Goal: Task Accomplishment & Management: Use online tool/utility

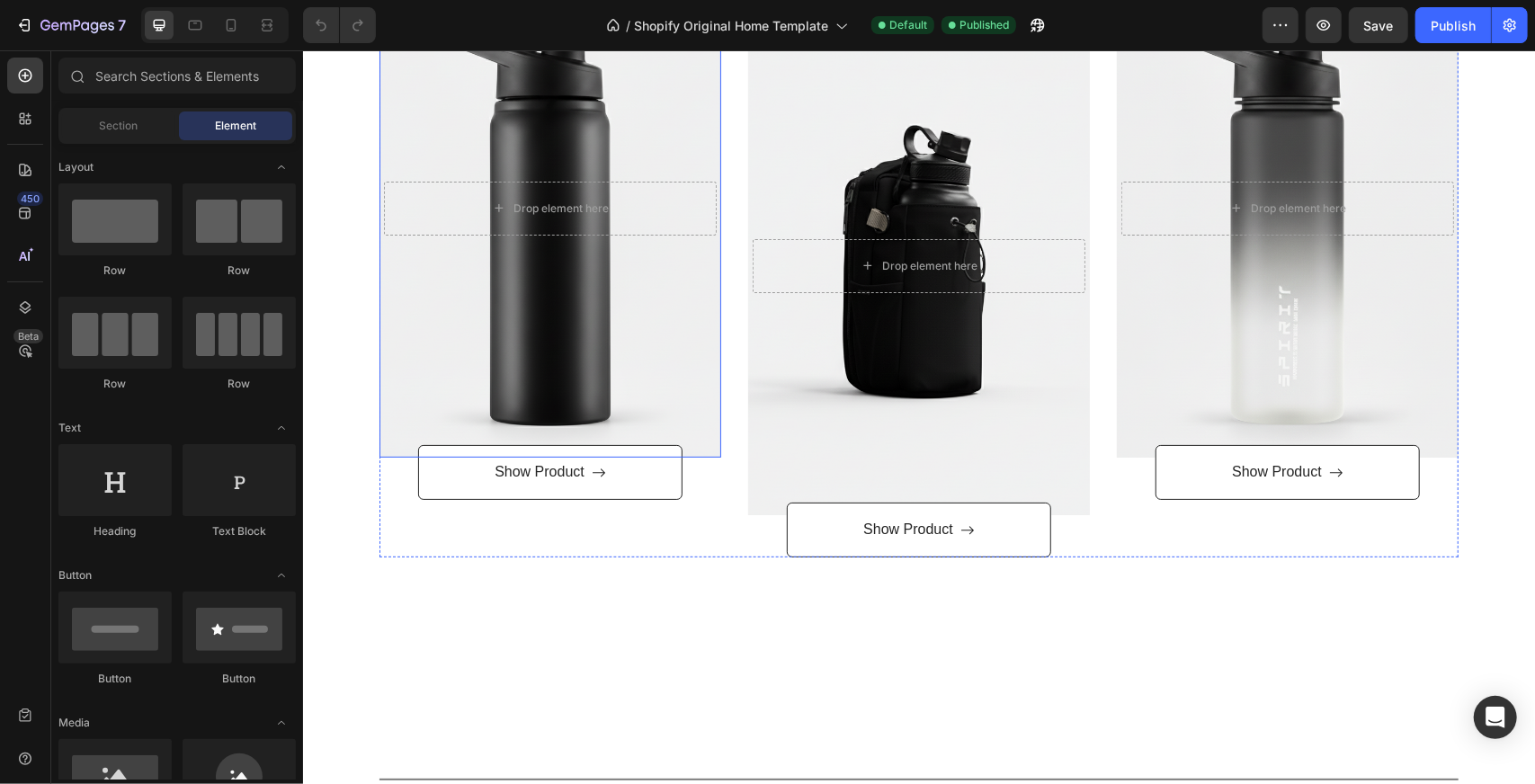
scroll to position [360, 0]
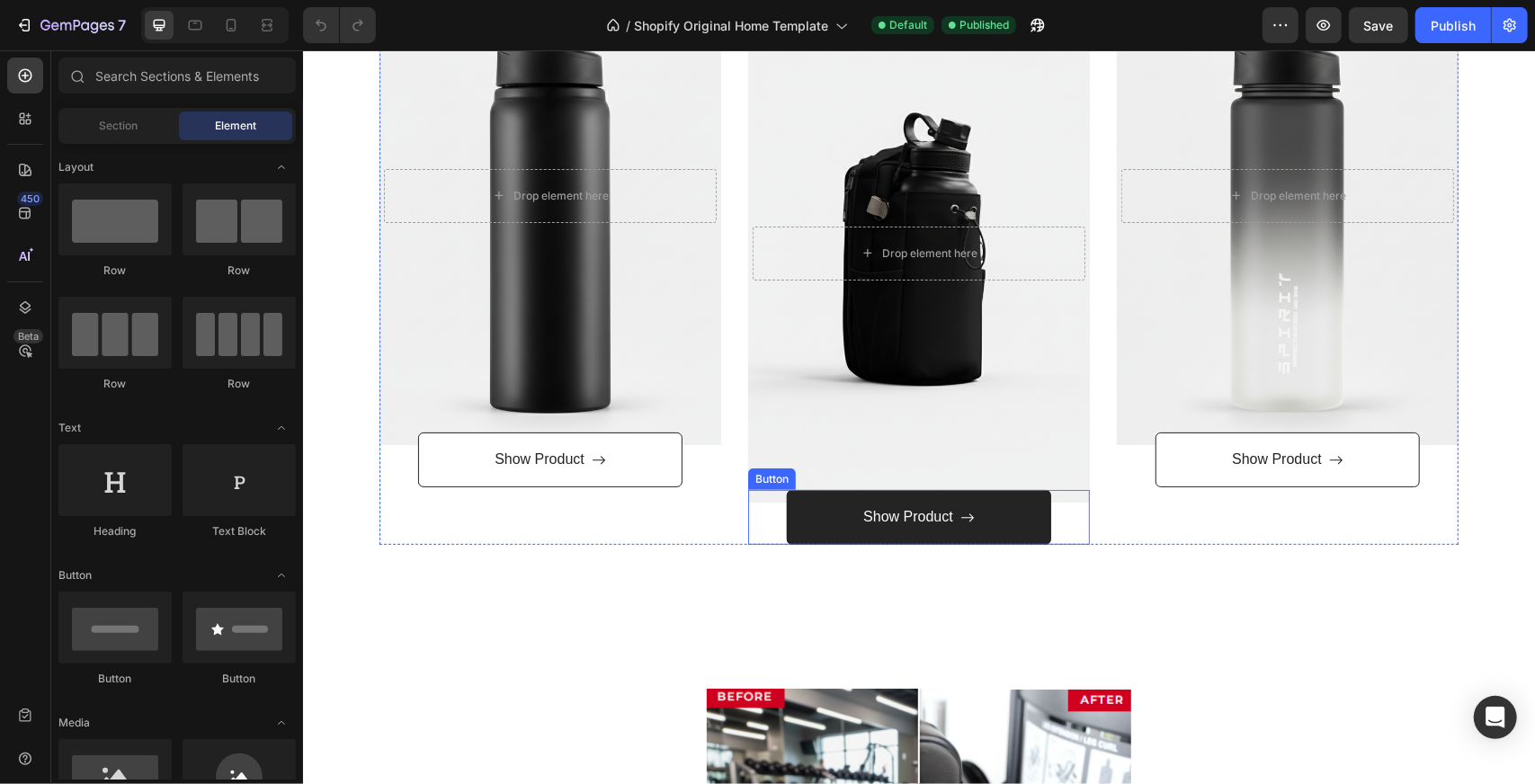
click at [1012, 520] on link "Show Product" at bounding box center [918, 516] width 264 height 55
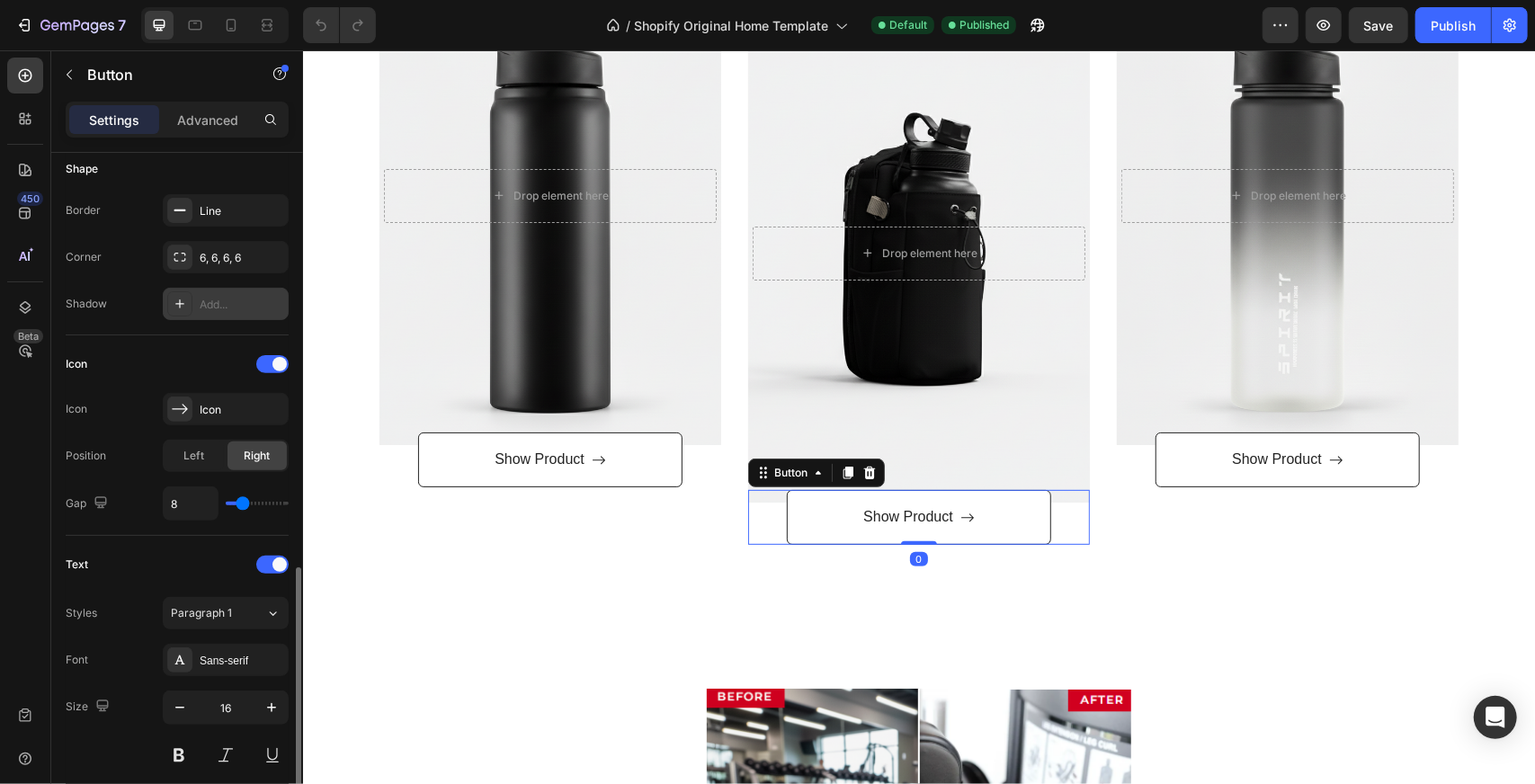
scroll to position [885, 0]
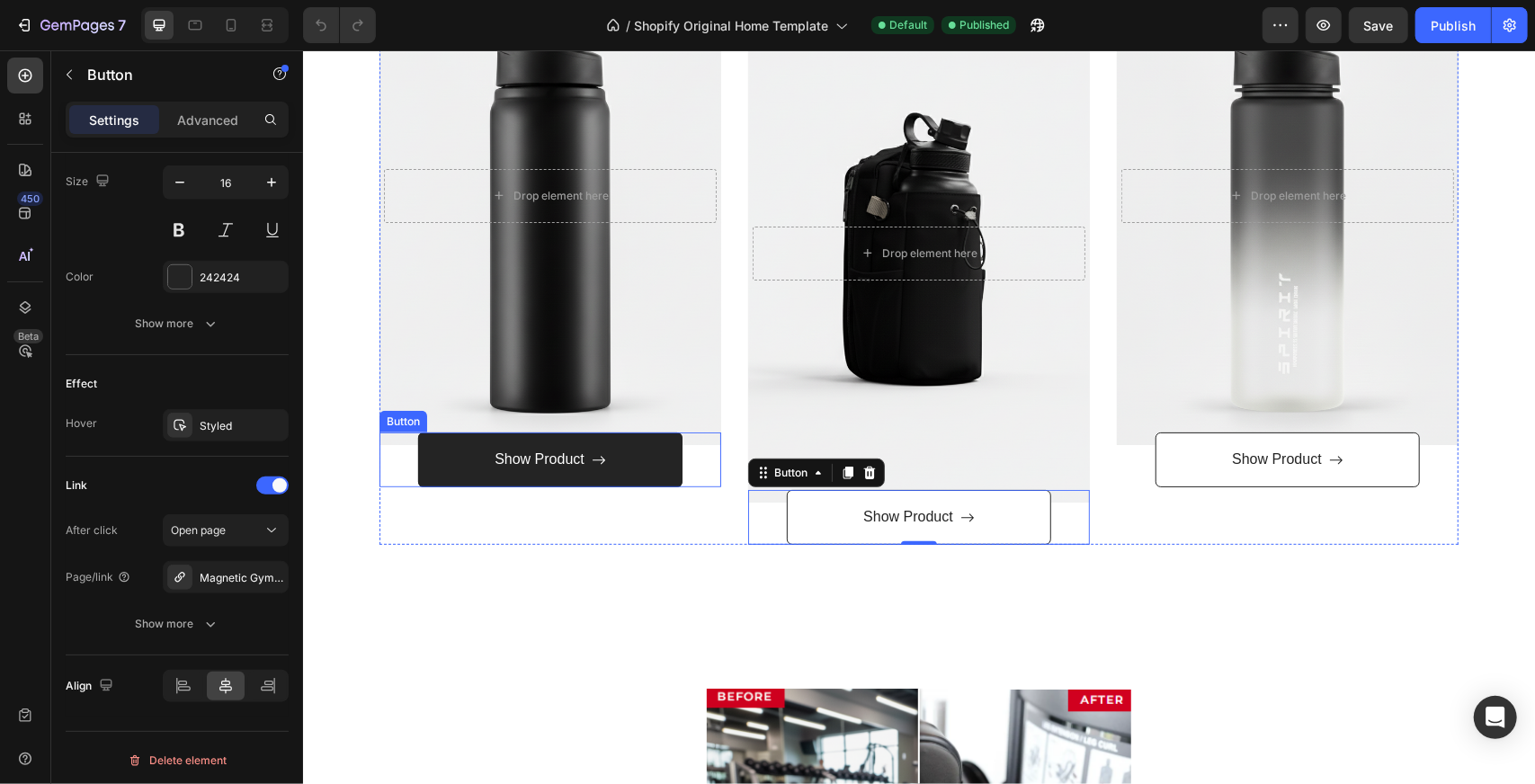
click at [647, 455] on button "Show Product" at bounding box center [549, 459] width 264 height 55
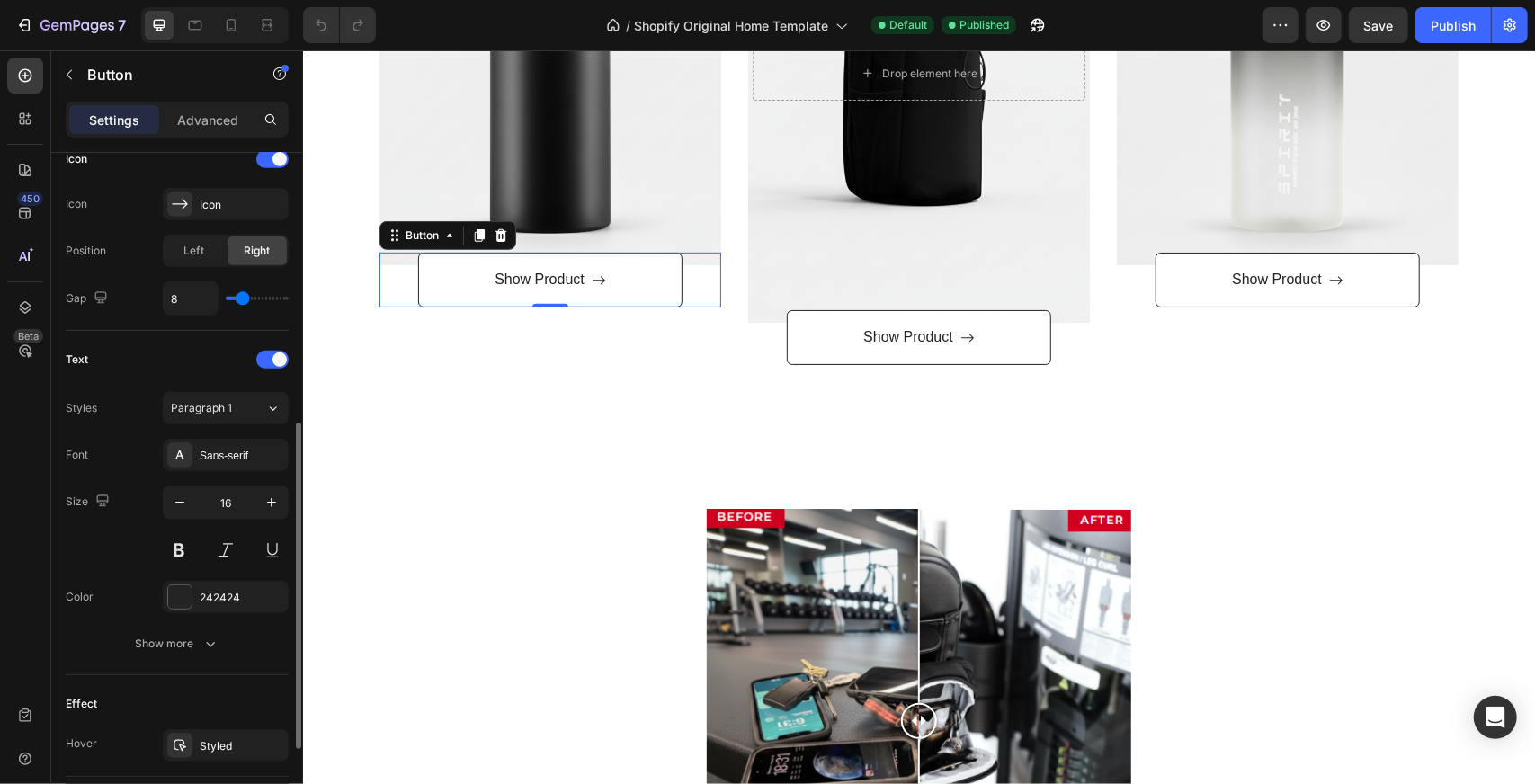
scroll to position [744, 0]
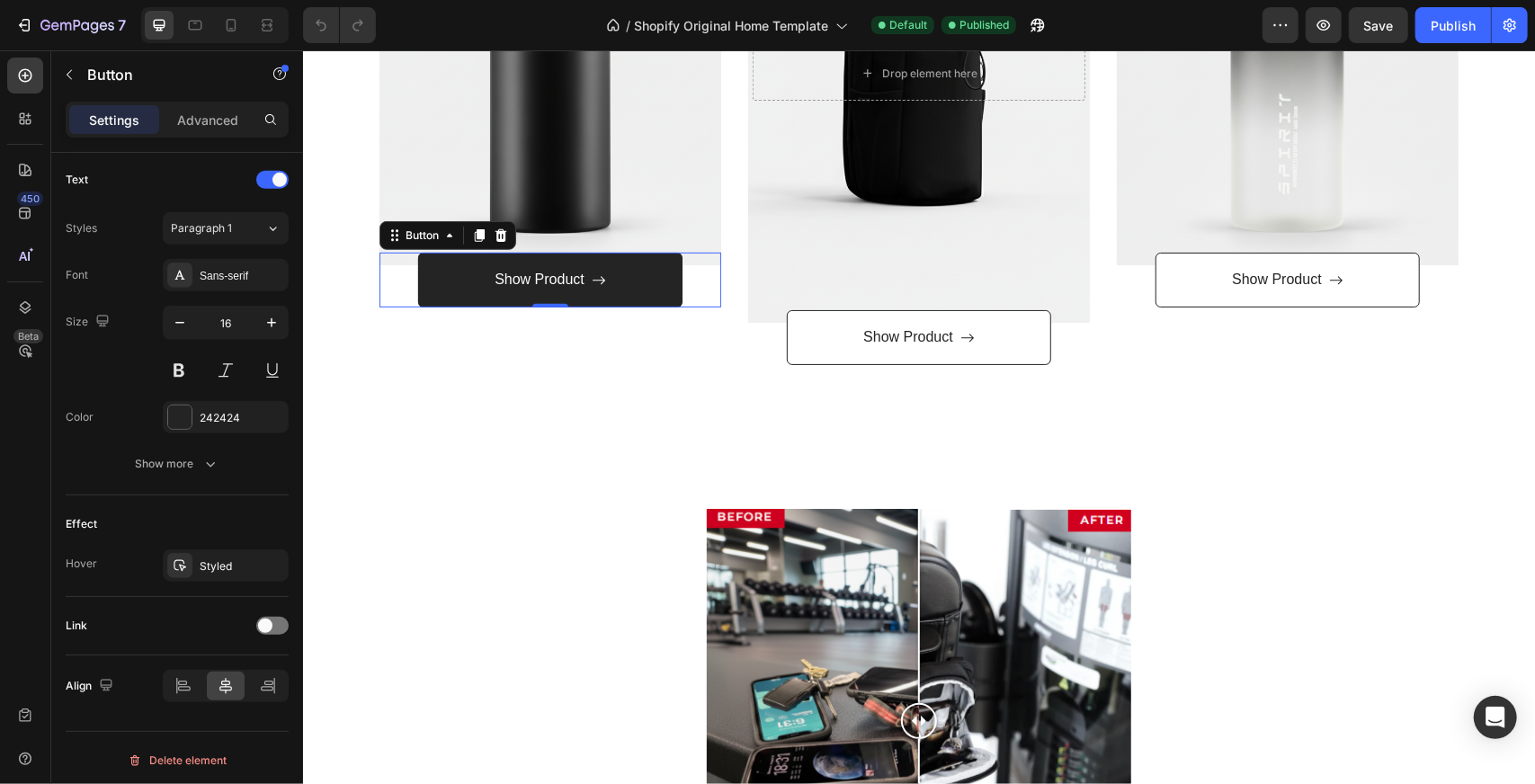
click at [654, 276] on button "Show Product" at bounding box center [549, 278] width 264 height 55
click at [651, 277] on button "Show Product" at bounding box center [549, 278] width 264 height 55
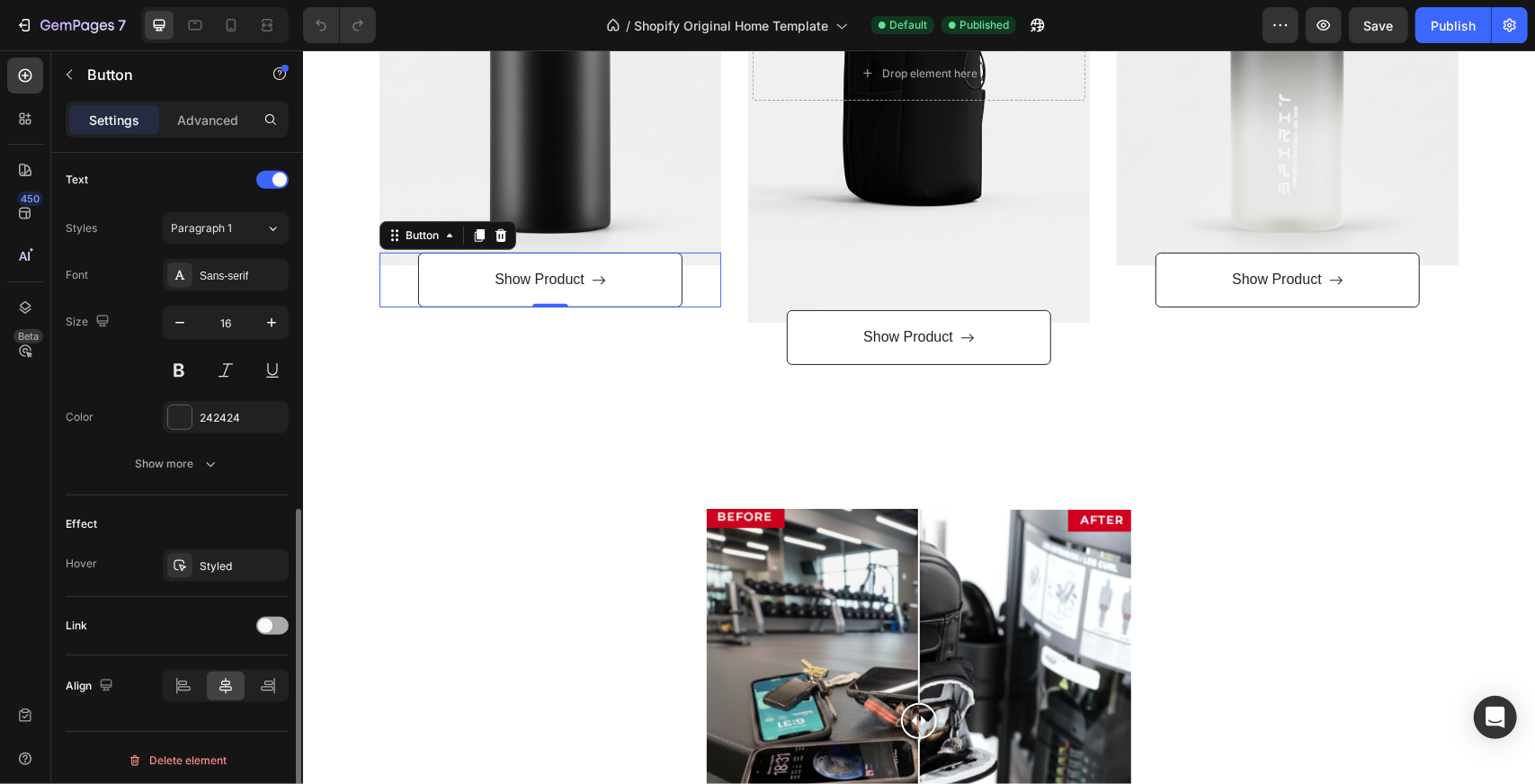
click at [268, 619] on div at bounding box center [272, 626] width 32 height 15
click at [207, 710] on div "Add..." at bounding box center [242, 718] width 84 height 16
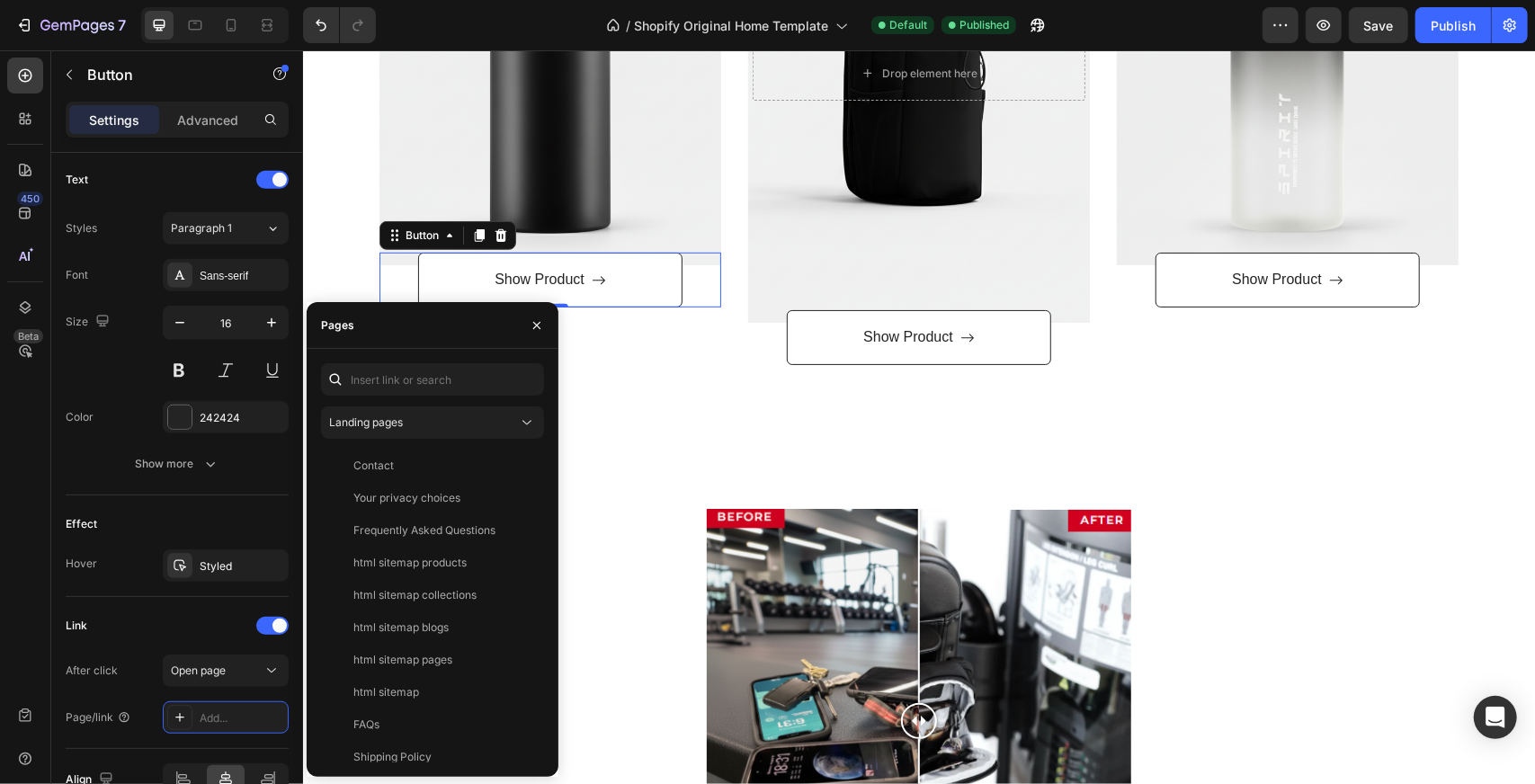
click at [463, 447] on div "Landing pages Contact View Your privacy choices View Frequently Asked Questions…" at bounding box center [433, 562] width 223 height 399
click at [478, 427] on div "Landing pages" at bounding box center [423, 422] width 189 height 16
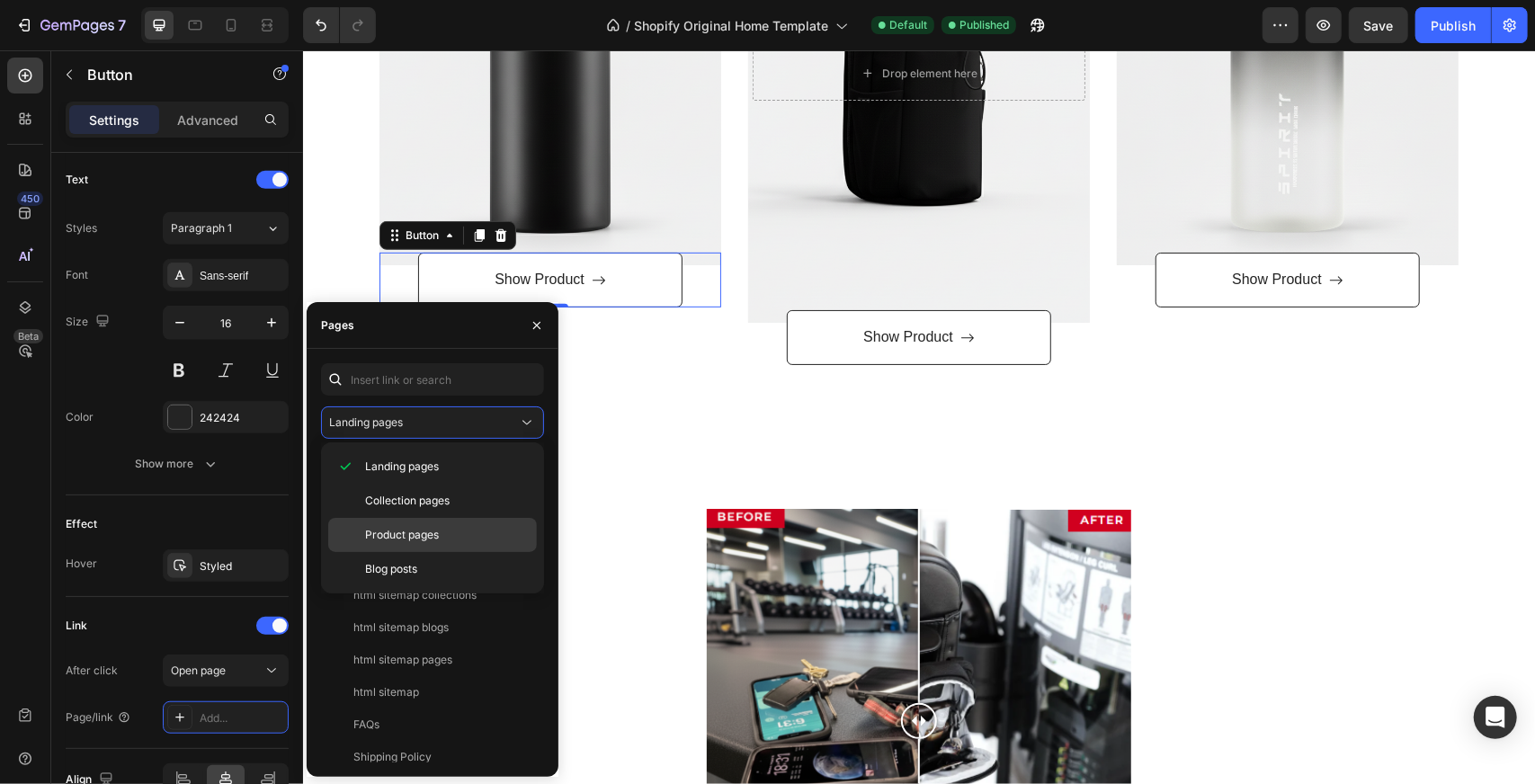
click at [447, 539] on p "Product pages" at bounding box center [446, 535] width 164 height 16
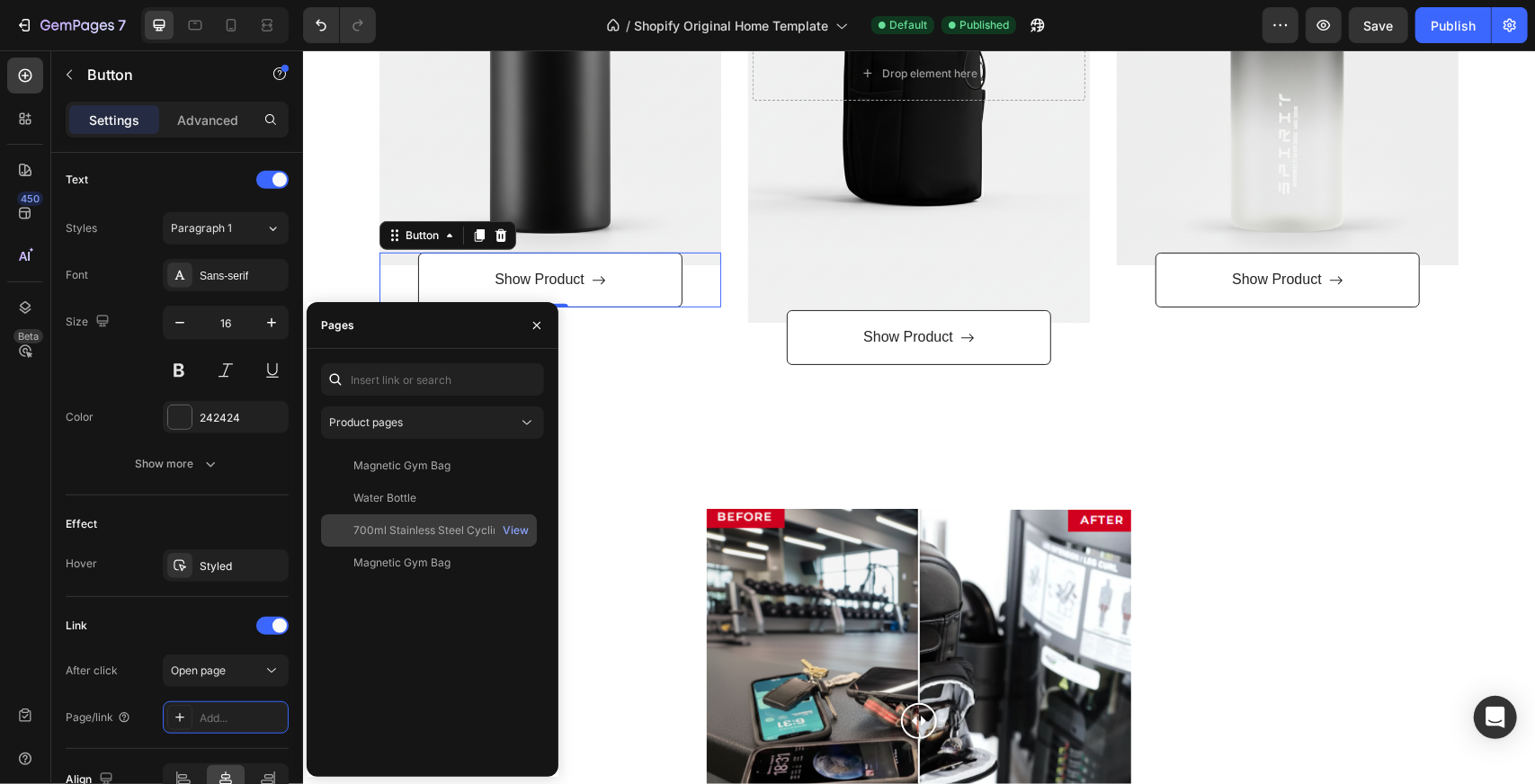
click at [462, 537] on div "700ml Stainless Steel Cycling Sports Water Bottle Drinking Cold Water Cup for O…" at bounding box center [440, 530] width 173 height 16
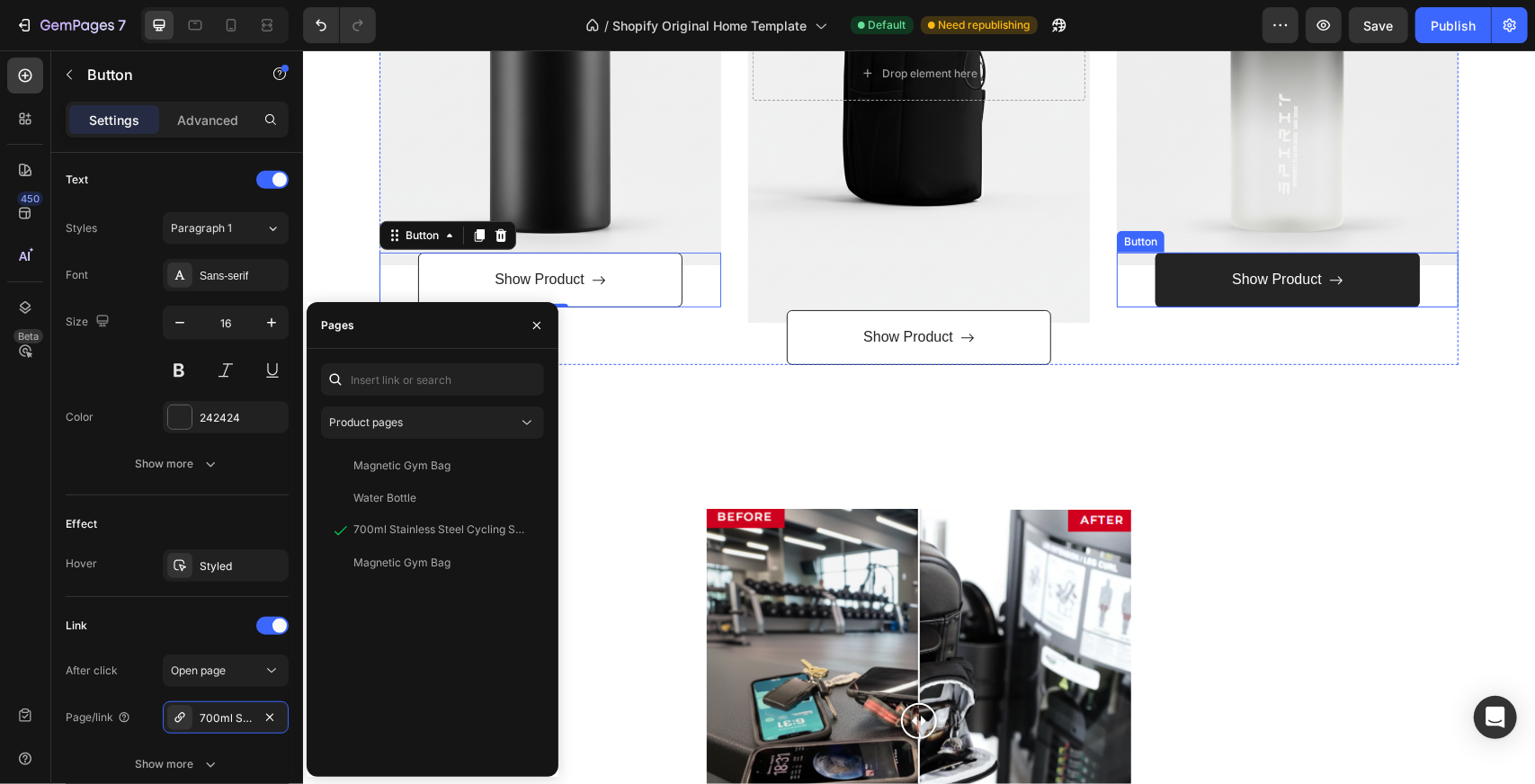
click at [1201, 295] on button "Show Product" at bounding box center [1287, 278] width 264 height 55
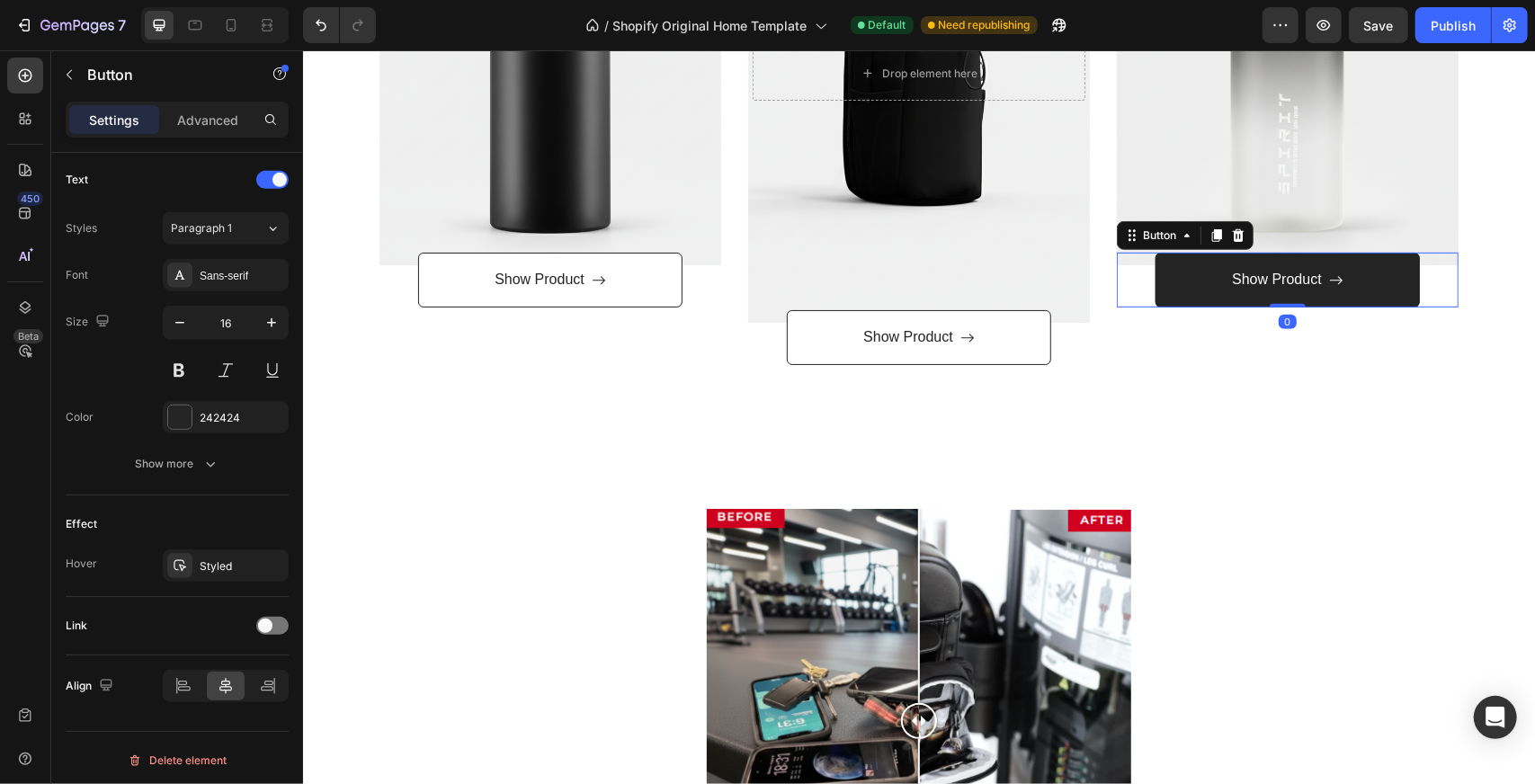
click at [1208, 281] on button "Show Product" at bounding box center [1287, 278] width 264 height 55
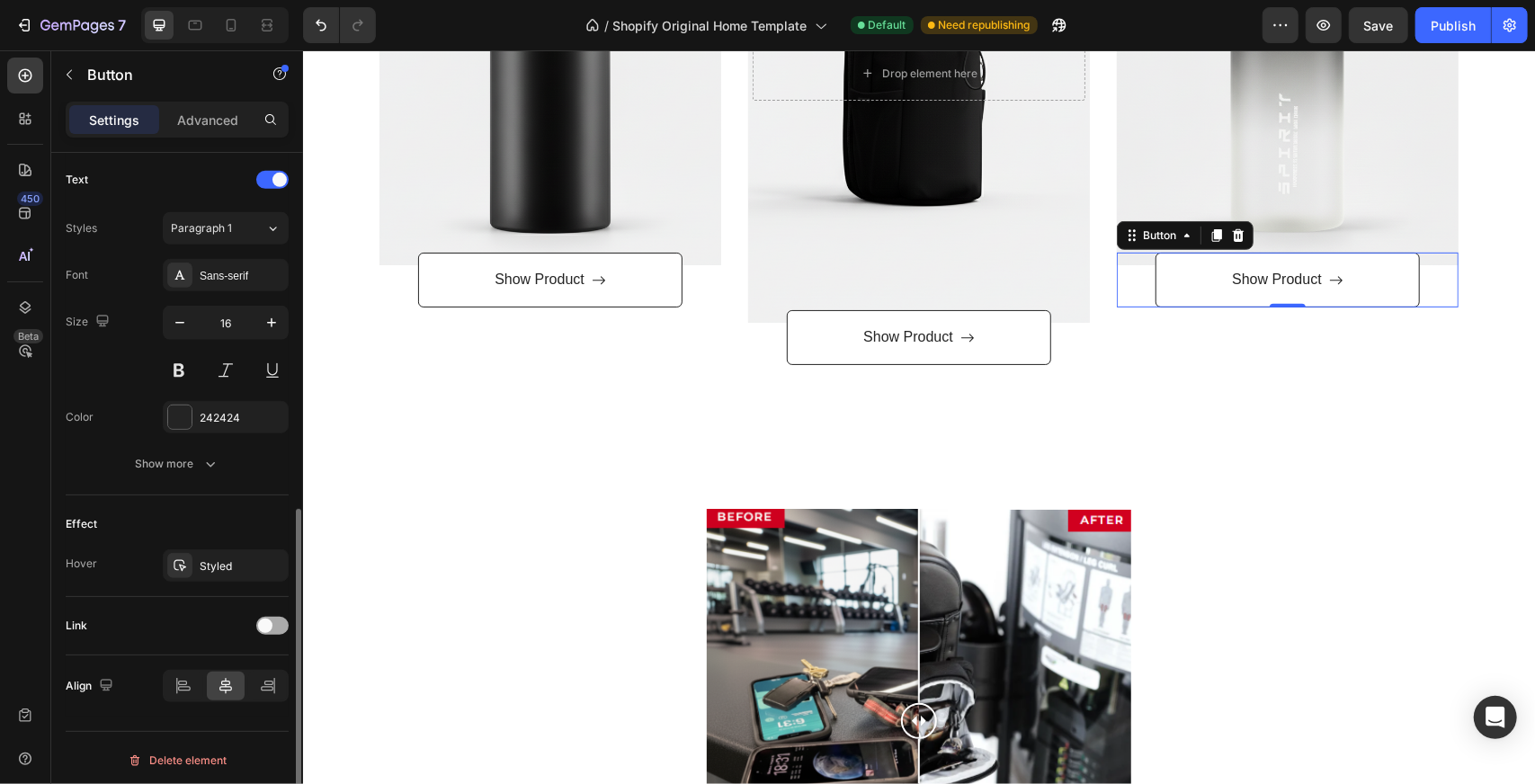
click at [279, 617] on div at bounding box center [272, 626] width 32 height 18
click at [201, 724] on div "Add..." at bounding box center [226, 717] width 126 height 32
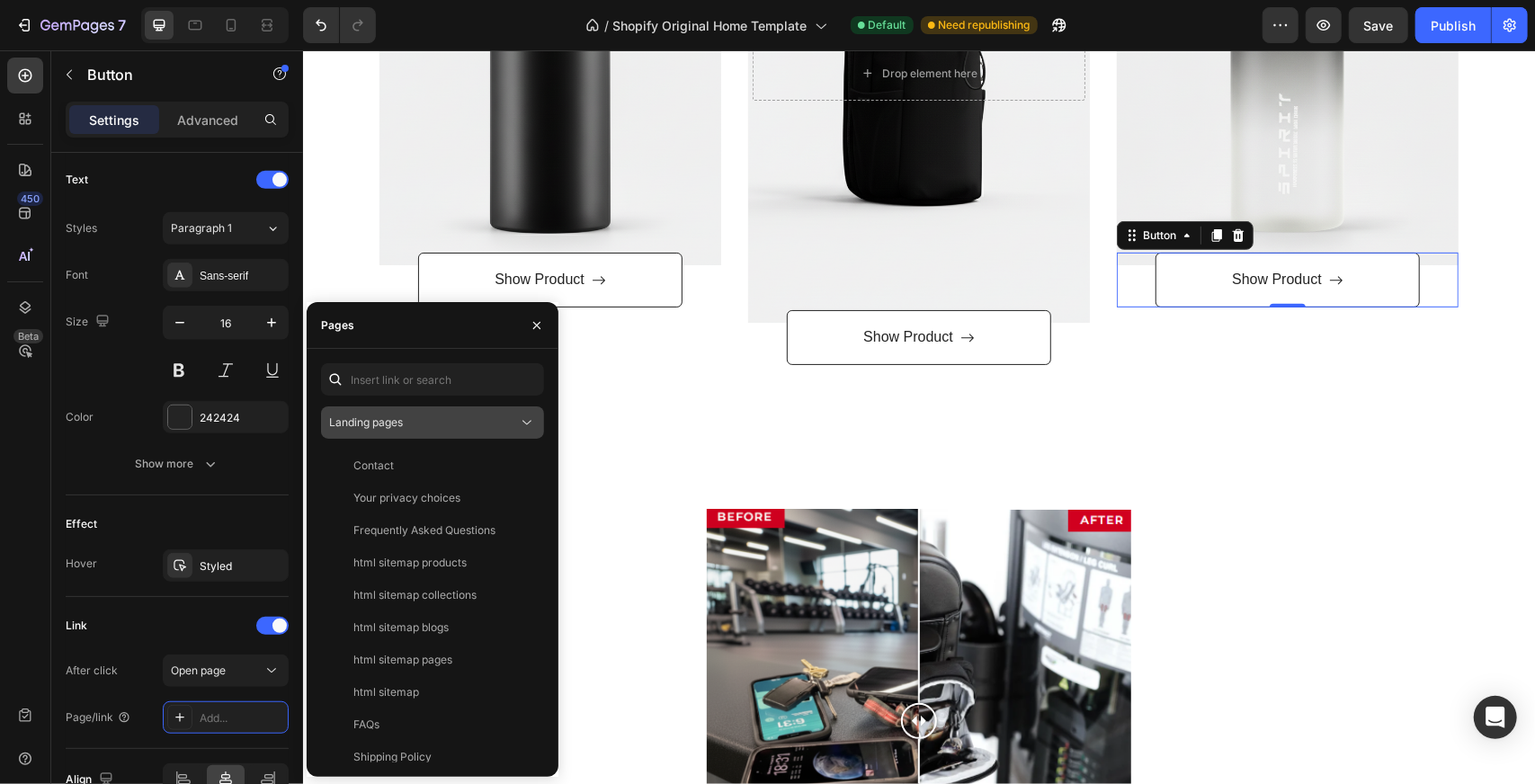
click at [489, 418] on div "Landing pages" at bounding box center [423, 422] width 189 height 16
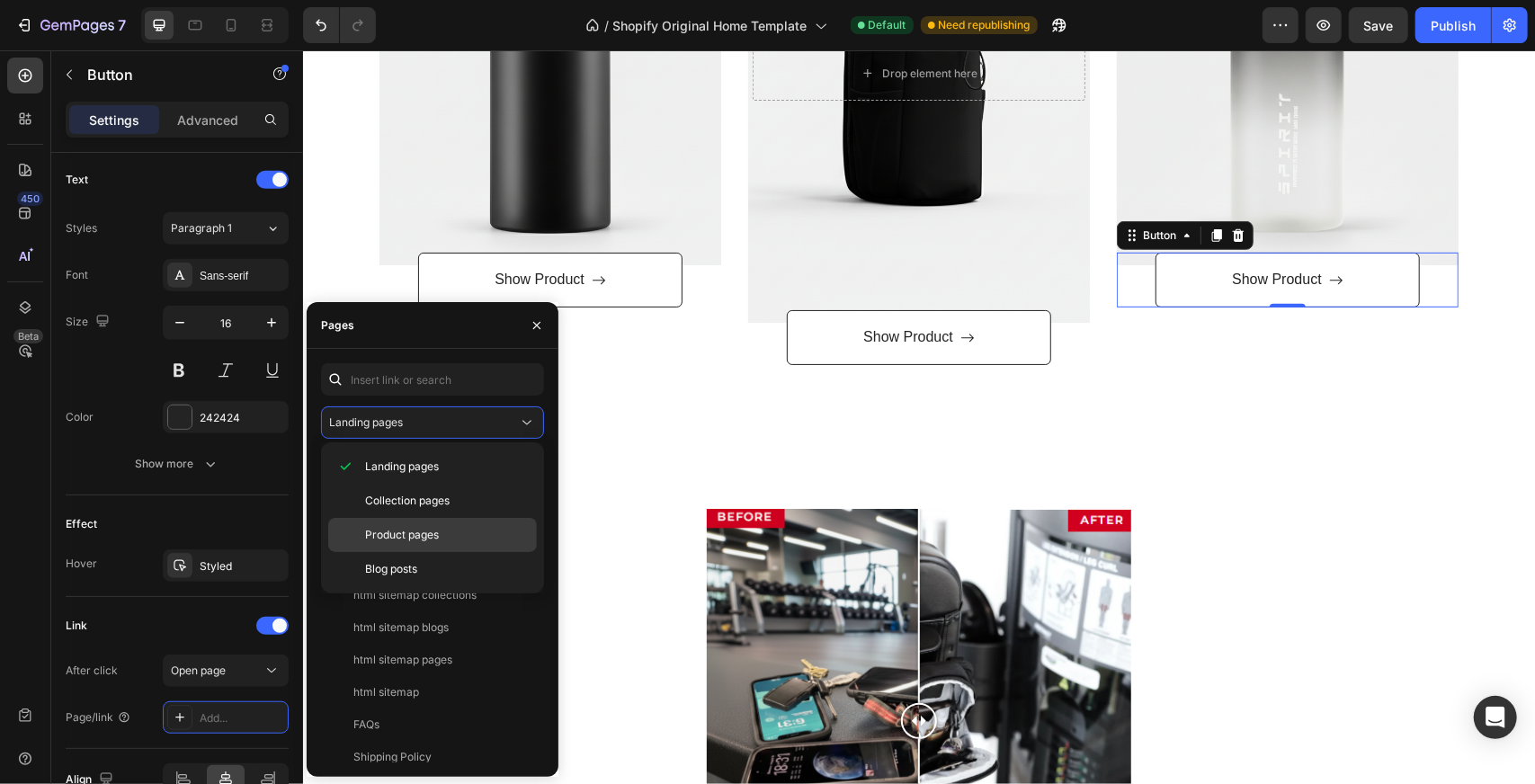
click at [421, 528] on span "Product pages" at bounding box center [402, 535] width 74 height 16
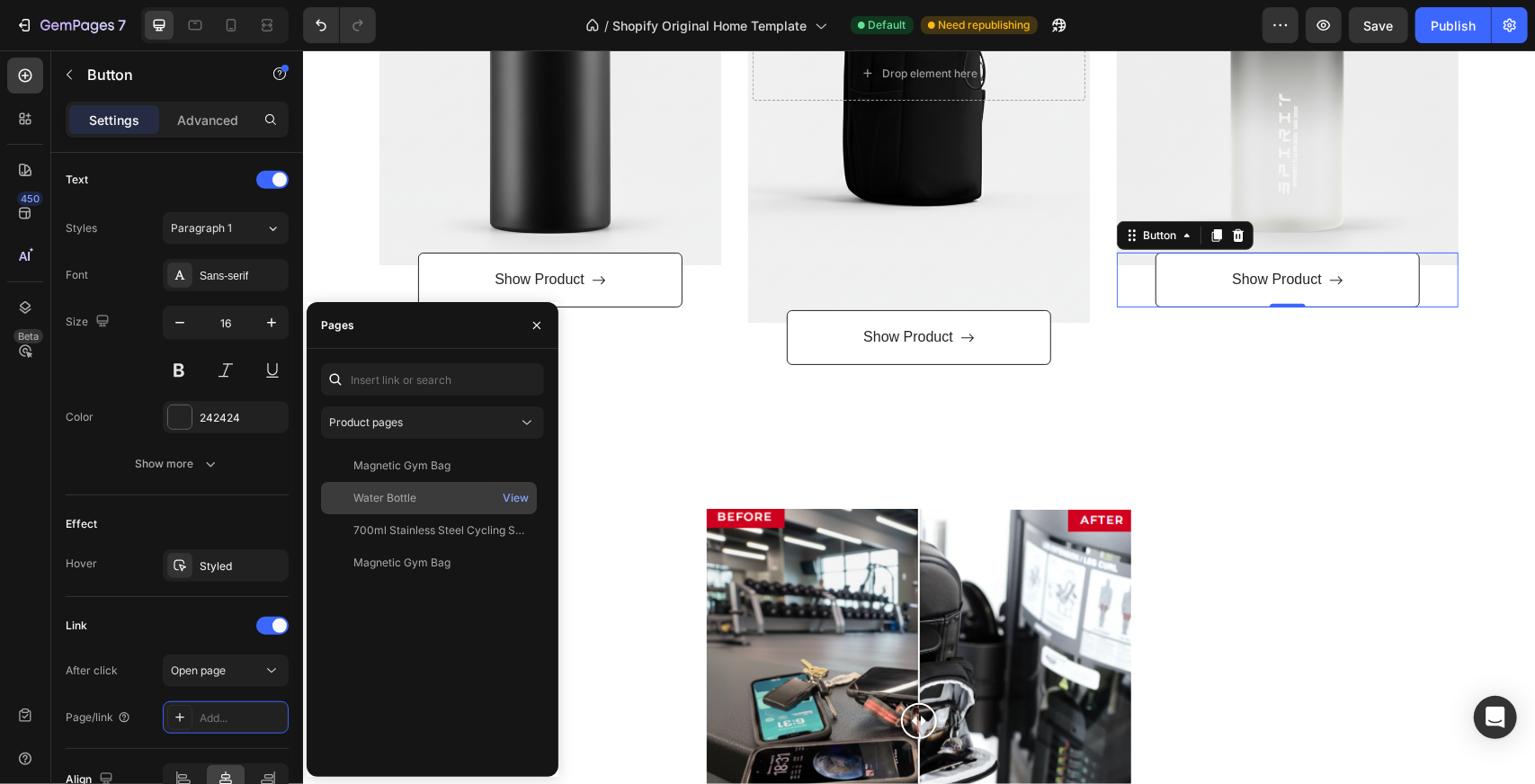
click at [439, 490] on div "Water Bottle" at bounding box center [429, 498] width 202 height 16
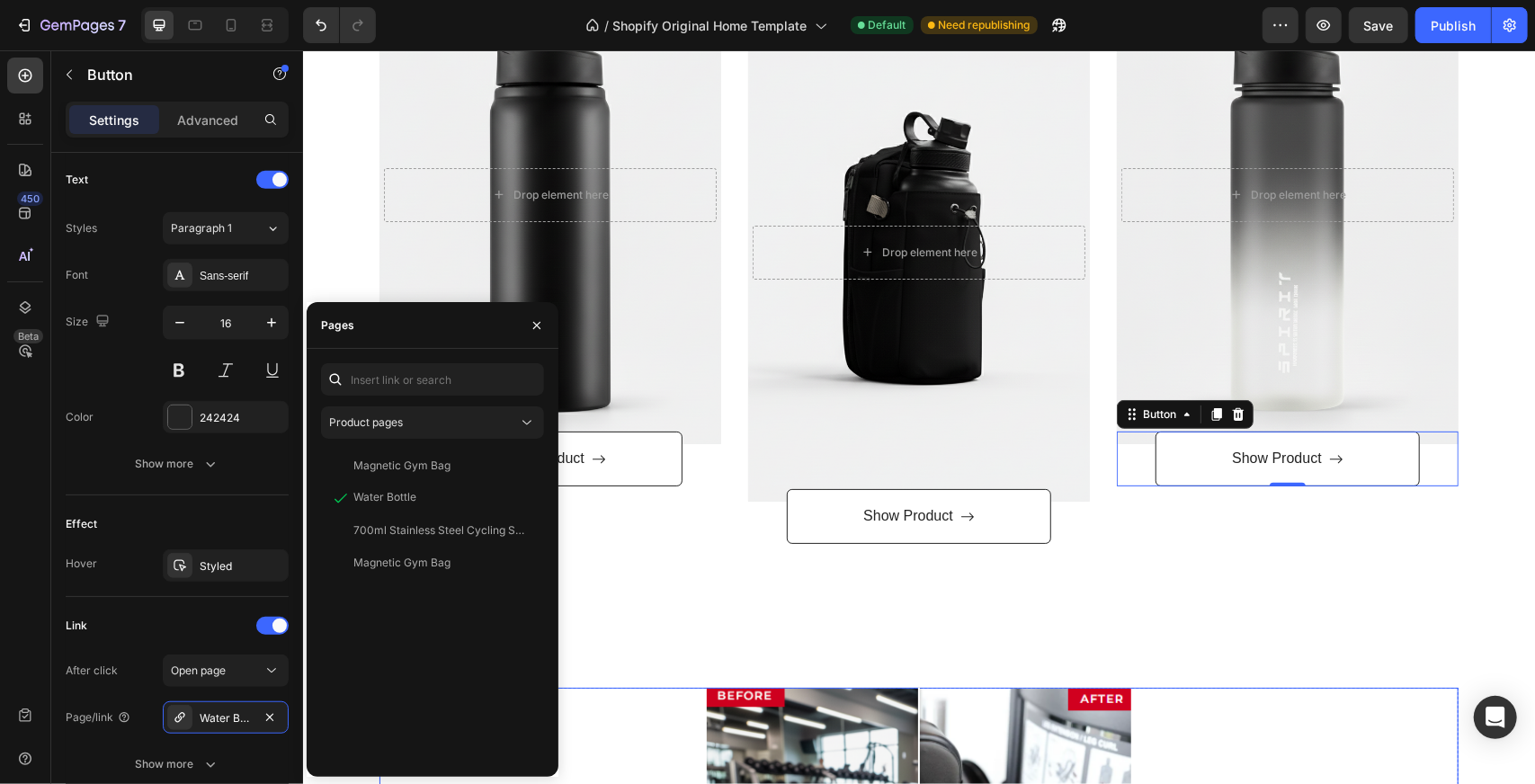
scroll to position [360, 0]
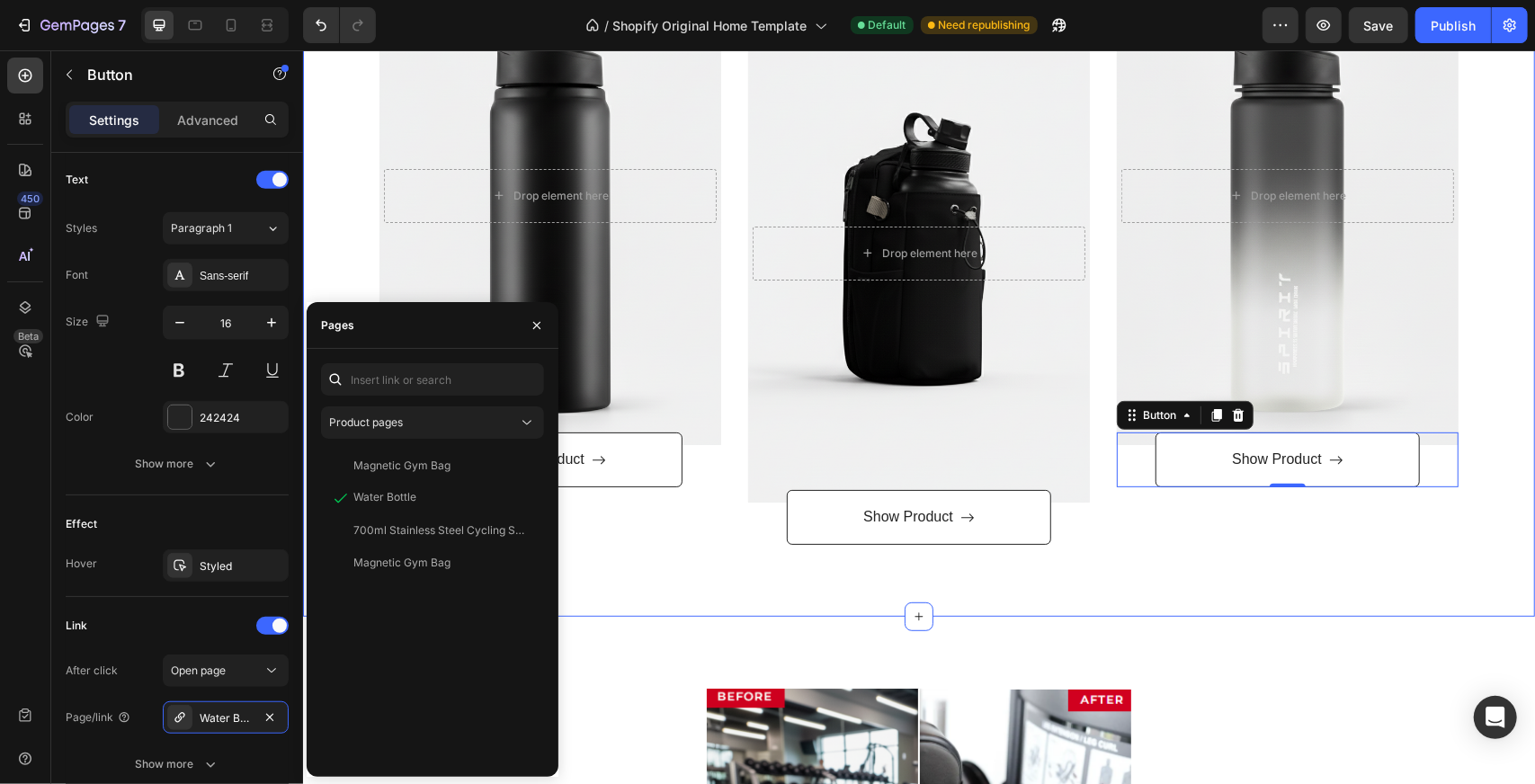
click at [1497, 480] on div "Featured Products Heading Row Drop element here Hero Banner Show Product Button…" at bounding box center [918, 193] width 1205 height 702
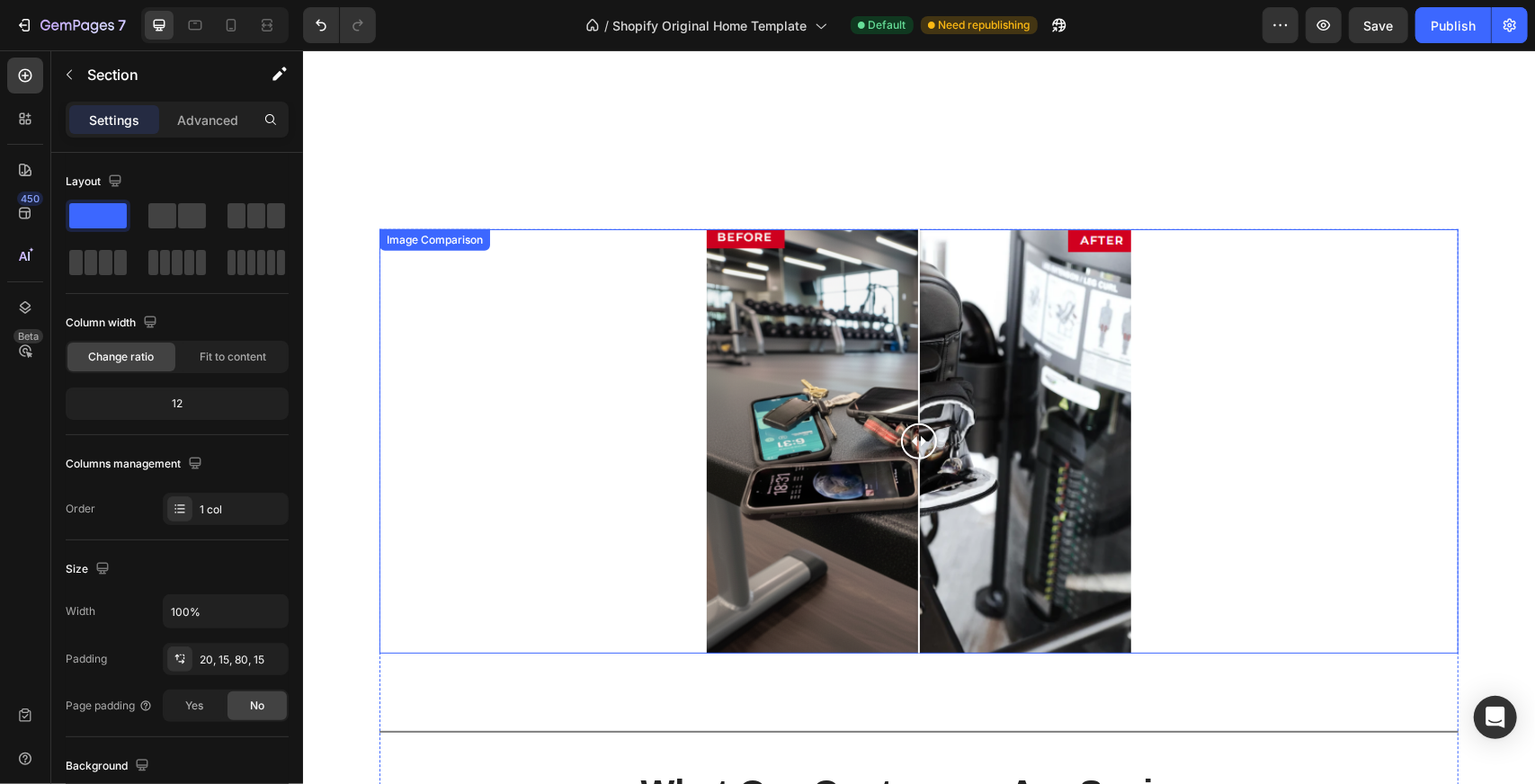
scroll to position [484, 0]
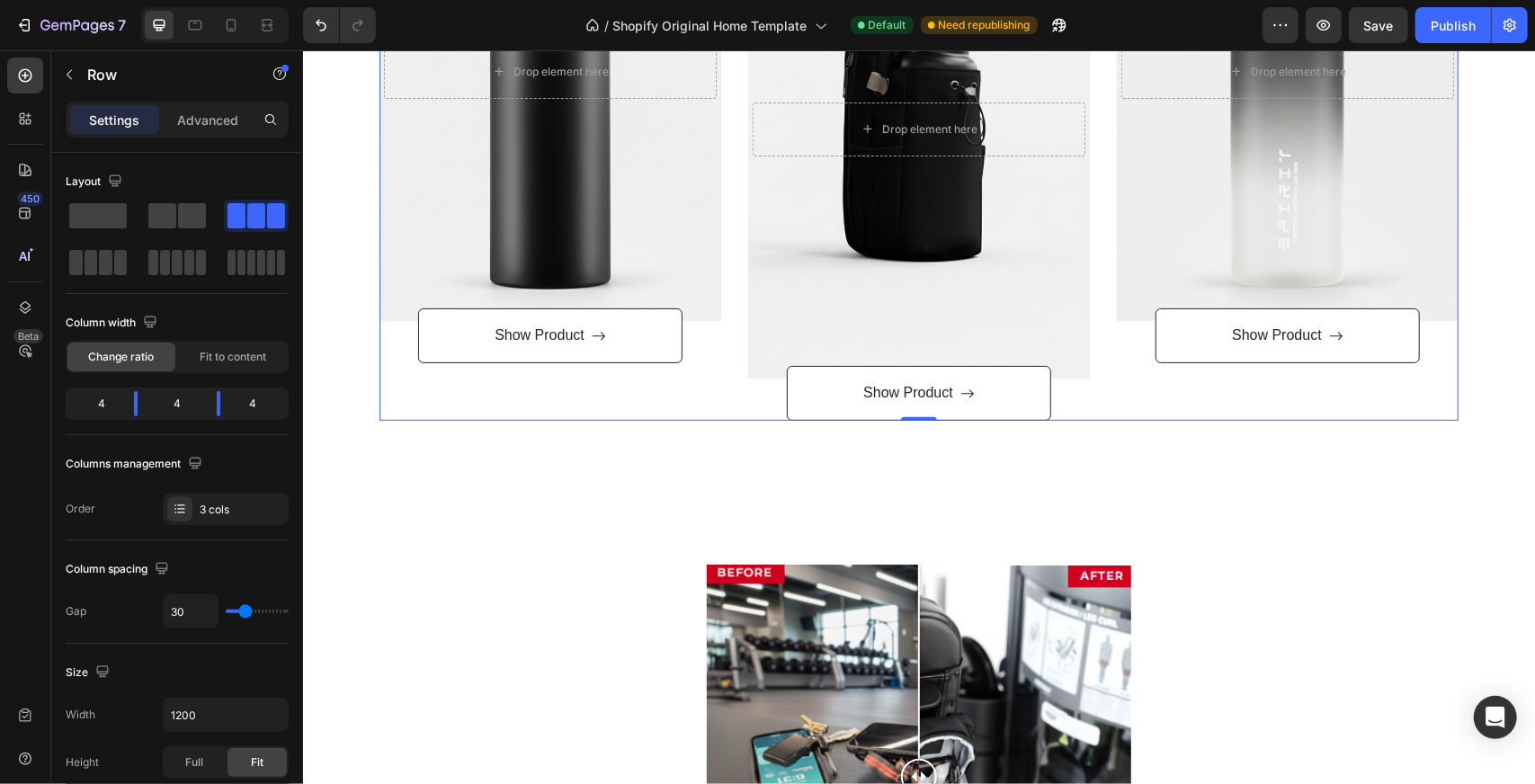
click at [1416, 388] on div "Drop element here Hero Banner Show Product Button" at bounding box center [1287, 120] width 342 height 599
click at [1300, 405] on div "Drop element here Hero Banner Show Product Button" at bounding box center [1287, 120] width 342 height 599
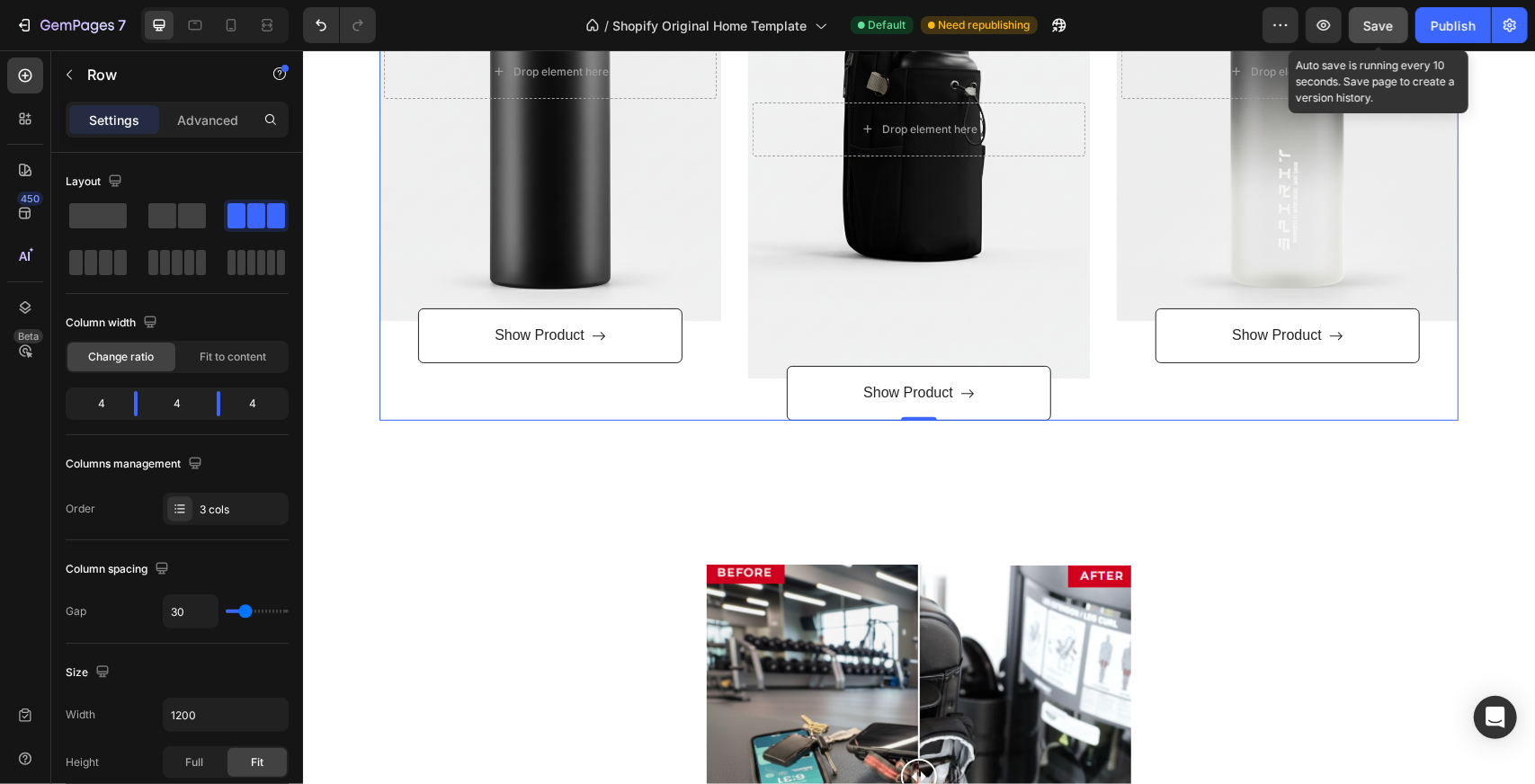
click at [1391, 24] on span "Save" at bounding box center [1379, 26] width 30 height 16
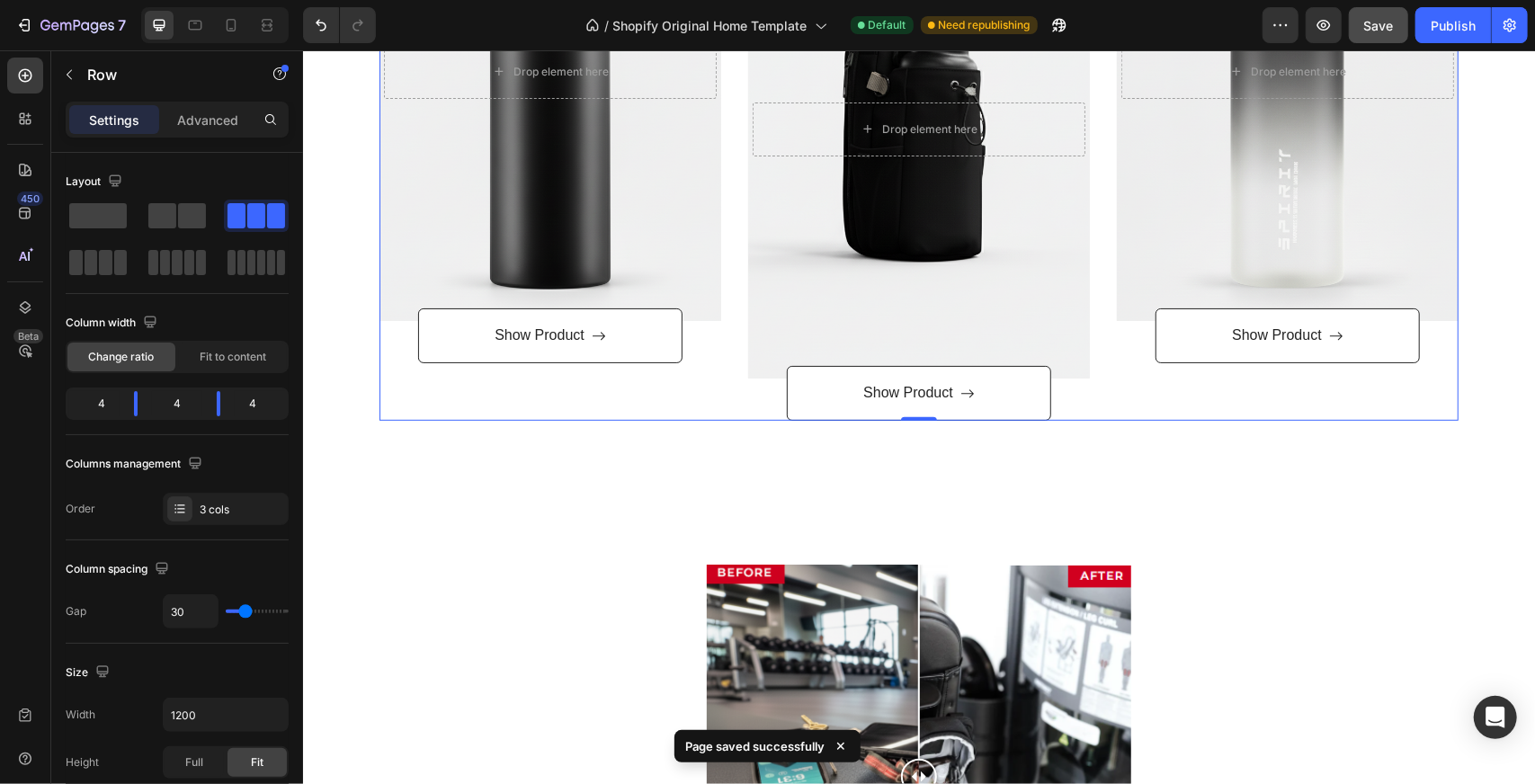
click at [439, 383] on div "Drop element here Hero Banner Show Product Button" at bounding box center [549, 120] width 342 height 599
click at [246, 362] on span "Fit to content" at bounding box center [233, 357] width 67 height 16
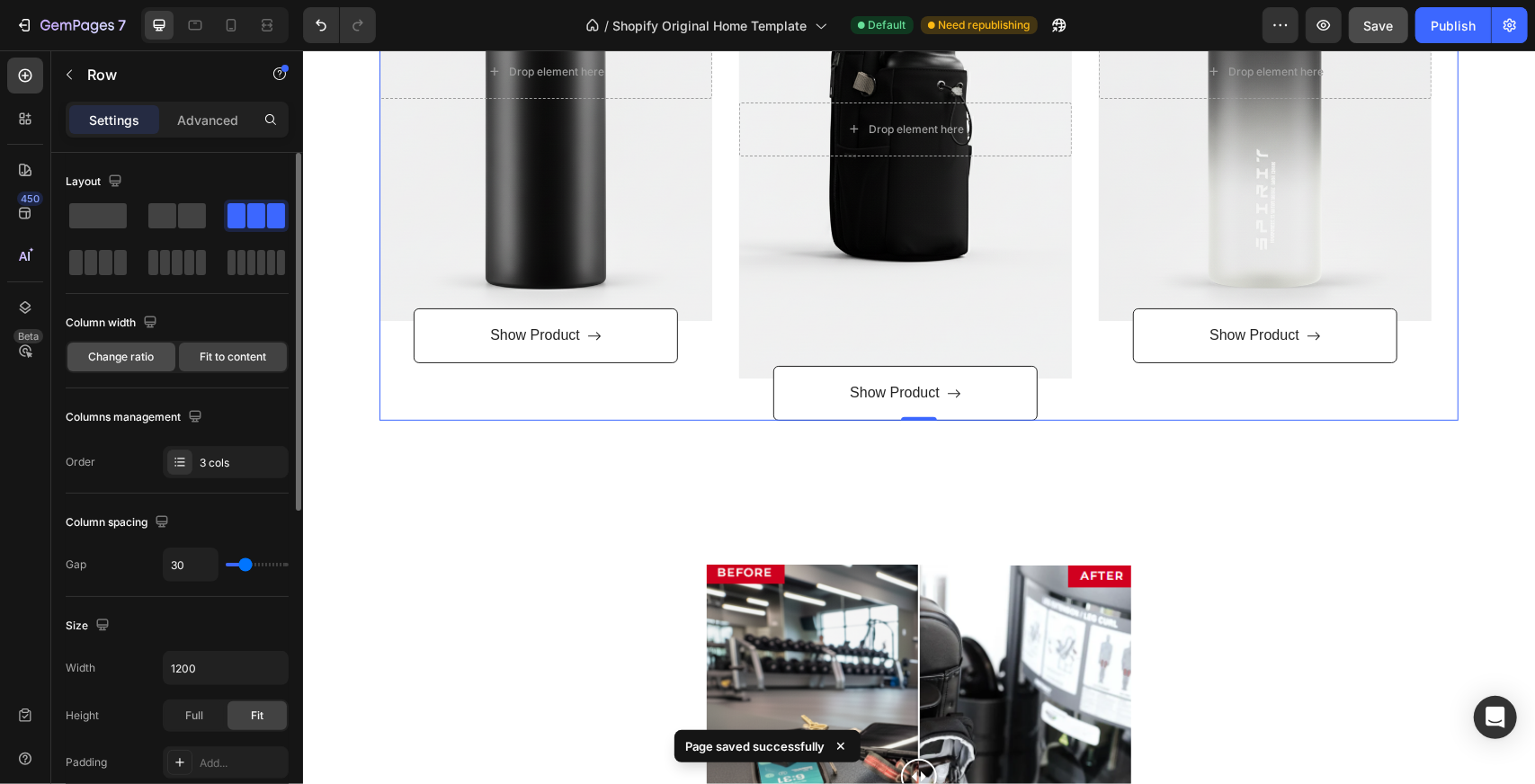
click at [114, 346] on div "Change ratio" at bounding box center [121, 357] width 108 height 29
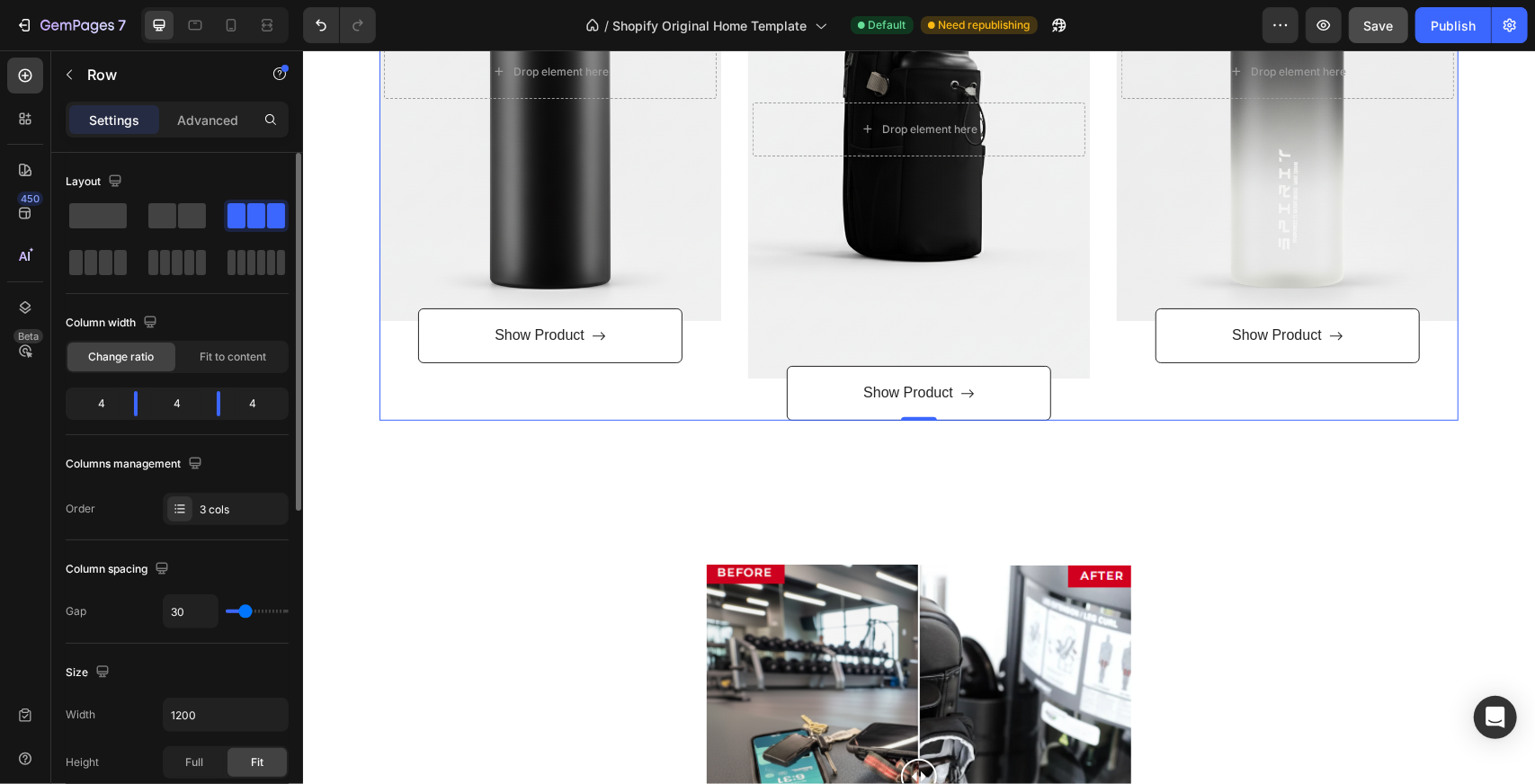
click at [158, 408] on div "4" at bounding box center [178, 404] width 50 height 25
click at [107, 260] on span at bounding box center [106, 263] width 14 height 25
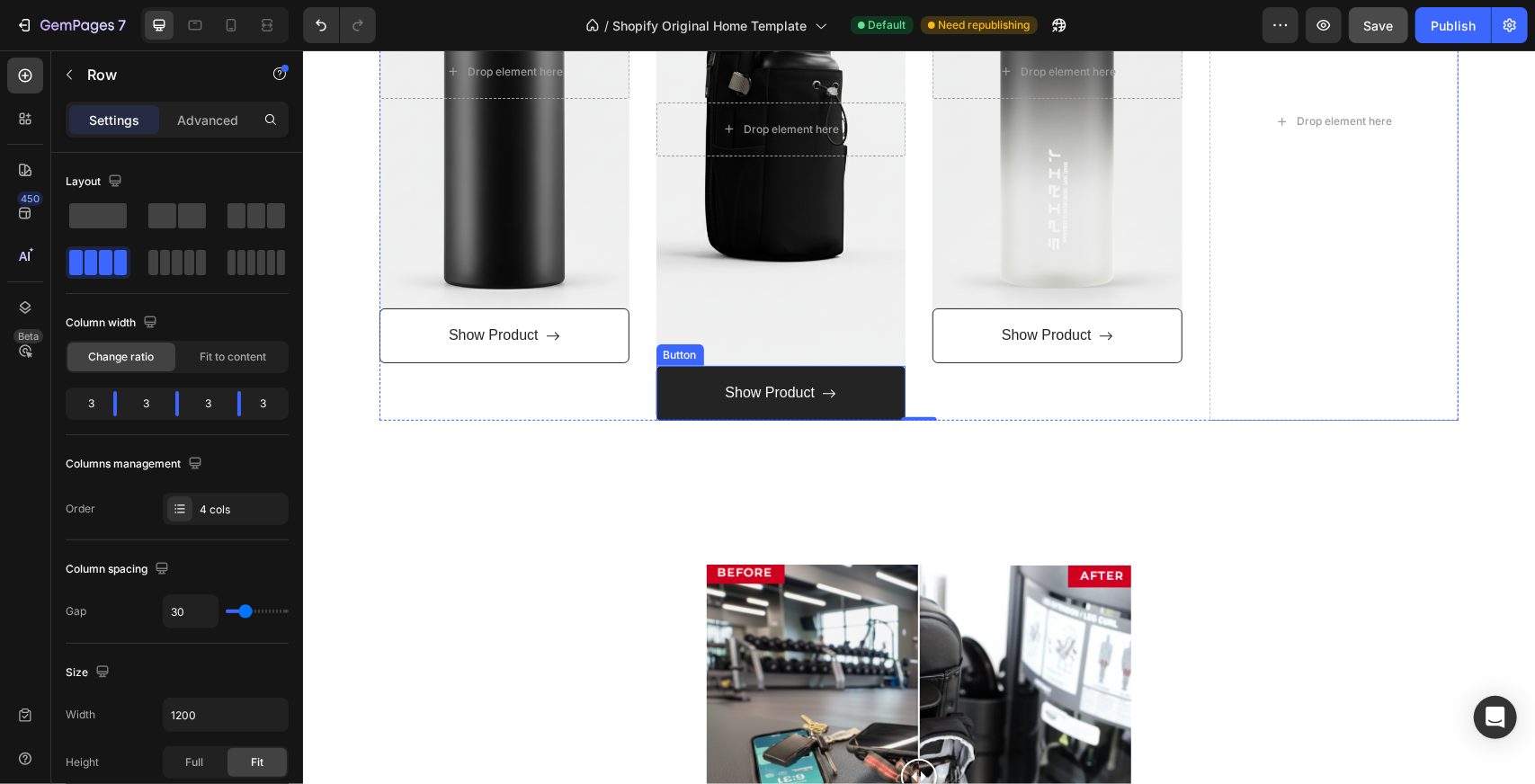
scroll to position [304, 0]
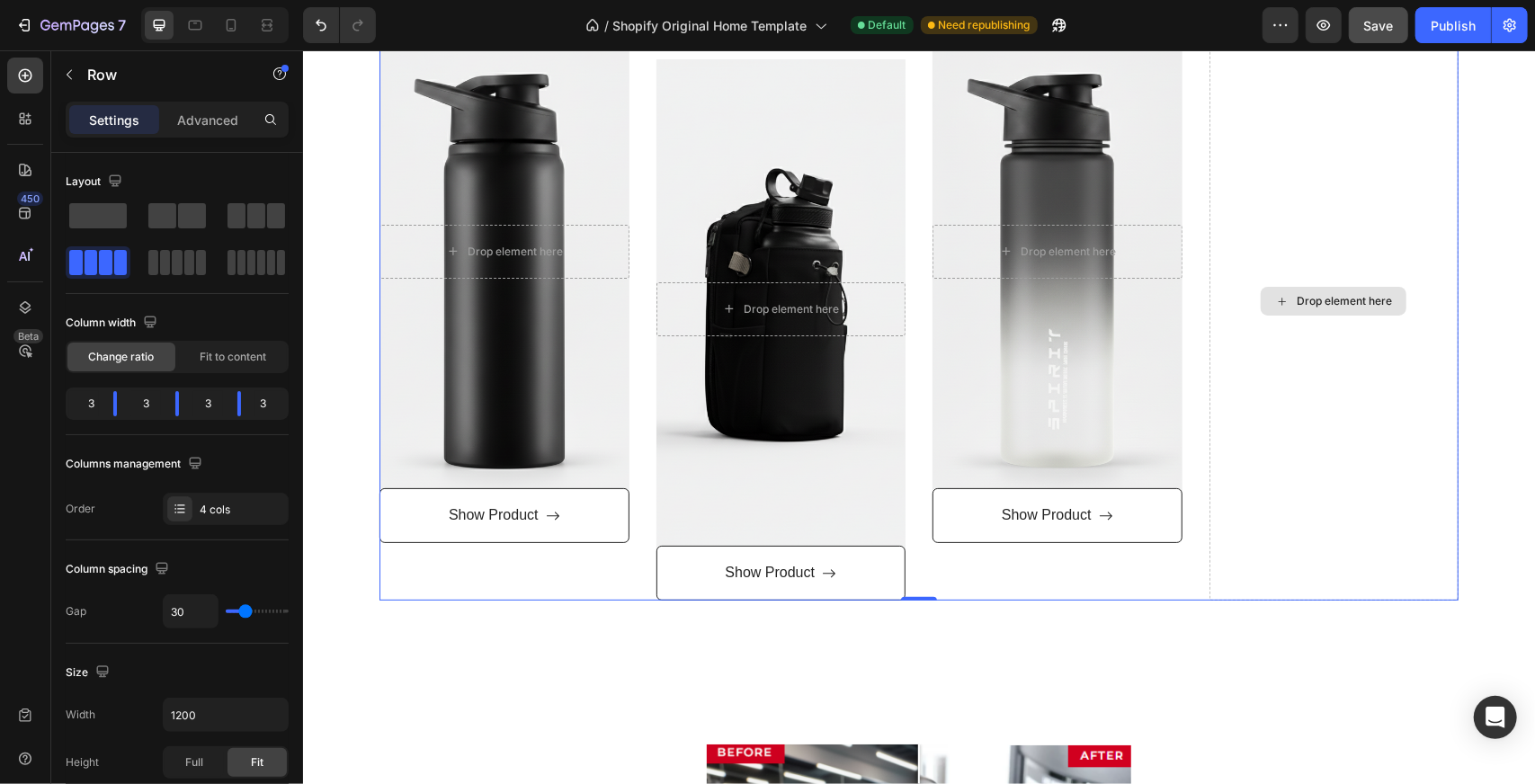
click at [1348, 307] on div "Drop element here" at bounding box center [1343, 300] width 95 height 15
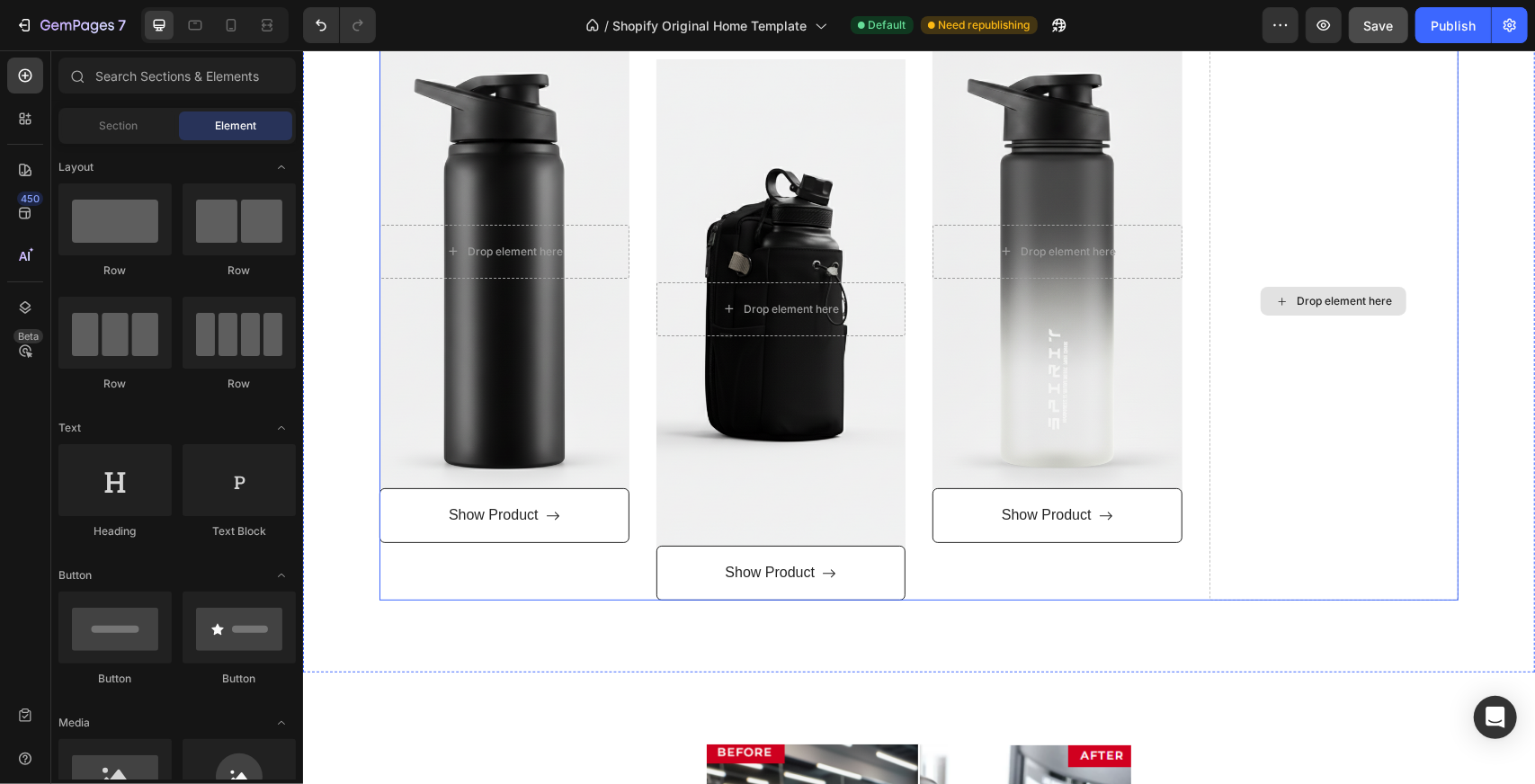
click at [1339, 310] on div "Drop element here" at bounding box center [1332, 301] width 146 height 29
click at [1344, 297] on div "Drop element here" at bounding box center [1343, 300] width 95 height 15
click at [1301, 293] on div "Drop element here" at bounding box center [1343, 300] width 95 height 15
click at [1300, 303] on div "Drop element here" at bounding box center [1343, 300] width 95 height 15
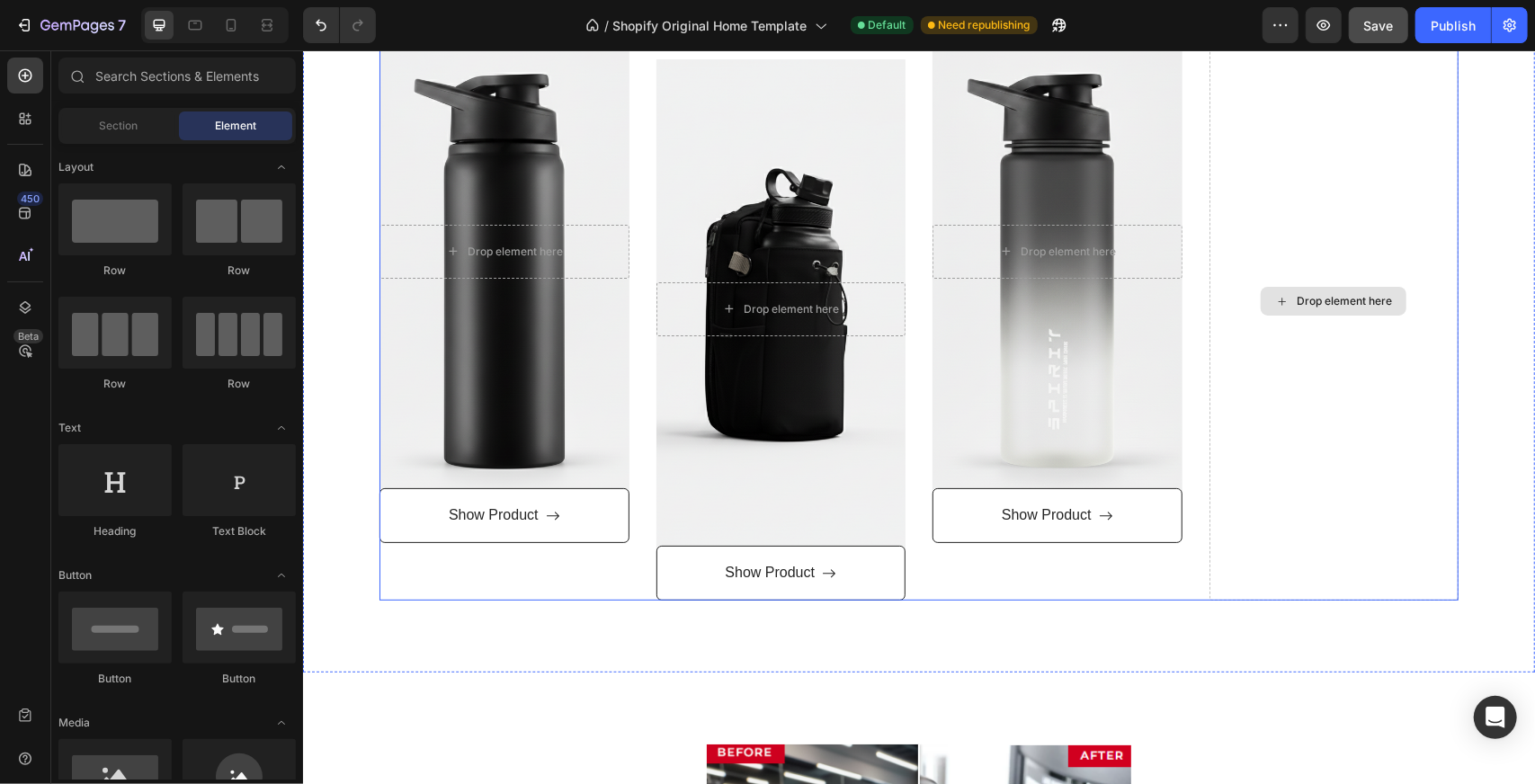
click at [1397, 376] on div "Drop element here" at bounding box center [1333, 300] width 250 height 599
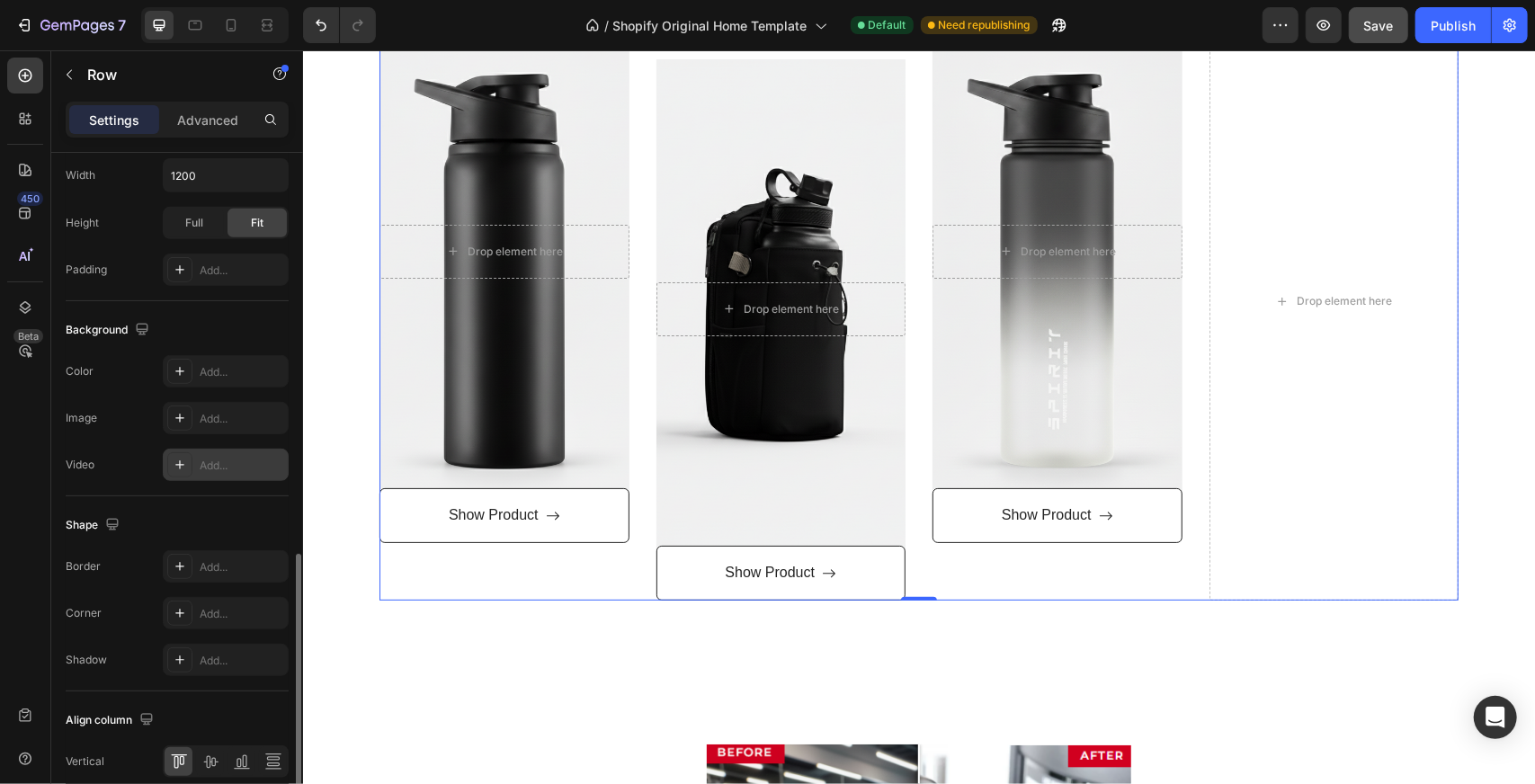
scroll to position [616, 0]
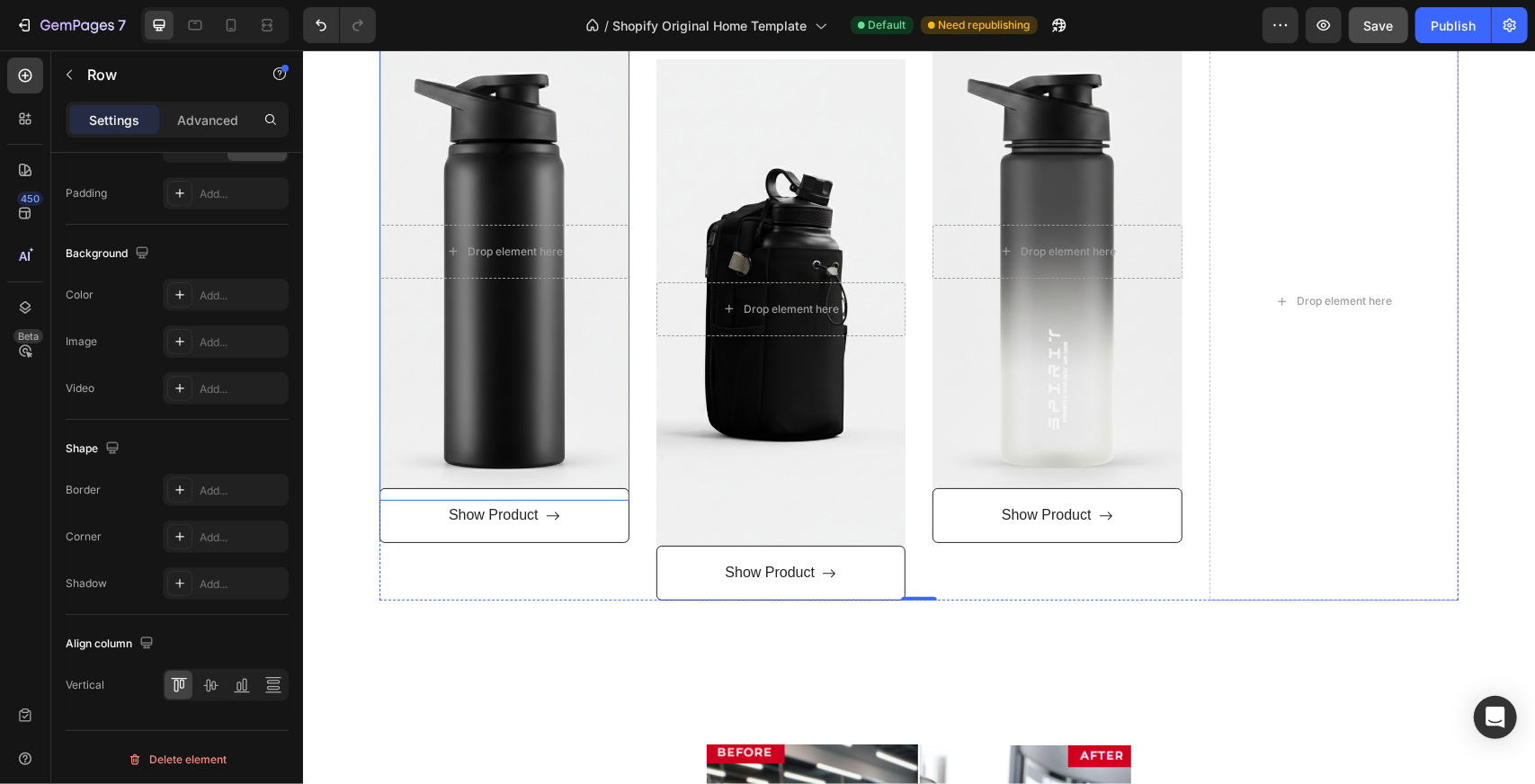
click at [526, 406] on div "Overlay" at bounding box center [504, 250] width 250 height 499
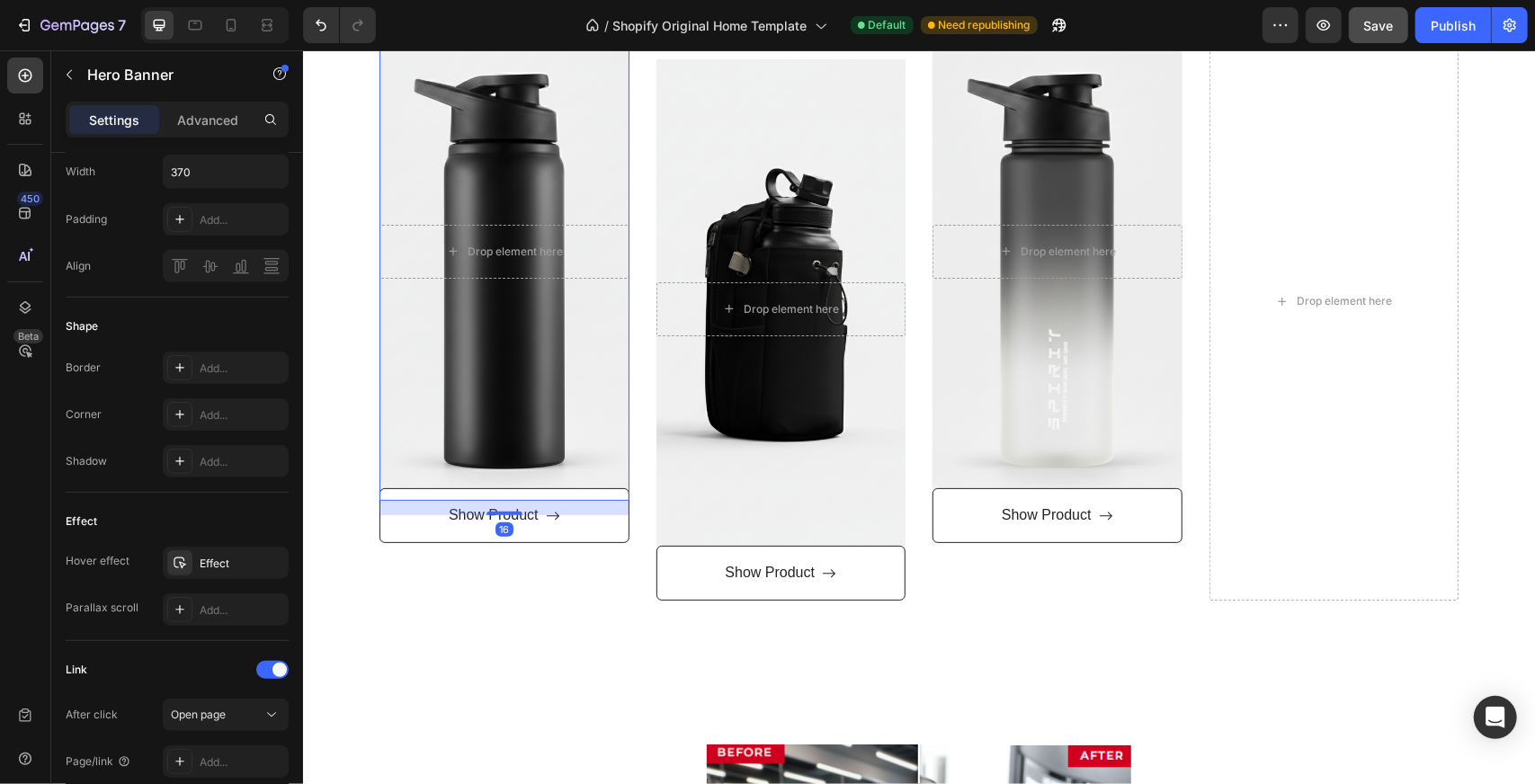
scroll to position [0, 0]
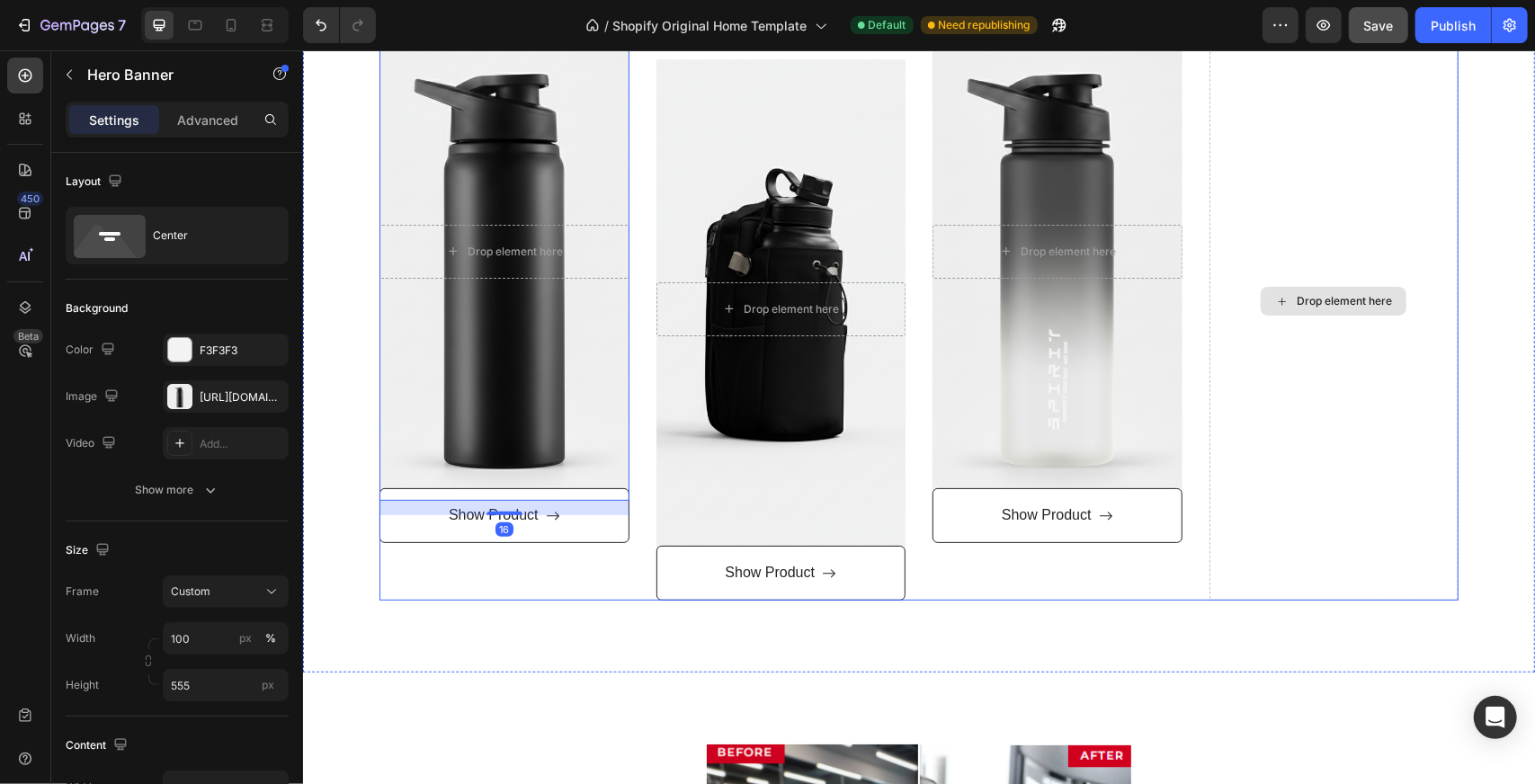
click at [1303, 407] on div "Drop element here" at bounding box center [1333, 300] width 250 height 599
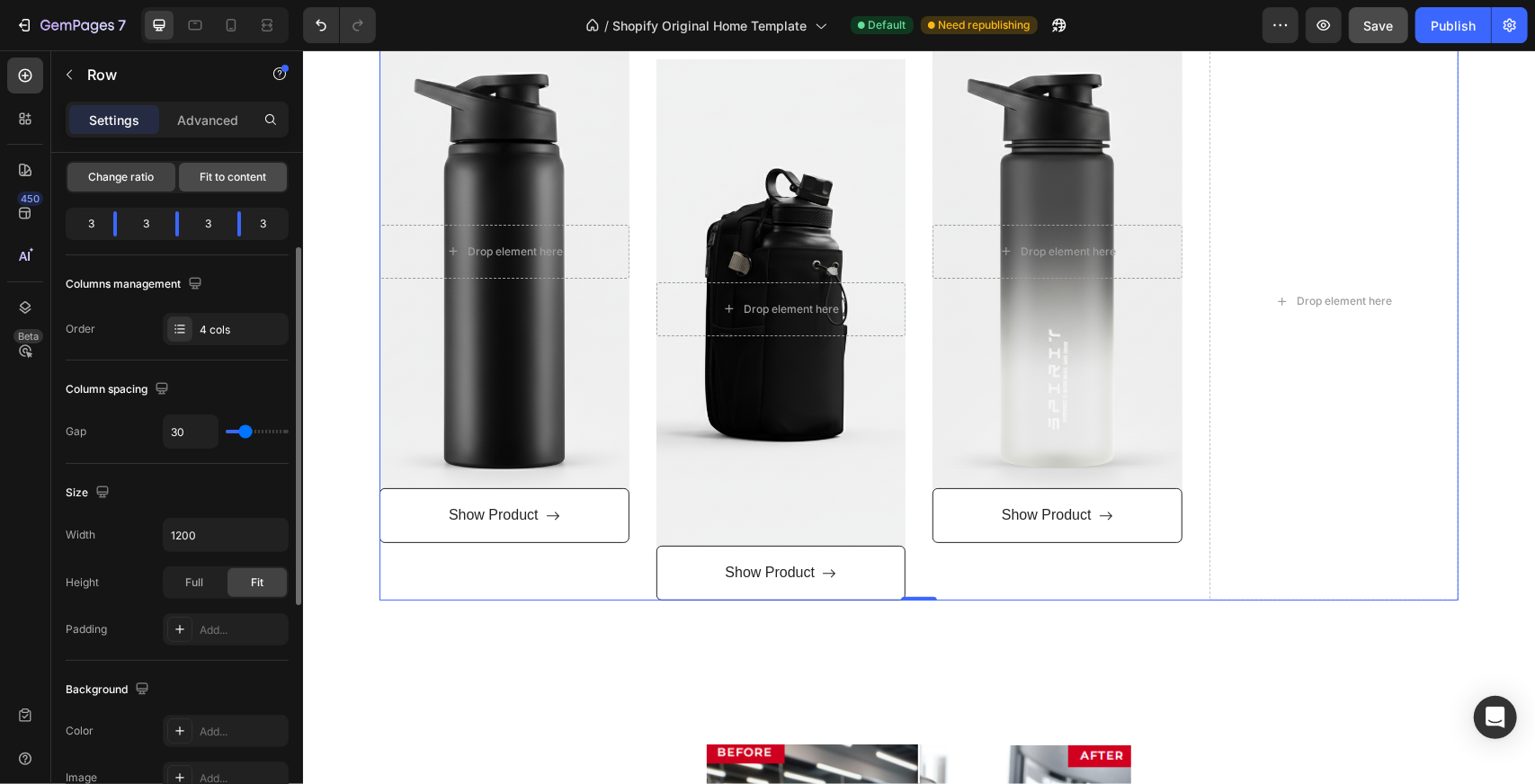
scroll to position [360, 0]
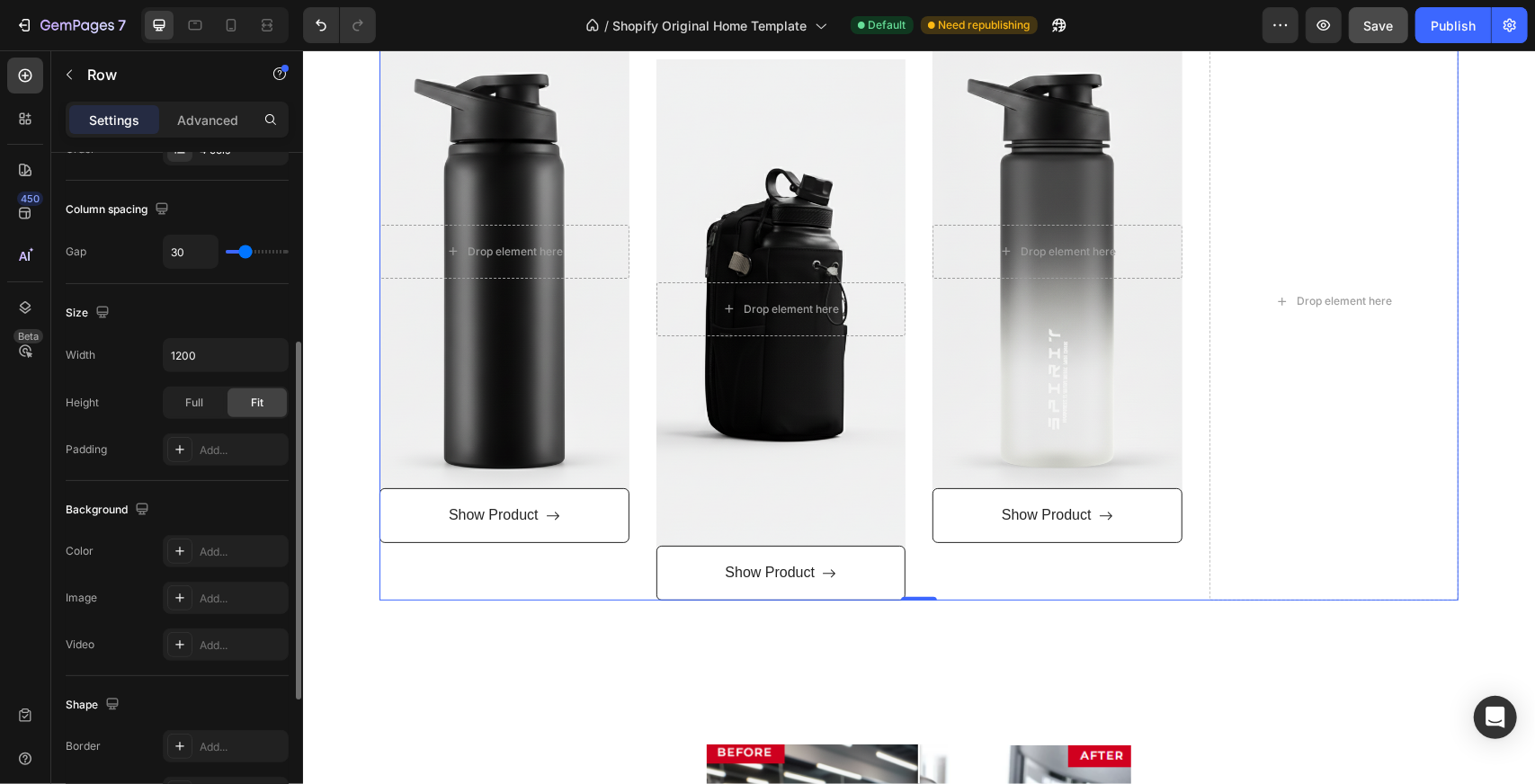
click at [180, 616] on div "The changes might be hidden by the video. Color Add... Image Add... Video Add..." at bounding box center [178, 598] width 223 height 126
click at [185, 600] on icon at bounding box center [180, 598] width 15 height 15
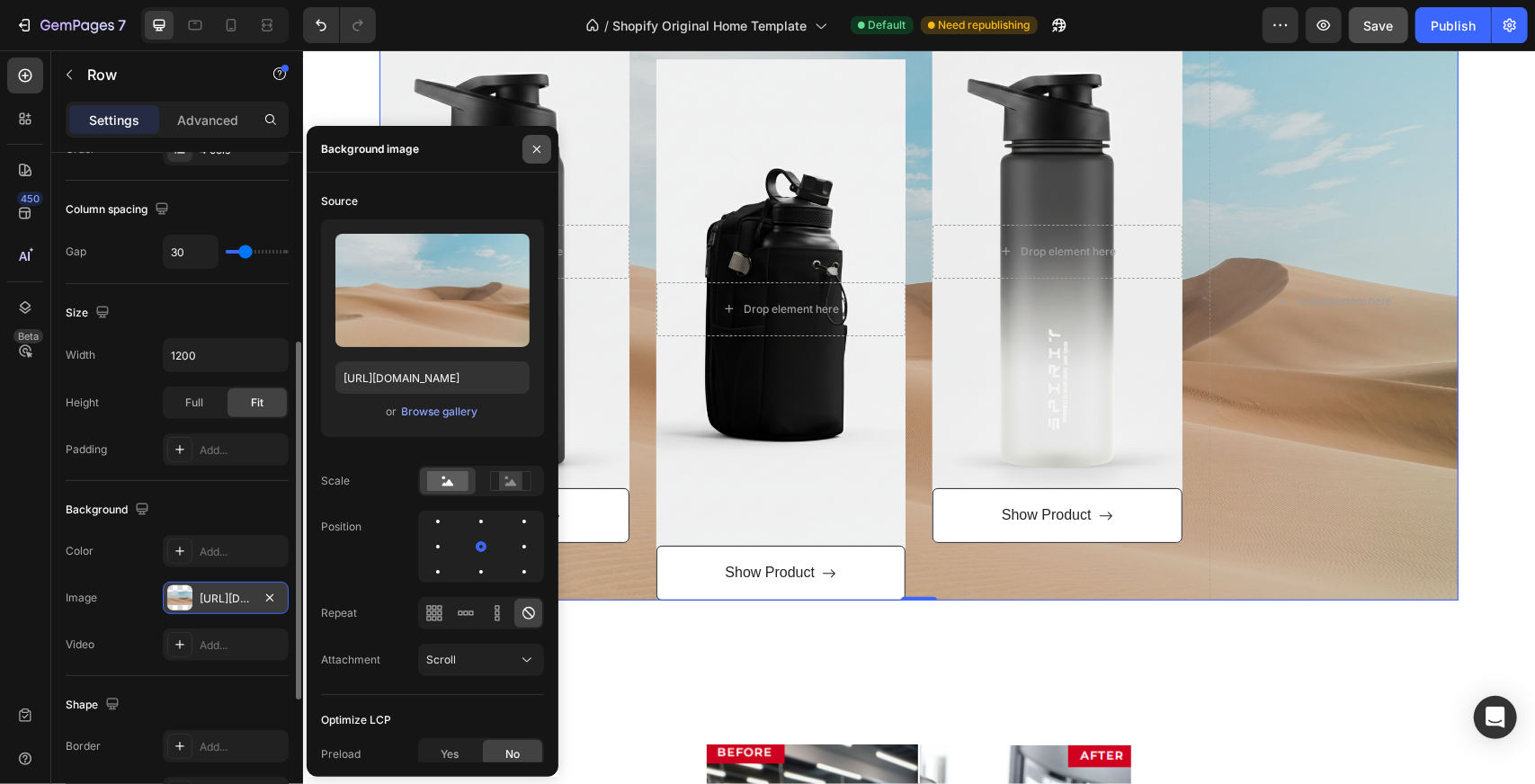
drag, startPoint x: 539, startPoint y: 148, endPoint x: 291, endPoint y: 129, distance: 248.7
click at [539, 148] on icon "button" at bounding box center [537, 148] width 15 height 15
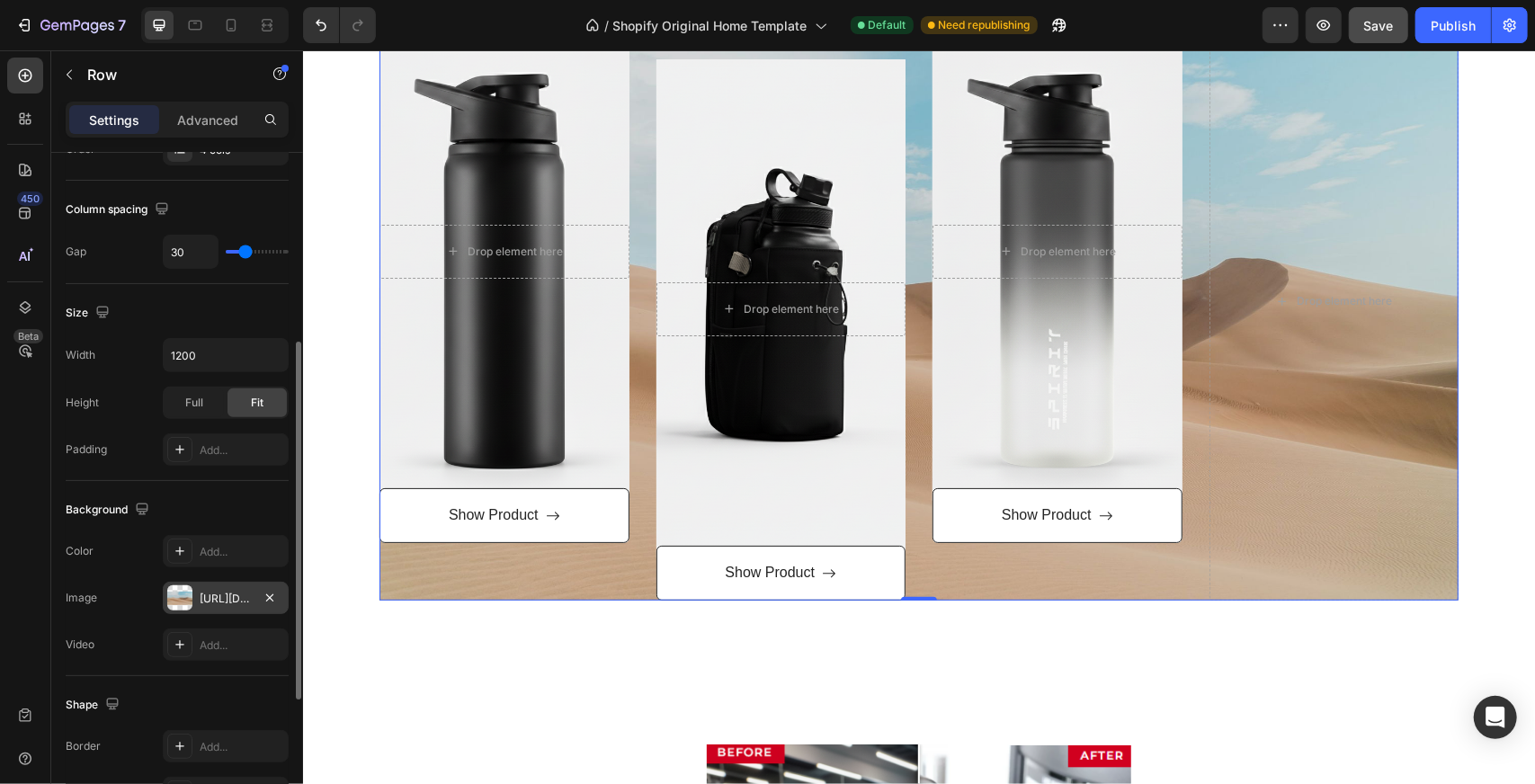
click at [178, 600] on div at bounding box center [180, 598] width 25 height 25
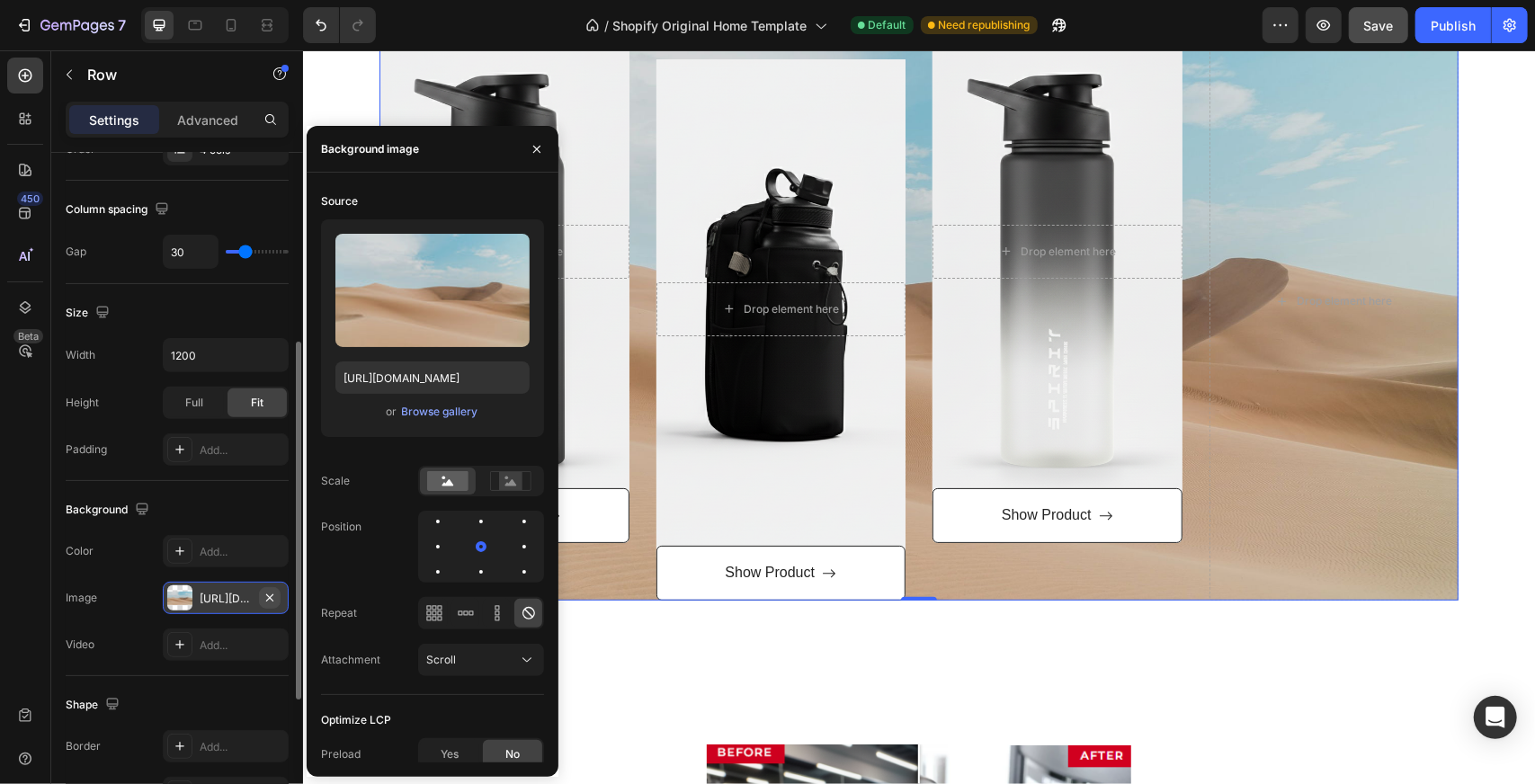
click at [274, 594] on icon "button" at bounding box center [269, 597] width 7 height 7
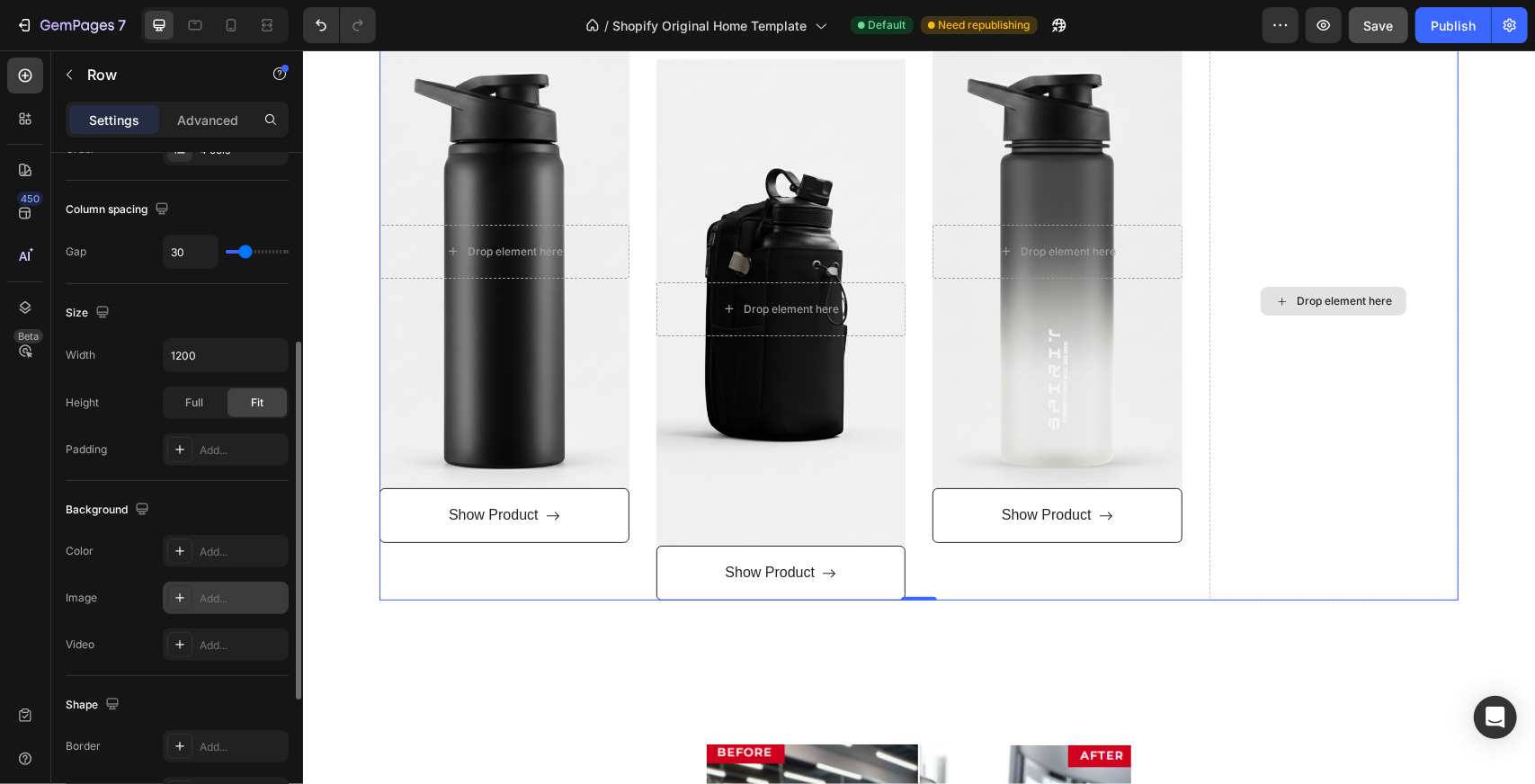
click at [1322, 370] on div "Drop element here" at bounding box center [1333, 300] width 250 height 599
click at [1346, 297] on div "Drop element here" at bounding box center [1343, 300] width 95 height 15
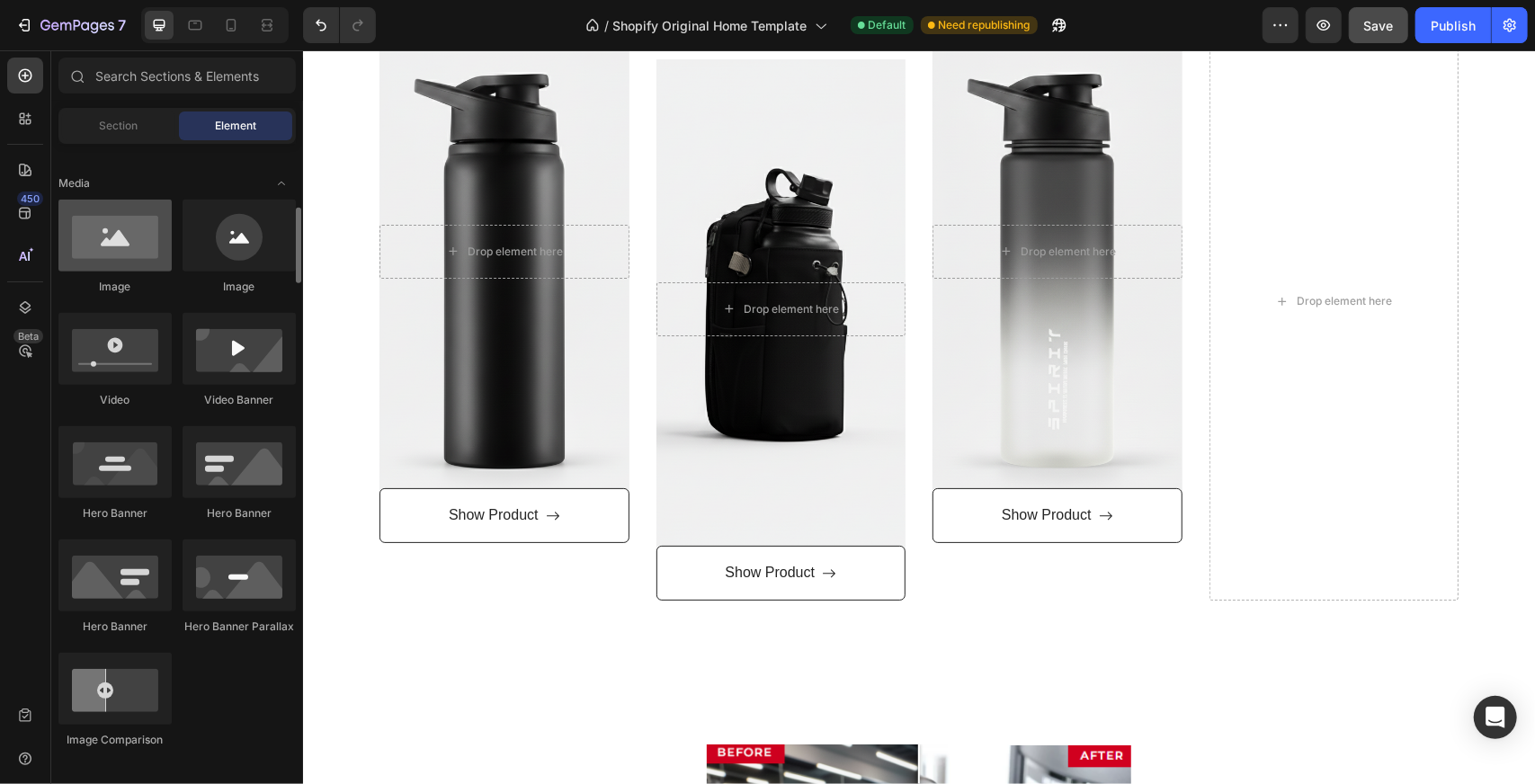
scroll to position [719, 0]
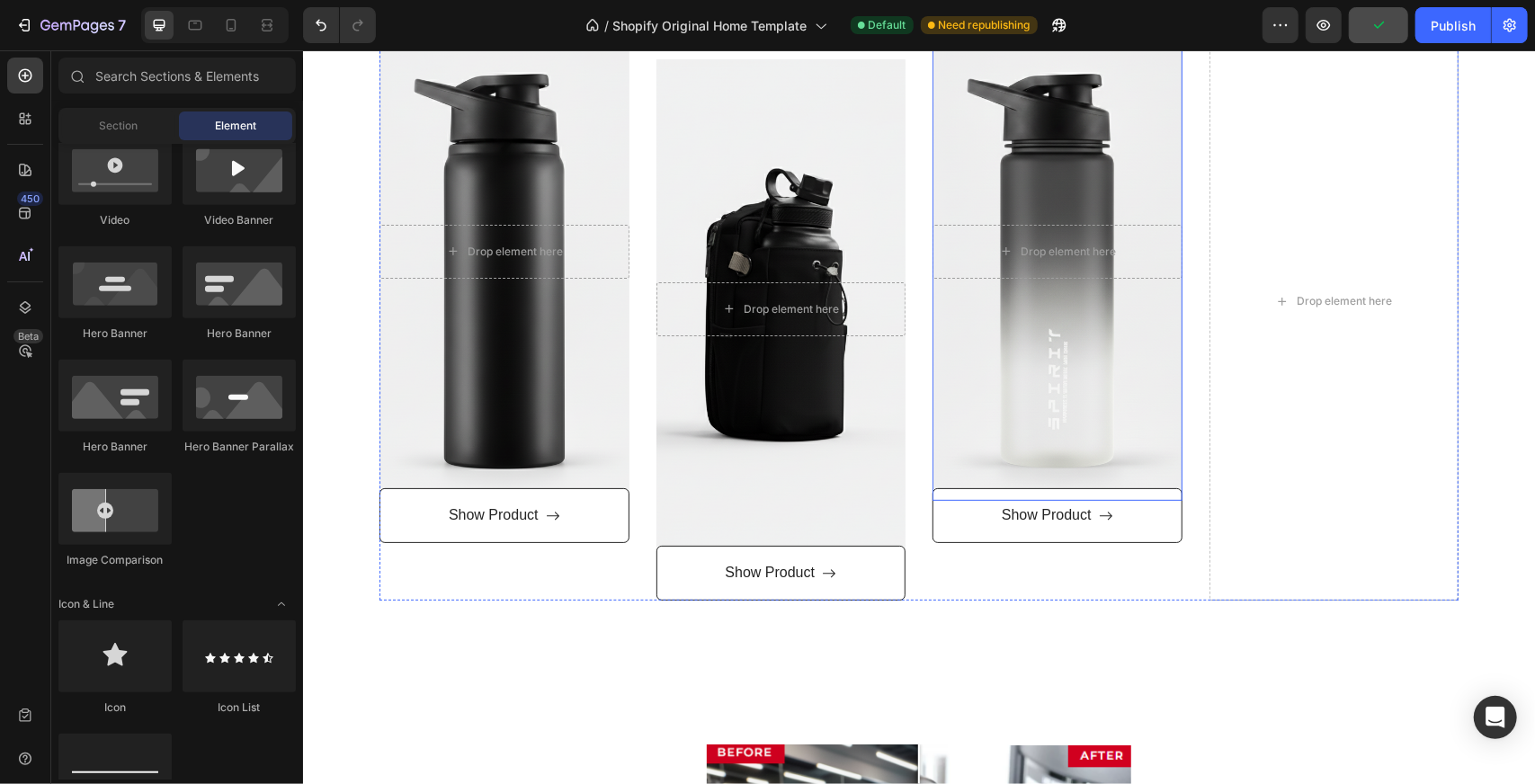
click at [1063, 377] on div "Overlay" at bounding box center [1057, 250] width 250 height 499
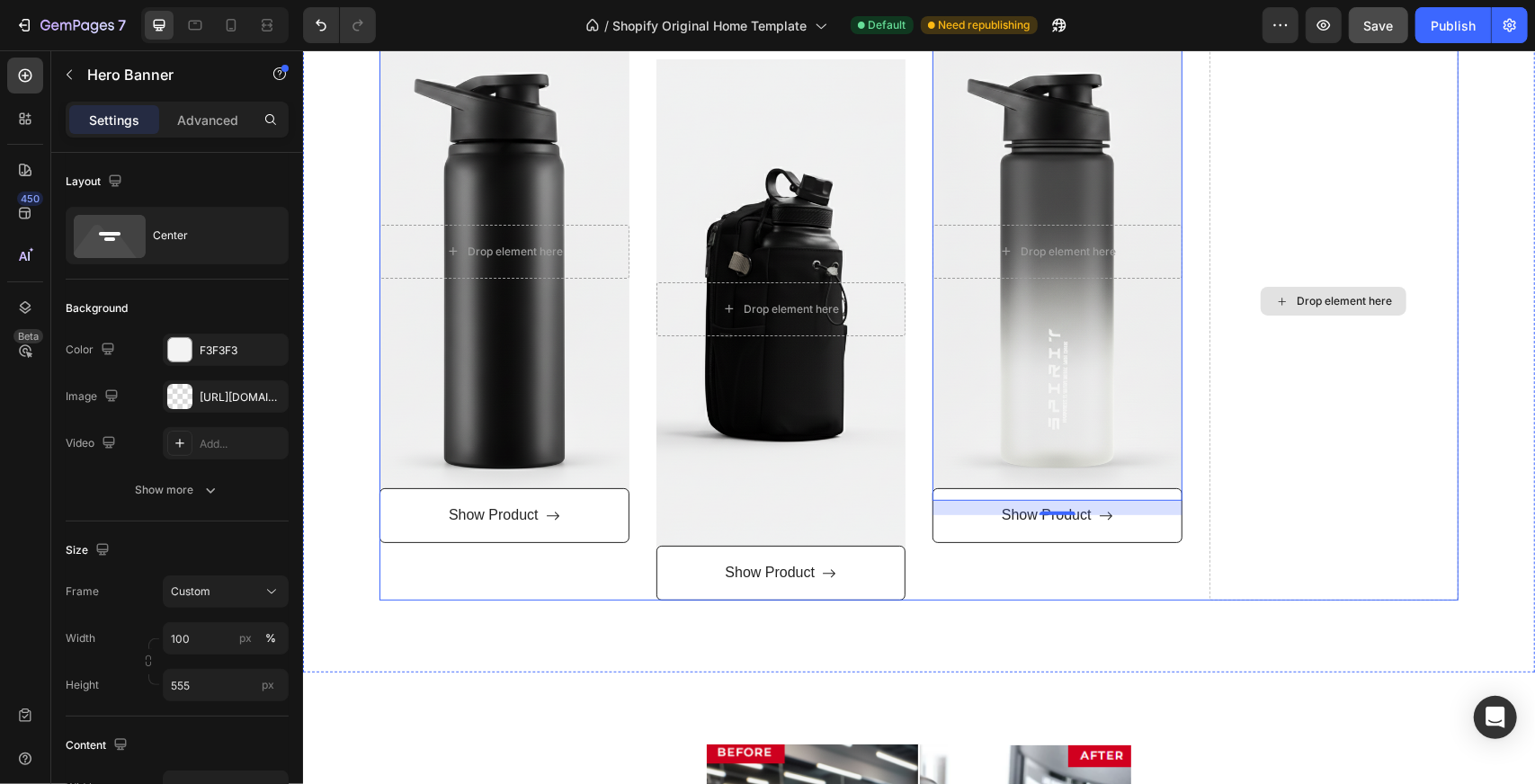
click at [1363, 300] on div "Drop element here" at bounding box center [1343, 300] width 95 height 15
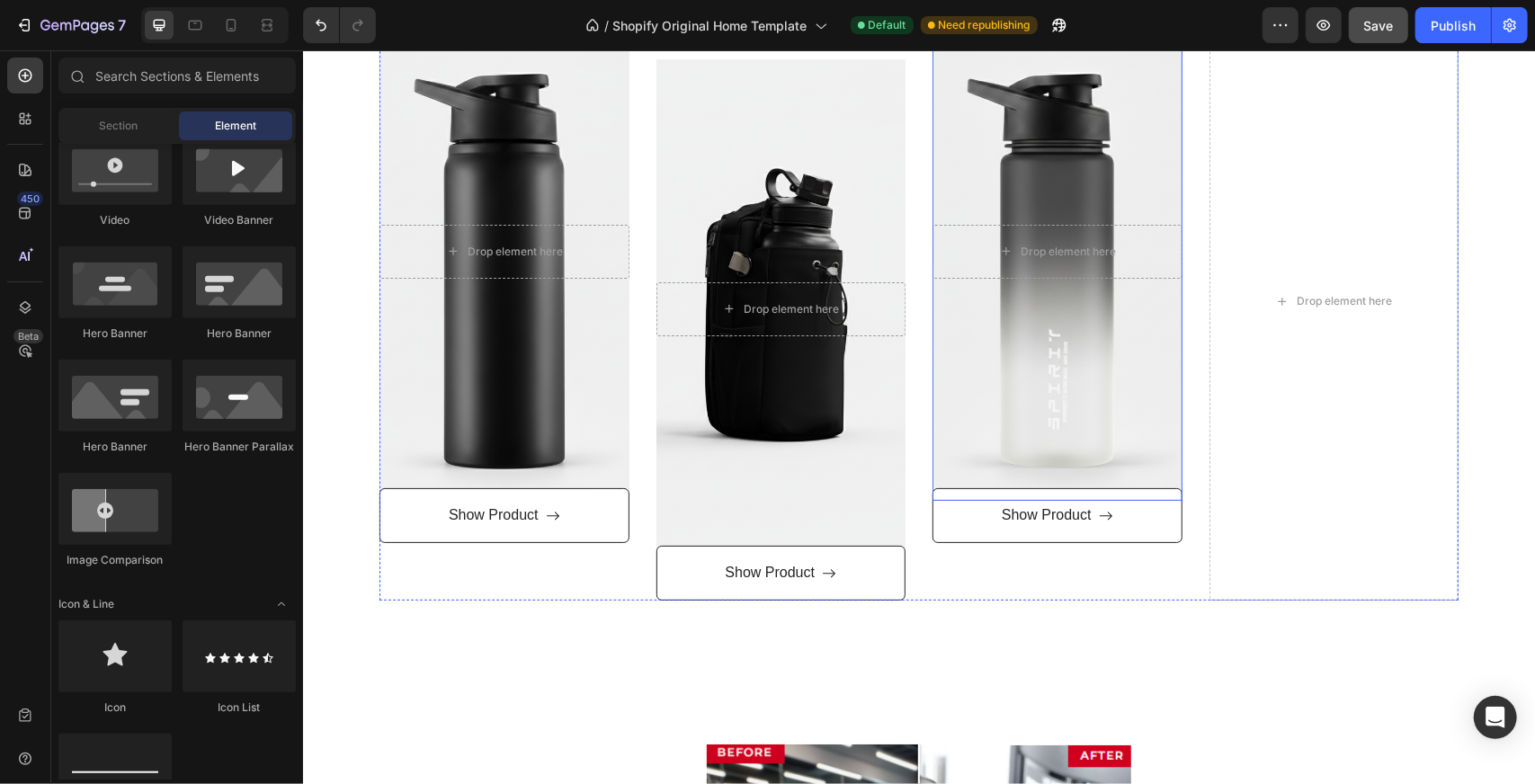
click at [1133, 378] on div "Overlay" at bounding box center [1057, 250] width 250 height 499
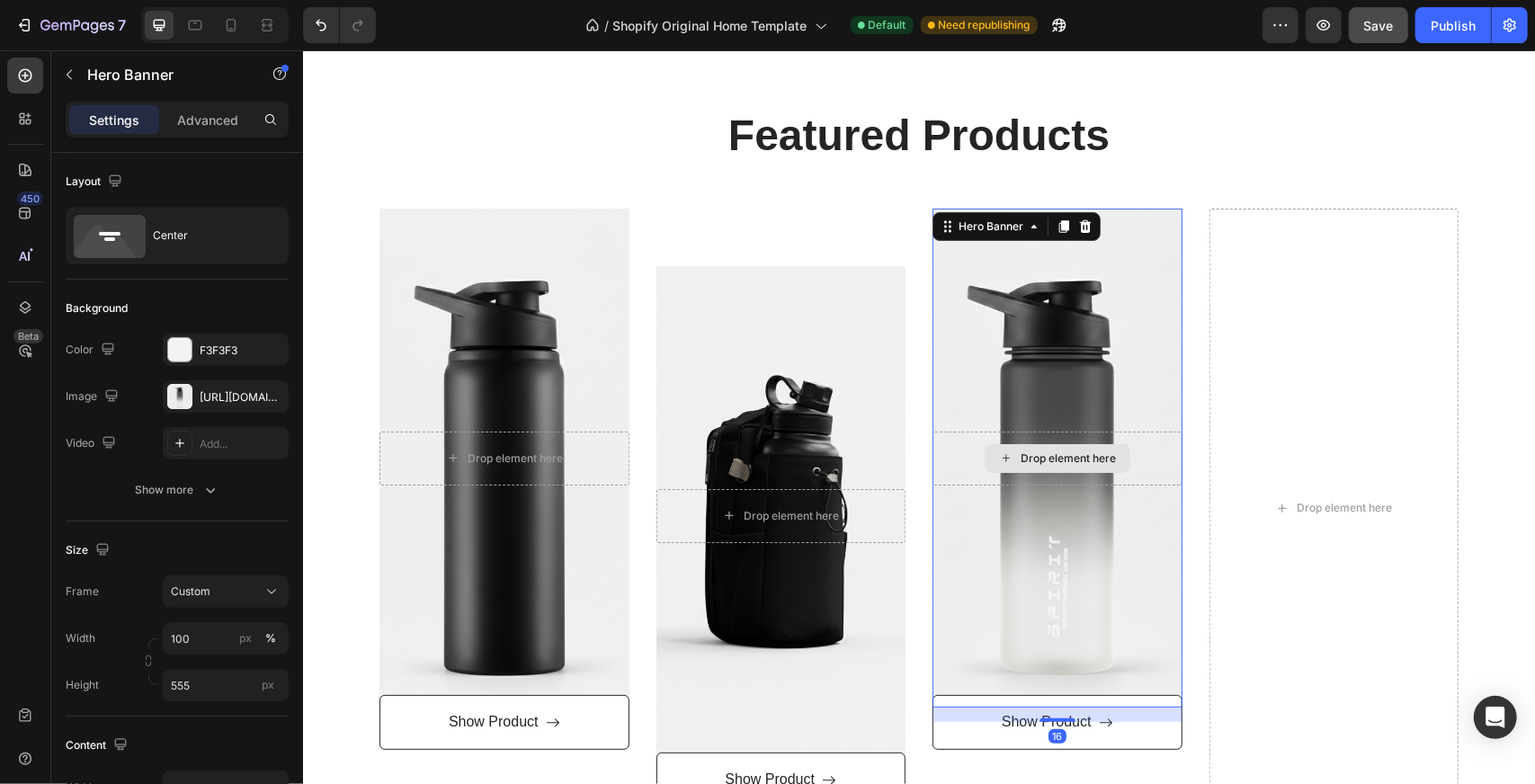
scroll to position [360, 0]
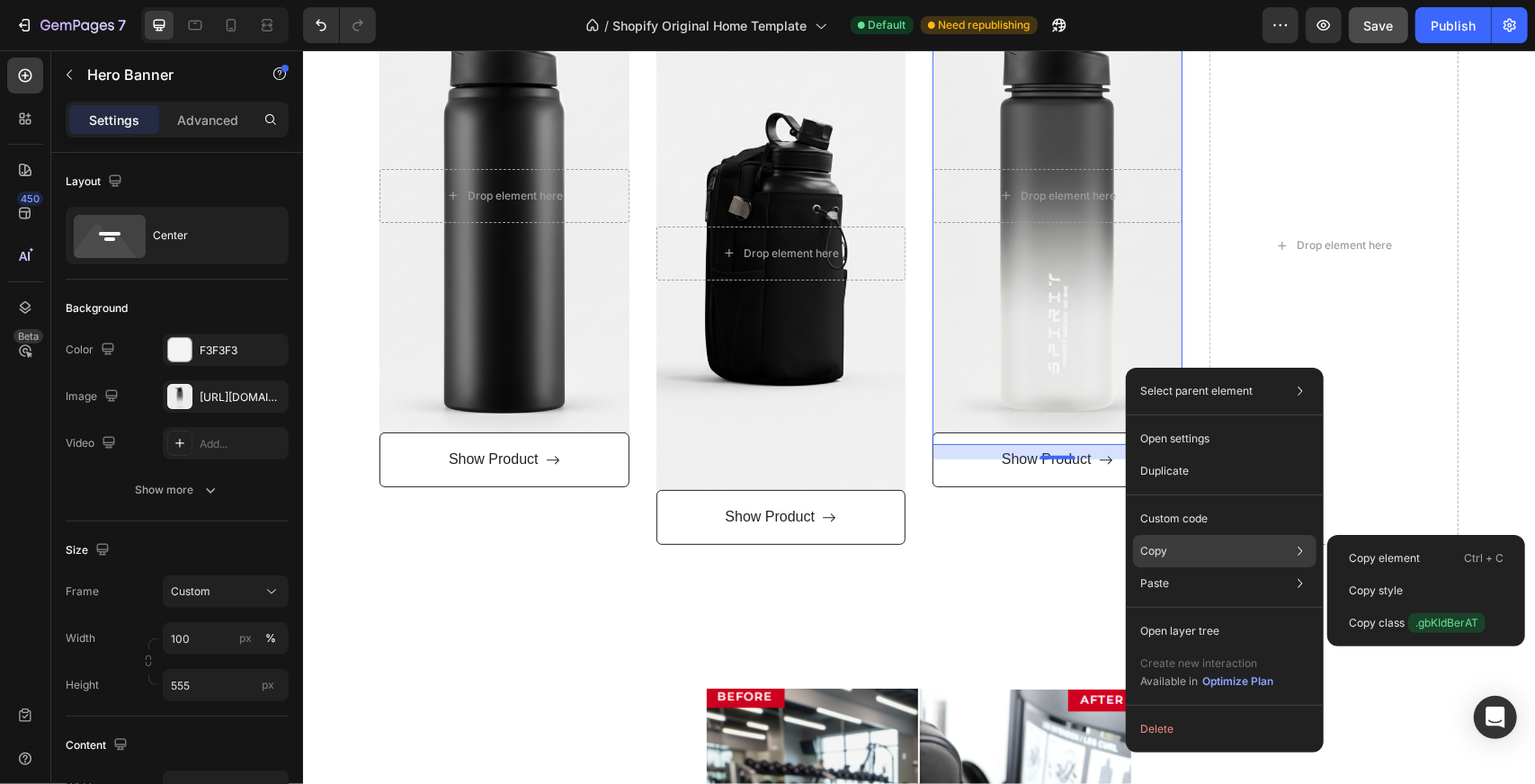
click at [1187, 548] on div "Copy Copy element Ctrl + C Copy style Copy class .gbKIdBerAT" at bounding box center [1225, 550] width 183 height 32
click at [1353, 557] on p "Copy element" at bounding box center [1384, 558] width 71 height 16
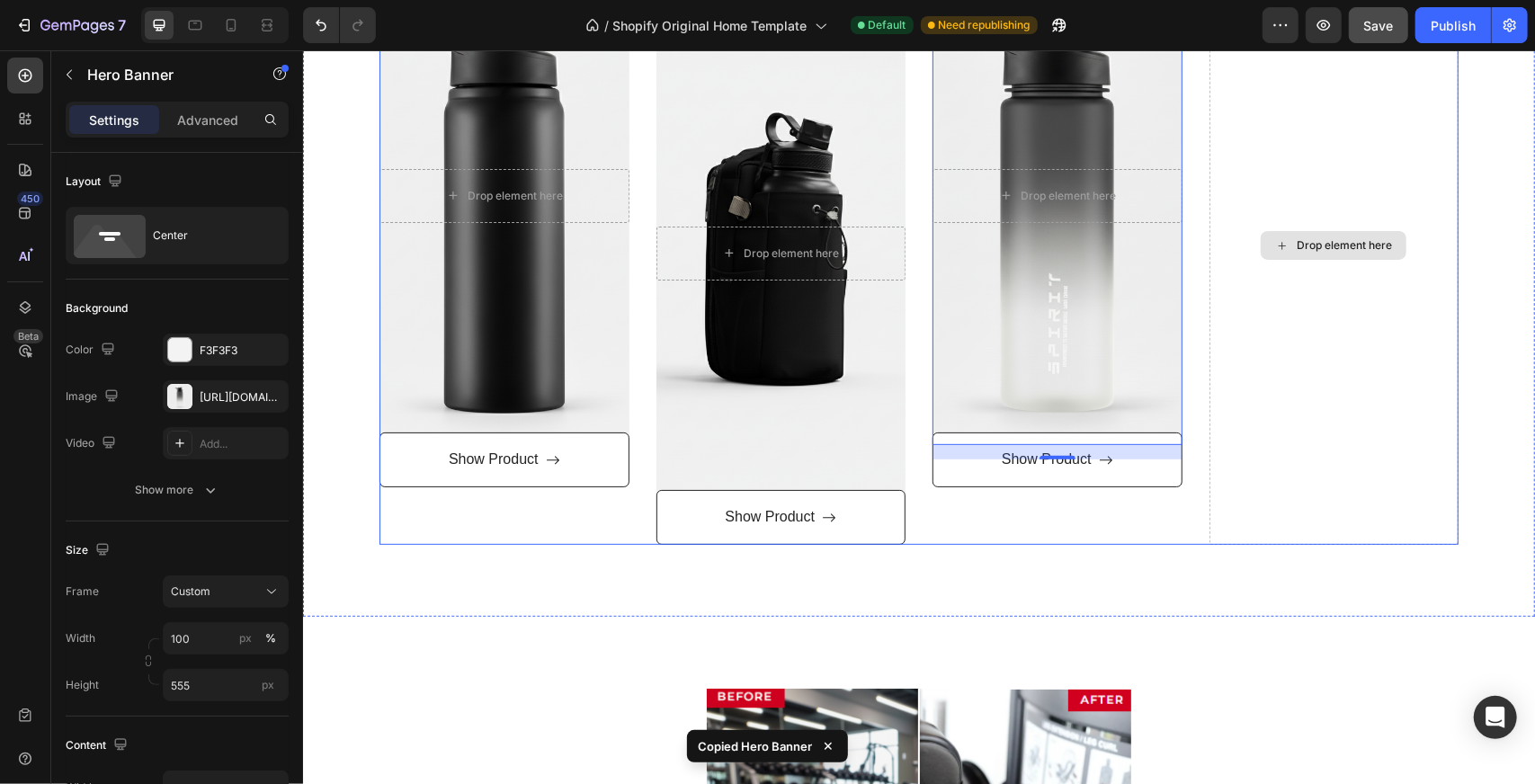
click at [1372, 423] on div "Drop element here" at bounding box center [1333, 244] width 250 height 599
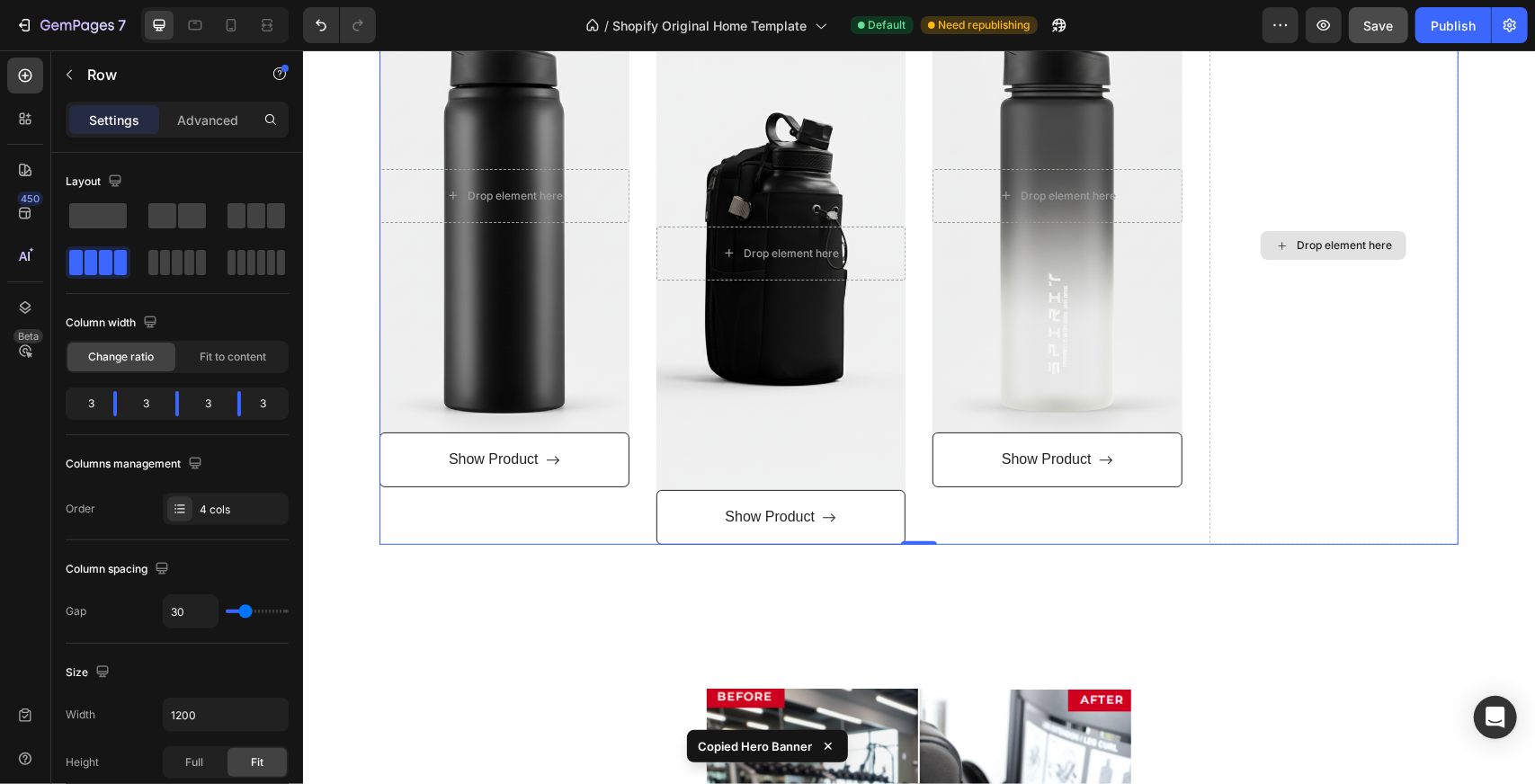
click at [1349, 347] on div "Drop element here" at bounding box center [1333, 244] width 250 height 599
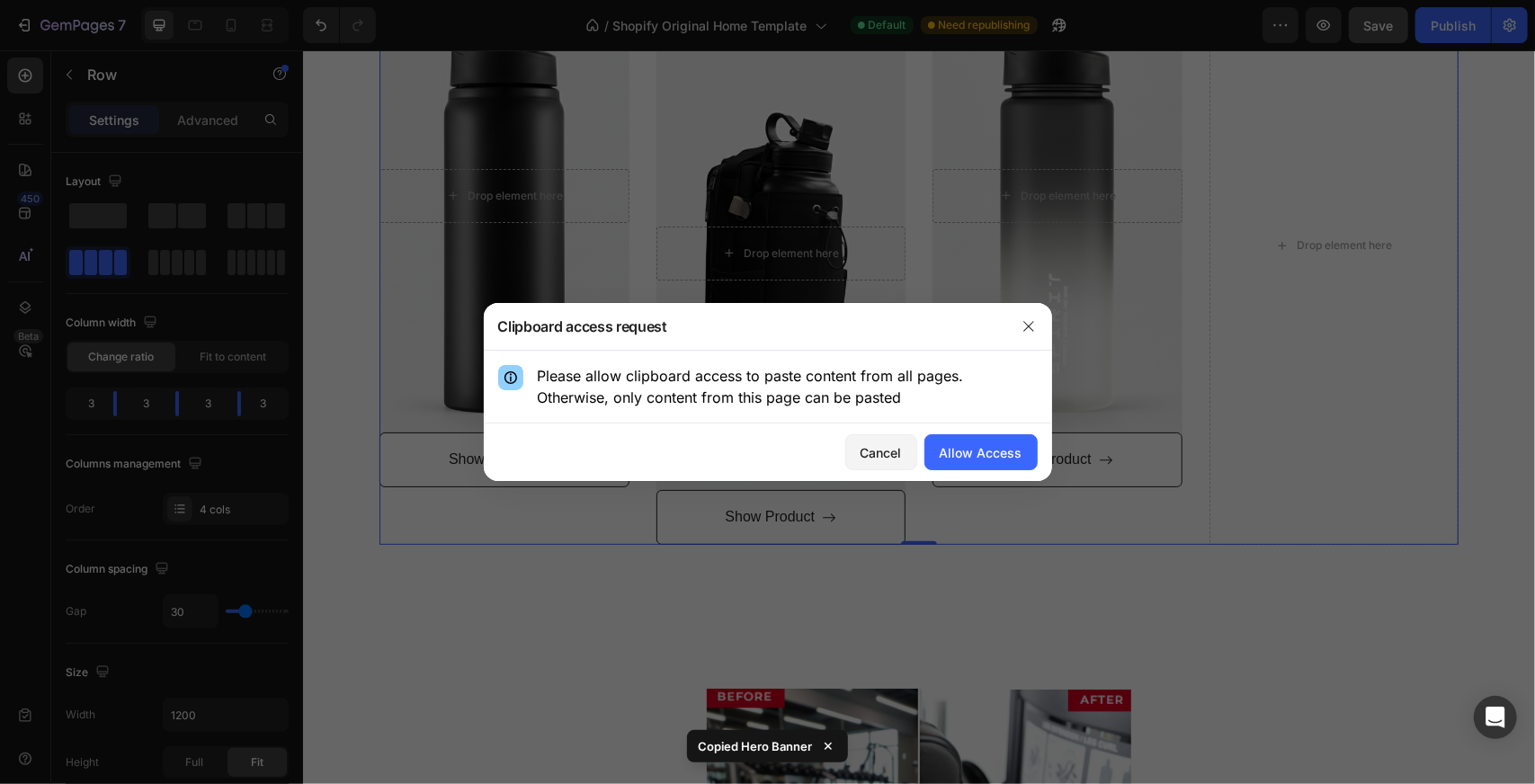
click at [1036, 310] on div at bounding box center [1029, 326] width 47 height 47
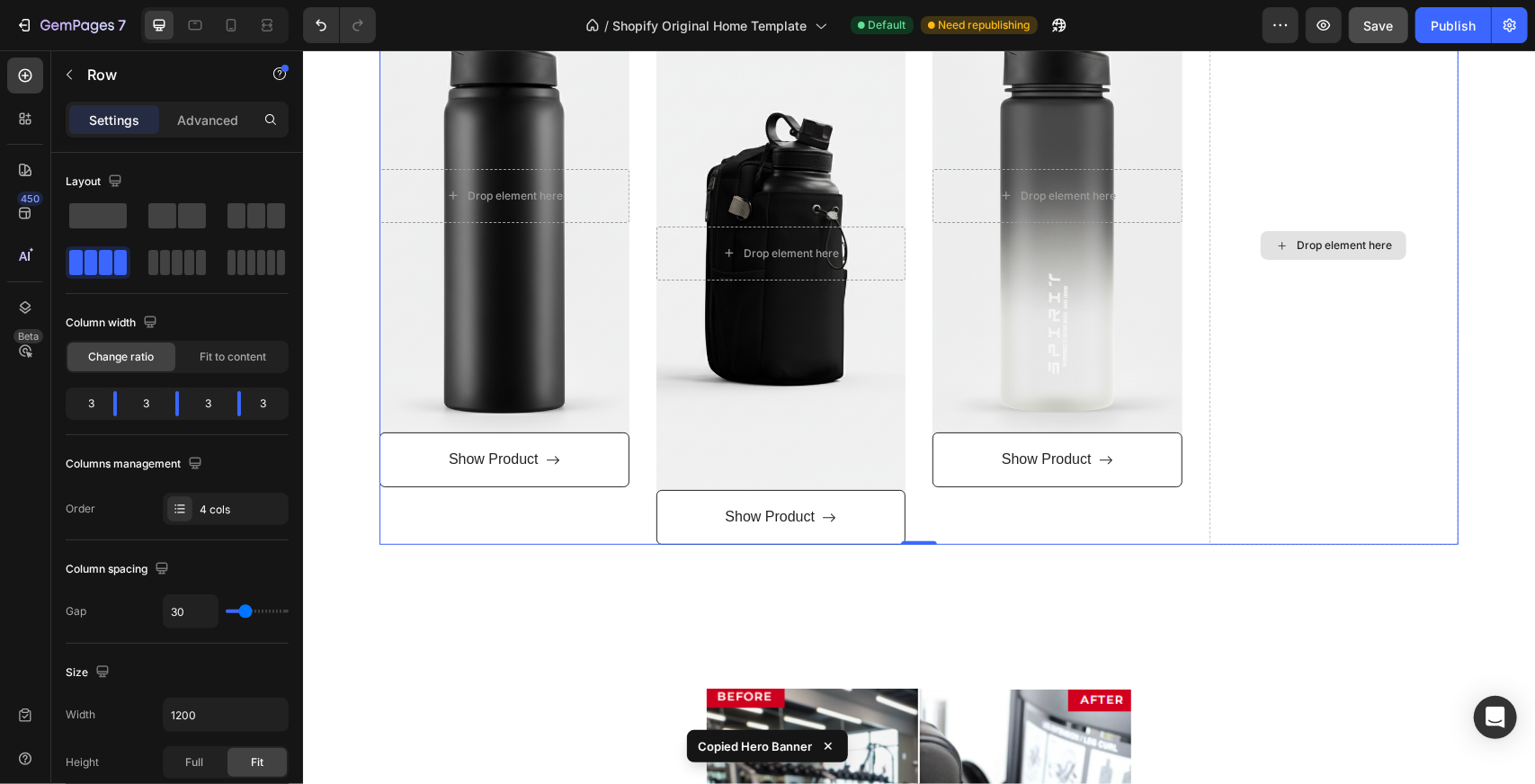
click at [1328, 245] on div "Drop element here" at bounding box center [1343, 245] width 95 height 15
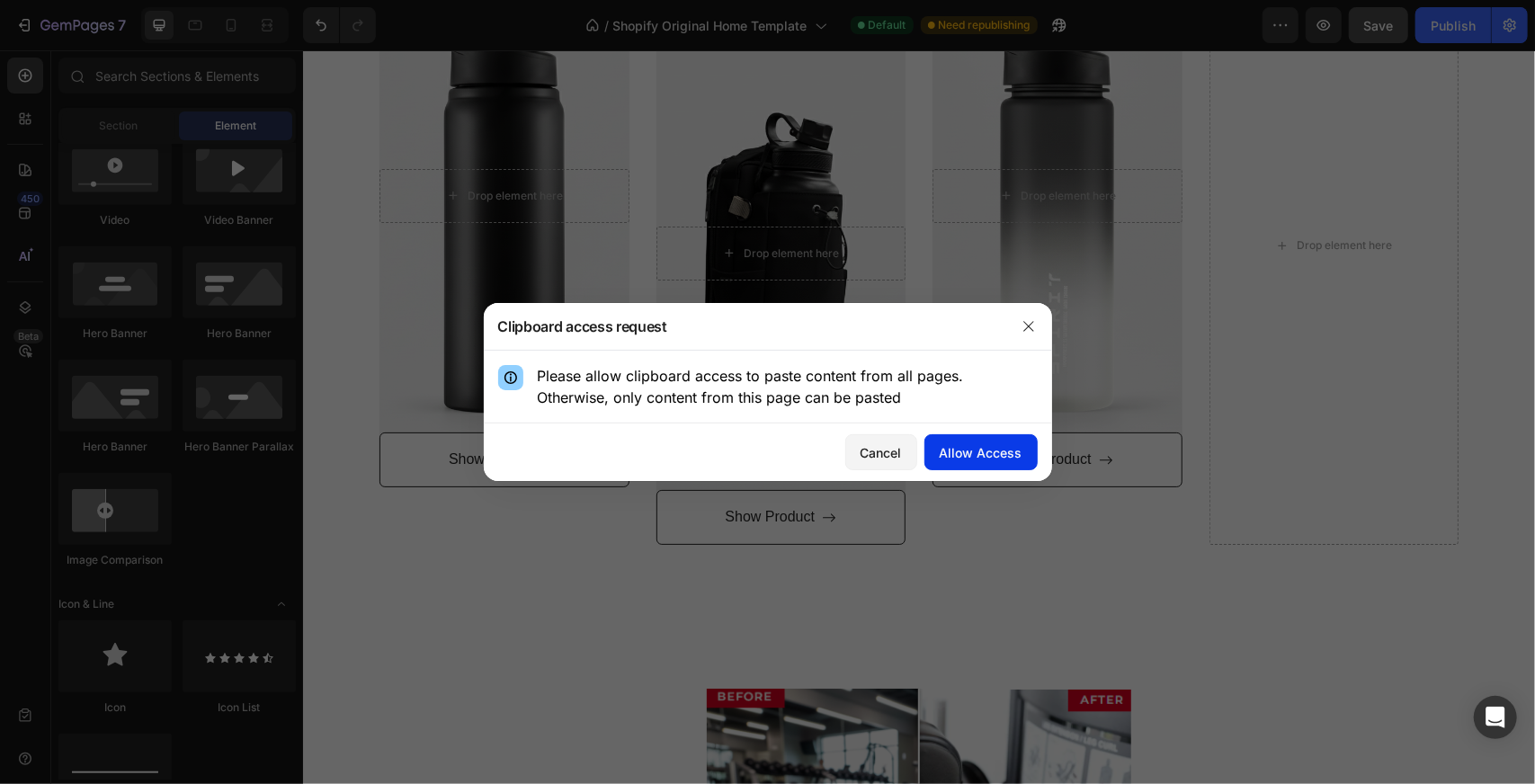
click at [963, 462] on button "Allow Access" at bounding box center [981, 452] width 114 height 36
click at [1032, 338] on button "button" at bounding box center [1029, 327] width 29 height 29
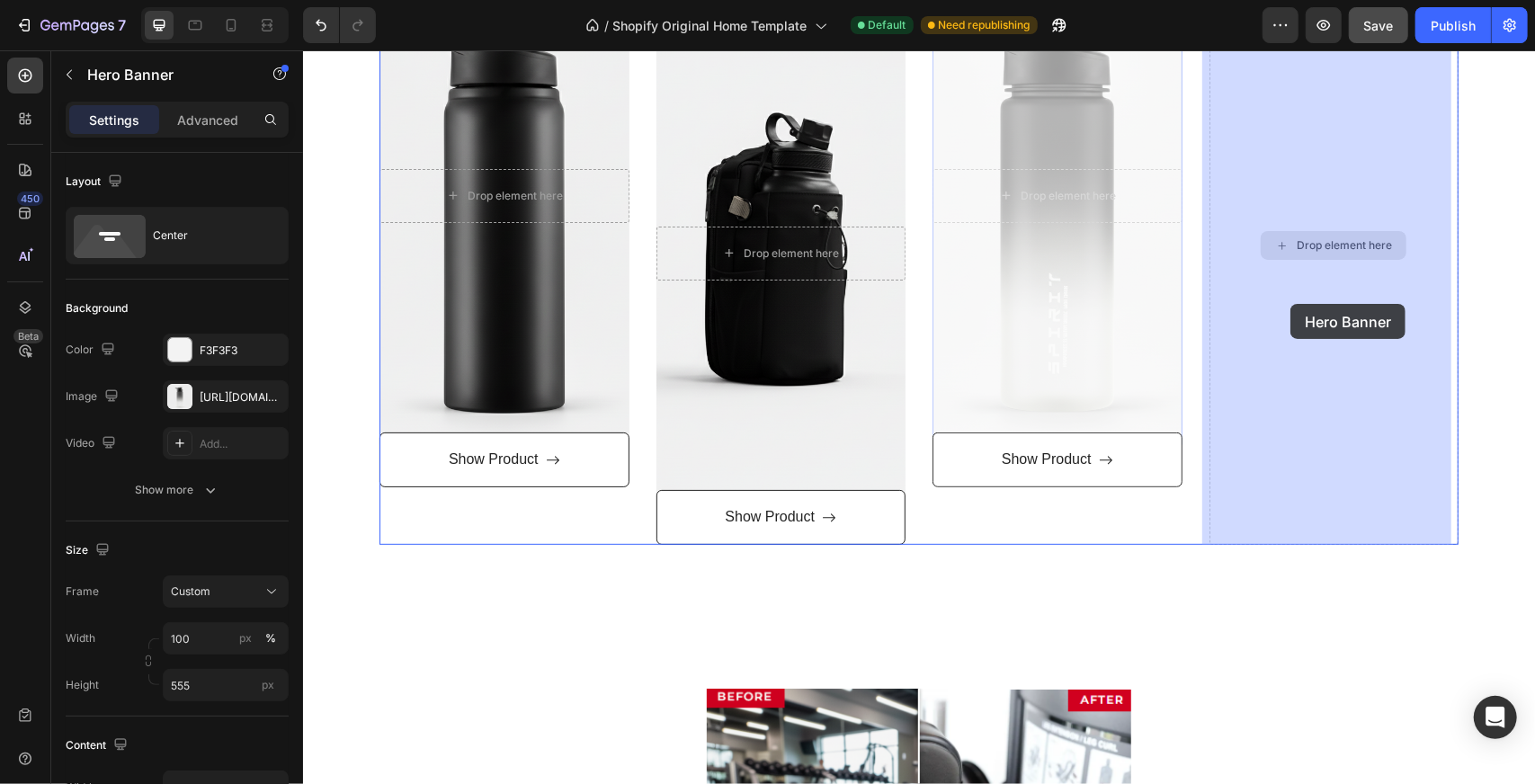
drag, startPoint x: 1119, startPoint y: 301, endPoint x: 1290, endPoint y: 303, distance: 171.0
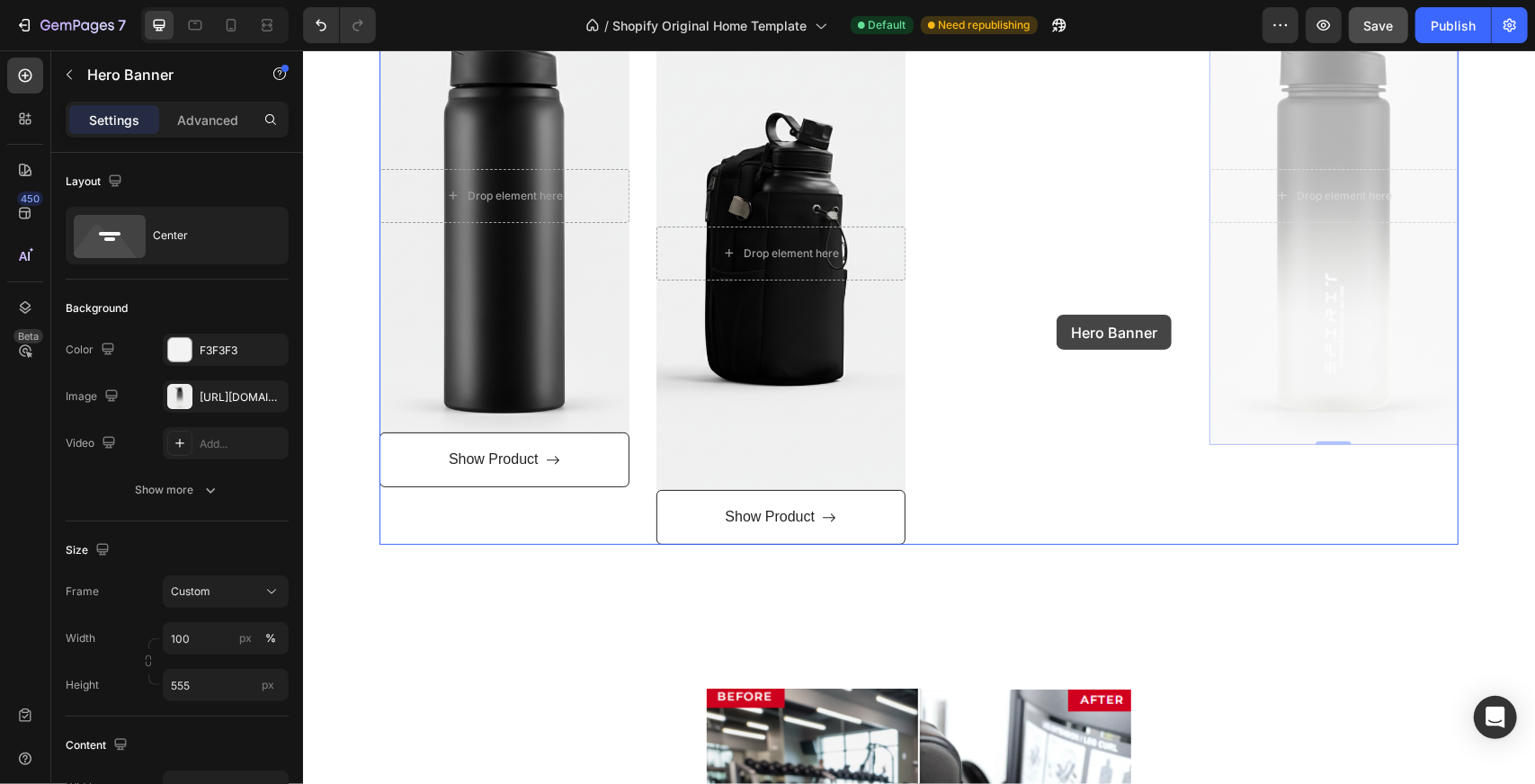
drag, startPoint x: 1284, startPoint y: 309, endPoint x: 1056, endPoint y: 313, distance: 228.0
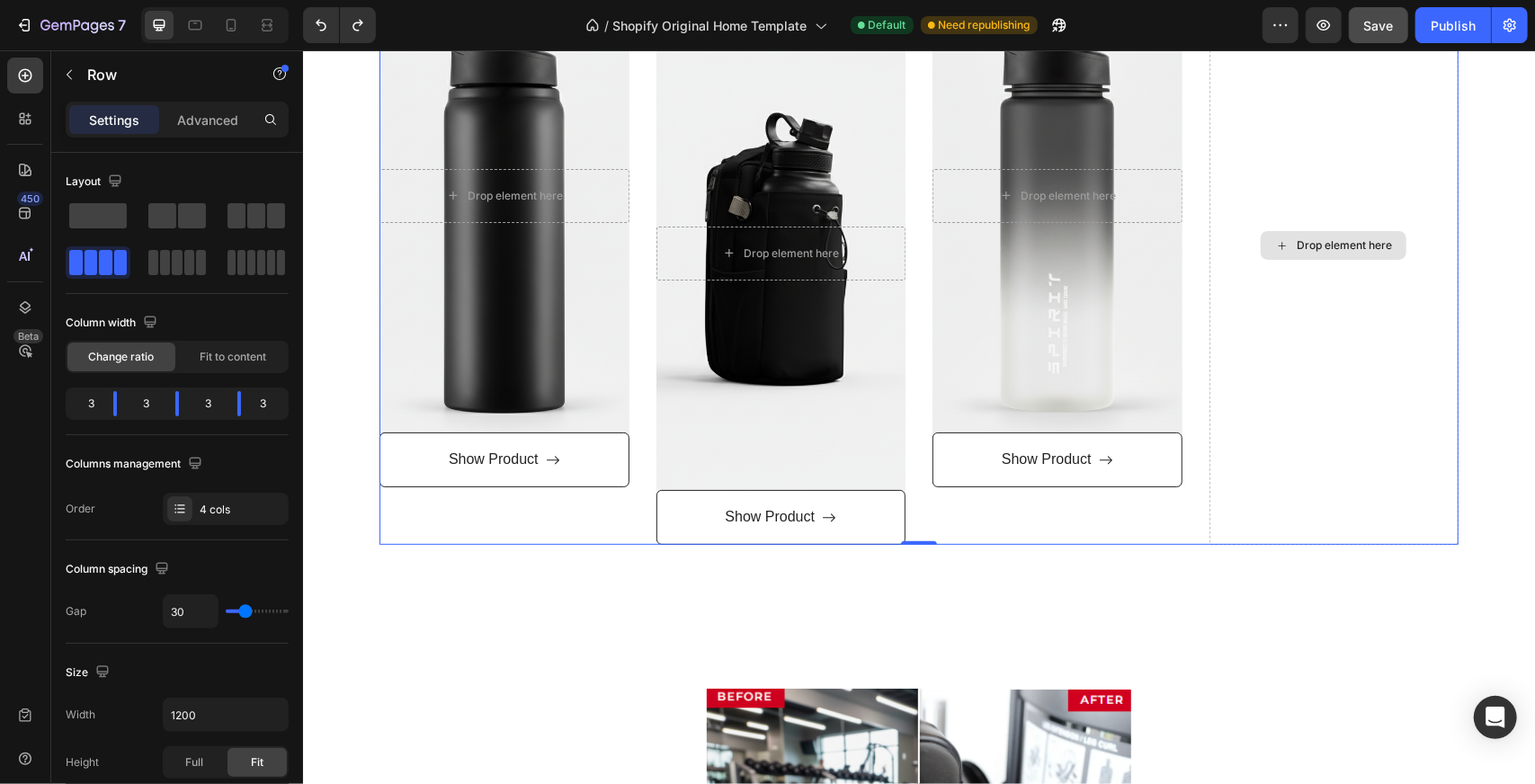
click at [1404, 360] on div "Drop element here" at bounding box center [1333, 244] width 250 height 599
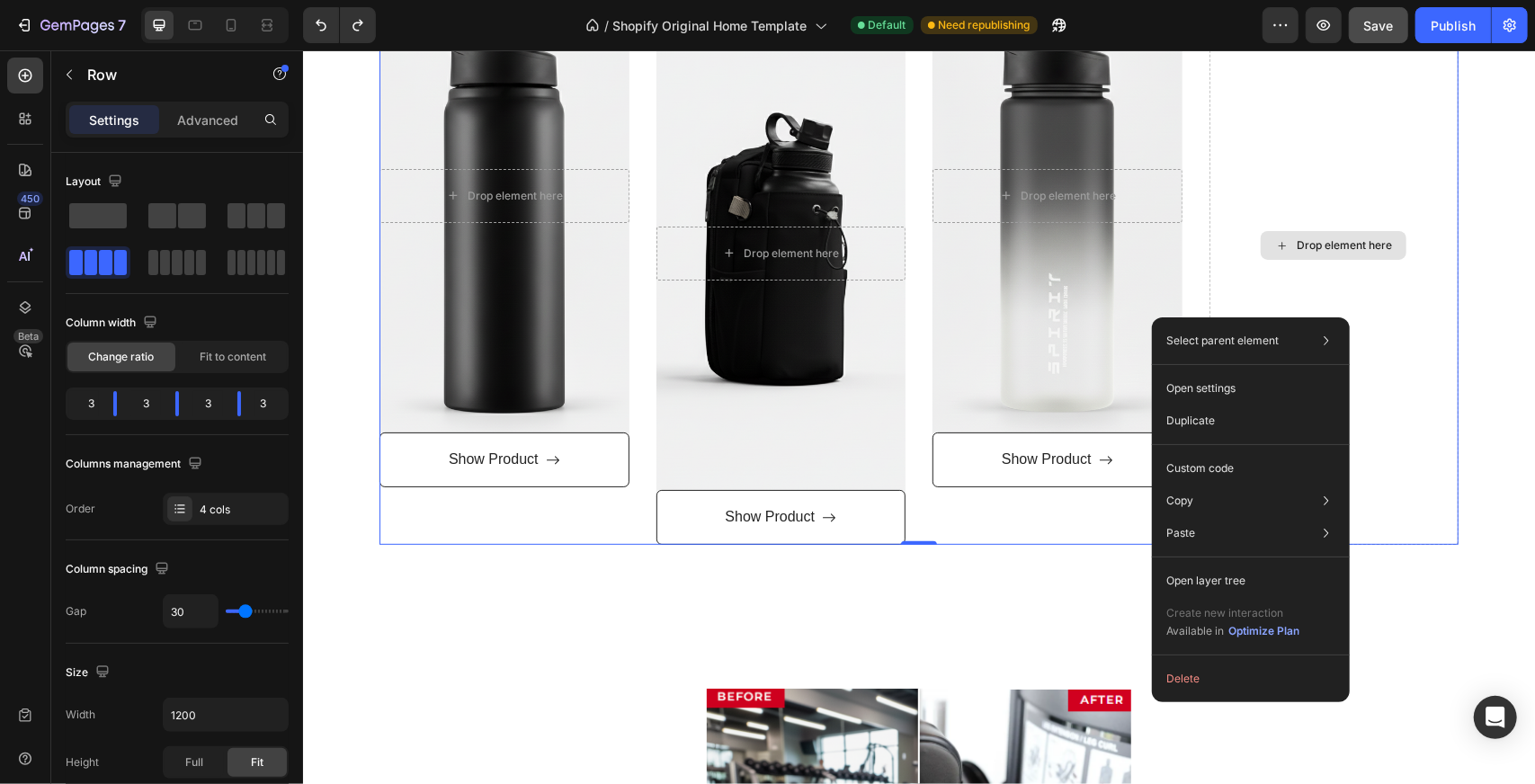
click at [1391, 299] on div "Drop element here" at bounding box center [1333, 244] width 250 height 599
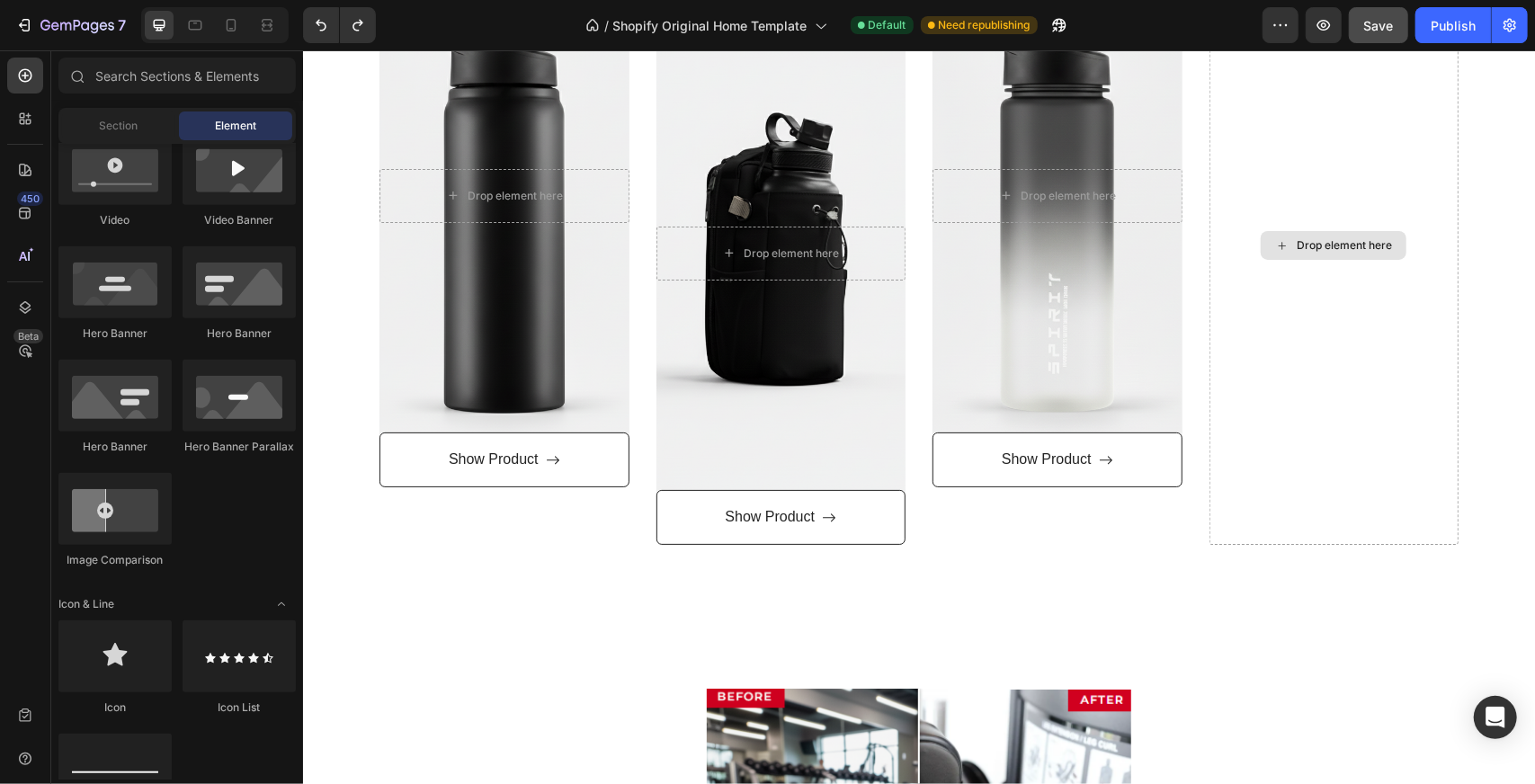
click at [1315, 239] on div "Drop element here" at bounding box center [1343, 245] width 95 height 15
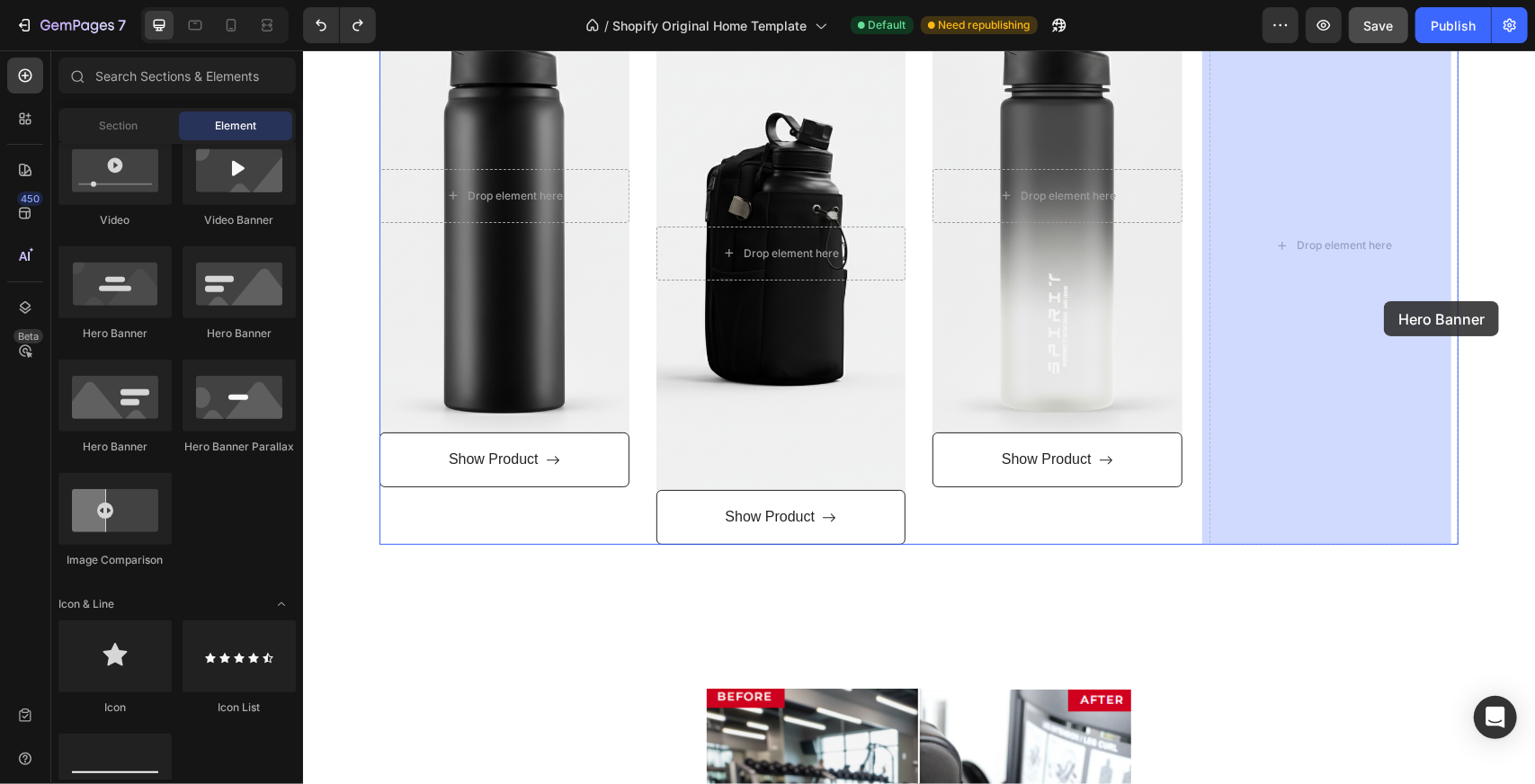
drag, startPoint x: 442, startPoint y: 347, endPoint x: 1372, endPoint y: 293, distance: 931.6
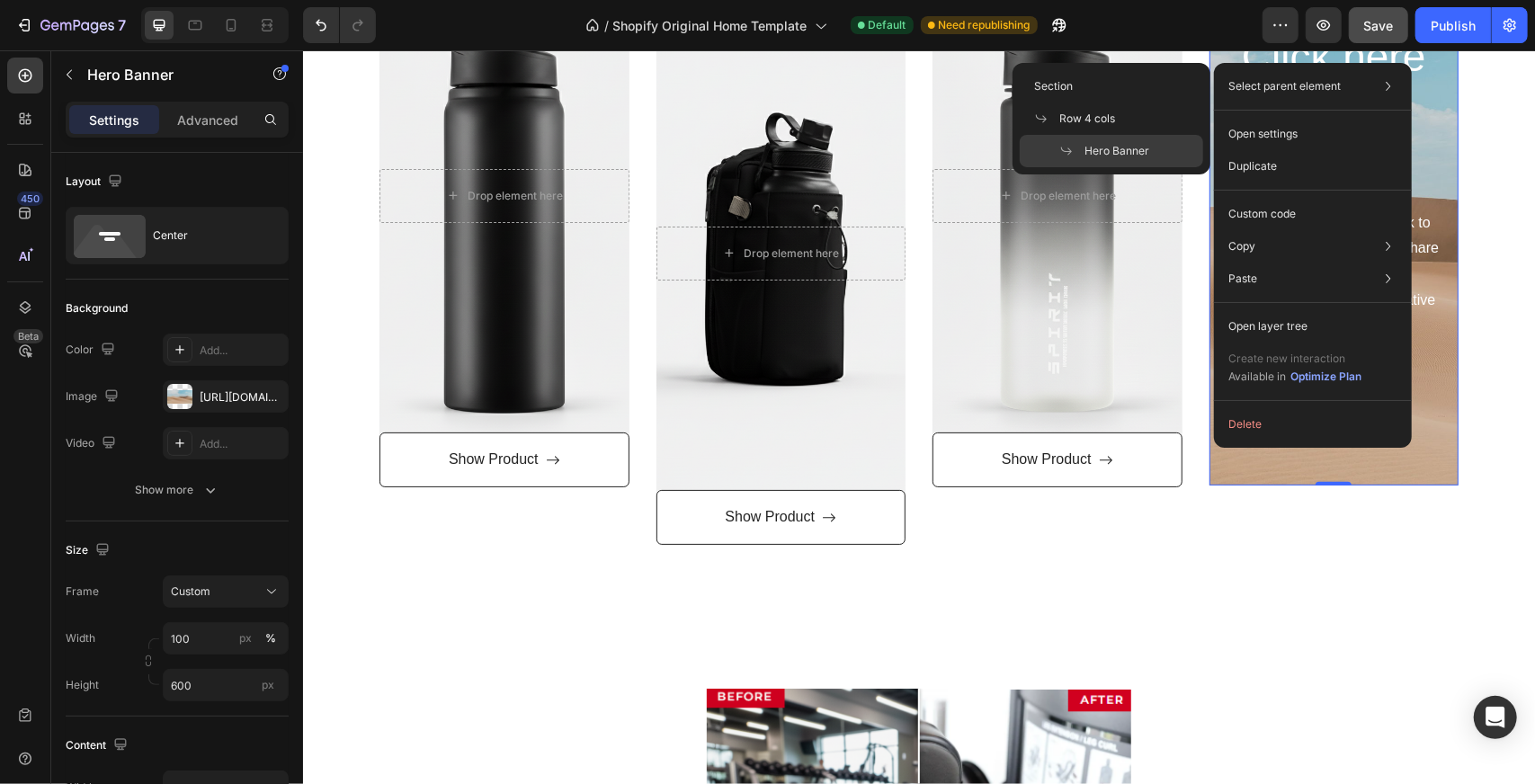
click at [1347, 83] on div "Select parent element Section Row 4 cols Hero Banner" at bounding box center [1312, 85] width 183 height 32
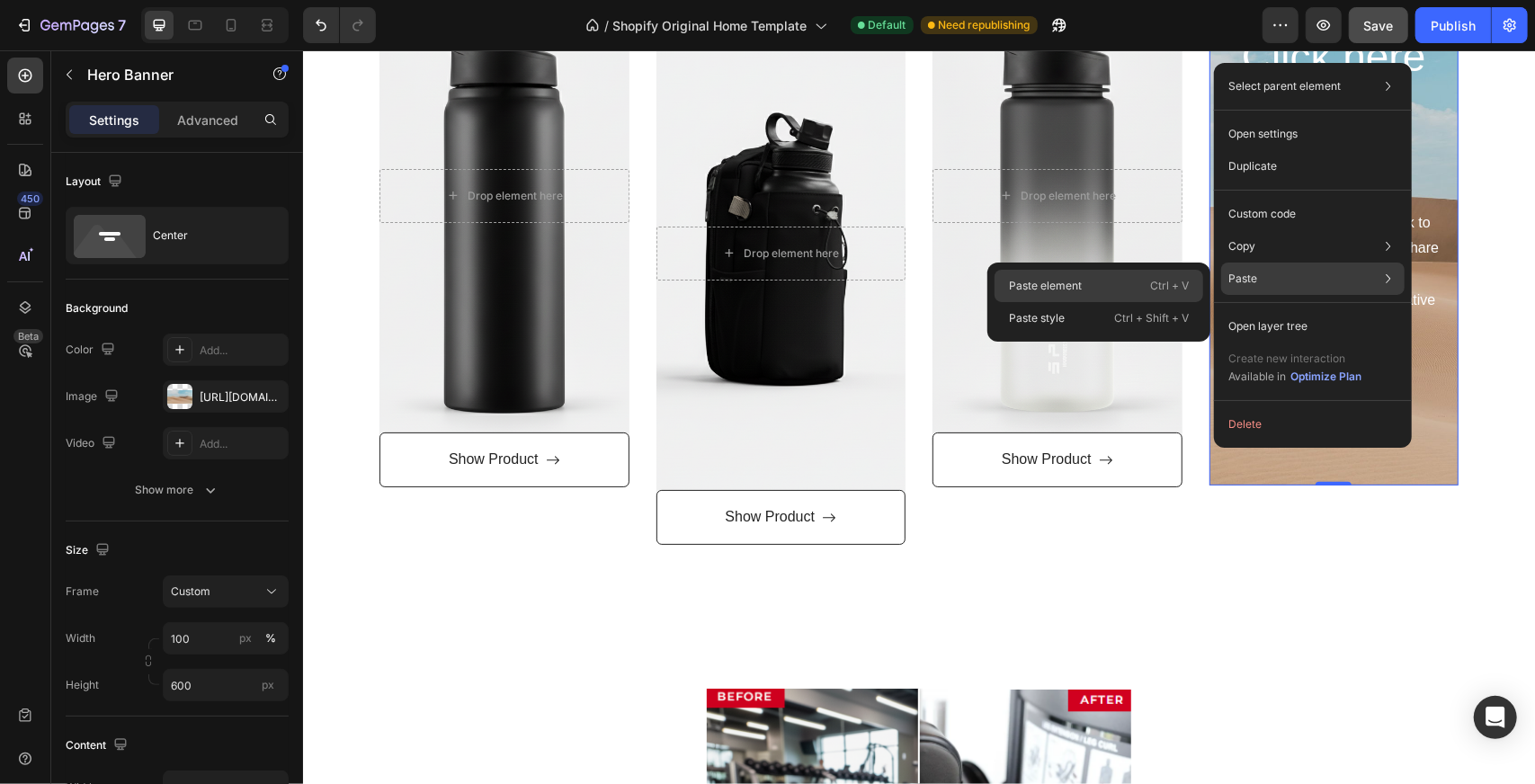
click at [1142, 287] on div "Paste element Ctrl + V" at bounding box center [1098, 285] width 209 height 32
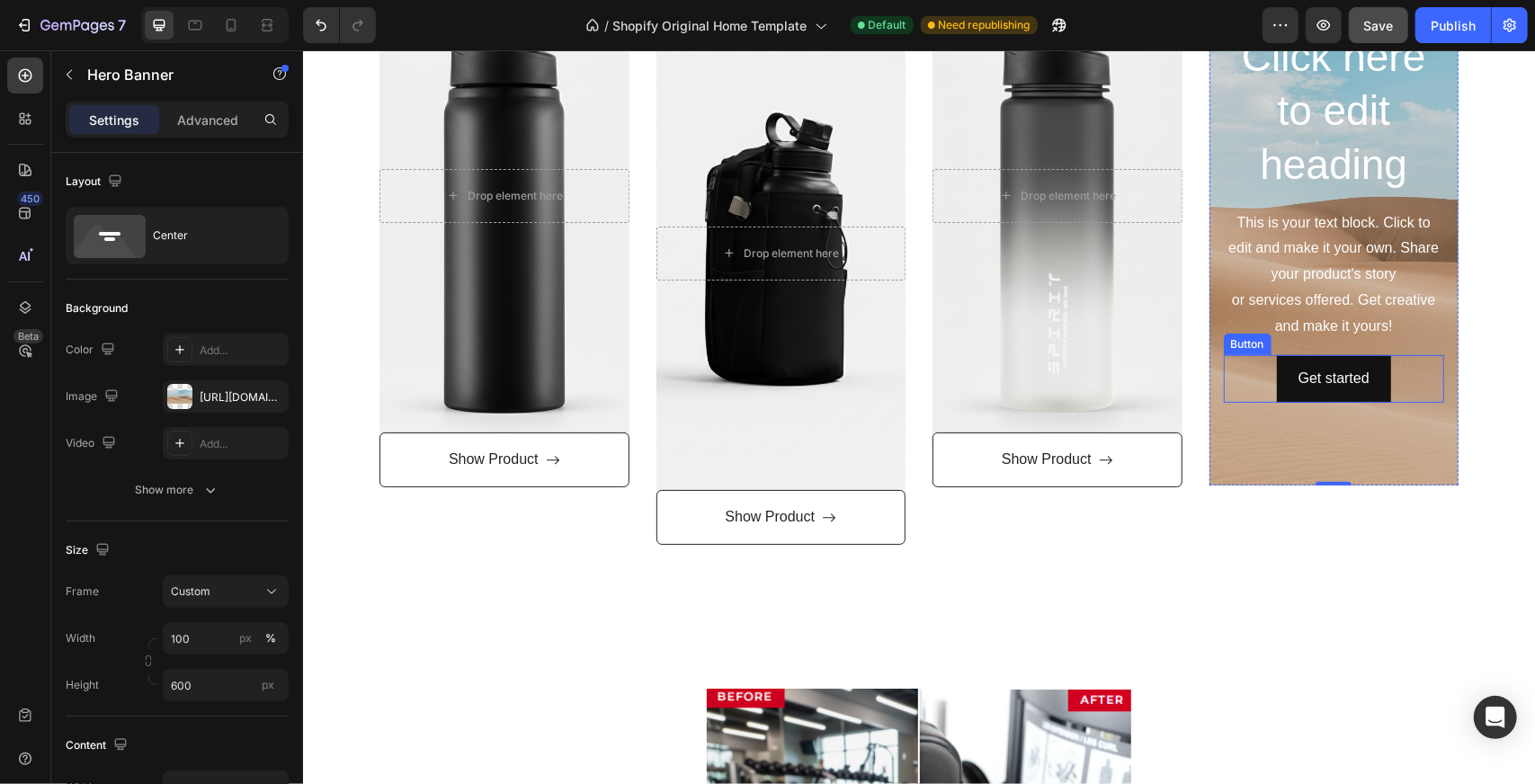
click at [1423, 384] on div "Get started Button" at bounding box center [1333, 377] width 221 height 48
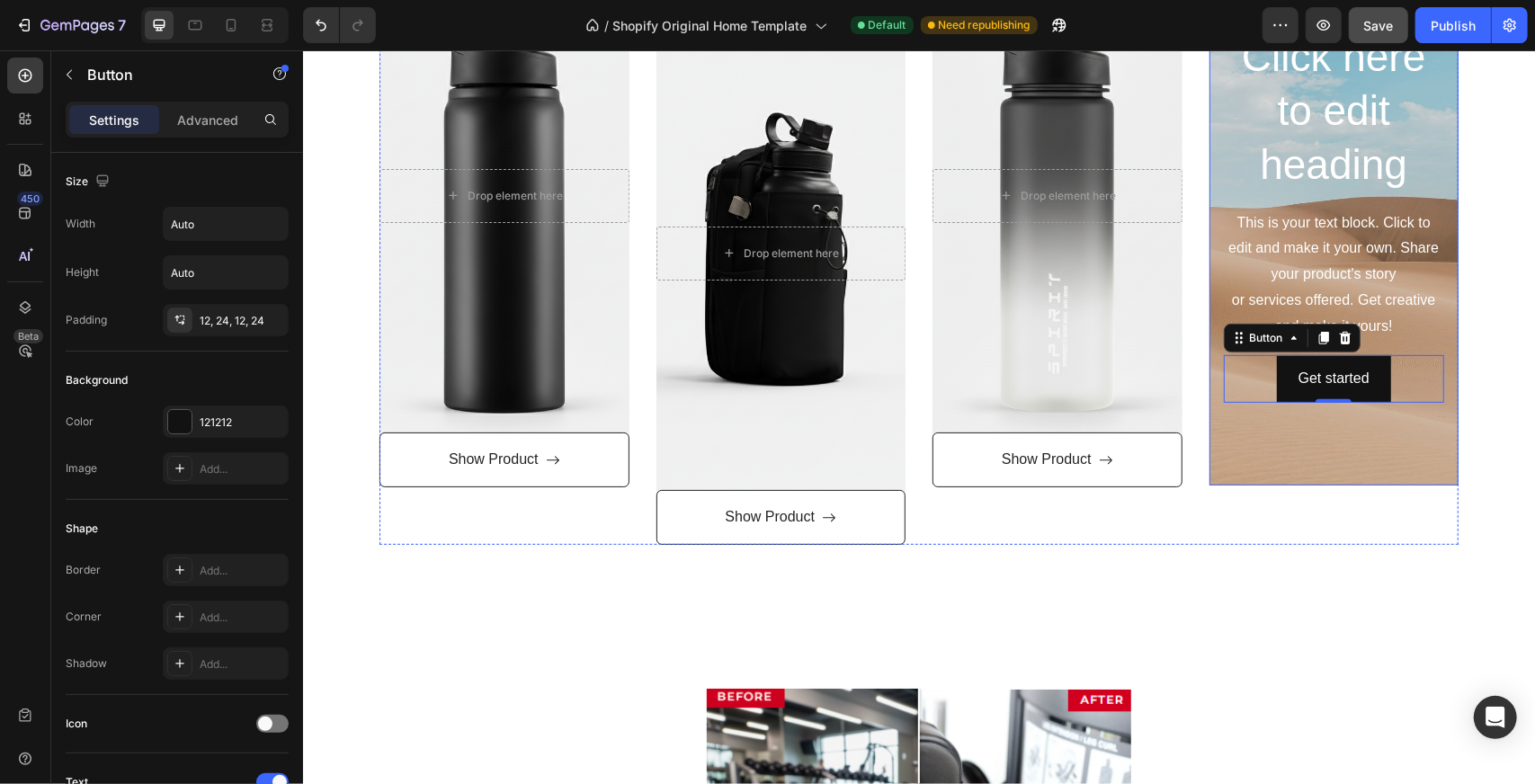
click at [1399, 451] on div "Background Image" at bounding box center [1333, 214] width 250 height 539
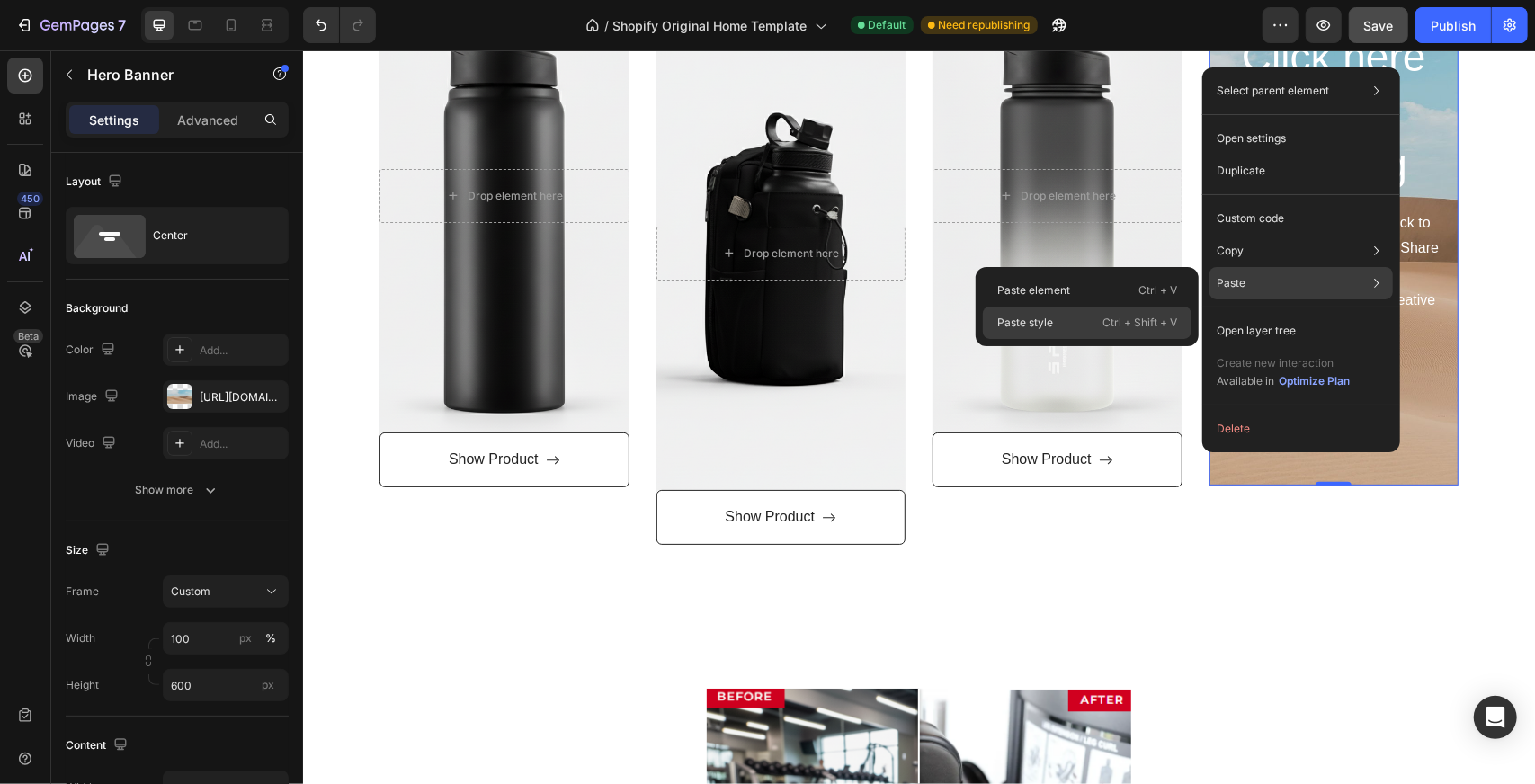
click at [1072, 319] on div "Paste style Ctrl + Shift + V" at bounding box center [1087, 322] width 209 height 32
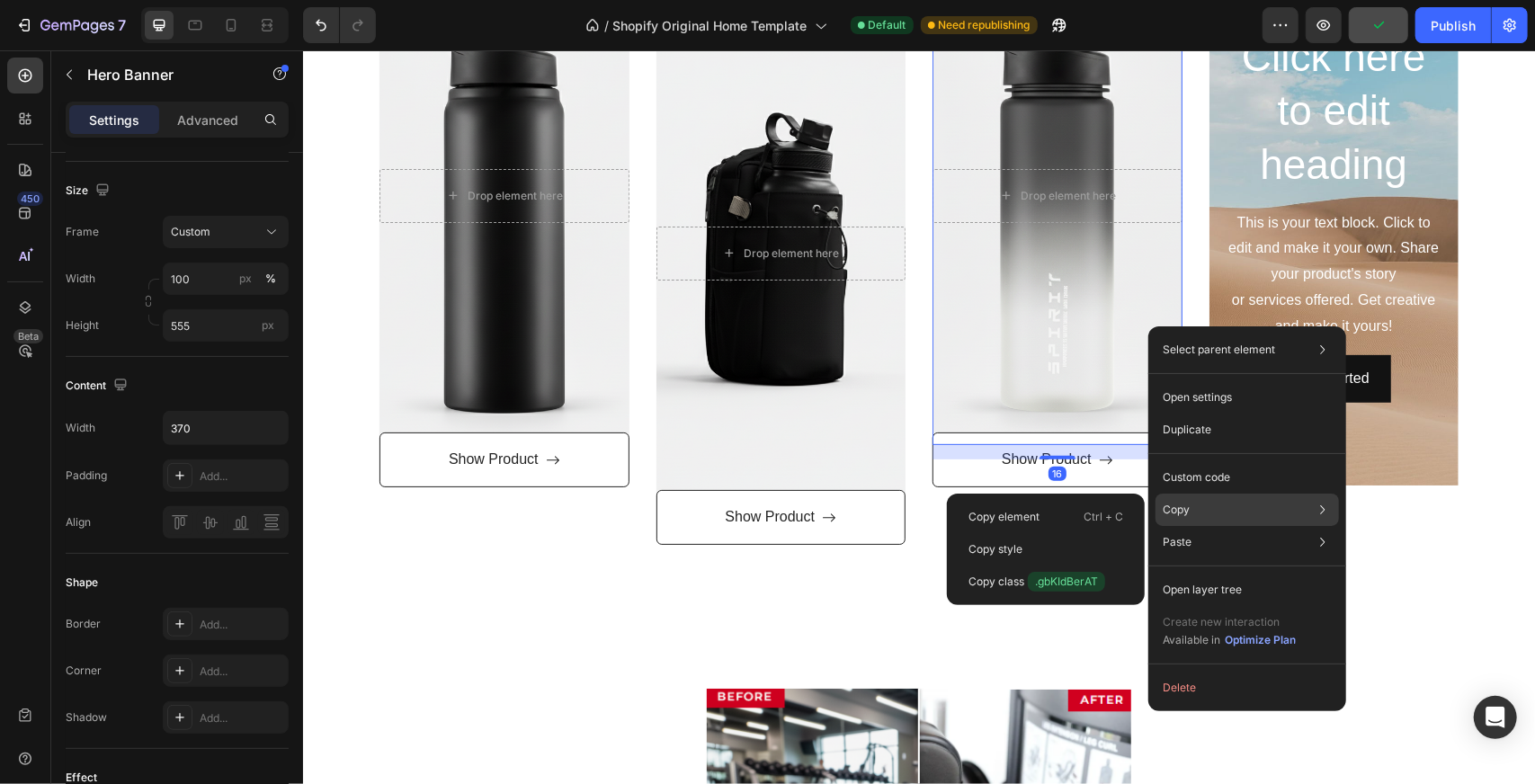
click at [1196, 496] on div "Copy Copy element Ctrl + C Copy style Copy class .gbKIdBerAT" at bounding box center [1247, 509] width 183 height 32
drag, startPoint x: 1102, startPoint y: 519, endPoint x: 865, endPoint y: 436, distance: 251.1
click at [1102, 519] on p "Ctrl + C" at bounding box center [1103, 517] width 40 height 18
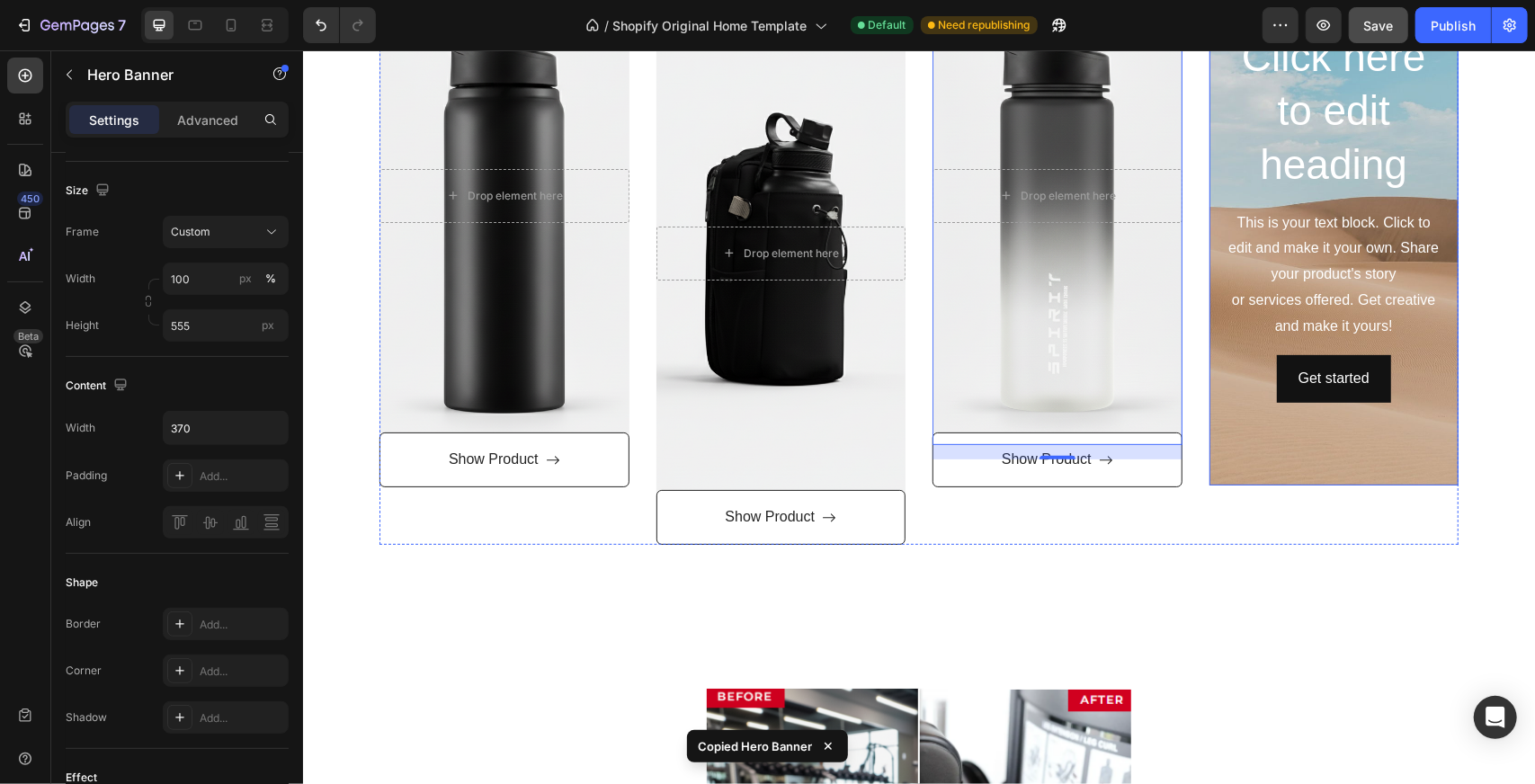
click at [1348, 447] on div "Background Image" at bounding box center [1333, 214] width 250 height 539
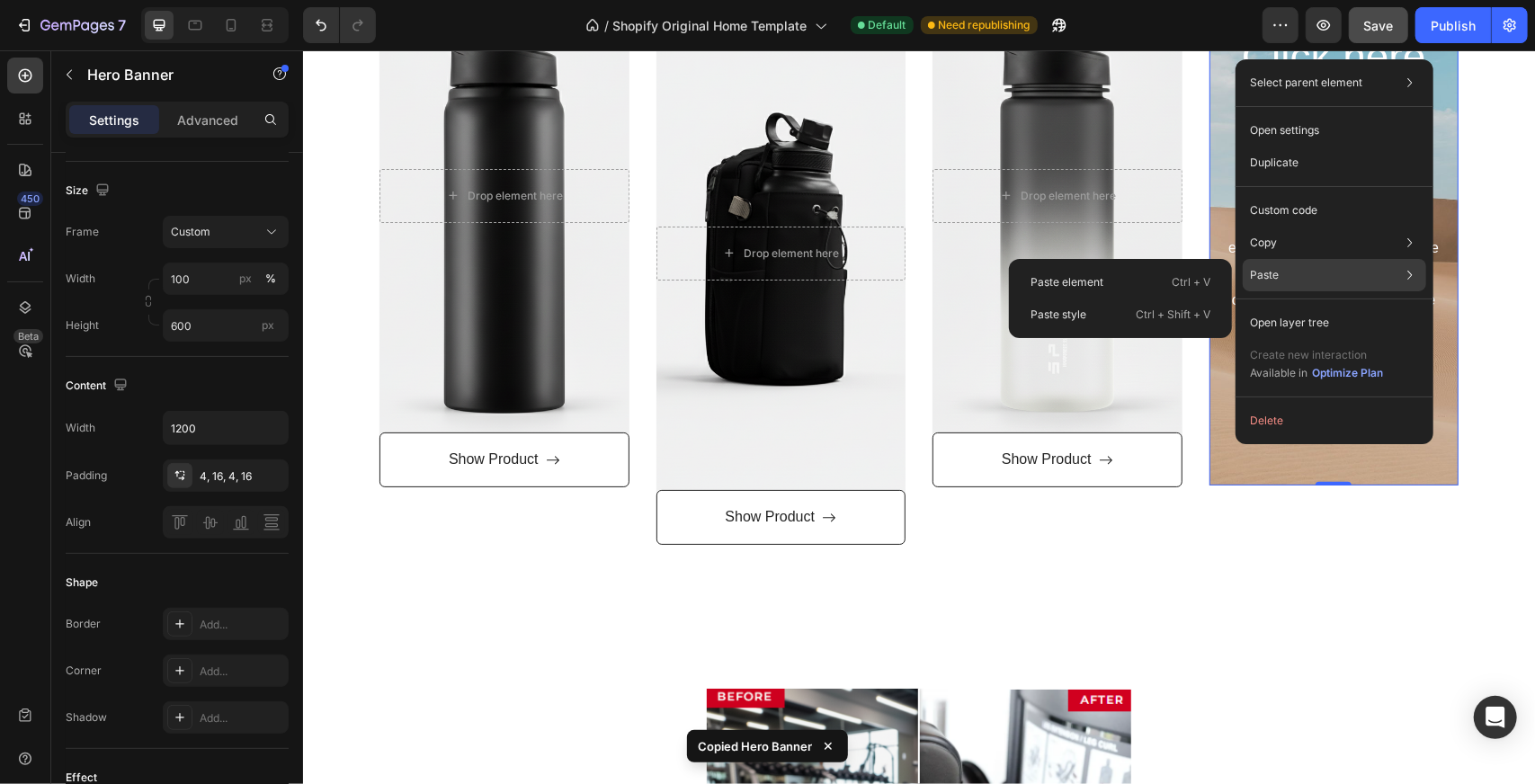
click at [1286, 277] on div "Paste Paste element Ctrl + V Paste style Ctrl + Shift + V" at bounding box center [1334, 275] width 183 height 32
click at [1192, 273] on div "Paste element Ctrl + V" at bounding box center [1120, 281] width 209 height 32
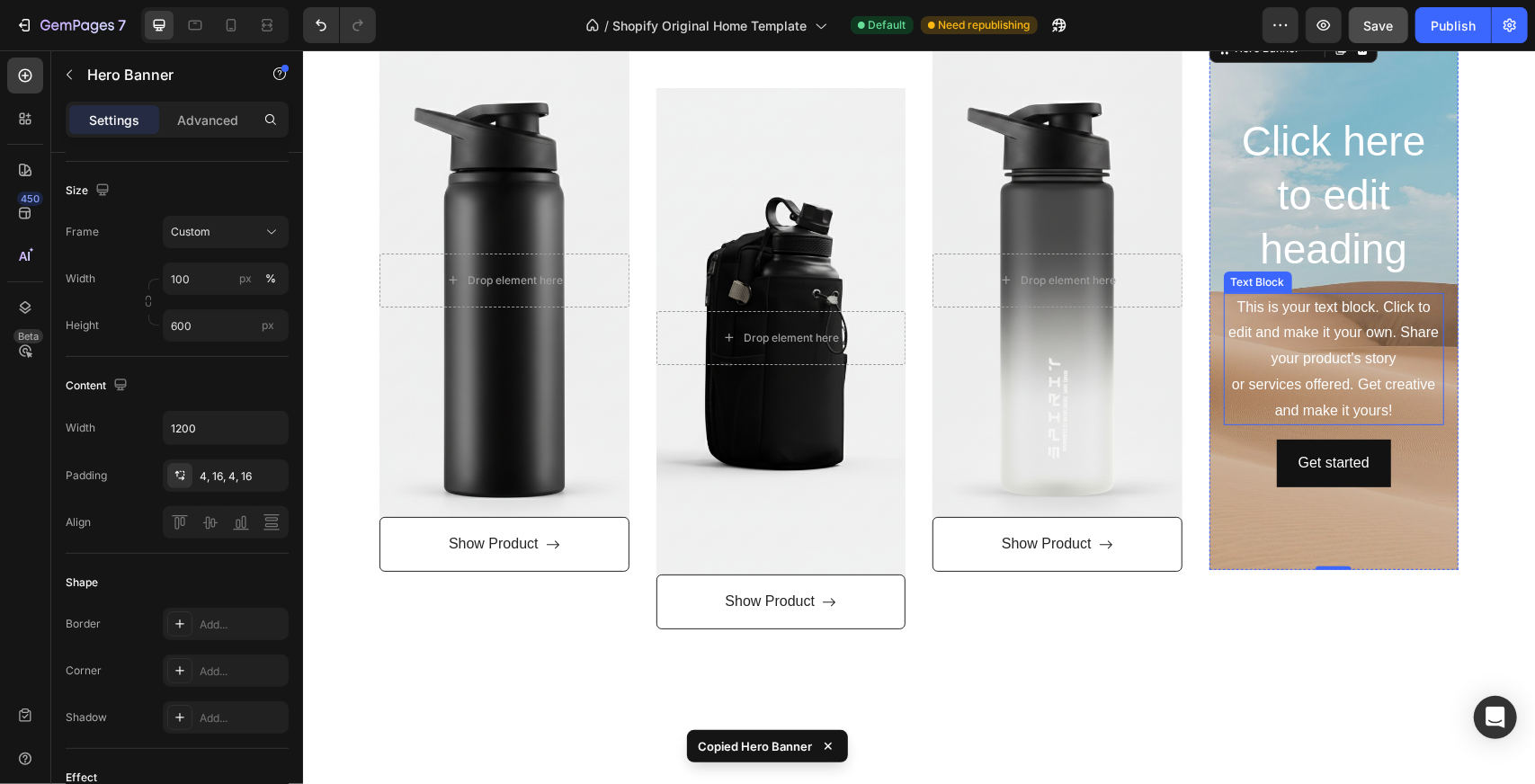
scroll to position [180, 0]
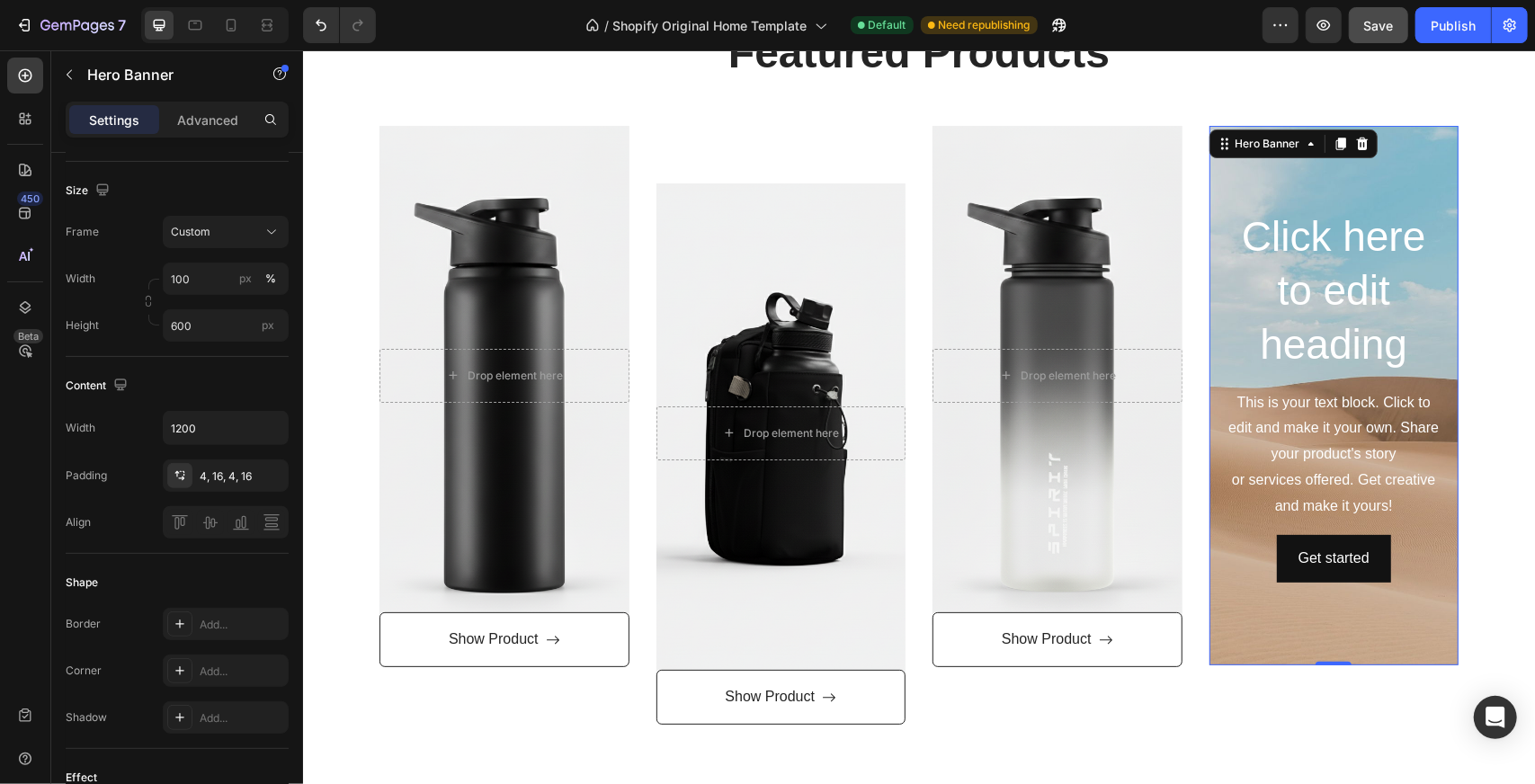
click at [1409, 599] on div "Background Image" at bounding box center [1333, 395] width 250 height 539
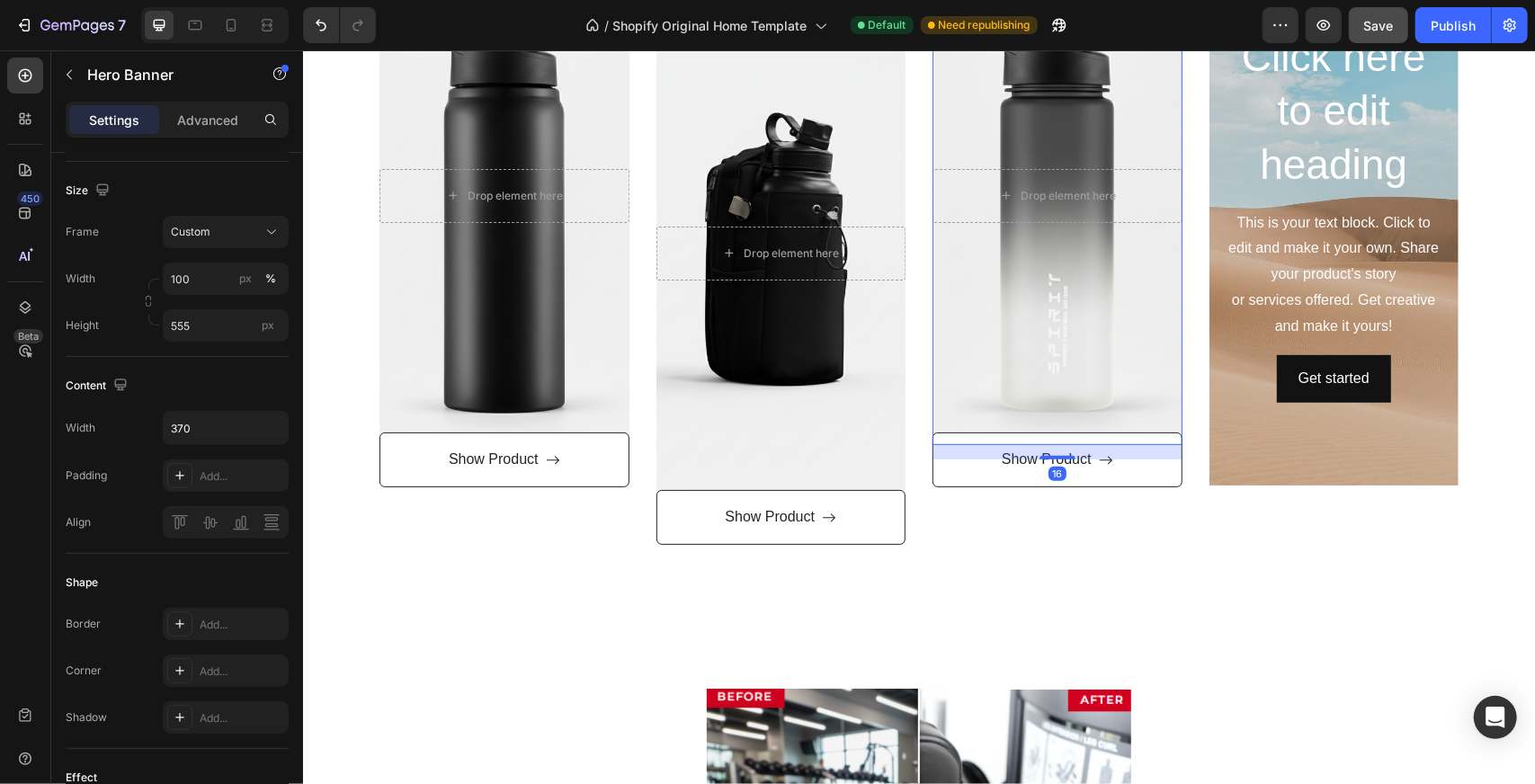
click at [1140, 350] on div "Overlay" at bounding box center [1057, 194] width 250 height 499
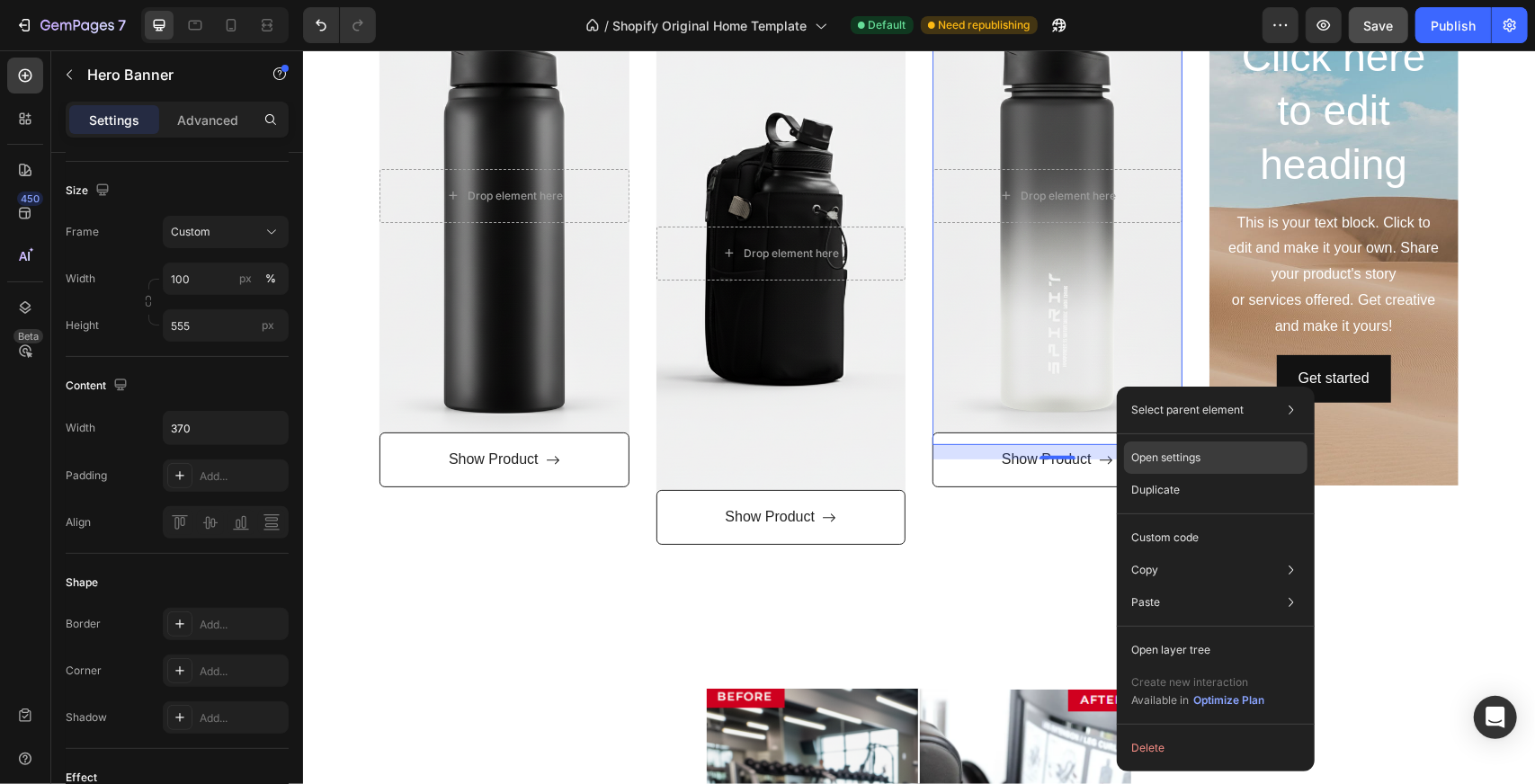
click at [1233, 466] on div "Open settings" at bounding box center [1215, 457] width 183 height 32
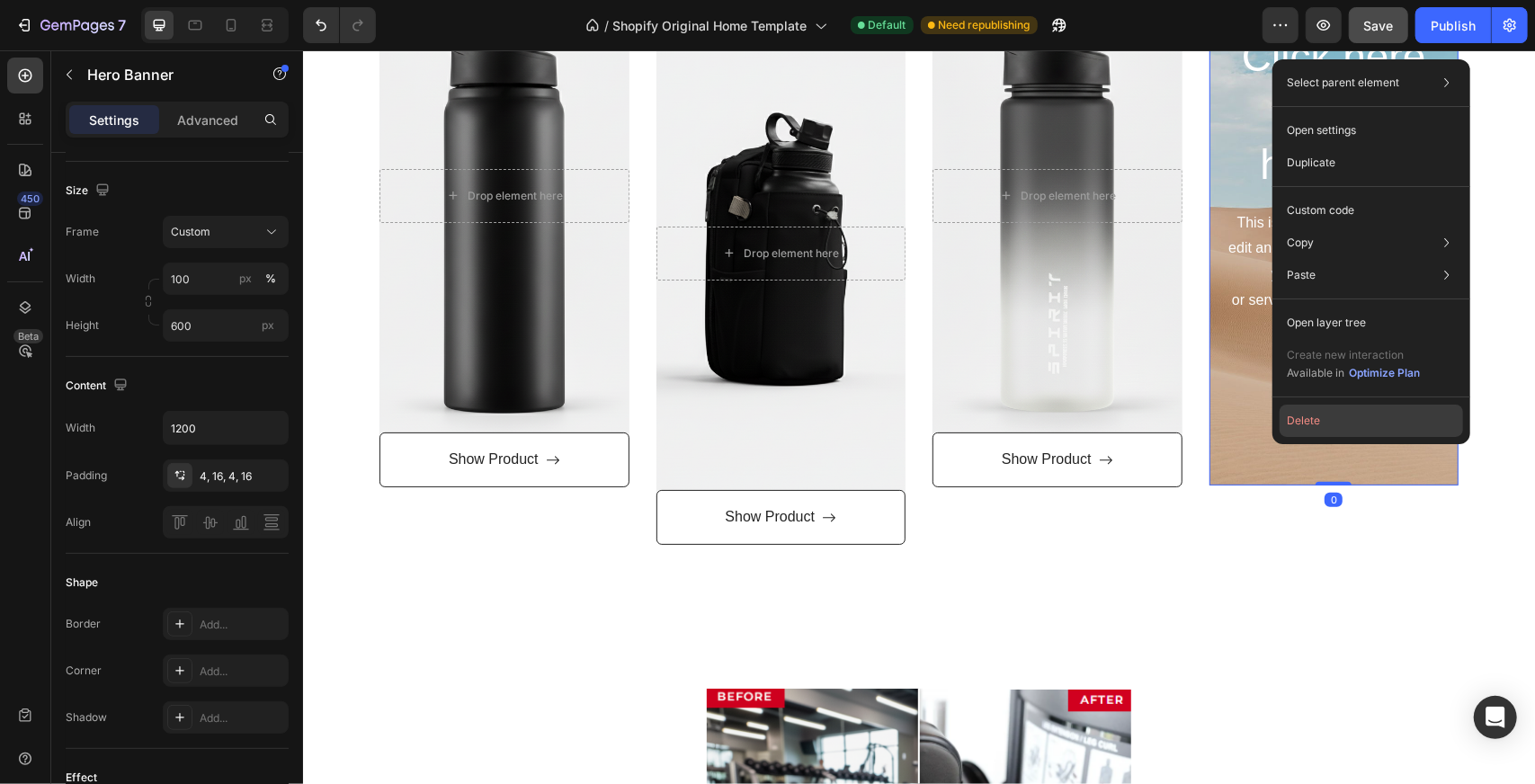
click at [1317, 429] on button "Delete" at bounding box center [1371, 420] width 183 height 32
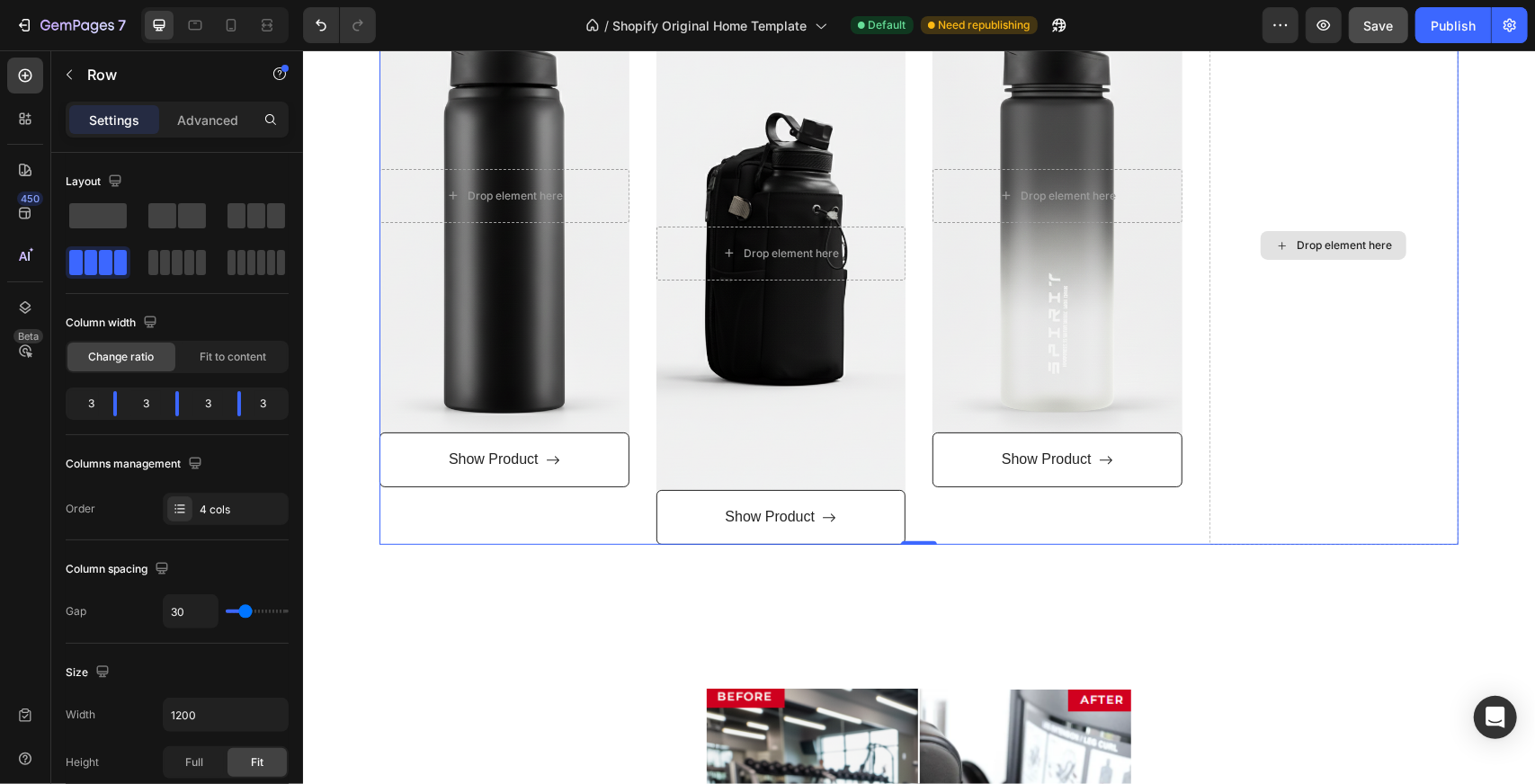
click at [1282, 453] on div "Drop element here" at bounding box center [1333, 244] width 250 height 599
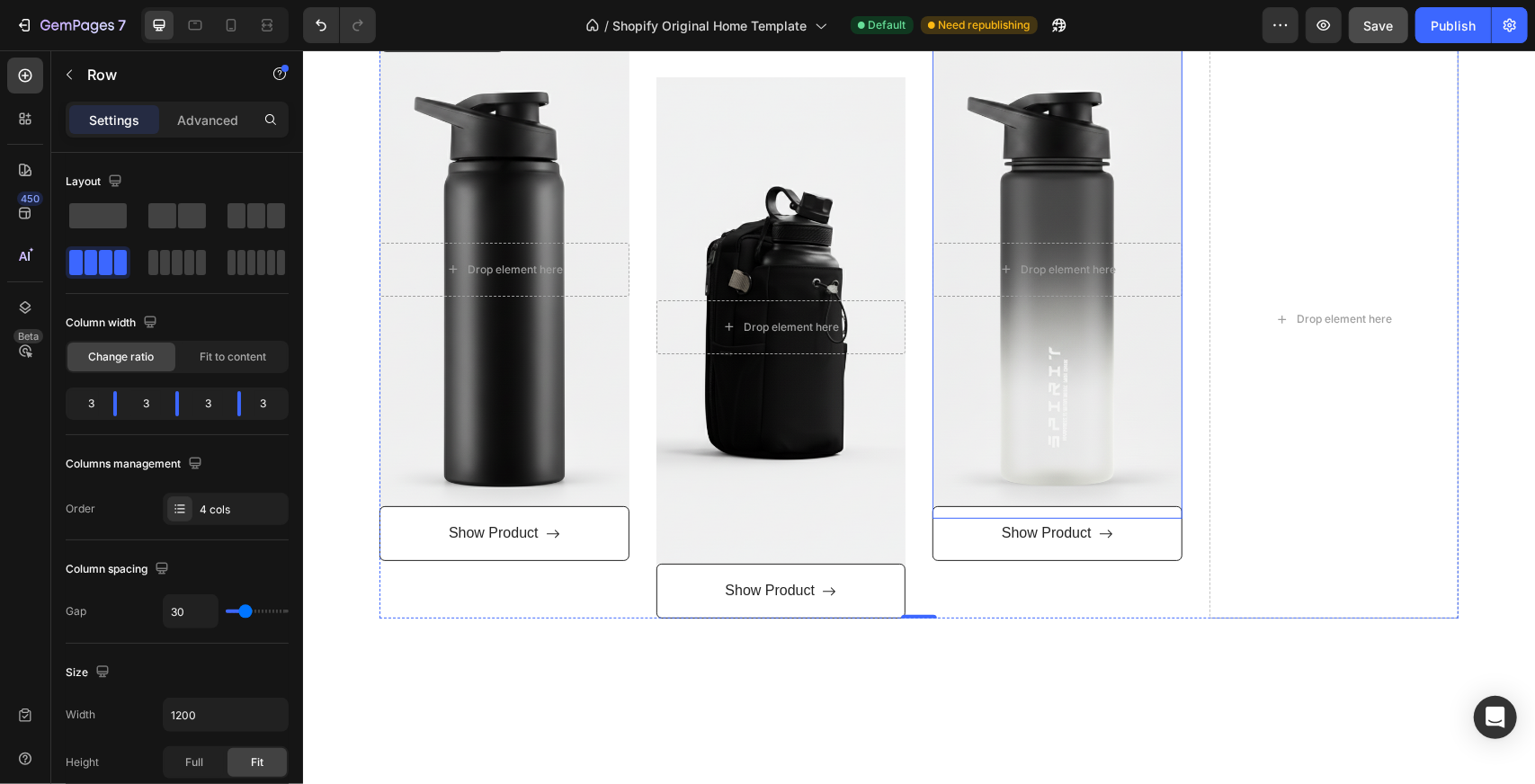
scroll to position [0, 0]
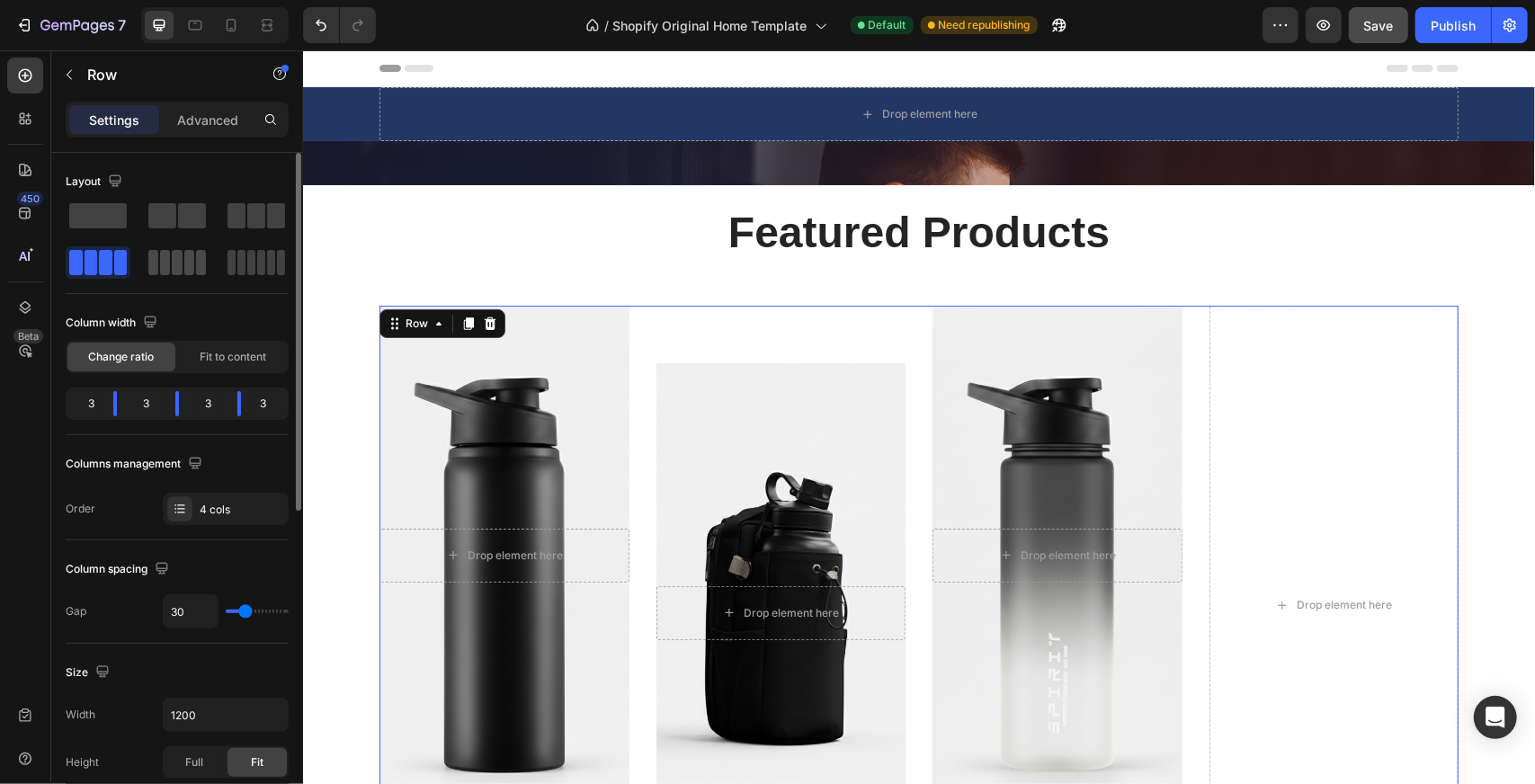
click at [190, 251] on span at bounding box center [189, 263] width 10 height 25
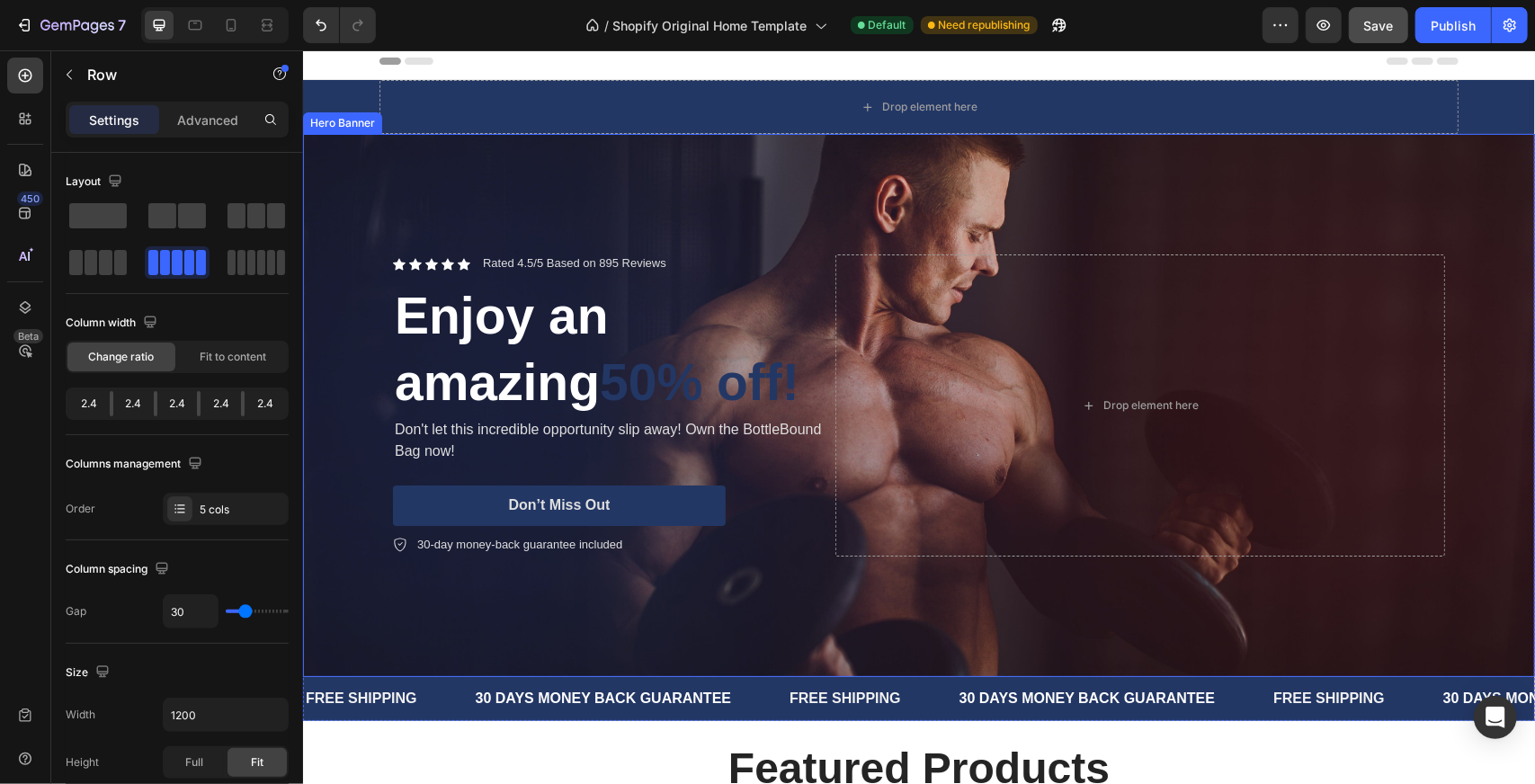
scroll to position [360, 0]
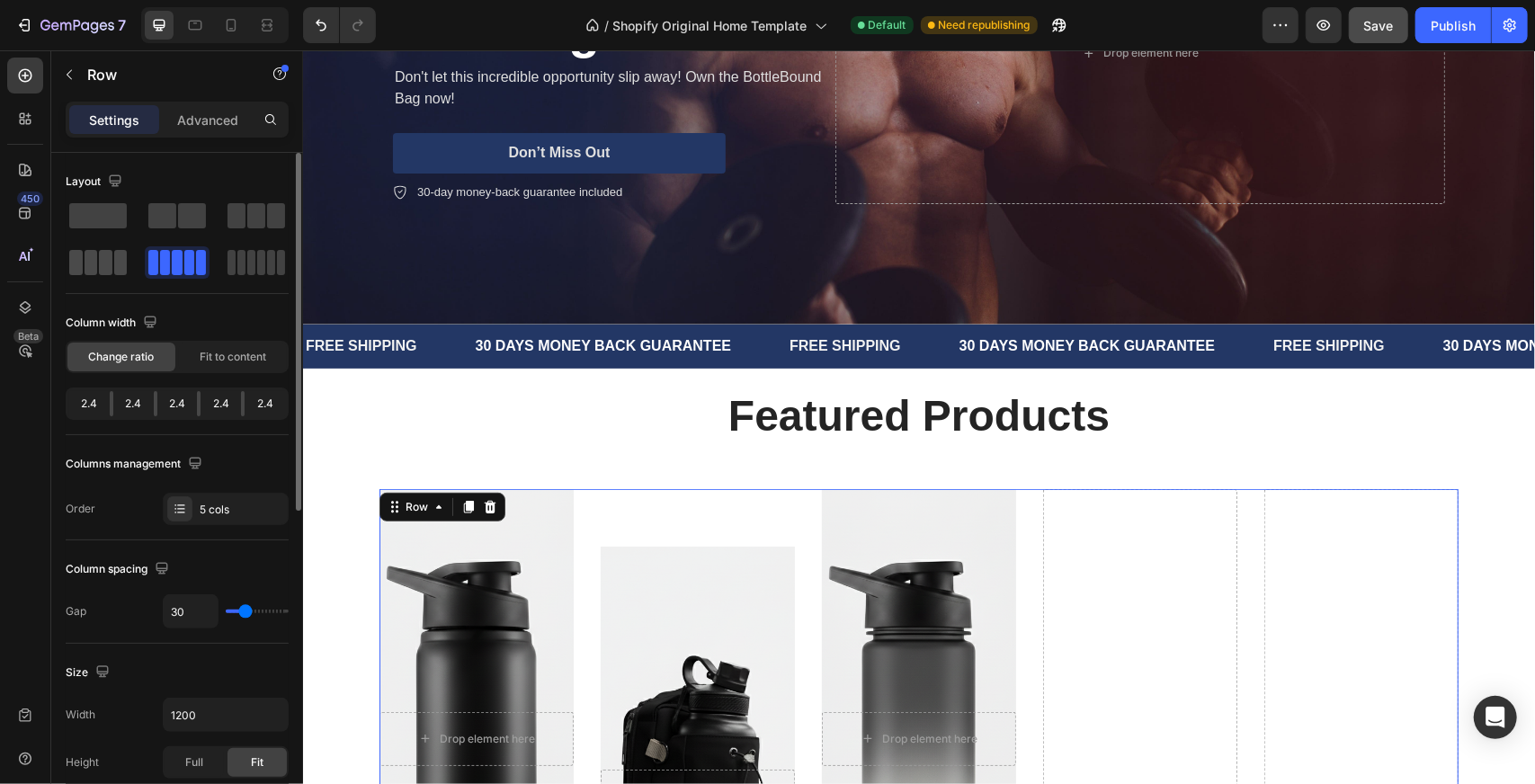
click at [82, 252] on div at bounding box center [97, 263] width 57 height 25
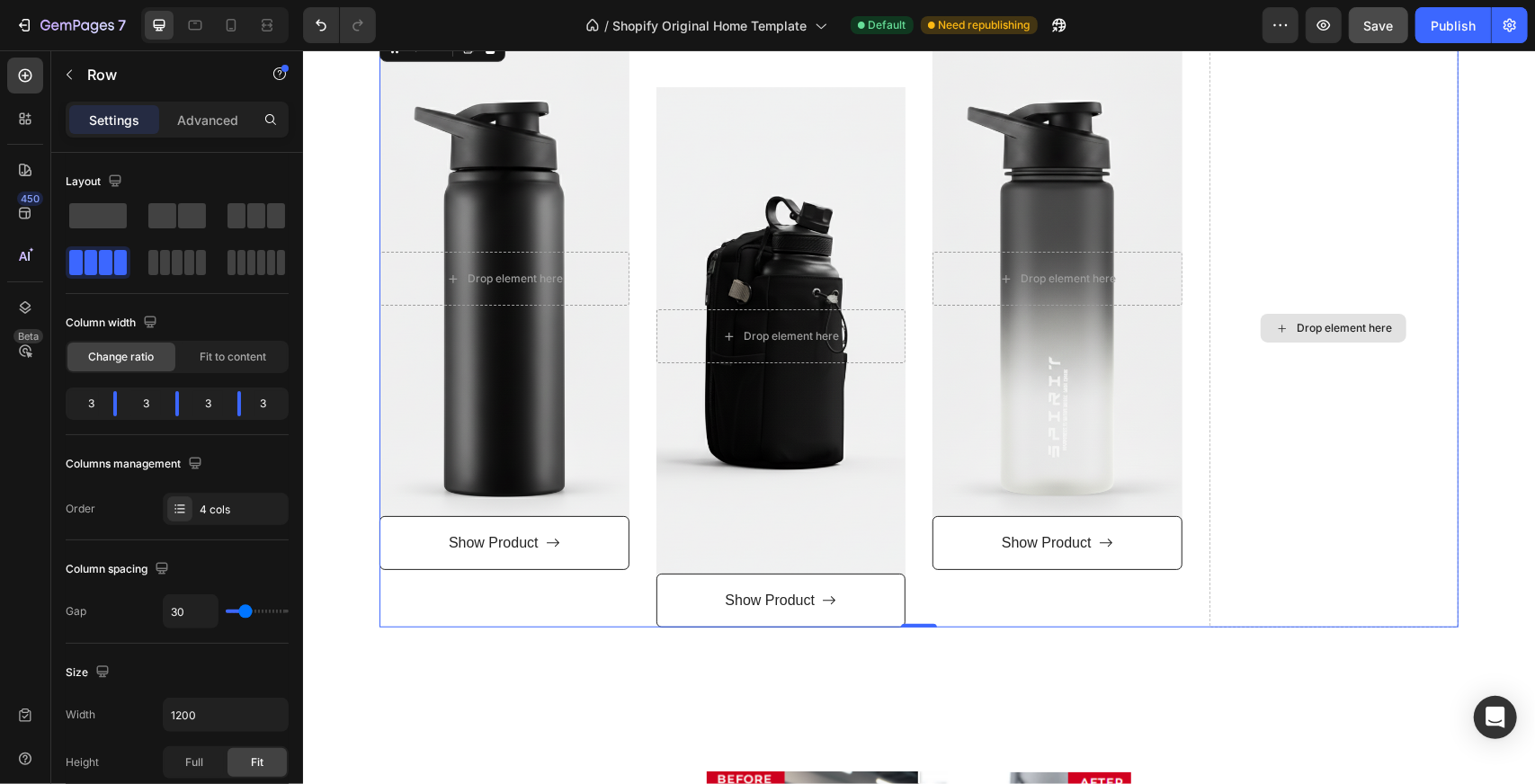
scroll to position [719, 0]
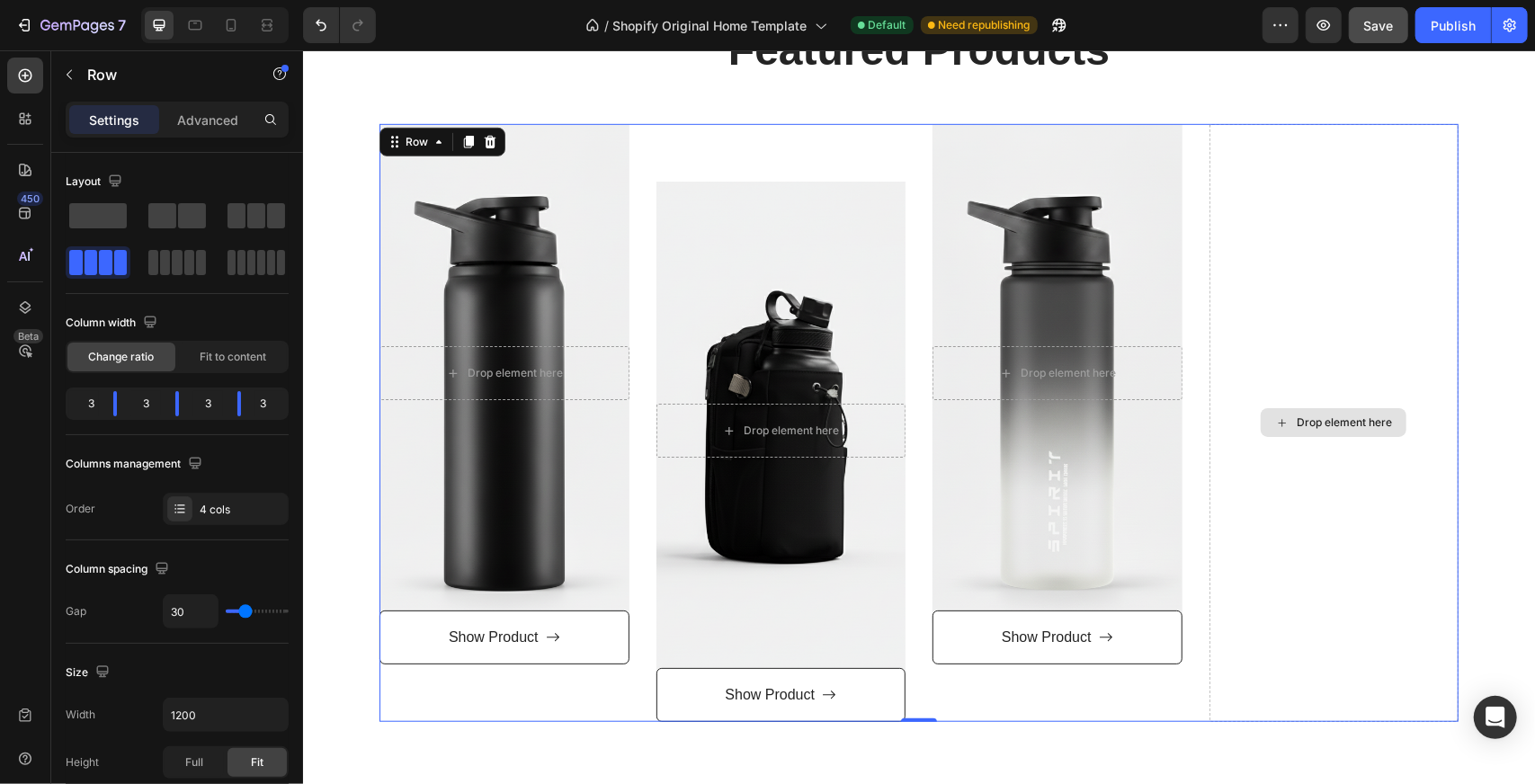
click at [1348, 257] on div "Drop element here" at bounding box center [1333, 422] width 250 height 599
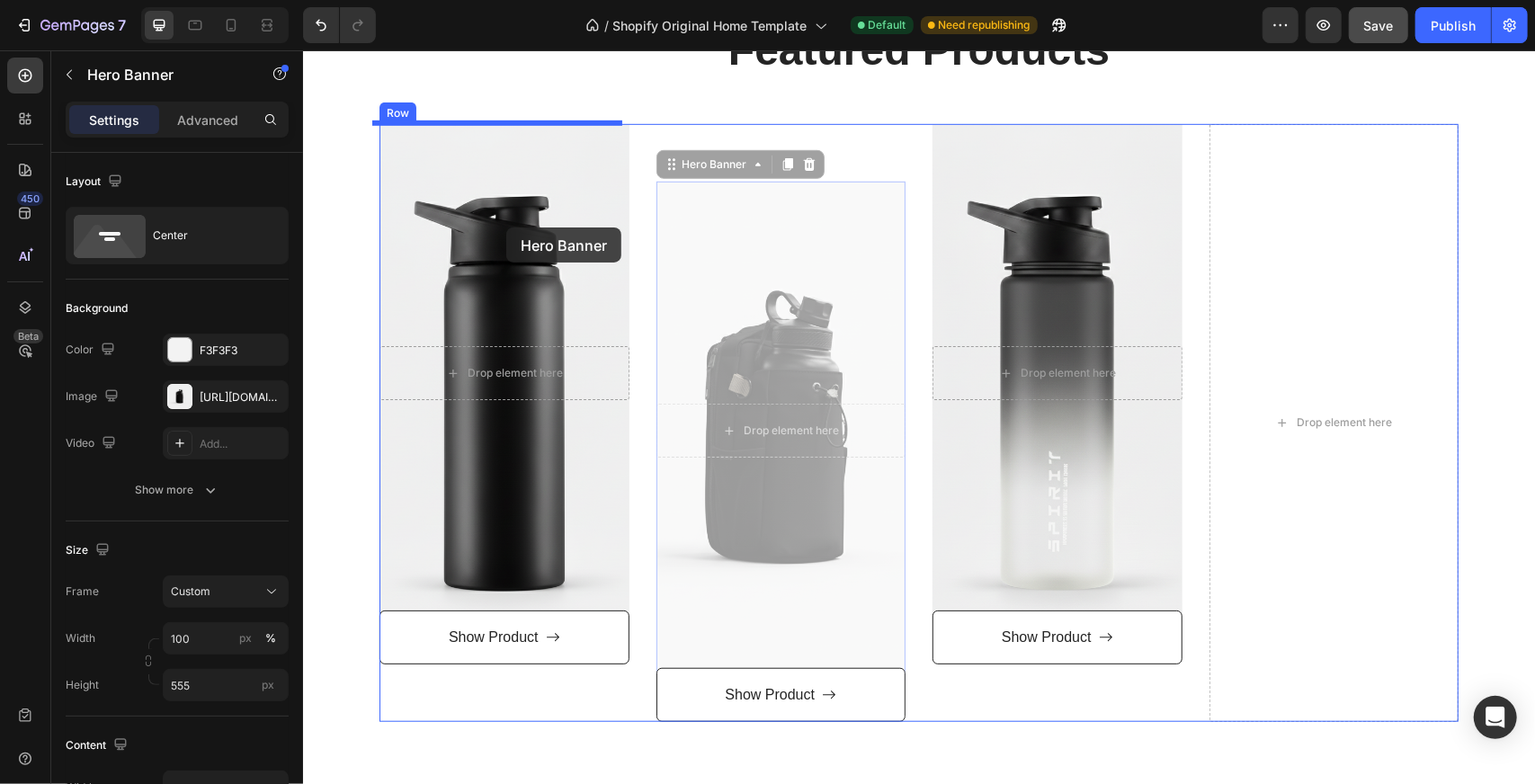
drag, startPoint x: 761, startPoint y: 306, endPoint x: 506, endPoint y: 227, distance: 267.0
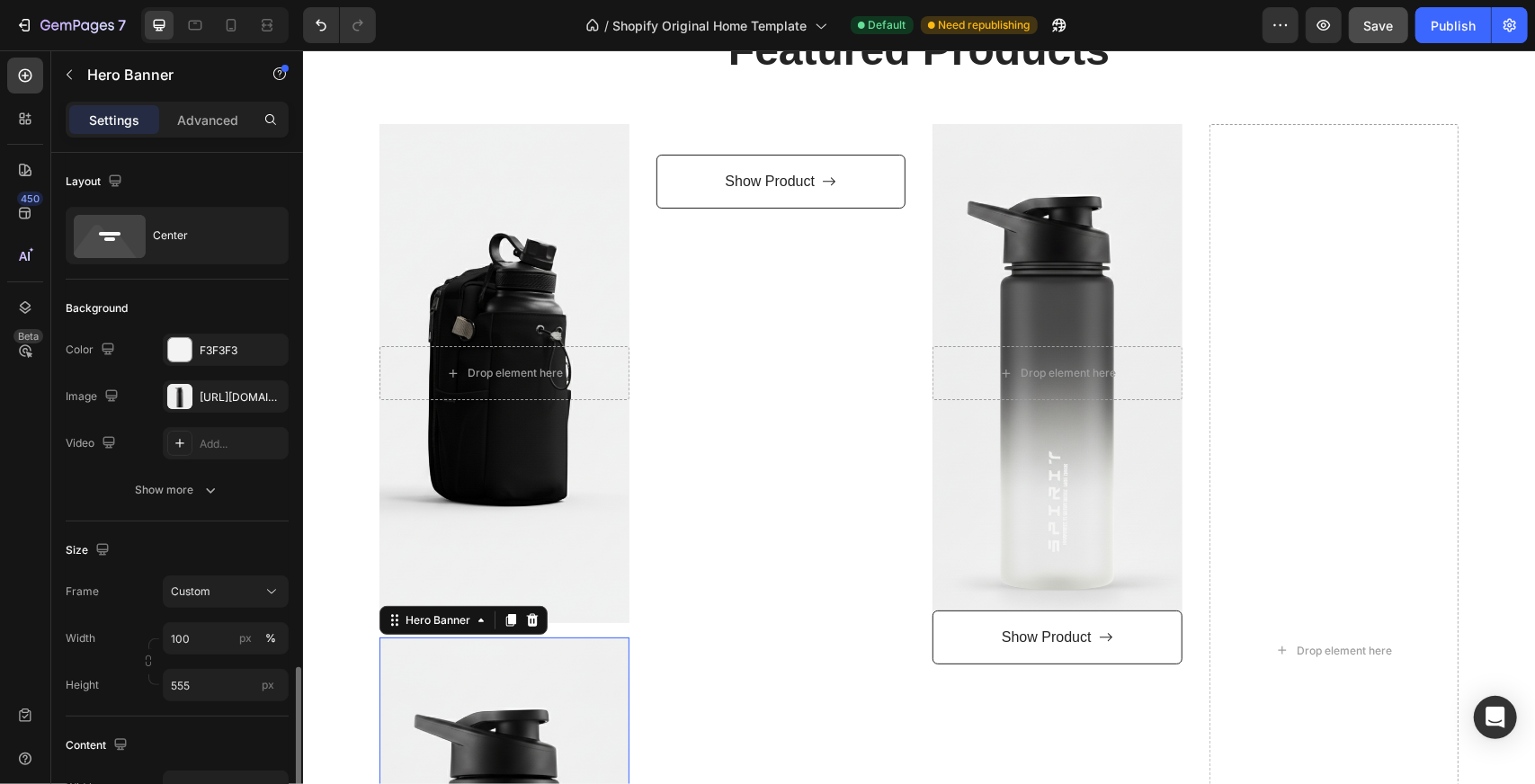
scroll to position [360, 0]
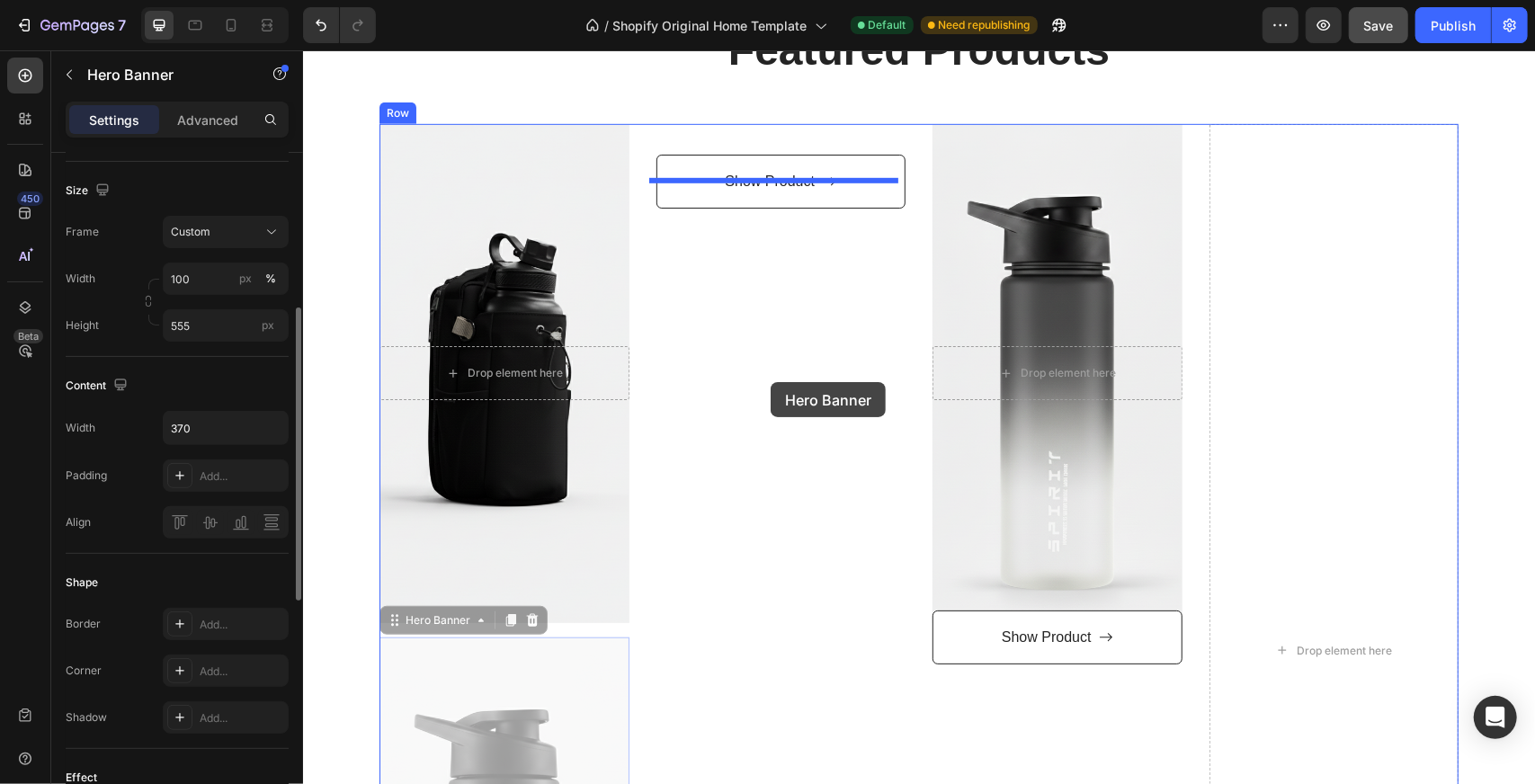
drag, startPoint x: 556, startPoint y: 703, endPoint x: 769, endPoint y: 381, distance: 386.1
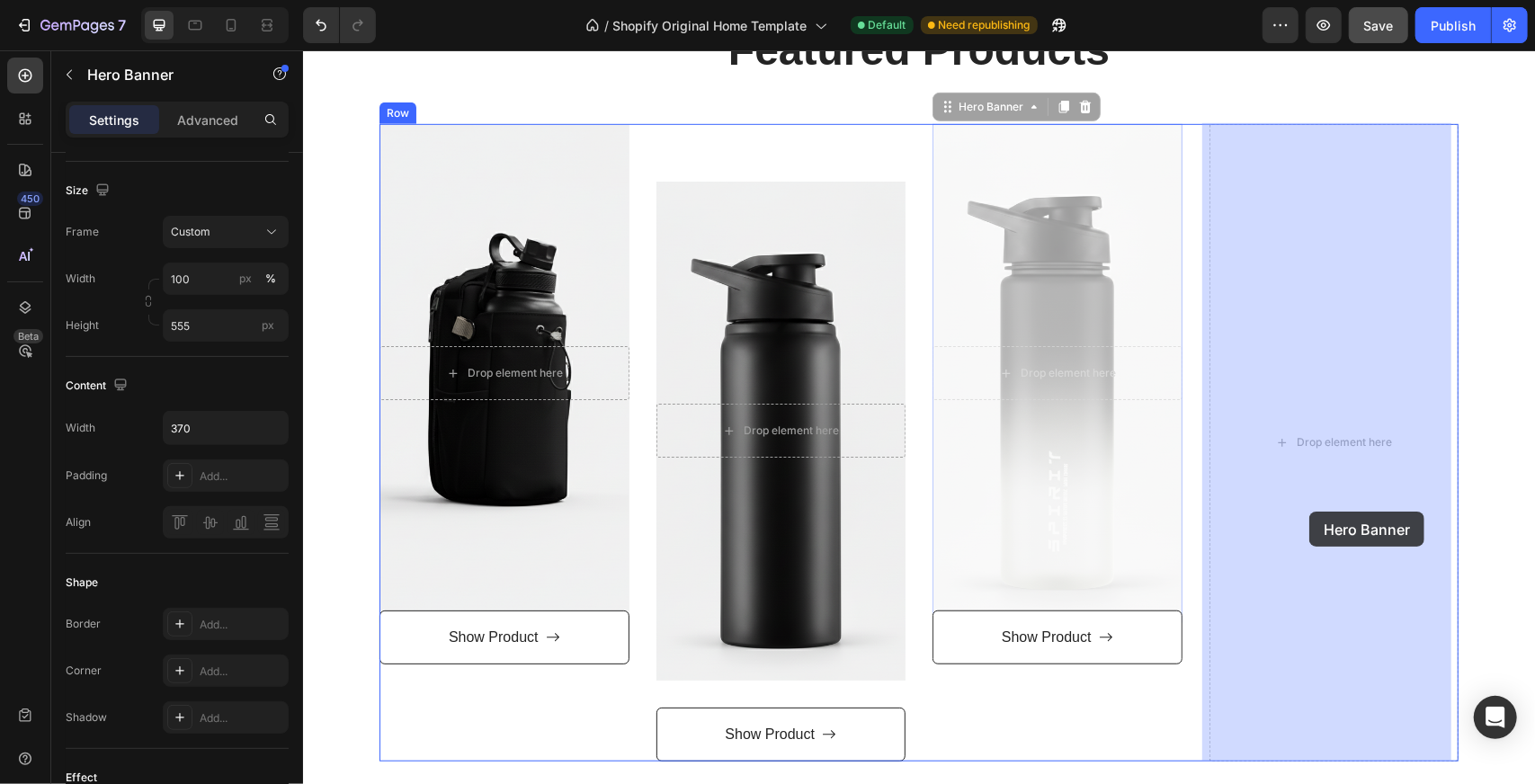
drag, startPoint x: 1106, startPoint y: 474, endPoint x: 1307, endPoint y: 509, distance: 204.0
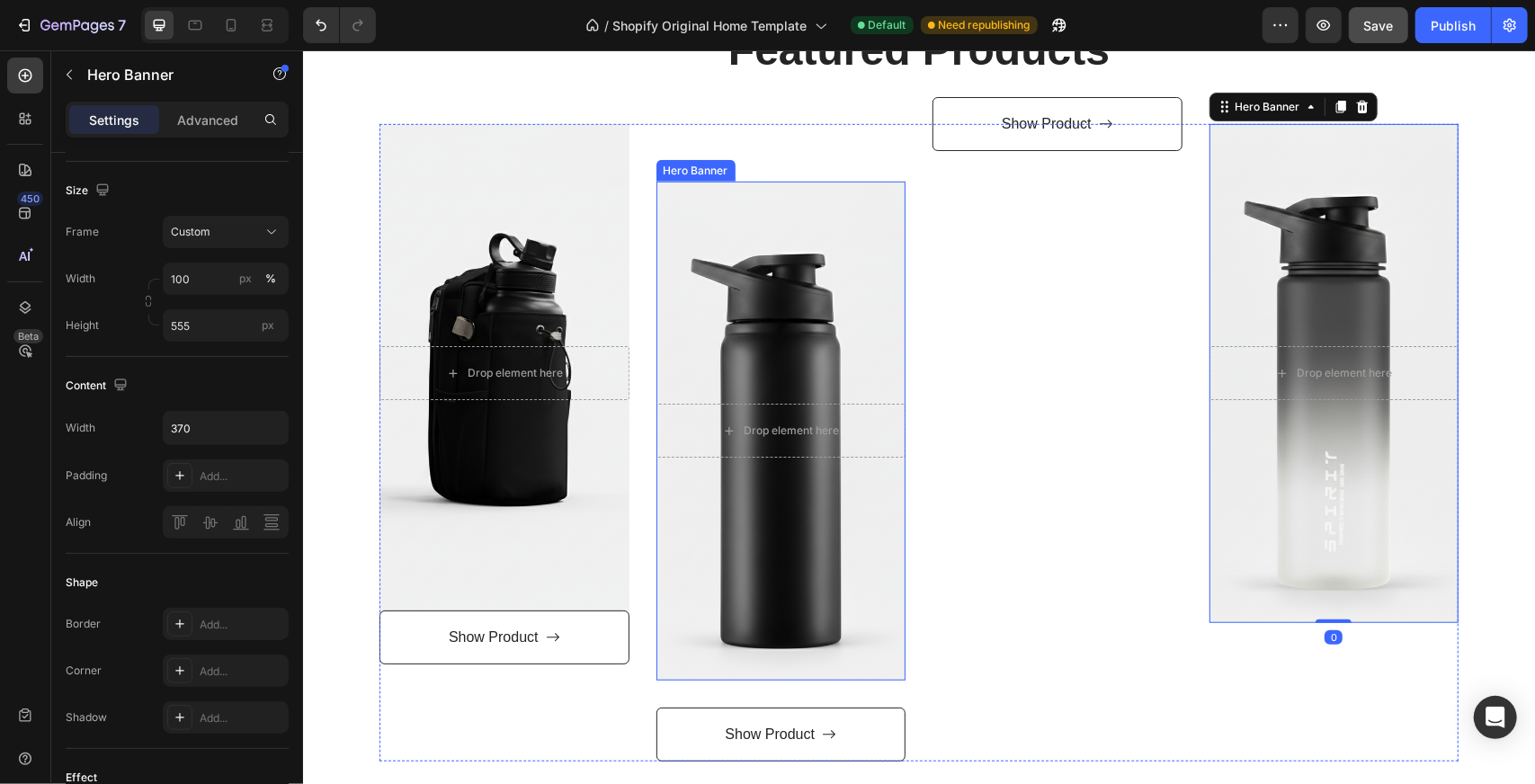
click at [790, 511] on div "Overlay" at bounding box center [781, 430] width 250 height 499
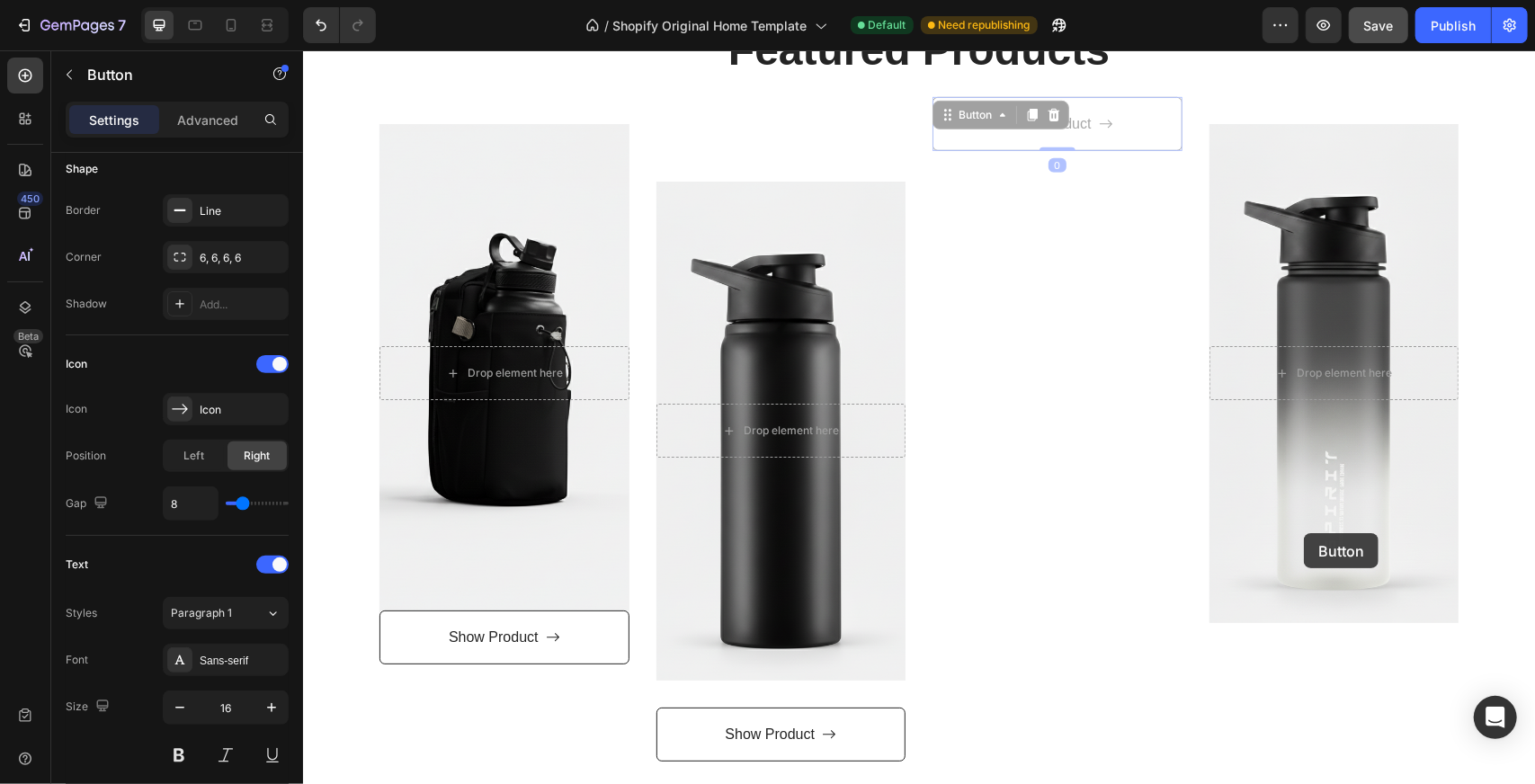
scroll to position [0, 0]
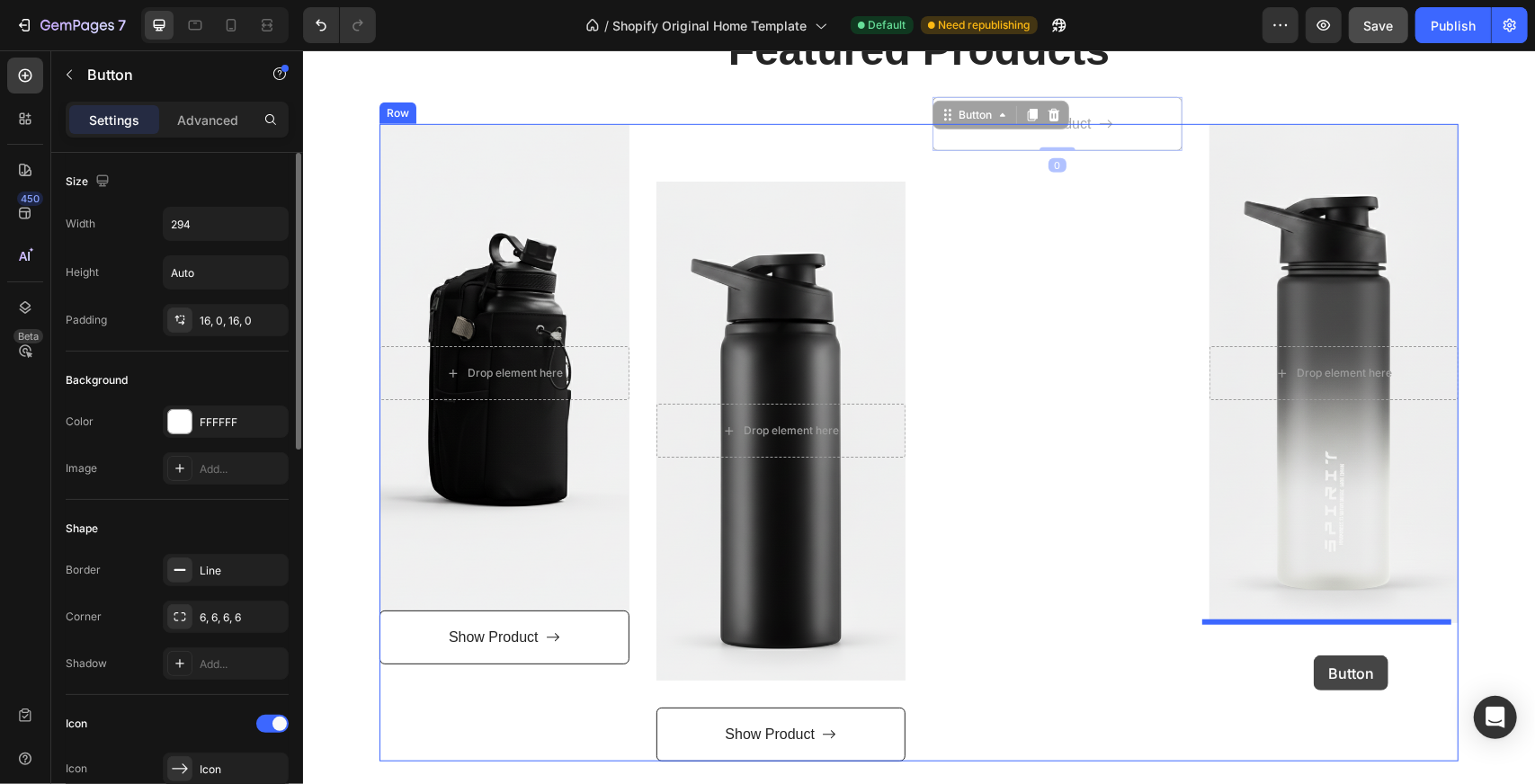
drag, startPoint x: 989, startPoint y: 106, endPoint x: 1313, endPoint y: 655, distance: 637.5
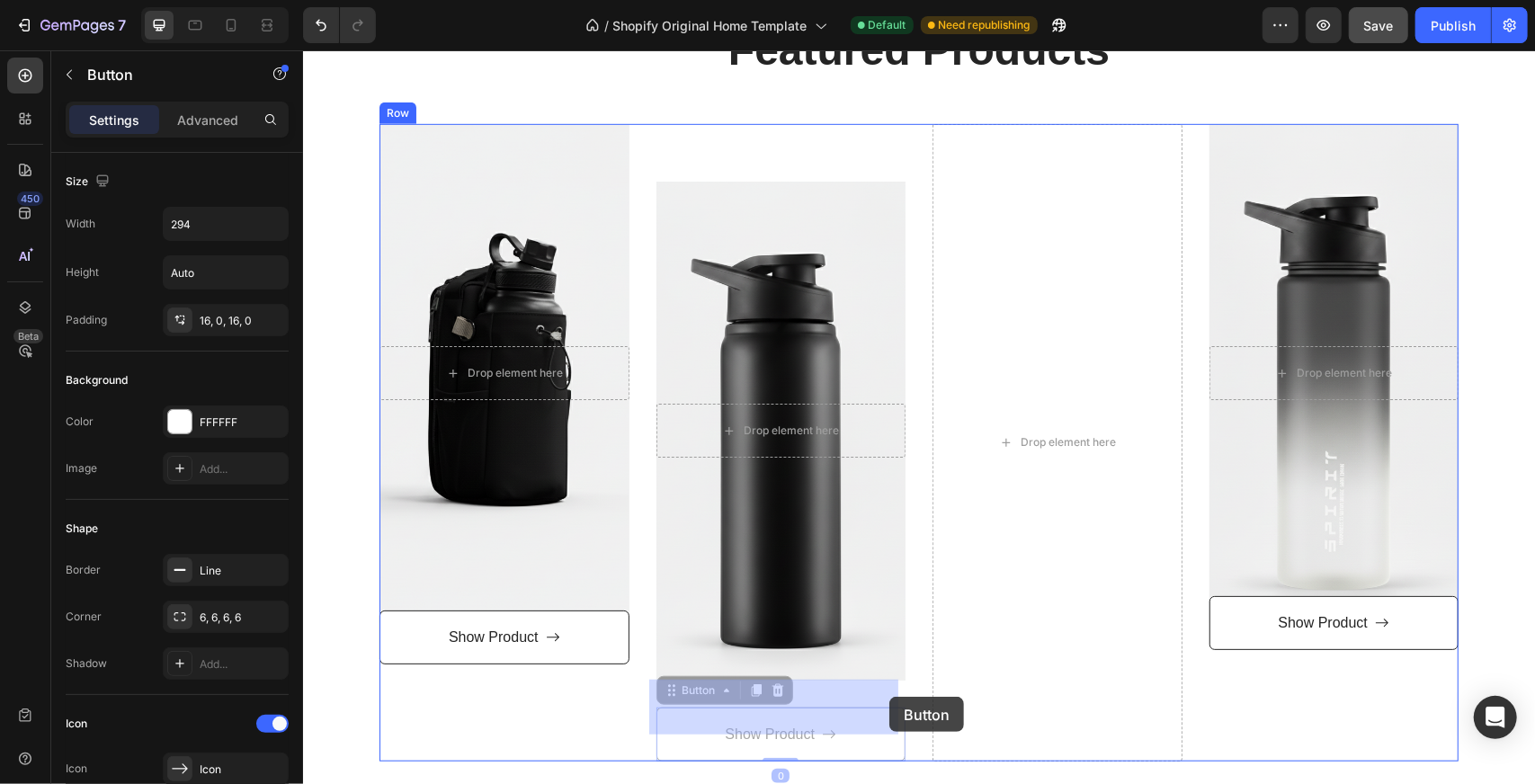
drag, startPoint x: 889, startPoint y: 729, endPoint x: 889, endPoint y: 696, distance: 33.0
drag, startPoint x: 879, startPoint y: 731, endPoint x: 876, endPoint y: 698, distance: 33.1
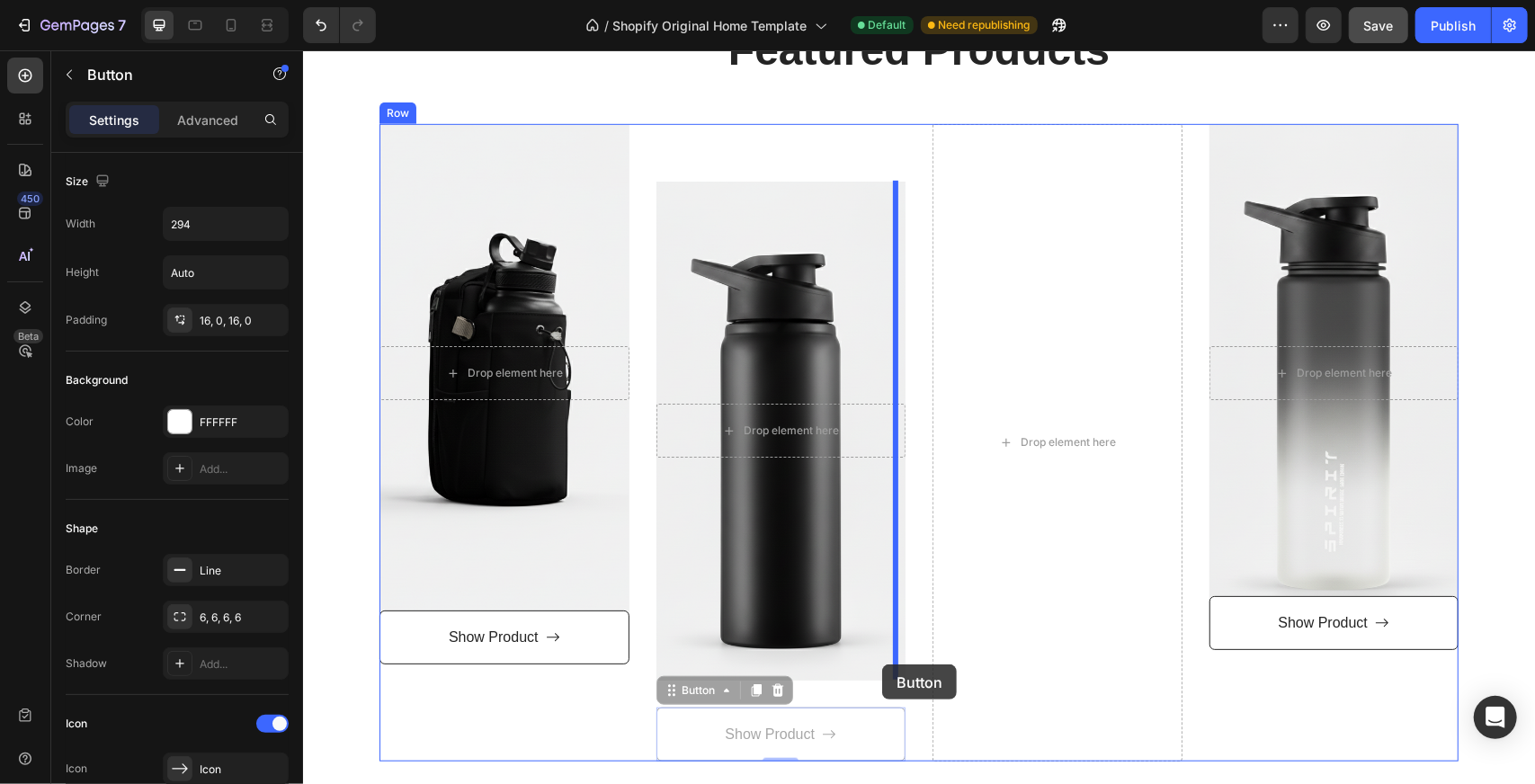
drag, startPoint x: 876, startPoint y: 724, endPoint x: 881, endPoint y: 664, distance: 60.2
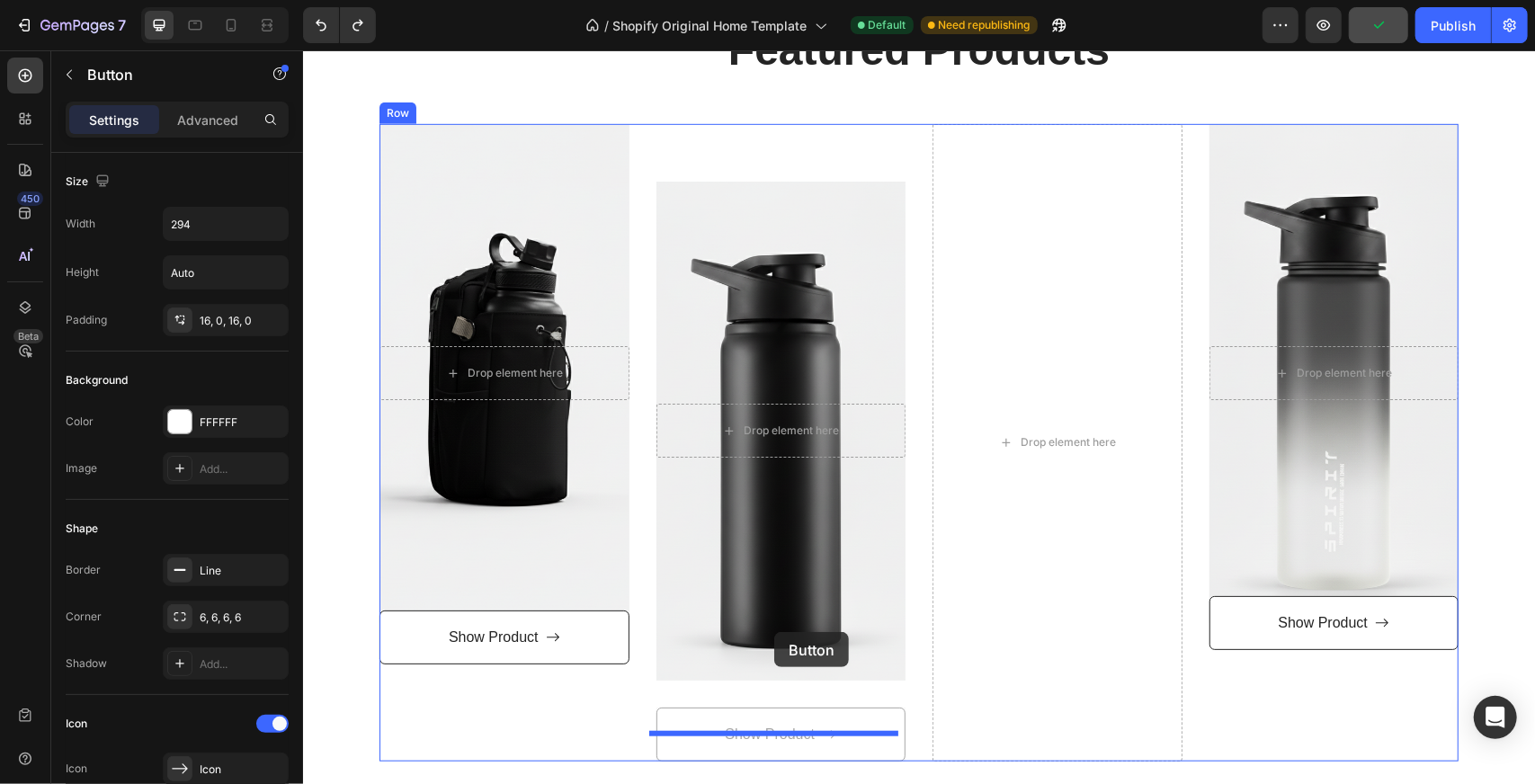
drag, startPoint x: 851, startPoint y: 733, endPoint x: 773, endPoint y: 632, distance: 127.6
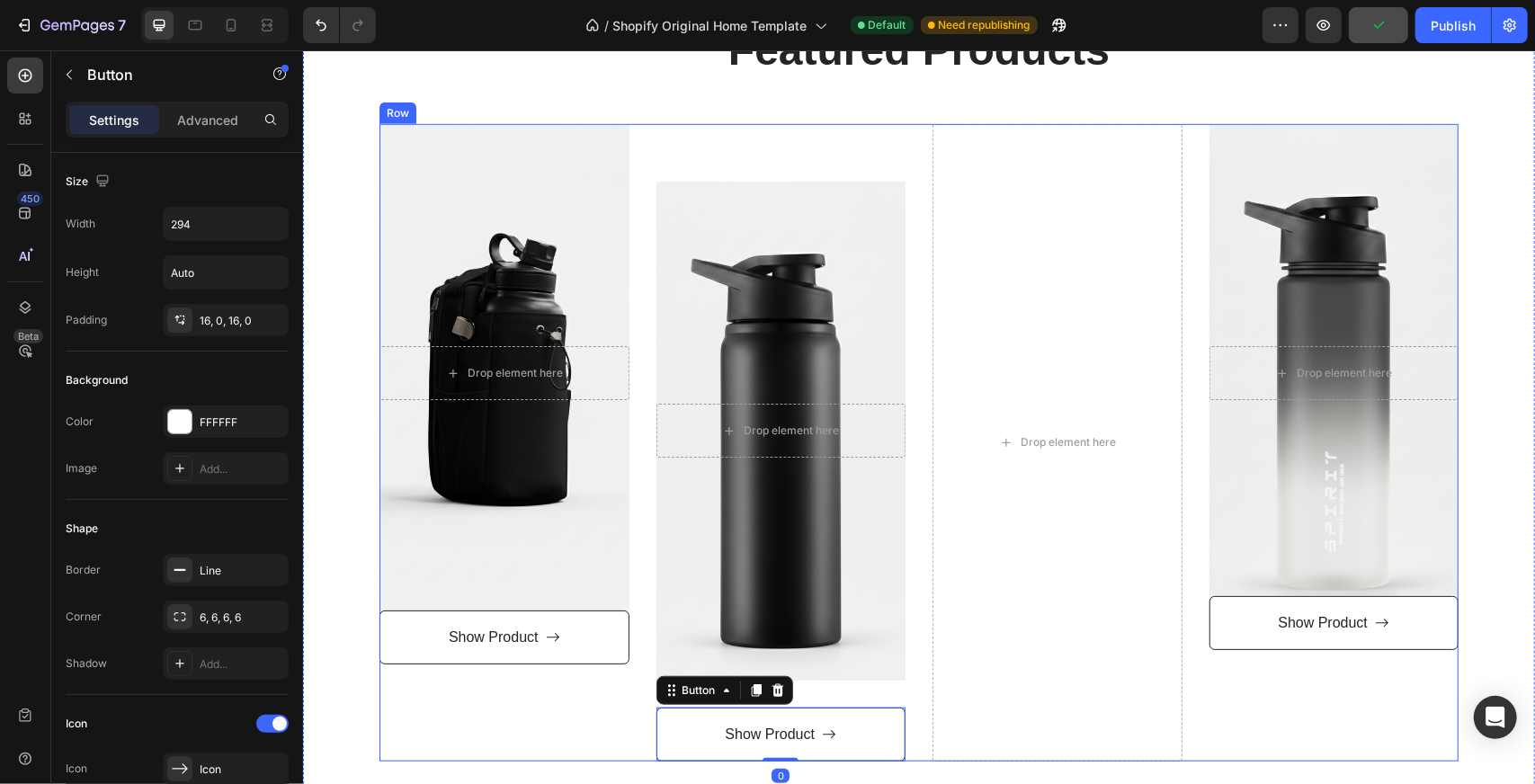
click at [820, 700] on div "Text block Drop element here Hero Banner Show Product Button 0" at bounding box center [781, 442] width 250 height 638
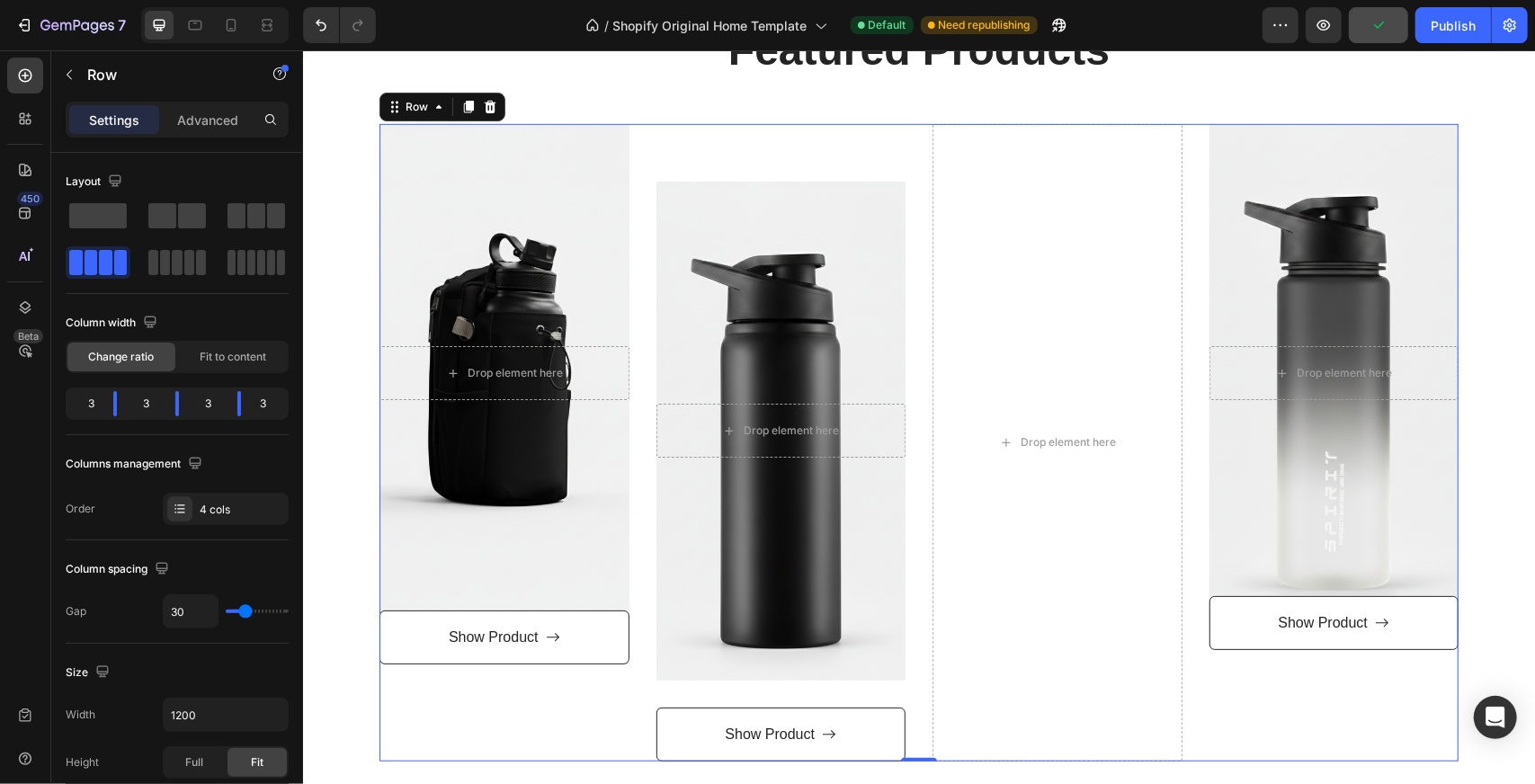
click at [828, 689] on div "Text block Drop element here Hero Banner Show Product Button" at bounding box center [781, 442] width 250 height 638
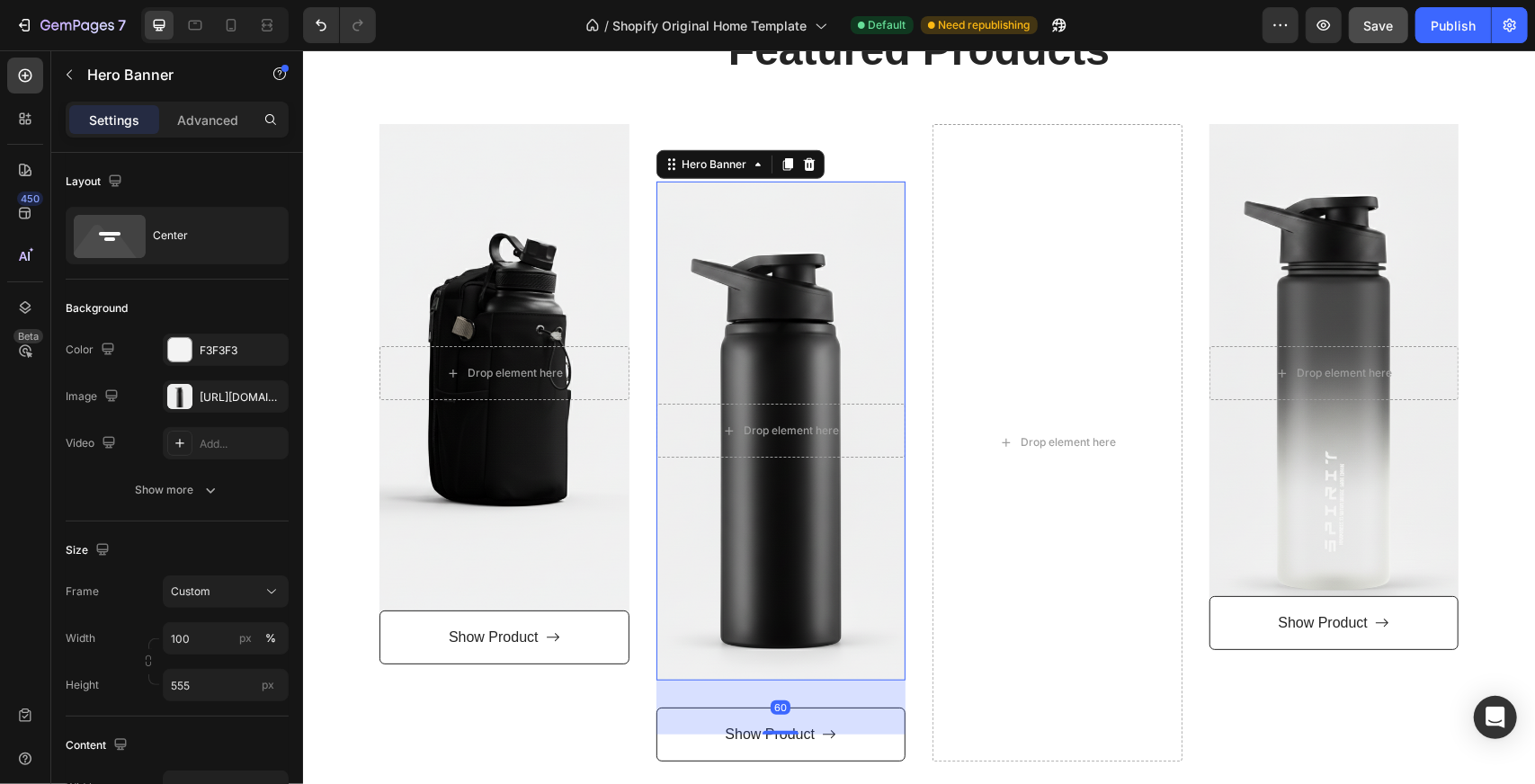
click at [800, 676] on div "Overlay" at bounding box center [781, 430] width 250 height 499
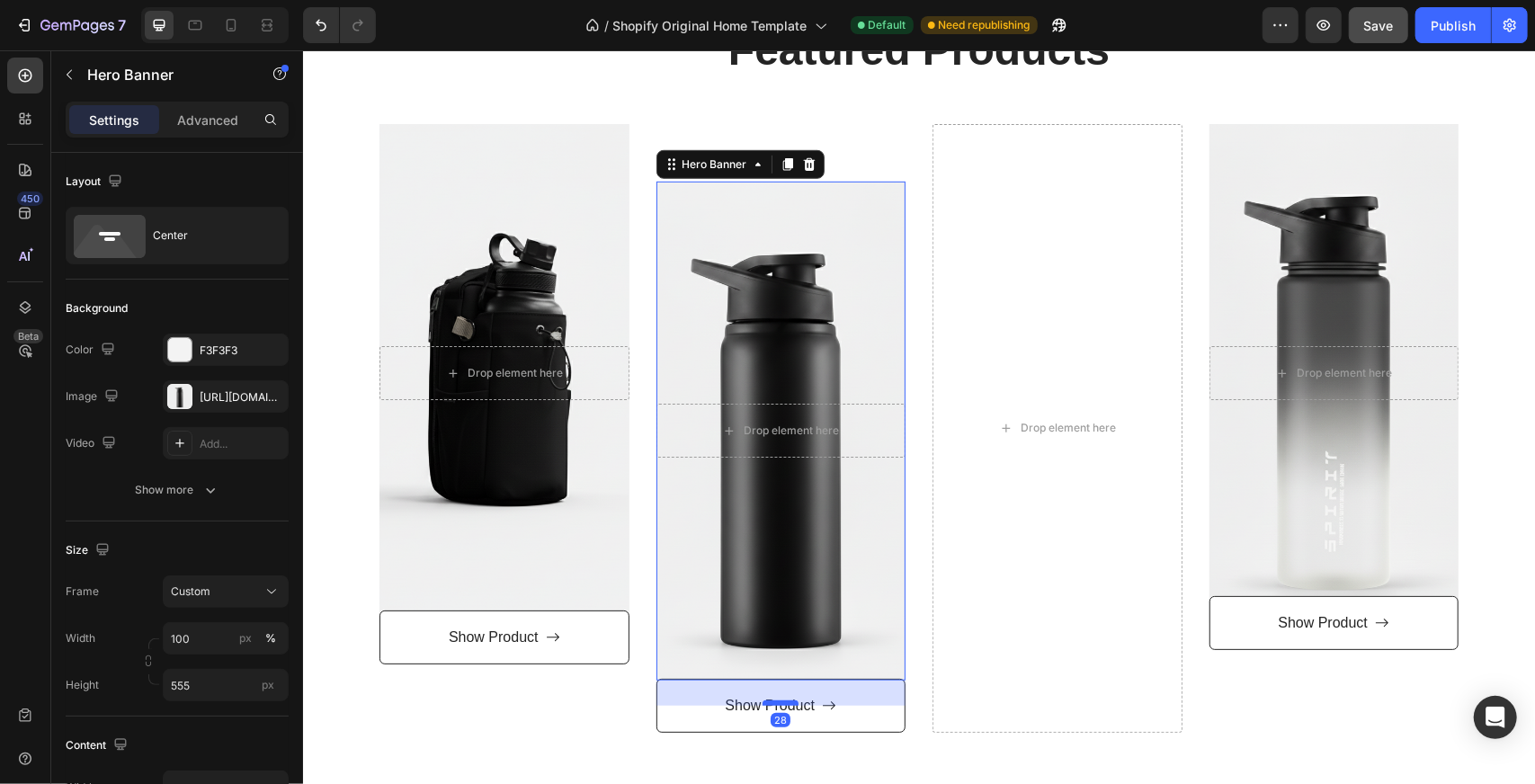
drag, startPoint x: 775, startPoint y: 730, endPoint x: 783, endPoint y: 701, distance: 30.1
click at [783, 701] on div at bounding box center [779, 702] width 36 height 6
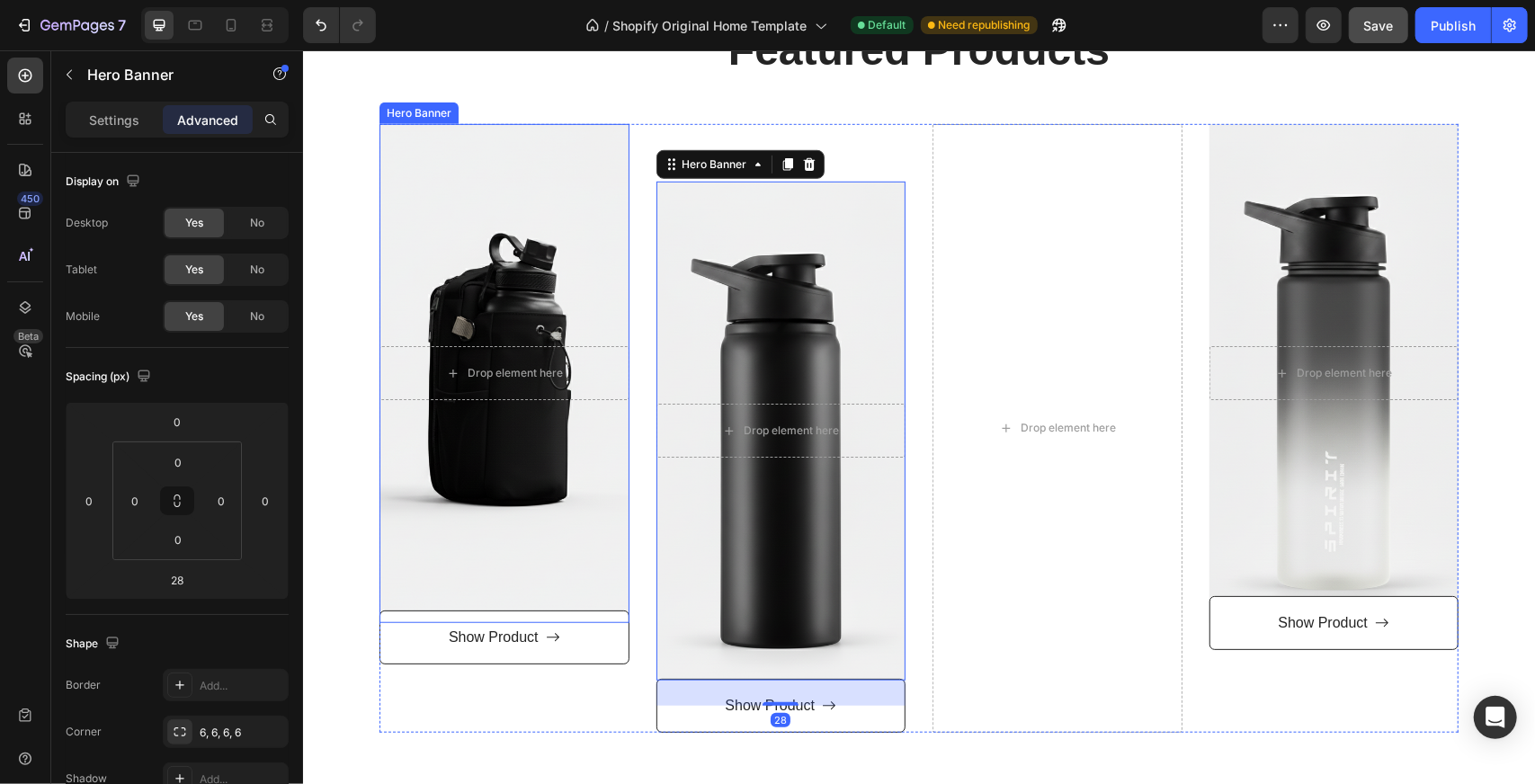
click at [593, 586] on div "Overlay" at bounding box center [504, 373] width 250 height 499
click at [830, 656] on div "Overlay" at bounding box center [781, 430] width 250 height 499
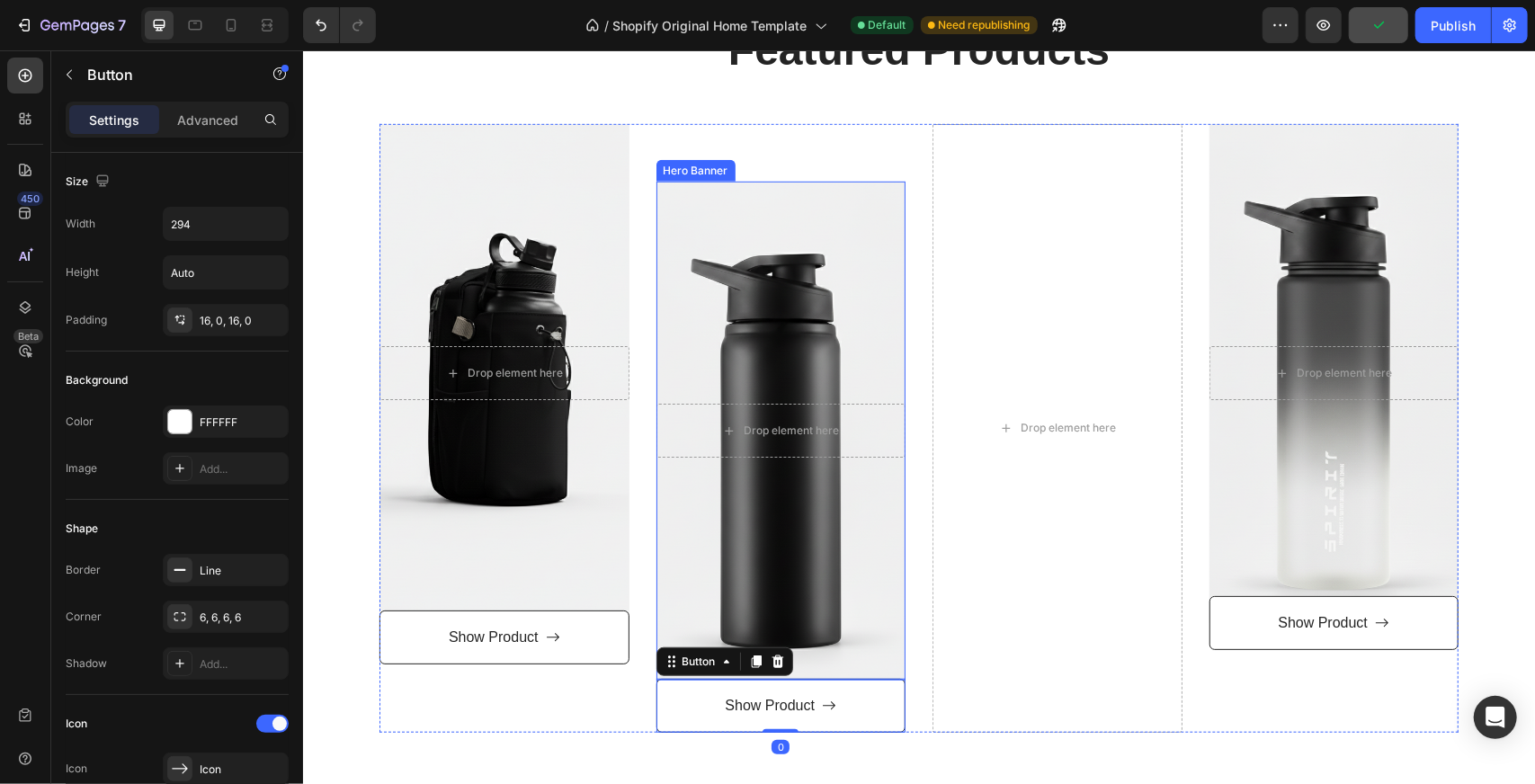
click at [796, 668] on div "Overlay" at bounding box center [781, 430] width 250 height 499
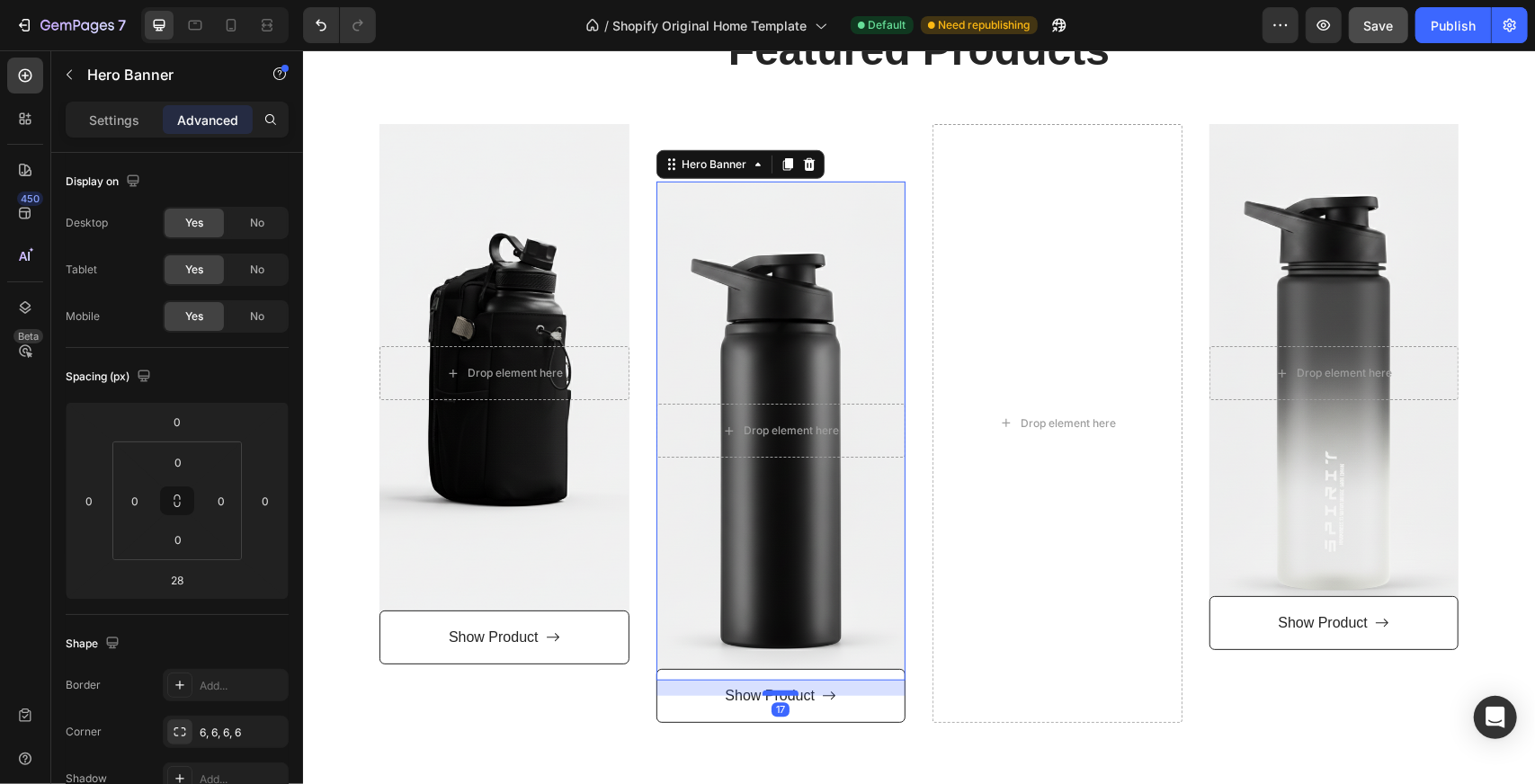
drag, startPoint x: 773, startPoint y: 702, endPoint x: 784, endPoint y: 693, distance: 14.2
click at [784, 693] on div at bounding box center [779, 693] width 36 height 6
type input "17"
click at [816, 744] on div "Featured Products Heading Row Drop element here Hero Banner Show Product Button…" at bounding box center [918, 398] width 1232 height 792
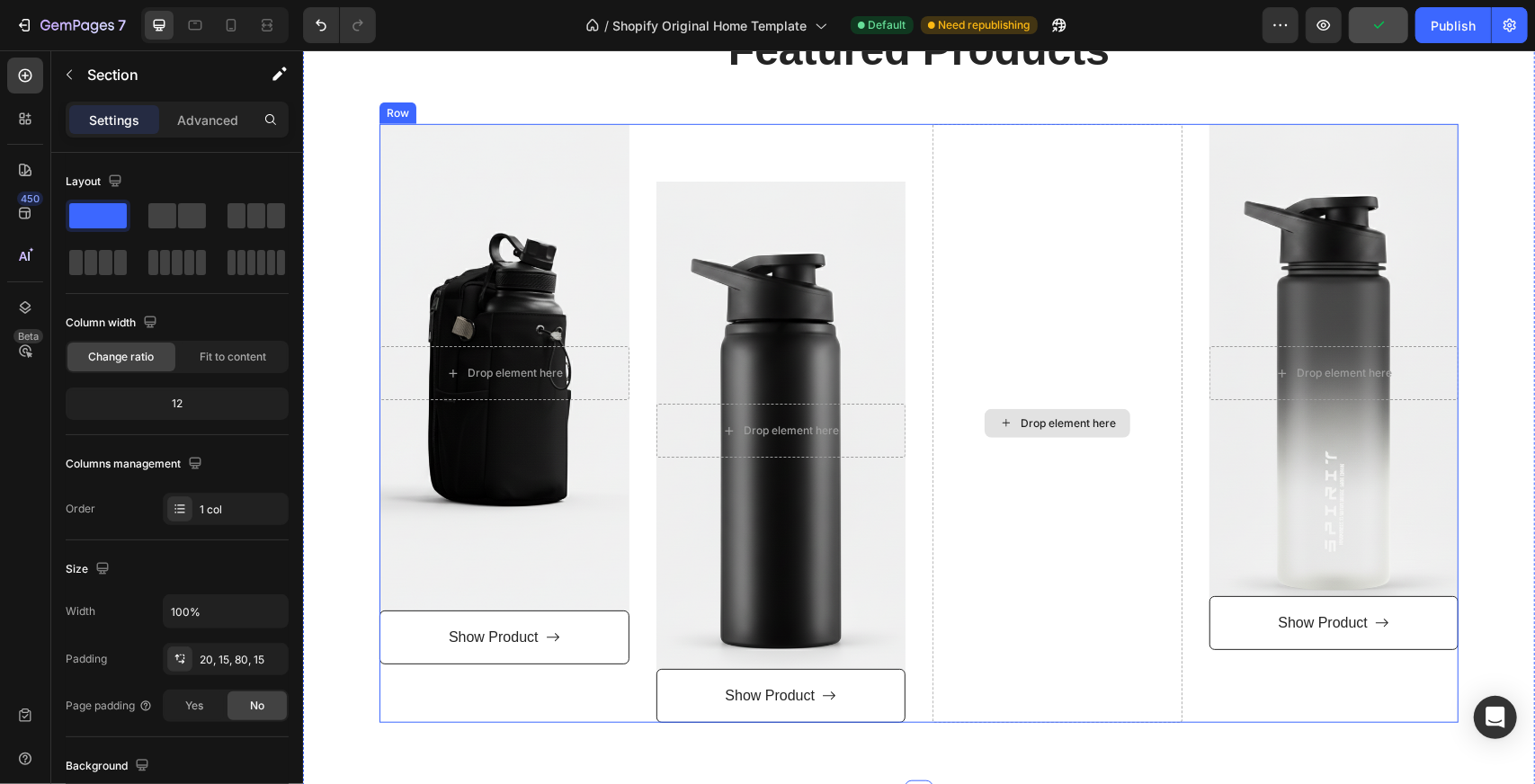
click at [1060, 543] on div "Drop element here" at bounding box center [1057, 423] width 250 height 600
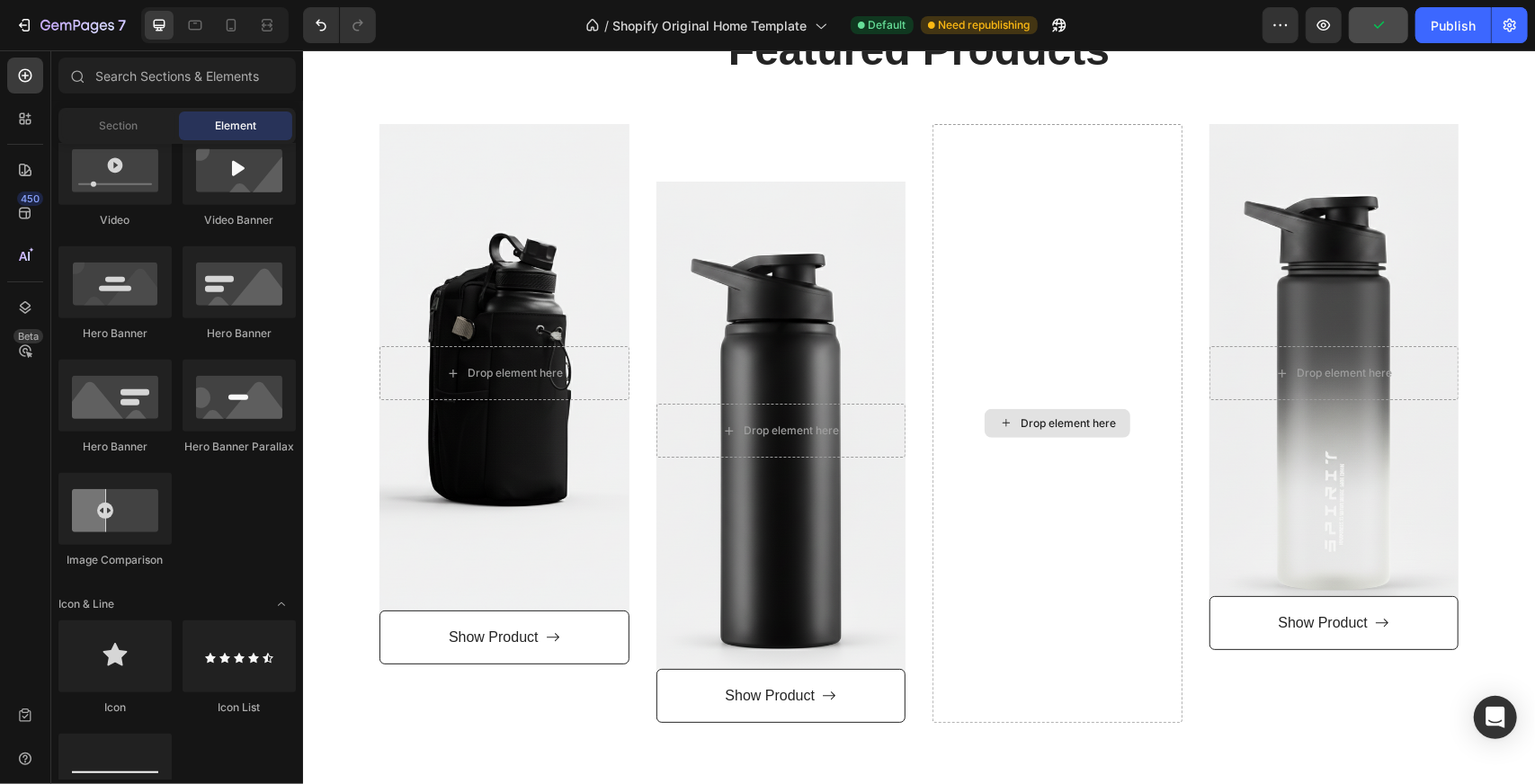
click at [1085, 426] on div "Drop element here" at bounding box center [1067, 422] width 95 height 15
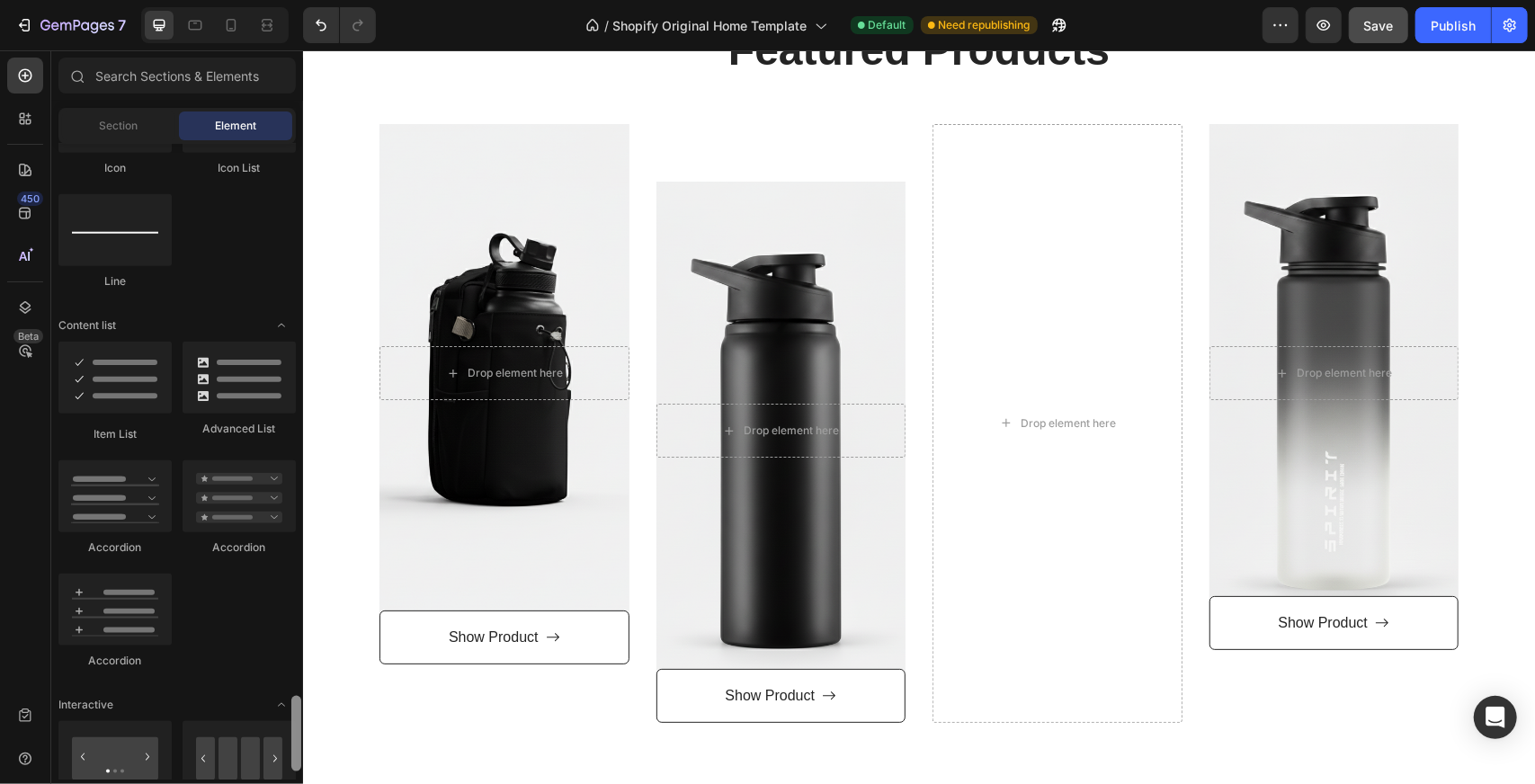
scroll to position [1618, 0]
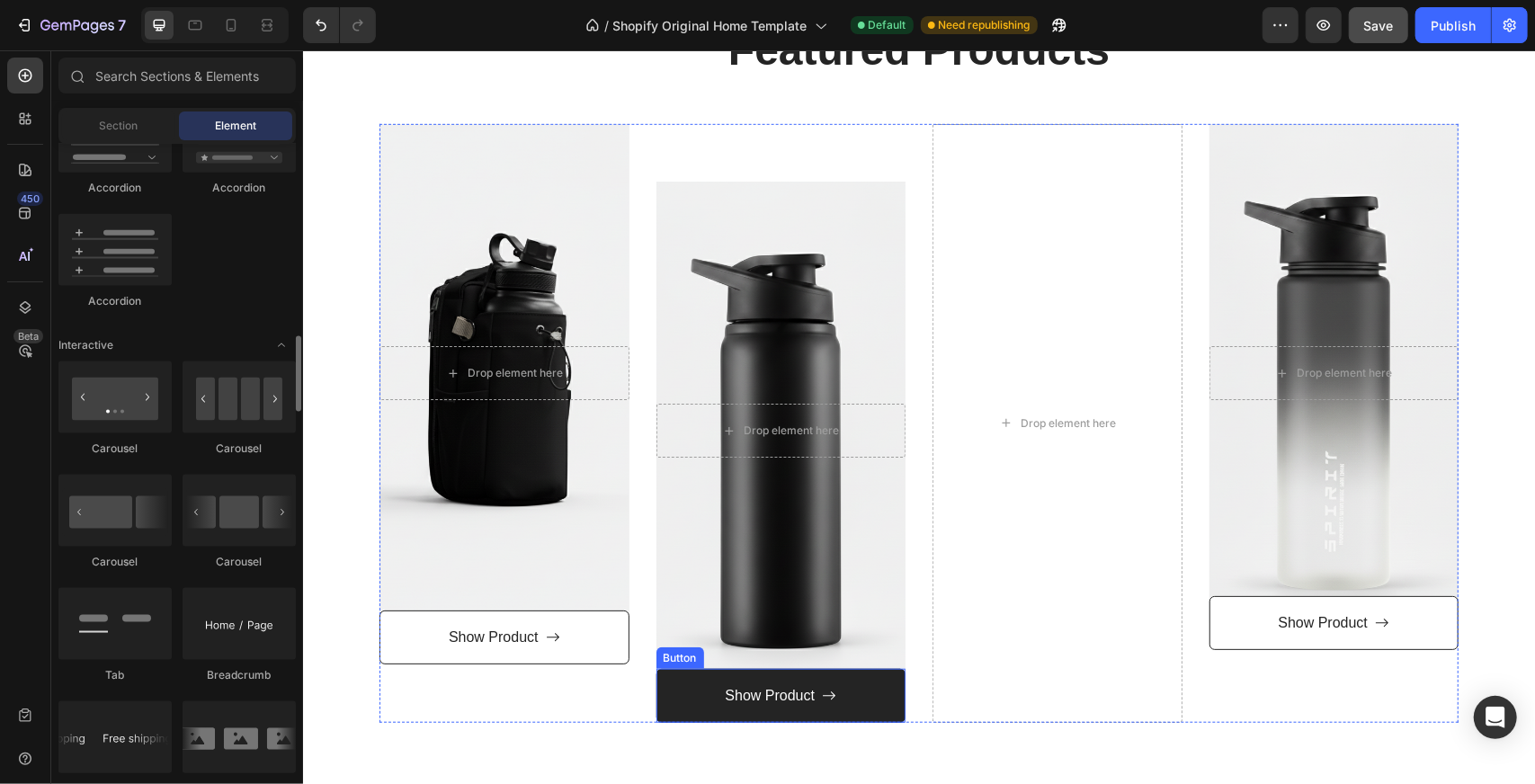
click at [871, 700] on link "Show Product" at bounding box center [781, 696] width 250 height 55
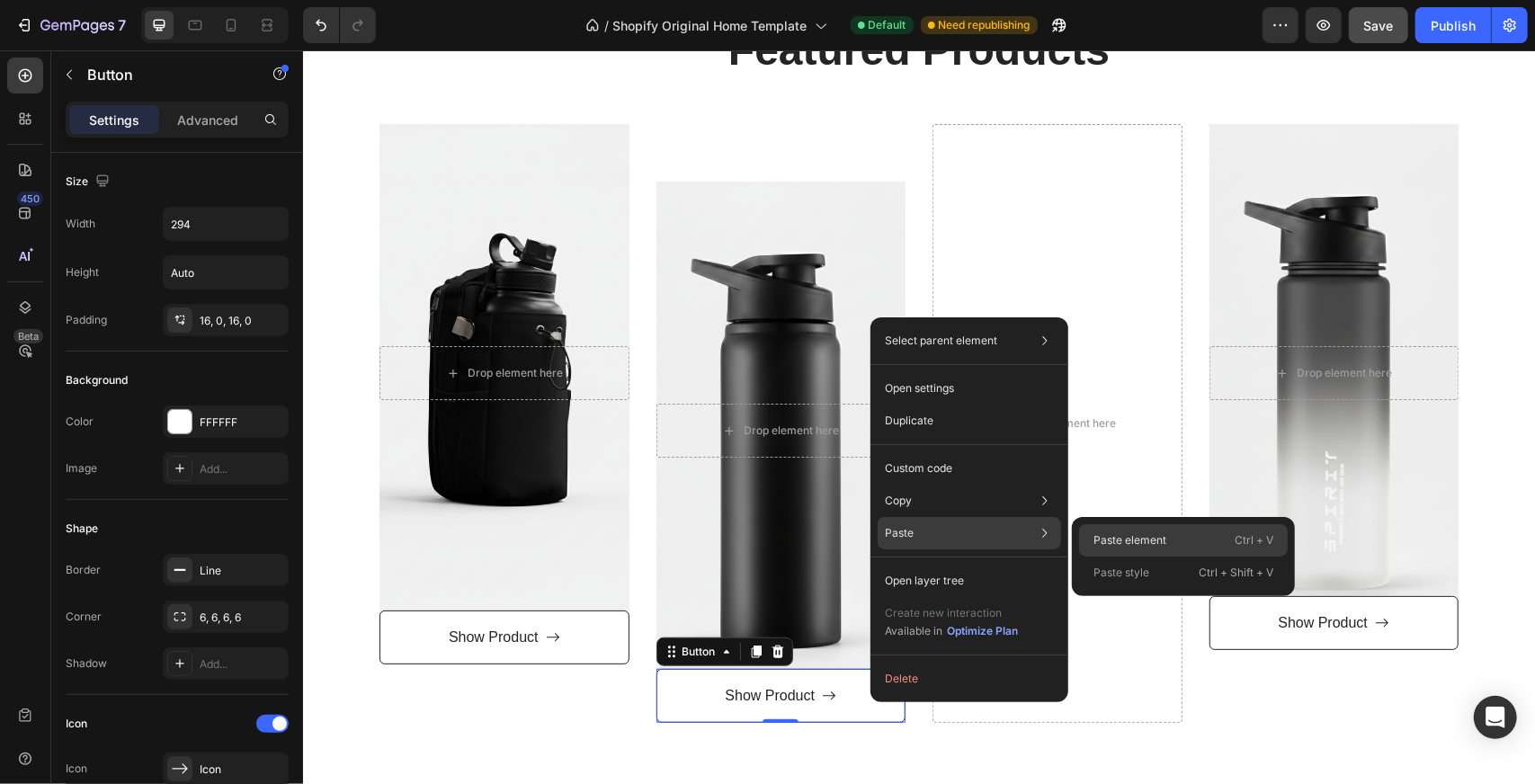
drag, startPoint x: 1126, startPoint y: 555, endPoint x: 826, endPoint y: 503, distance: 304.5
click at [1126, 555] on div "Paste element Ctrl + V" at bounding box center [1183, 539] width 209 height 32
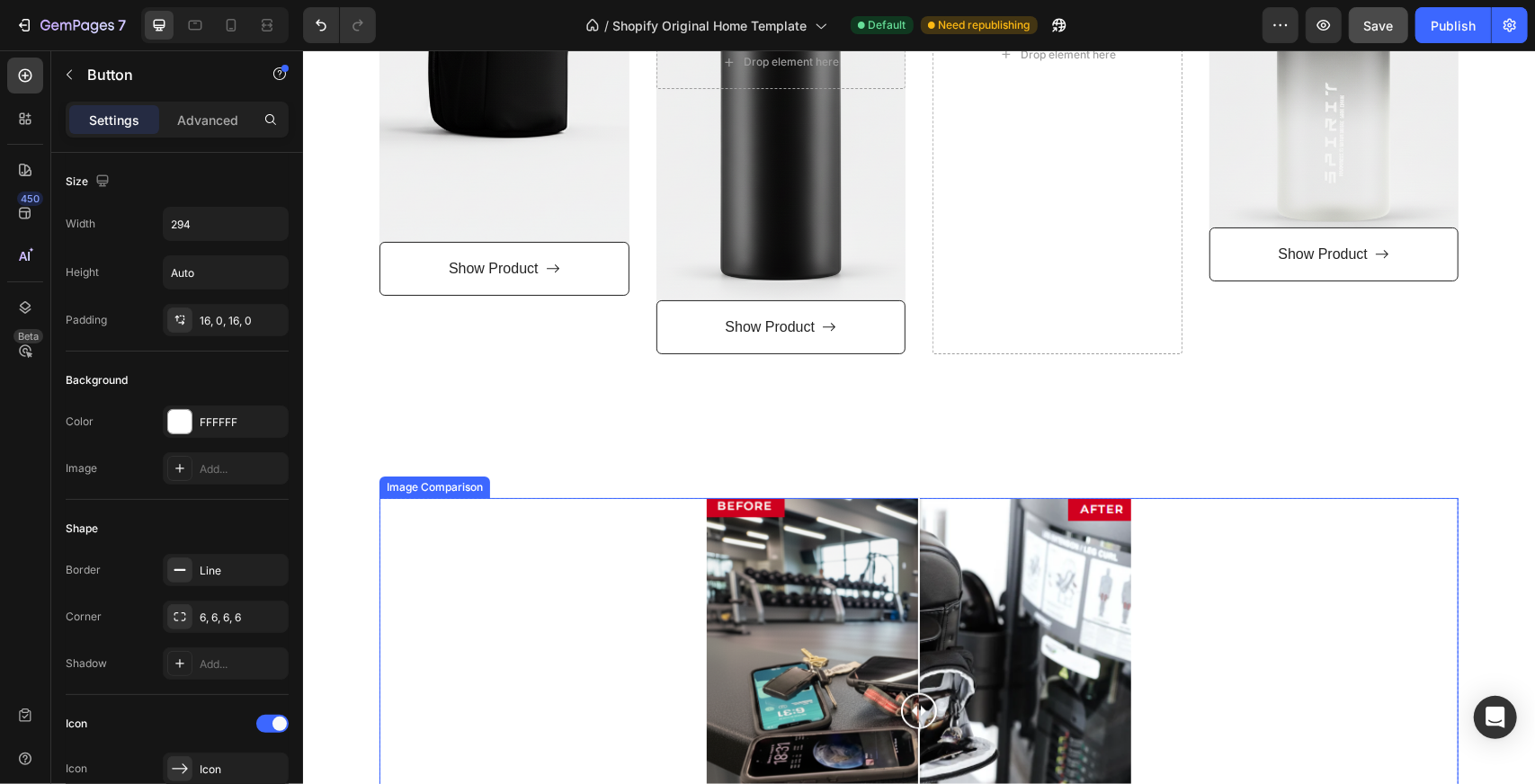
scroll to position [1087, 0]
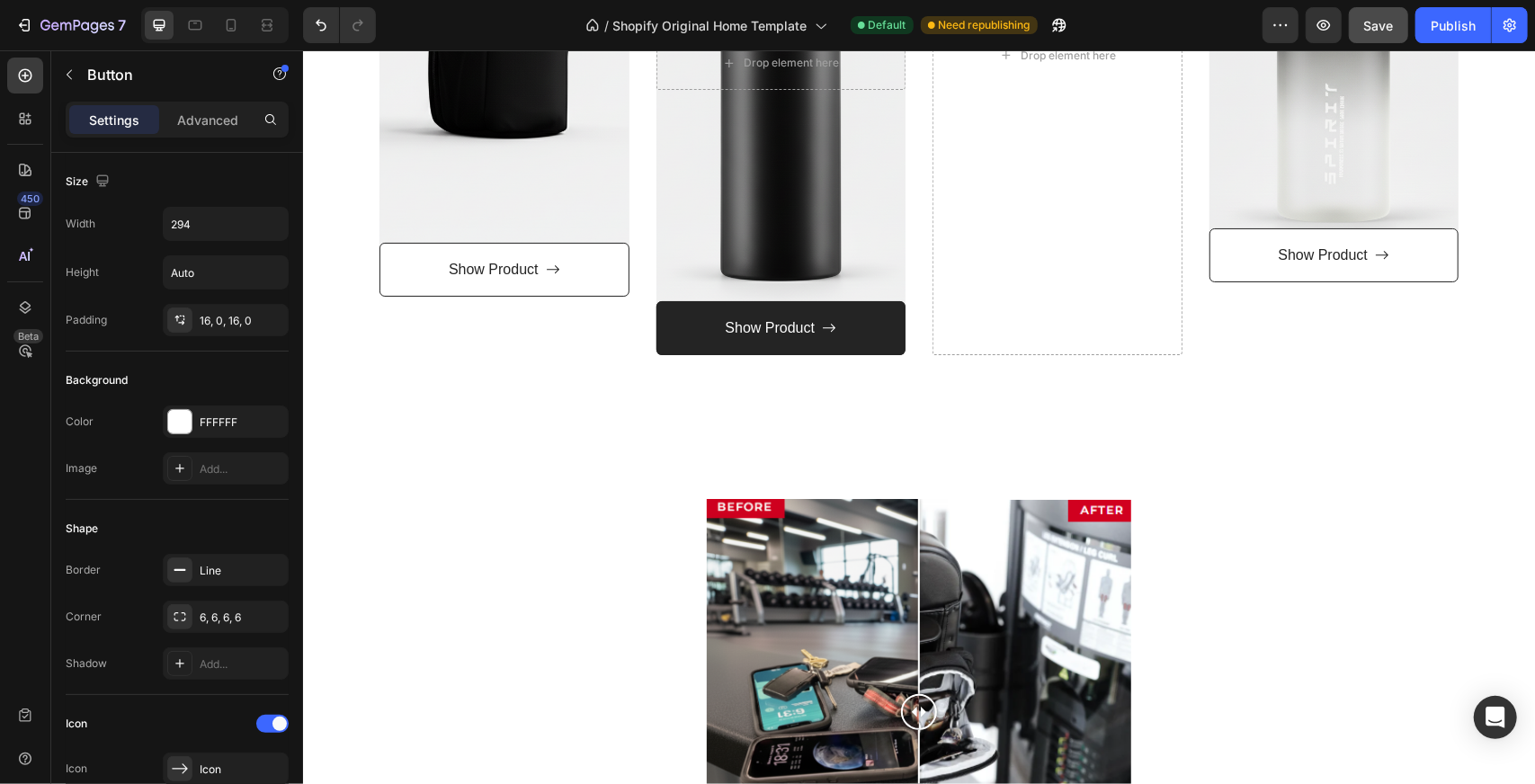
click at [869, 331] on link "Show Product" at bounding box center [781, 328] width 250 height 55
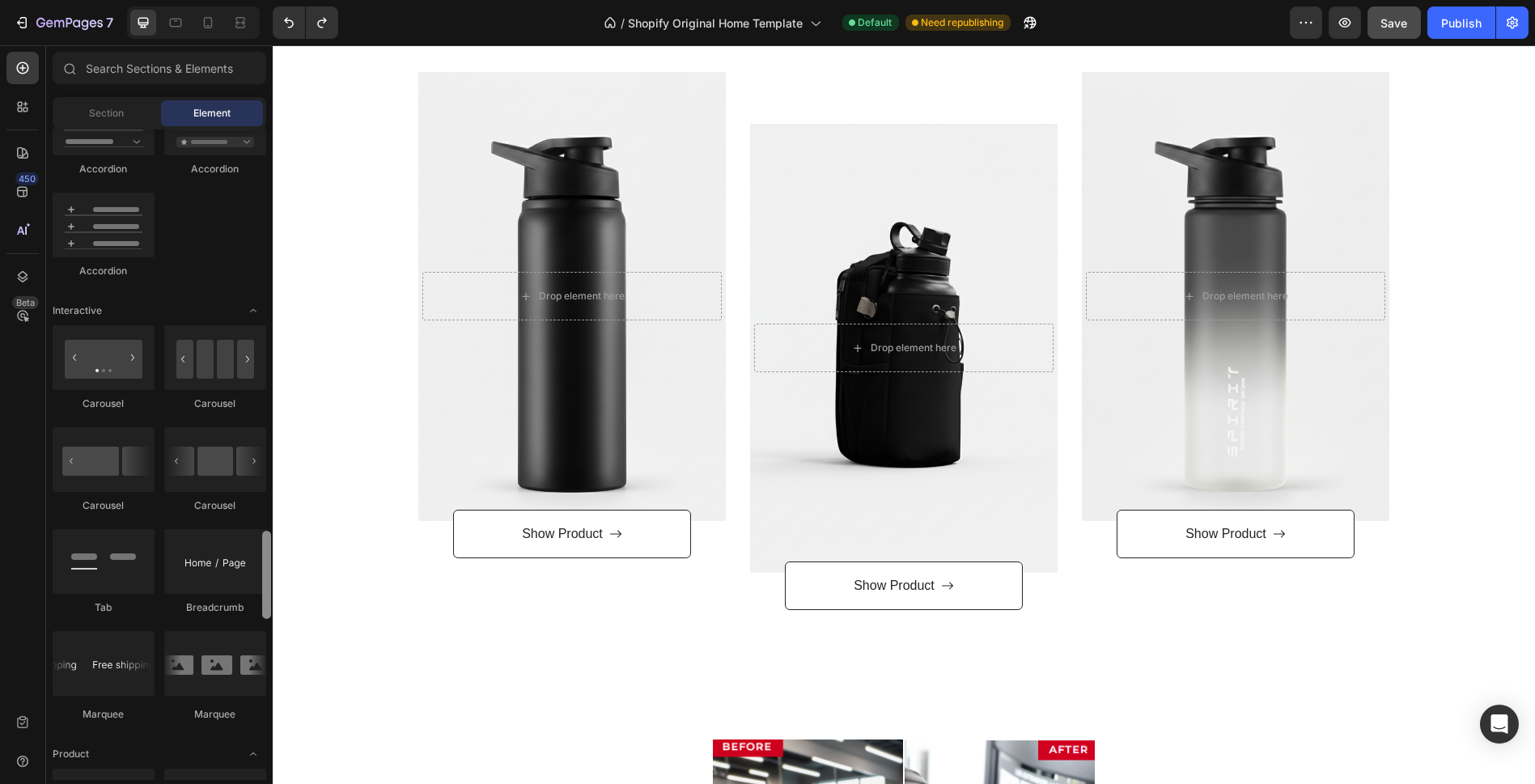
scroll to position [1636, 0]
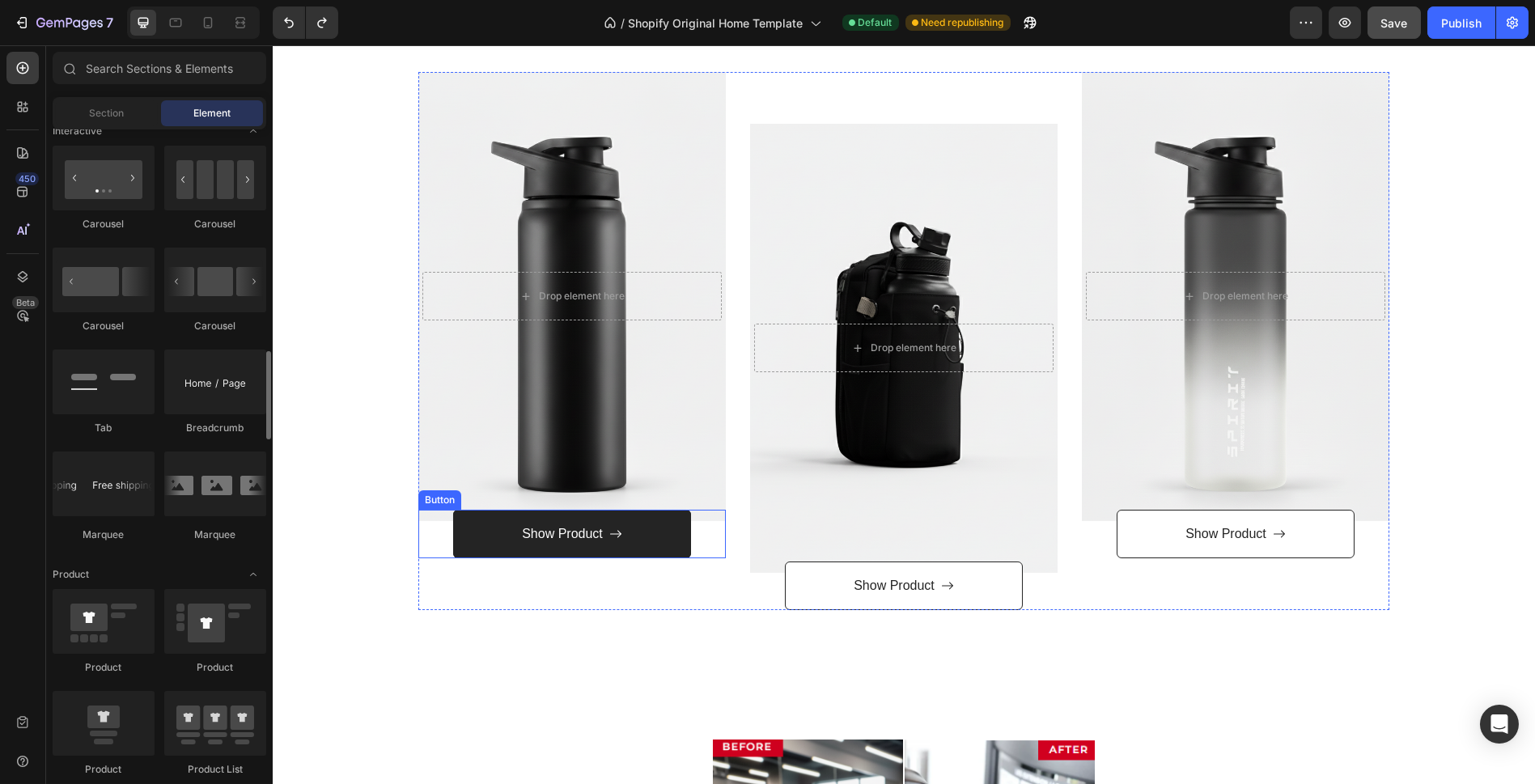
click at [472, 533] on link "Show Product" at bounding box center [572, 534] width 237 height 50
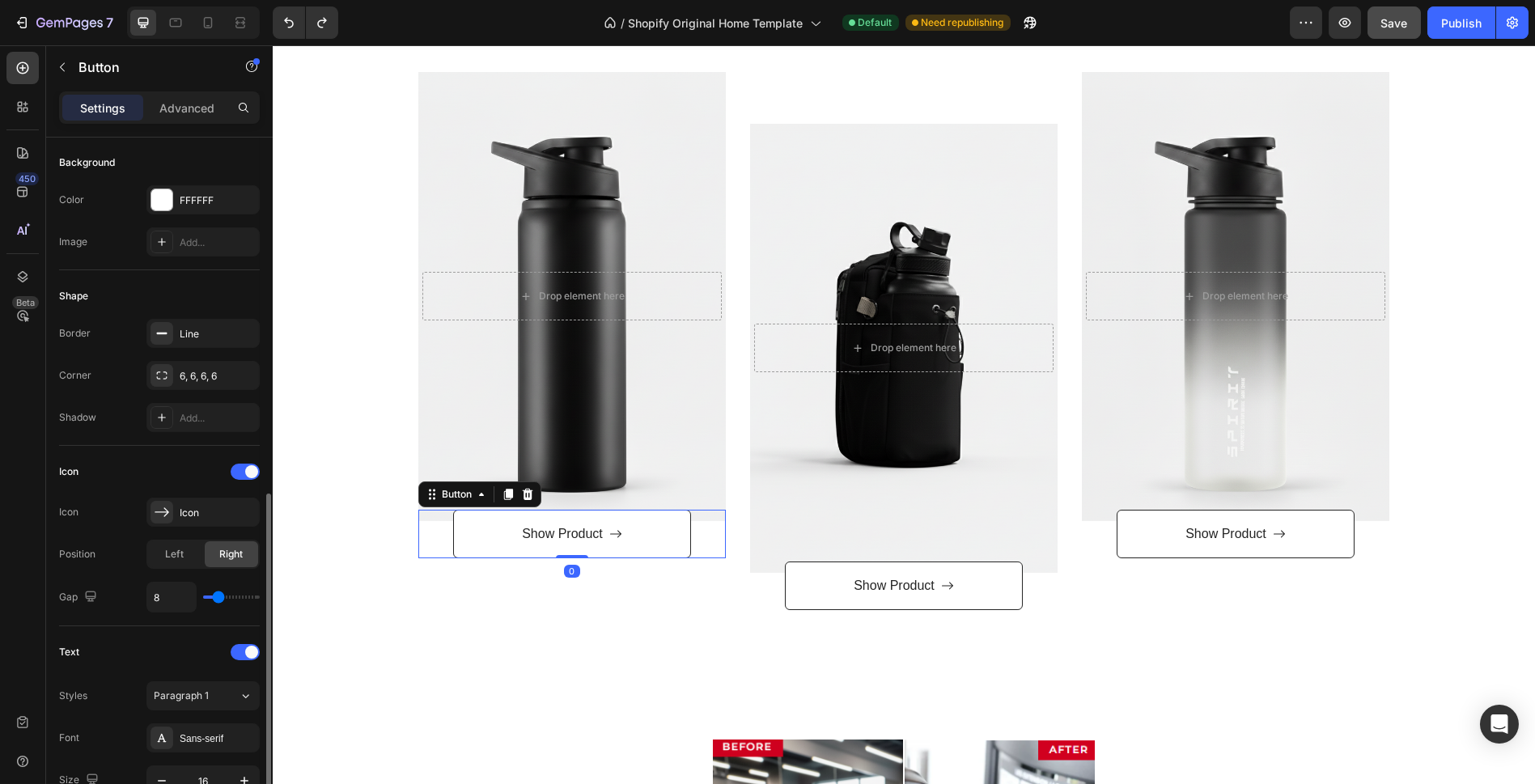
scroll to position [718, 0]
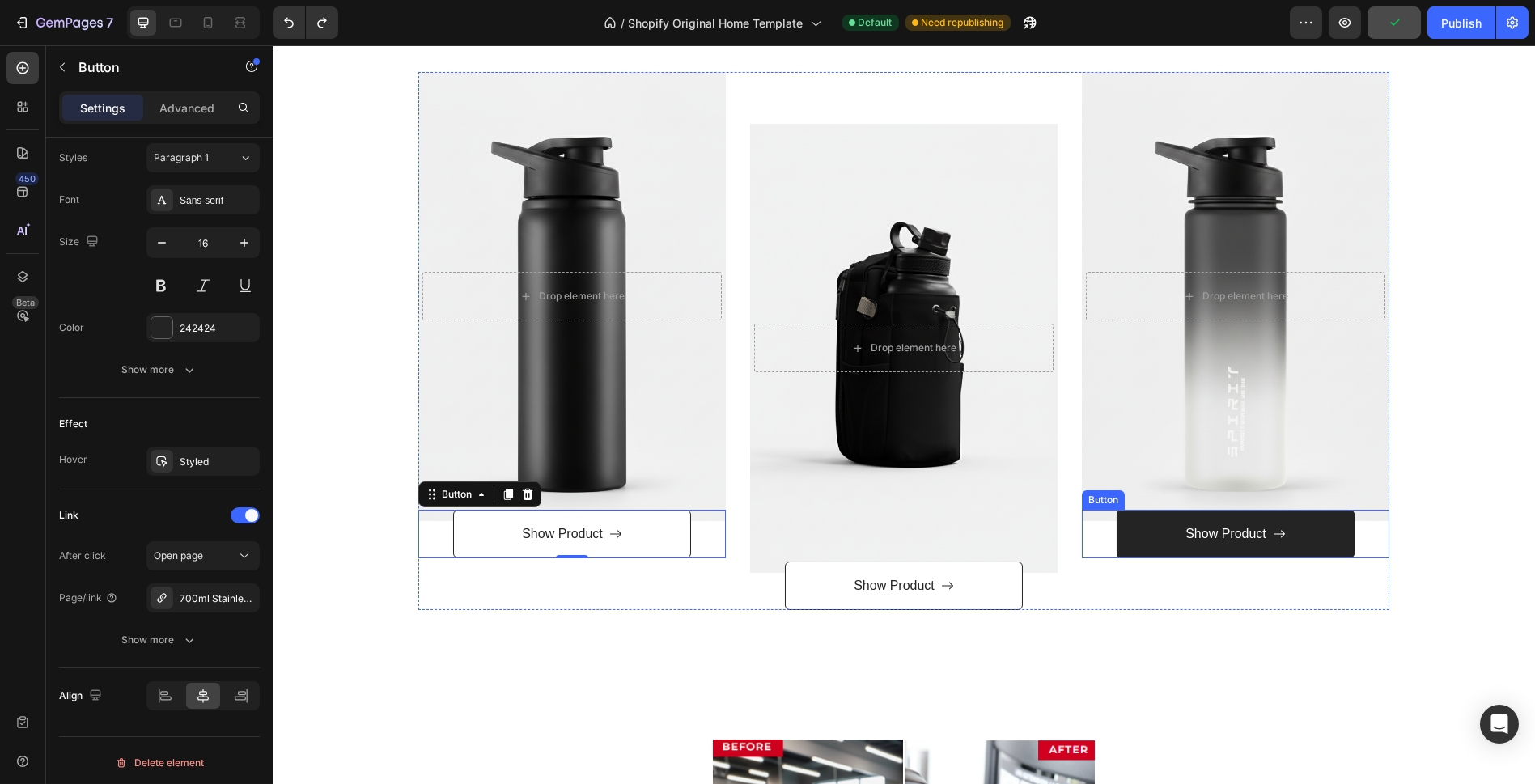
click at [1150, 537] on link "Show Product" at bounding box center [1236, 534] width 237 height 50
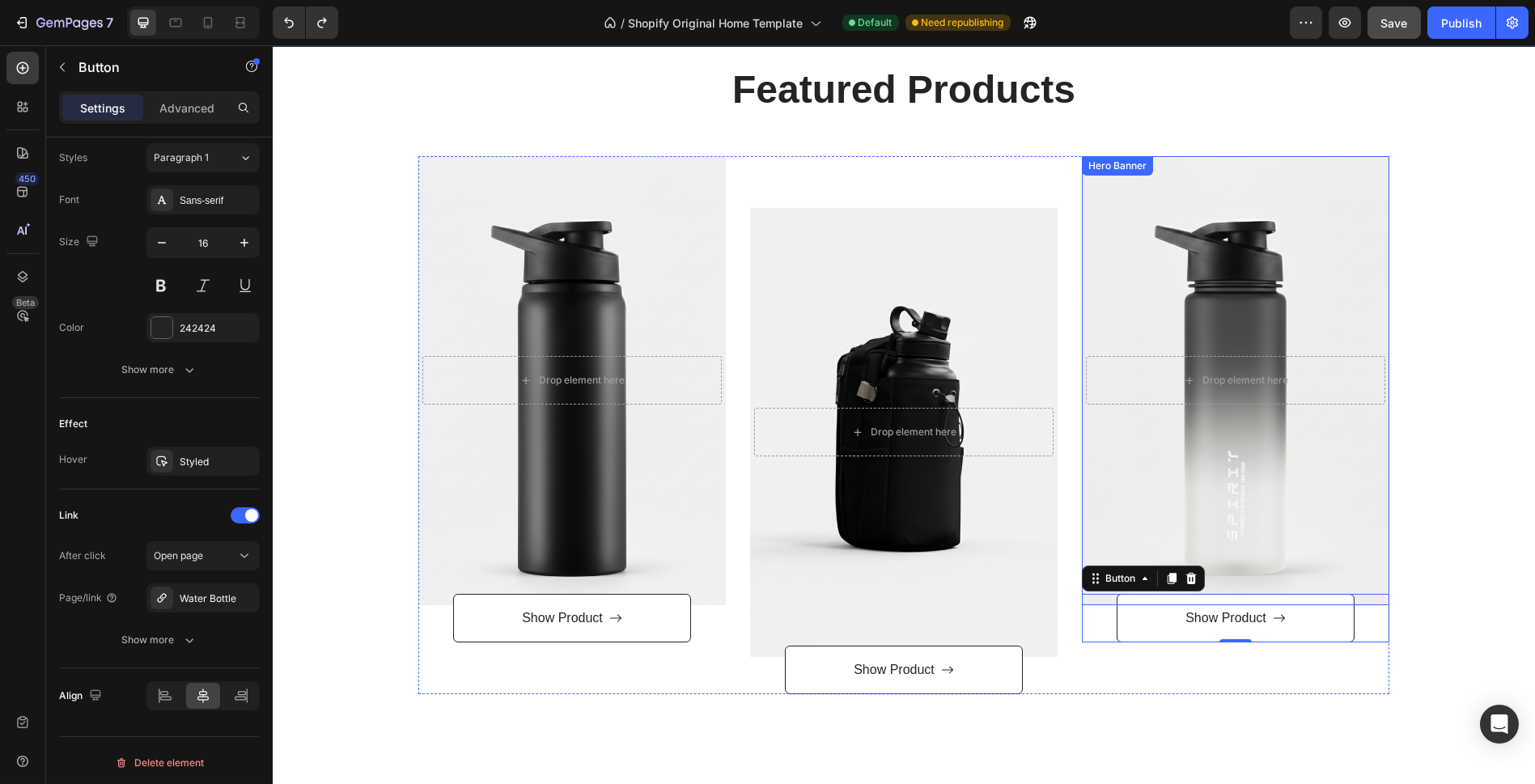
scroll to position [395, 0]
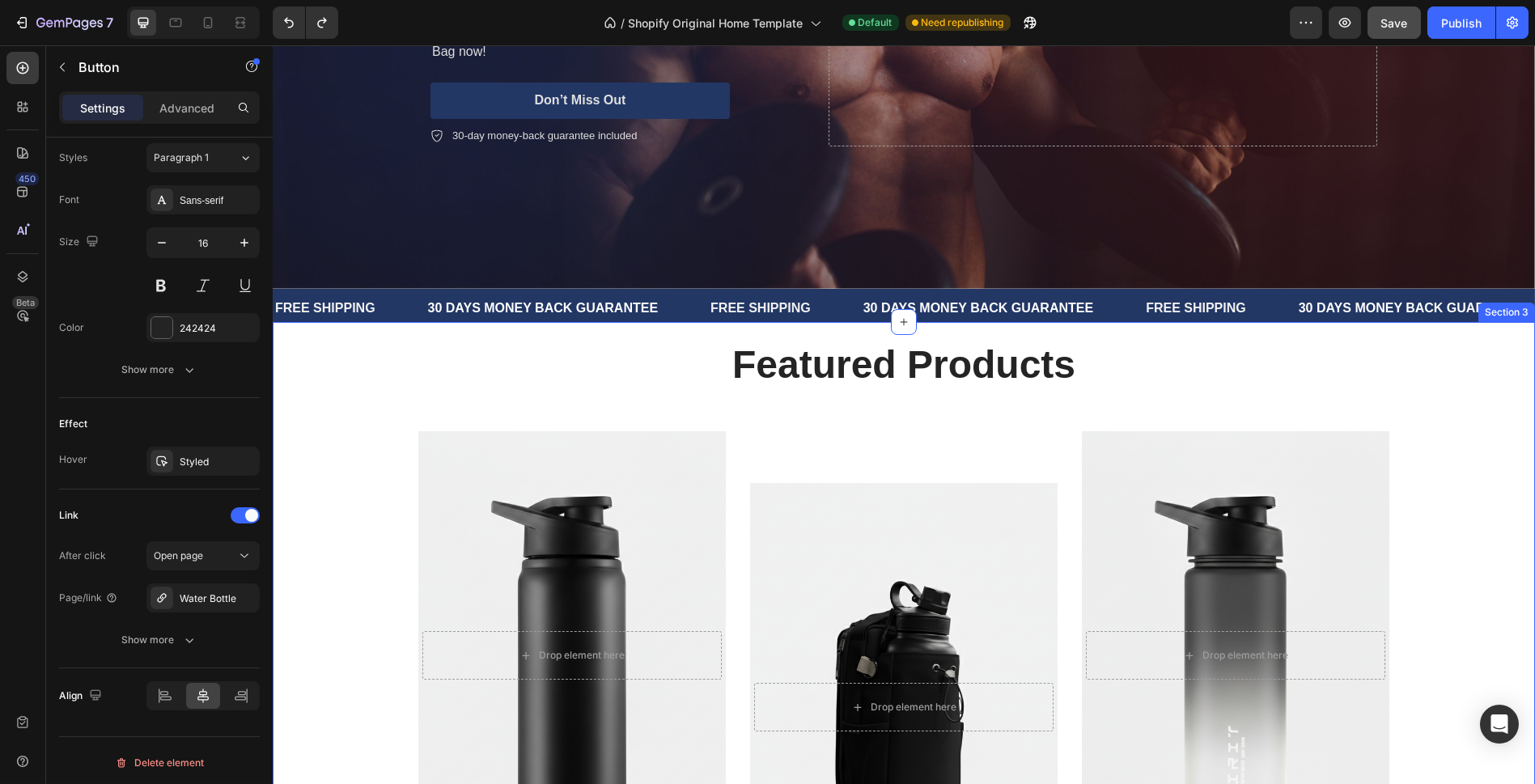
click at [371, 512] on div "Featured Products Heading Row Drop element here Hero Banner Show Product Button…" at bounding box center [904, 653] width 1238 height 631
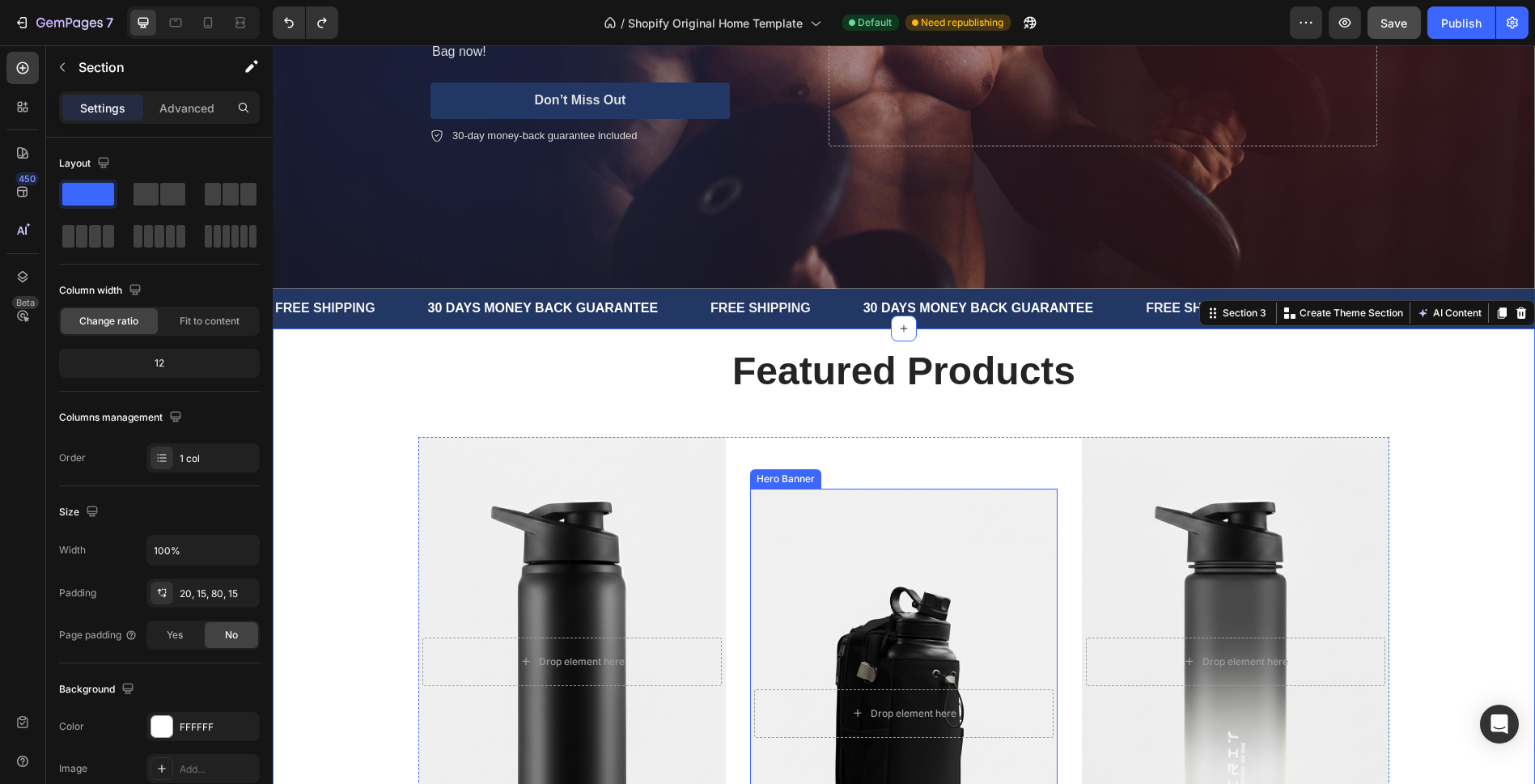
click at [750, 469] on div "Hero Banner" at bounding box center [786, 478] width 72 height 19
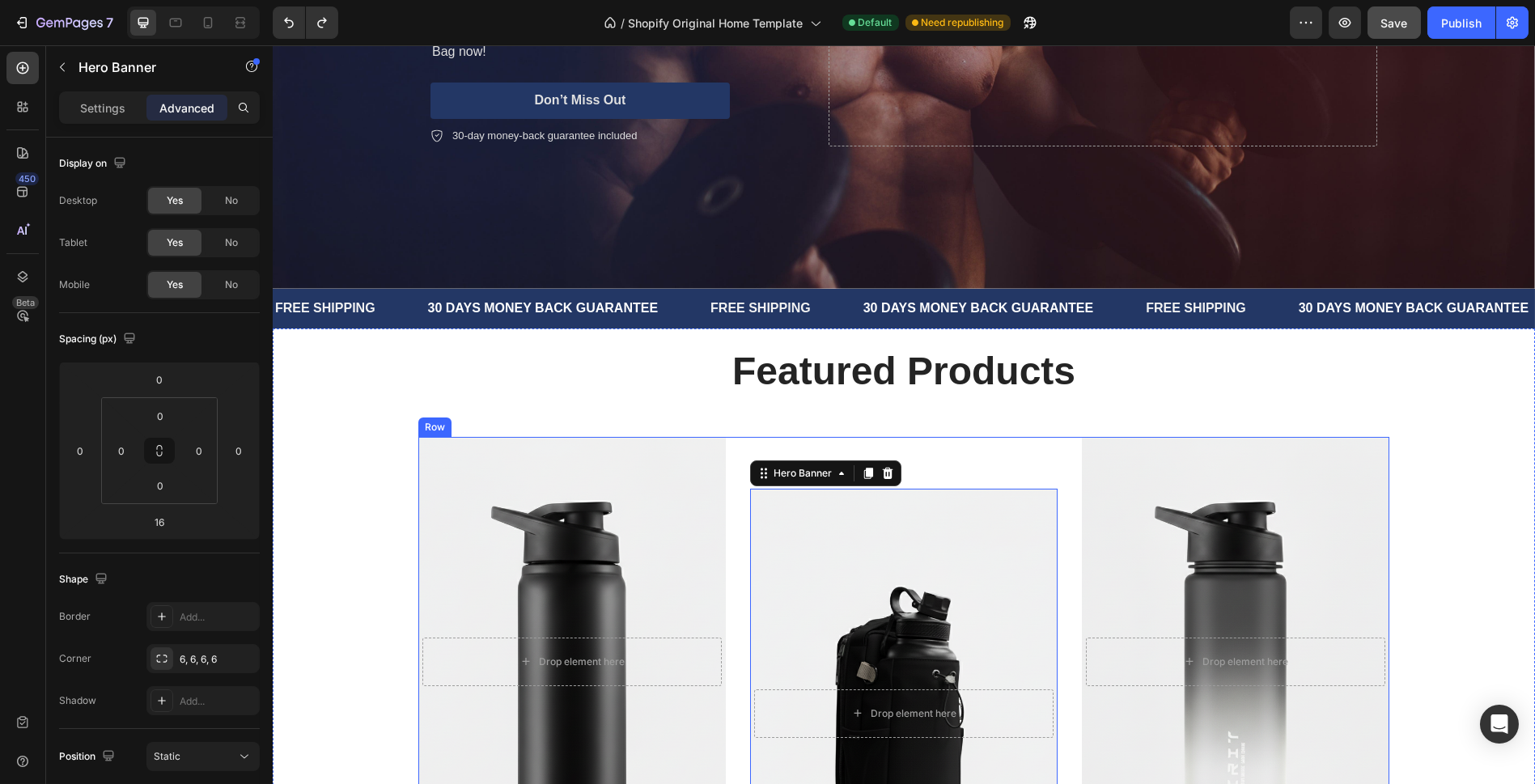
click at [930, 457] on div "Text block Drop element here Hero Banner 16 Show Product Button" at bounding box center [904, 705] width 307 height 539
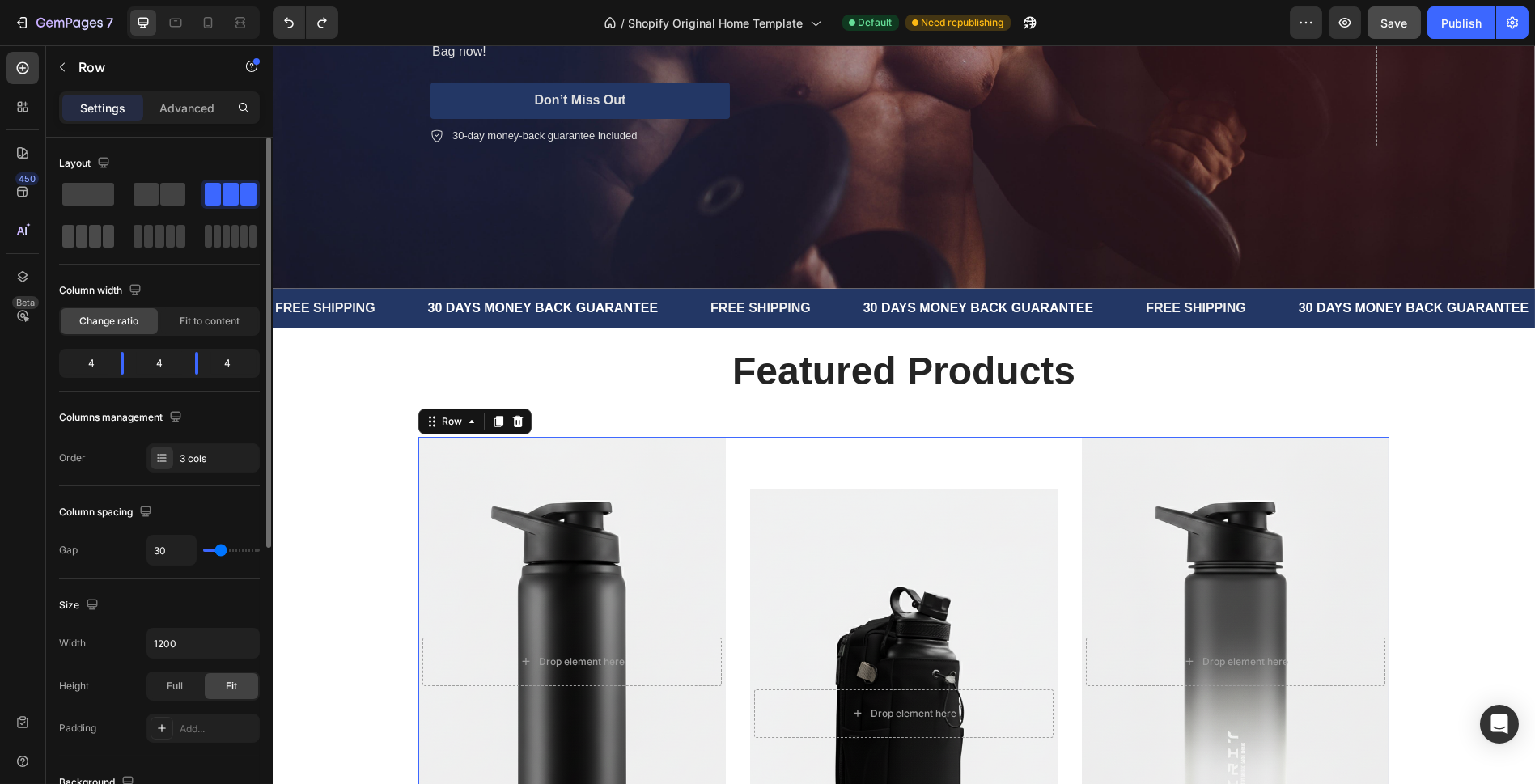
click at [73, 243] on span at bounding box center [68, 237] width 12 height 23
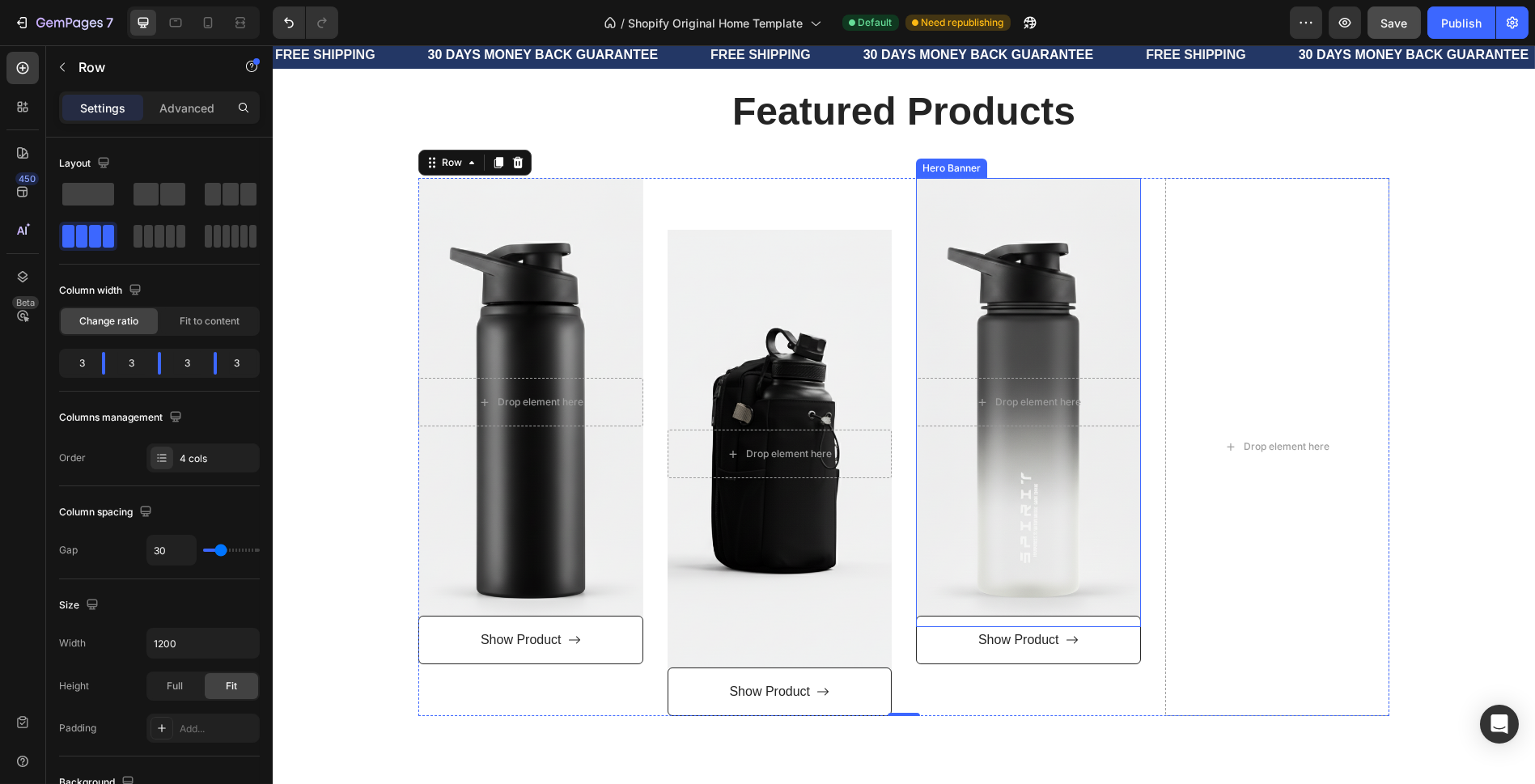
scroll to position [754, 0]
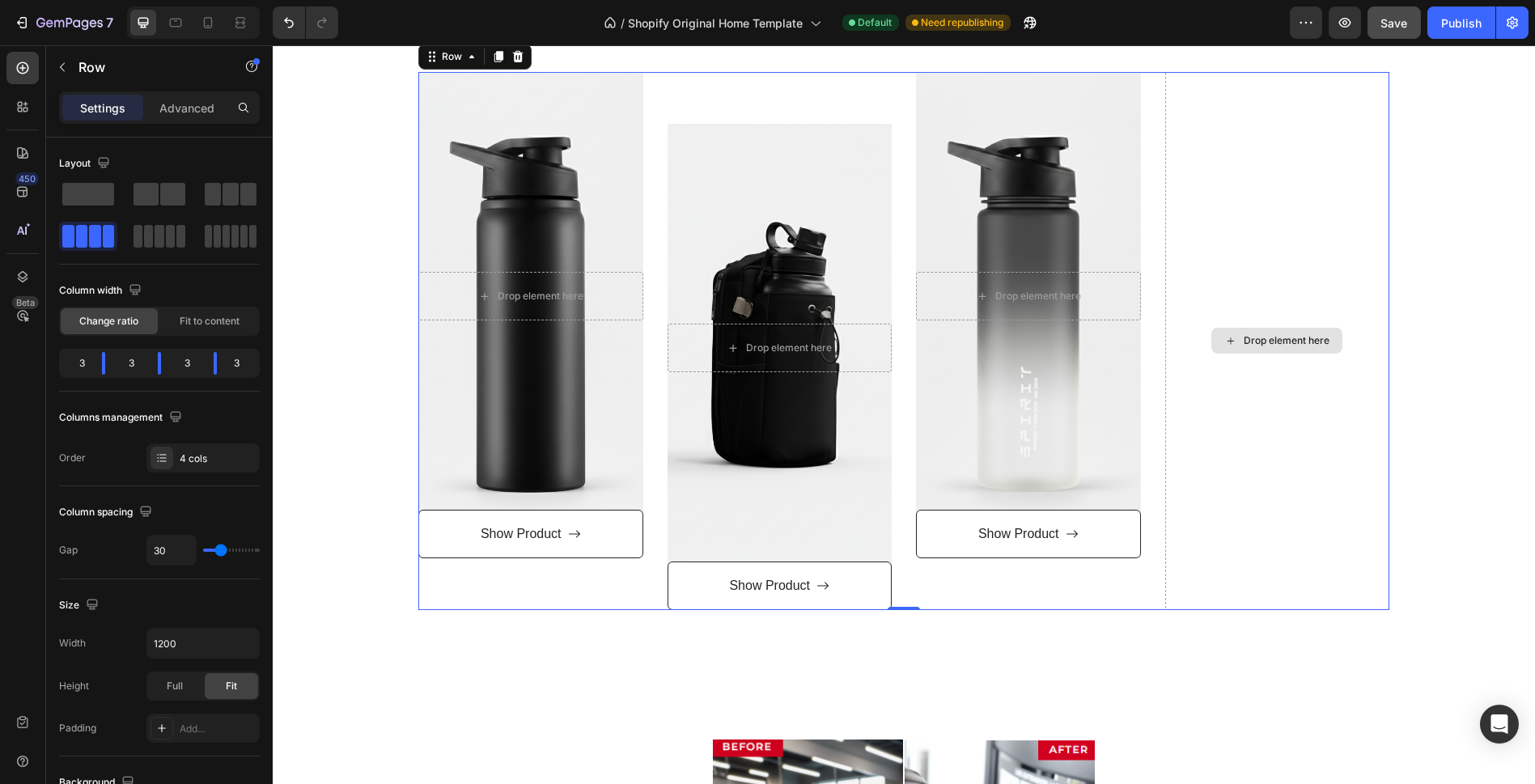
click at [1271, 339] on div "Drop element here" at bounding box center [1286, 340] width 86 height 13
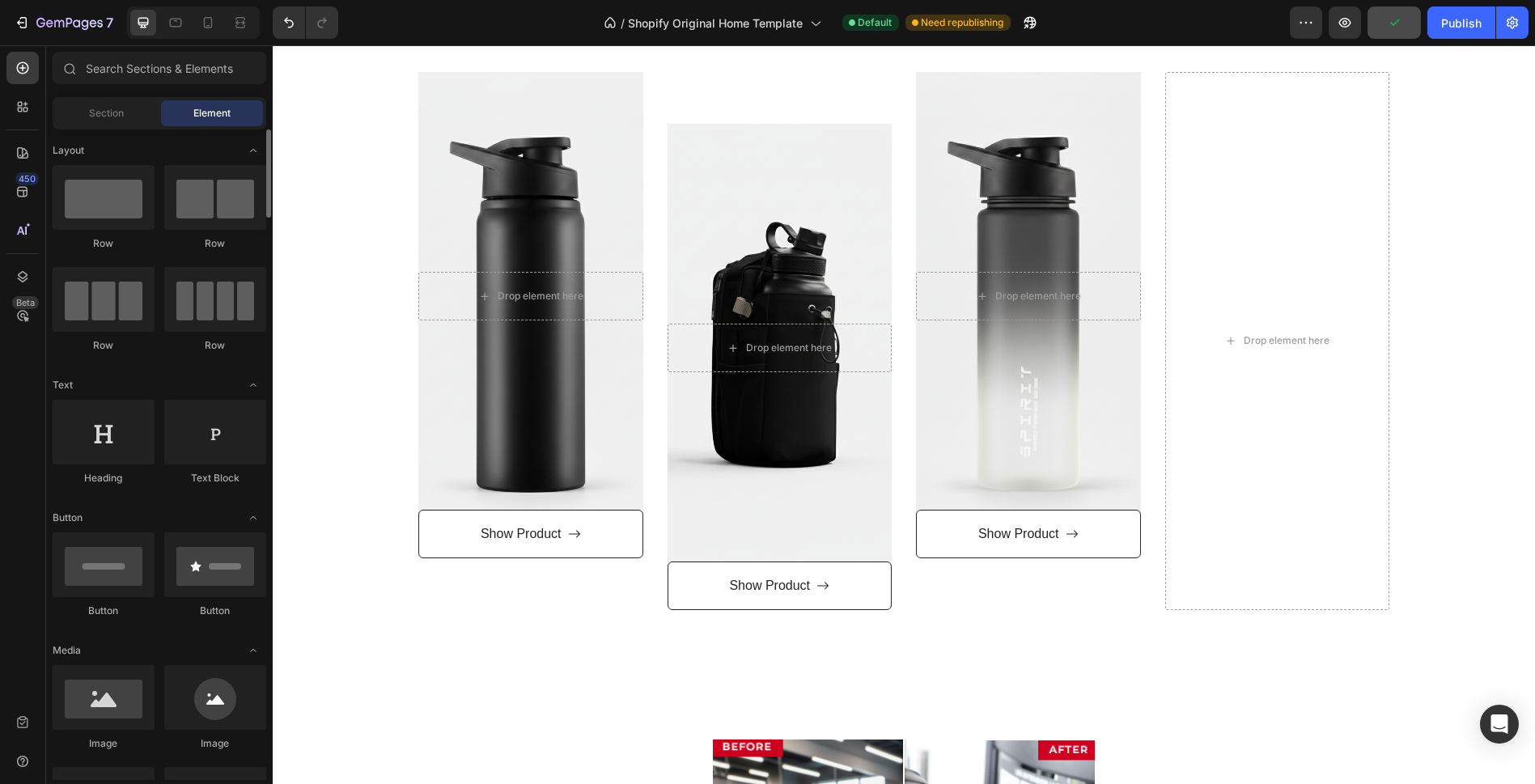
scroll to position [719, 0]
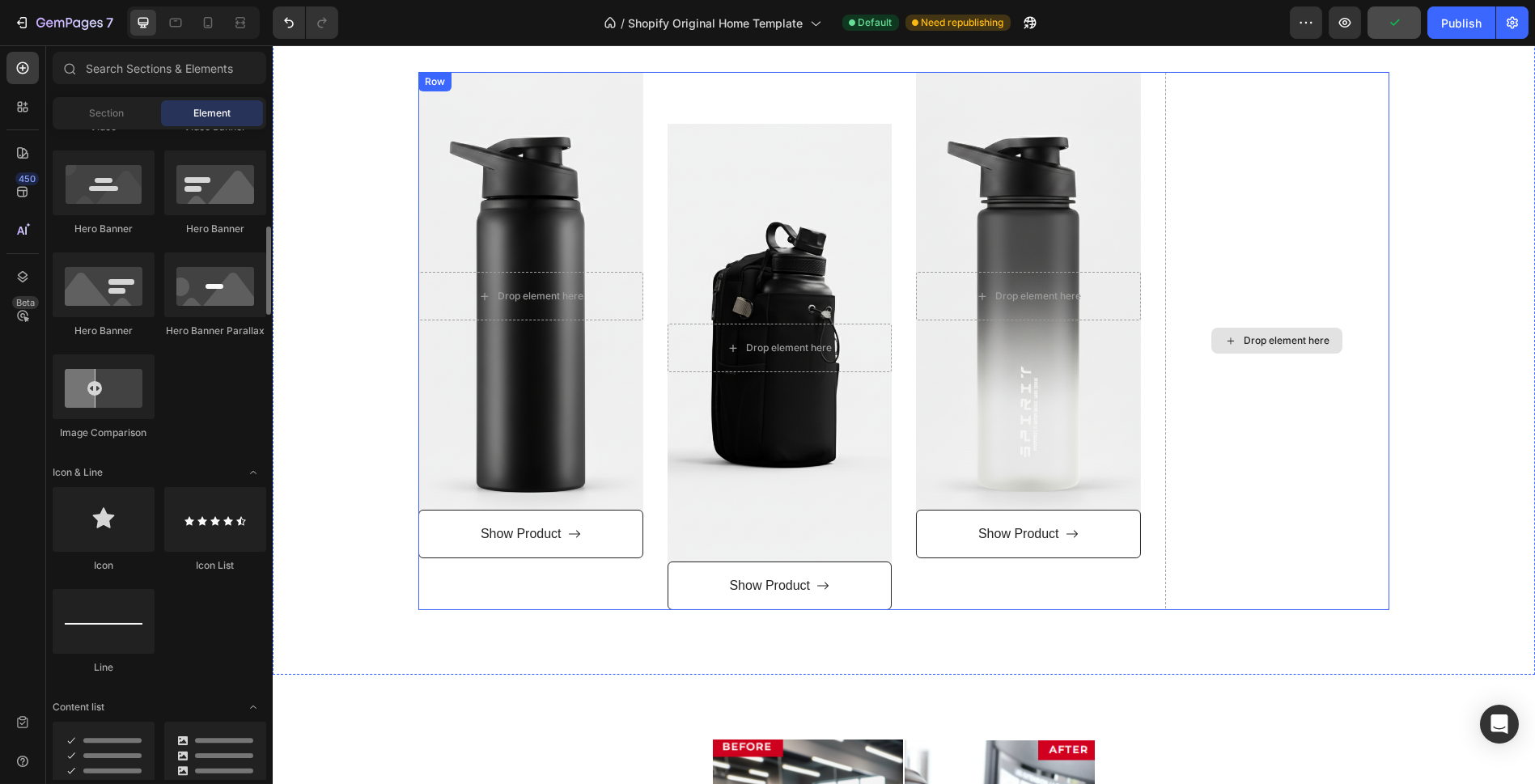
click at [1276, 330] on div "Drop element here" at bounding box center [1277, 340] width 131 height 26
click at [1269, 337] on div "Drop element here" at bounding box center [1286, 340] width 86 height 13
click at [109, 211] on div at bounding box center [103, 182] width 102 height 65
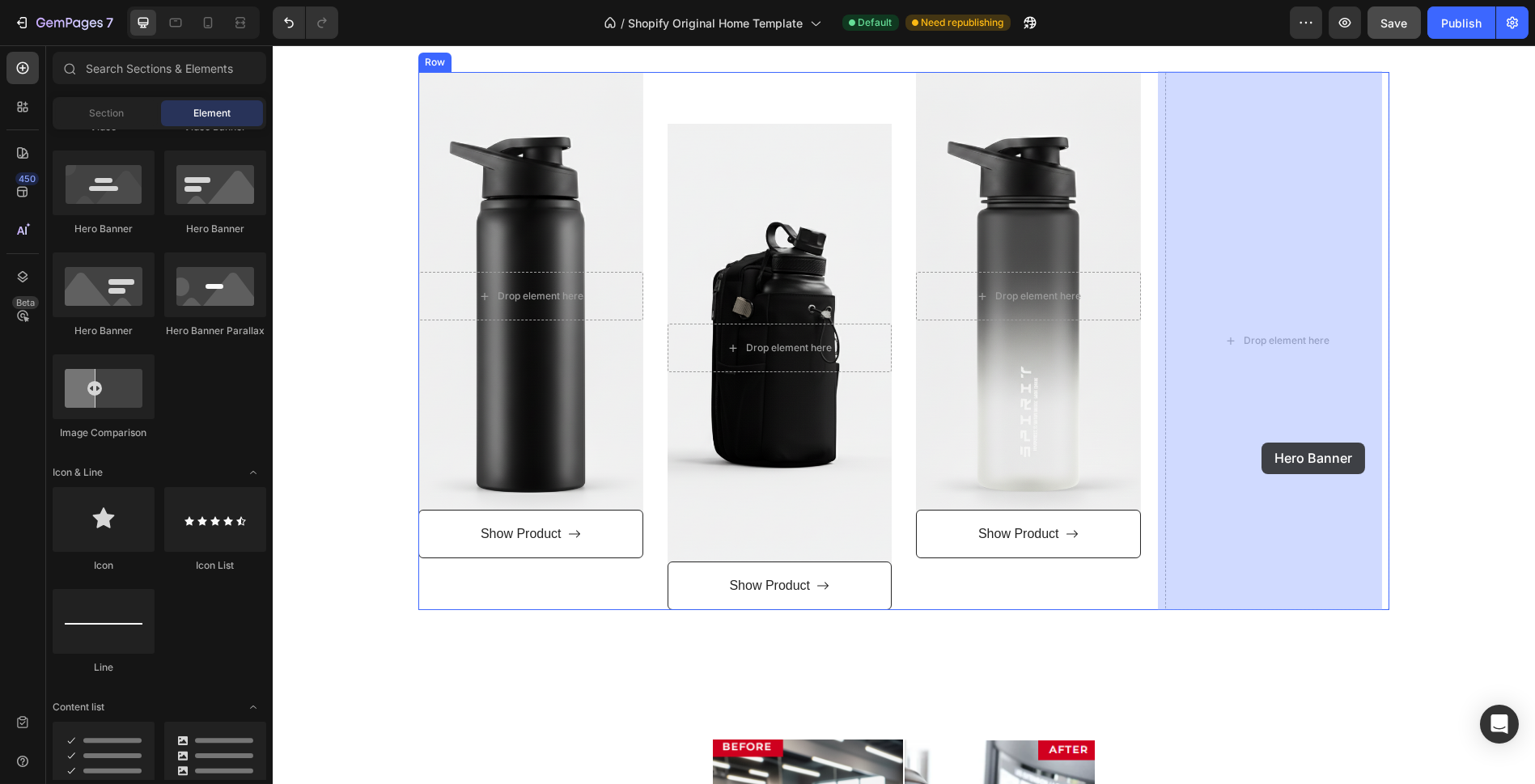
drag, startPoint x: 392, startPoint y: 236, endPoint x: 1262, endPoint y: 443, distance: 894.3
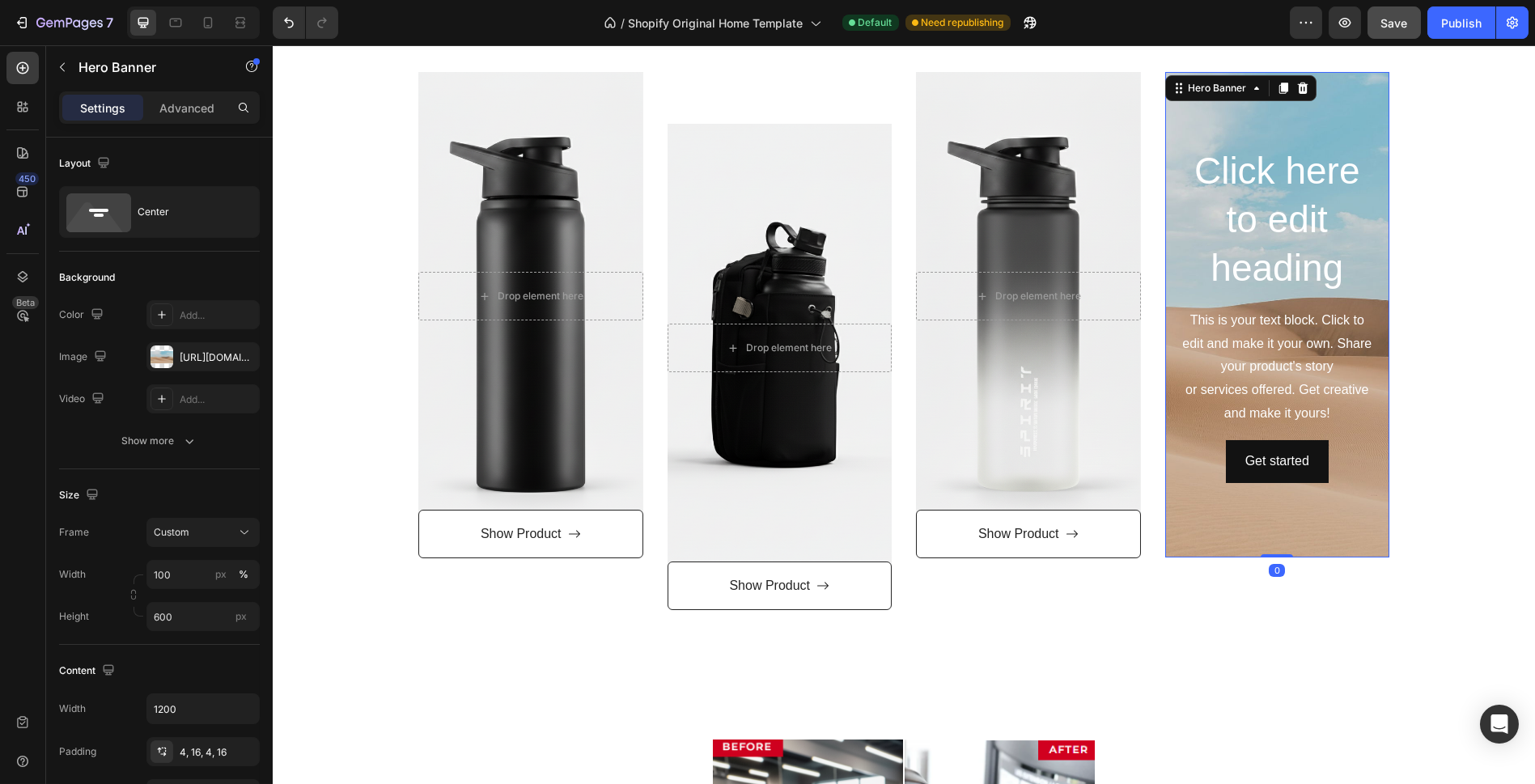
click at [1269, 298] on div "Click here to edit heading Heading This is your text block. Click to edit and m…" at bounding box center [1277, 313] width 199 height 336
click at [1275, 334] on div "This is your text block. Click to edit and make it your own. Share your product…" at bounding box center [1277, 367] width 199 height 120
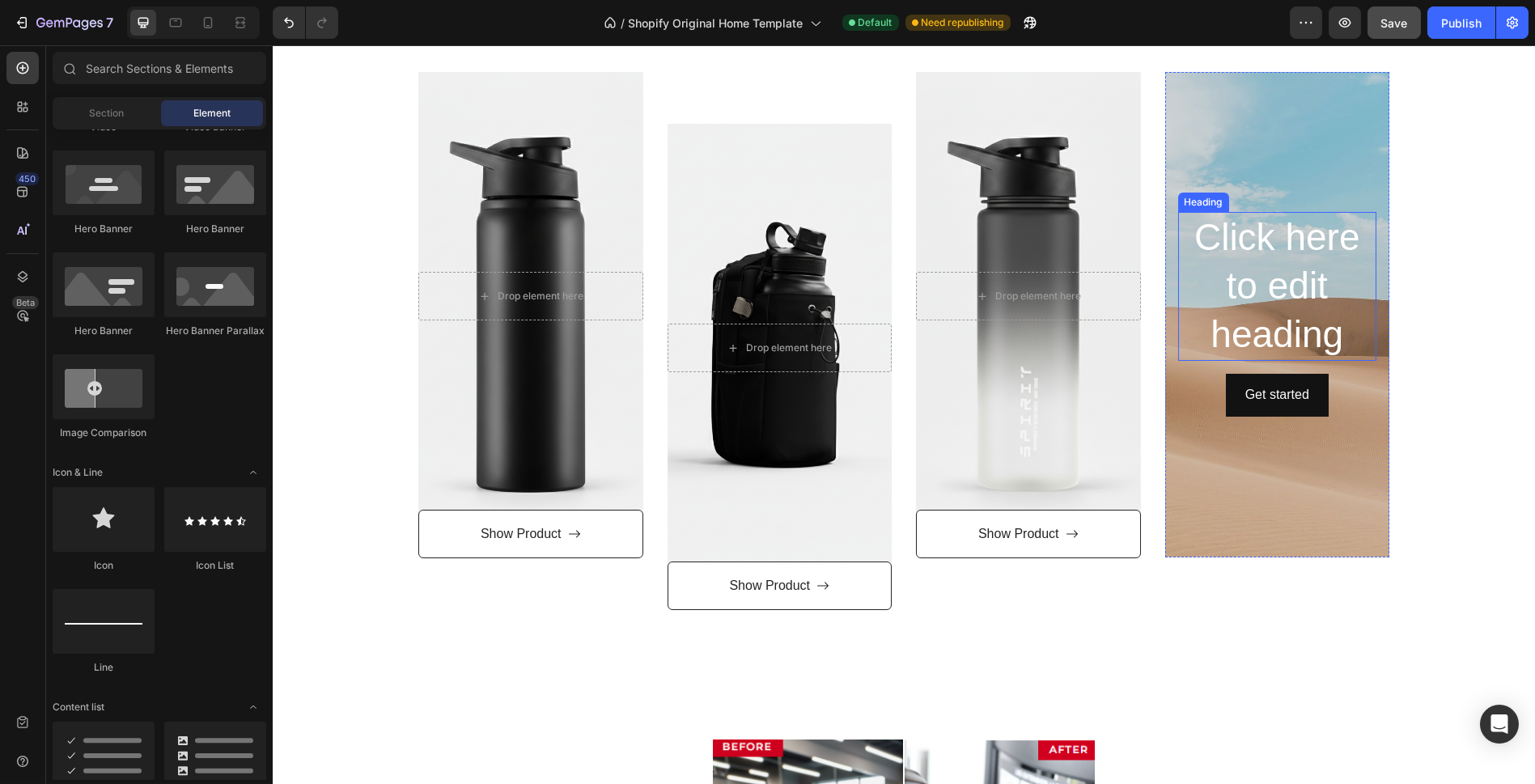
click at [1276, 276] on h2 "Click here to edit heading" at bounding box center [1277, 286] width 199 height 148
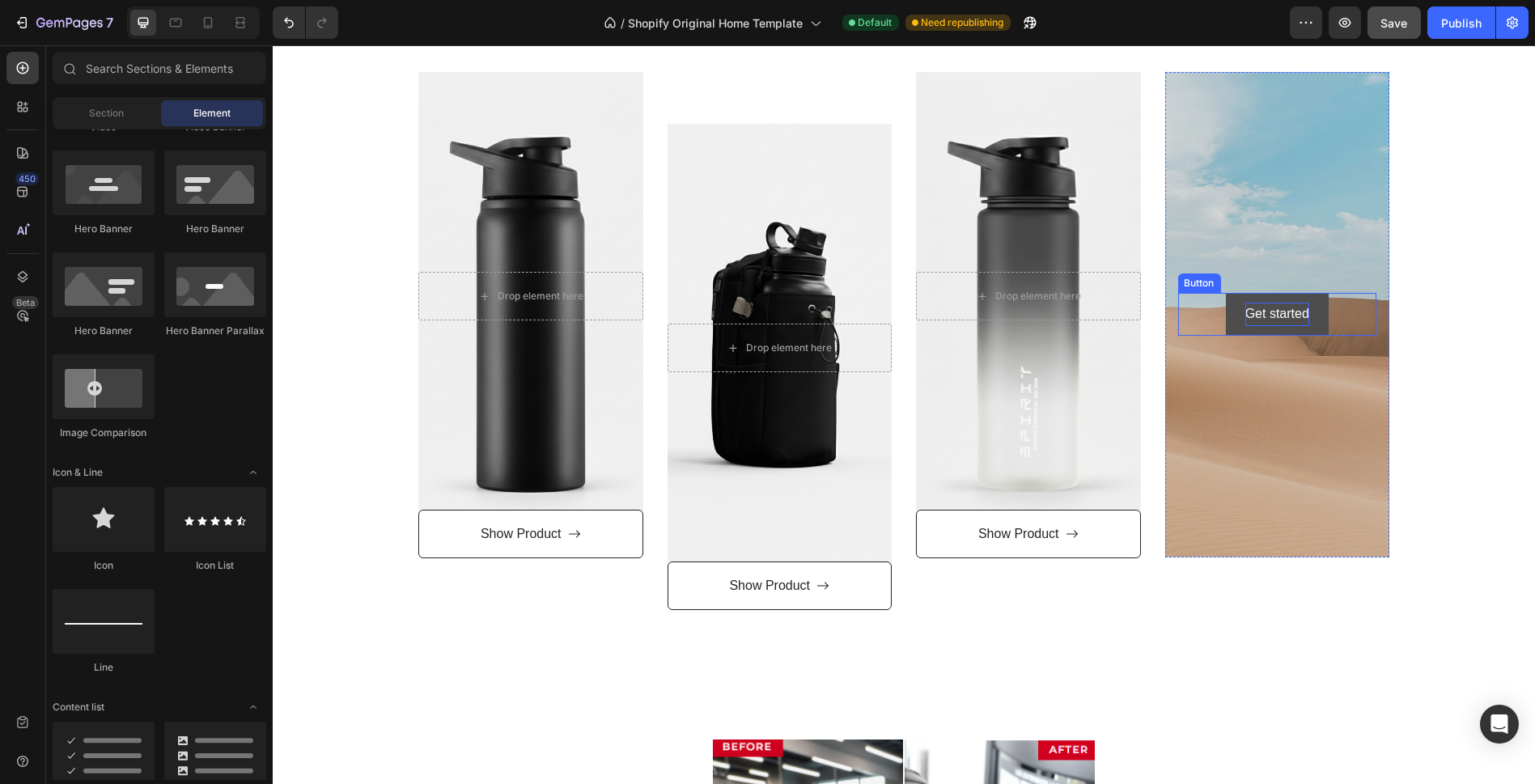
click at [1297, 314] on div "Get started" at bounding box center [1277, 314] width 64 height 24
click at [1333, 240] on div "Background Image" at bounding box center [1277, 314] width 225 height 485
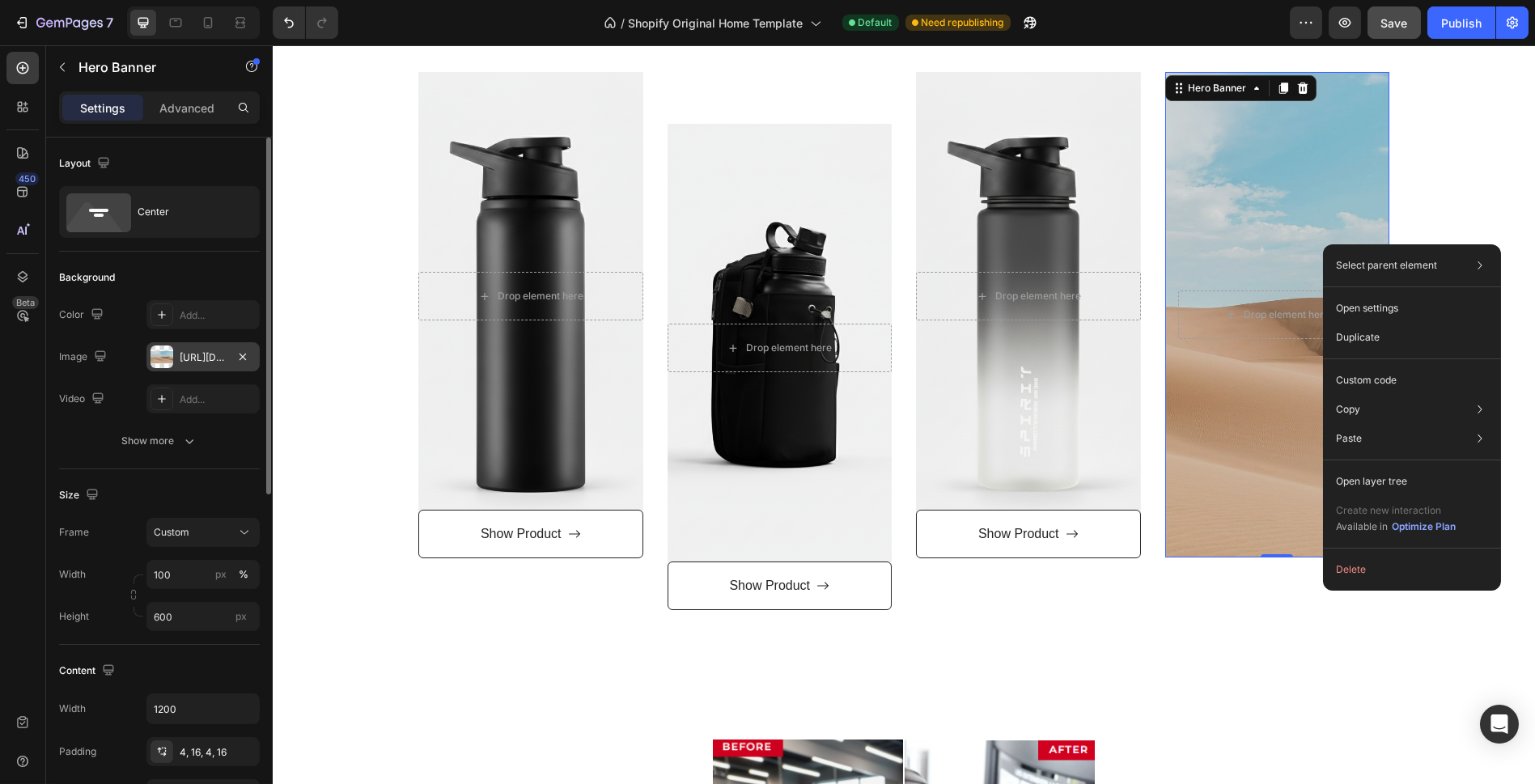
click at [203, 361] on div "[URL][DOMAIN_NAME]" at bounding box center [203, 357] width 47 height 15
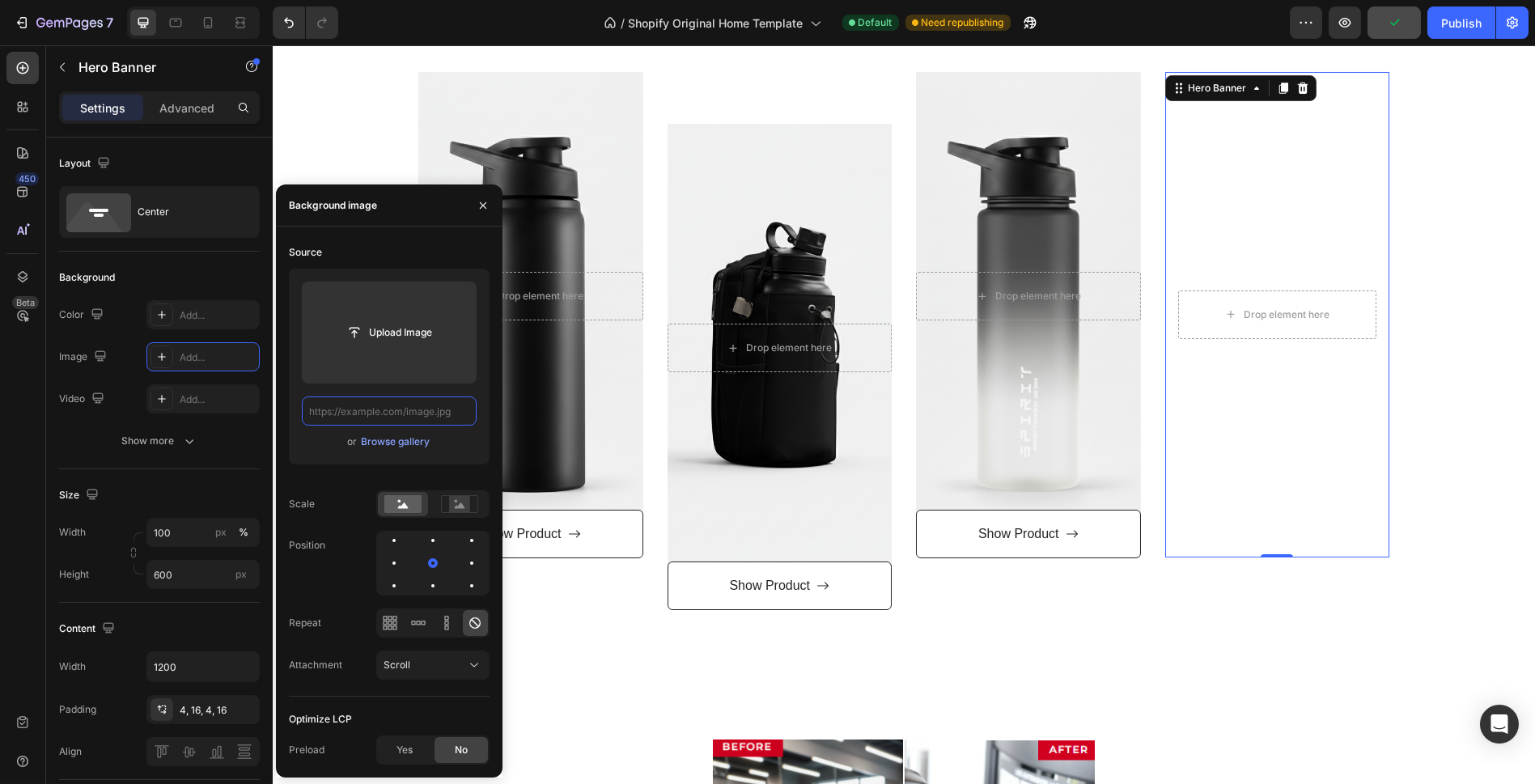
scroll to position [0, 0]
click at [414, 445] on div "Browse gallery" at bounding box center [395, 442] width 69 height 15
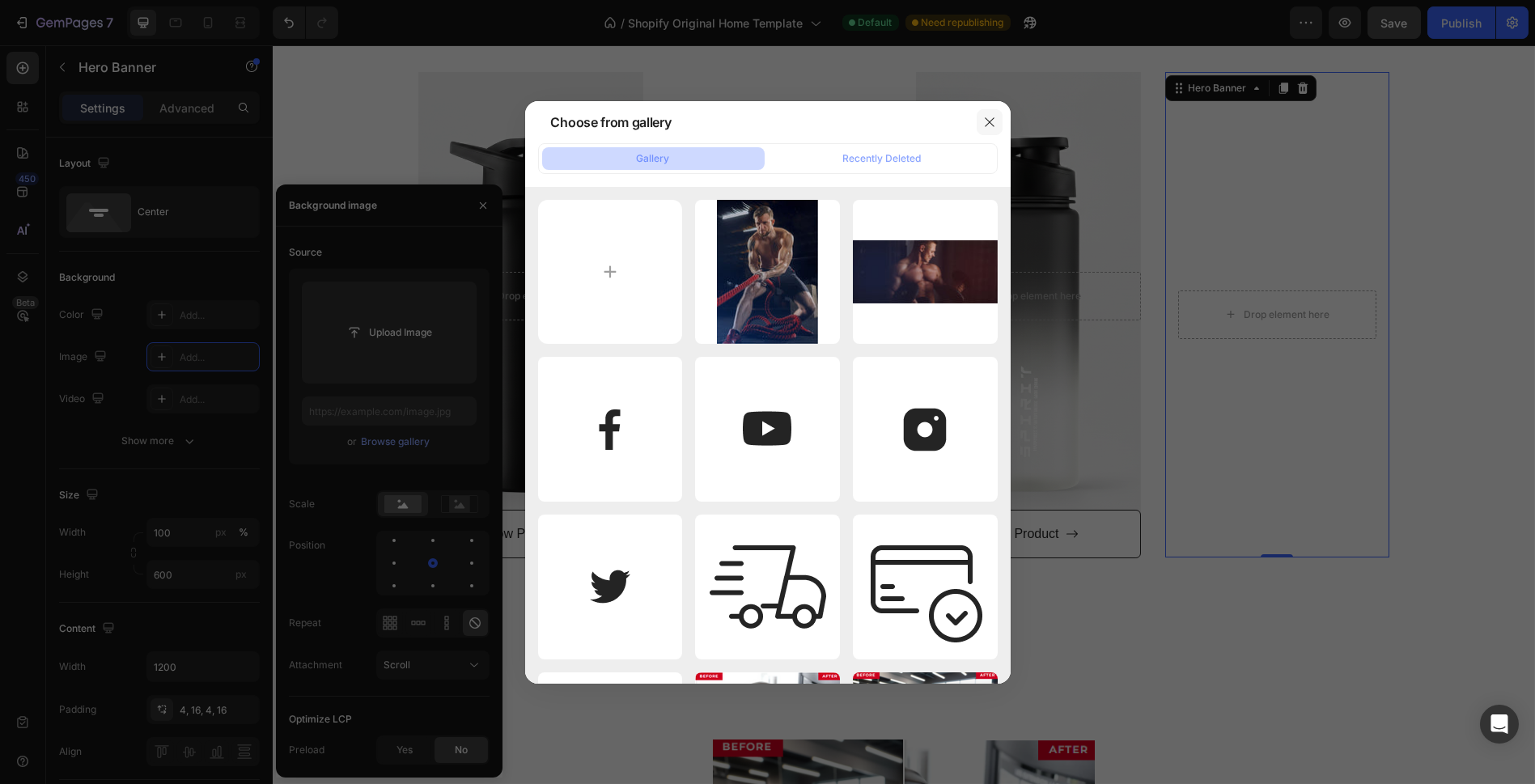
click at [981, 118] on button "button" at bounding box center [989, 122] width 26 height 26
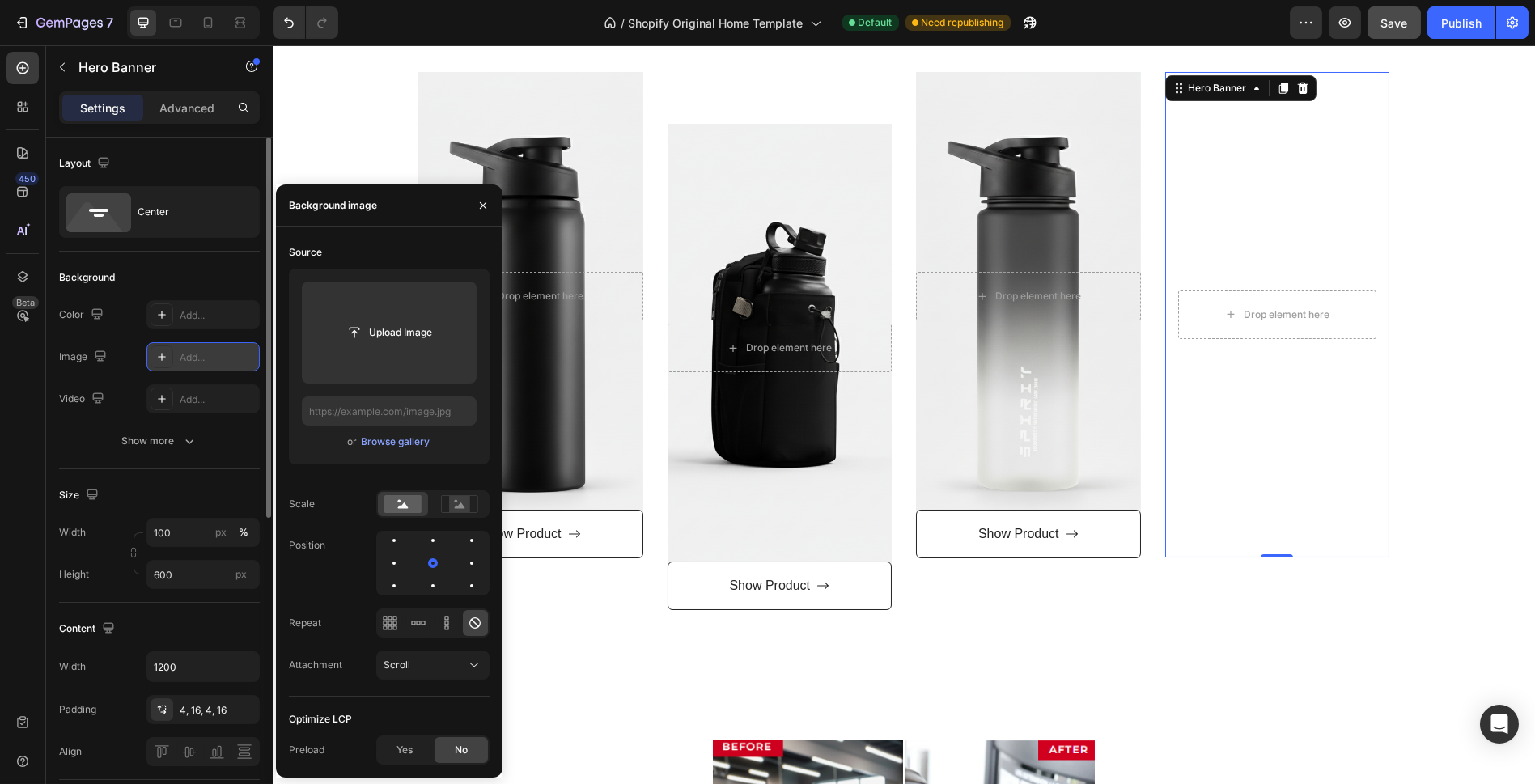
click at [163, 352] on icon at bounding box center [162, 356] width 13 height 13
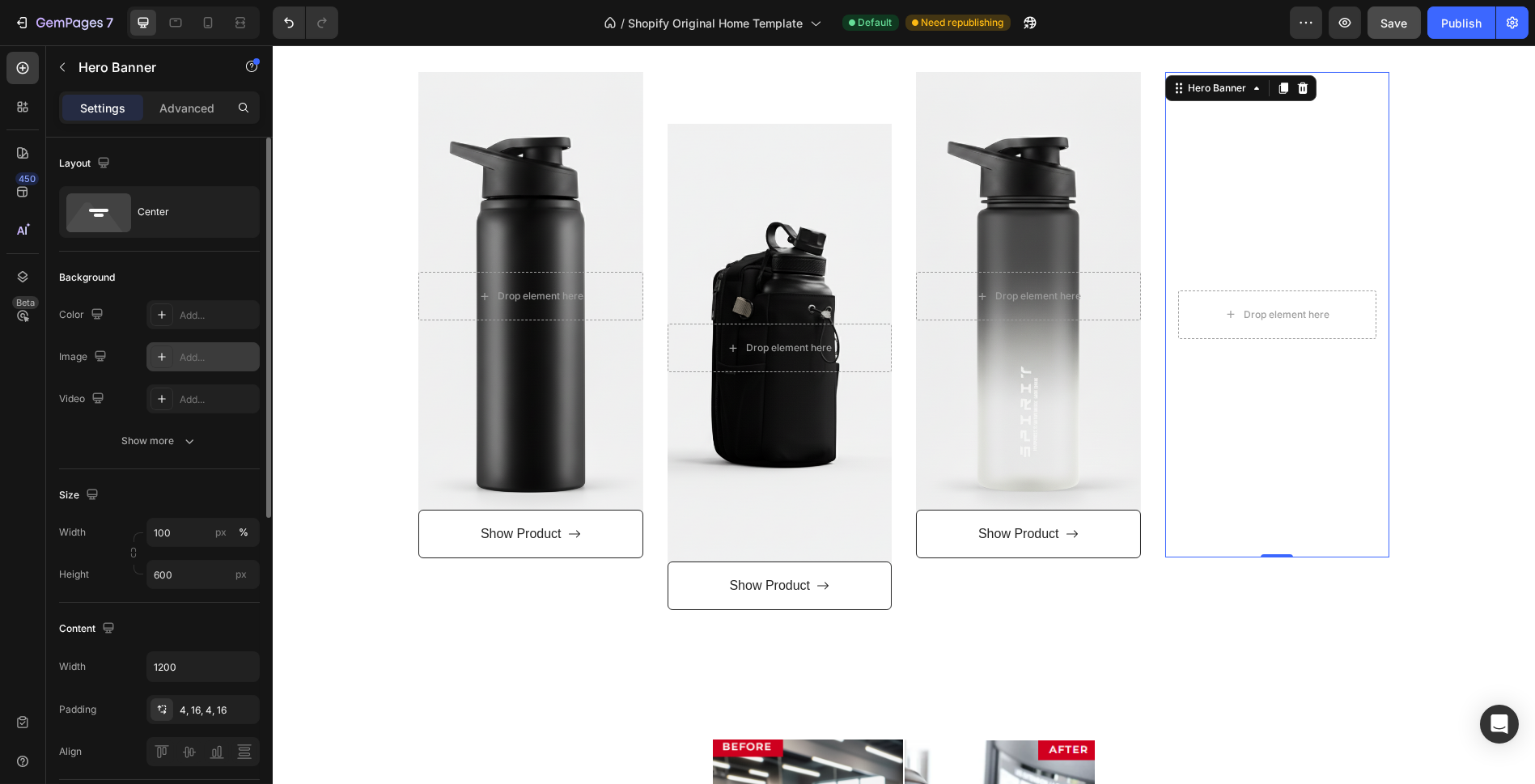
click at [163, 352] on icon at bounding box center [162, 356] width 13 height 13
type input "[URL][DOMAIN_NAME]"
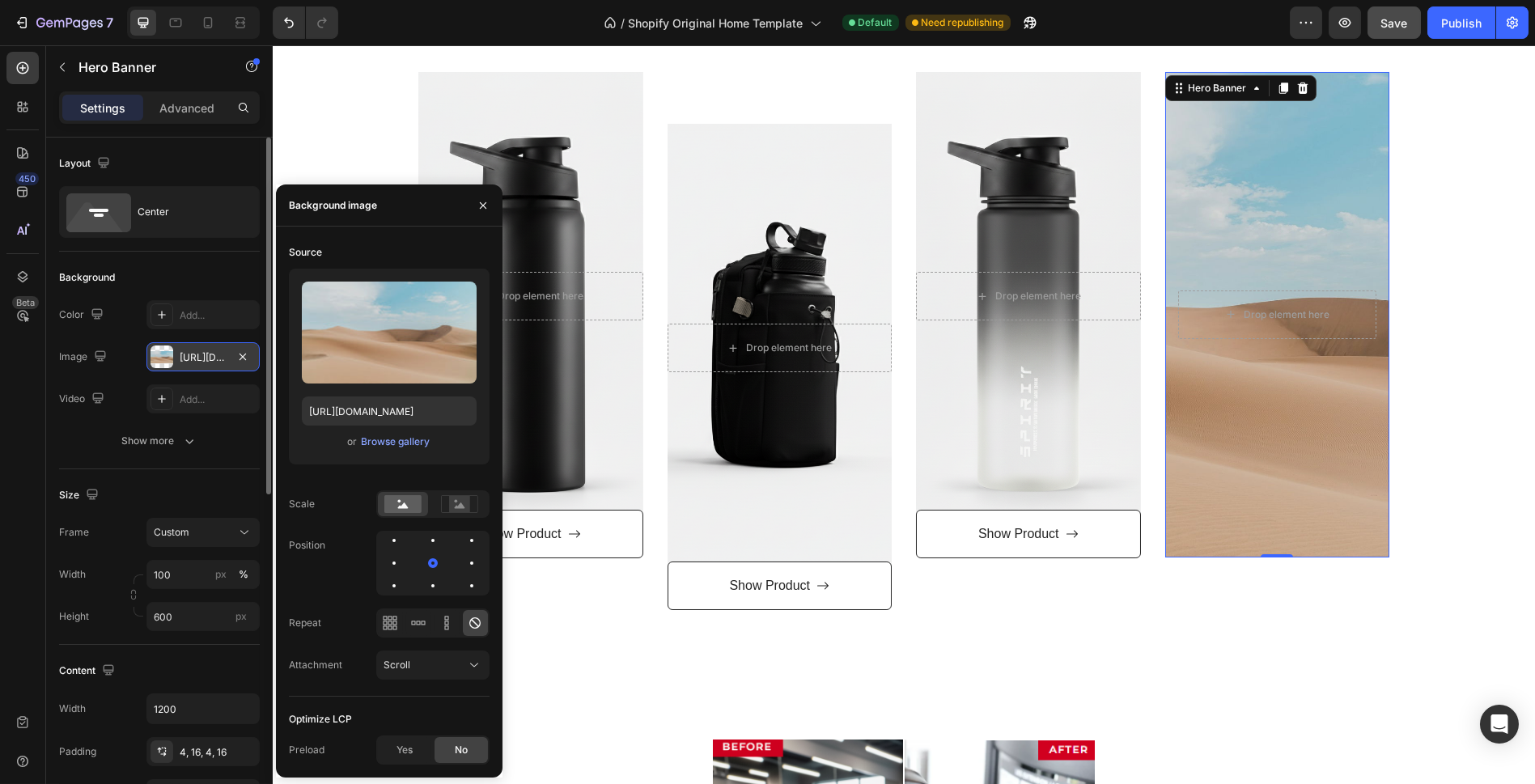
click at [162, 359] on div at bounding box center [162, 357] width 23 height 23
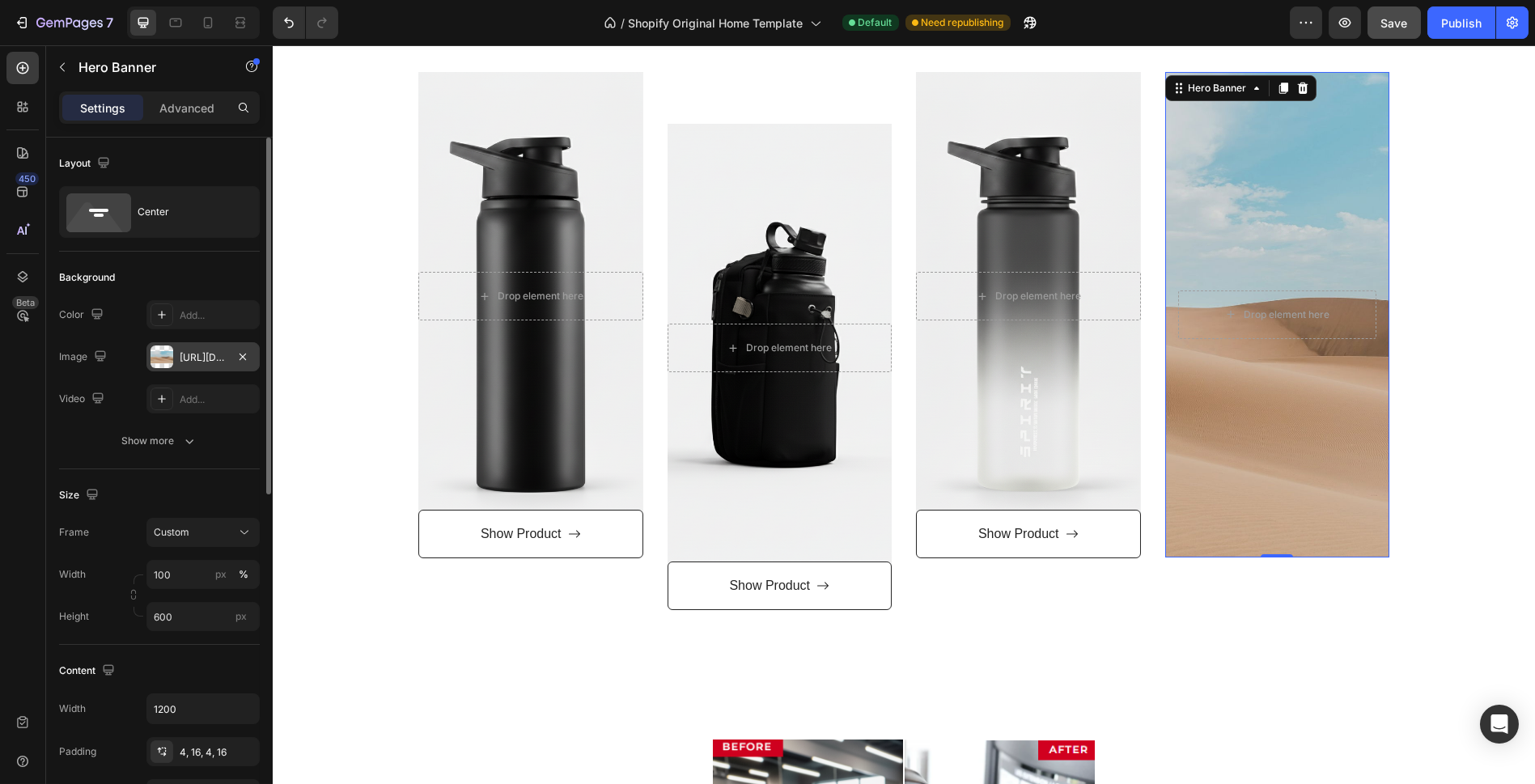
click at [162, 359] on div at bounding box center [162, 357] width 23 height 23
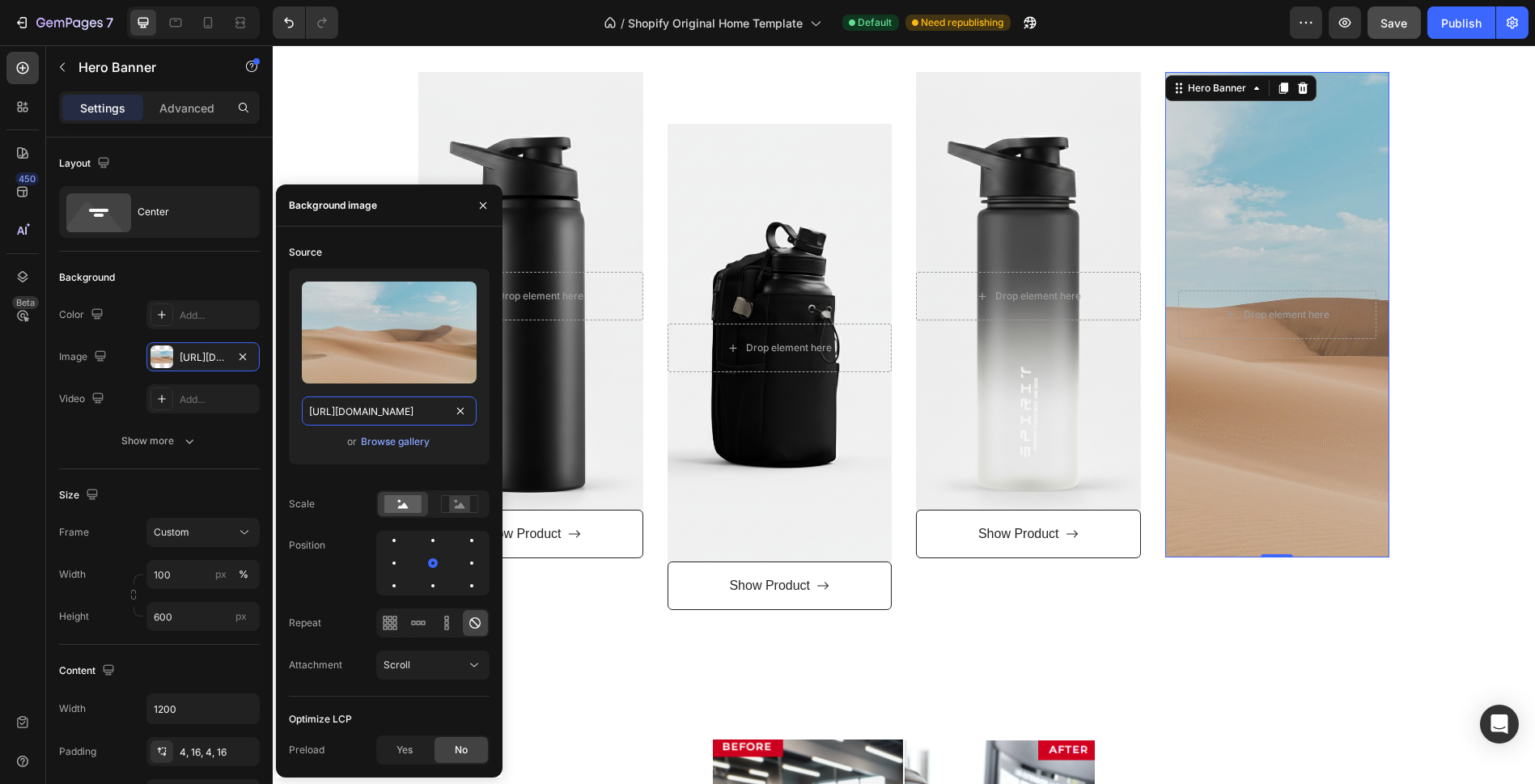
click at [421, 416] on input "[URL][DOMAIN_NAME]" at bounding box center [389, 410] width 175 height 29
click at [411, 447] on div "Browse gallery" at bounding box center [395, 442] width 69 height 15
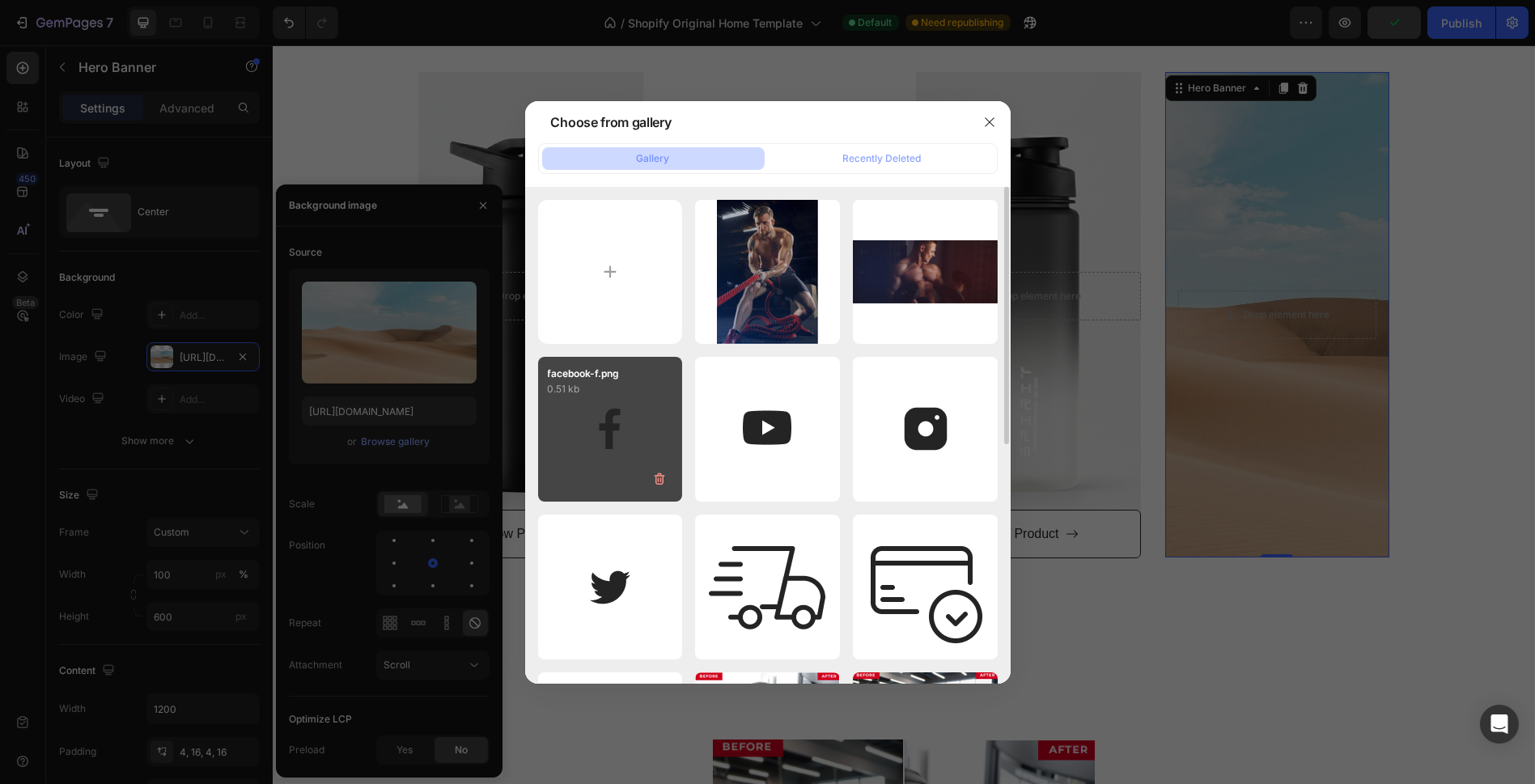
click at [629, 248] on input "file" at bounding box center [610, 272] width 145 height 145
type input "C:\fakepath\Generated Image [DATE] - 3_37PM.png"
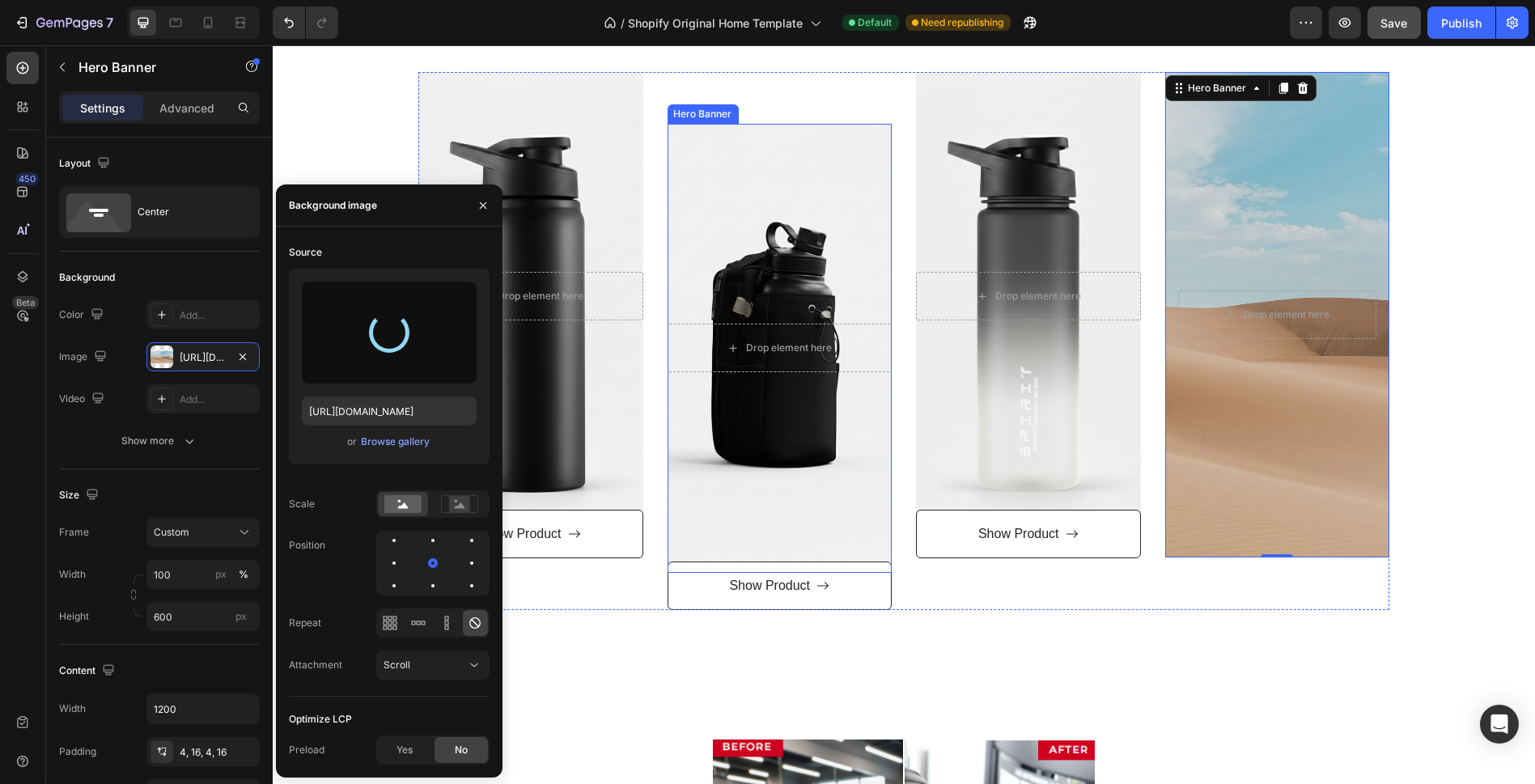
type input "[URL][DOMAIN_NAME]"
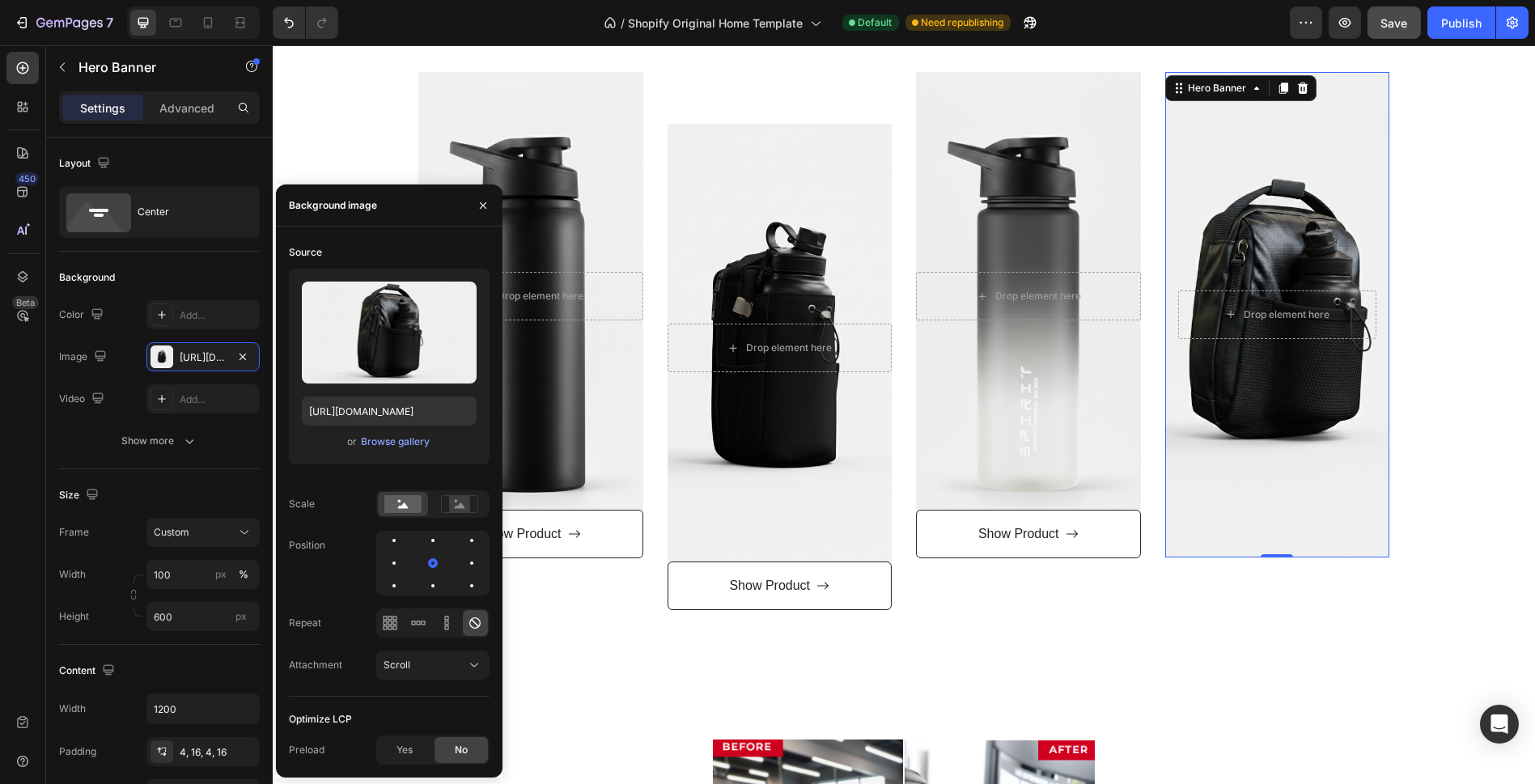
click at [1312, 208] on div "Background Image" at bounding box center [1277, 314] width 225 height 485
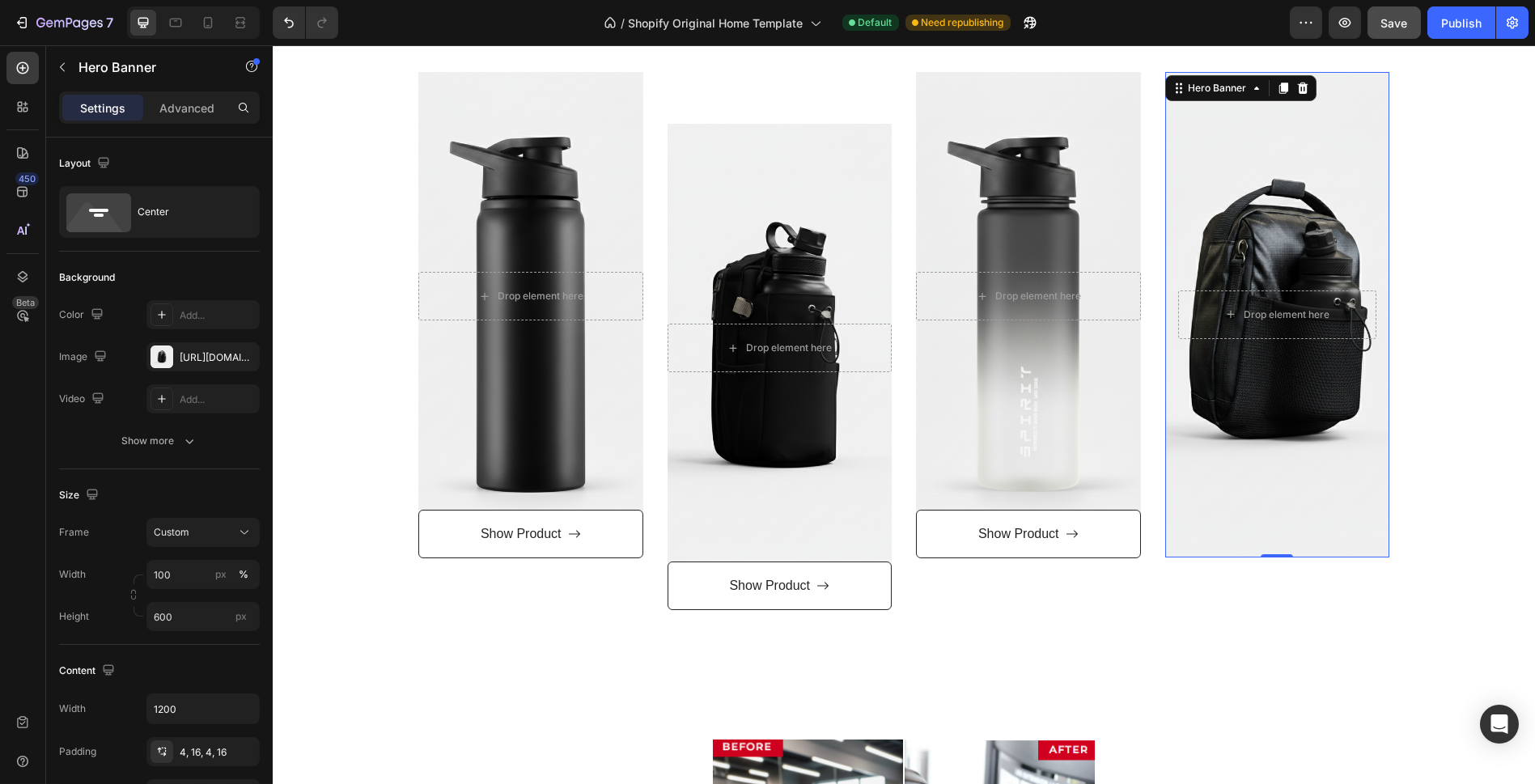
click at [1009, 103] on div "Overlay" at bounding box center [1029, 296] width 225 height 449
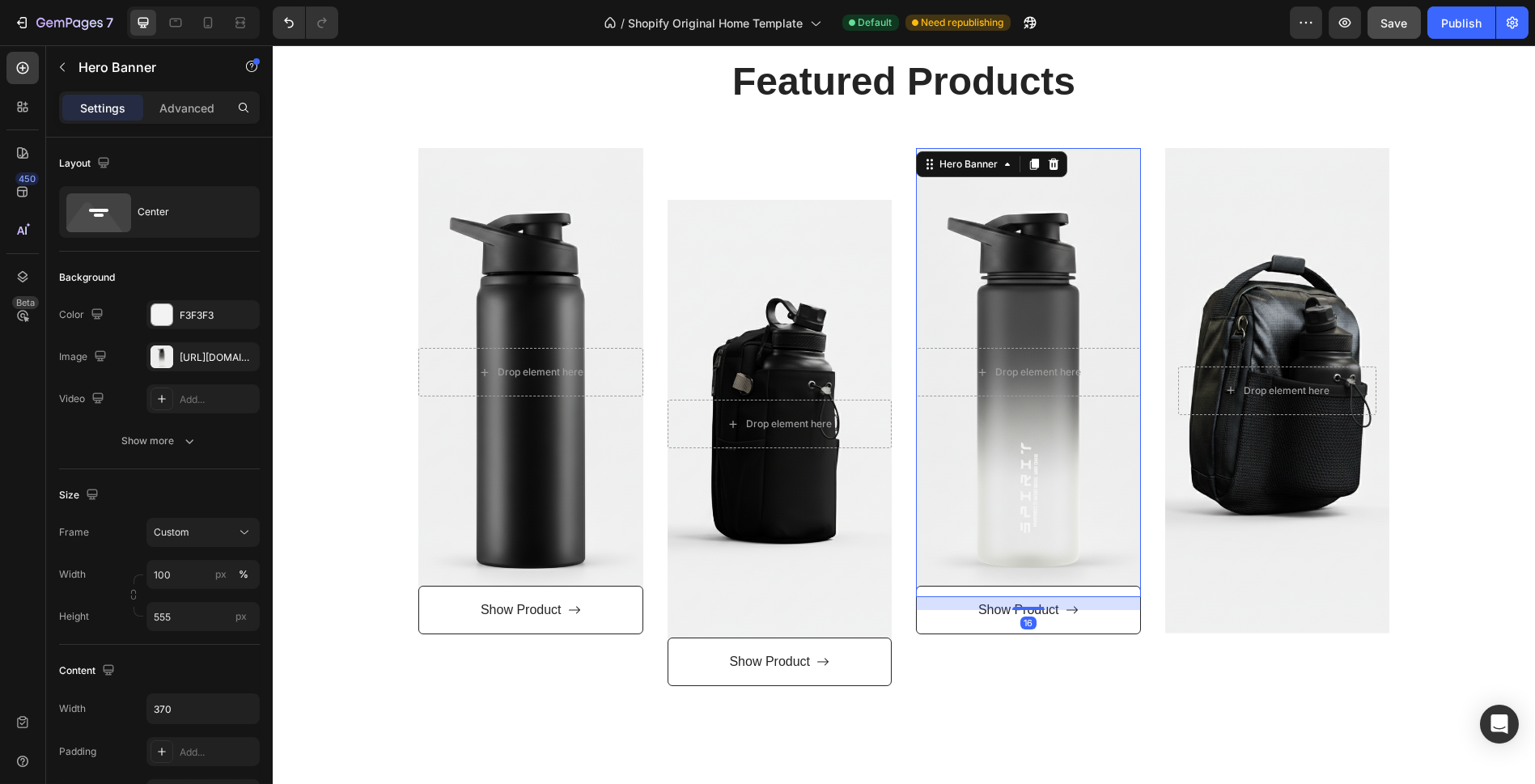
scroll to position [574, 0]
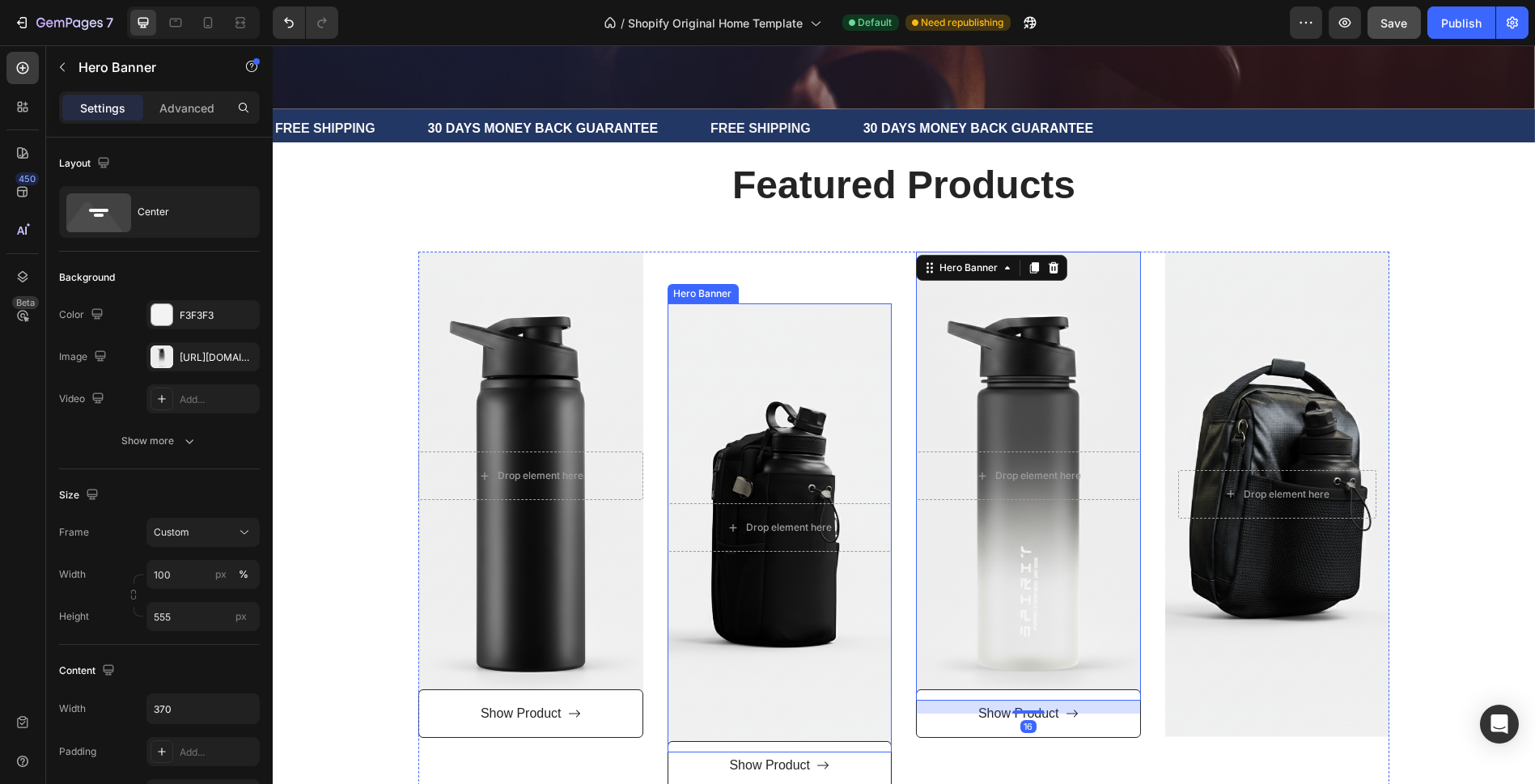
click at [774, 419] on div "Overlay" at bounding box center [781, 528] width 225 height 449
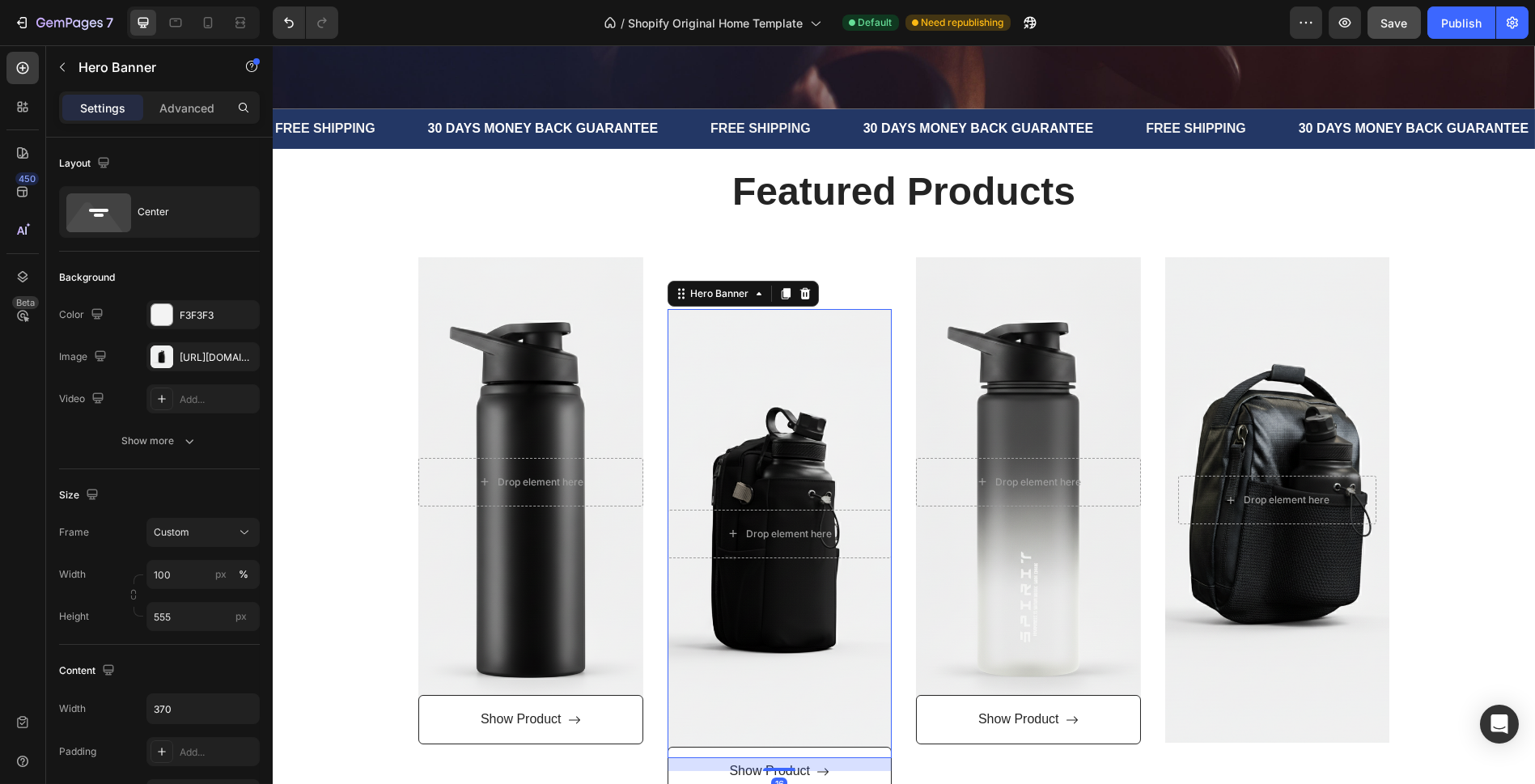
click at [819, 317] on div "Overlay" at bounding box center [781, 533] width 225 height 449
click at [1194, 334] on div "Background Image" at bounding box center [1277, 500] width 225 height 485
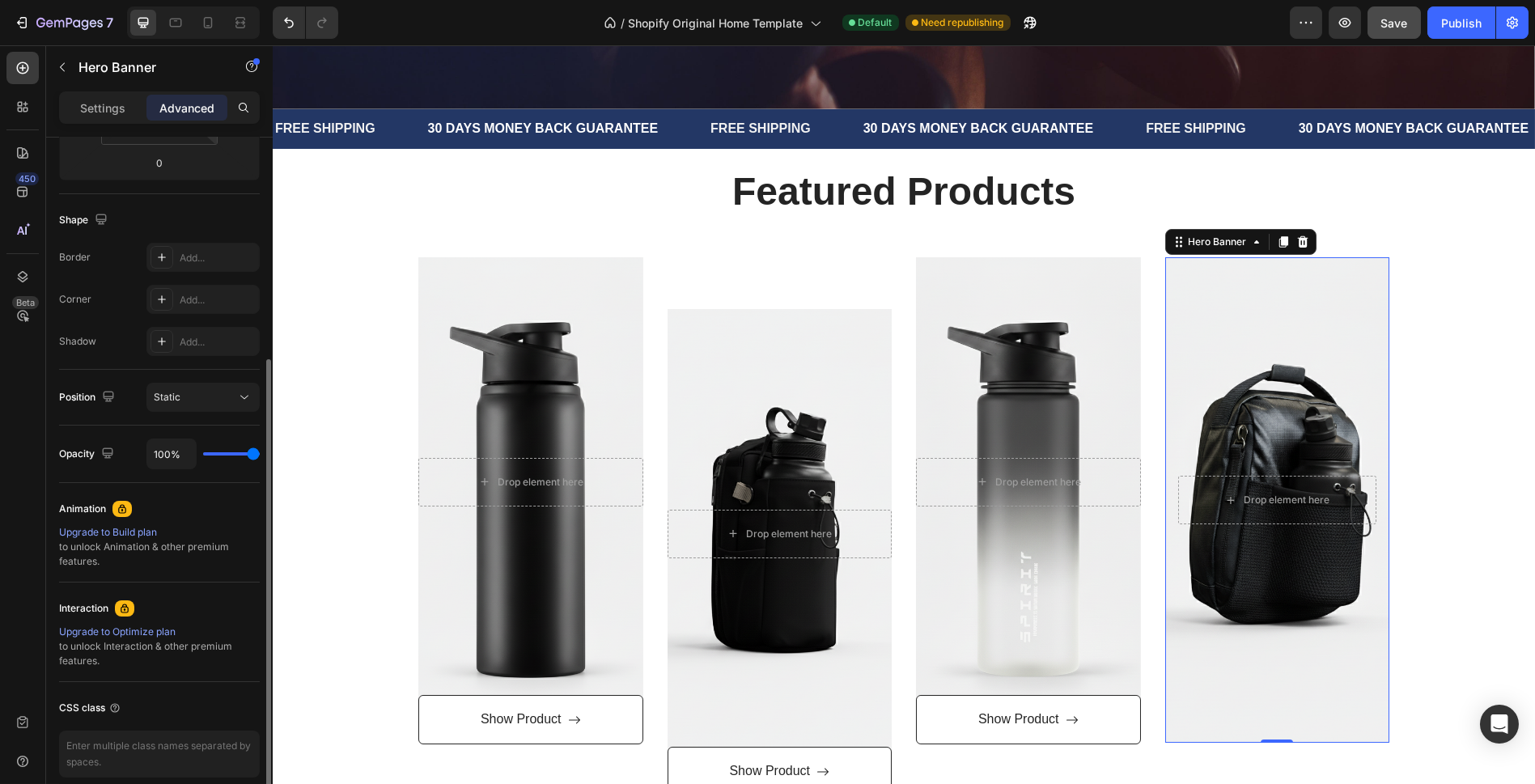
scroll to position [0, 0]
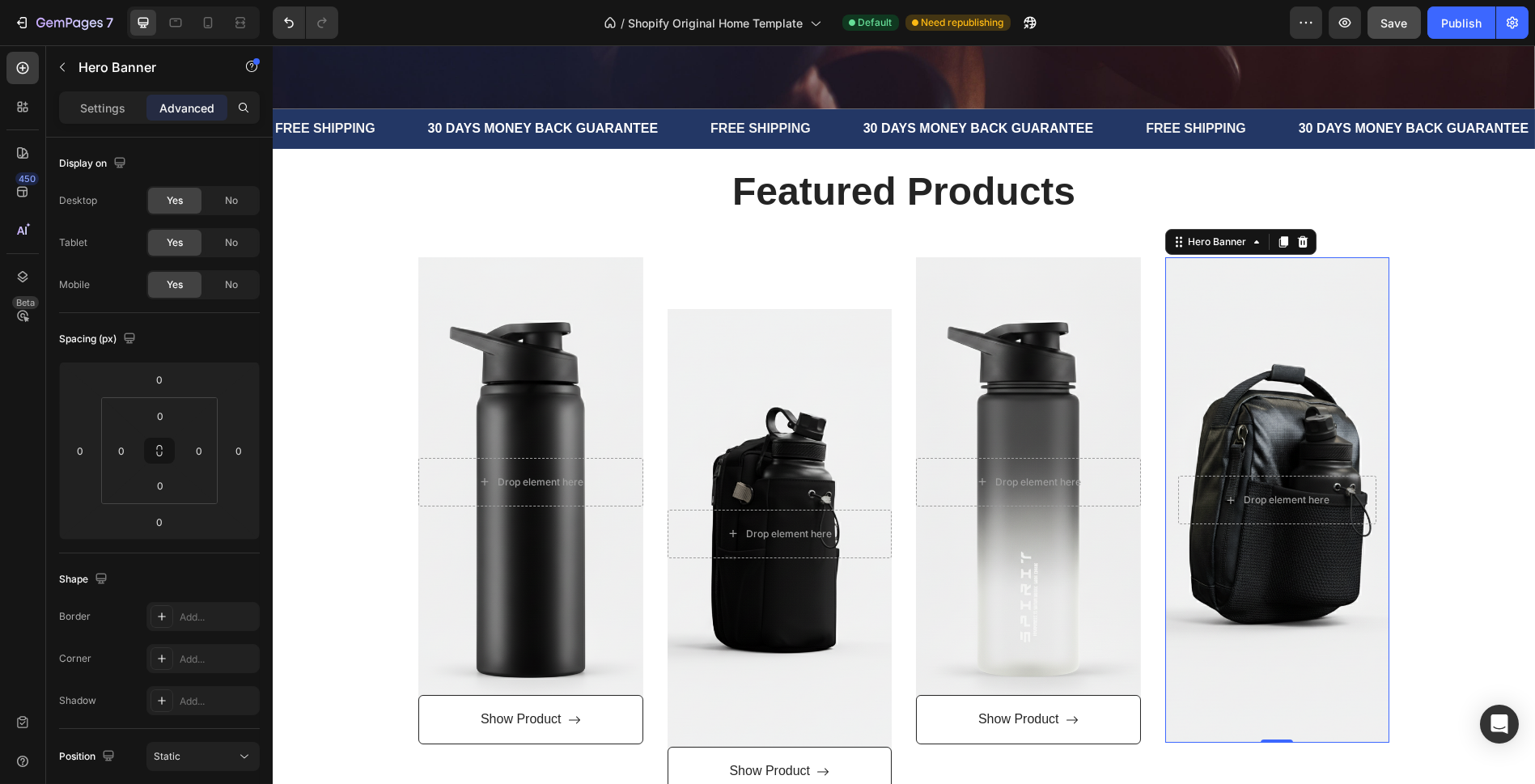
click at [1277, 422] on div "Background Image" at bounding box center [1277, 500] width 225 height 485
click at [1354, 620] on div "Background Image" at bounding box center [1277, 500] width 225 height 485
drag, startPoint x: 1294, startPoint y: 293, endPoint x: 1304, endPoint y: 279, distance: 17.2
click at [1295, 292] on div "Background Image" at bounding box center [1277, 500] width 225 height 485
click at [791, 395] on div "Overlay" at bounding box center [781, 533] width 225 height 449
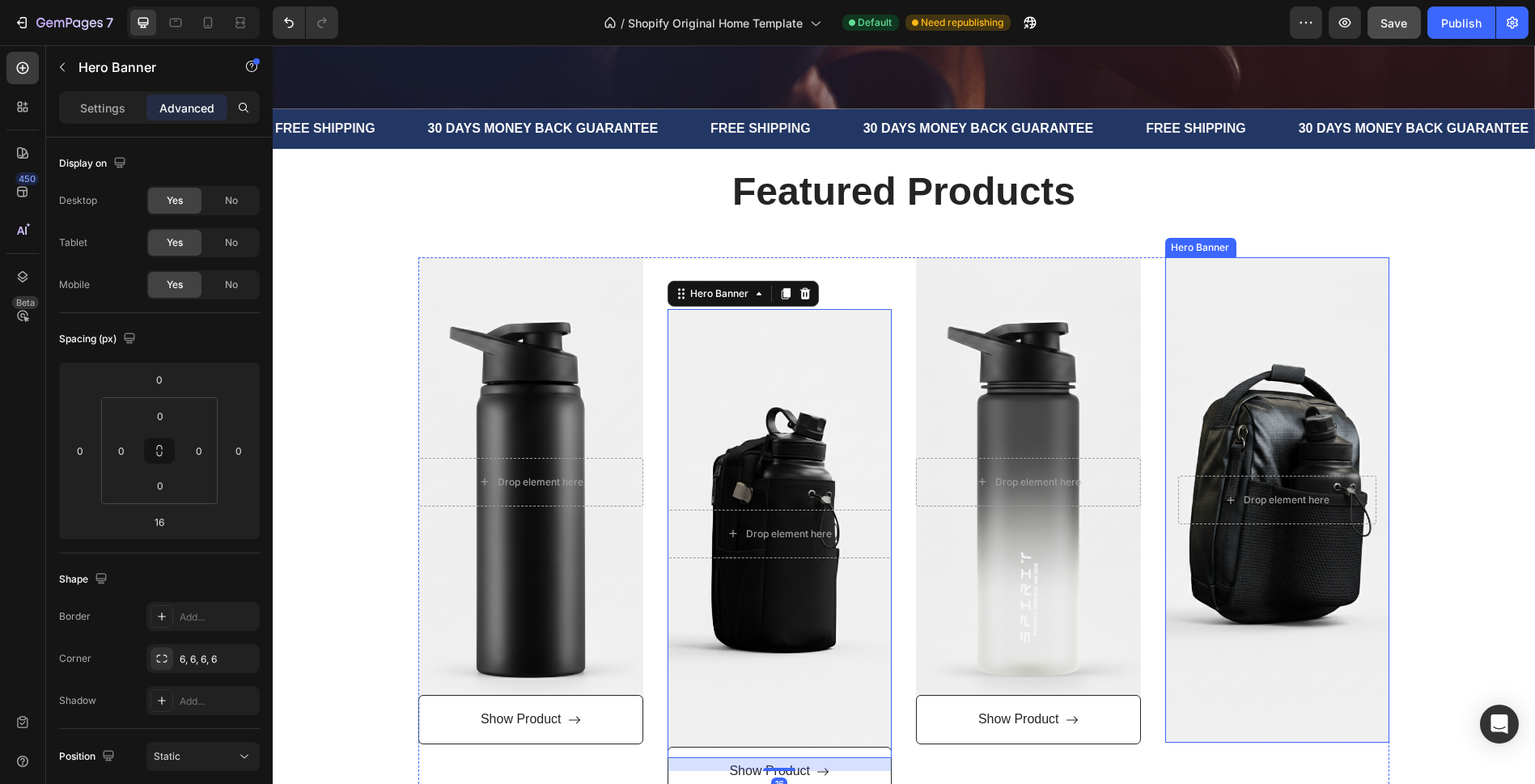
click at [1299, 393] on div "Background Image" at bounding box center [1277, 500] width 225 height 485
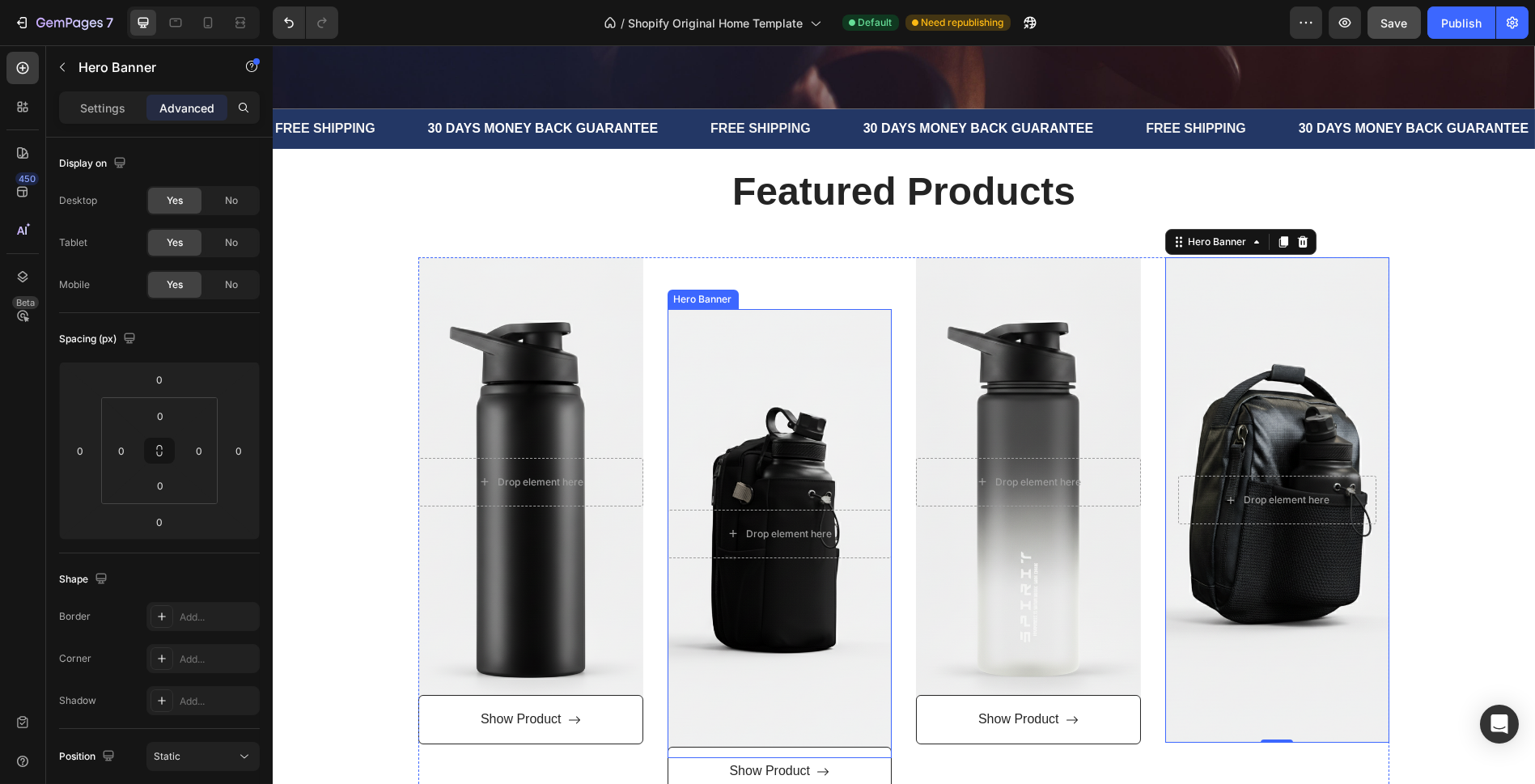
click at [778, 401] on div "Overlay" at bounding box center [781, 533] width 225 height 449
click at [1265, 403] on div "Background Image" at bounding box center [1277, 500] width 225 height 485
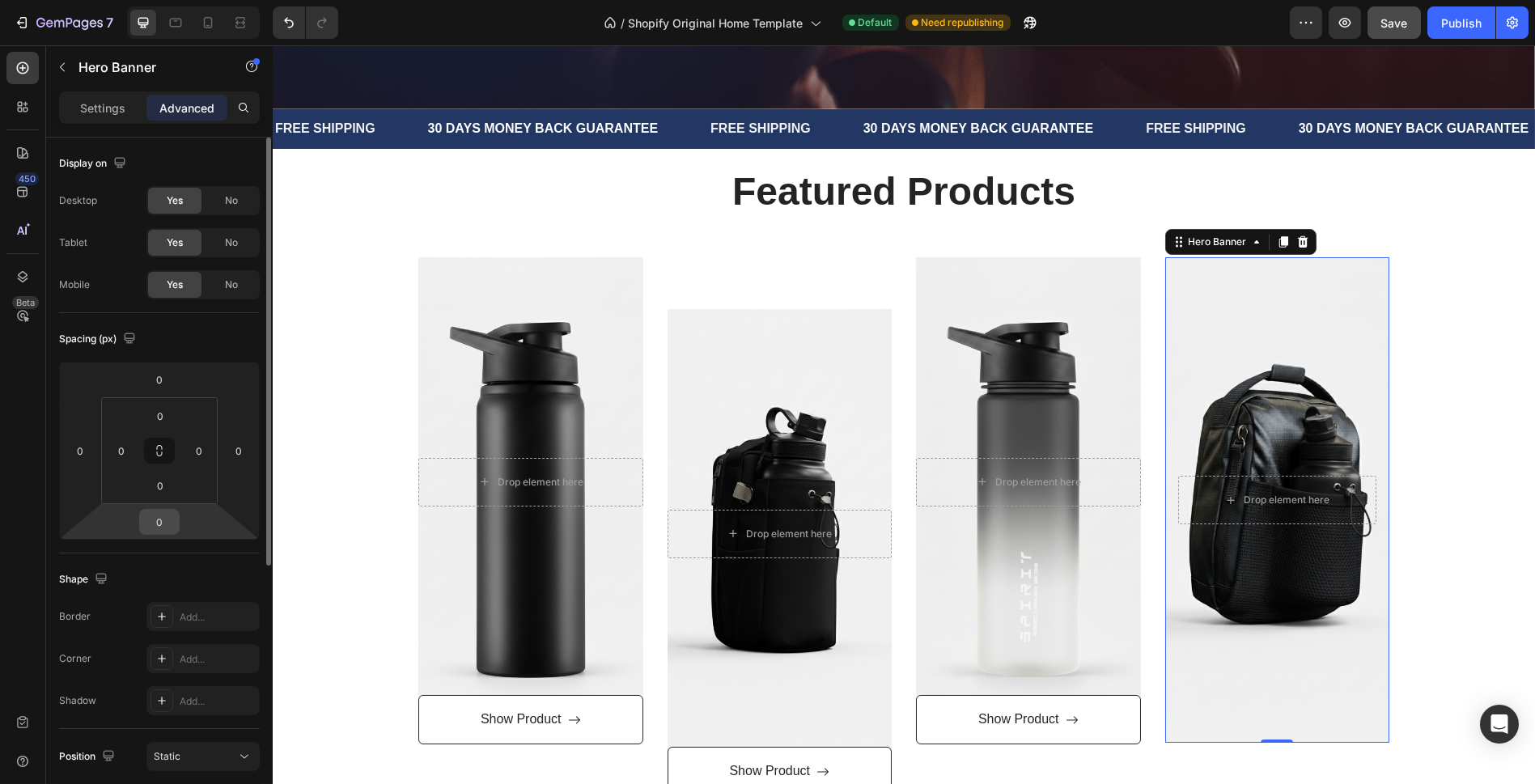
click at [158, 517] on input "0" at bounding box center [159, 522] width 32 height 24
type input "16"
click at [102, 114] on p "Settings" at bounding box center [103, 107] width 45 height 17
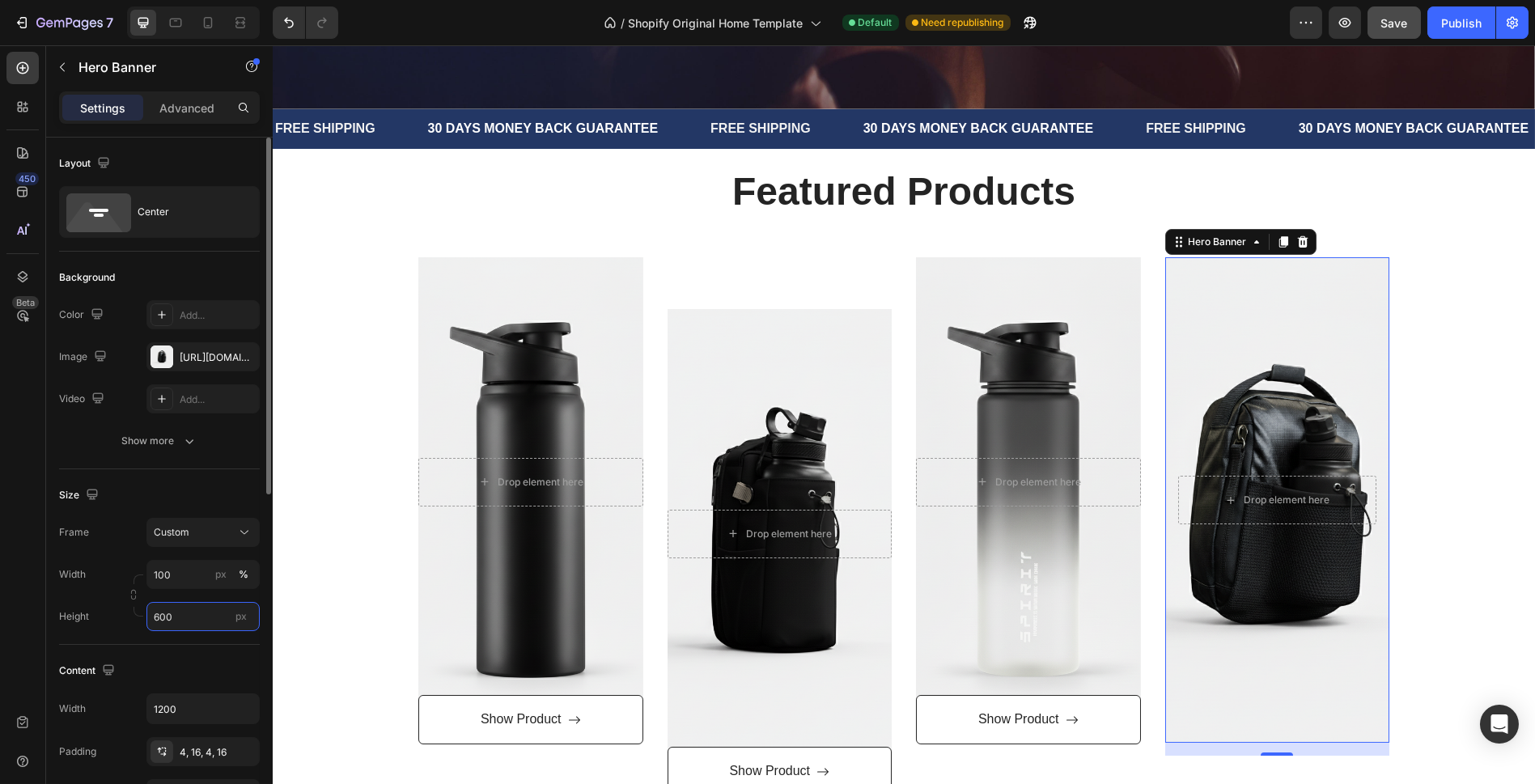
click at [192, 614] on input "600" at bounding box center [203, 616] width 114 height 29
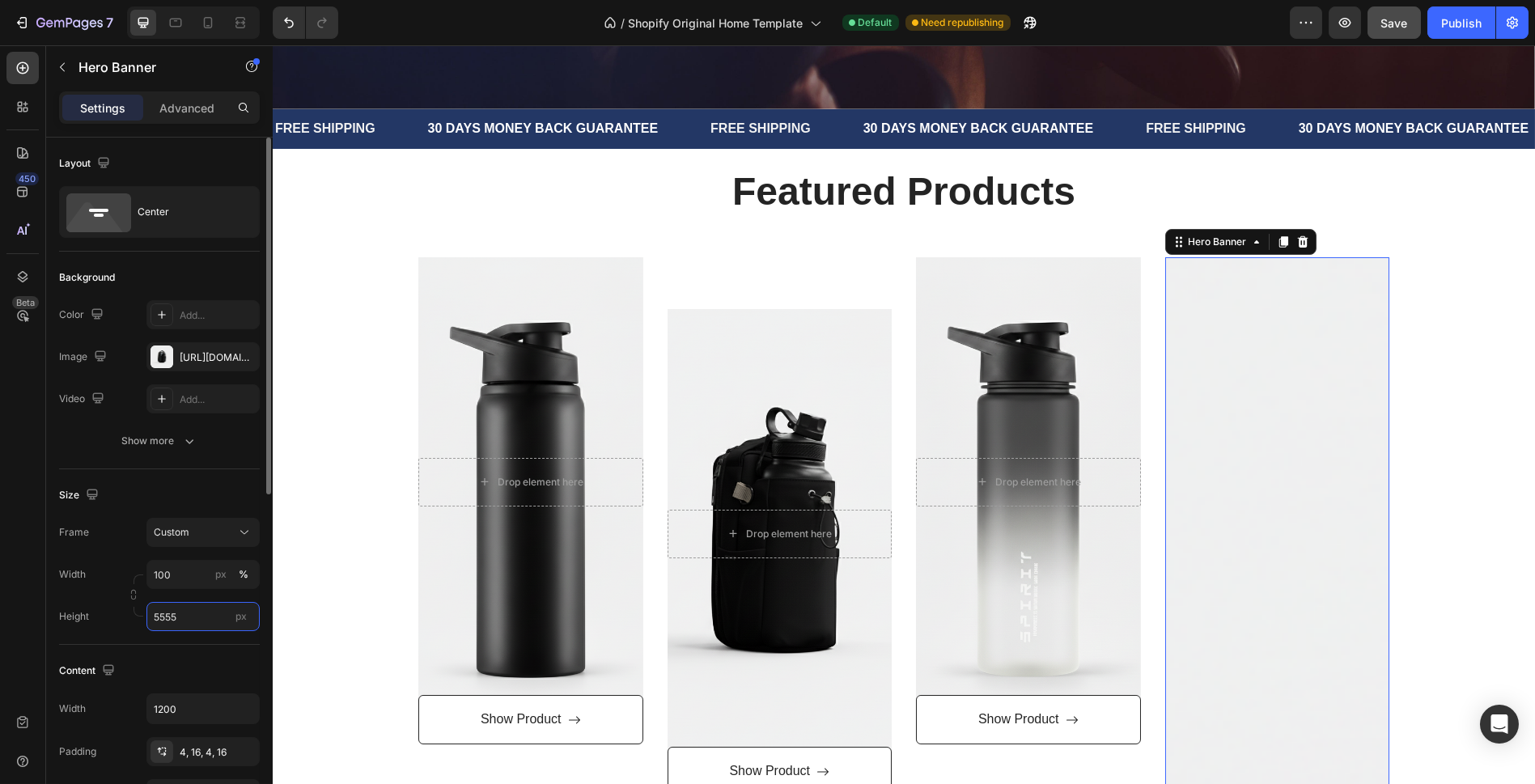
type input "555"
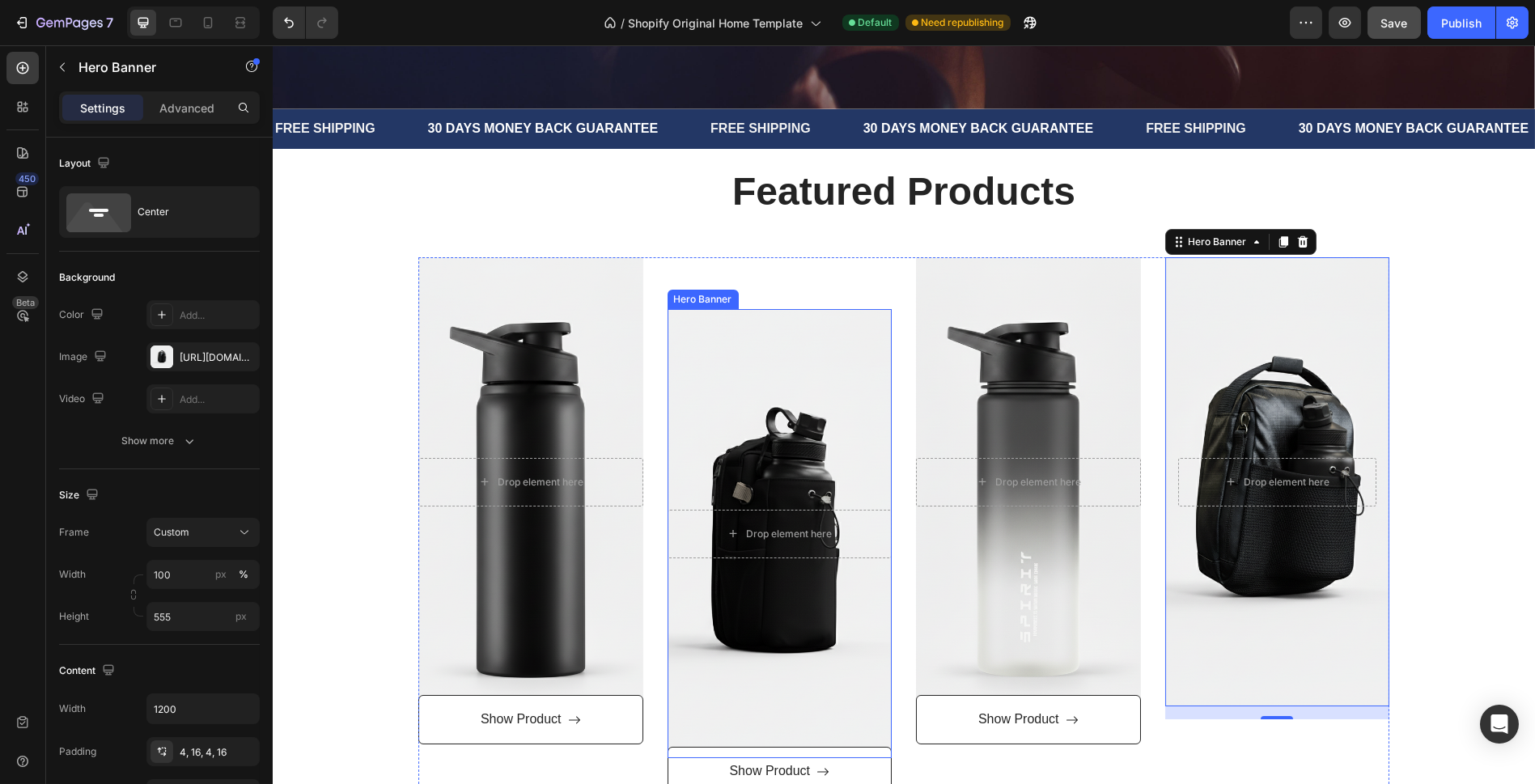
click at [825, 625] on div "Overlay" at bounding box center [781, 533] width 225 height 449
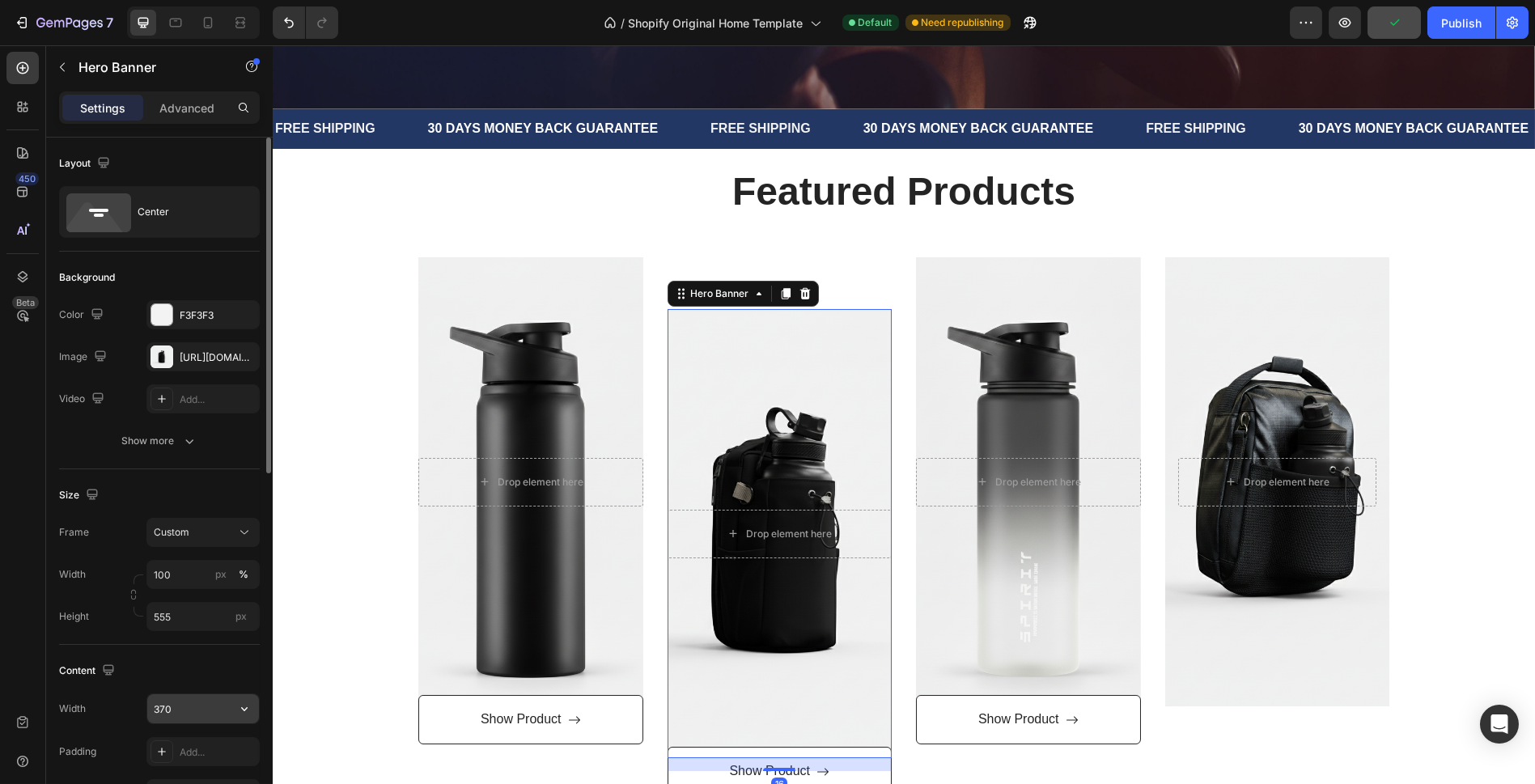
click at [196, 705] on input "370" at bounding box center [203, 708] width 112 height 29
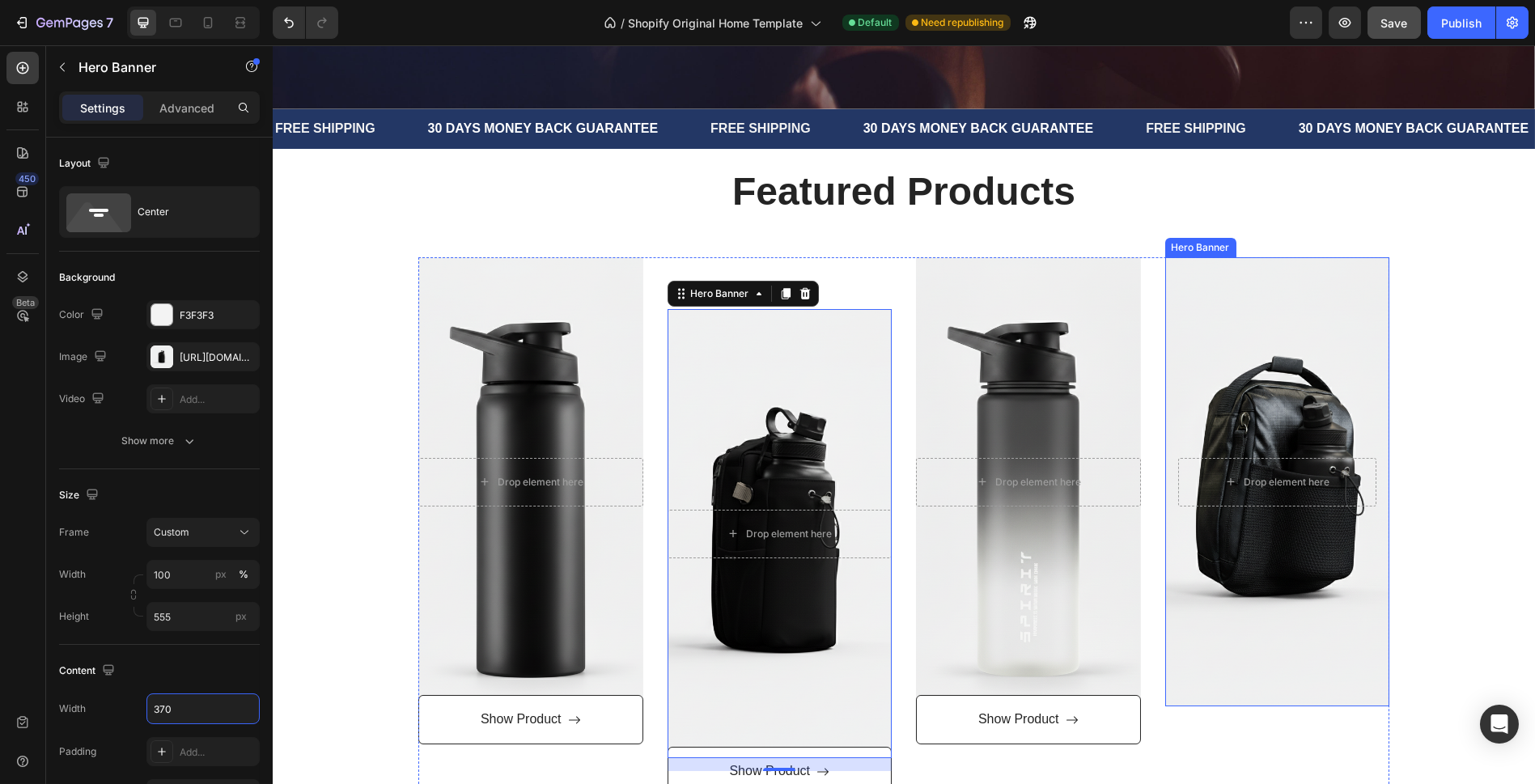
click at [1214, 629] on div "Background Image" at bounding box center [1277, 482] width 225 height 449
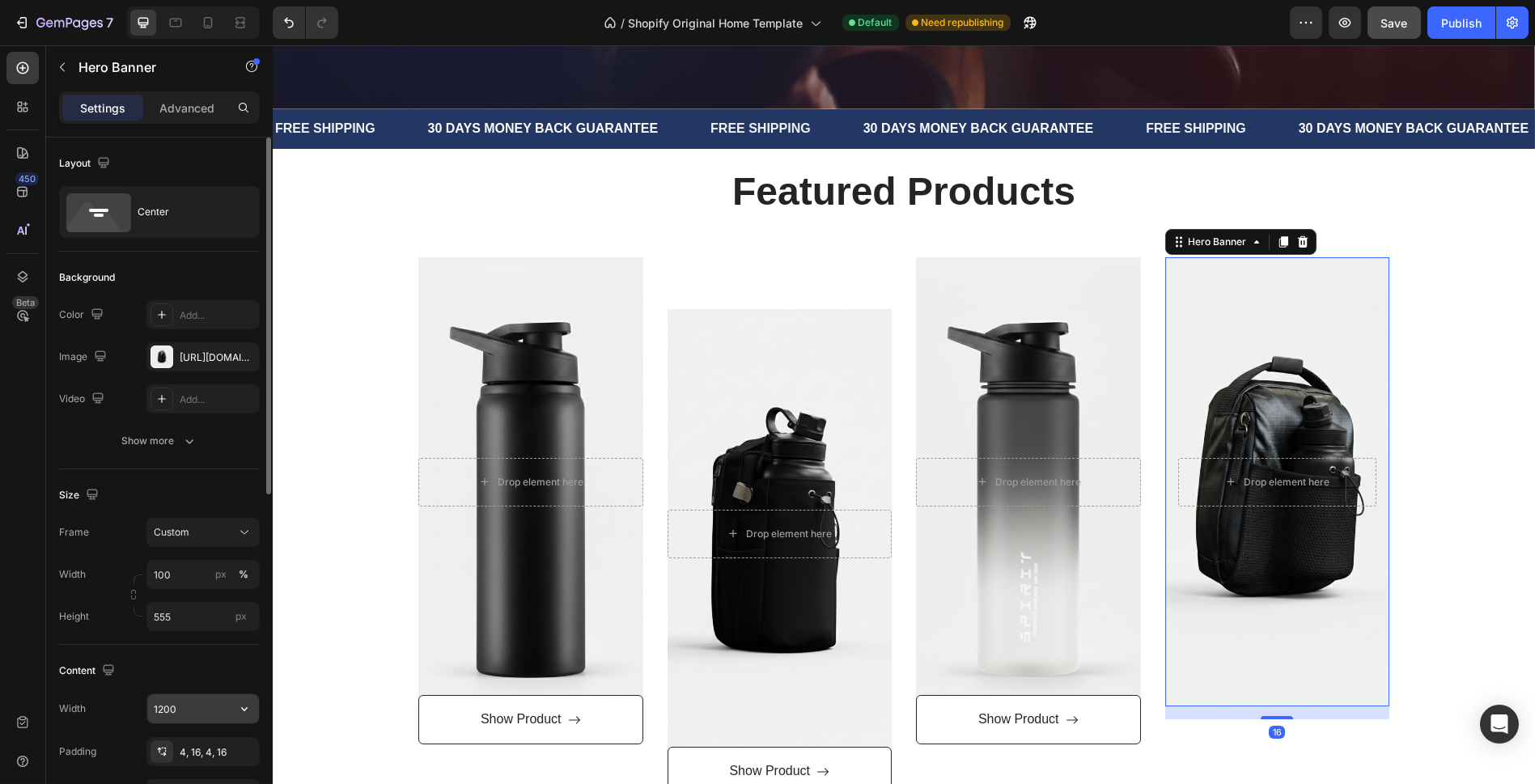
click at [192, 700] on input "1200" at bounding box center [203, 708] width 112 height 29
paste input "37"
type input "370"
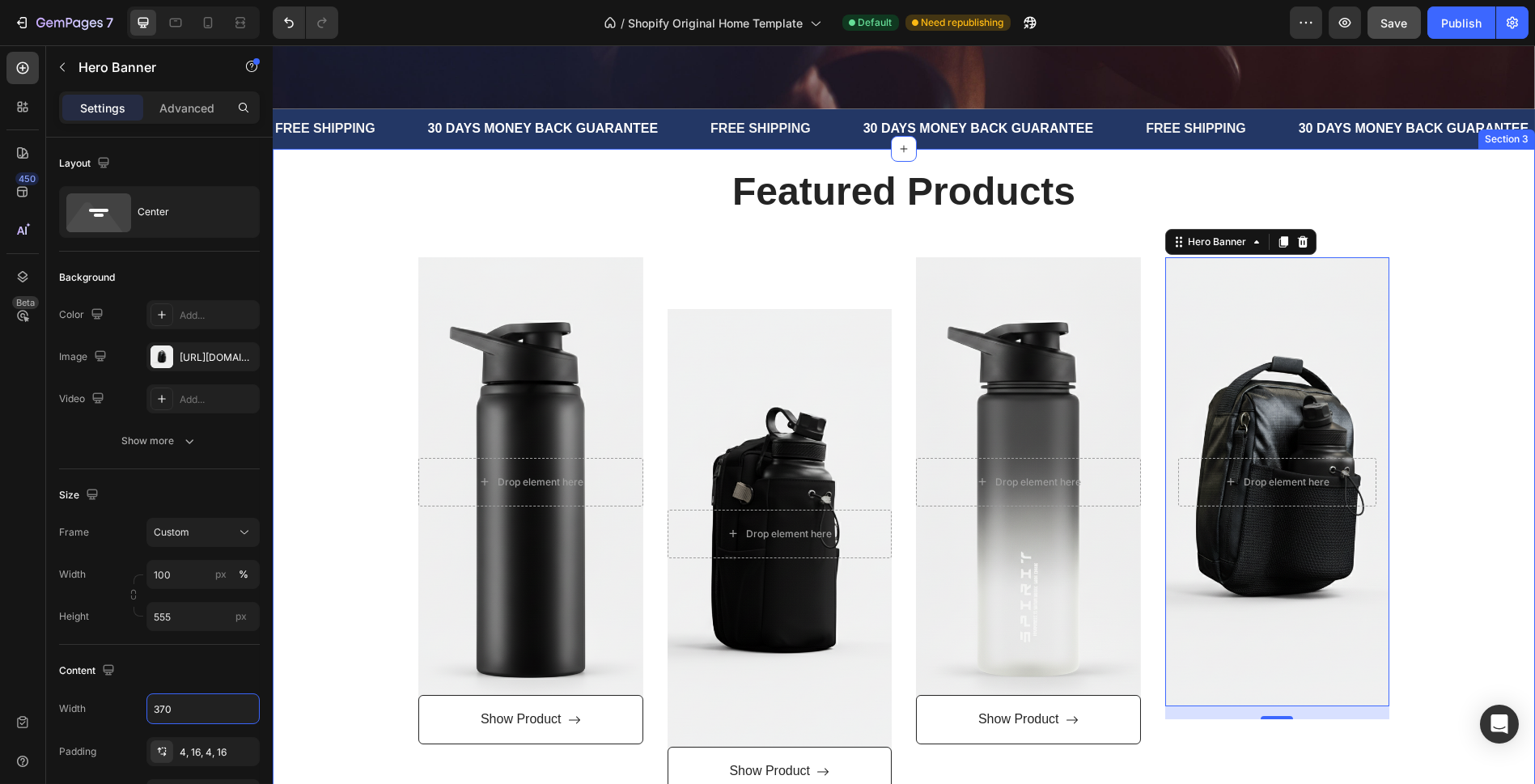
click at [1380, 519] on div "Featured Products Heading Row Drop element here Hero Banner Show Product Button…" at bounding box center [904, 480] width 1238 height 631
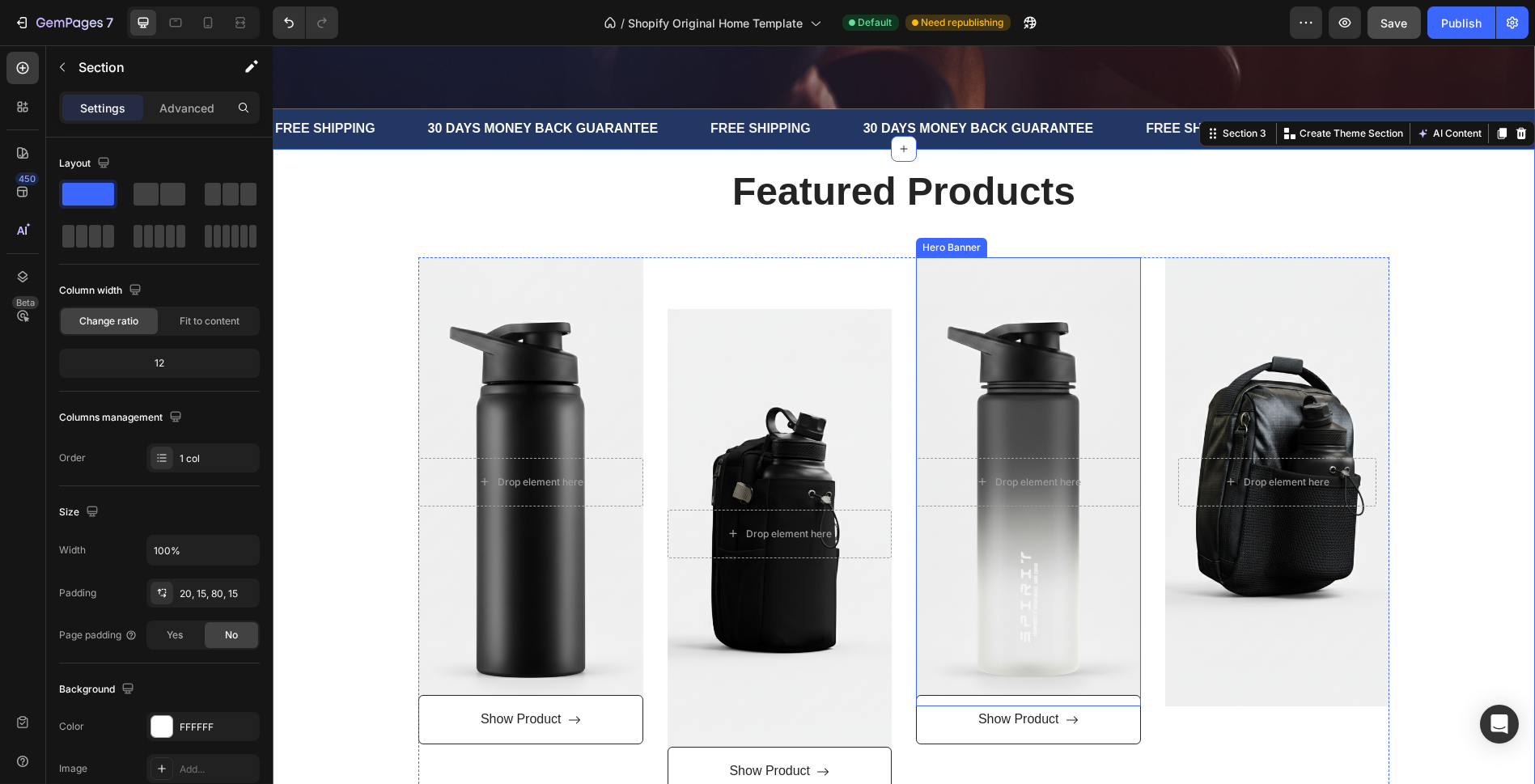
click at [944, 607] on div "Overlay" at bounding box center [1029, 482] width 225 height 449
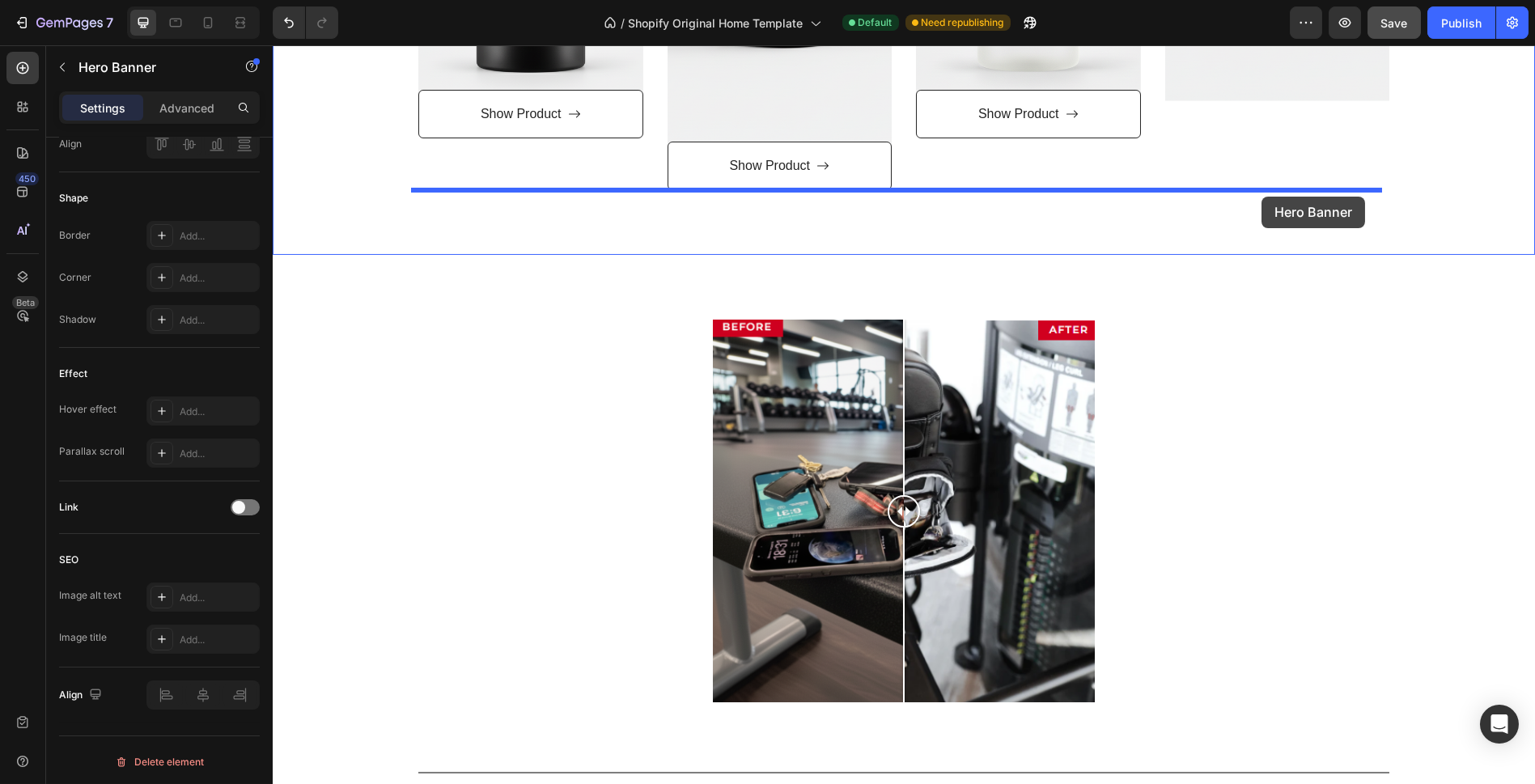
scroll to position [814, 0]
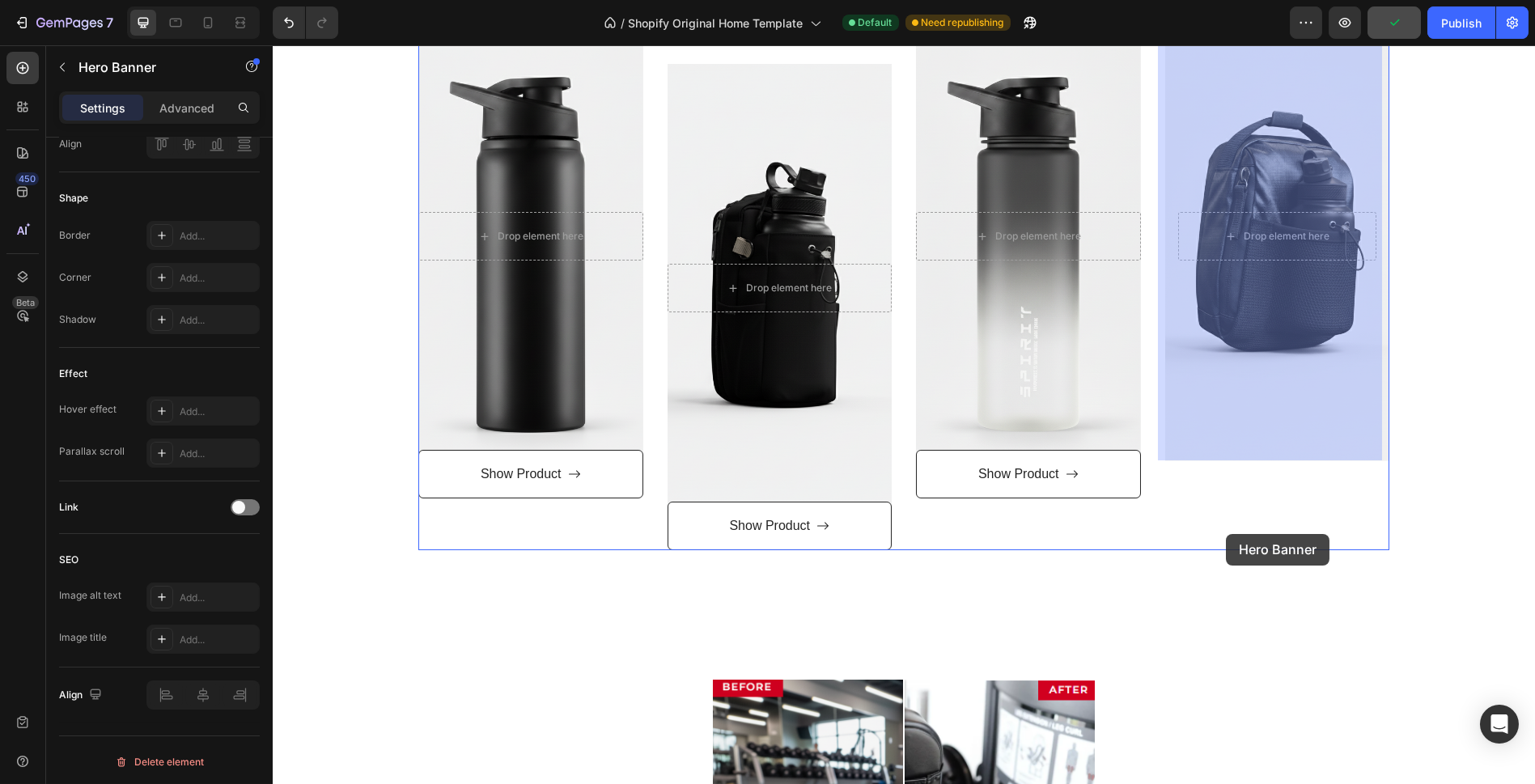
drag, startPoint x: 1266, startPoint y: 313, endPoint x: 1226, endPoint y: 534, distance: 224.6
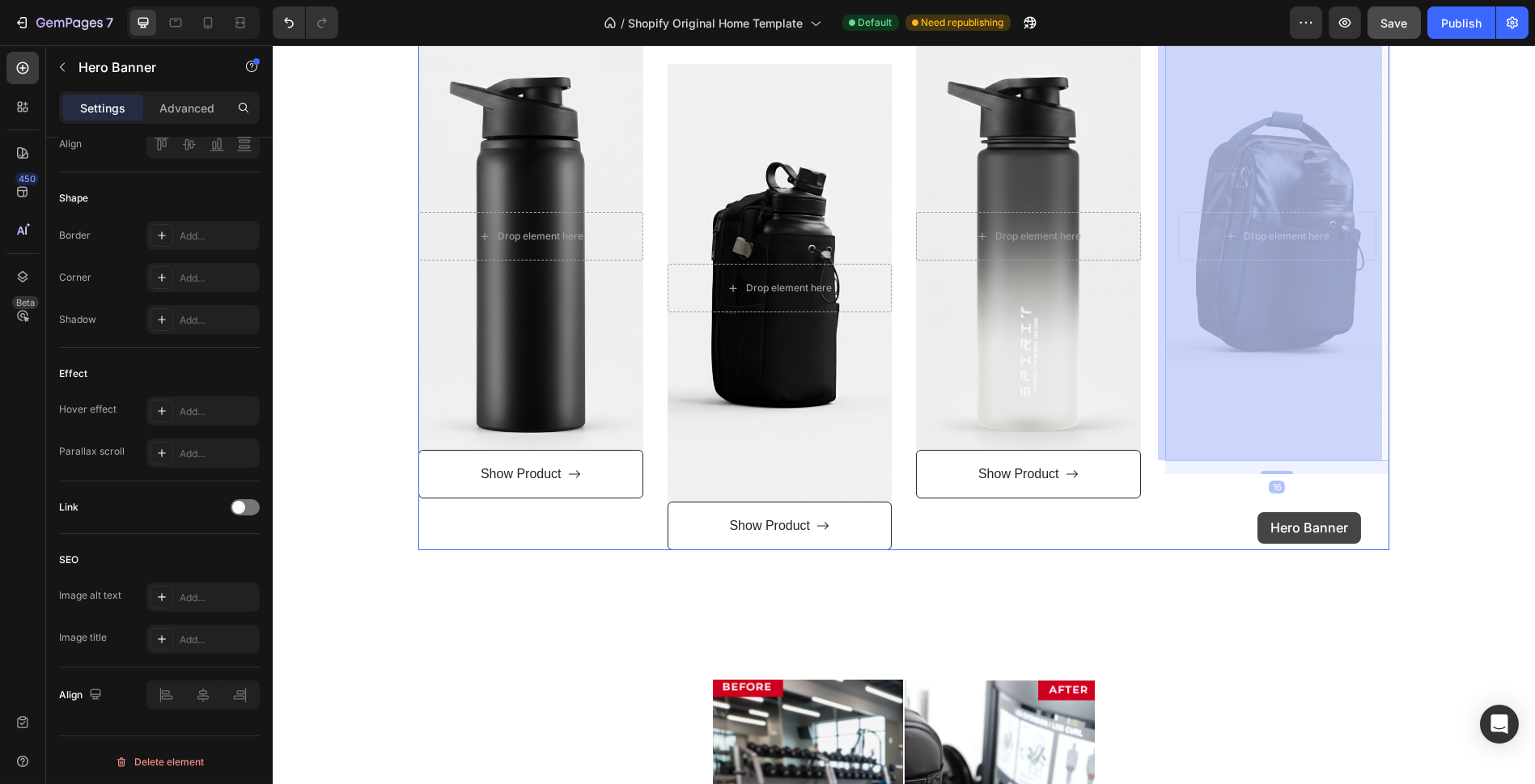
drag, startPoint x: 1273, startPoint y: 379, endPoint x: 1257, endPoint y: 512, distance: 134.0
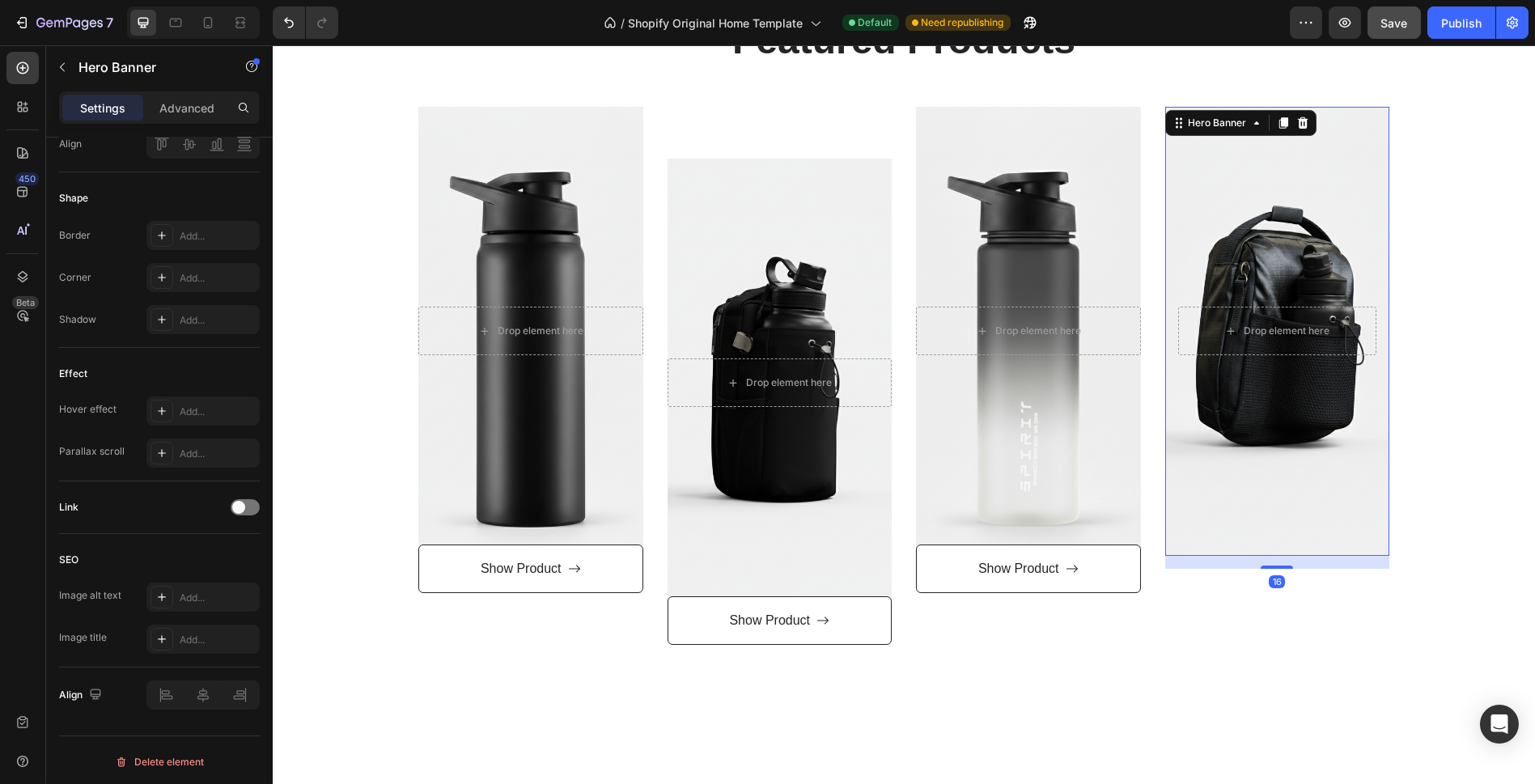
scroll to position [455, 0]
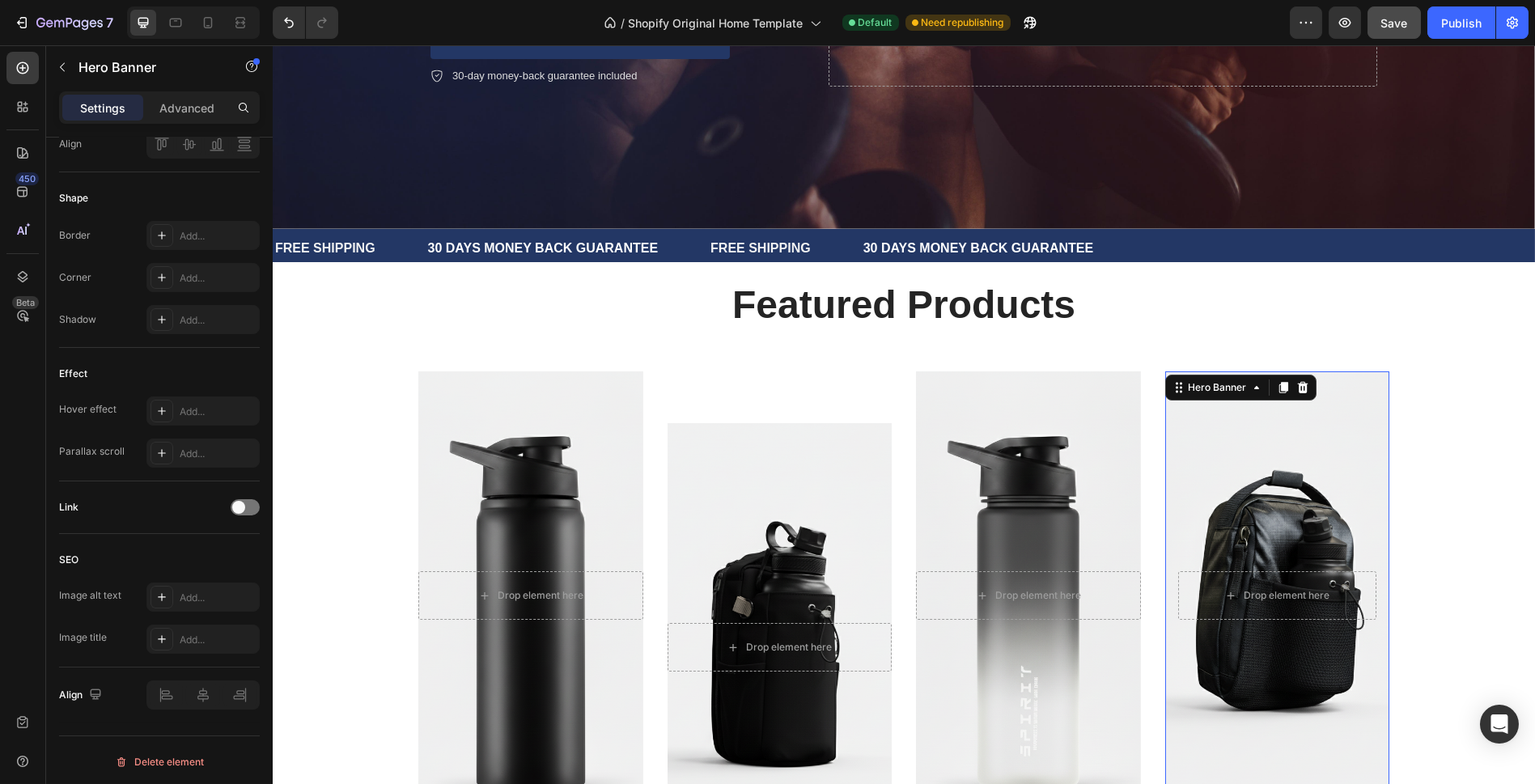
click at [1246, 484] on div "Background Image" at bounding box center [1277, 595] width 225 height 449
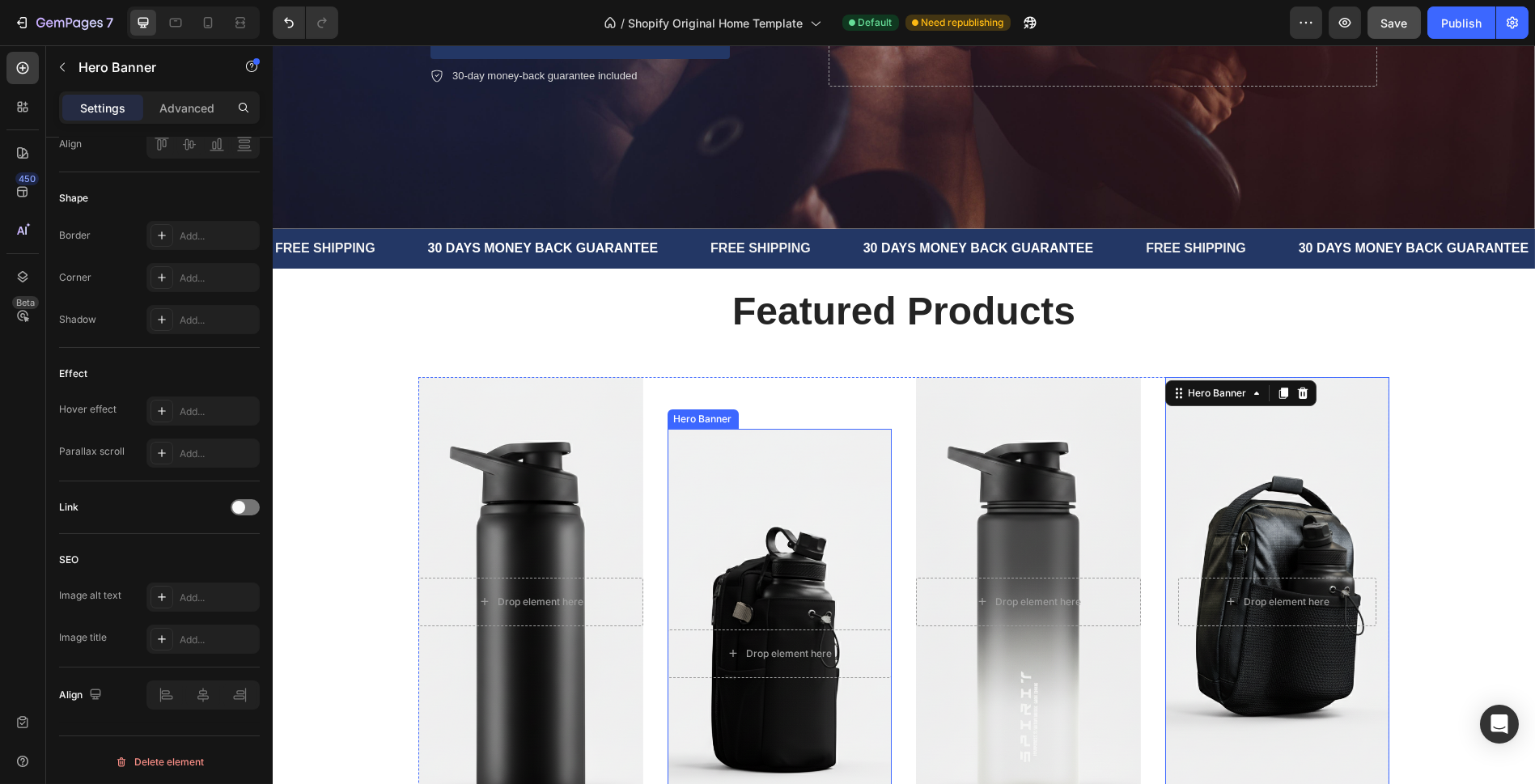
click at [783, 547] on div "Overlay" at bounding box center [781, 653] width 225 height 449
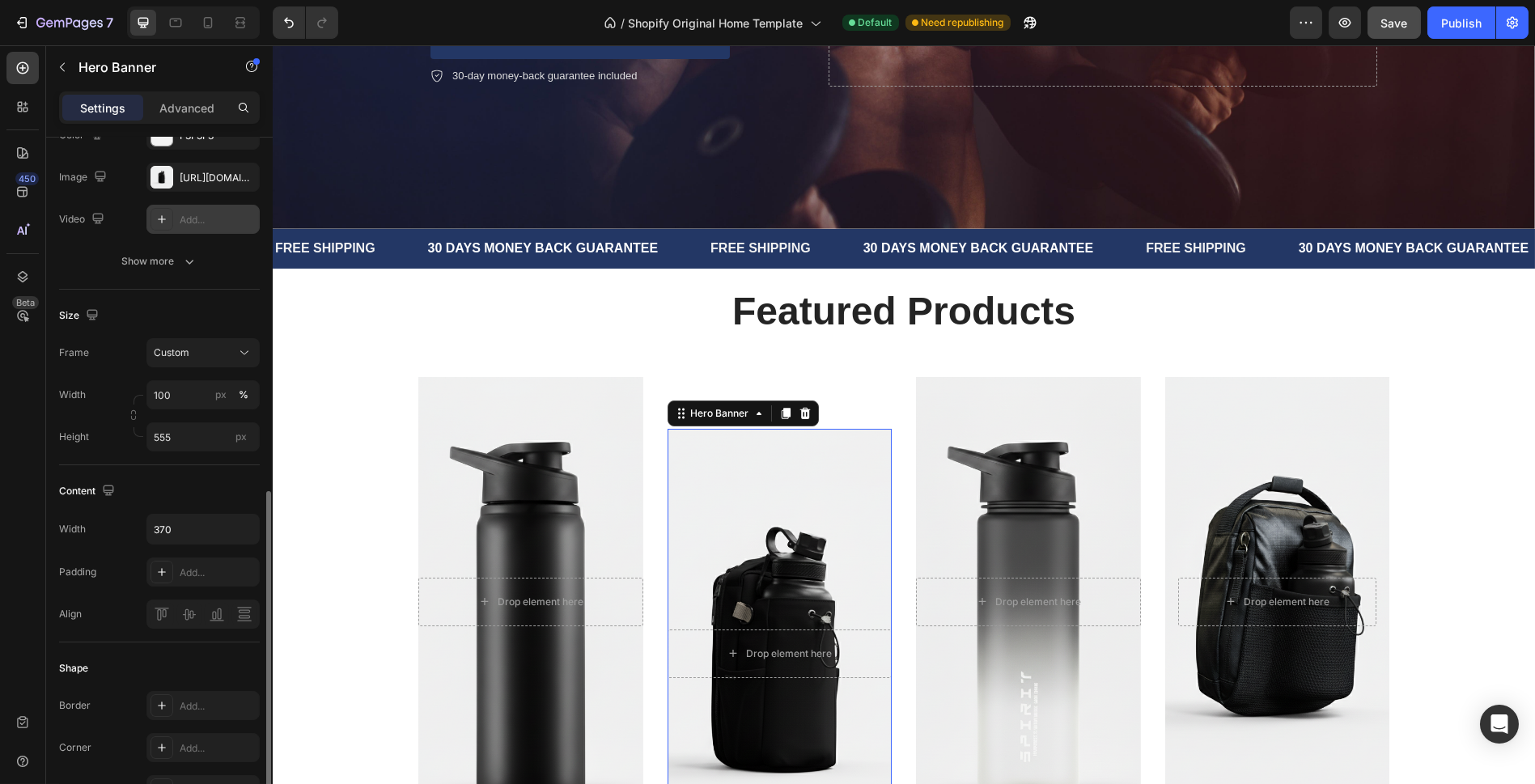
scroll to position [359, 0]
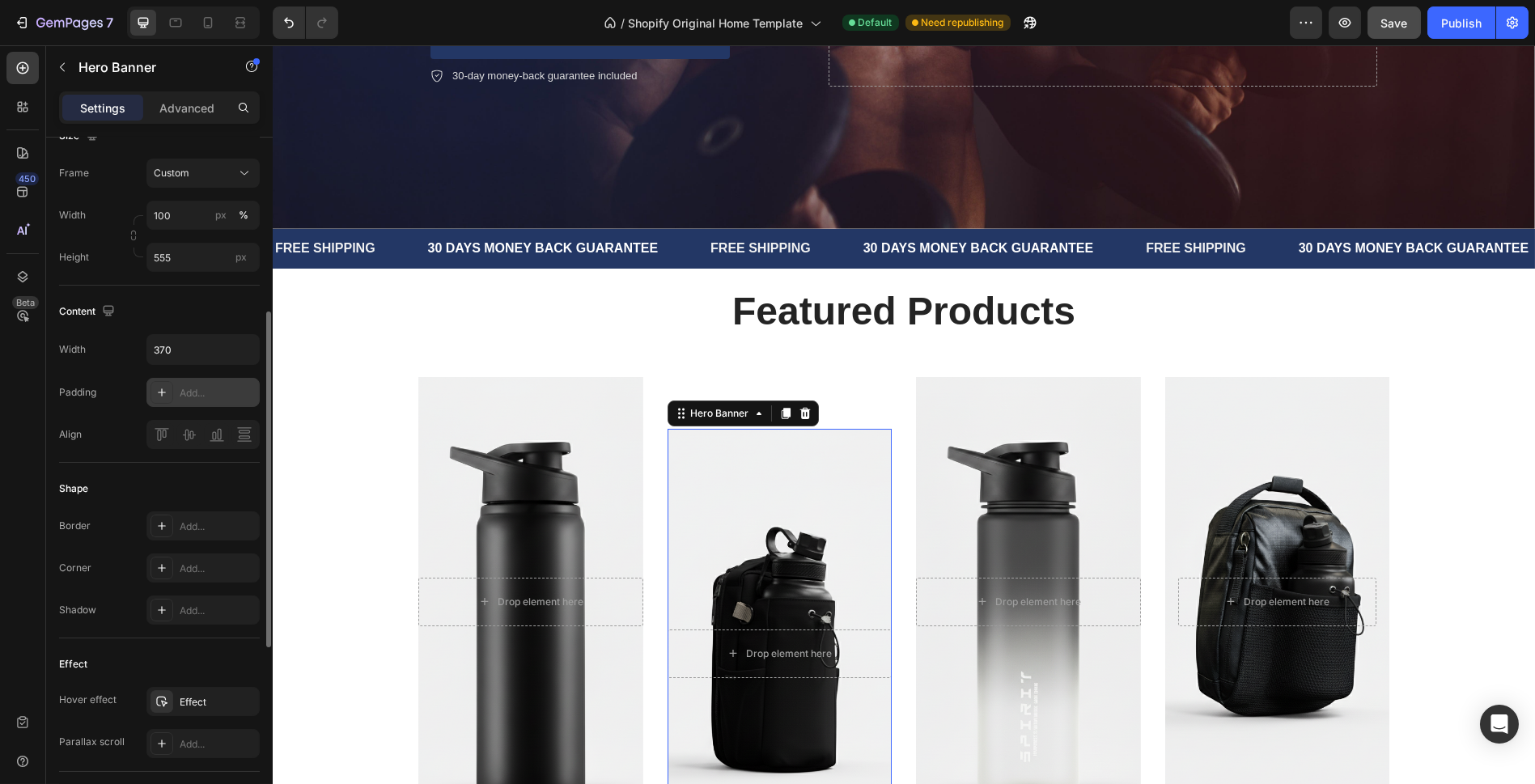
click at [206, 394] on div "Add..." at bounding box center [217, 393] width 76 height 15
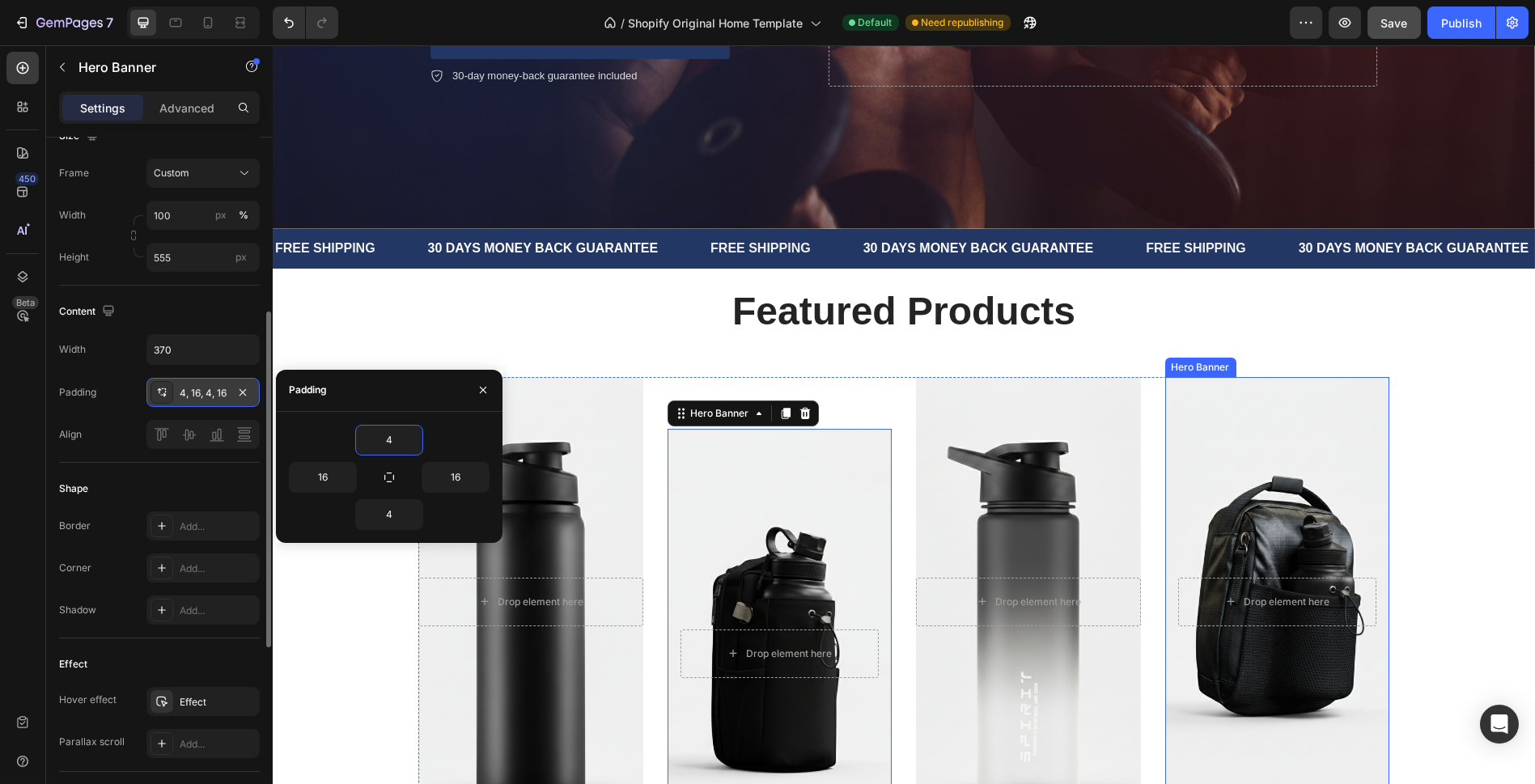
click at [1260, 553] on div "Background Image" at bounding box center [1277, 602] width 225 height 449
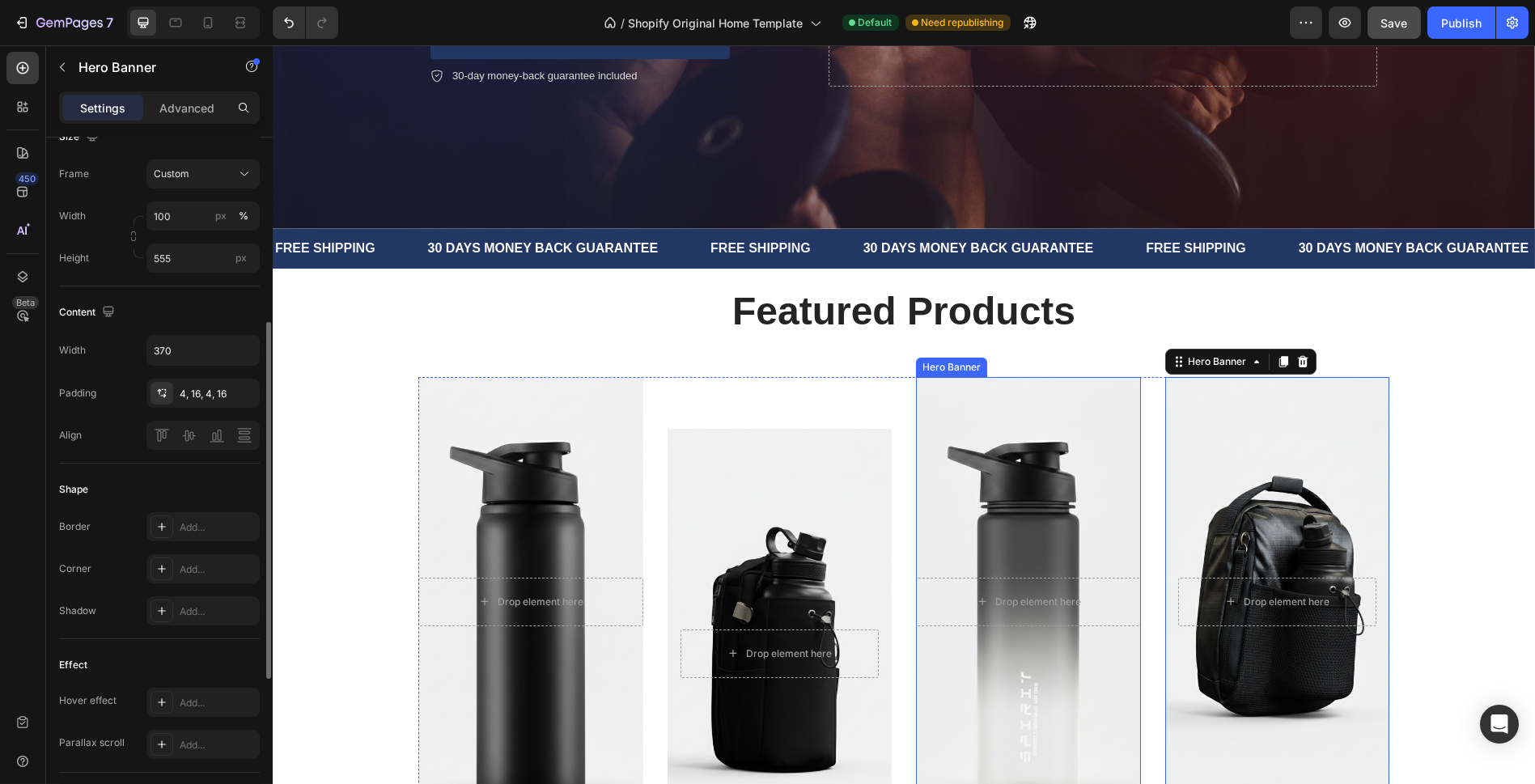
click at [1001, 476] on div "Overlay" at bounding box center [1029, 602] width 225 height 449
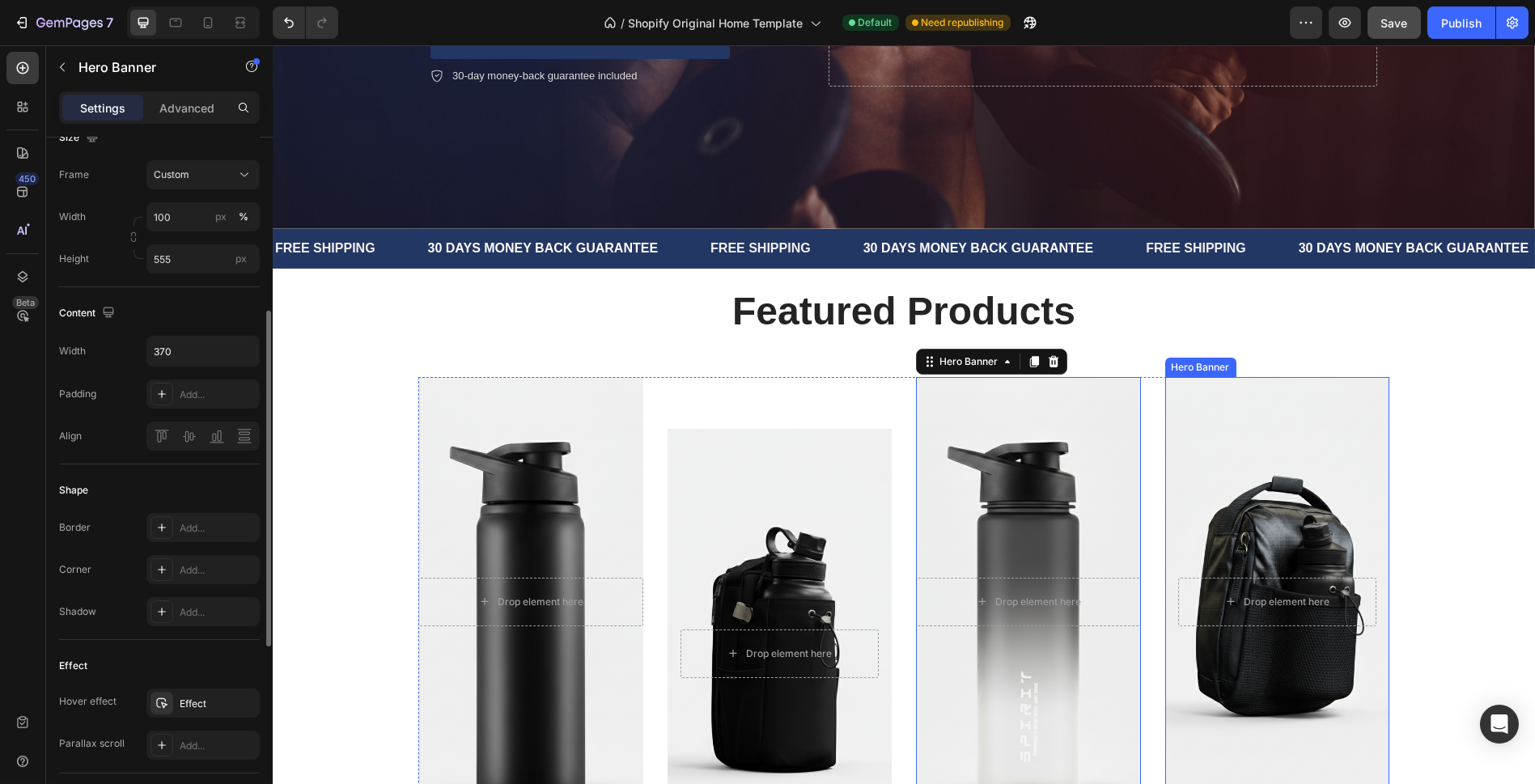
click at [1297, 475] on div "Background Image" at bounding box center [1277, 602] width 225 height 449
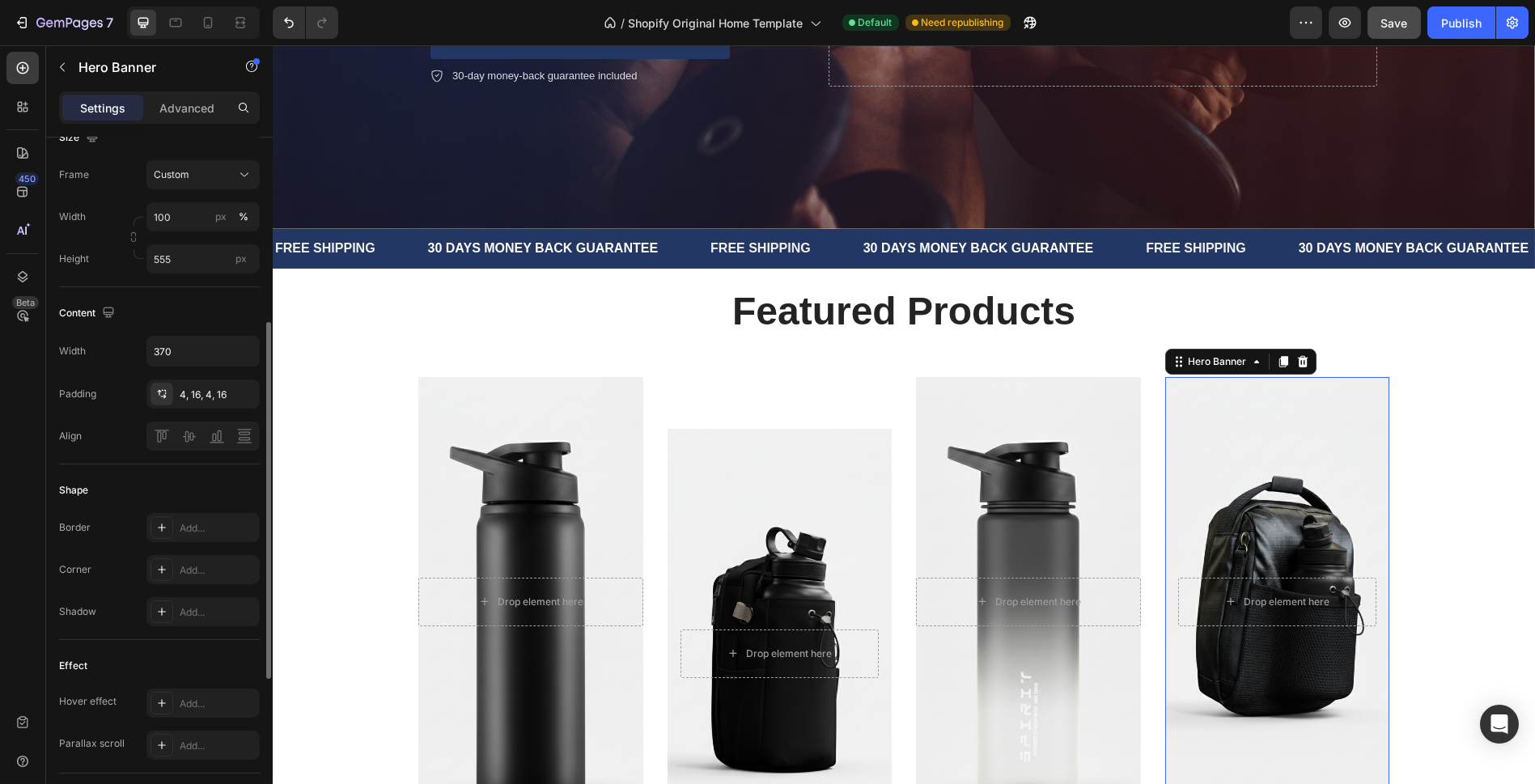
scroll to position [358, 0]
click at [964, 485] on div "Overlay" at bounding box center [1029, 602] width 225 height 449
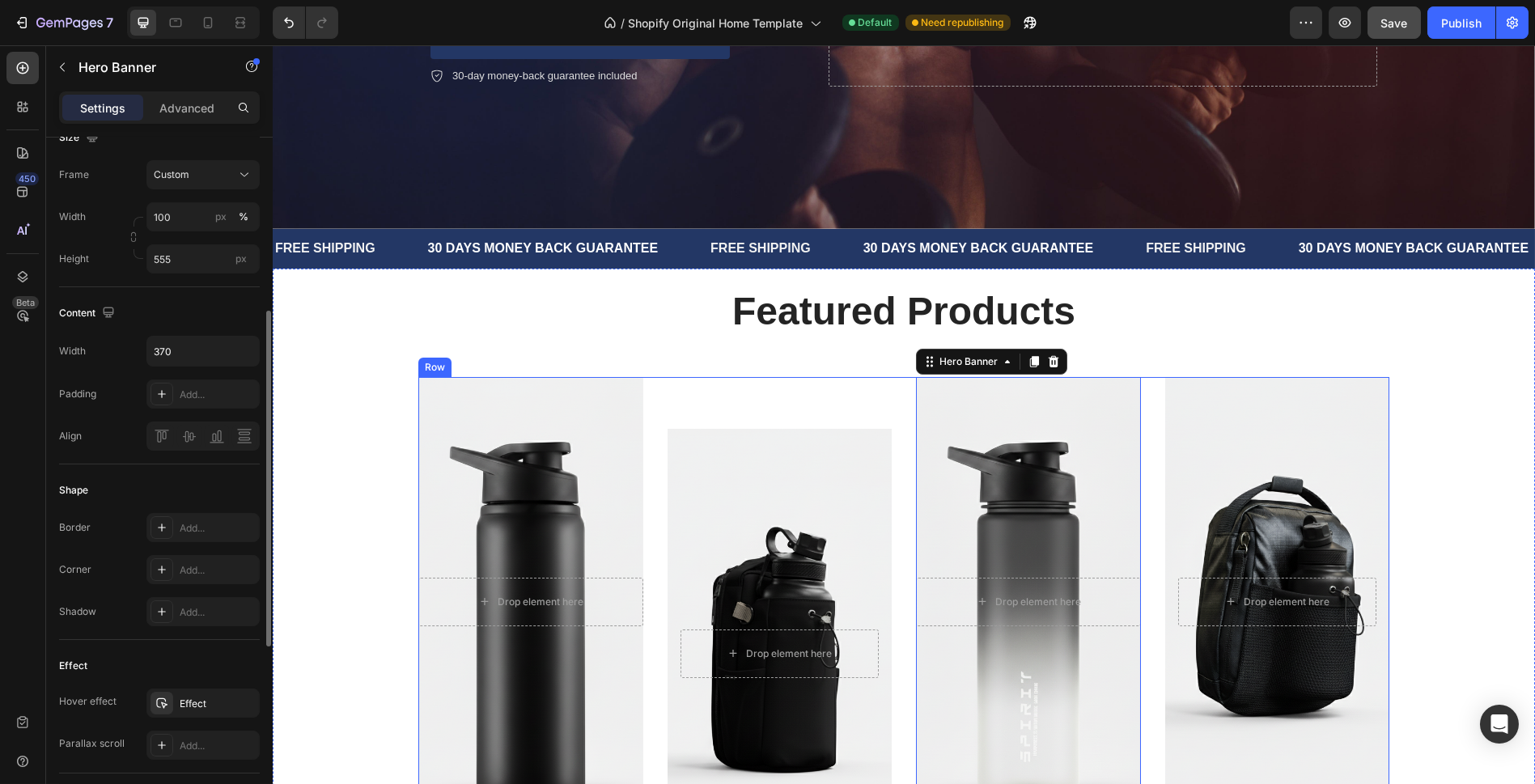
click at [1137, 489] on div "Drop element here Hero Banner Show Product Button Text block Drop element here …" at bounding box center [904, 646] width 971 height 539
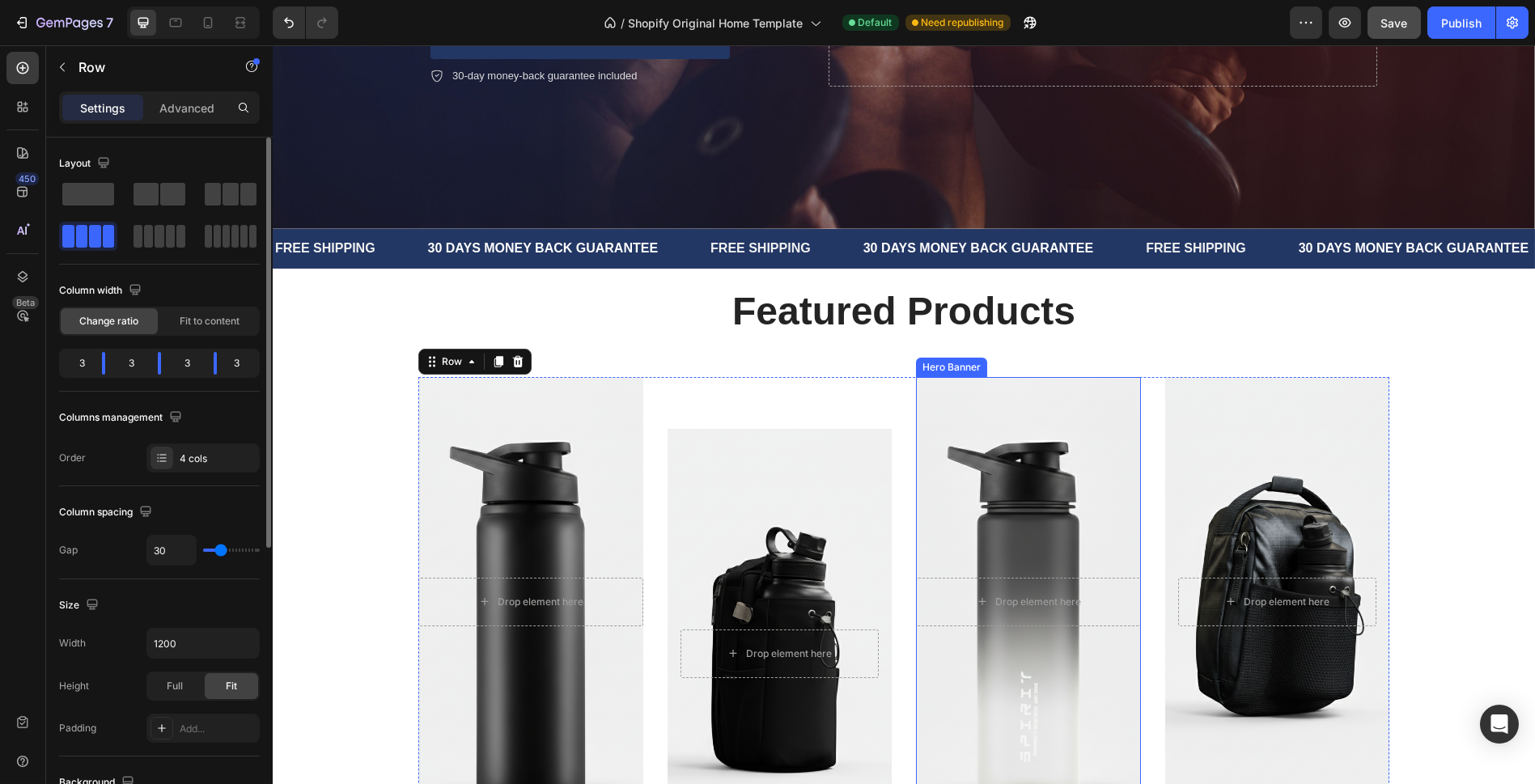
click at [1002, 513] on div "Overlay" at bounding box center [1029, 602] width 225 height 449
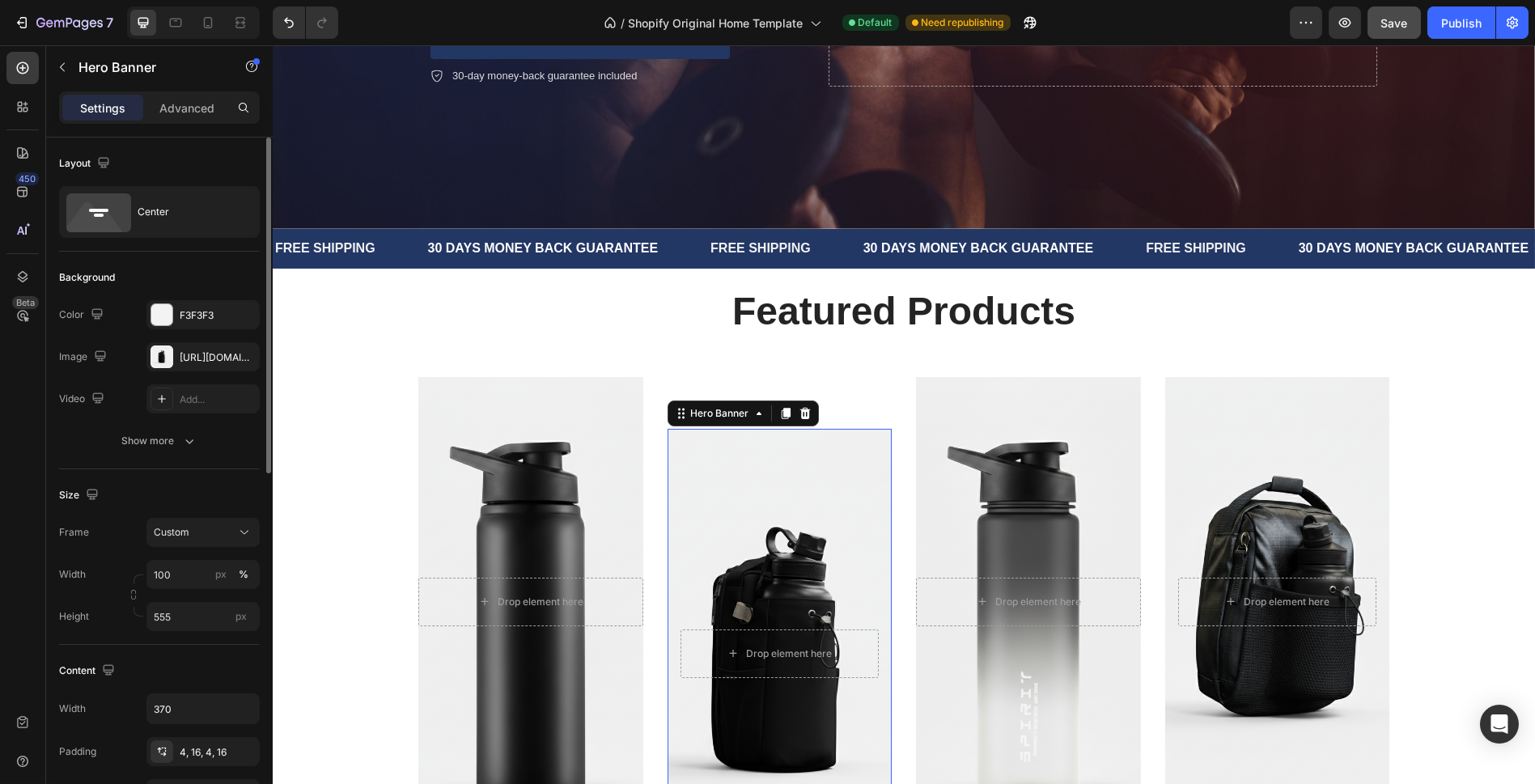
click at [816, 496] on div "Overlay" at bounding box center [781, 653] width 225 height 449
click at [1233, 463] on div "Background Image" at bounding box center [1277, 602] width 225 height 449
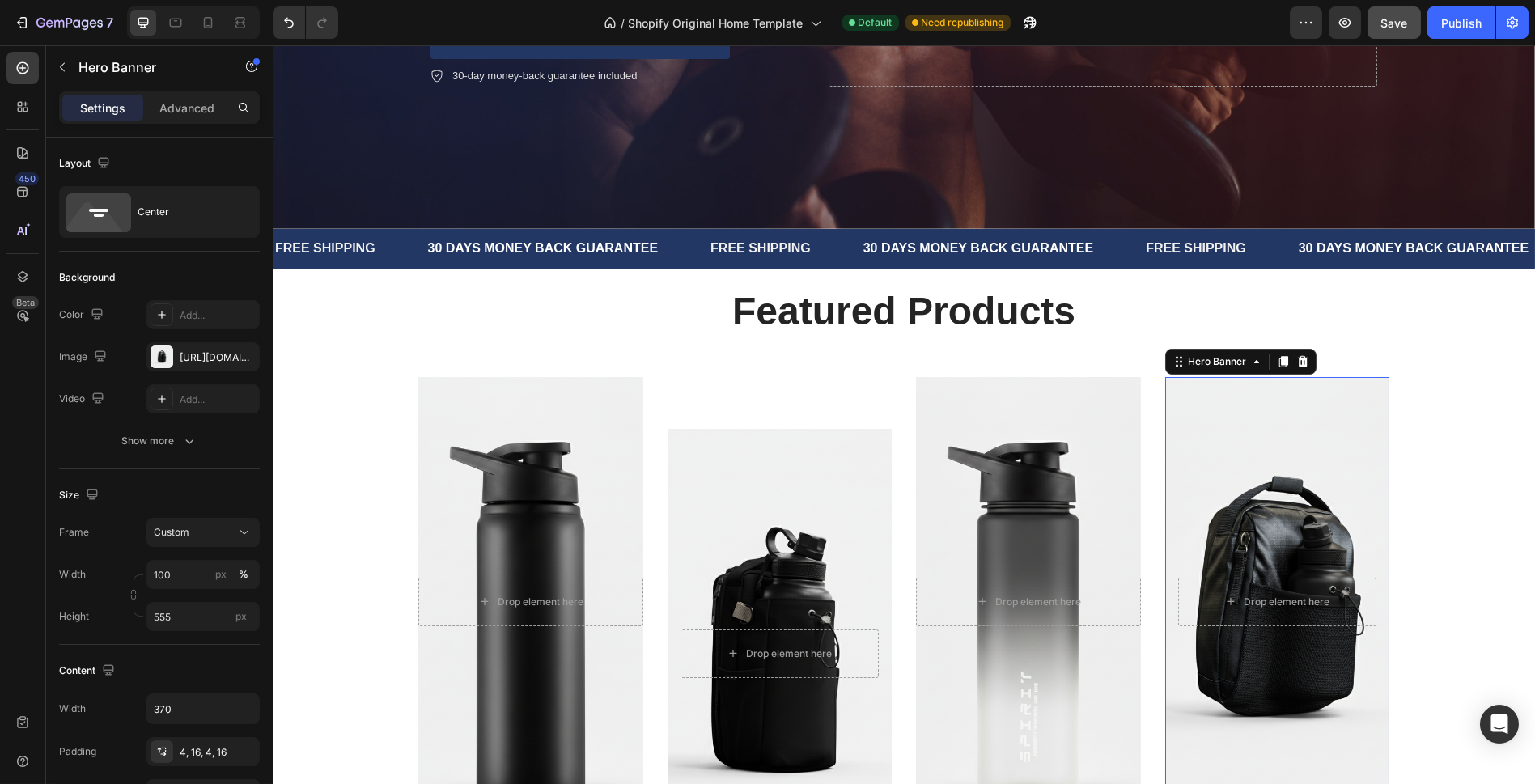
click at [1295, 454] on div "Background Image" at bounding box center [1277, 602] width 225 height 449
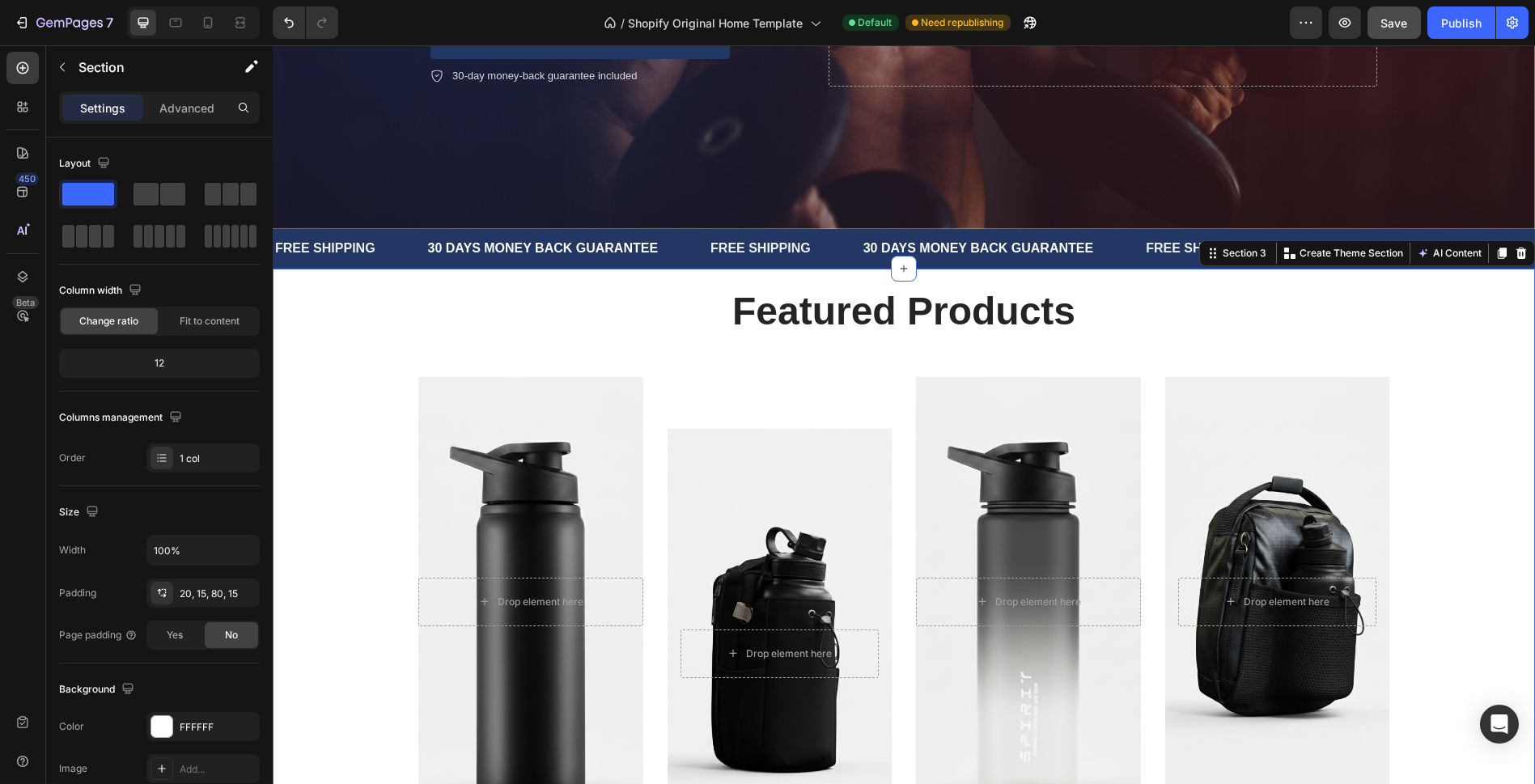
drag, startPoint x: 1510, startPoint y: 505, endPoint x: 1518, endPoint y: 499, distance: 10.0
click at [1380, 502] on div "Featured Products Heading Row Drop element here Hero Banner Show Product Button…" at bounding box center [904, 624] width 1263 height 712
click at [809, 395] on div "Text block Drop element here Hero Banner Show Product Button" at bounding box center [781, 646] width 225 height 539
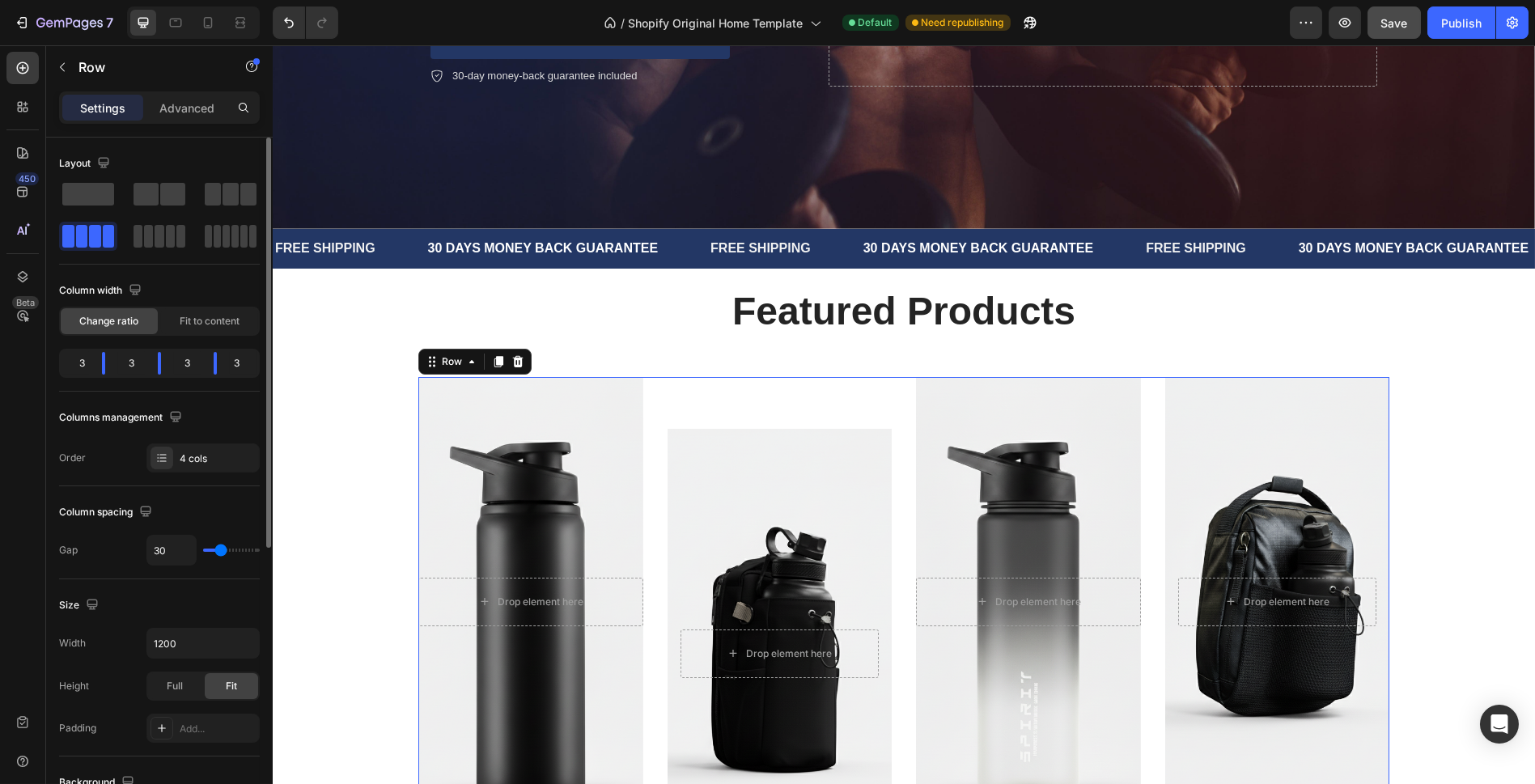
scroll to position [180, 0]
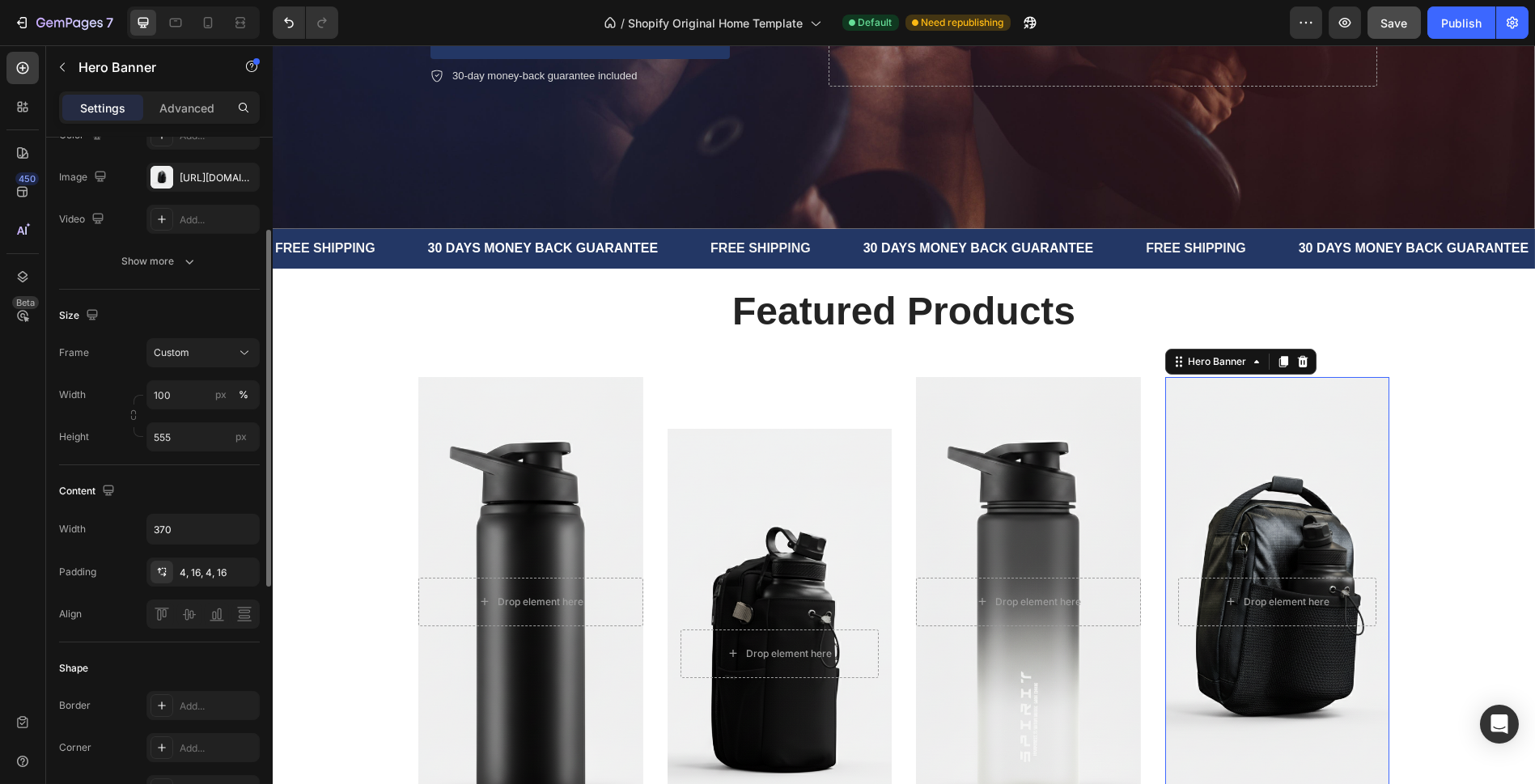
click at [1290, 457] on div "Background Image" at bounding box center [1277, 602] width 225 height 449
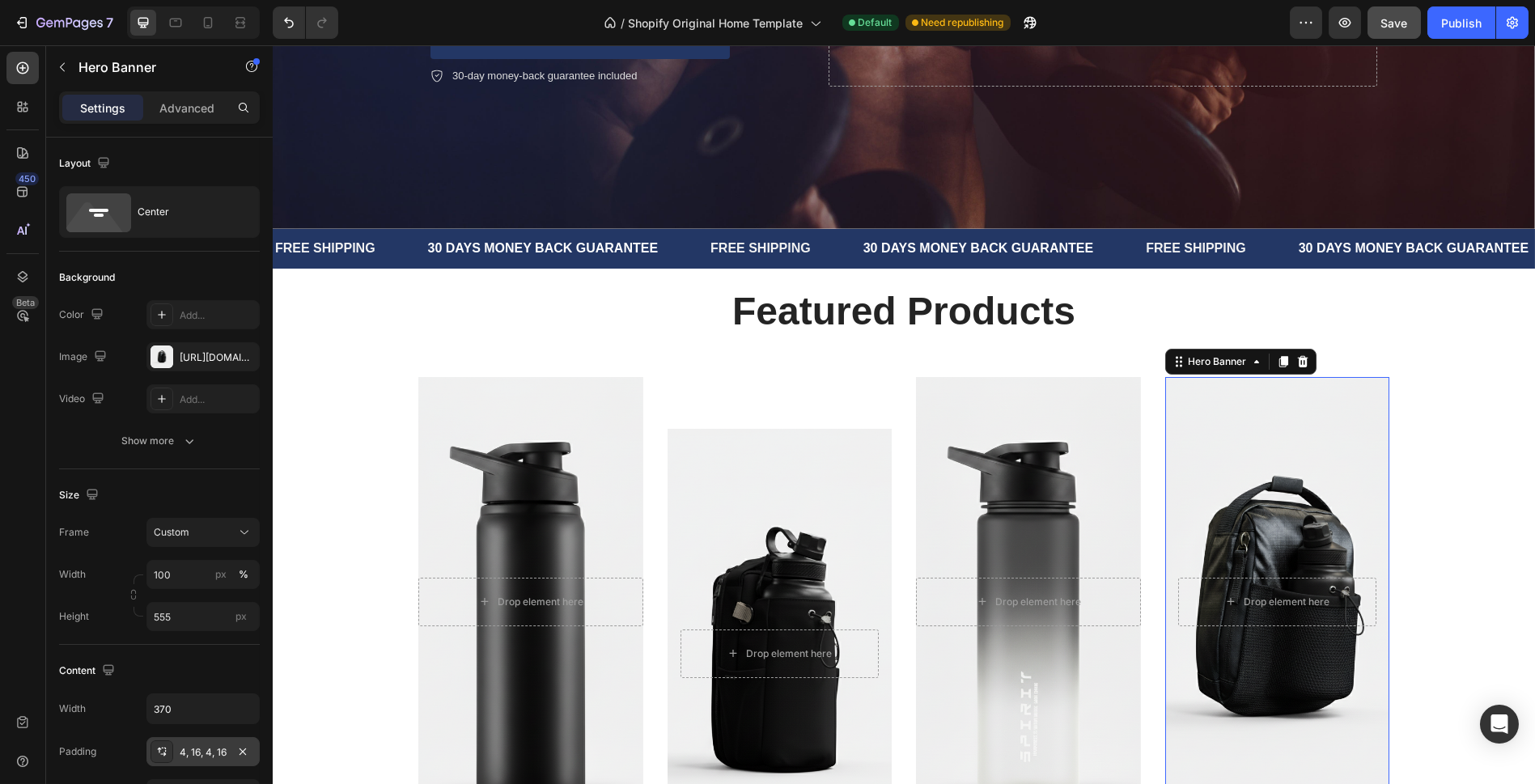
click at [191, 705] on div "4, 16, 4, 16" at bounding box center [203, 752] width 47 height 15
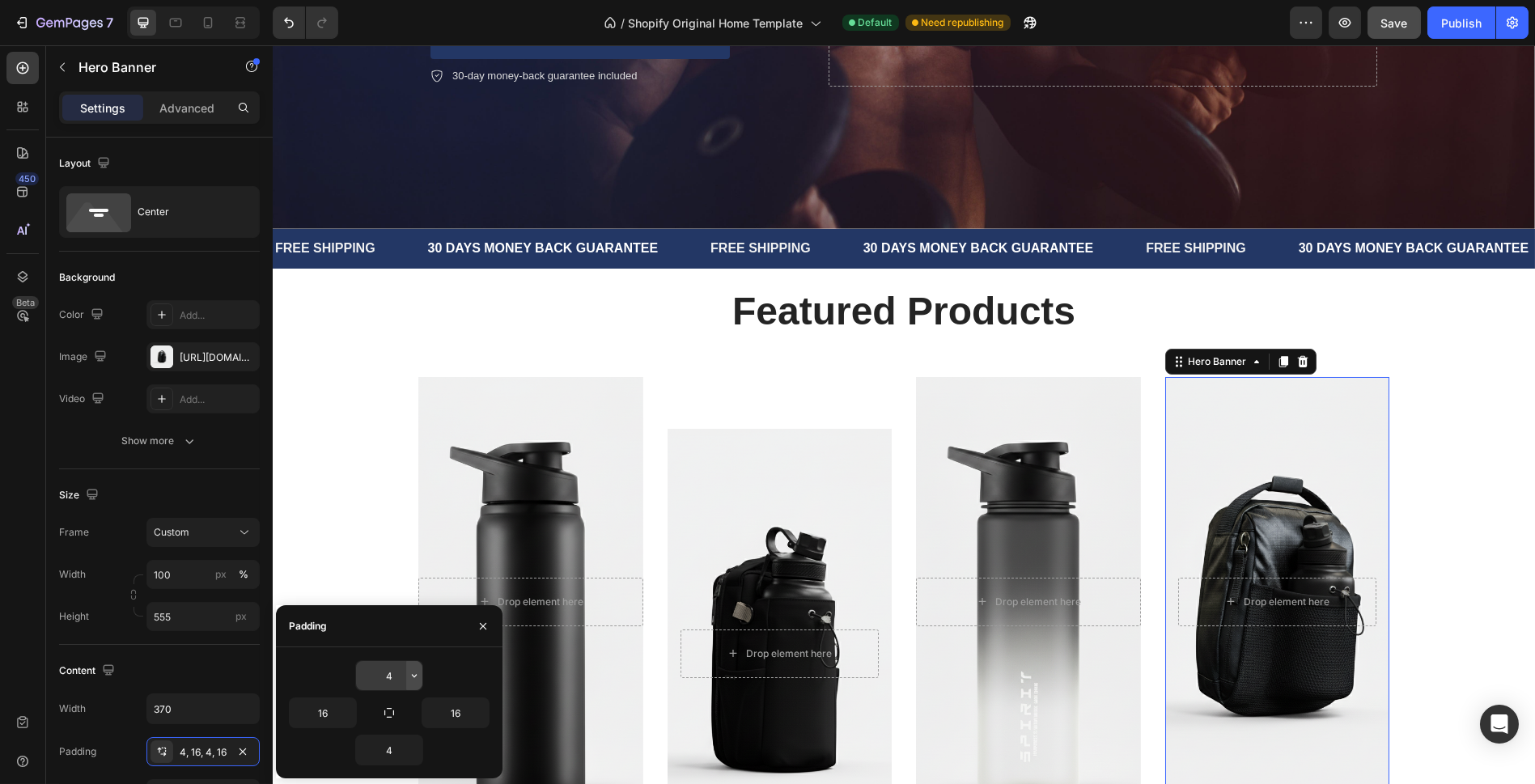
click at [410, 676] on icon "button" at bounding box center [414, 675] width 13 height 13
click at [335, 705] on input "16" at bounding box center [323, 712] width 66 height 29
click at [389, 674] on input "4" at bounding box center [389, 675] width 66 height 29
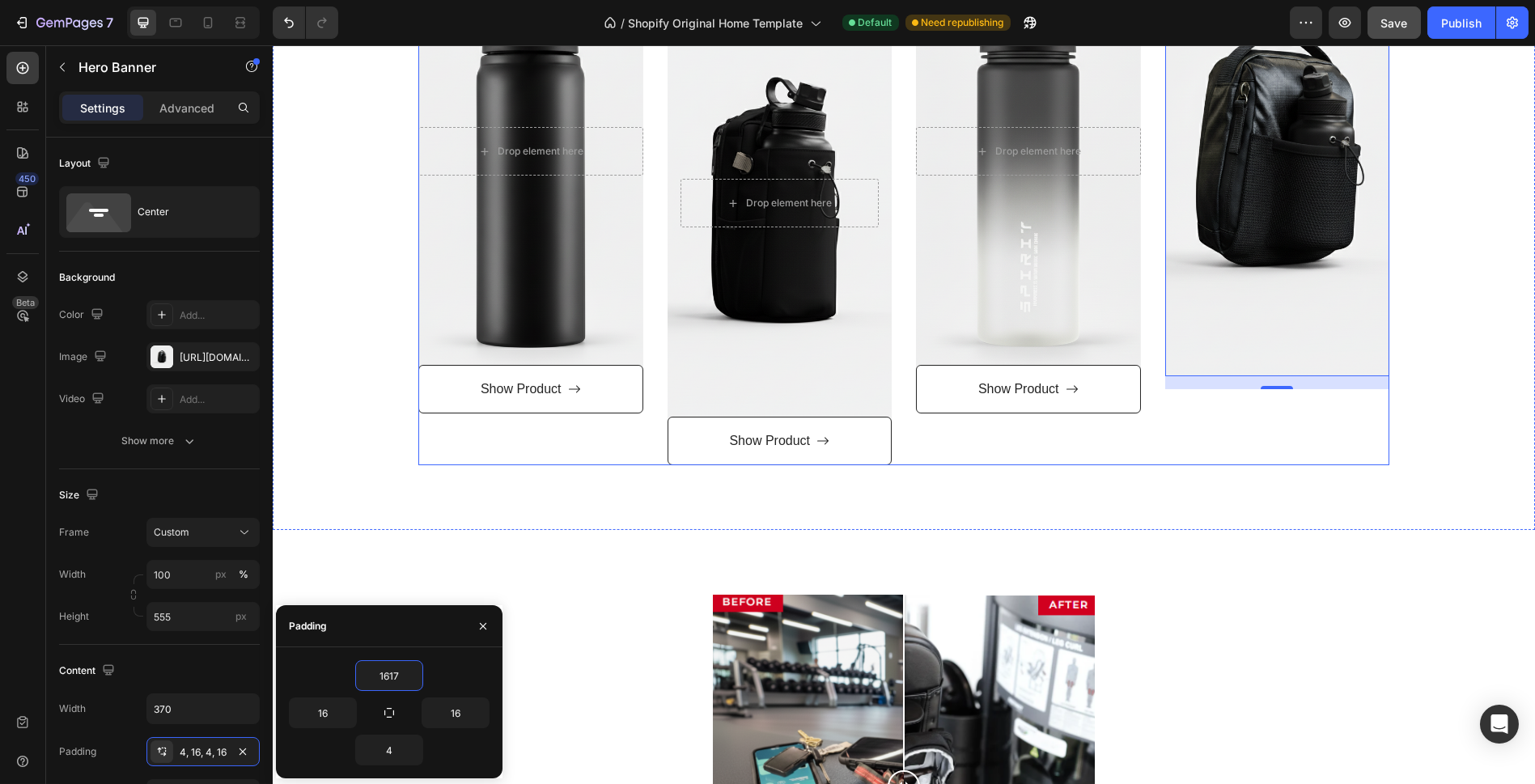
scroll to position [994, 0]
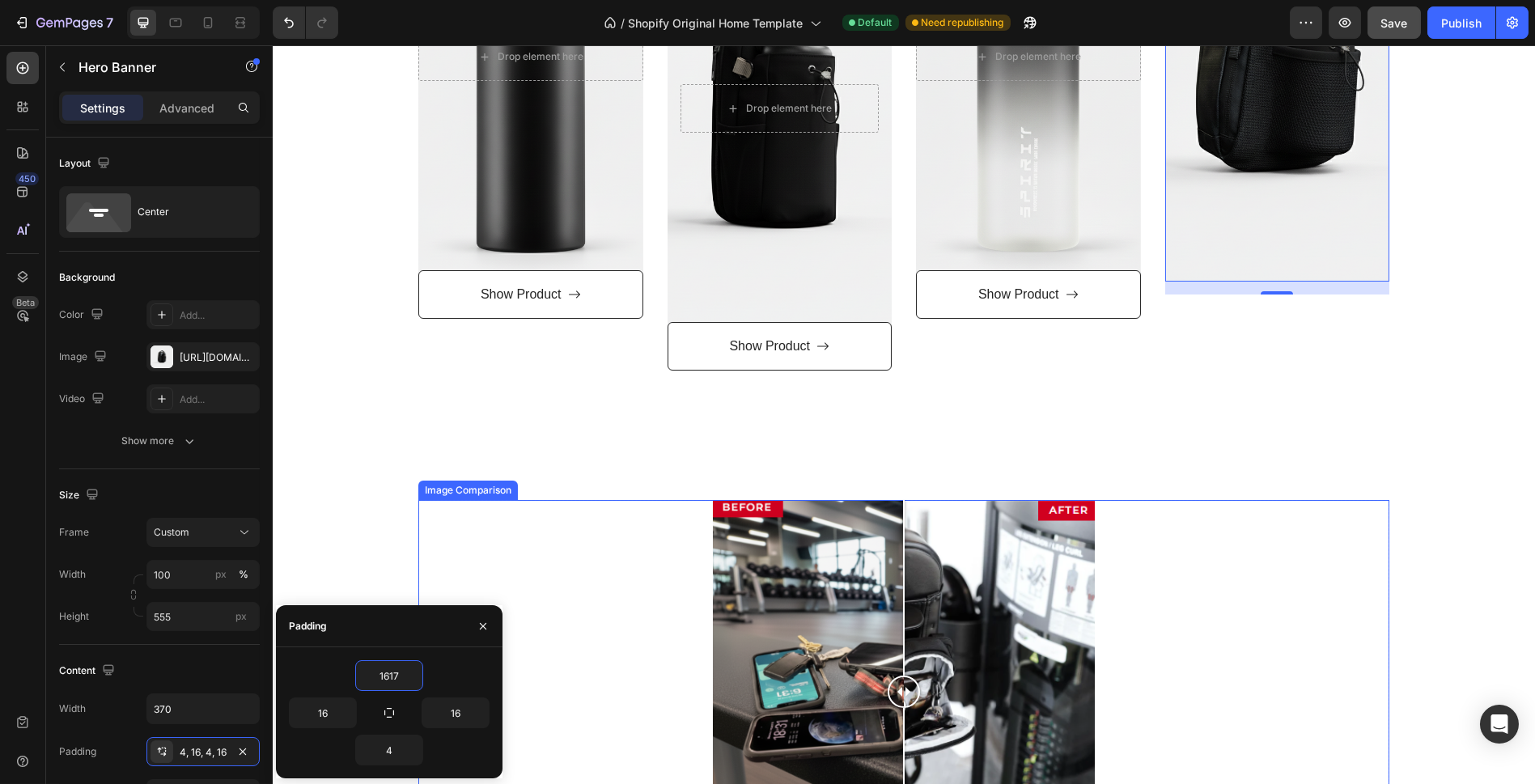
type input "16"
type input "1200"
type input "4"
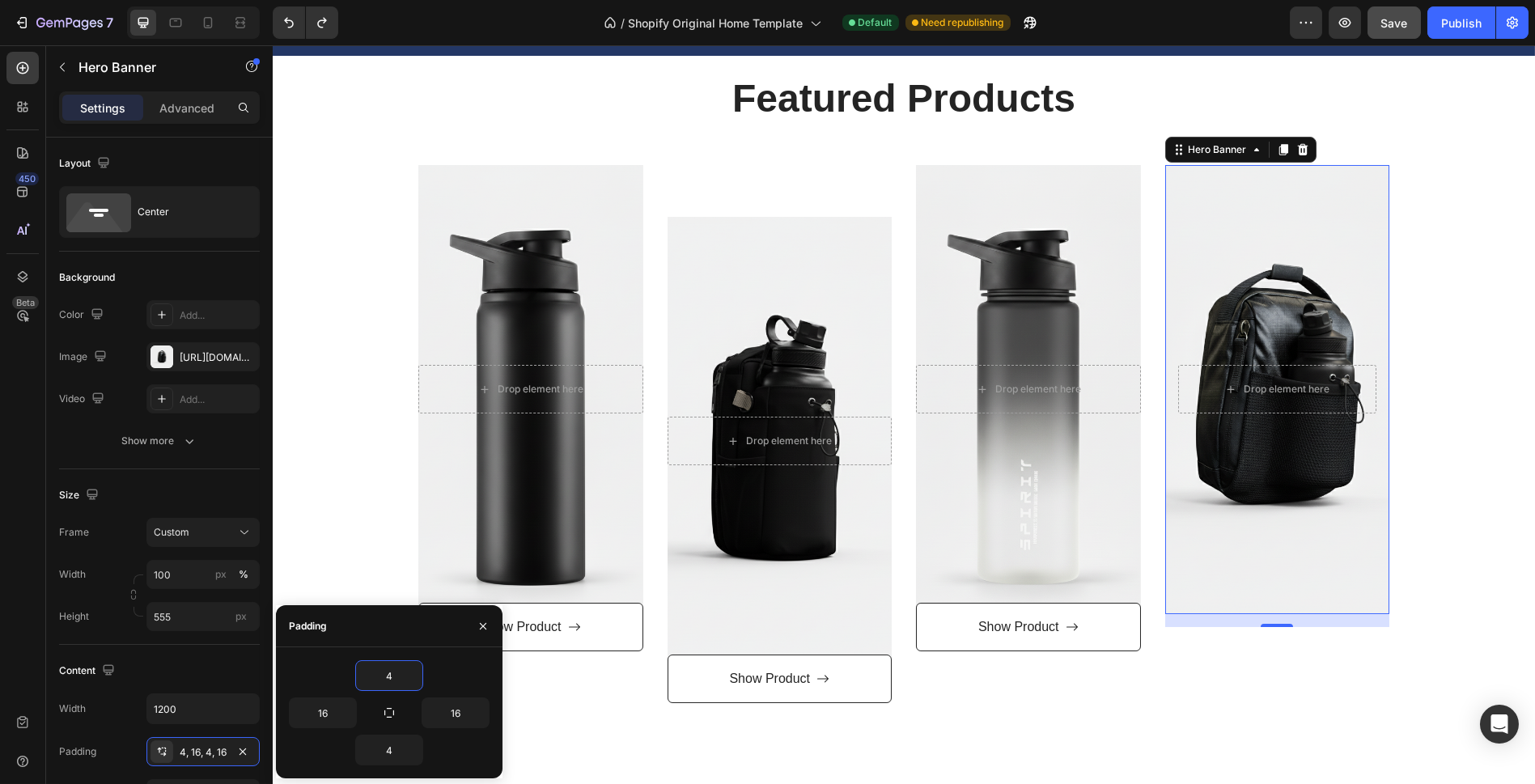
scroll to position [635, 0]
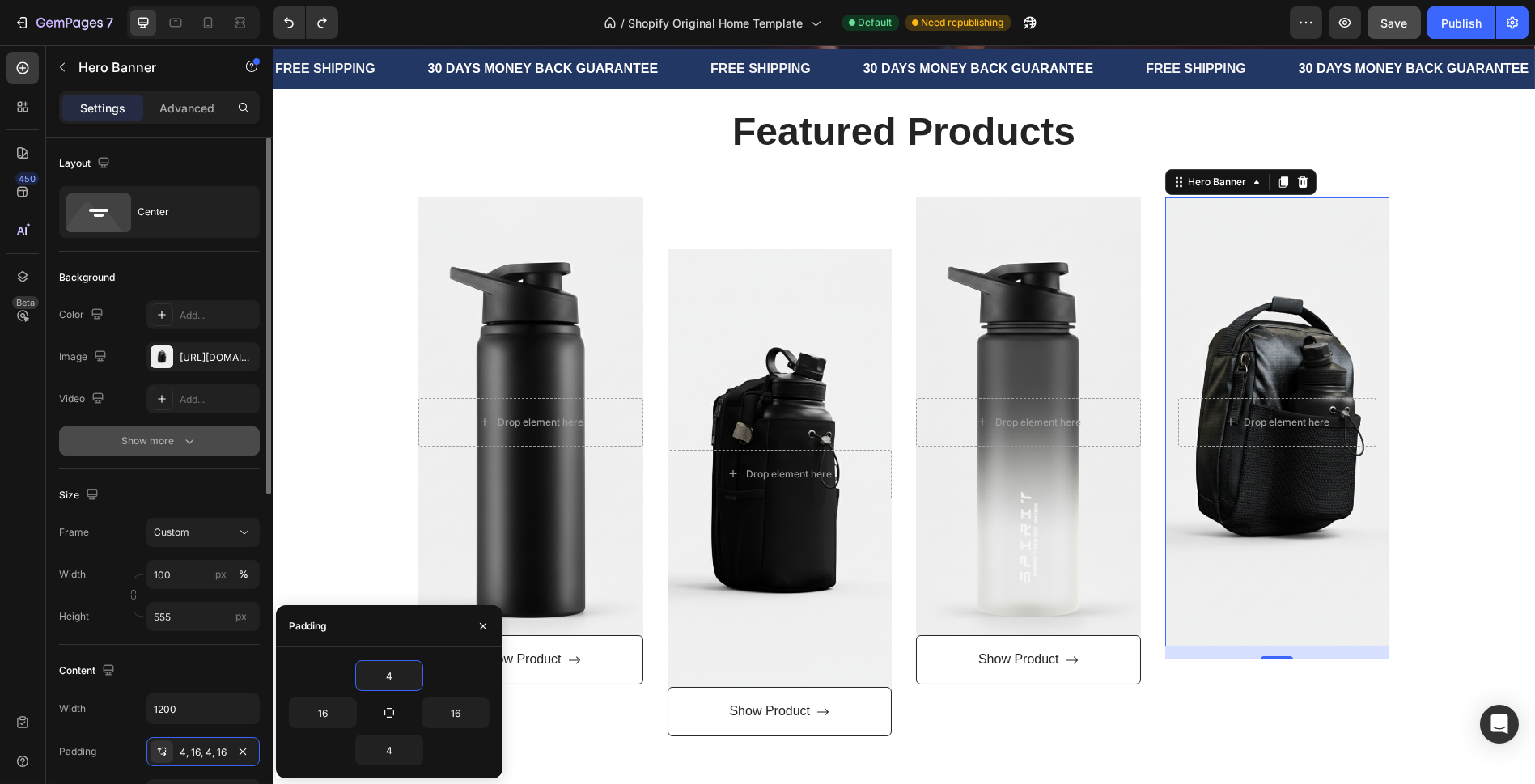
click at [206, 445] on button "Show more" at bounding box center [160, 440] width 201 height 29
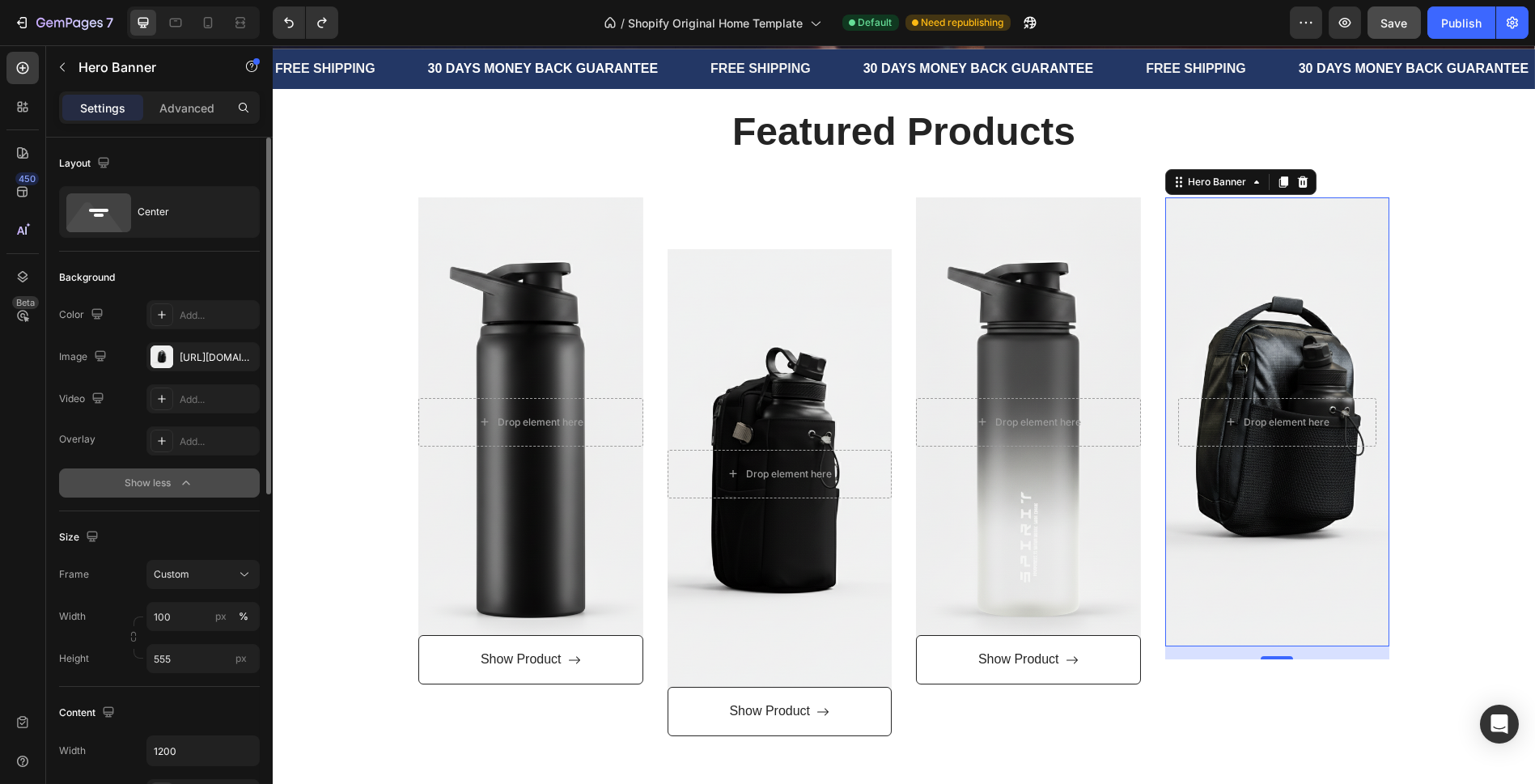
click at [173, 479] on div "Show less" at bounding box center [160, 483] width 69 height 17
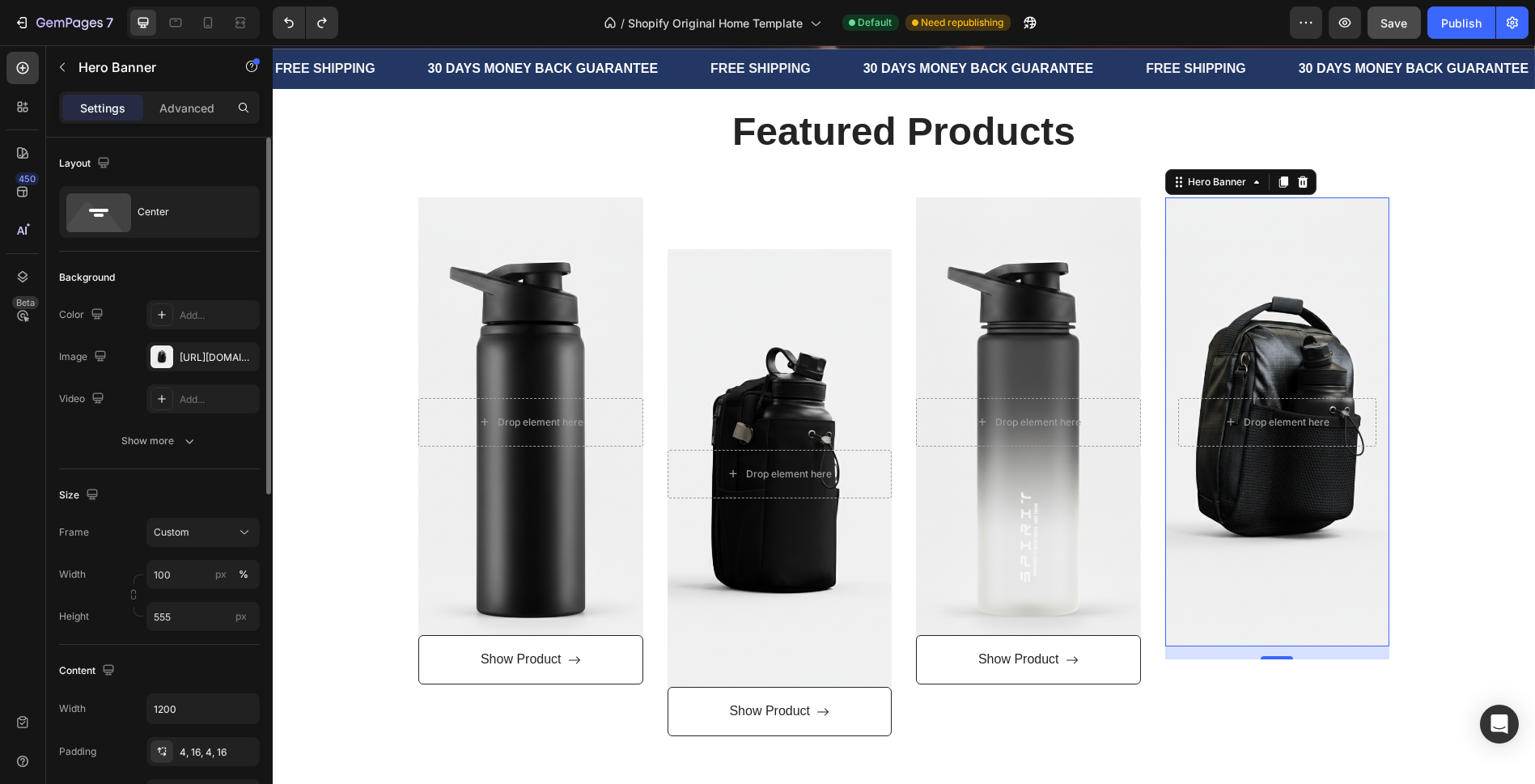
scroll to position [180, 0]
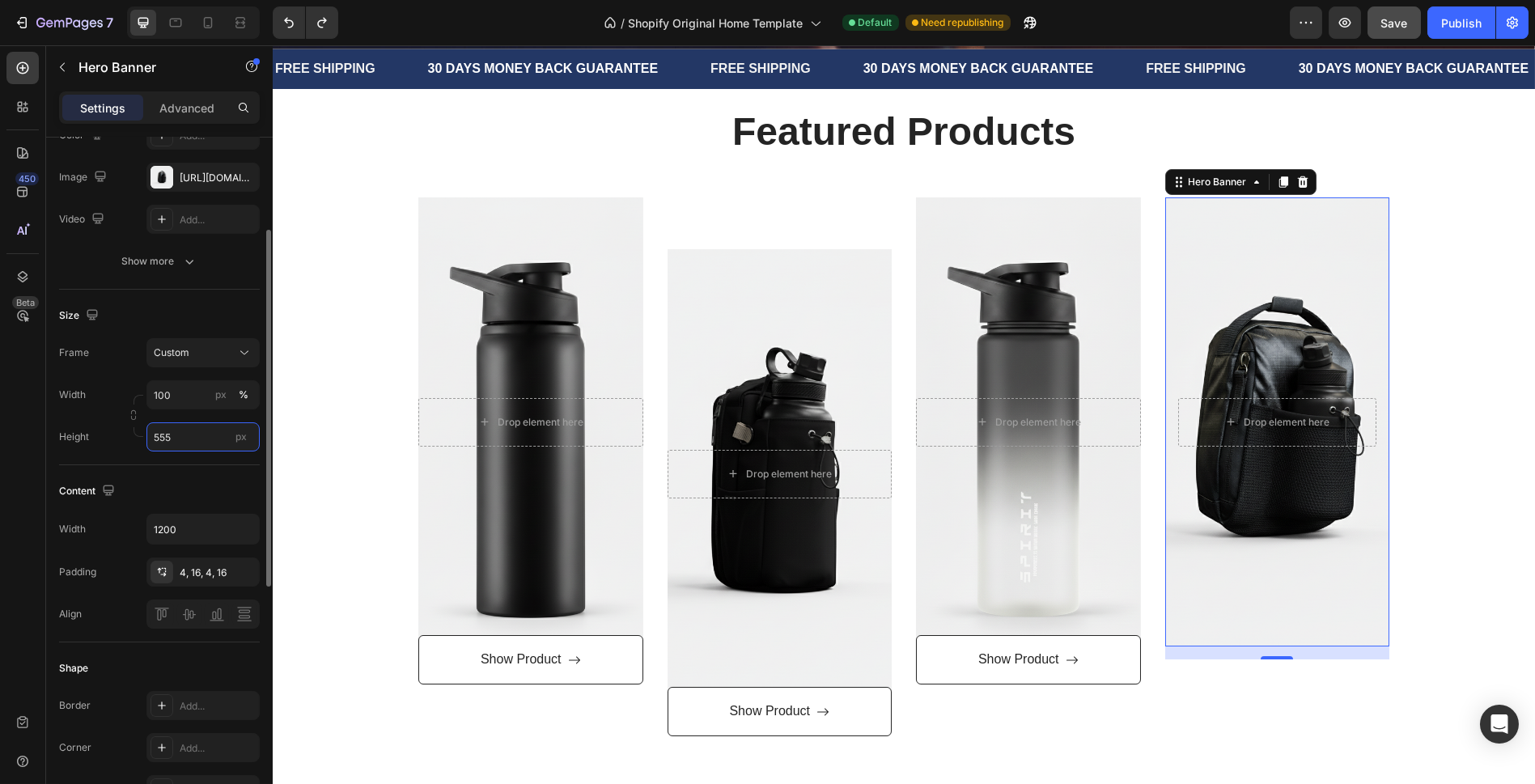
click at [167, 427] on input "555" at bounding box center [203, 437] width 114 height 29
click at [46, 459] on div "Layout Center Background The changes might be hidden by the video. Color Add...…" at bounding box center [159, 630] width 226 height 1345
click at [228, 533] on input "1200" at bounding box center [203, 528] width 112 height 29
type input "370"
click at [223, 486] on div "Content" at bounding box center [160, 492] width 201 height 26
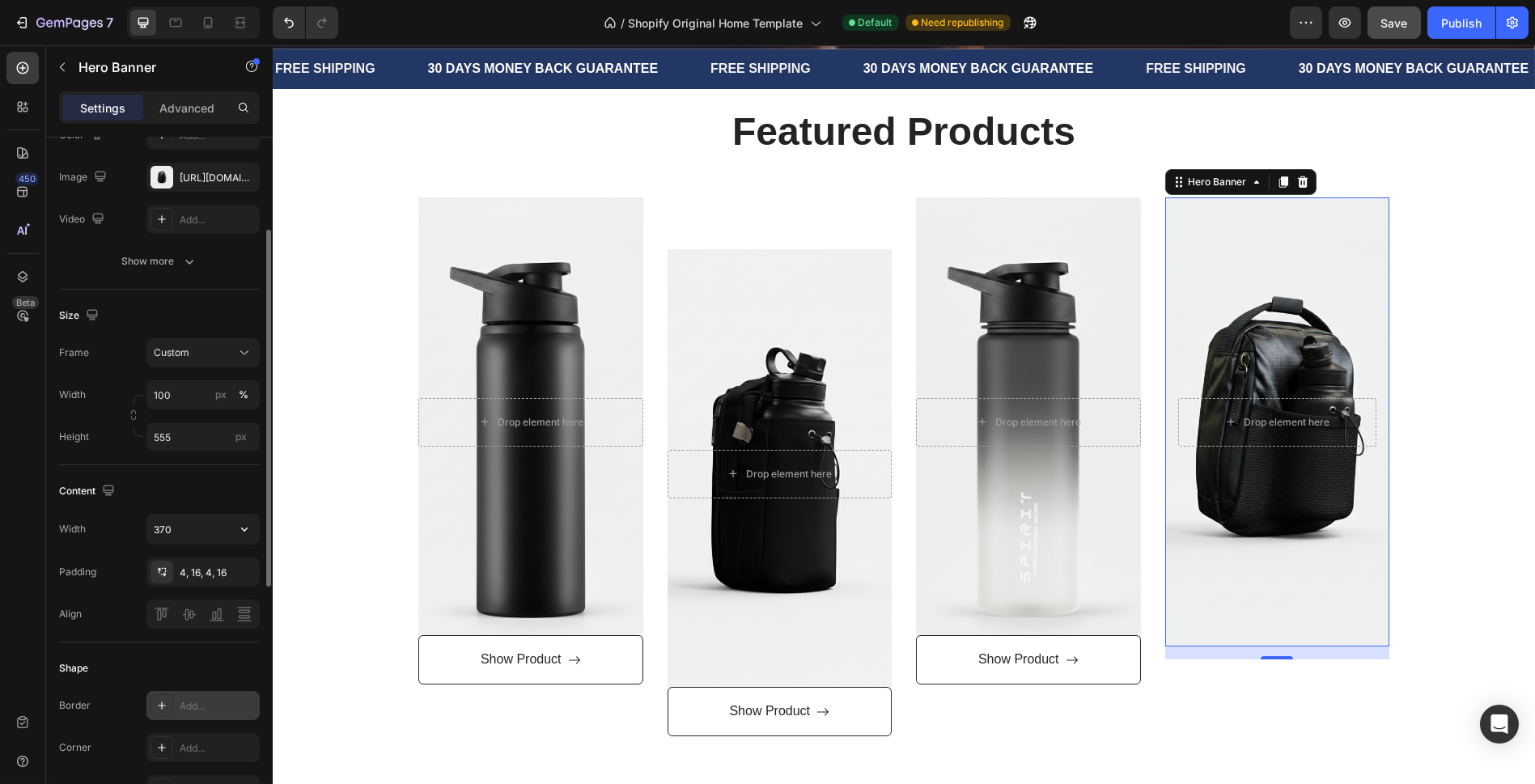
scroll to position [359, 0]
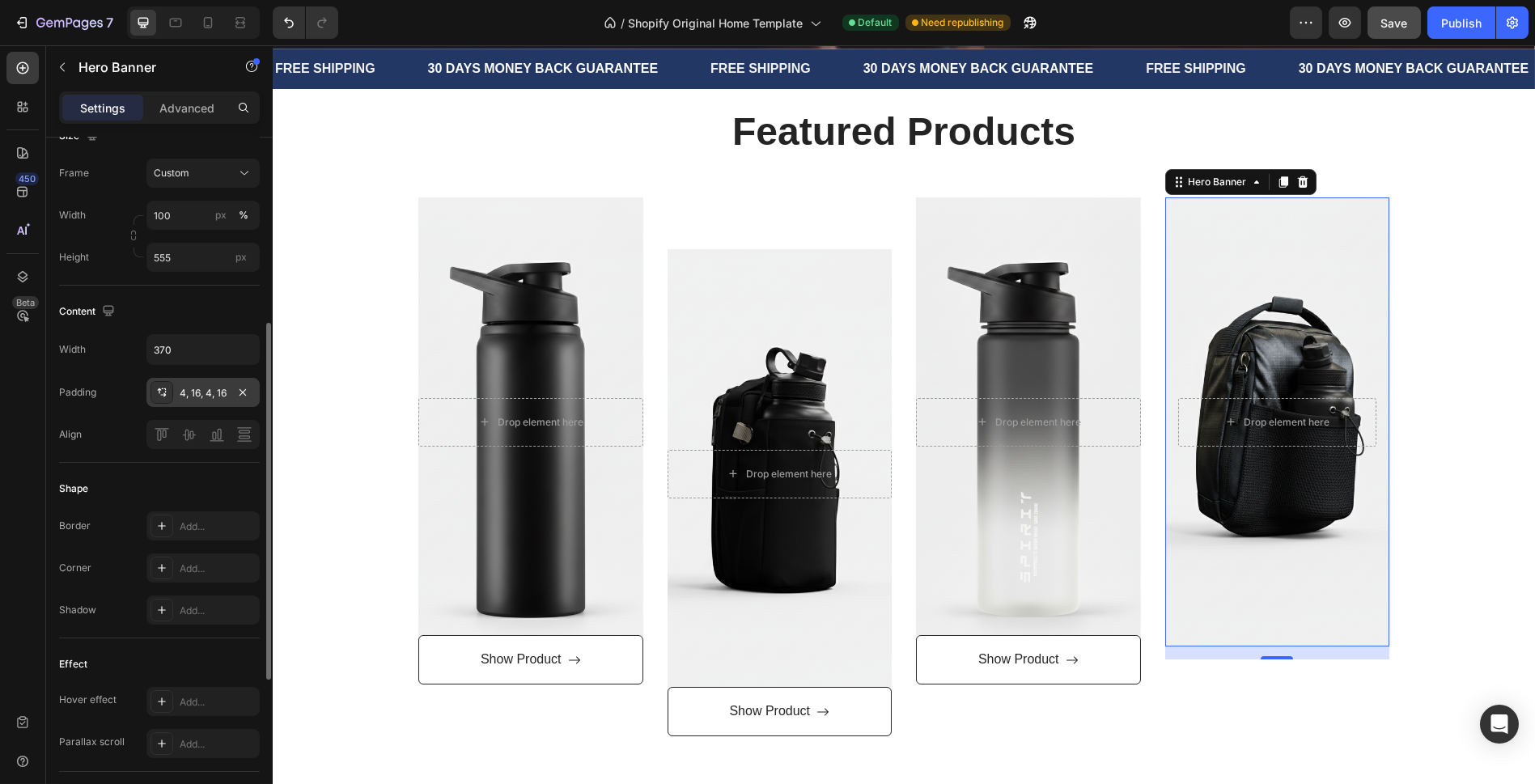
click at [203, 388] on div "4, 16, 4, 16" at bounding box center [203, 393] width 47 height 15
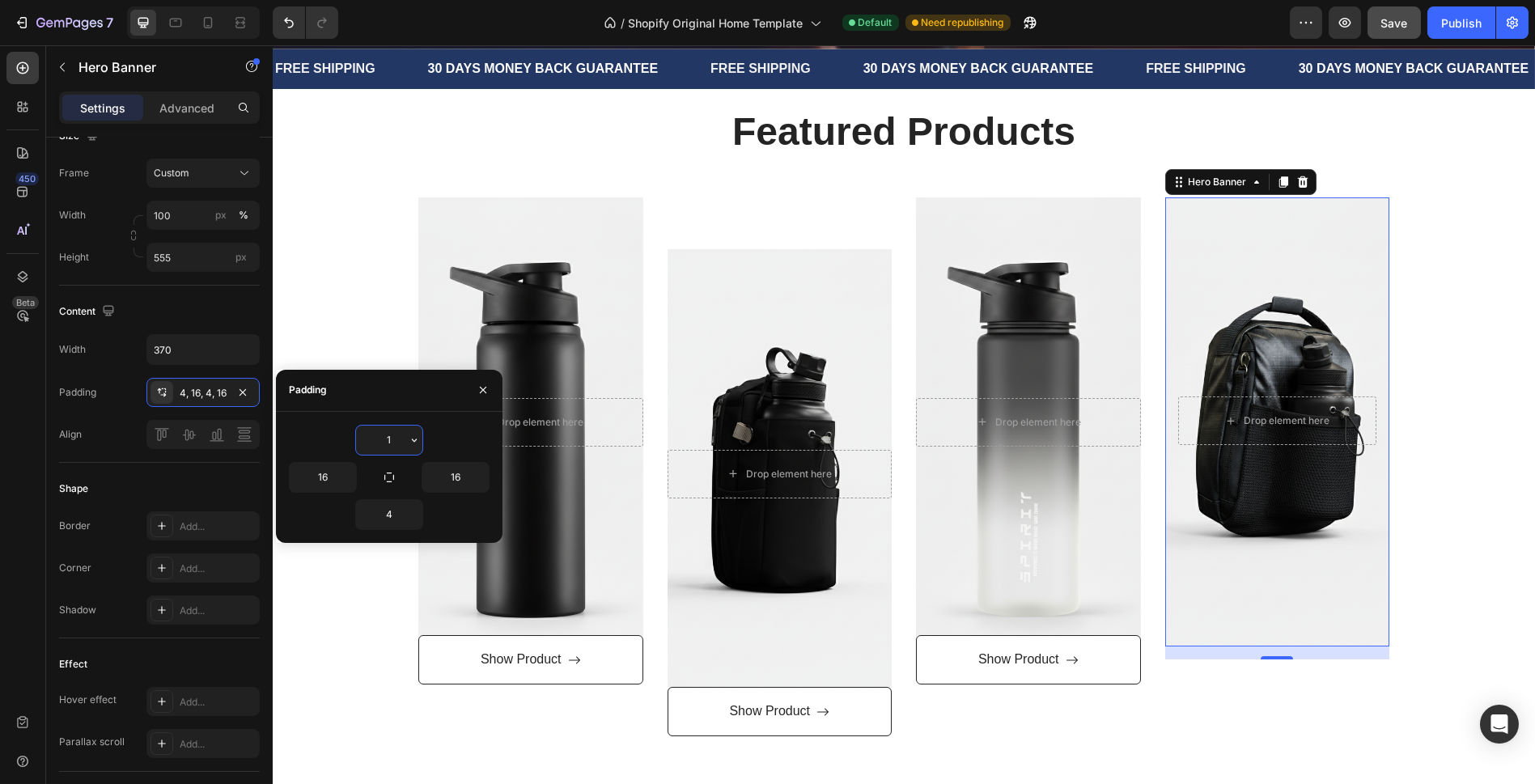
type input "16"
click at [16, 426] on div "450 Beta" at bounding box center [22, 379] width 32 height 655
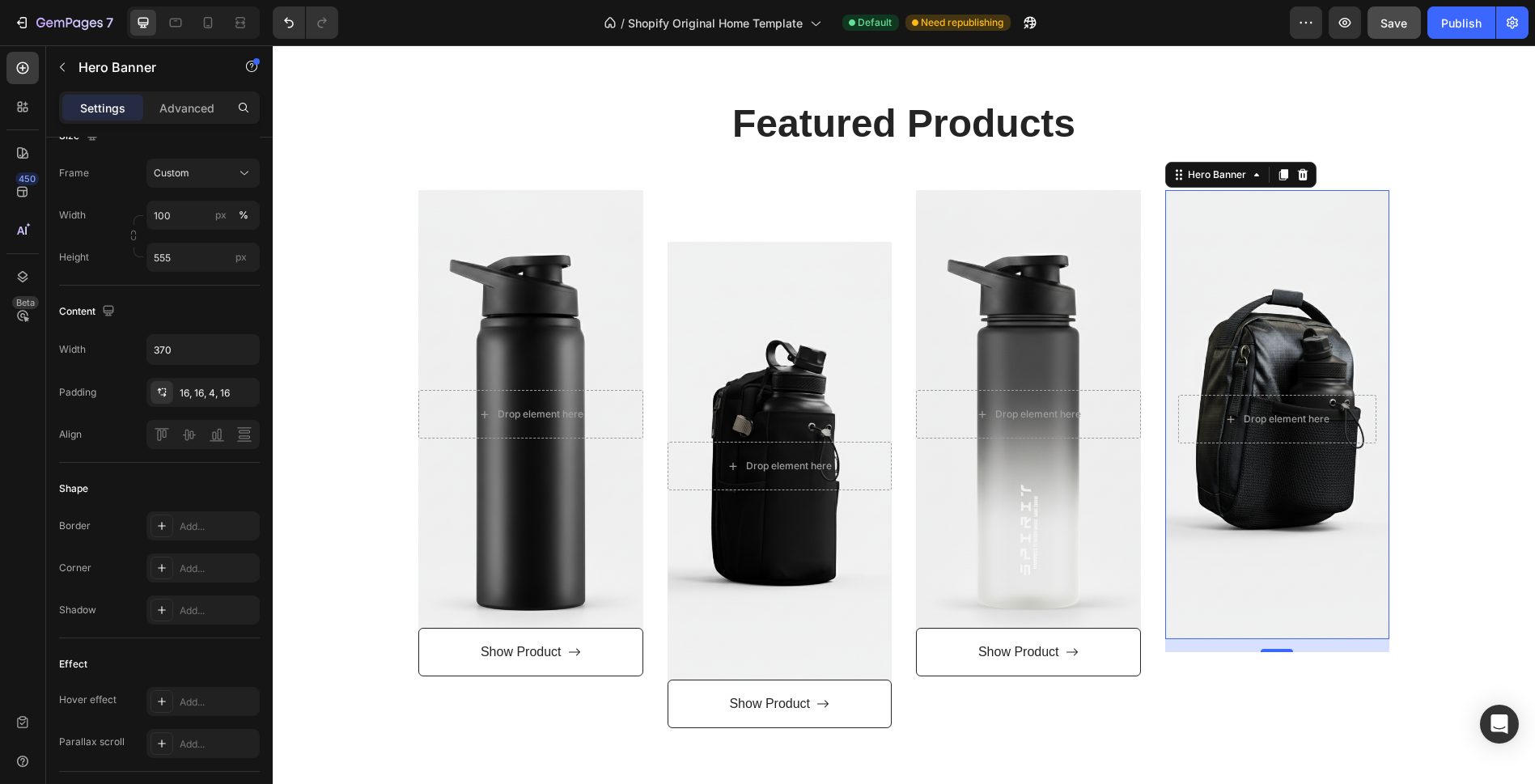
scroll to position [814, 0]
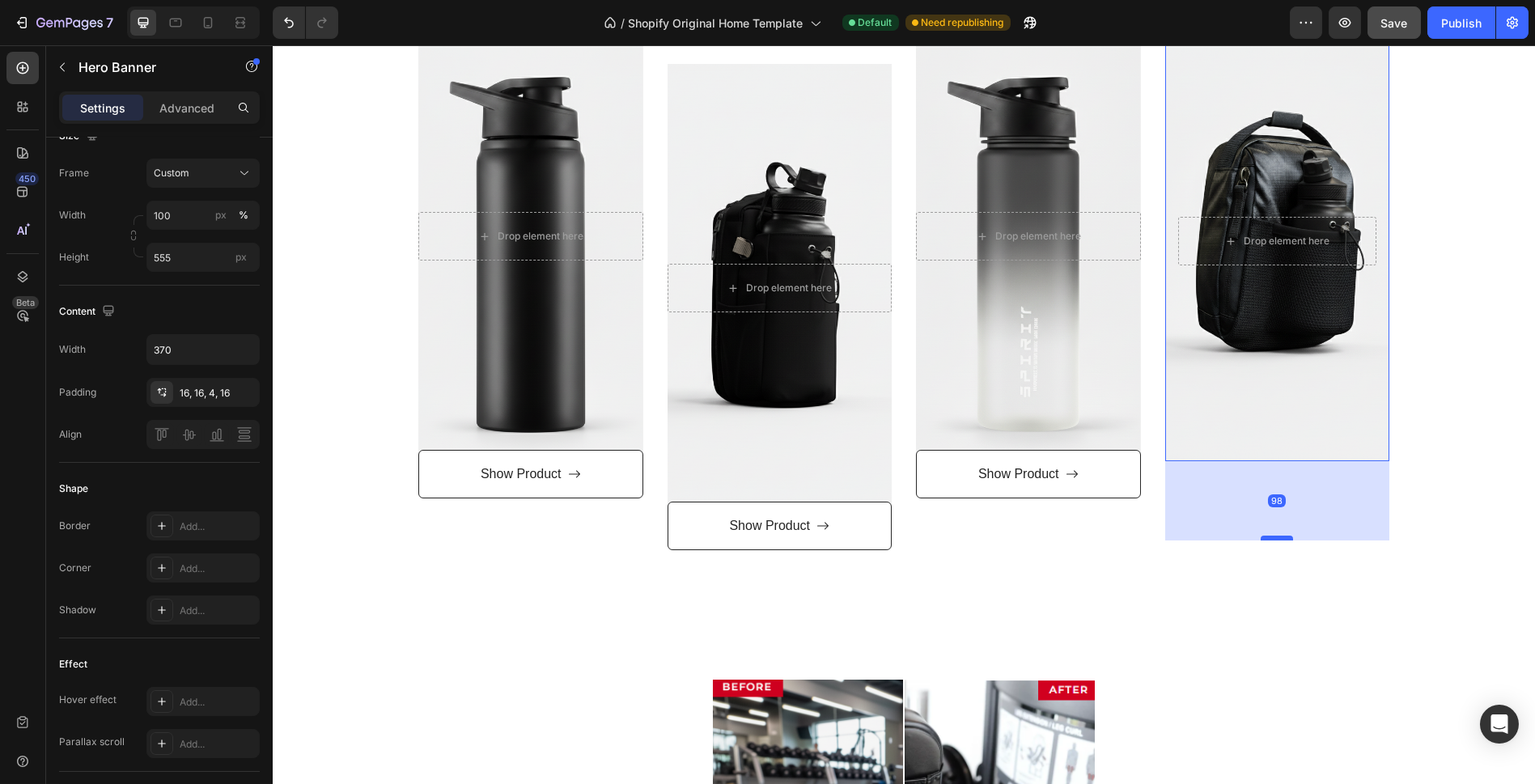
drag, startPoint x: 1280, startPoint y: 468, endPoint x: 1270, endPoint y: 545, distance: 77.6
click at [1270, 540] on div at bounding box center [1277, 538] width 32 height 5
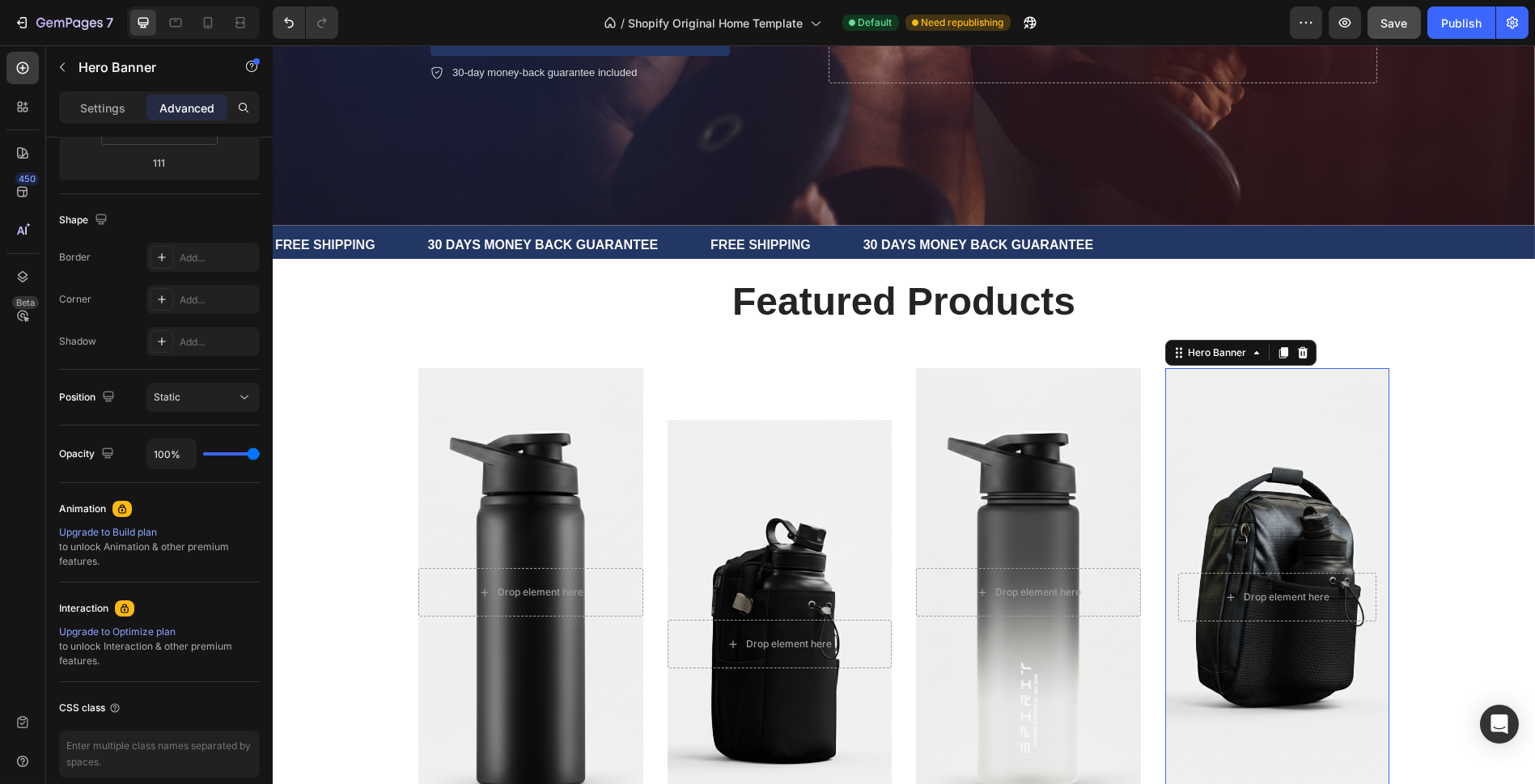
scroll to position [455, 0]
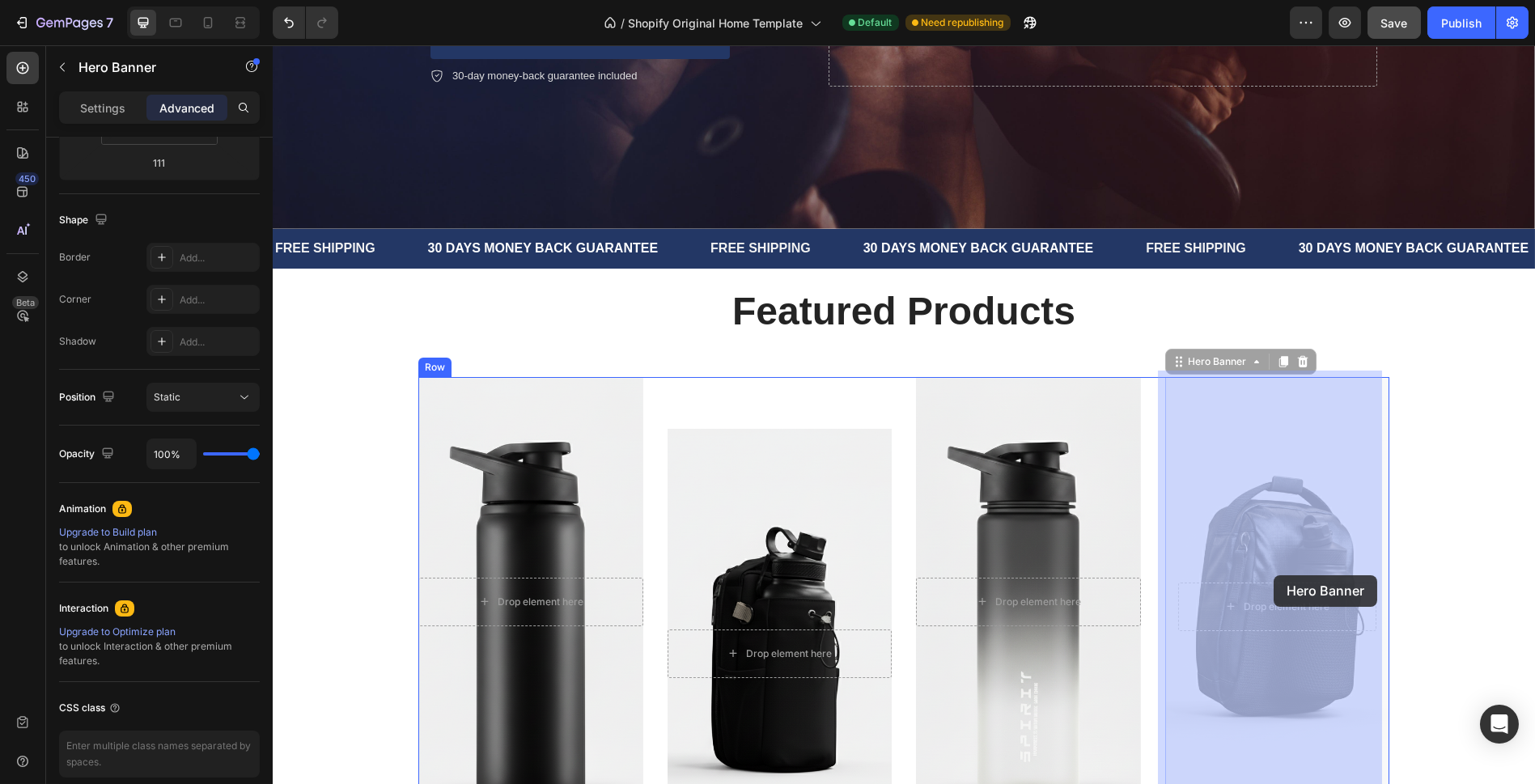
drag, startPoint x: 1297, startPoint y: 480, endPoint x: 1271, endPoint y: 580, distance: 103.3
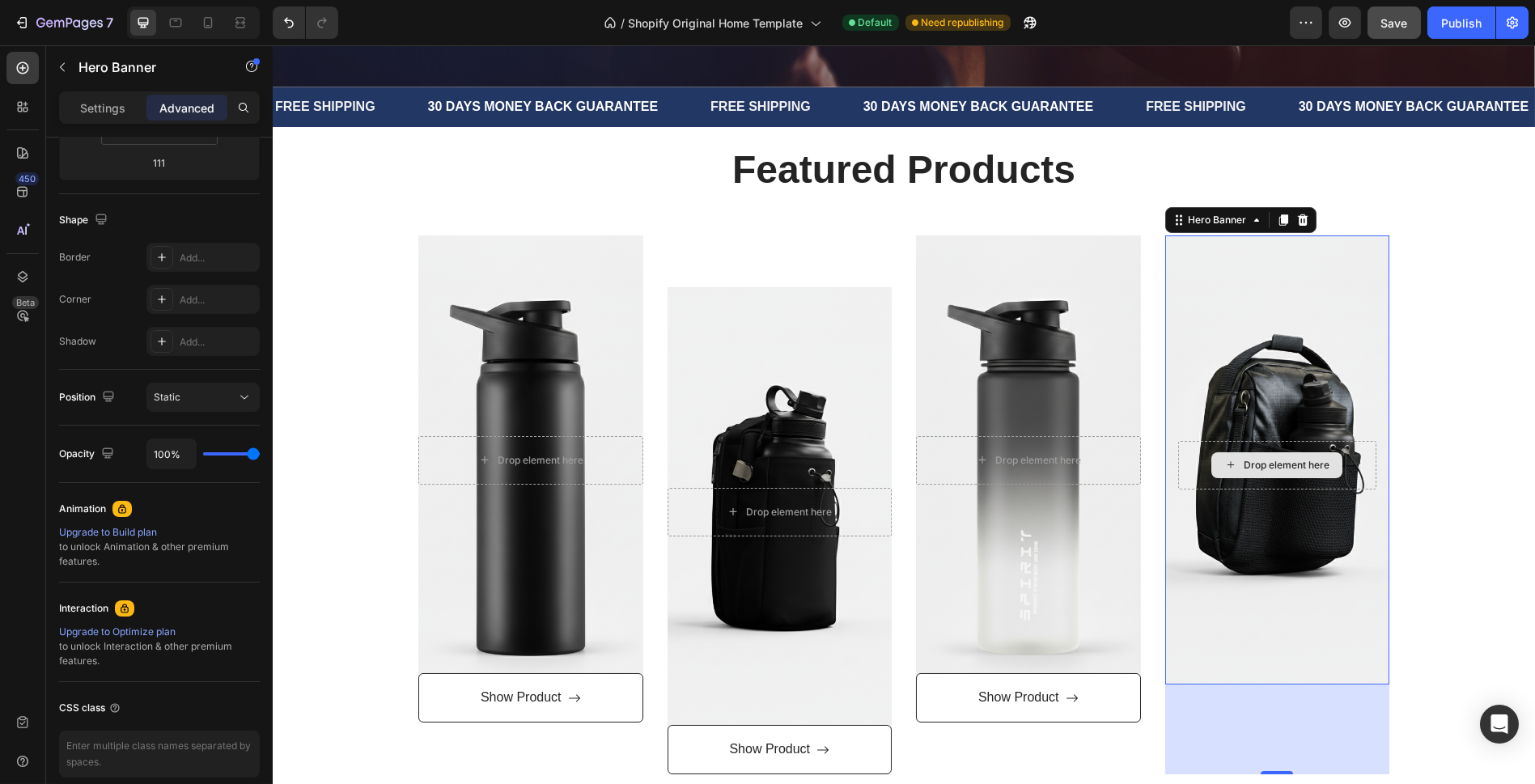
scroll to position [814, 0]
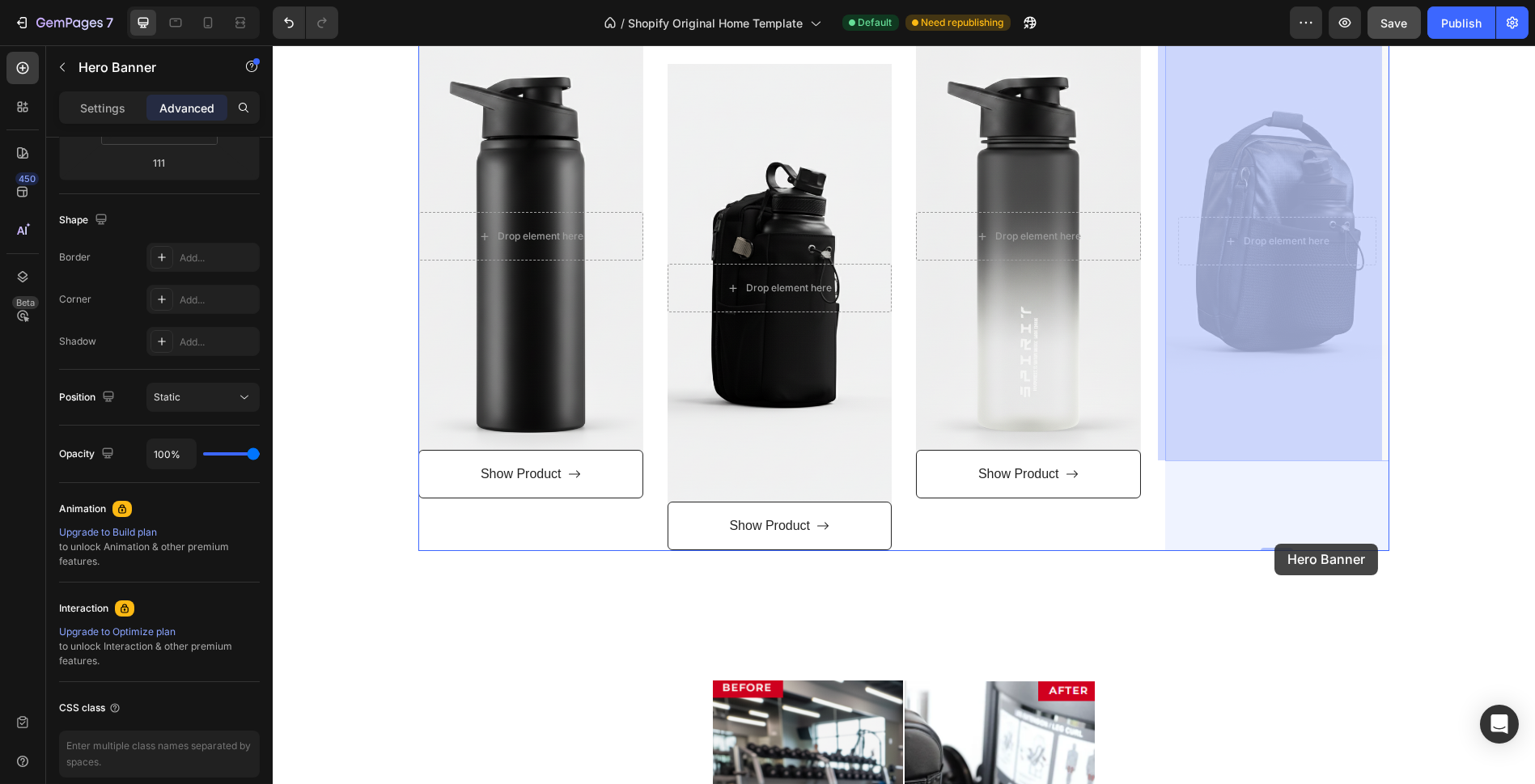
drag, startPoint x: 1291, startPoint y: 409, endPoint x: 1275, endPoint y: 544, distance: 135.9
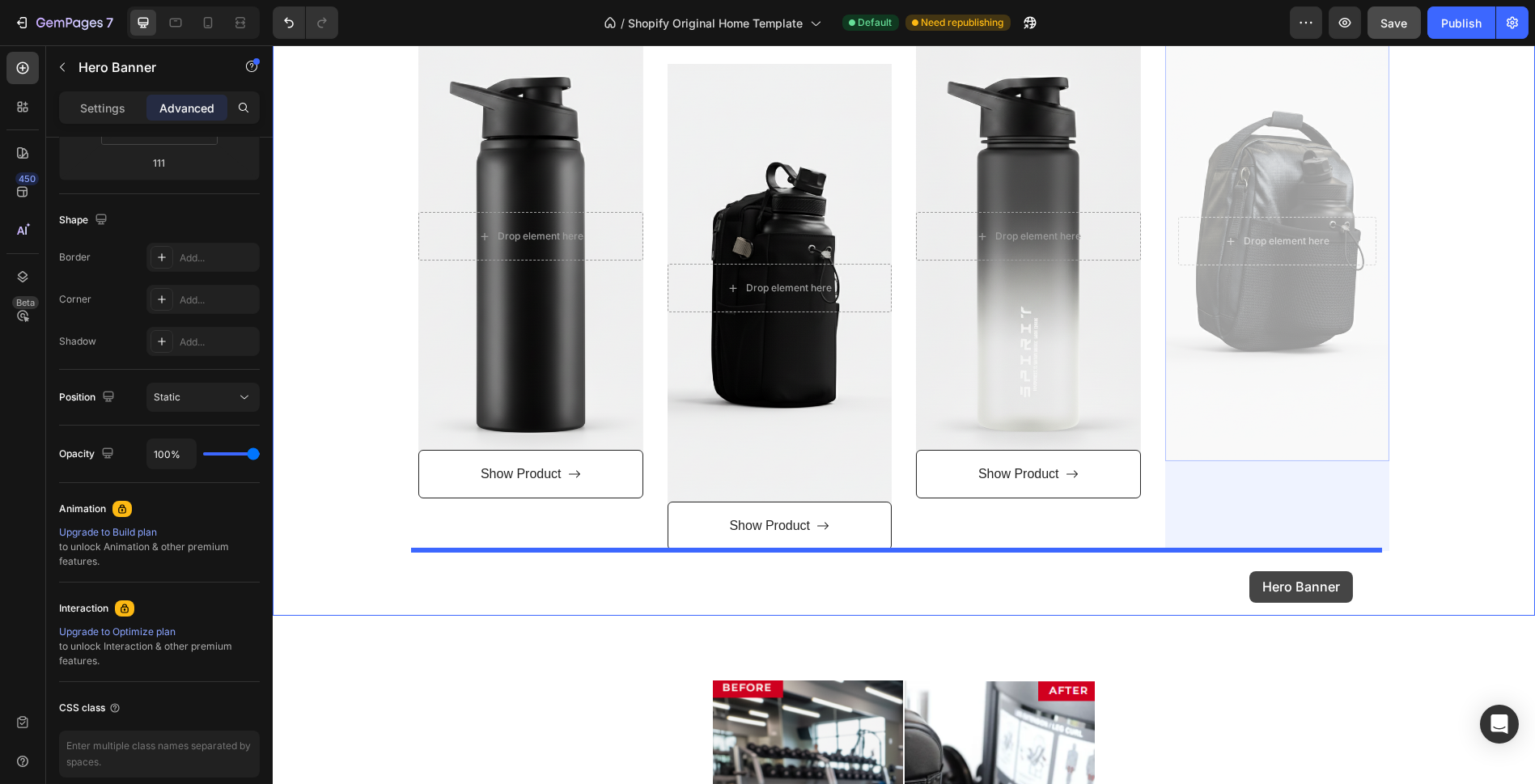
drag, startPoint x: 1276, startPoint y: 393, endPoint x: 1249, endPoint y: 571, distance: 180.0
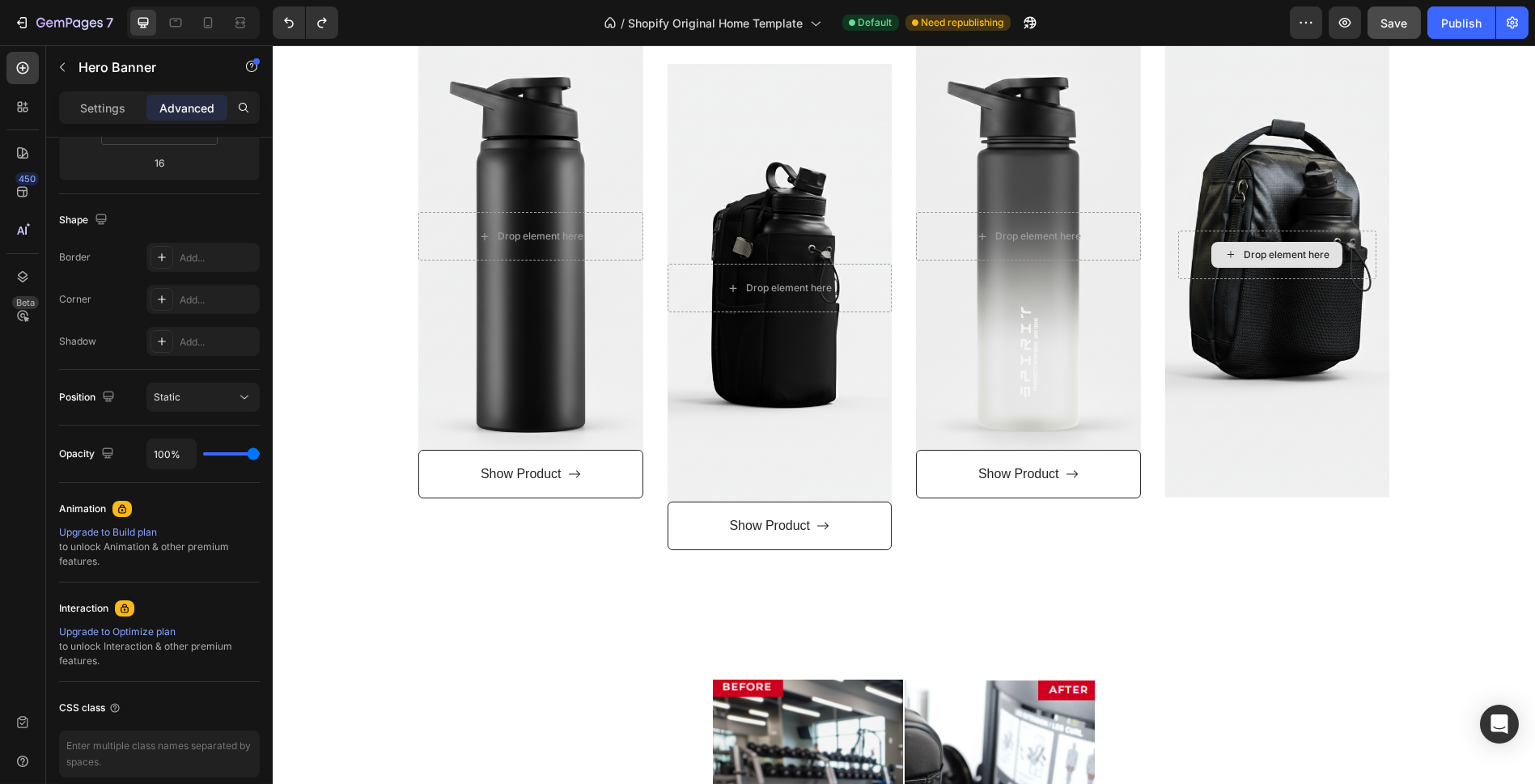
type input "0"
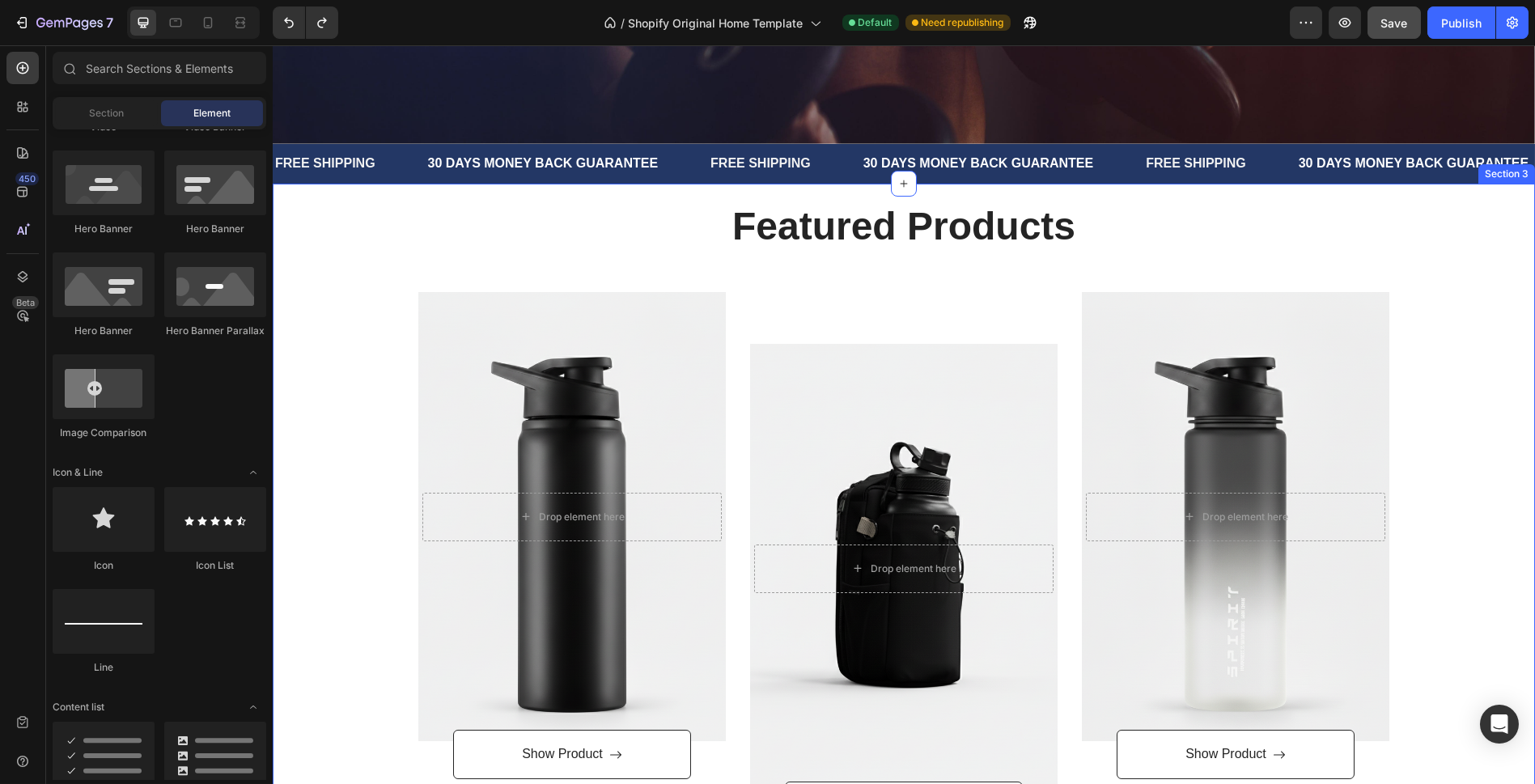
scroll to position [635, 0]
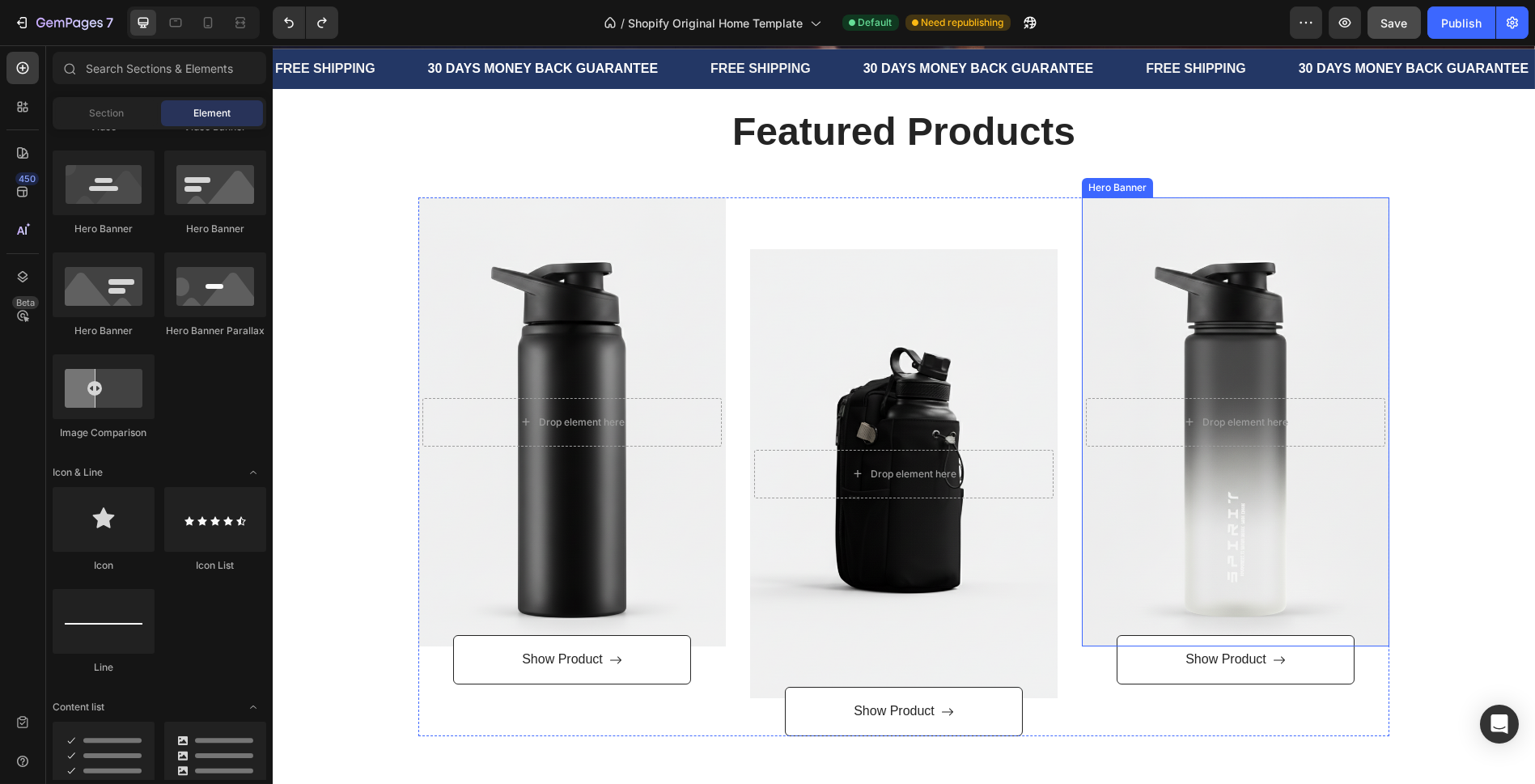
click at [1344, 334] on div "Overlay" at bounding box center [1236, 422] width 307 height 449
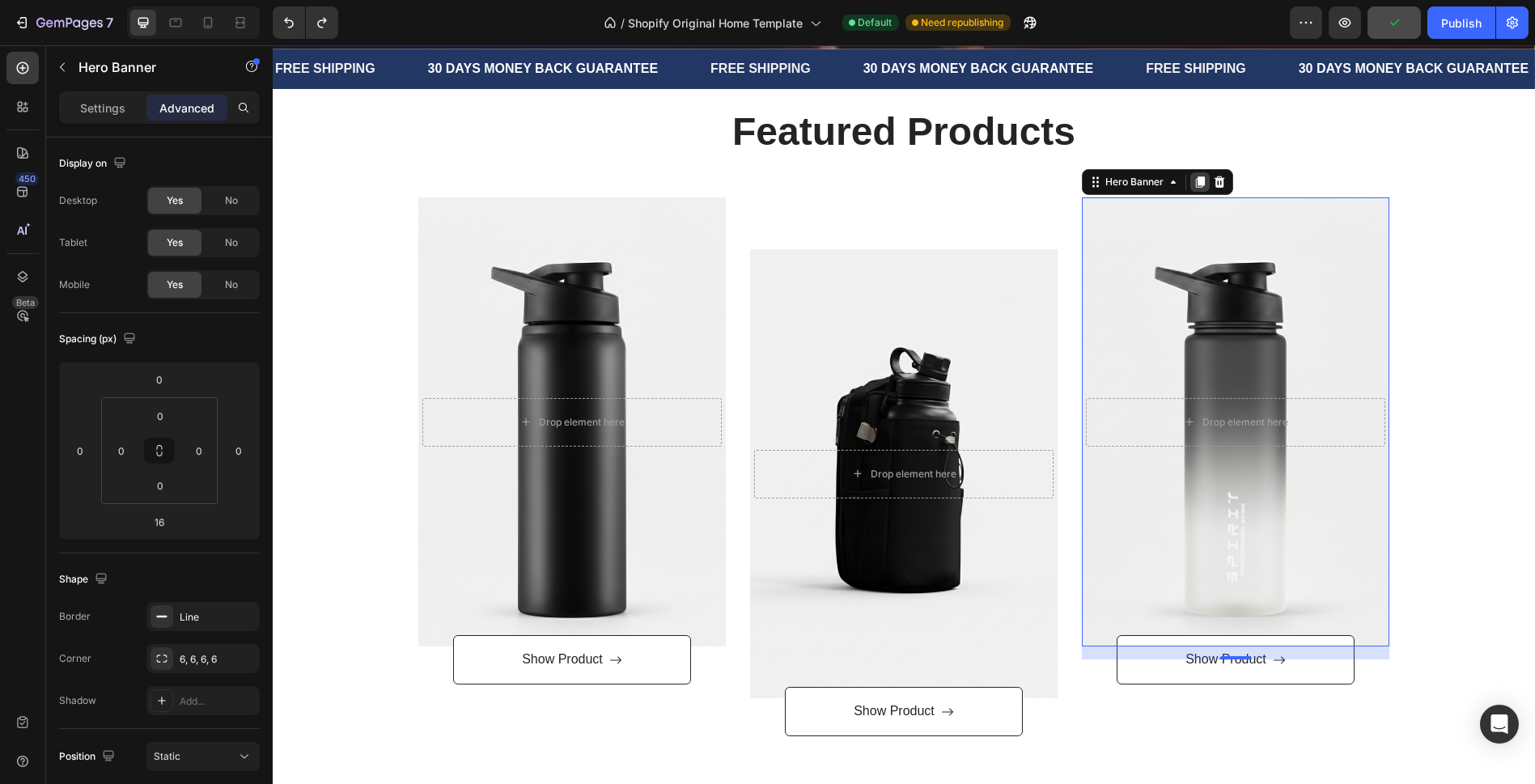
click at [1194, 182] on div at bounding box center [1200, 182] width 19 height 19
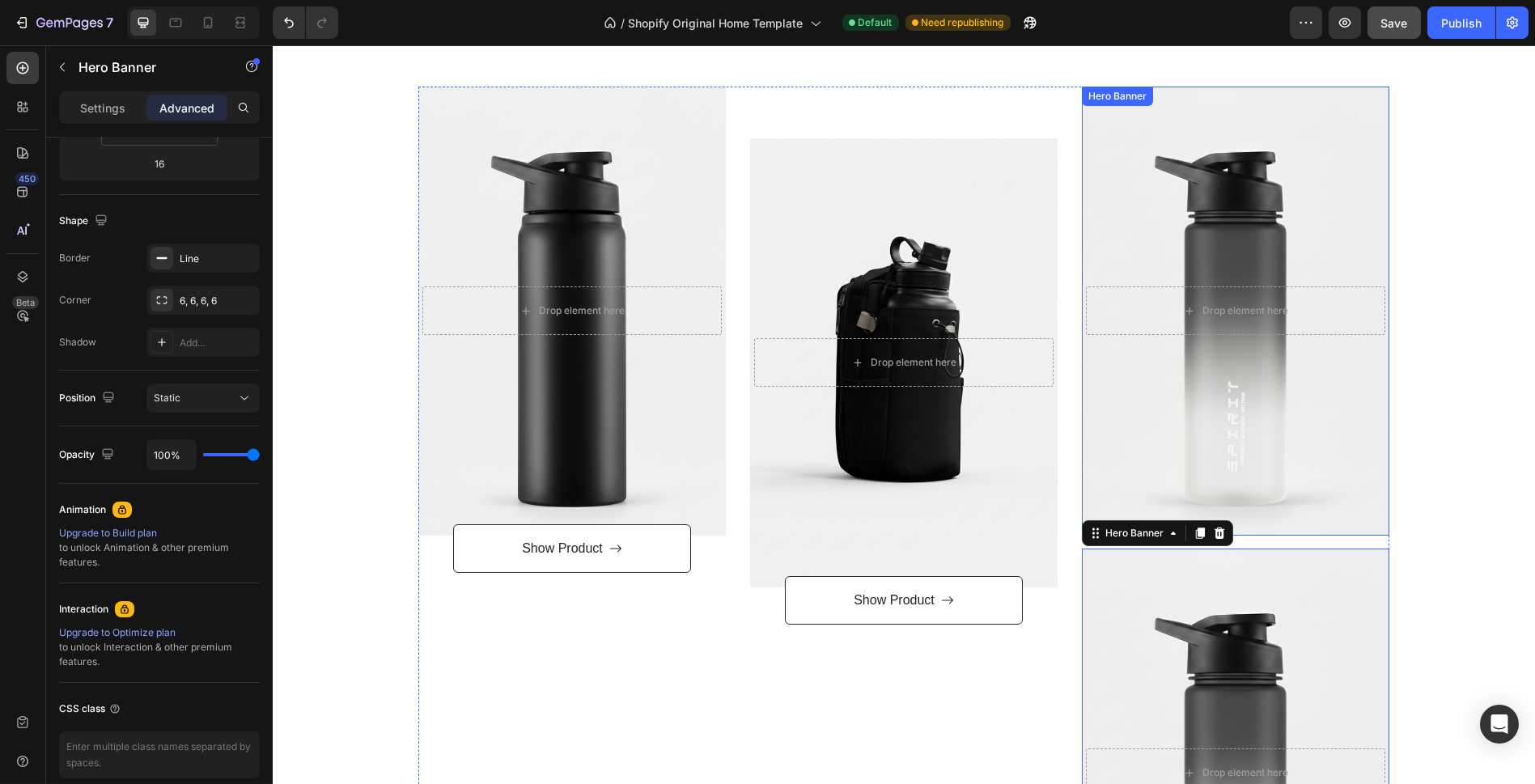
scroll to position [645, 0]
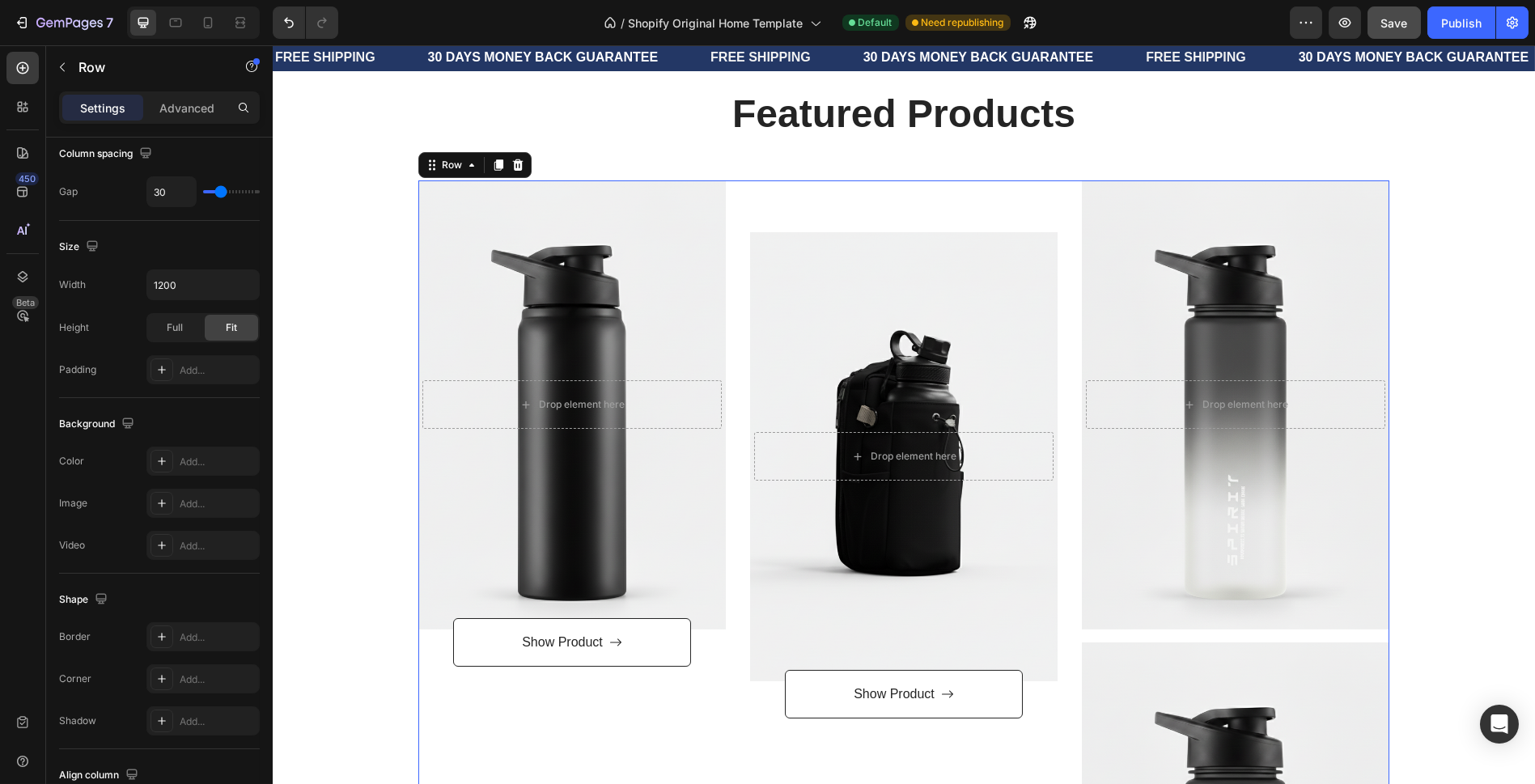
click at [966, 204] on div "Text block Drop element here Hero Banner Show Product Button" at bounding box center [904, 655] width 307 height 949
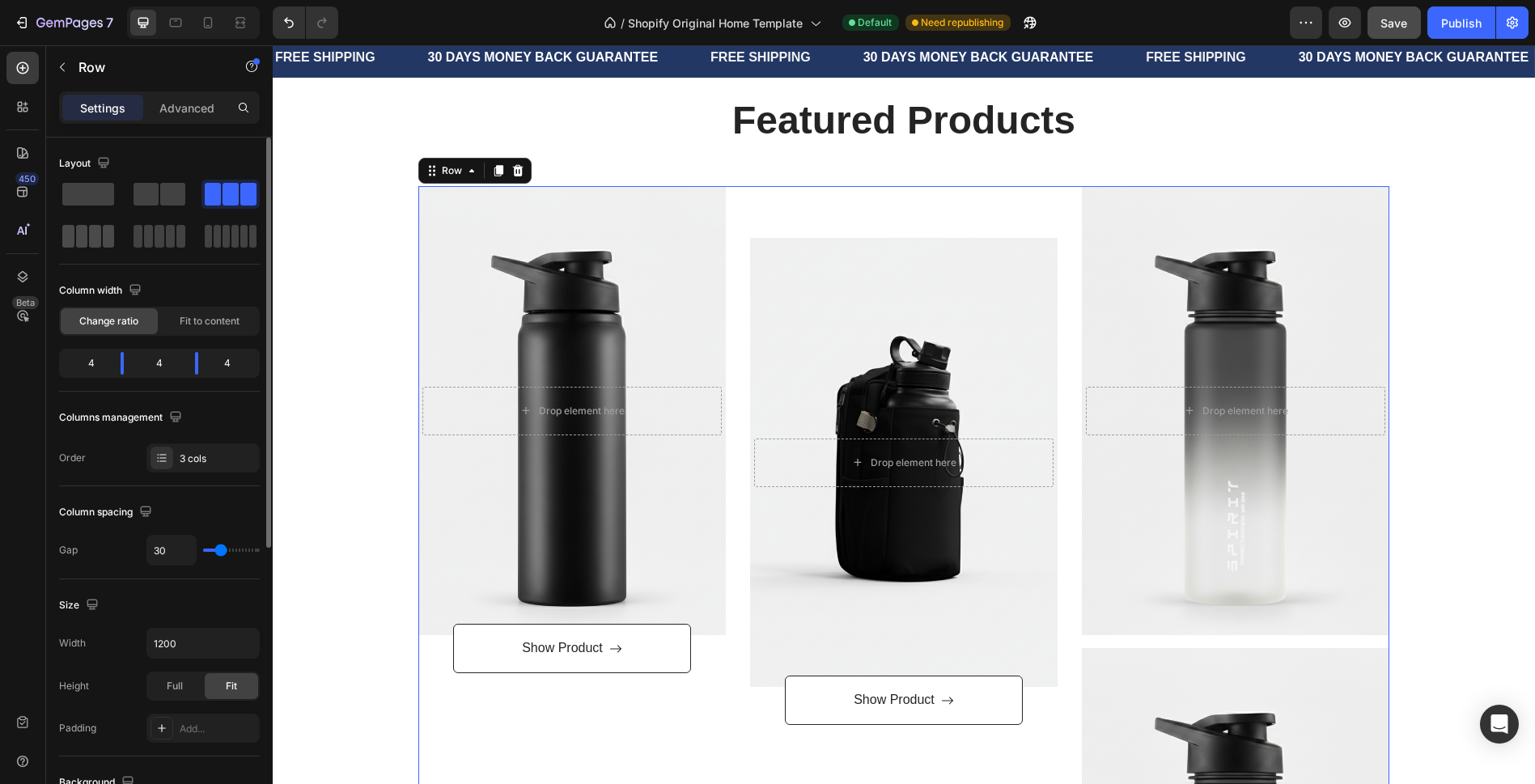
click at [76, 230] on span at bounding box center [82, 237] width 12 height 23
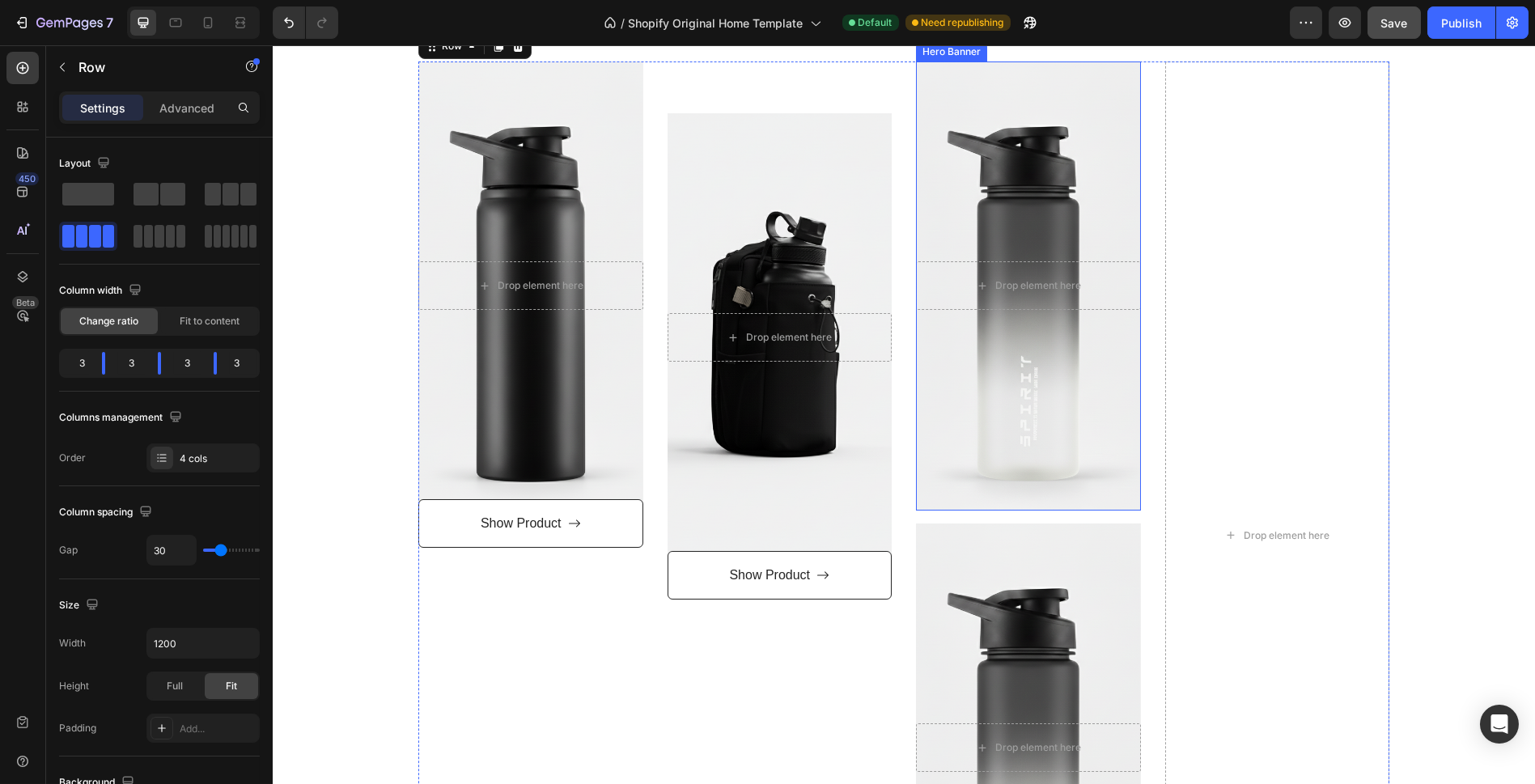
scroll to position [825, 0]
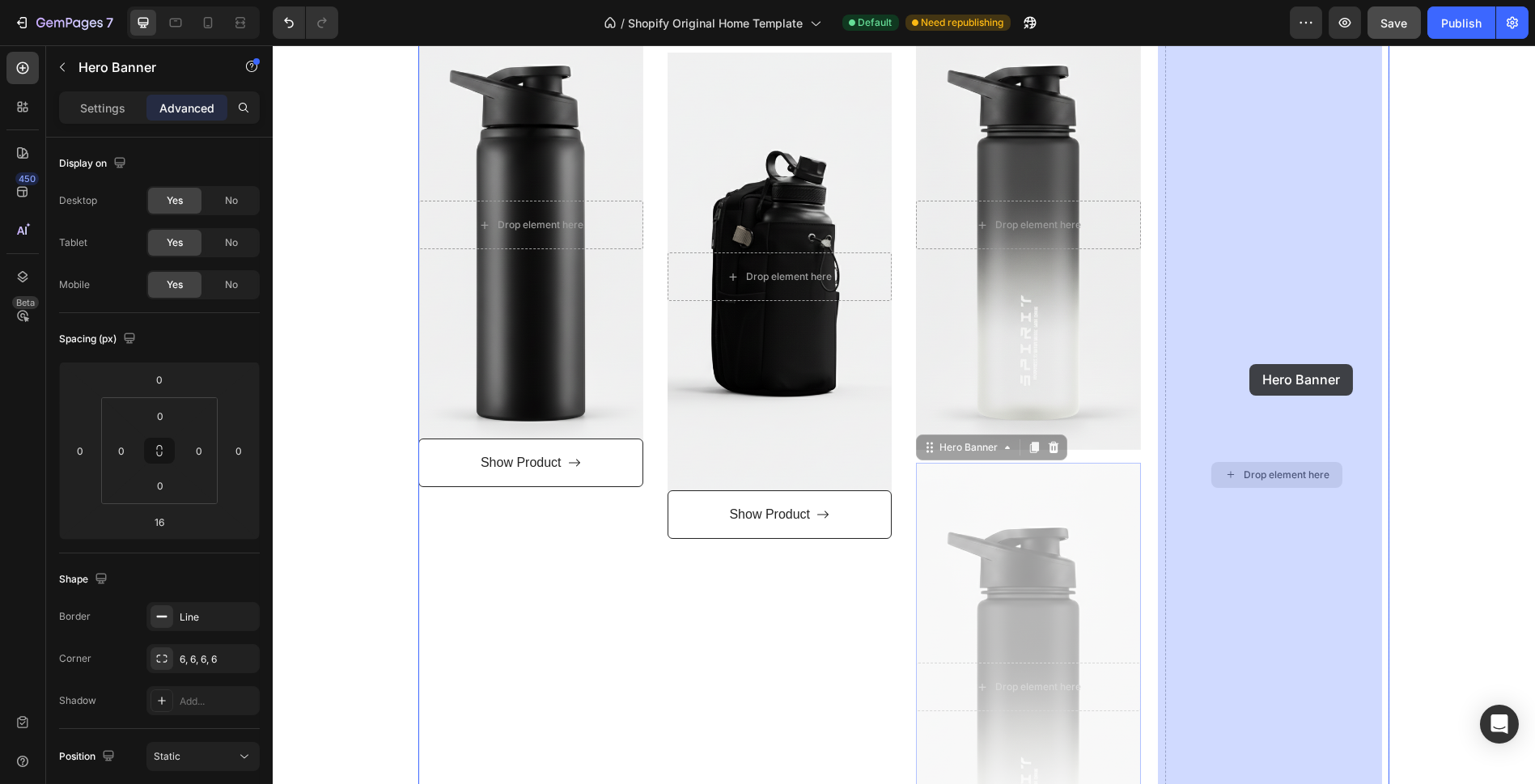
drag, startPoint x: 1029, startPoint y: 524, endPoint x: 1248, endPoint y: 364, distance: 271.2
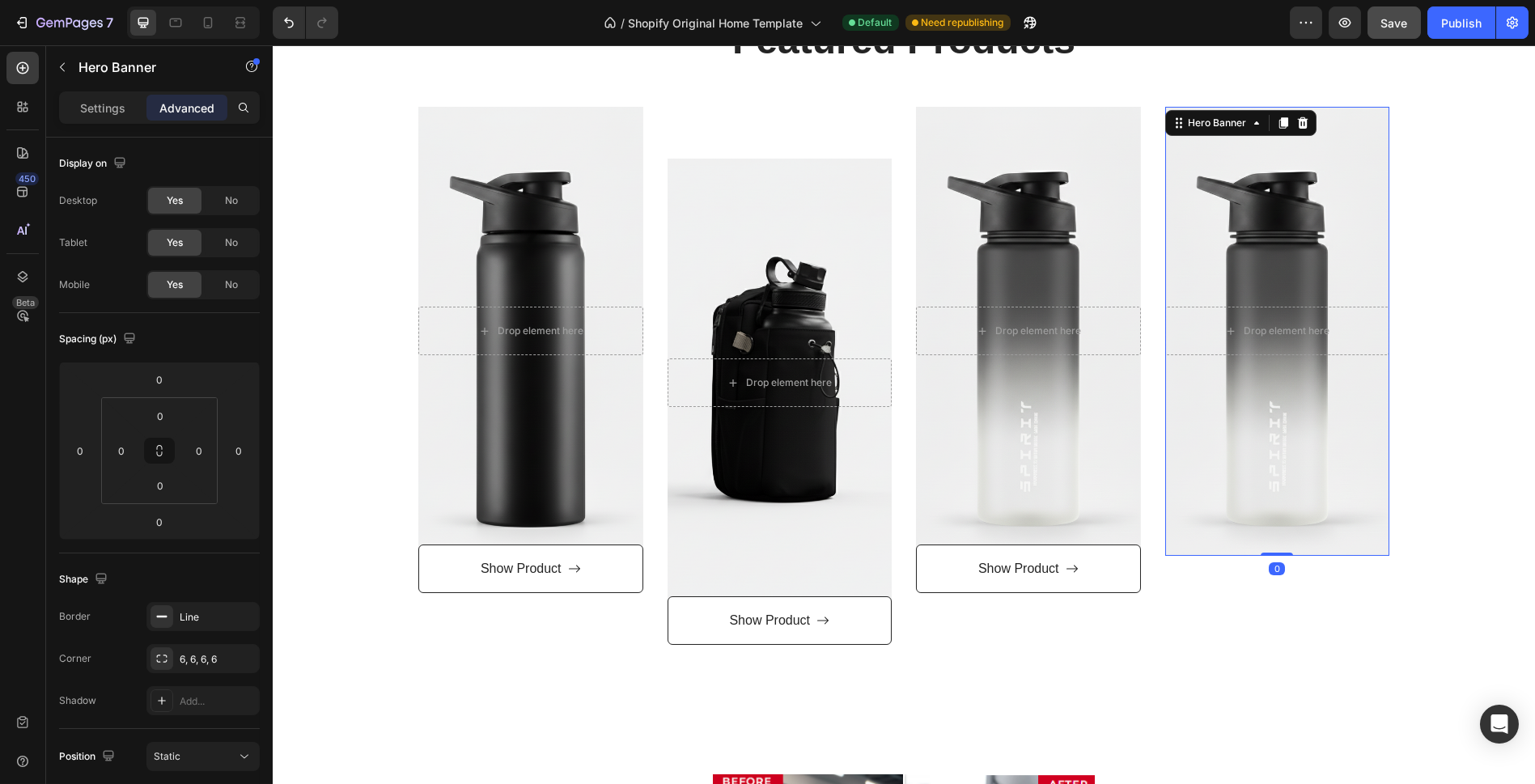
scroll to position [645, 0]
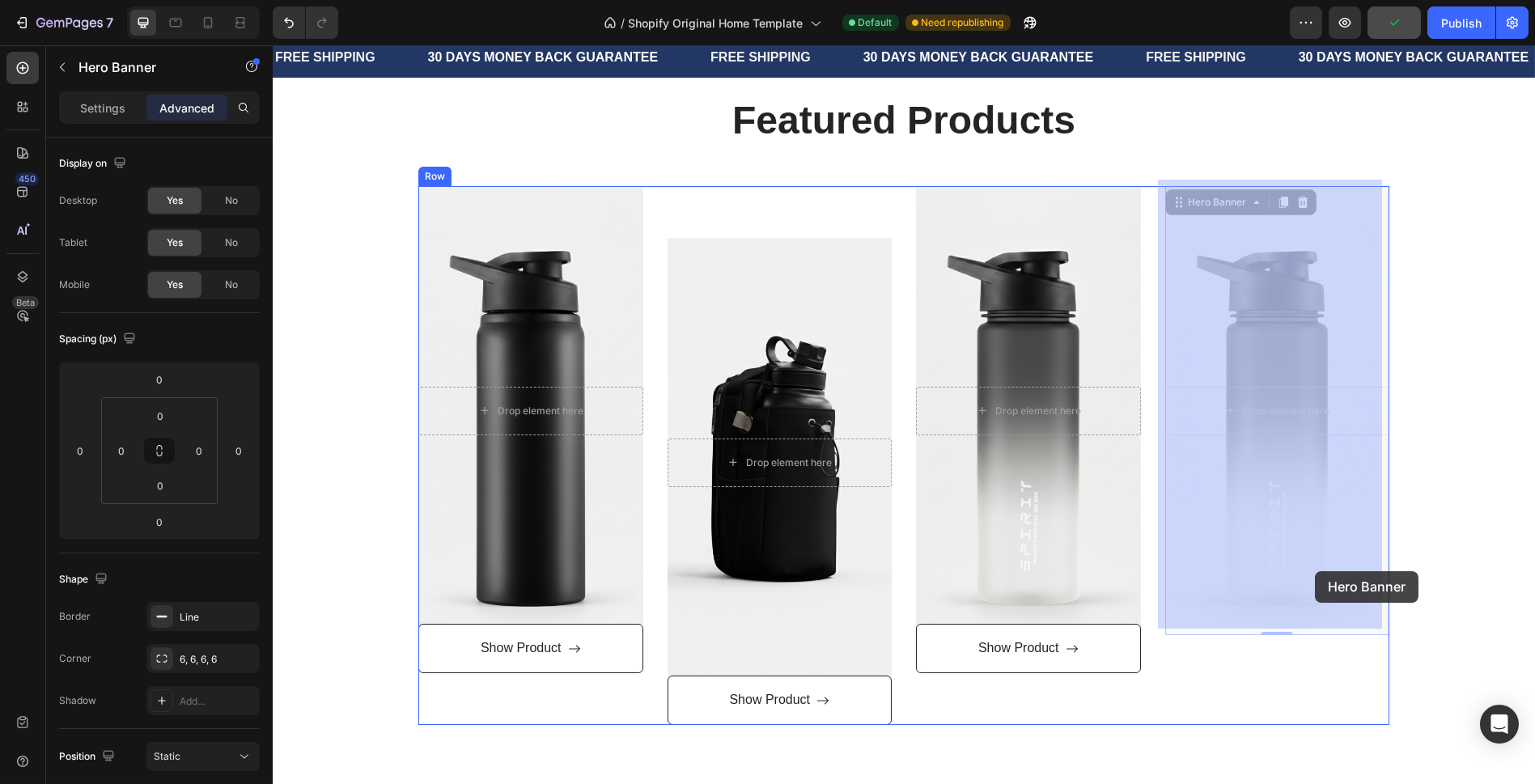
drag, startPoint x: 1318, startPoint y: 517, endPoint x: 1313, endPoint y: 562, distance: 45.3
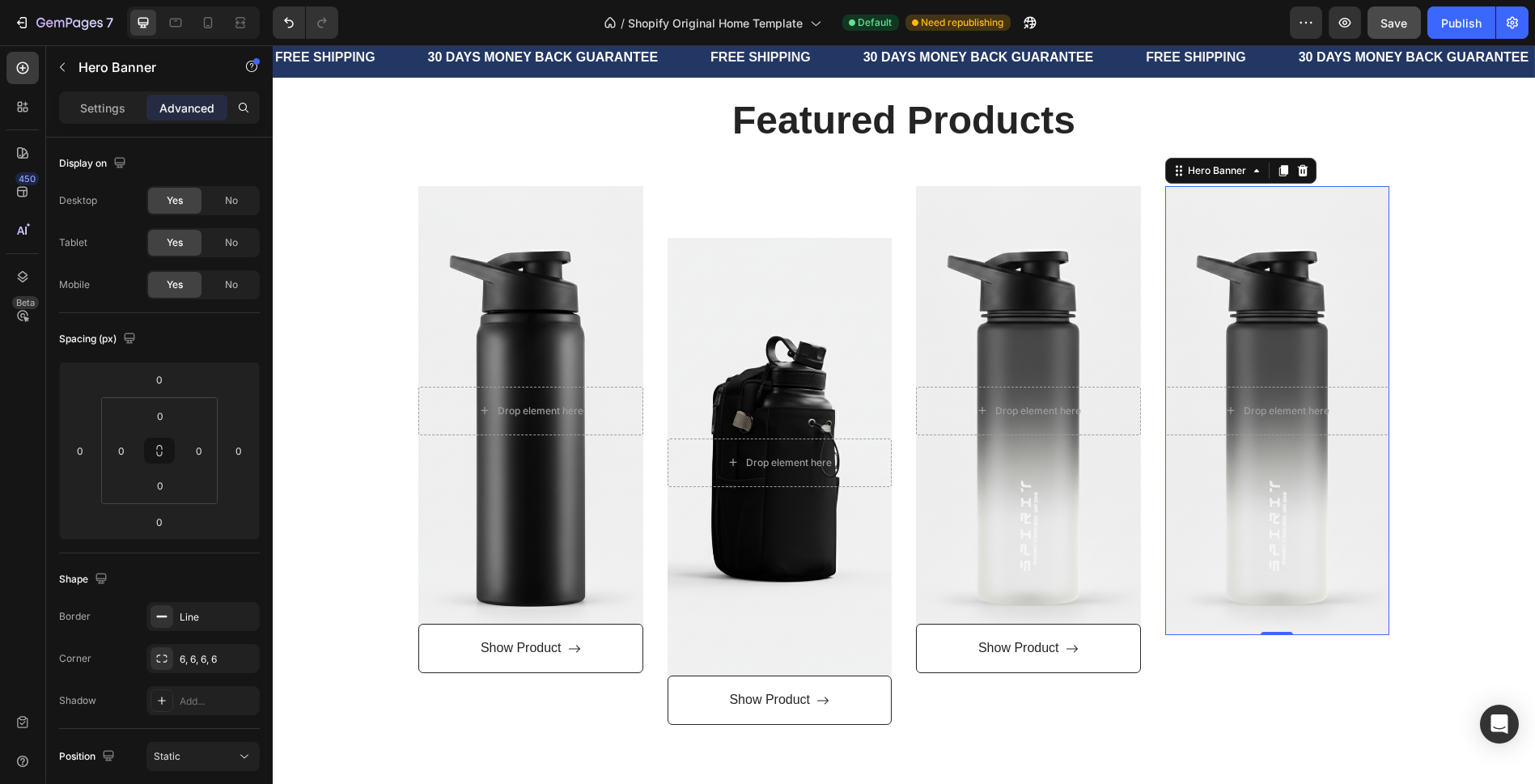
type input "16"
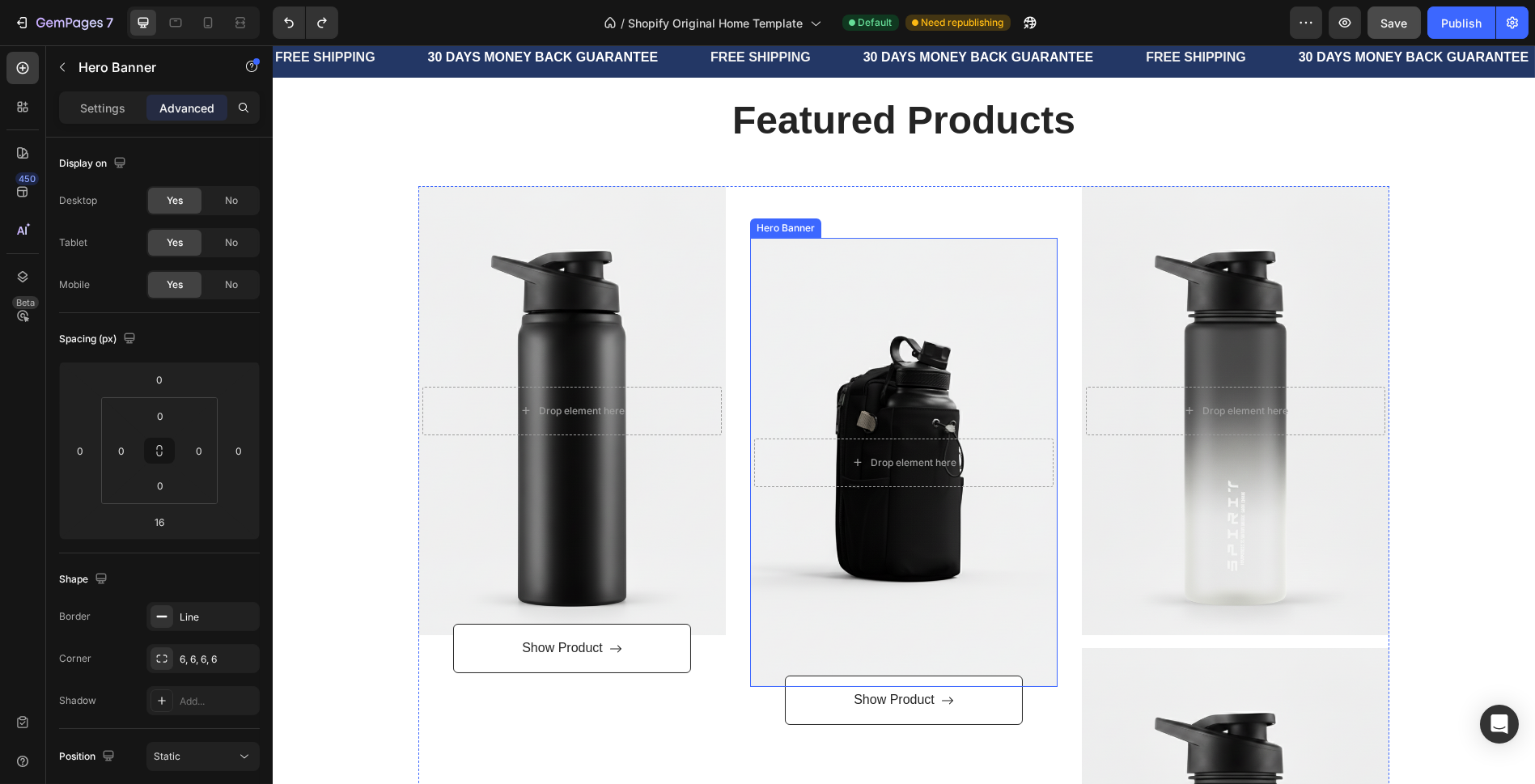
click at [994, 533] on div "Overlay" at bounding box center [904, 462] width 307 height 449
drag, startPoint x: 860, startPoint y: 211, endPoint x: 921, endPoint y: 268, distance: 83.5
click at [862, 216] on icon at bounding box center [868, 222] width 13 height 13
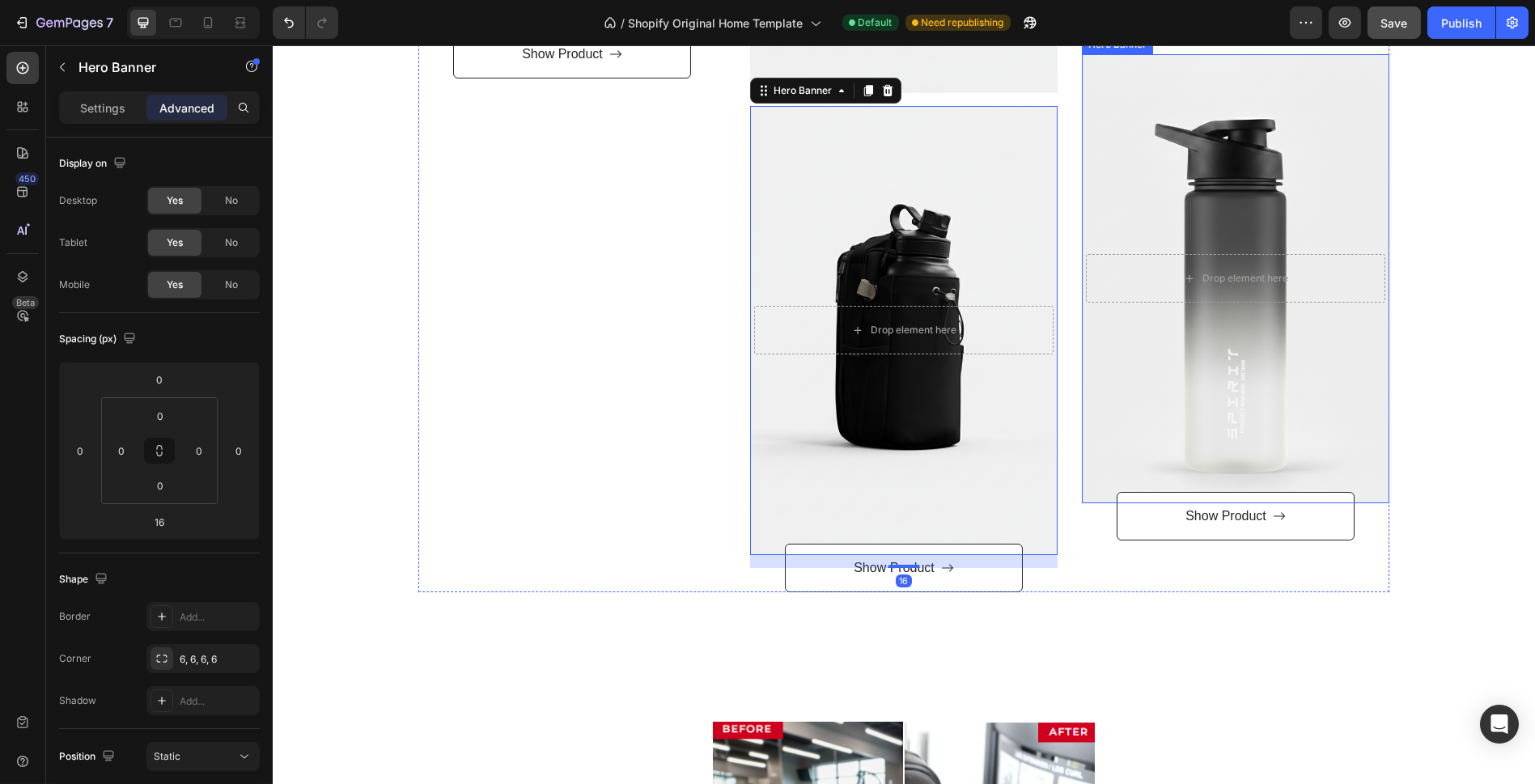
scroll to position [1236, 0]
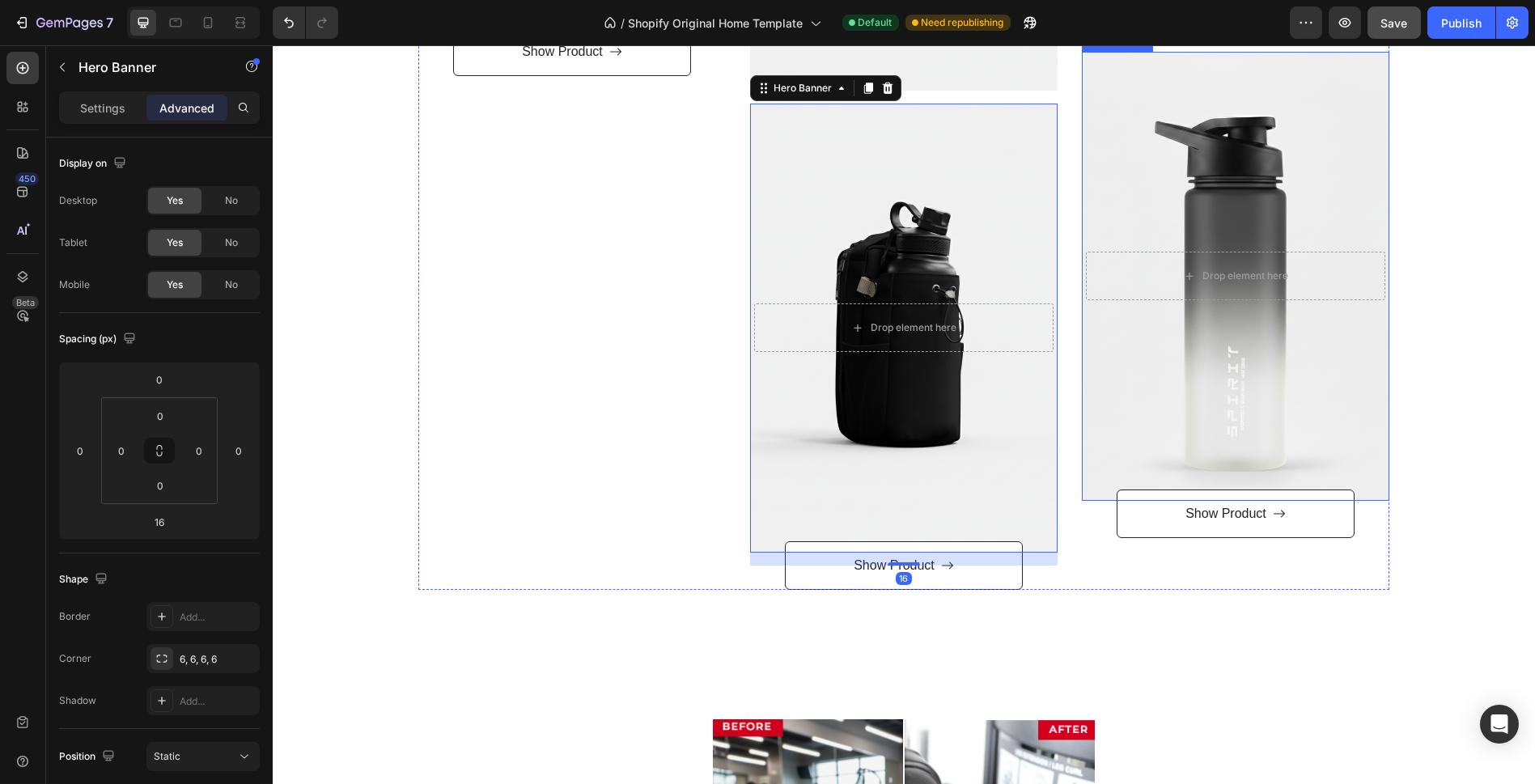
click at [1231, 359] on div "Overlay" at bounding box center [1236, 276] width 307 height 449
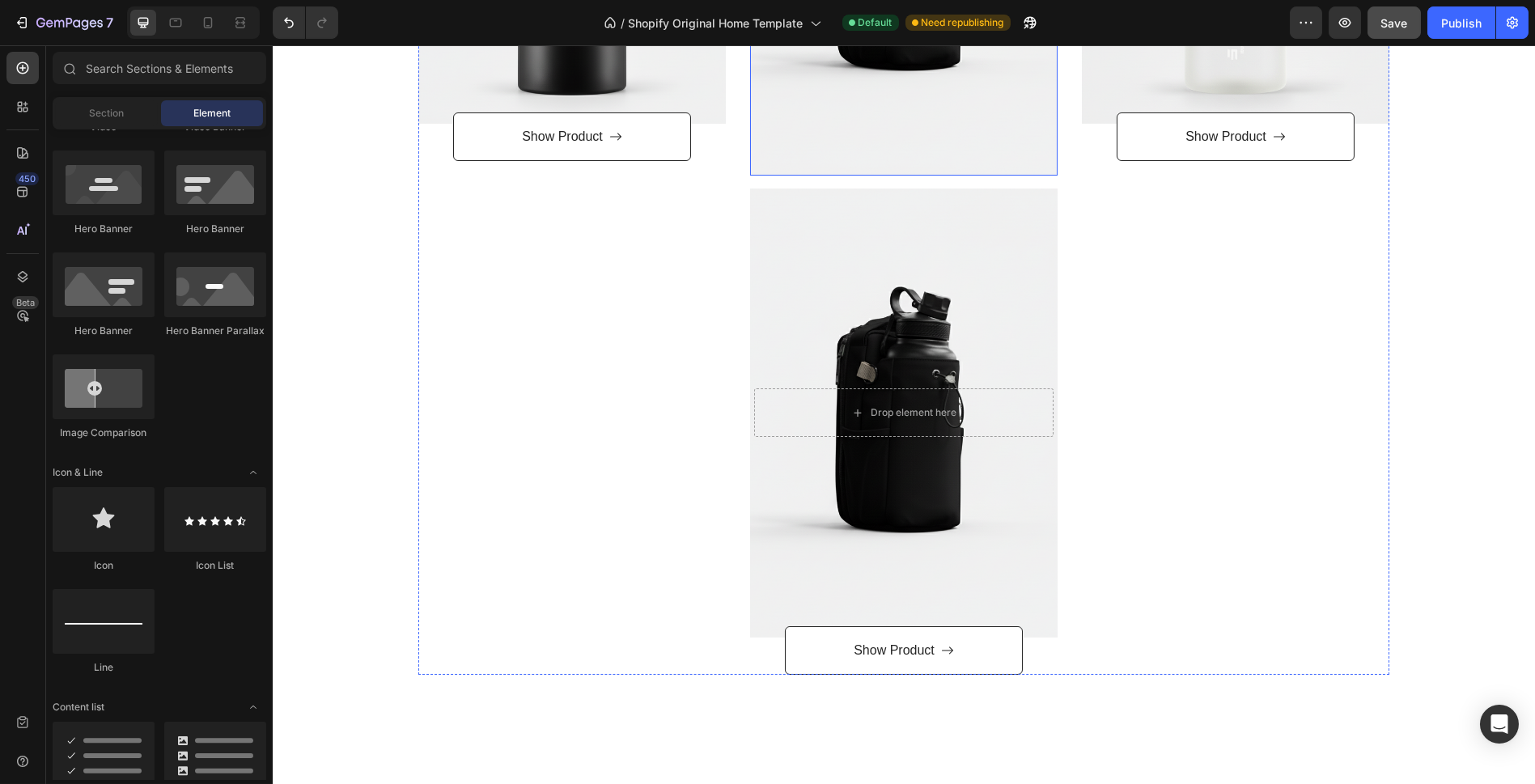
scroll to position [1056, 0]
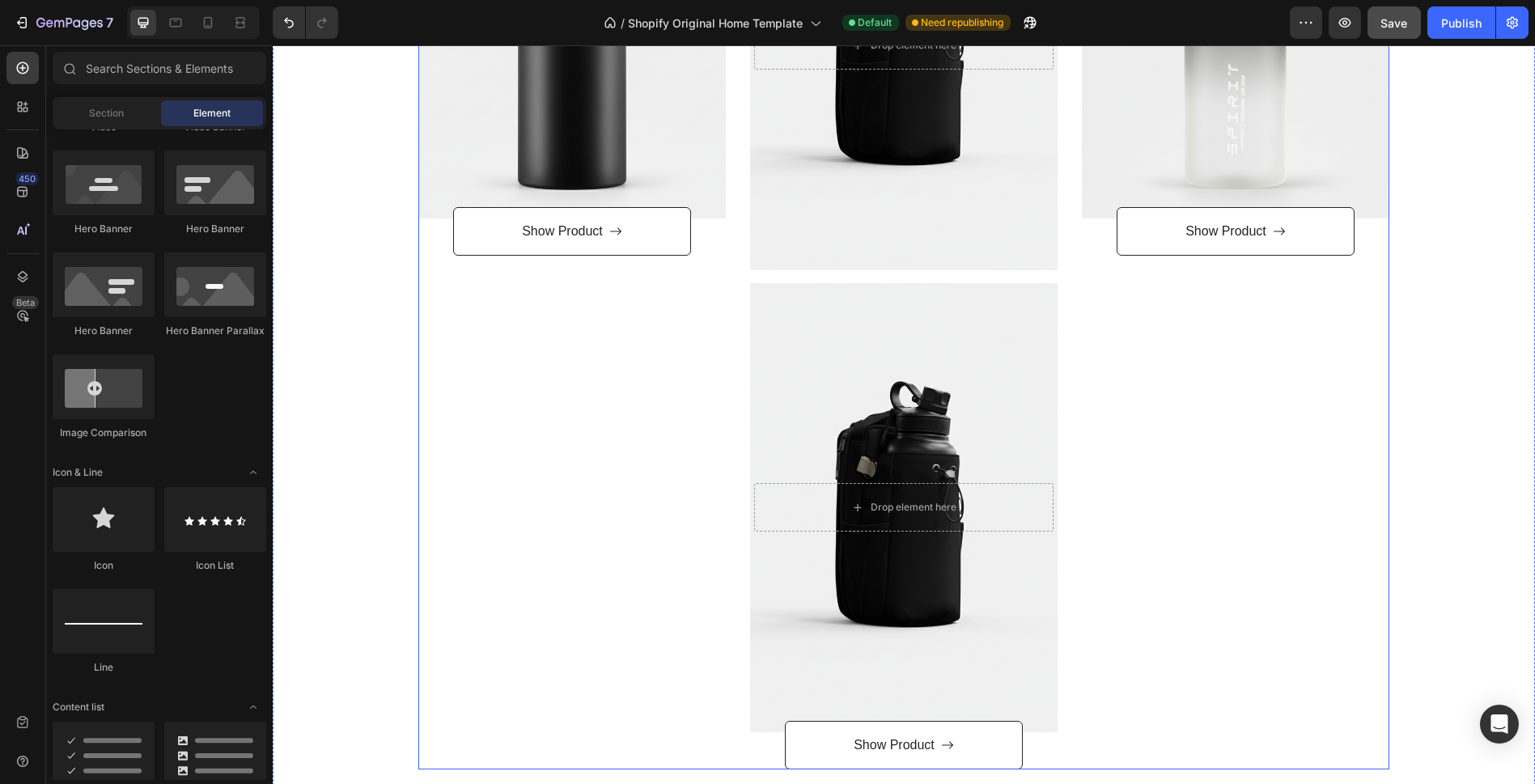
click at [713, 255] on div "Drop element here Hero Banner Show Product Button" at bounding box center [572, 270] width 307 height 1001
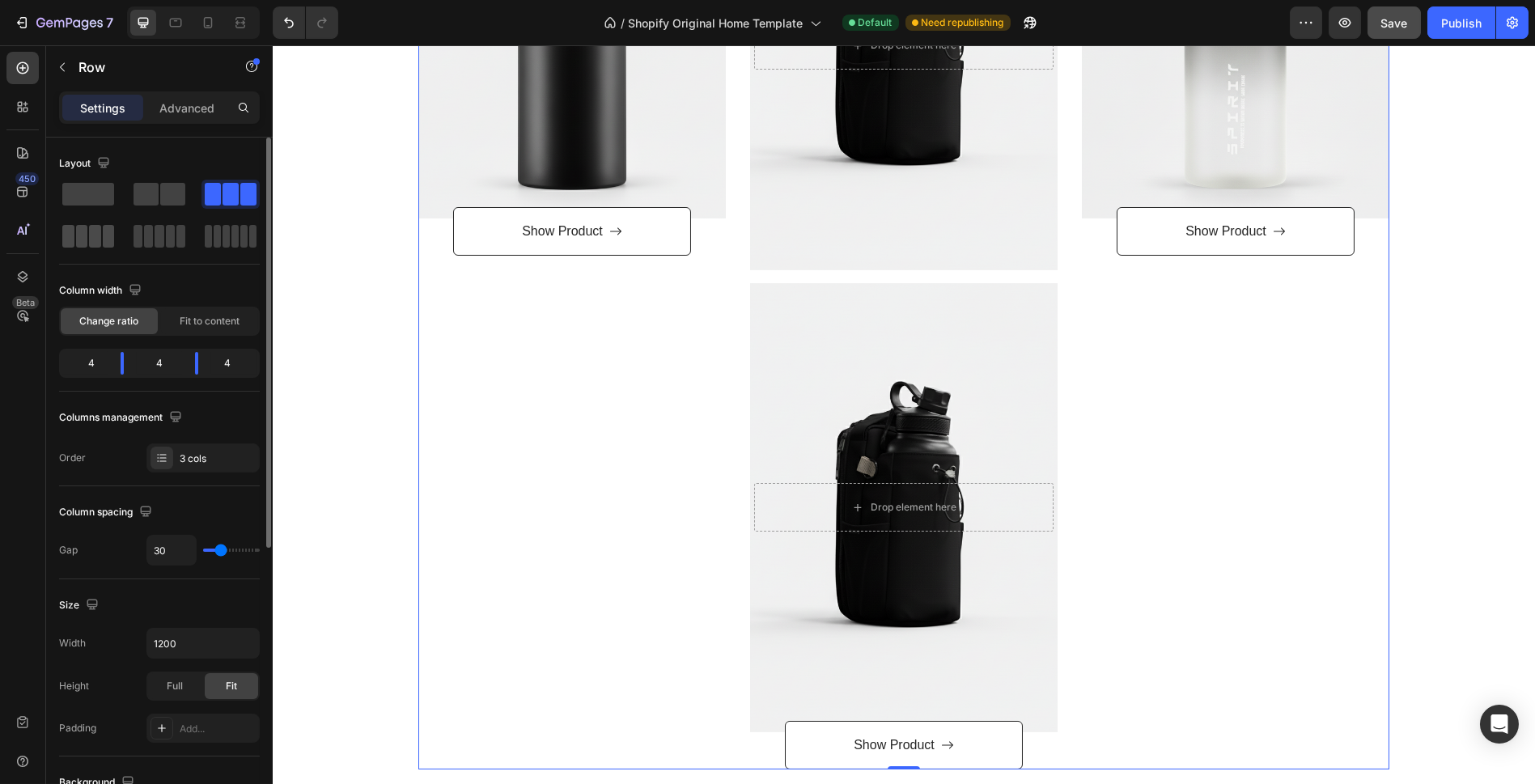
click at [97, 235] on span at bounding box center [95, 237] width 12 height 23
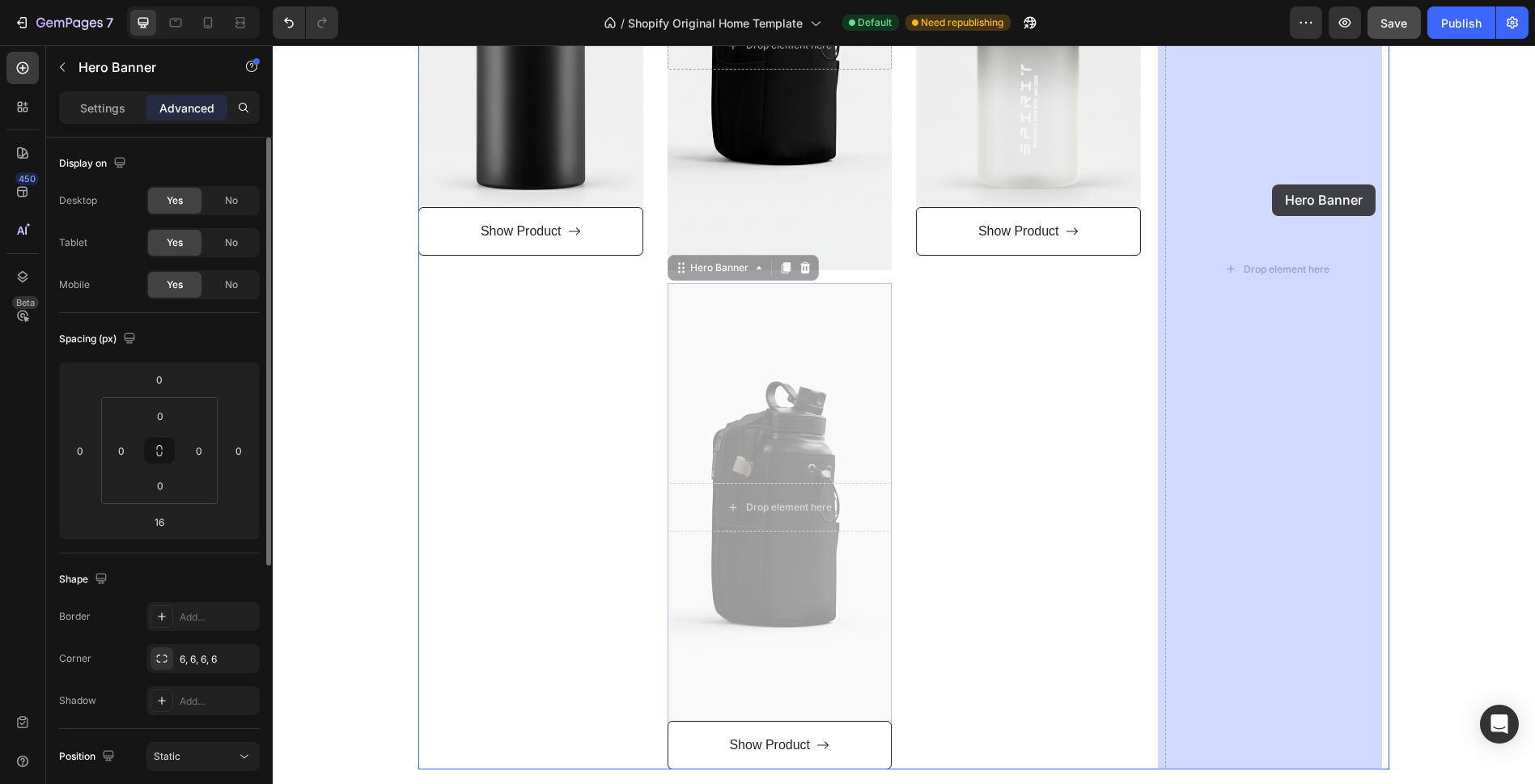
drag, startPoint x: 824, startPoint y: 362, endPoint x: 1272, endPoint y: 184, distance: 482.1
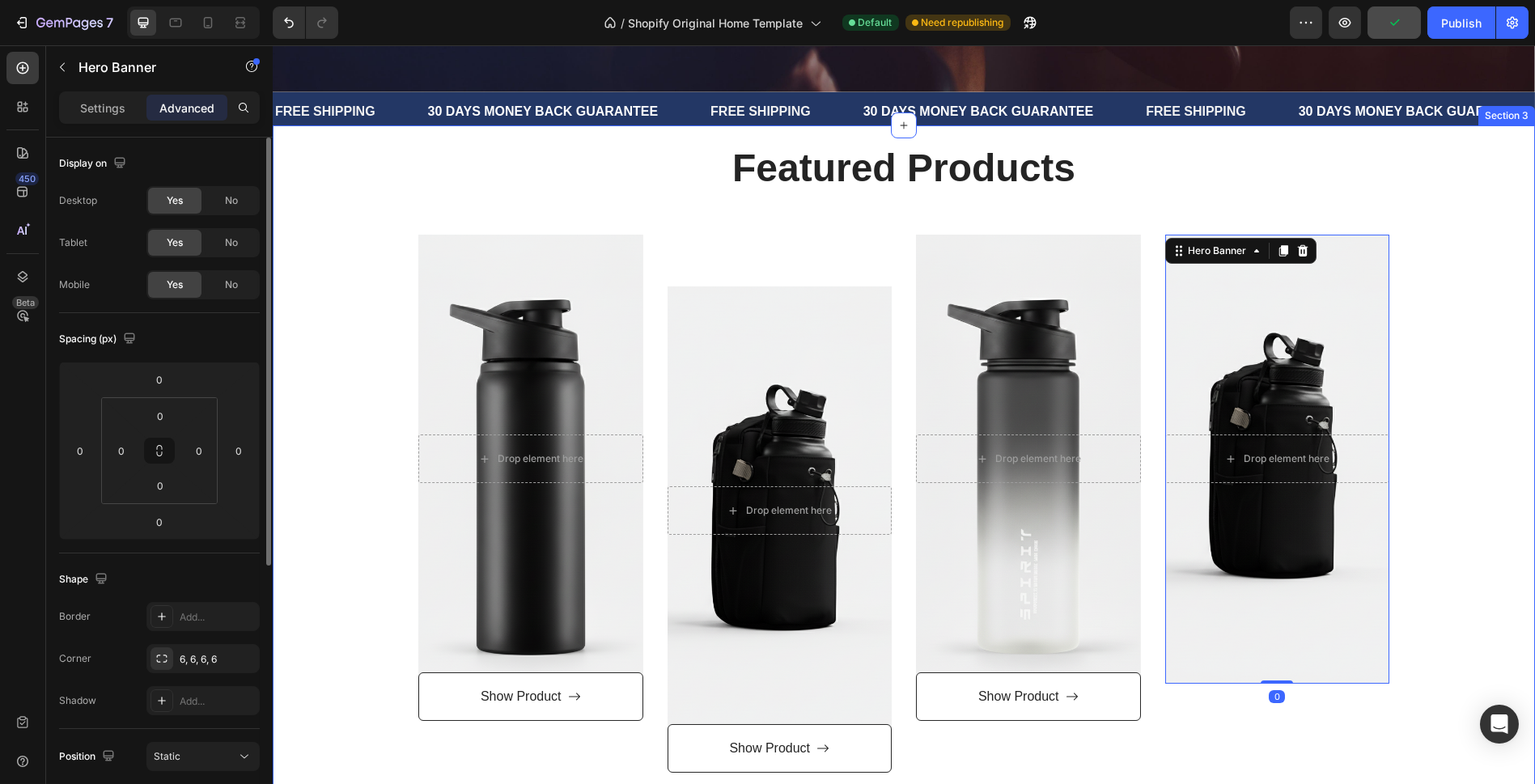
scroll to position [698, 0]
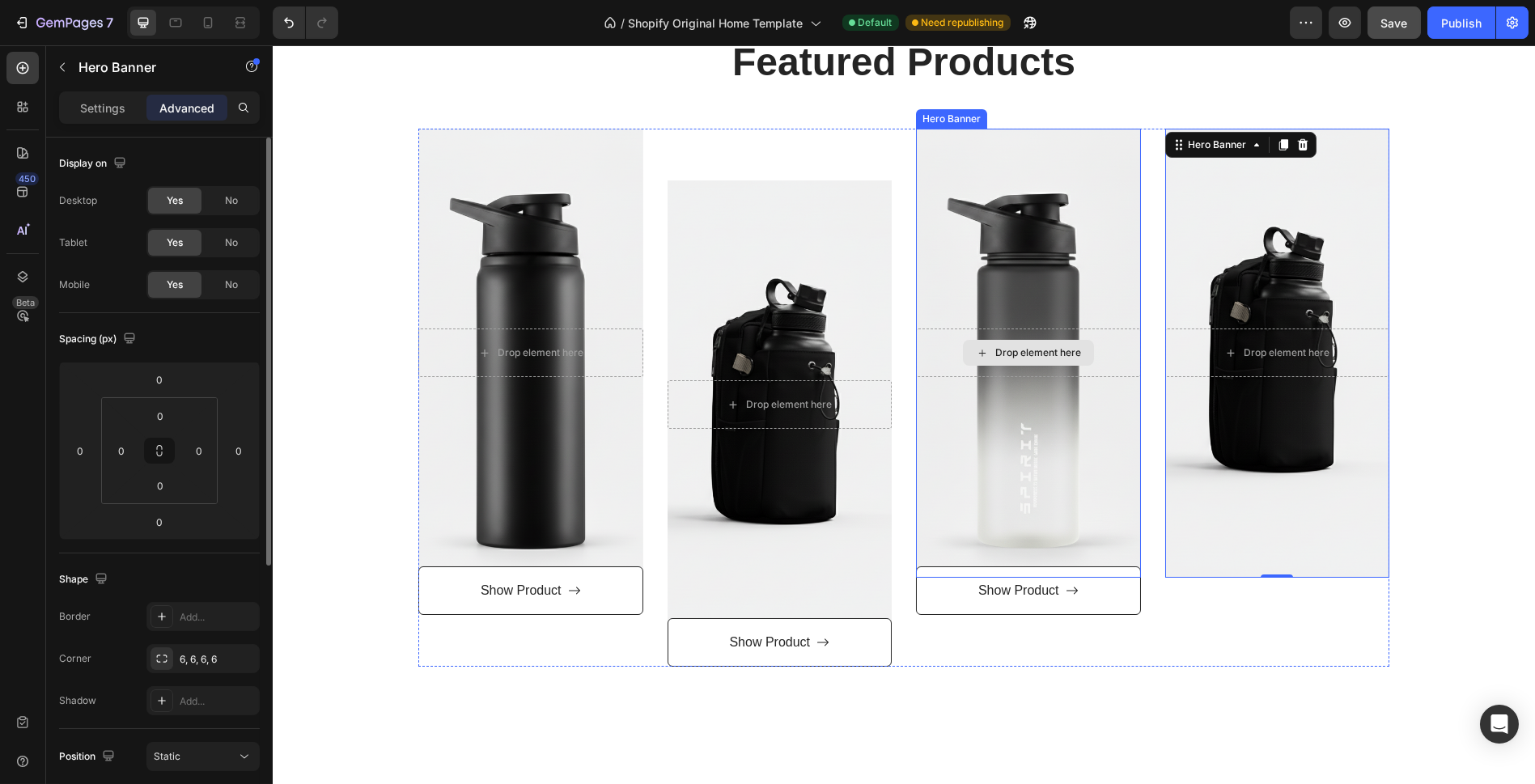
type input "16"
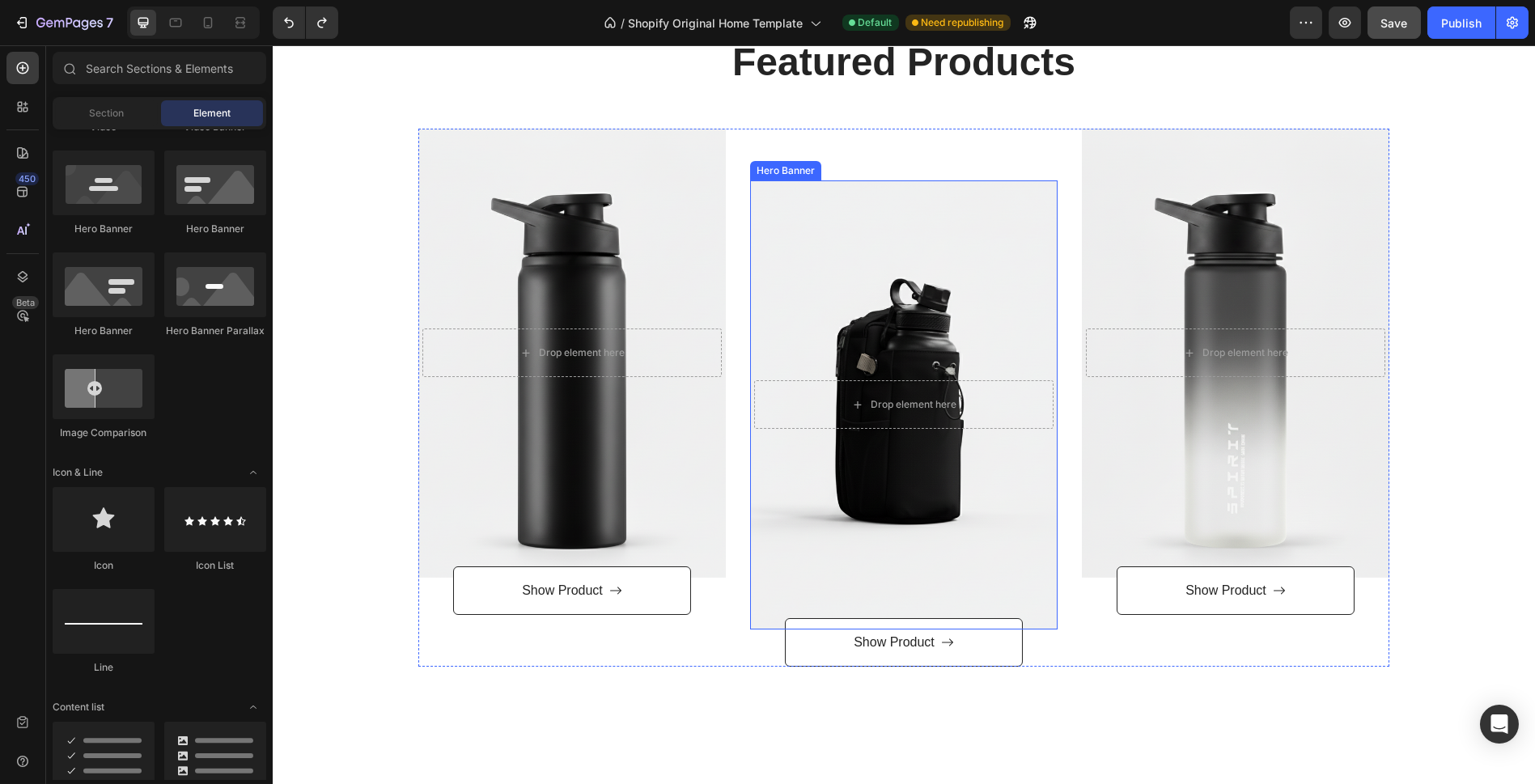
click at [988, 513] on div "Overlay" at bounding box center [904, 405] width 307 height 449
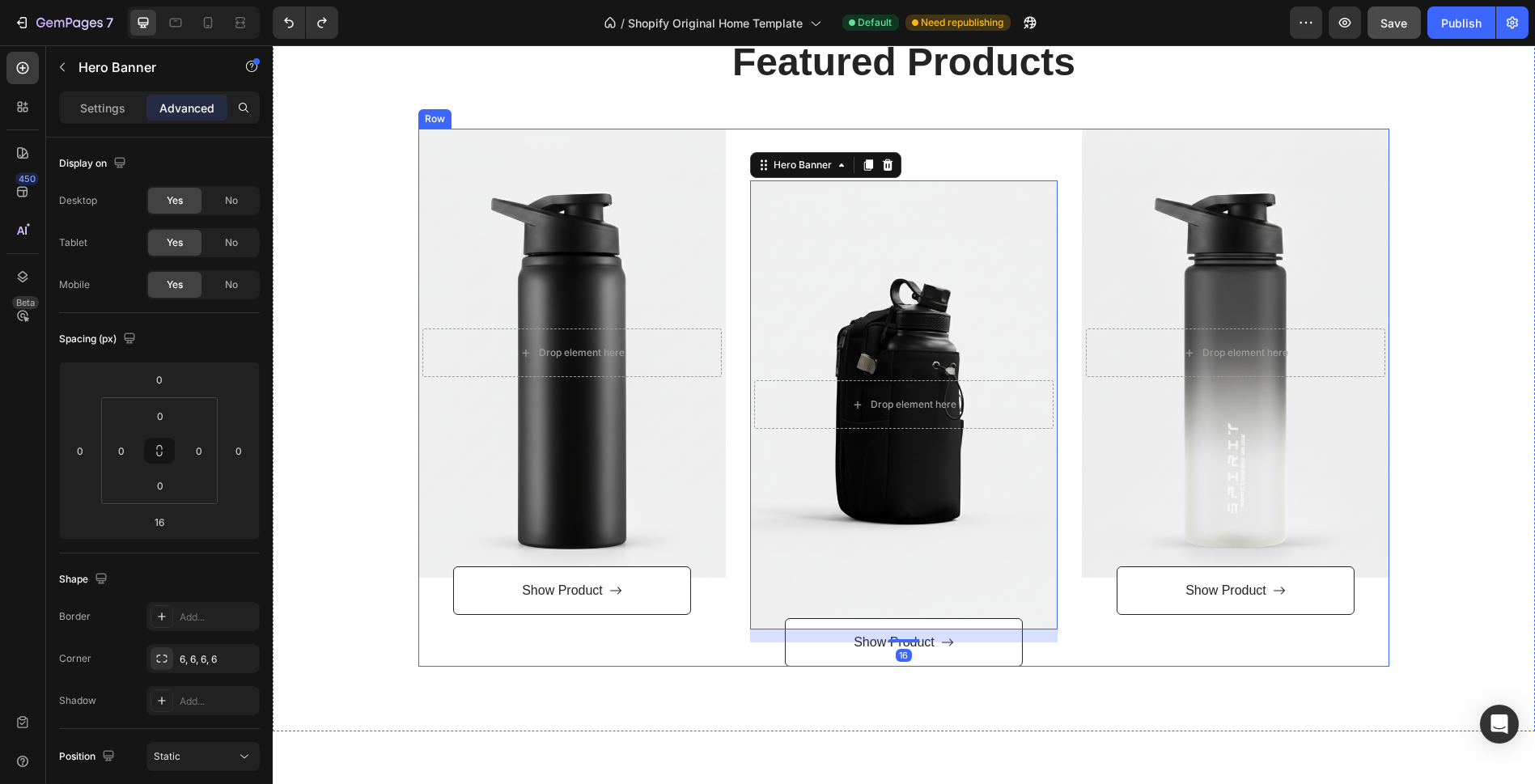
click at [1019, 160] on div "Text block Drop element here Hero Banner 16 Show Product Button" at bounding box center [904, 397] width 307 height 539
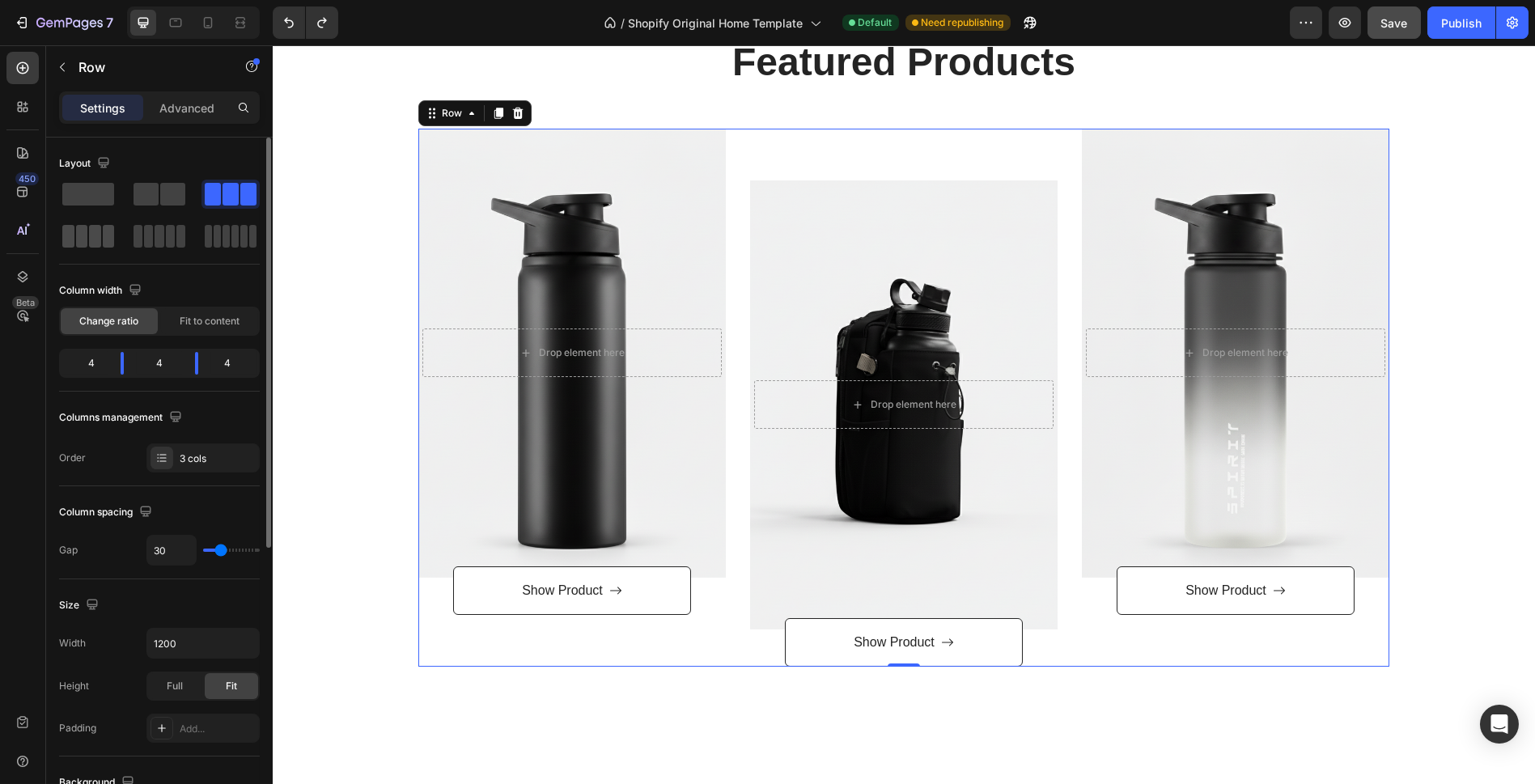
drag, startPoint x: 67, startPoint y: 238, endPoint x: 23, endPoint y: 236, distance: 44.0
click at [67, 238] on span at bounding box center [68, 237] width 12 height 23
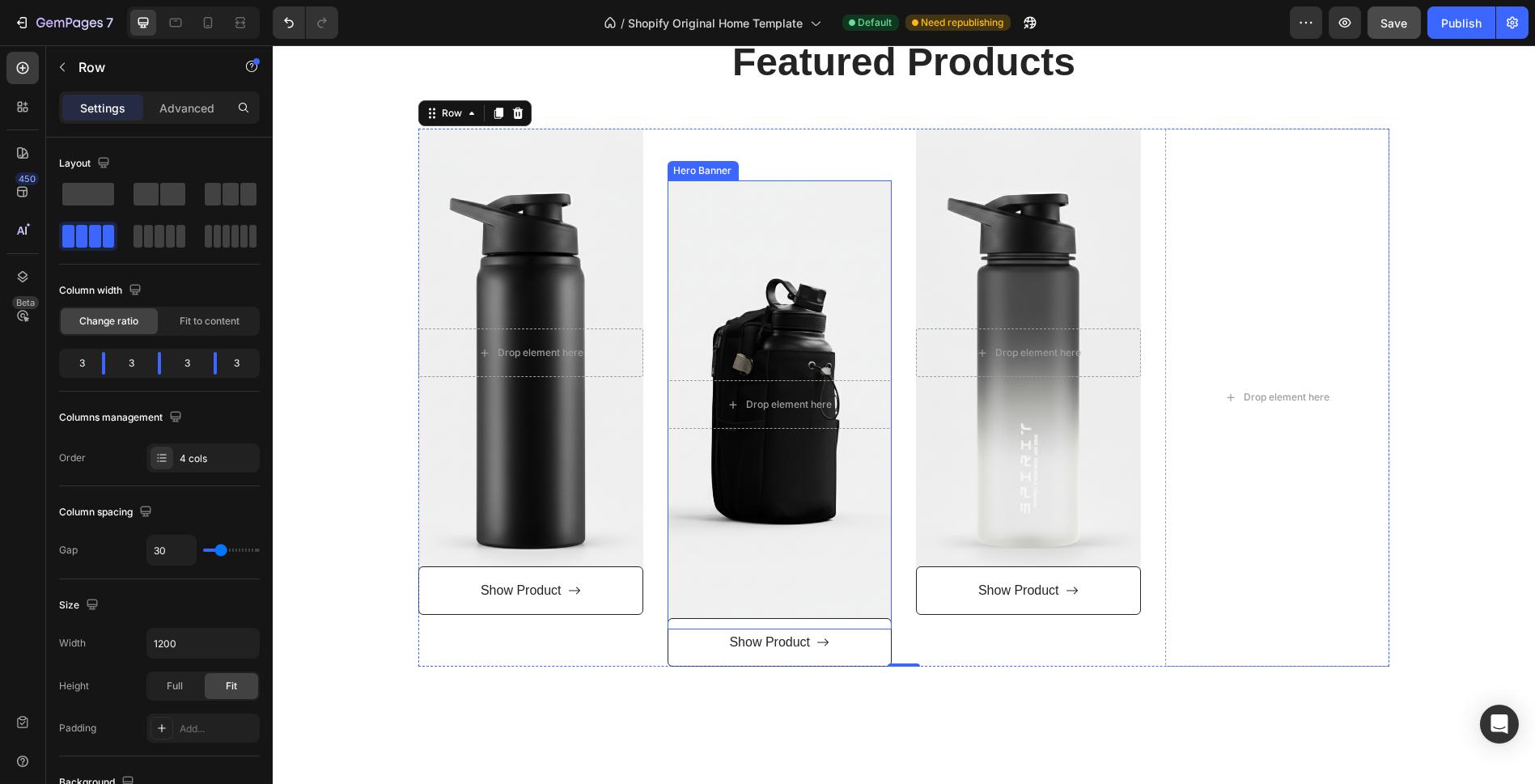
click at [751, 507] on div "Overlay" at bounding box center [781, 405] width 225 height 449
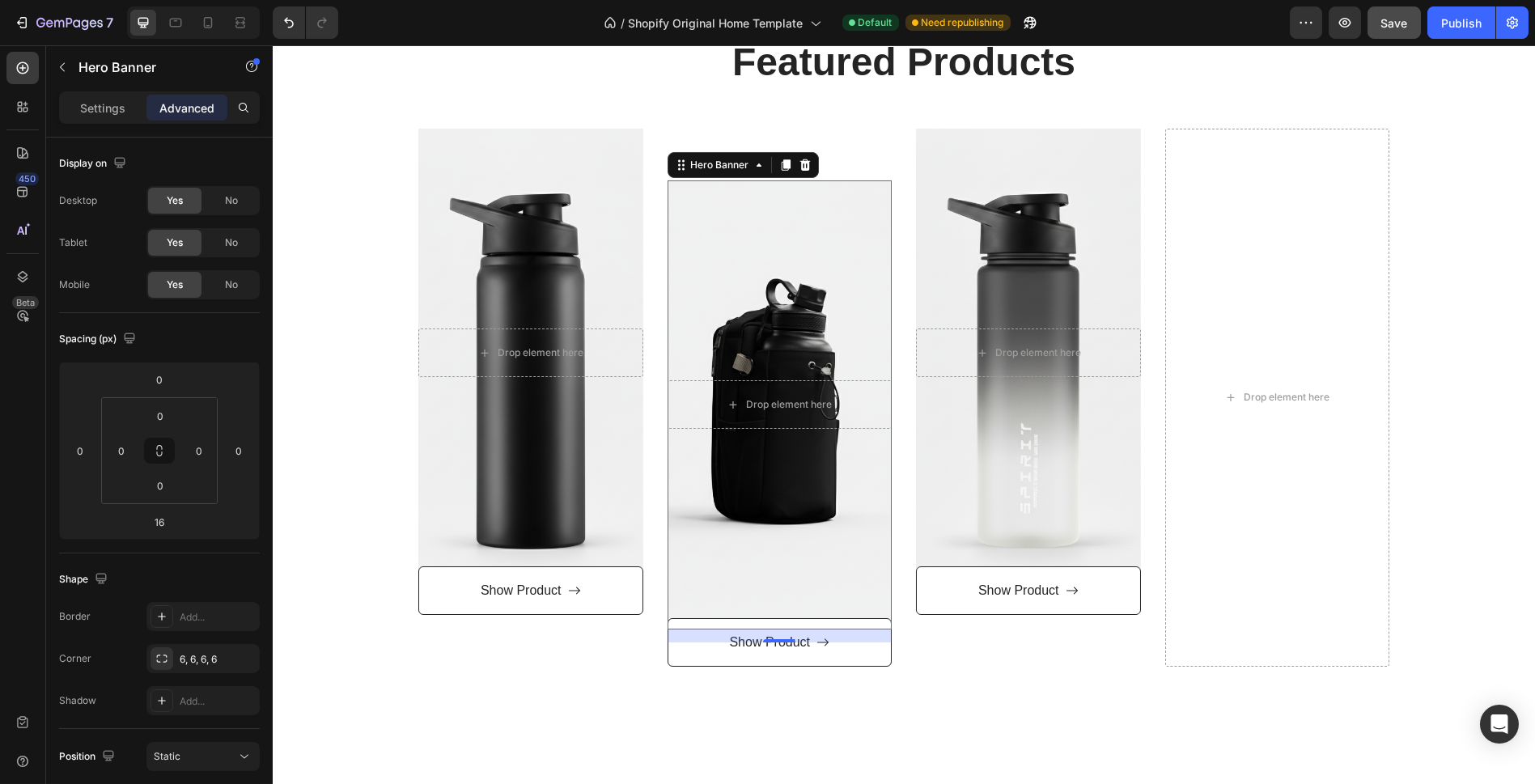
click at [807, 589] on div "Overlay" at bounding box center [781, 405] width 225 height 449
click at [779, 159] on icon at bounding box center [785, 165] width 13 height 13
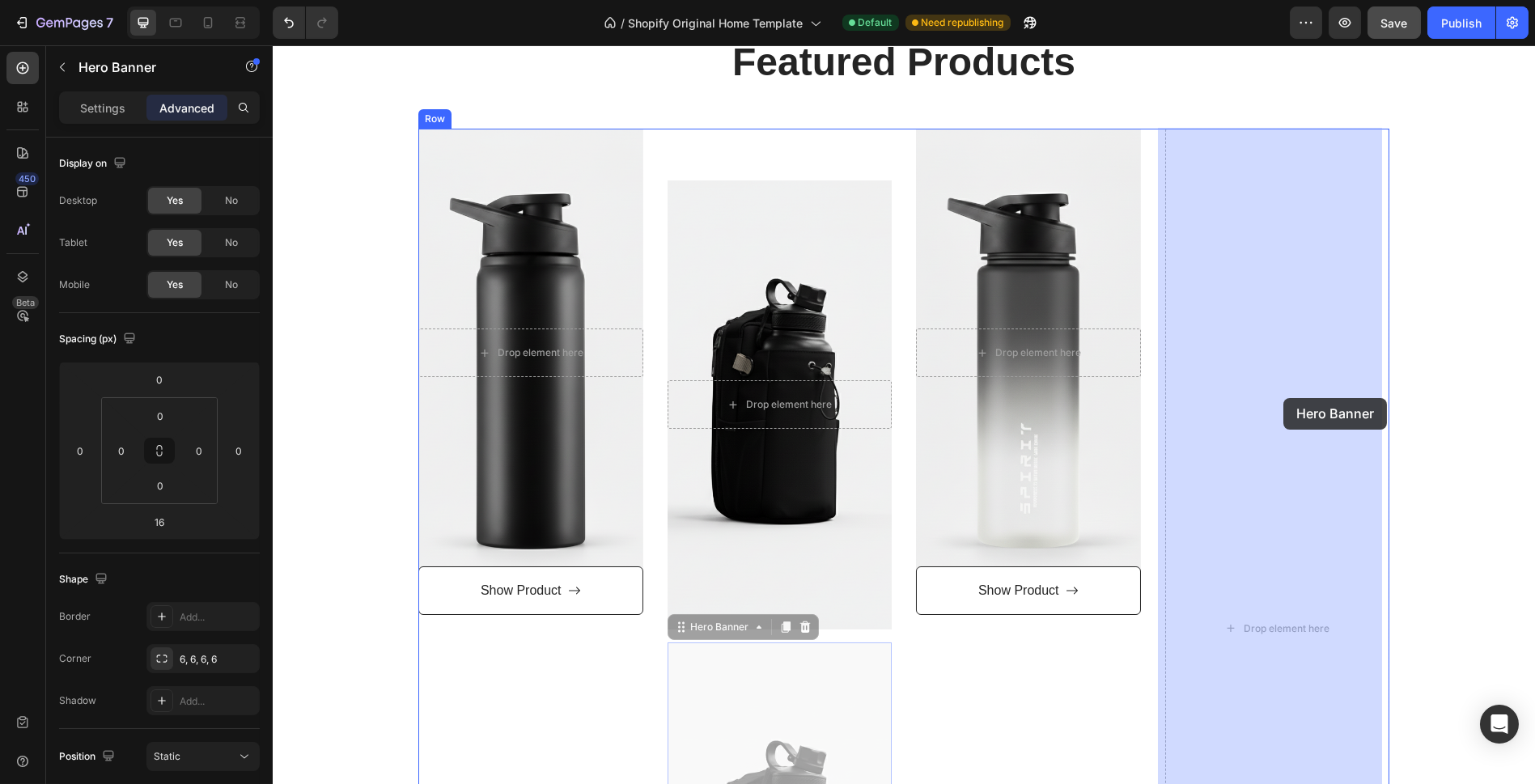
drag, startPoint x: 822, startPoint y: 719, endPoint x: 1284, endPoint y: 398, distance: 562.6
type input "0"
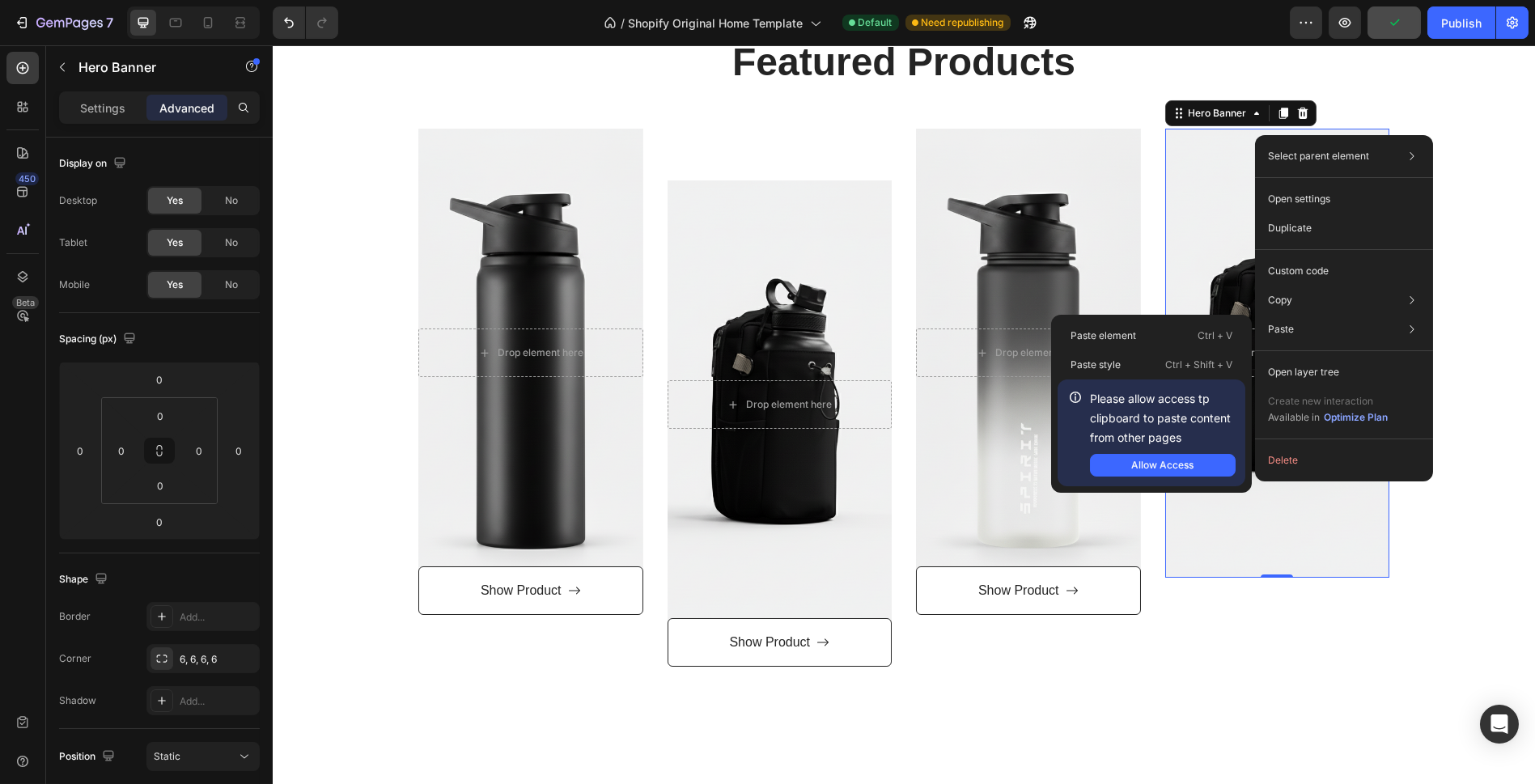
click at [1229, 543] on div "Overlay" at bounding box center [1277, 353] width 225 height 449
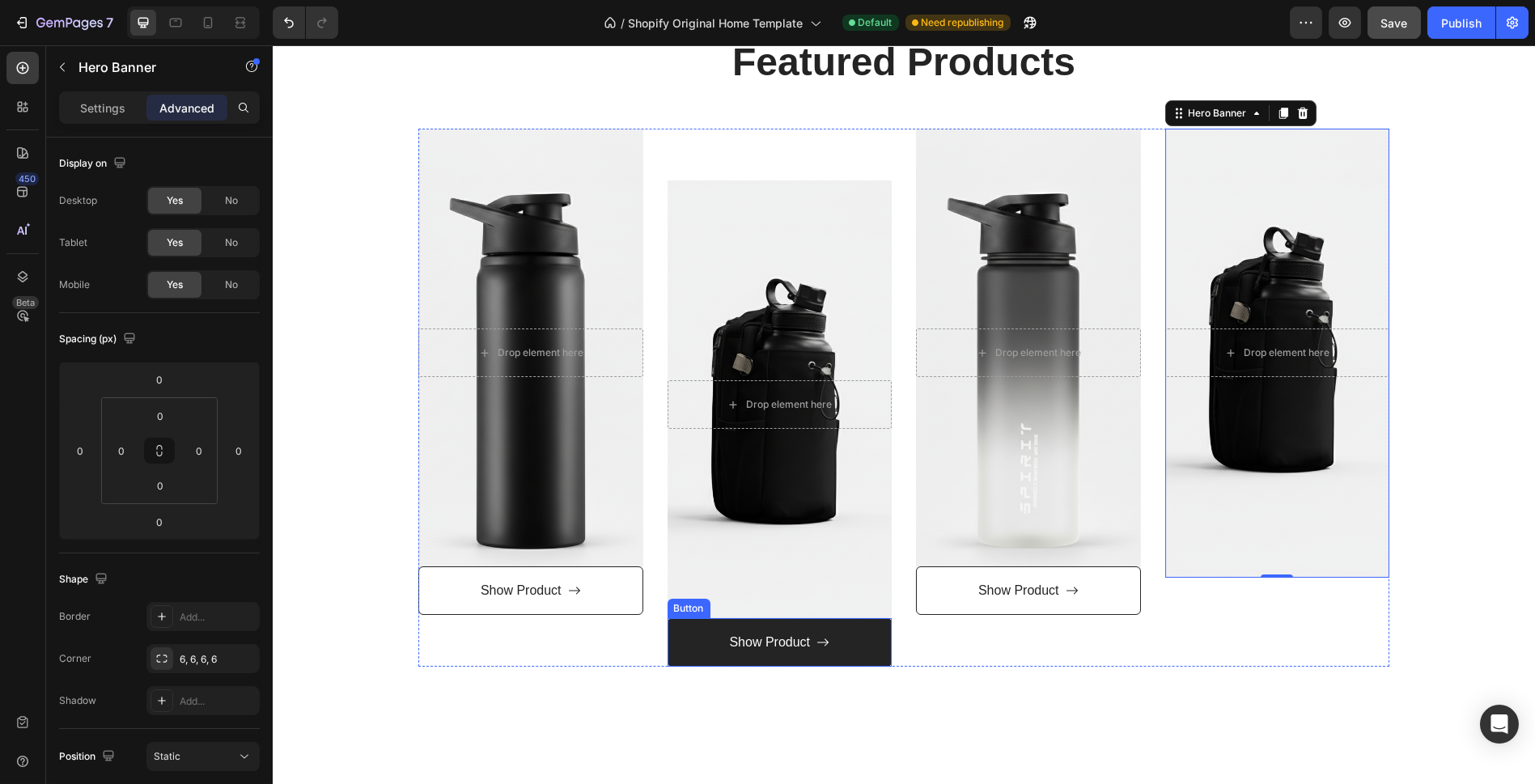
click at [854, 637] on link "Show Product" at bounding box center [781, 643] width 225 height 50
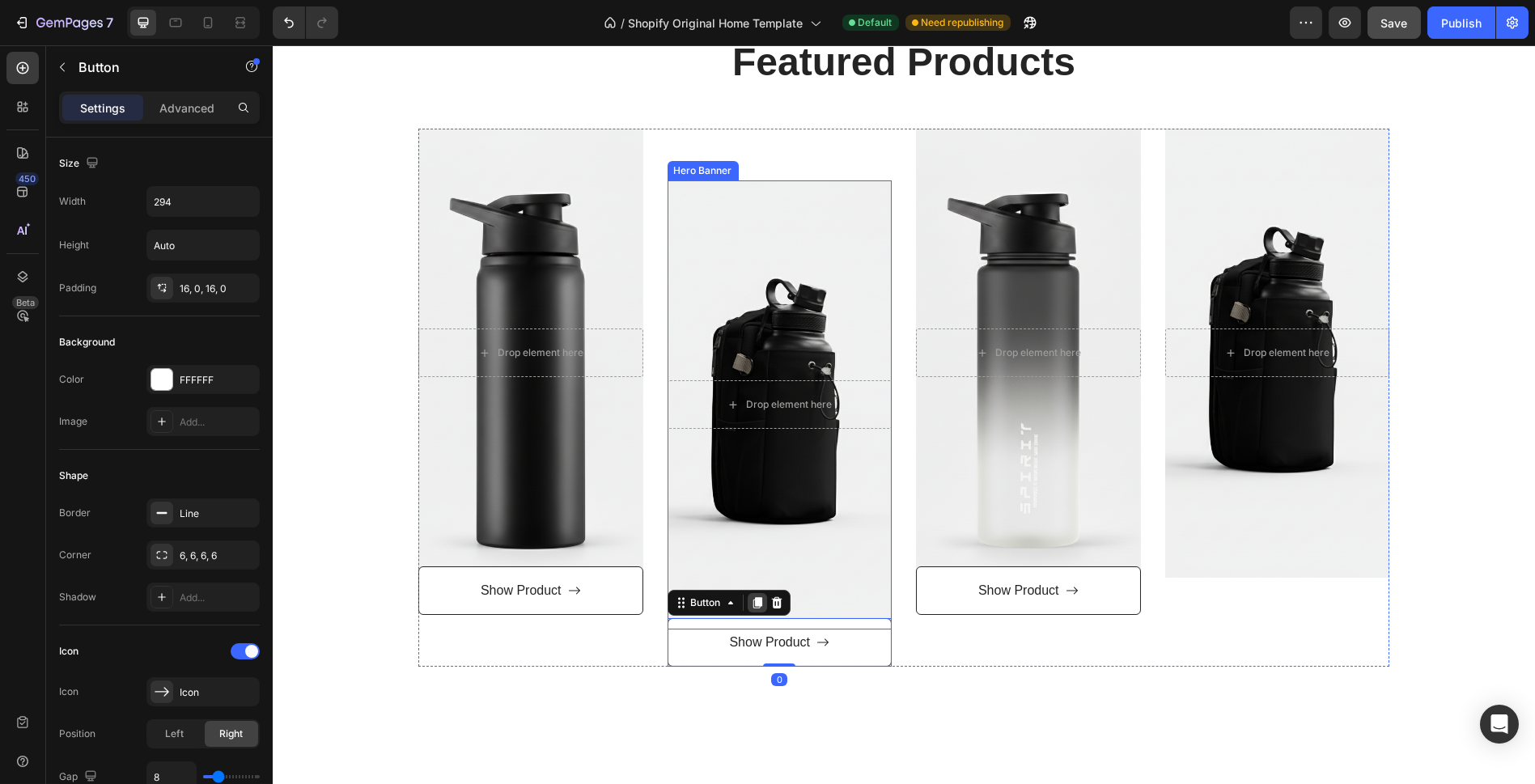
click at [754, 609] on div at bounding box center [757, 602] width 19 height 19
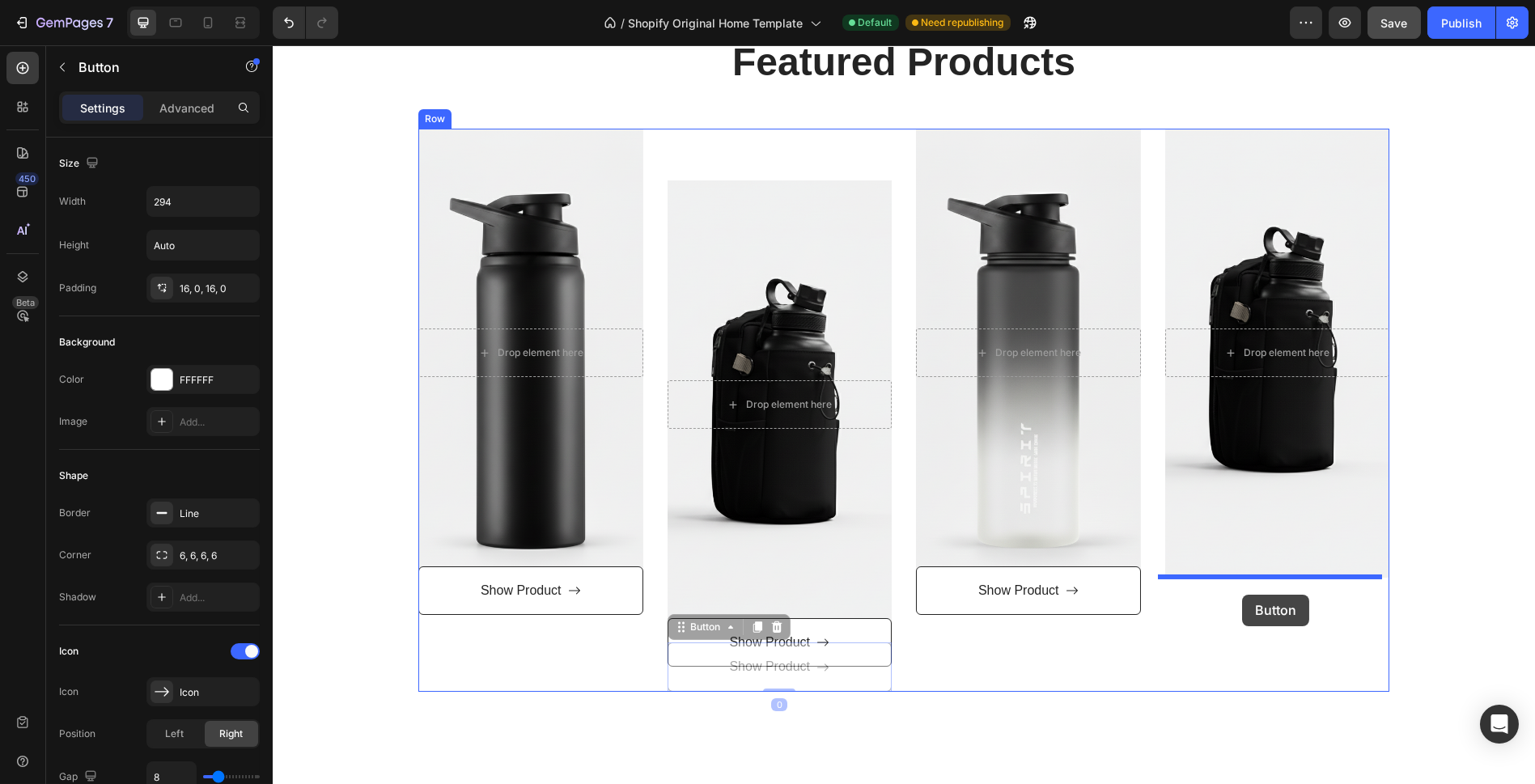
drag, startPoint x: 844, startPoint y: 671, endPoint x: 1242, endPoint y: 595, distance: 405.2
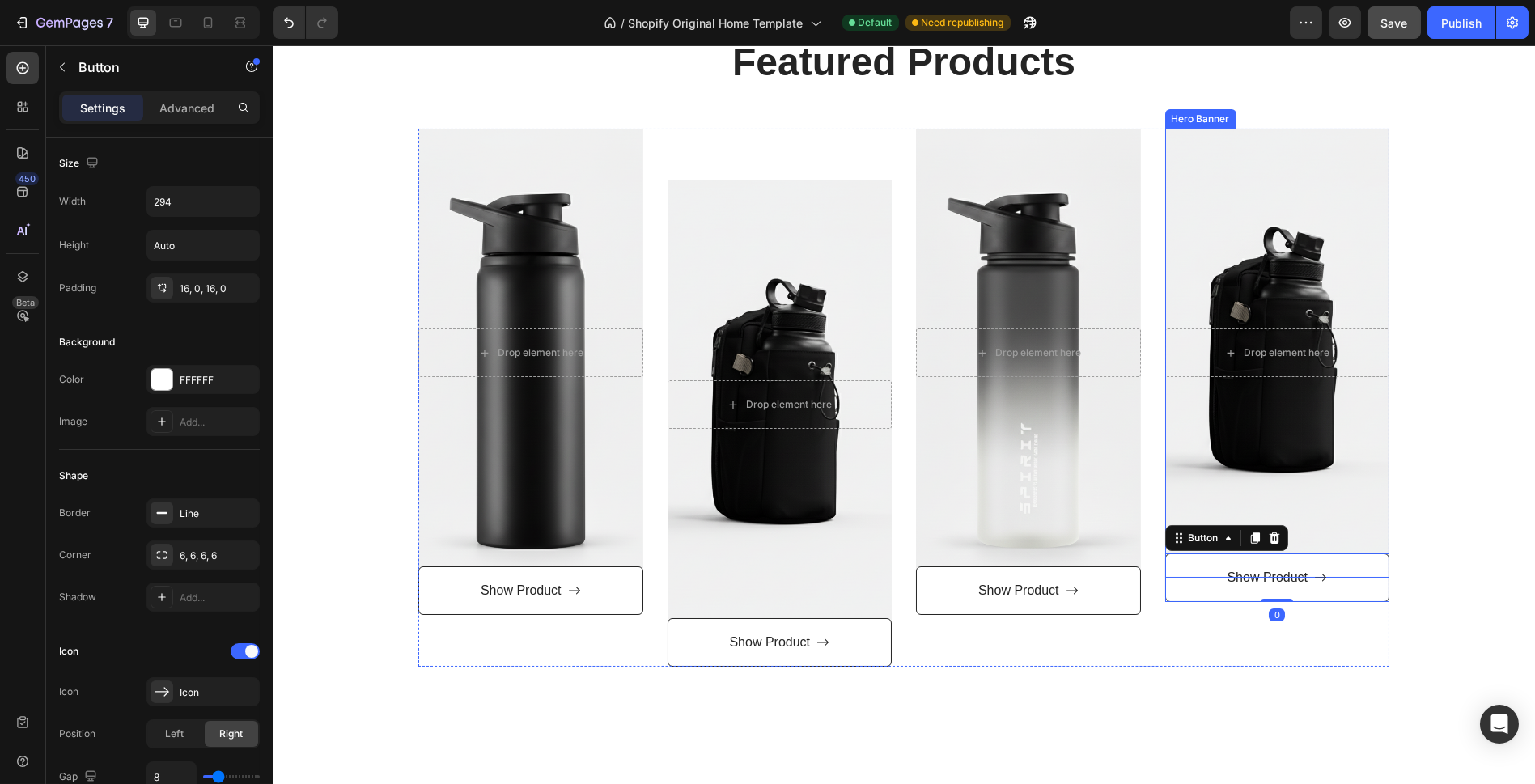
click at [1316, 521] on div "Overlay" at bounding box center [1277, 353] width 225 height 449
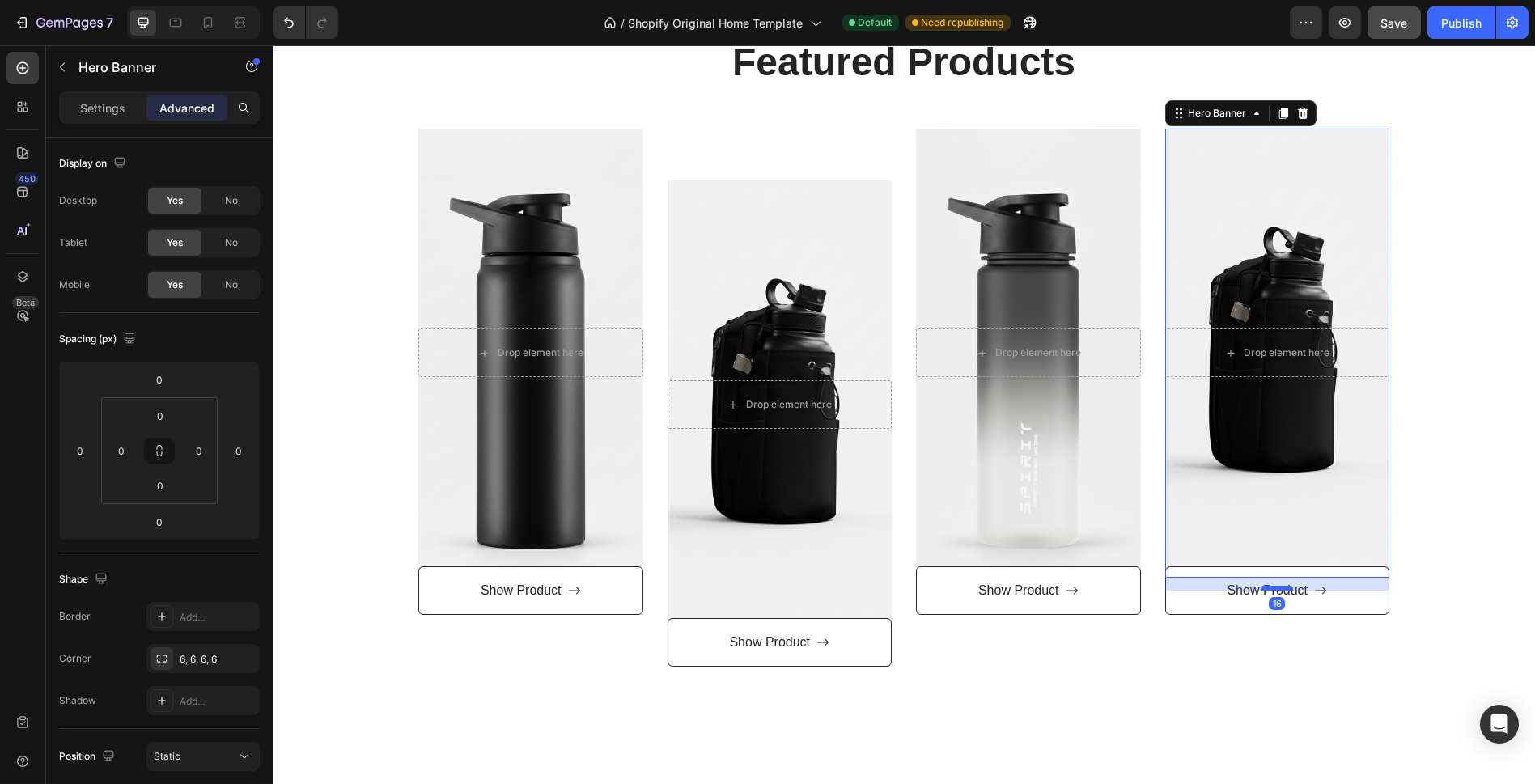
drag, startPoint x: 1273, startPoint y: 575, endPoint x: 1280, endPoint y: 588, distance: 14.8
click at [1280, 588] on div at bounding box center [1277, 588] width 32 height 5
type input "16"
click at [1380, 565] on div "Featured Products Heading Row Drop element here Hero Banner Show Product Button…" at bounding box center [904, 351] width 1238 height 631
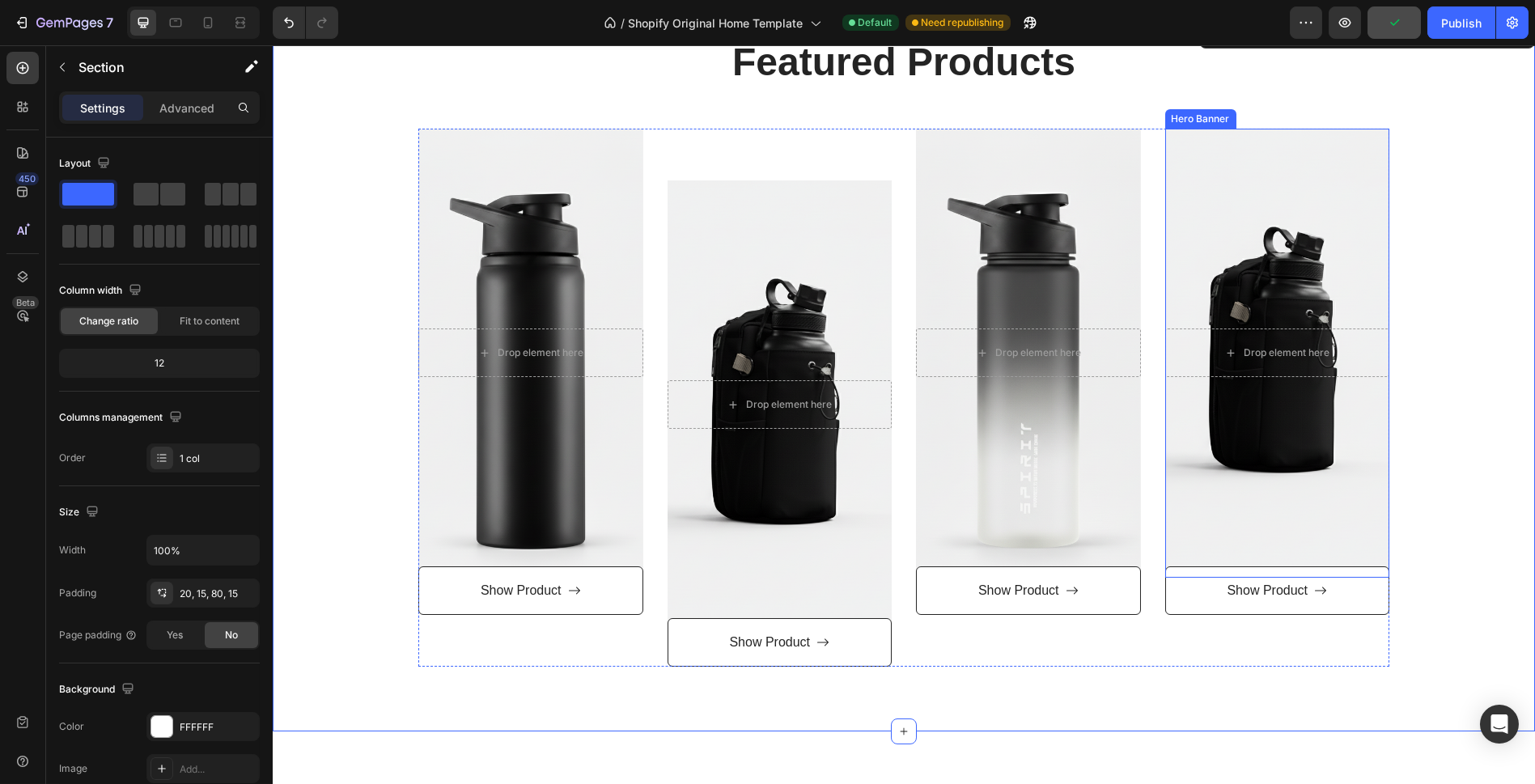
click at [1276, 206] on div "Overlay" at bounding box center [1277, 353] width 225 height 449
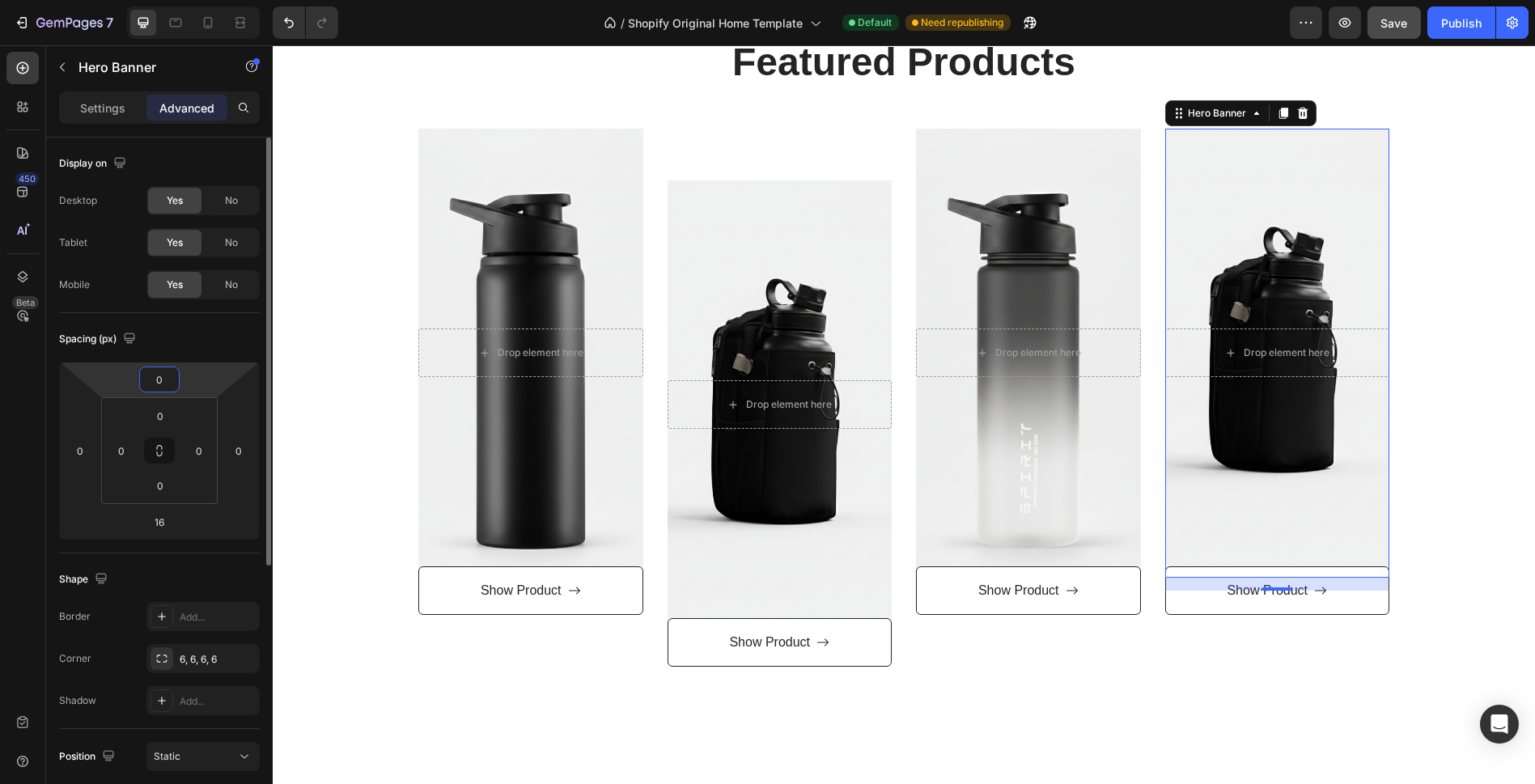
click at [182, 0] on html "7 / Shopify Original Home Template Default Need republishing Preview Save Publi…" at bounding box center [768, 0] width 1535 height 0
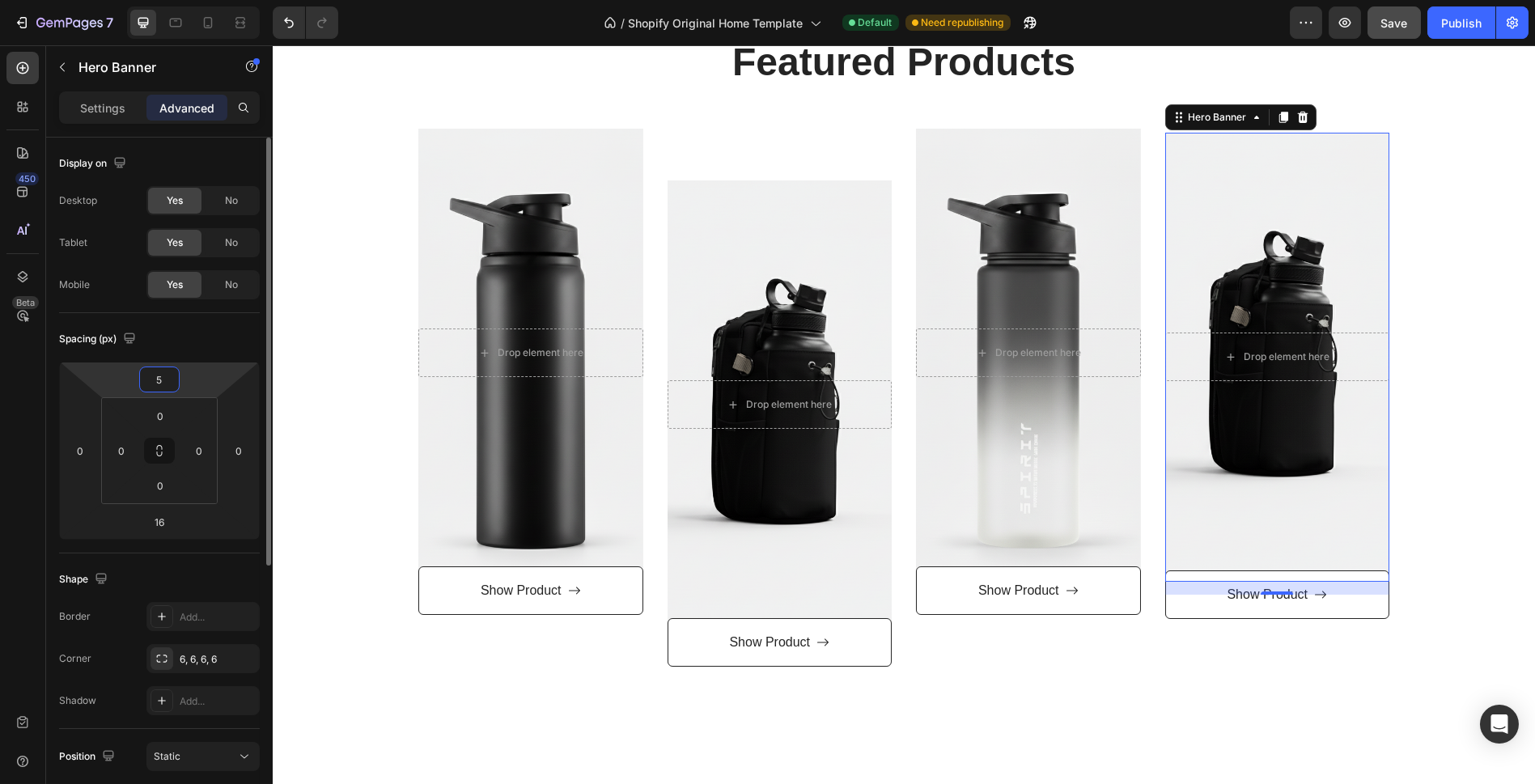
type input "50"
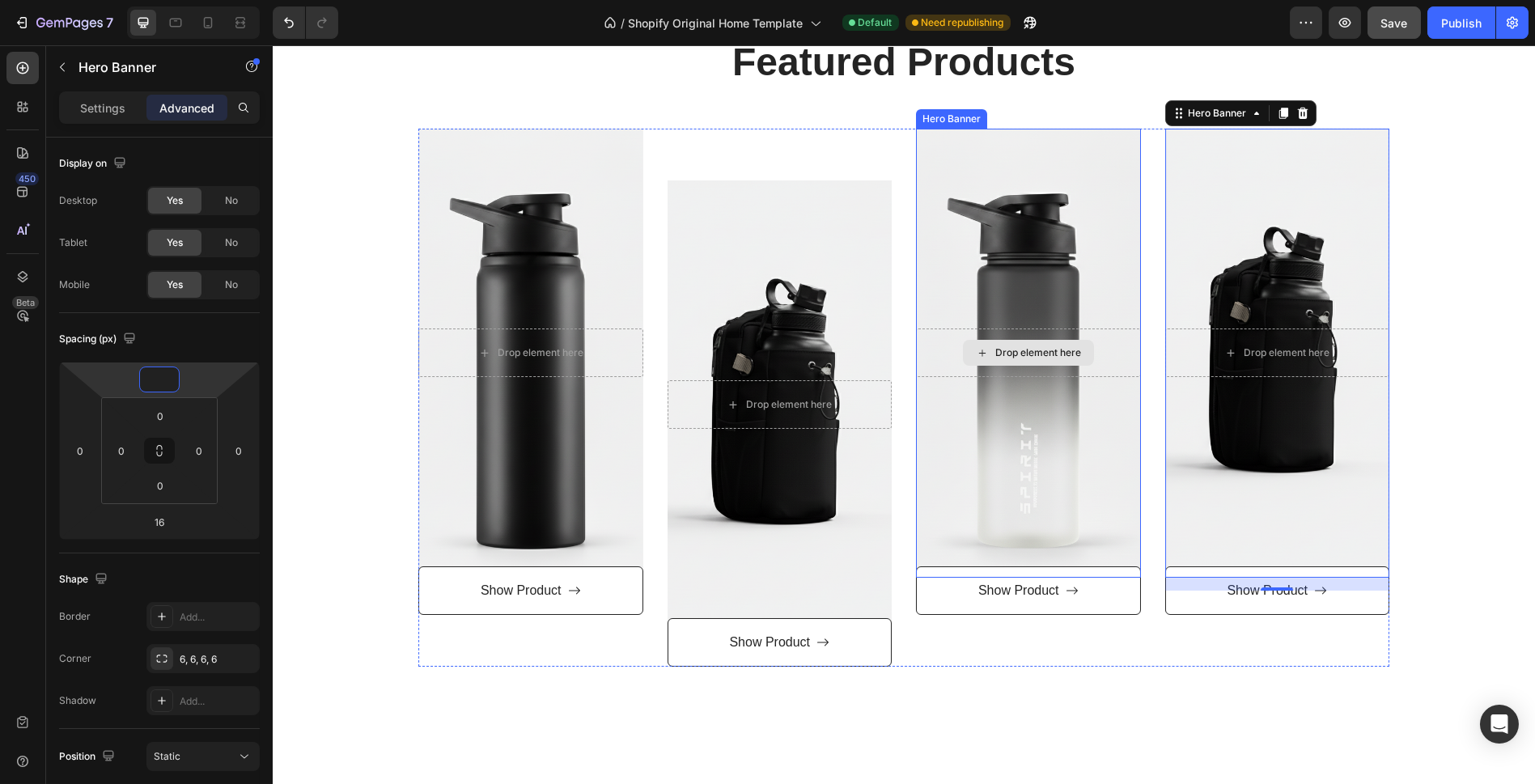
type input "50"
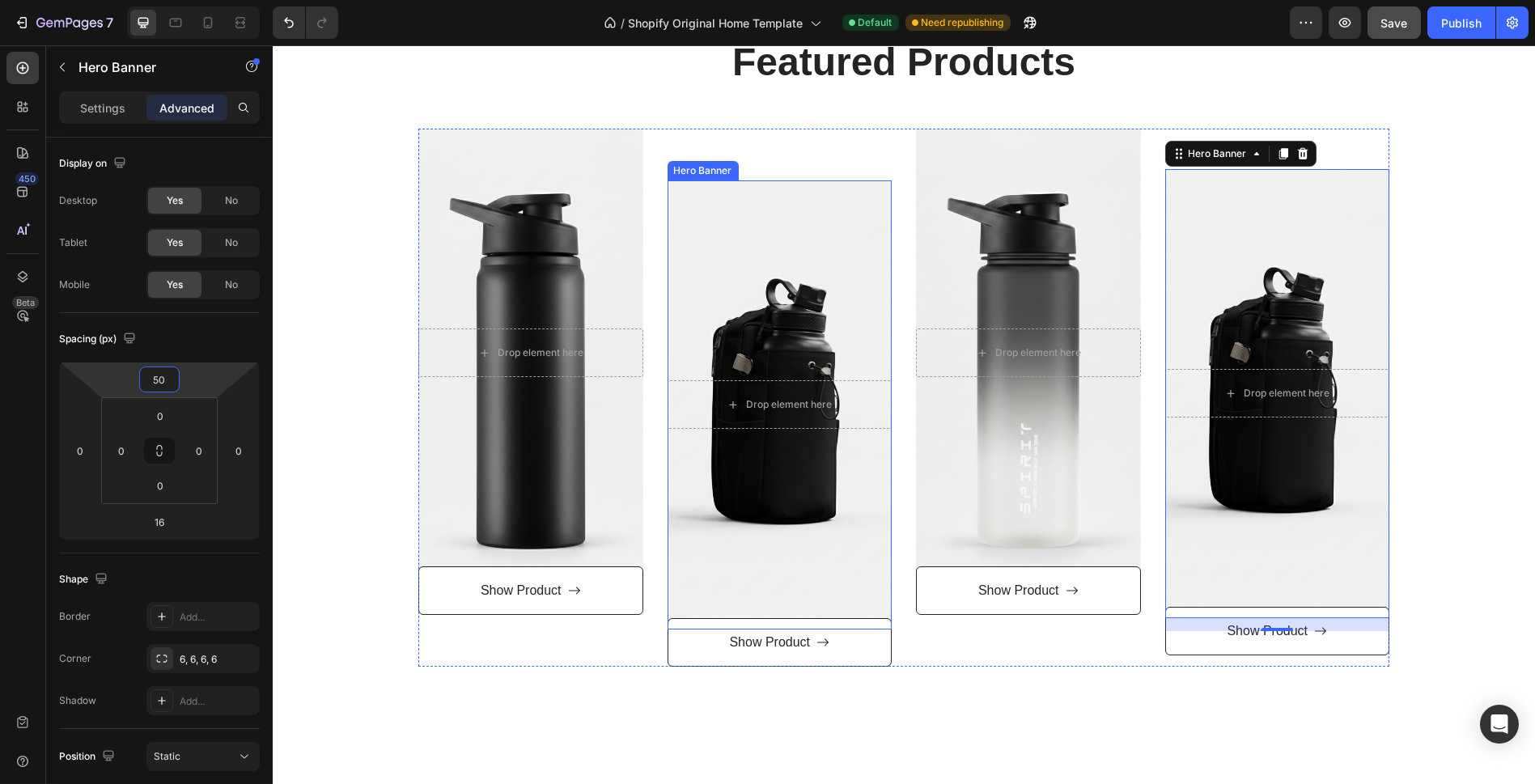
click at [829, 205] on div "Overlay" at bounding box center [781, 405] width 225 height 449
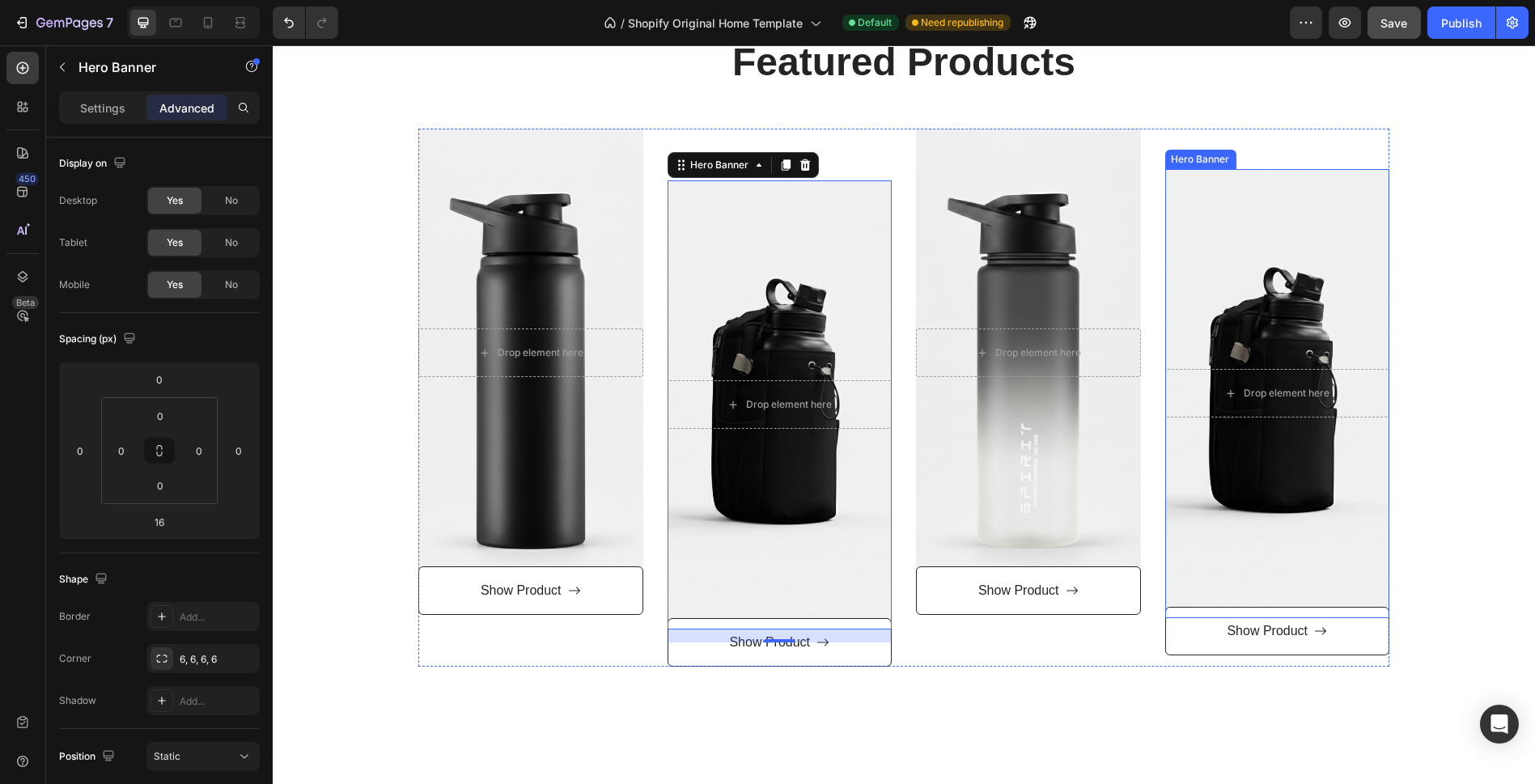
click at [1181, 211] on div "Overlay" at bounding box center [1277, 394] width 225 height 449
click at [862, 196] on div "Overlay" at bounding box center [781, 405] width 225 height 449
click at [1233, 303] on div "Overlay" at bounding box center [1277, 394] width 225 height 449
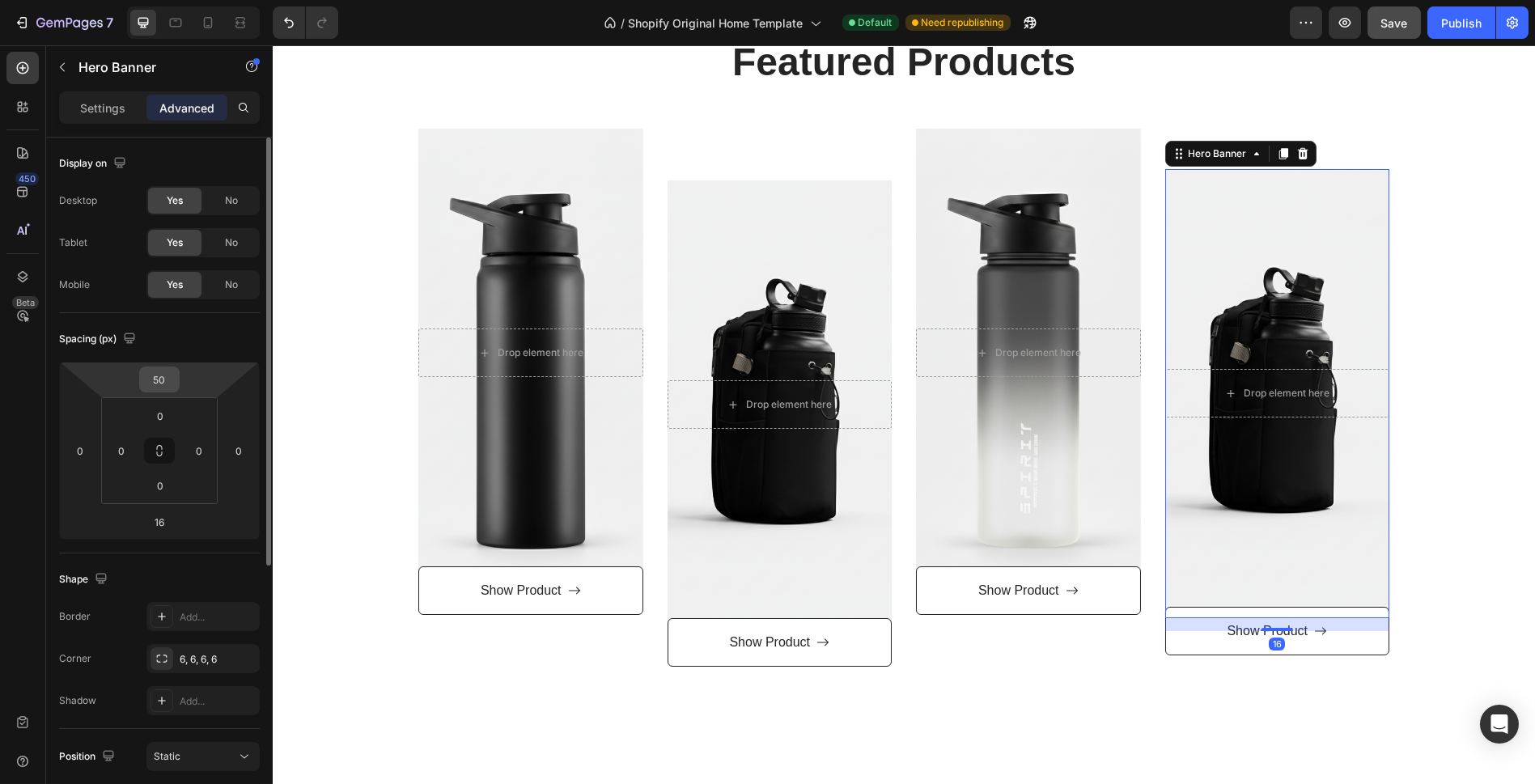
click at [171, 369] on input "50" at bounding box center [159, 380] width 32 height 24
type input "55"
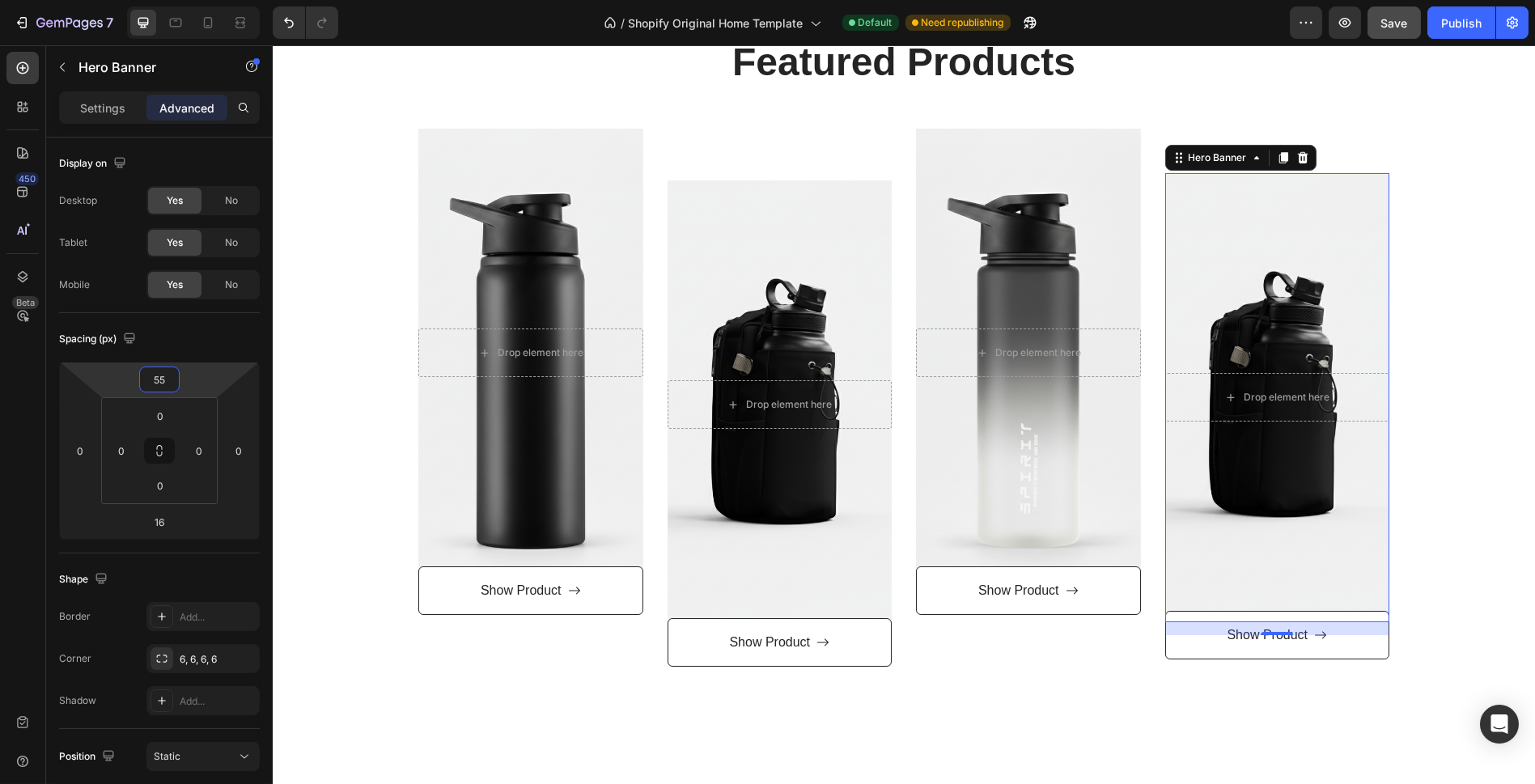
click at [1380, 280] on div "Featured Products Heading Row Drop element here Hero Banner Show Product Button…" at bounding box center [904, 351] width 1238 height 631
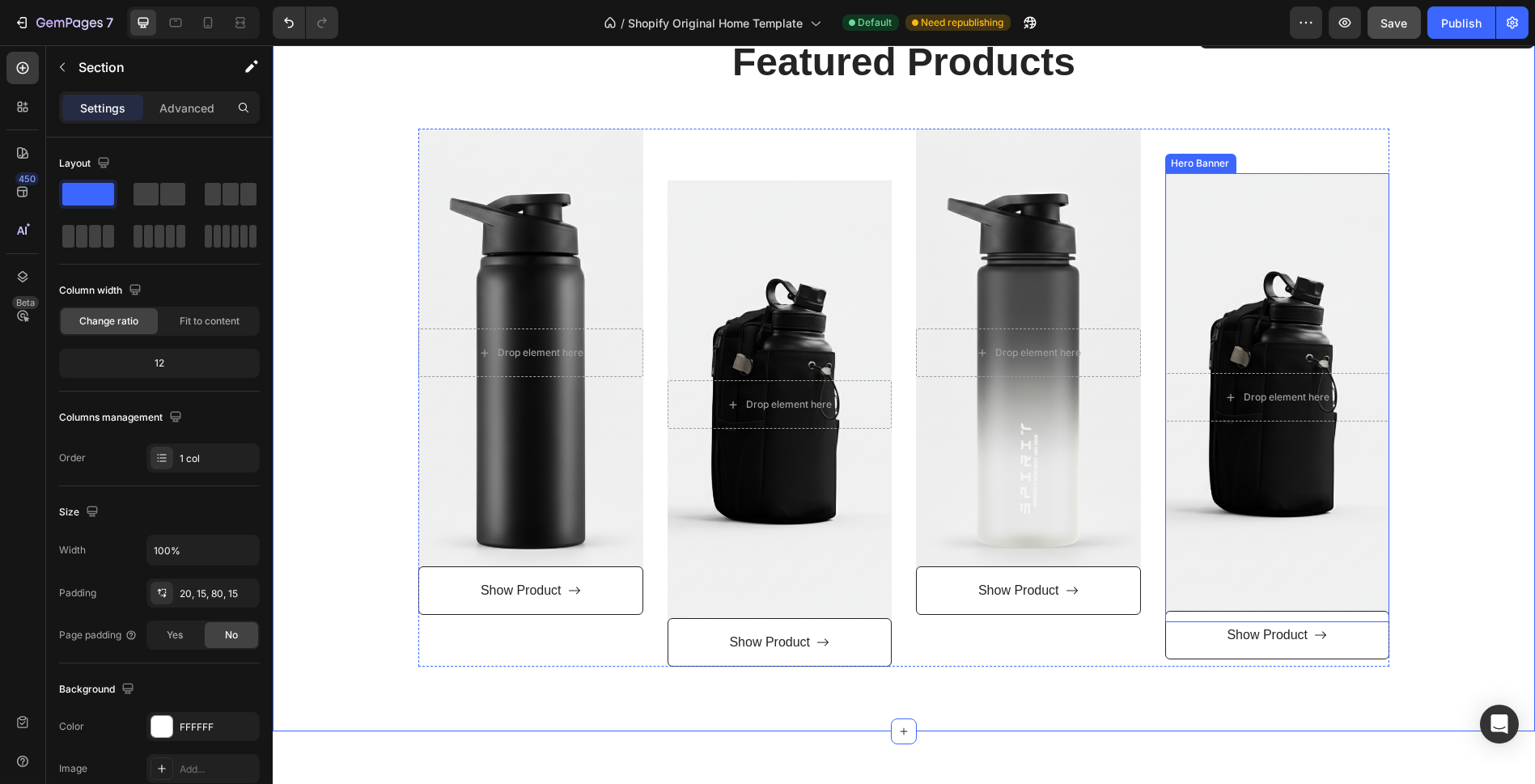
click at [1260, 302] on div "Overlay" at bounding box center [1277, 397] width 225 height 449
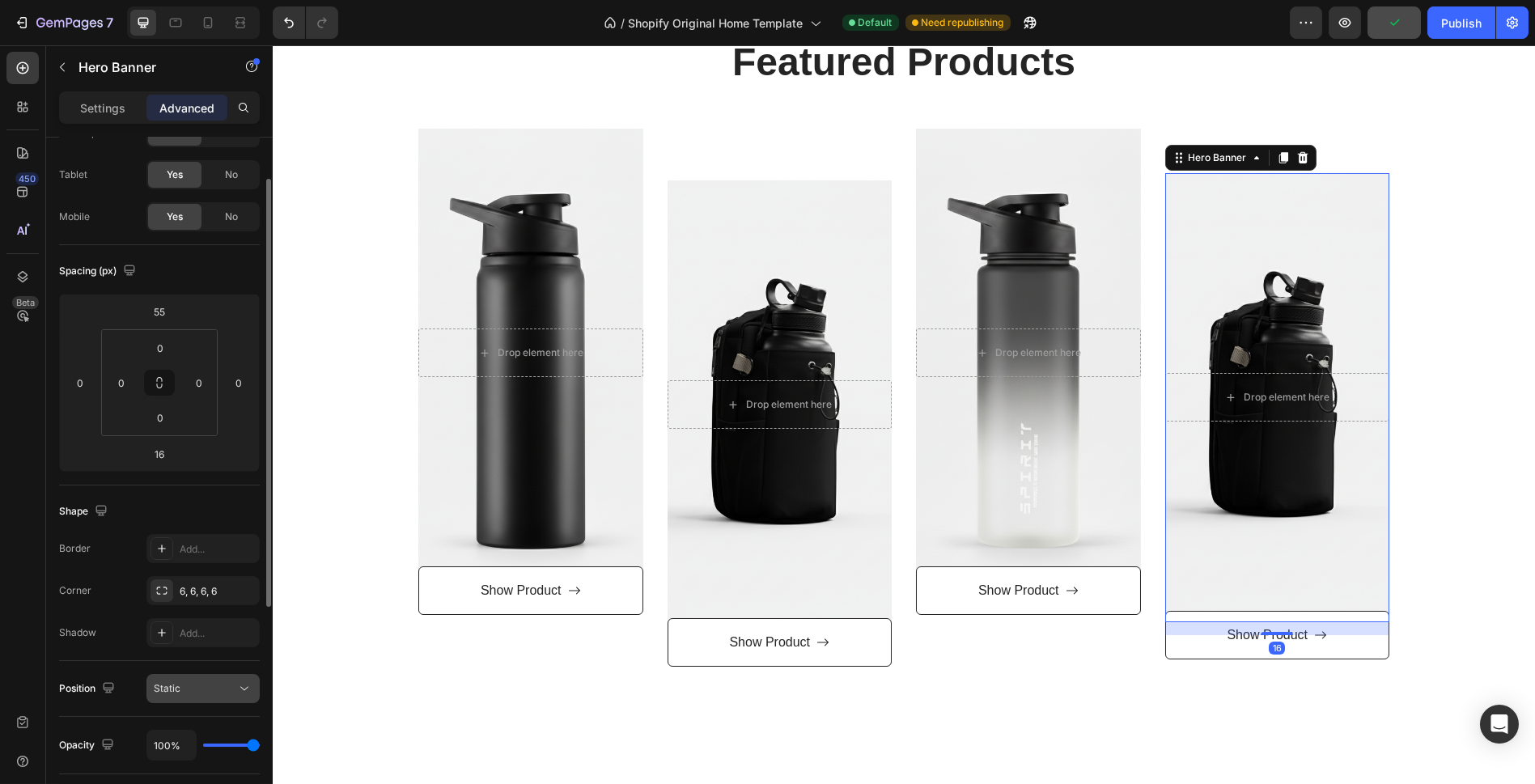
scroll to position [0, 0]
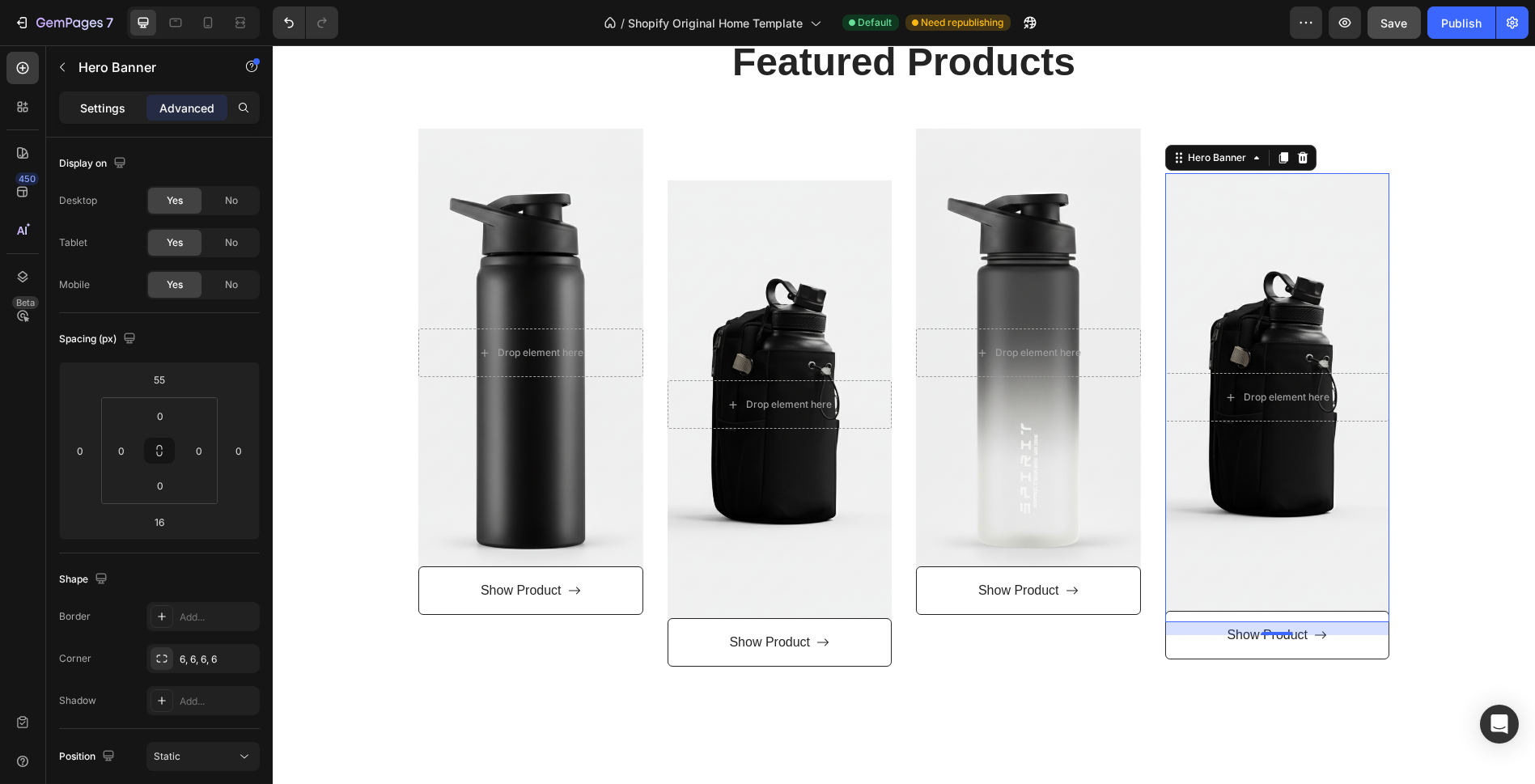
click at [126, 116] on div "Settings" at bounding box center [102, 107] width 81 height 26
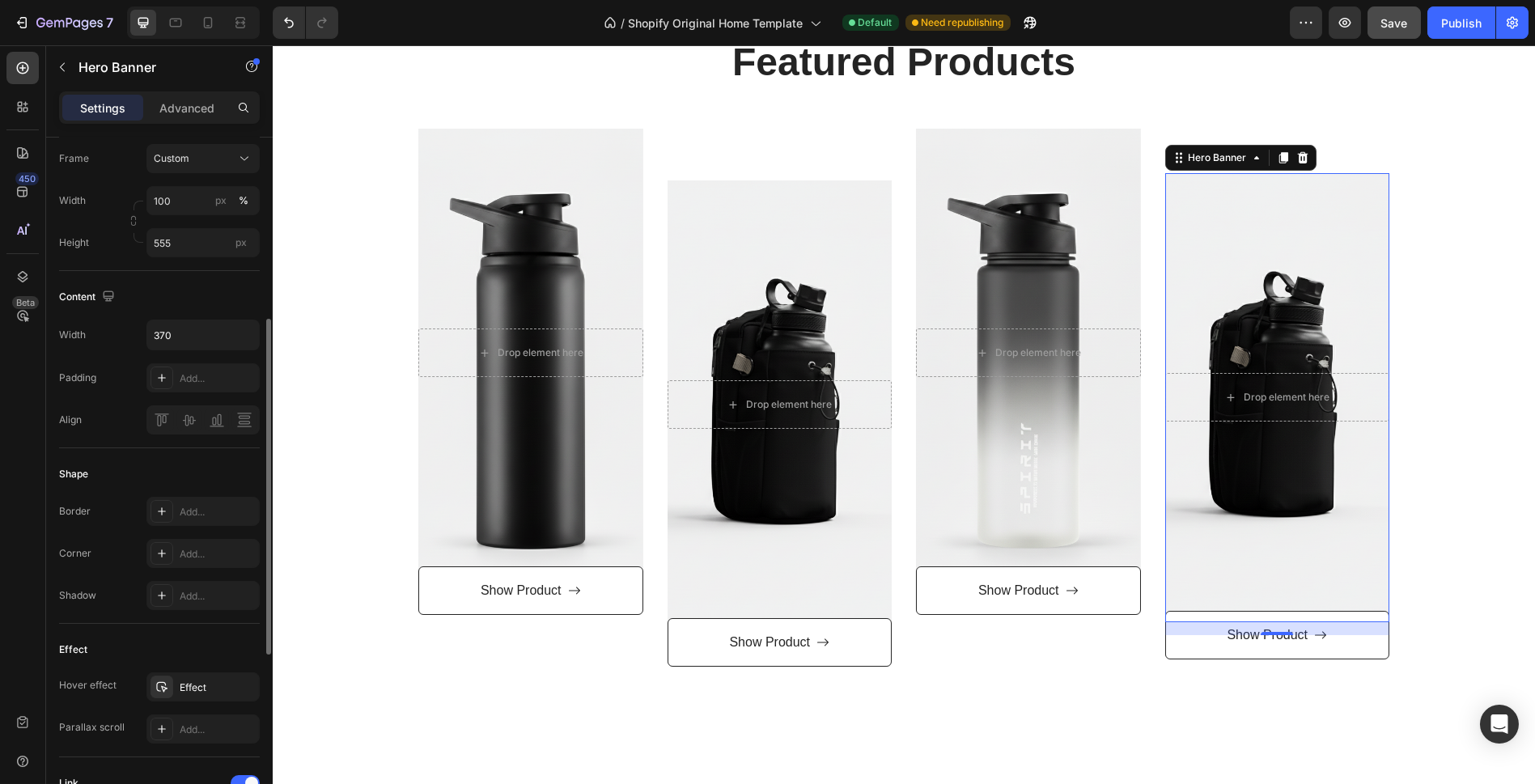
scroll to position [194, 0]
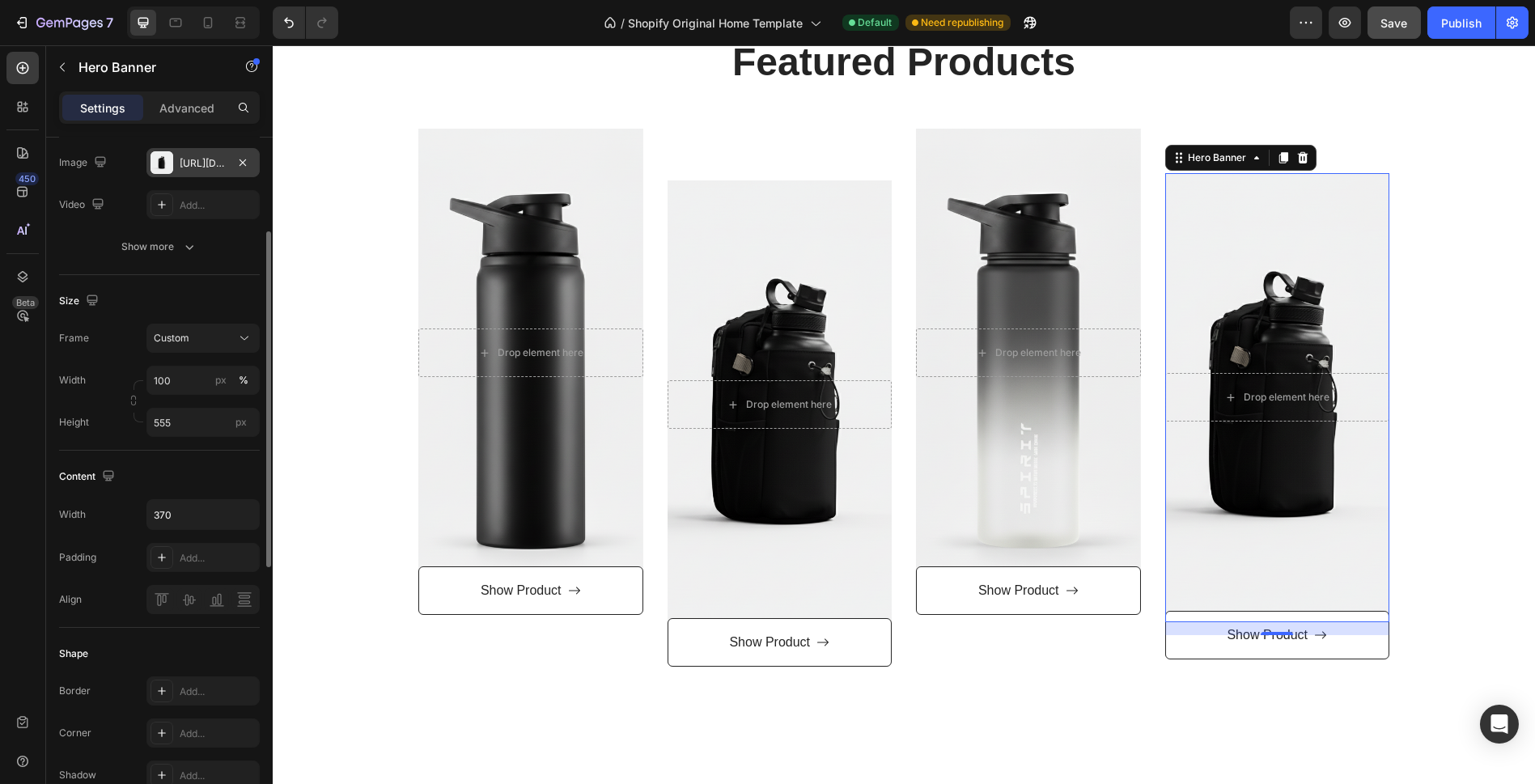
click at [206, 162] on div "[URL][DOMAIN_NAME]" at bounding box center [203, 163] width 47 height 15
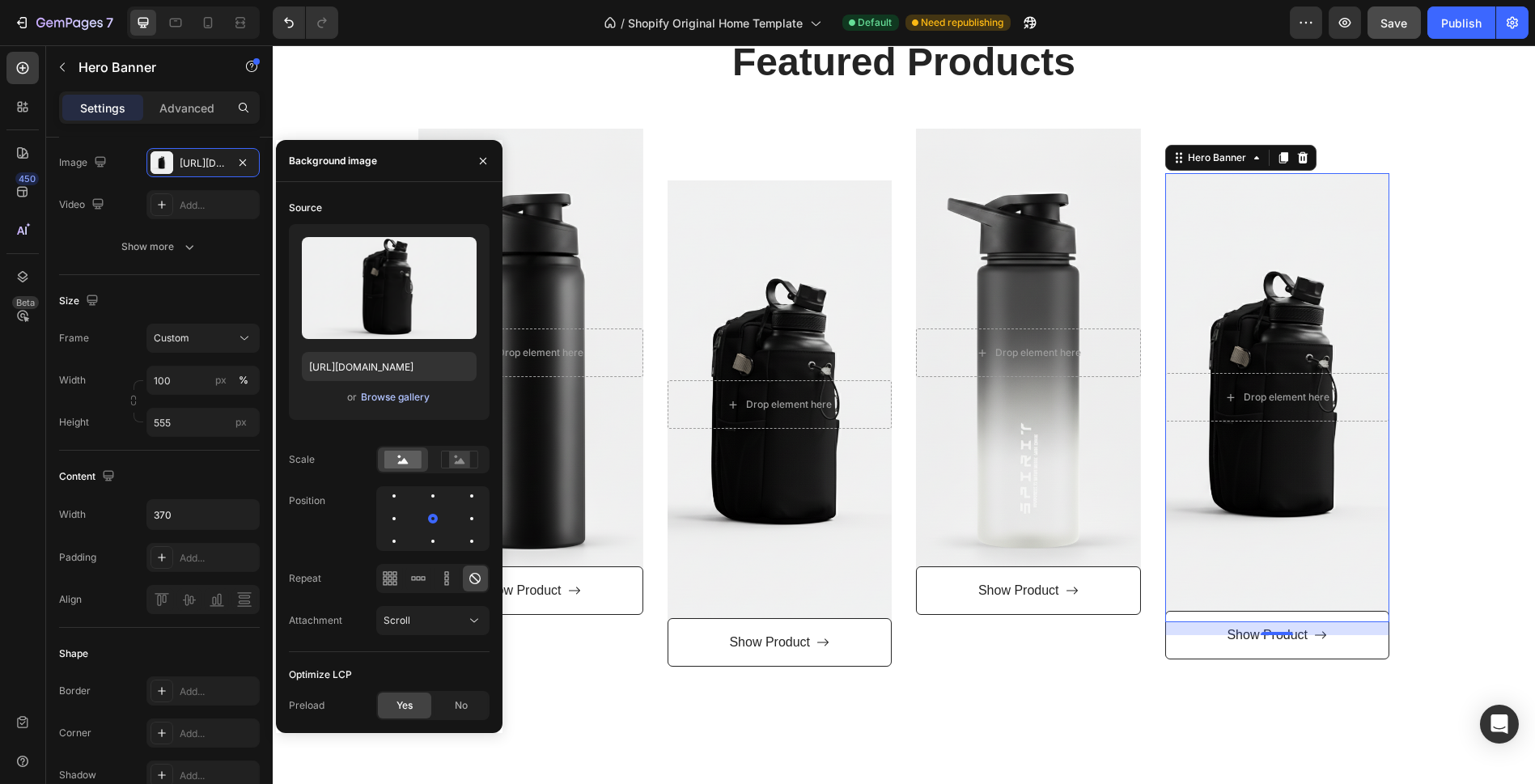
click at [419, 399] on div "Browse gallery" at bounding box center [395, 397] width 69 height 15
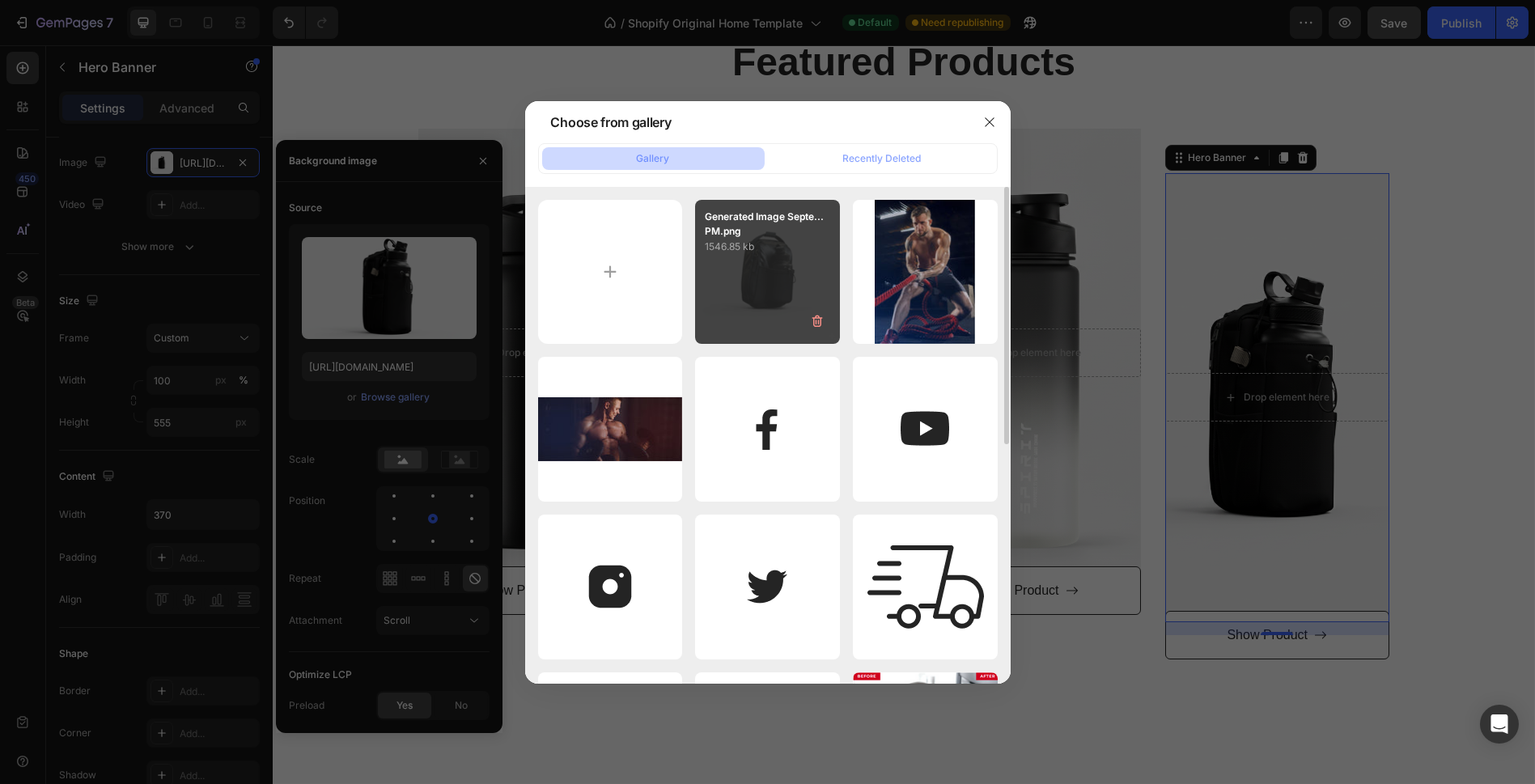
click at [789, 288] on div "Generated Image Septe...PM.png 1546.85 kb" at bounding box center [768, 272] width 145 height 145
type input "[URL][DOMAIN_NAME]"
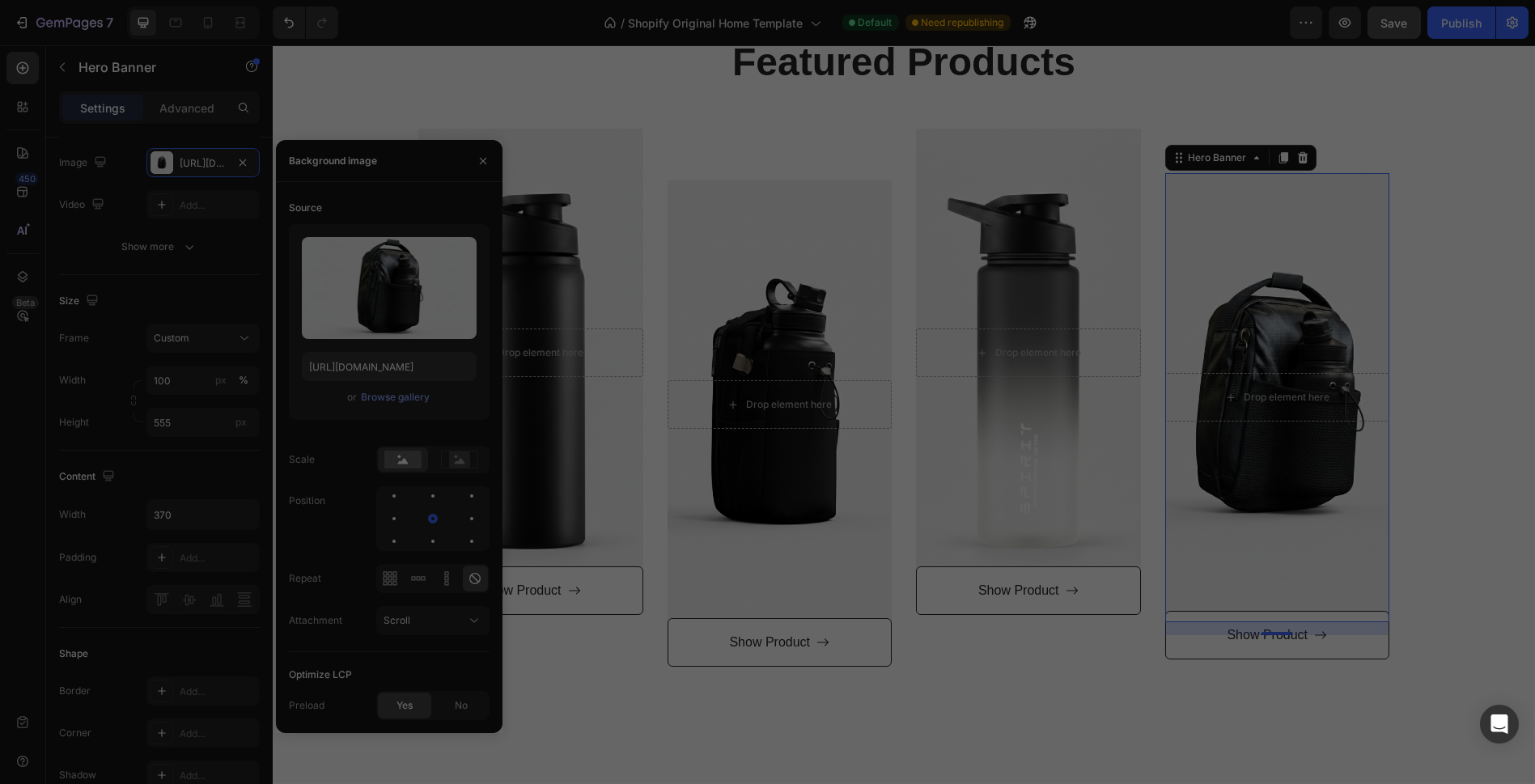
click at [789, 287] on div "Generated Image Septe...PM.png 1546.85 kb" at bounding box center [768, 272] width 145 height 145
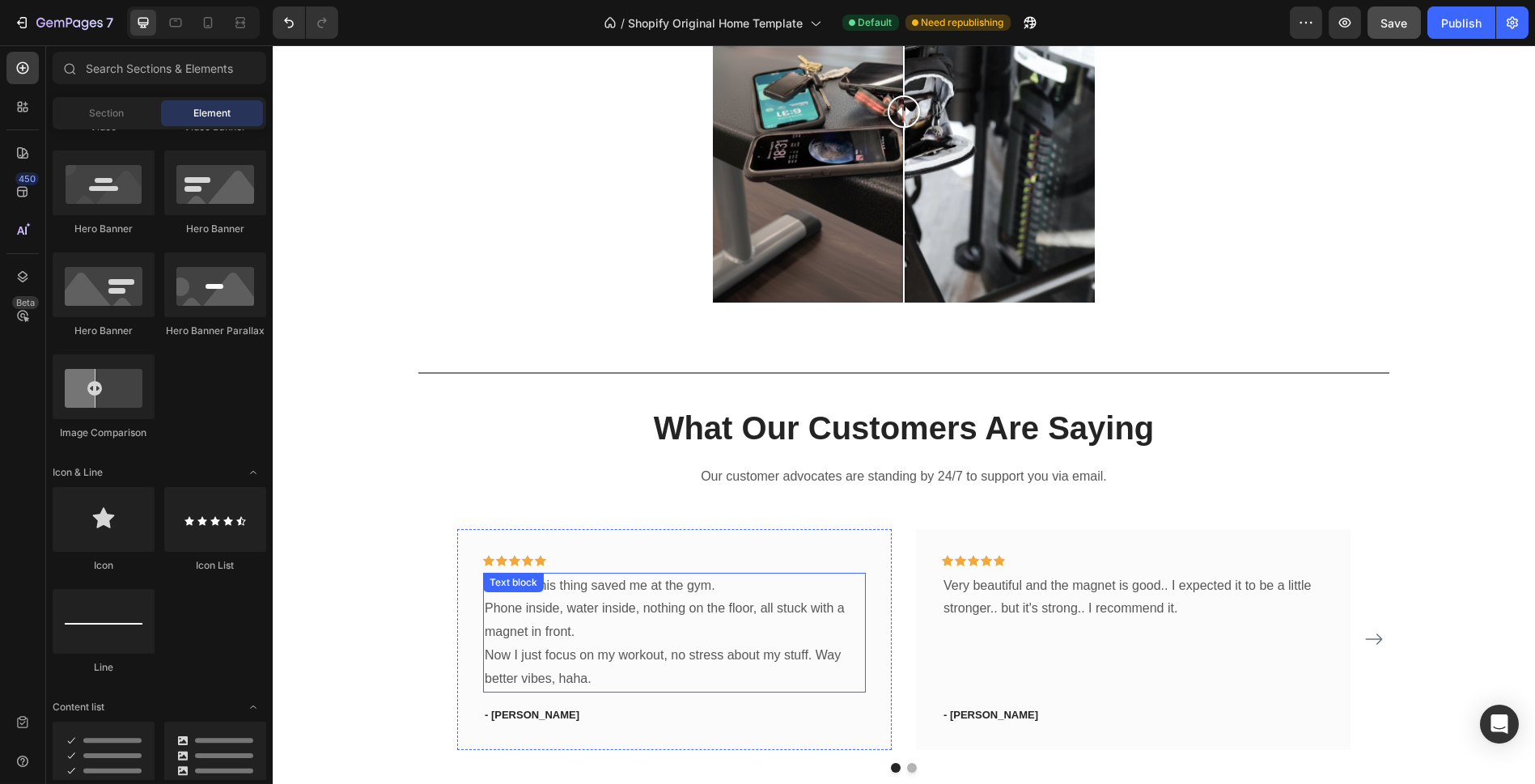
scroll to position [1523, 0]
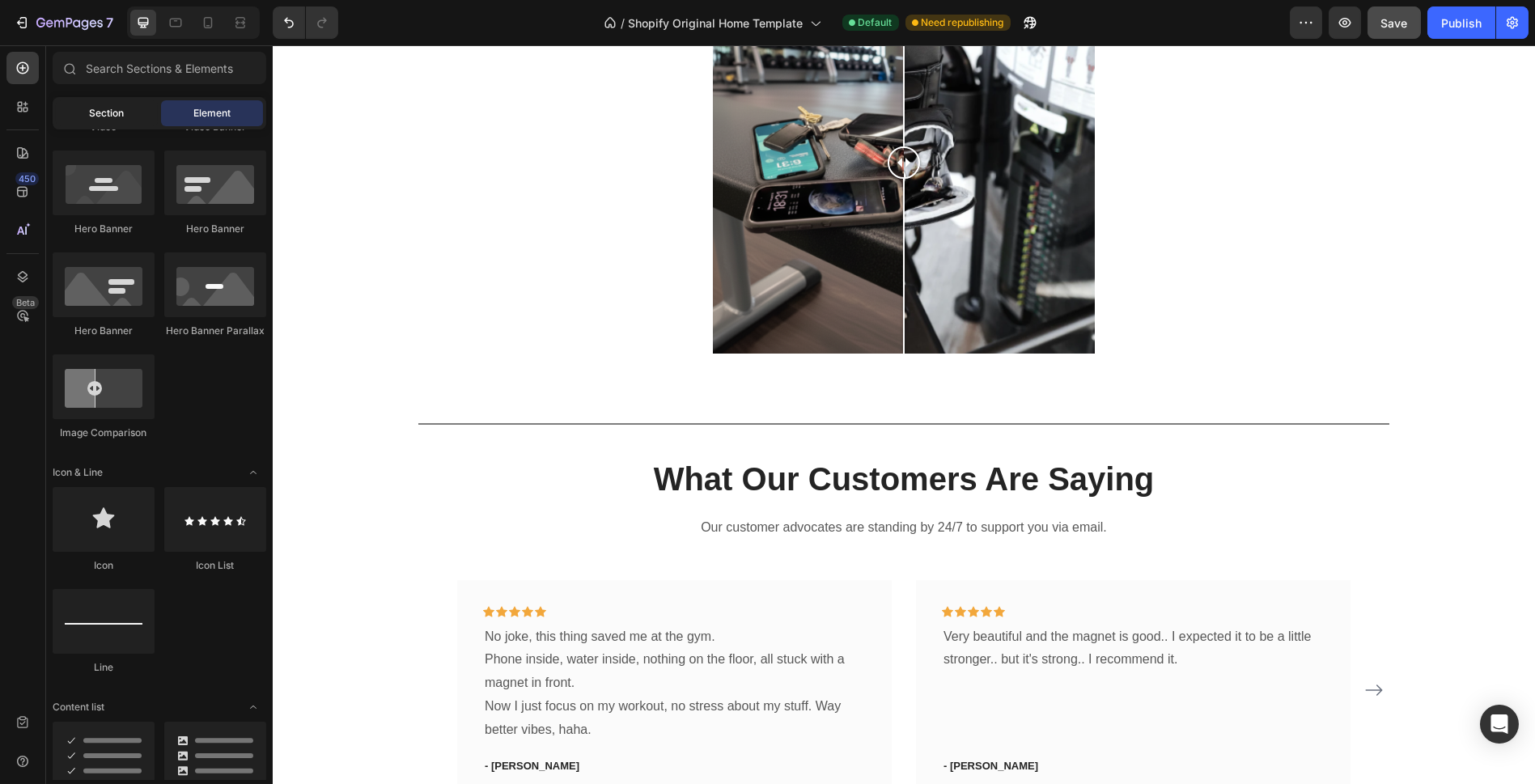
click at [132, 119] on div "Section" at bounding box center [107, 113] width 102 height 26
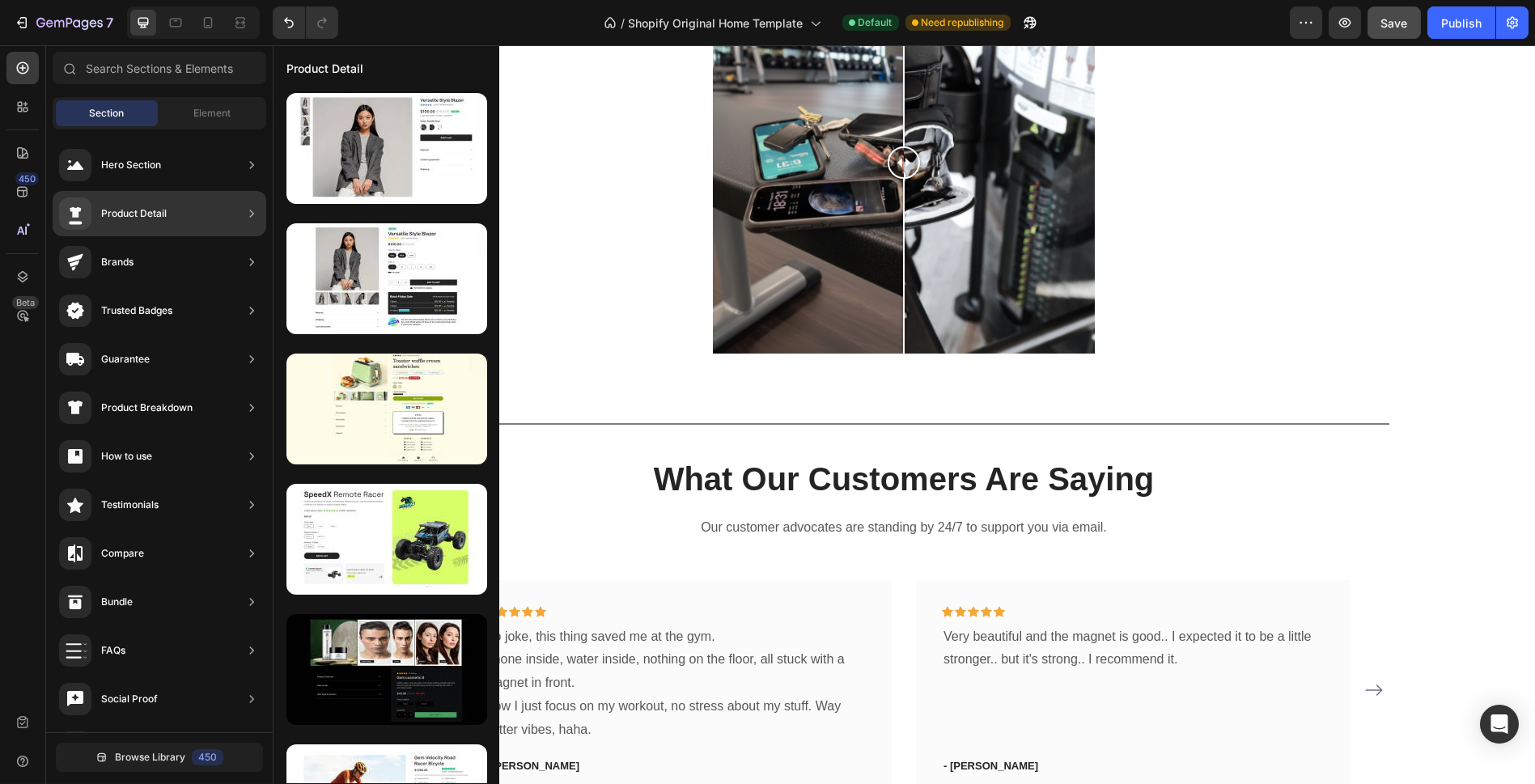
scroll to position [180, 0]
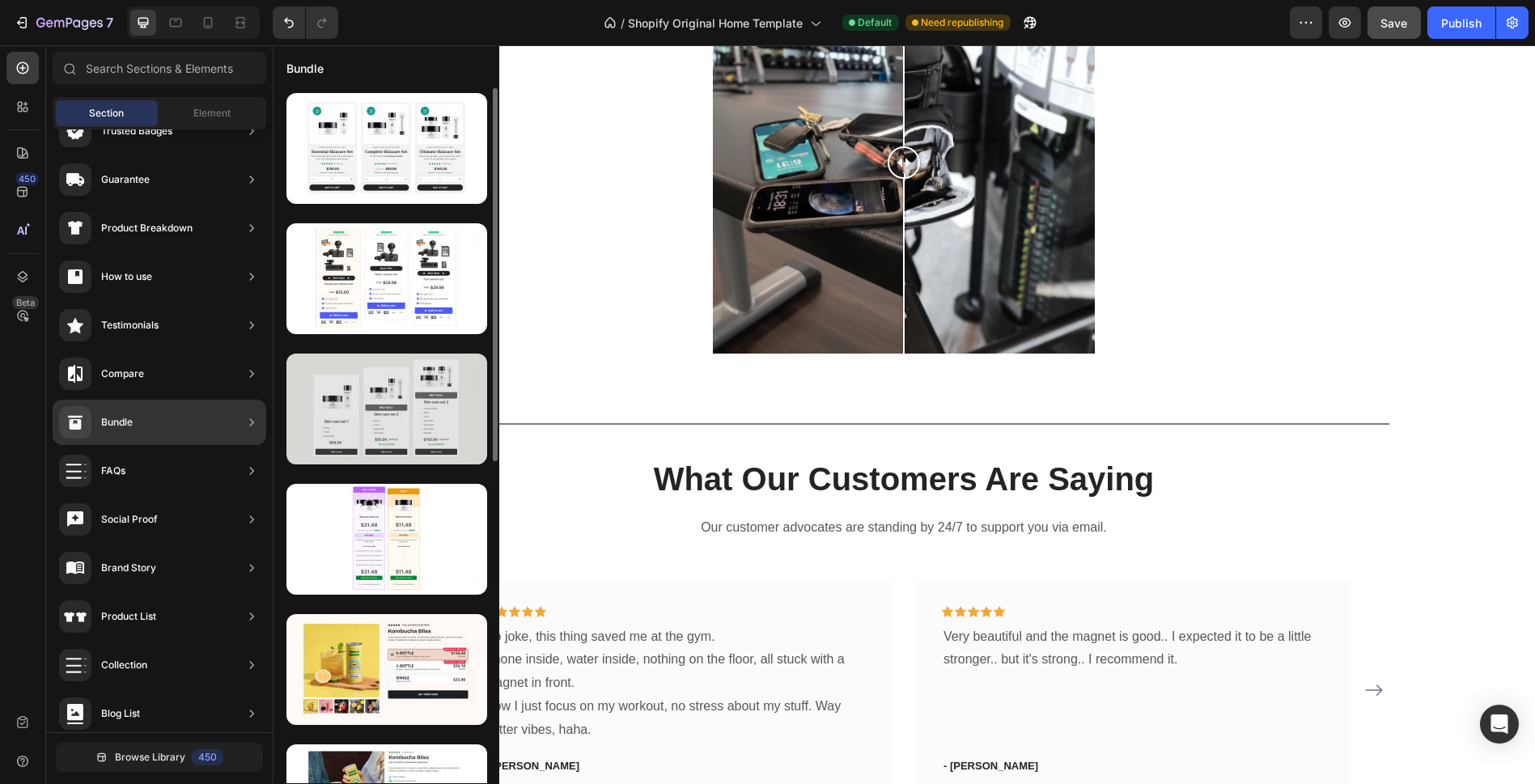
click at [405, 431] on div at bounding box center [387, 409] width 201 height 111
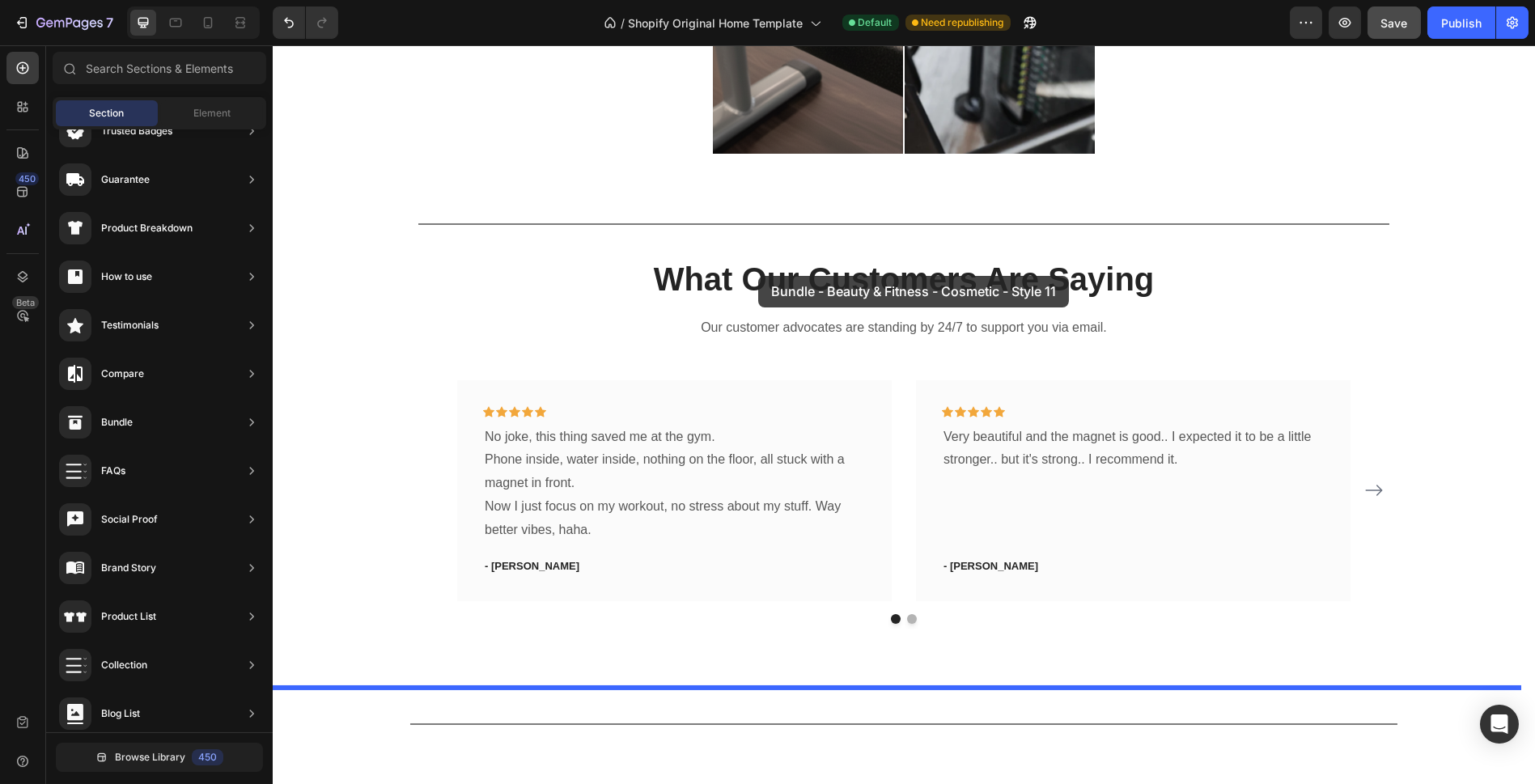
scroll to position [1626, 0]
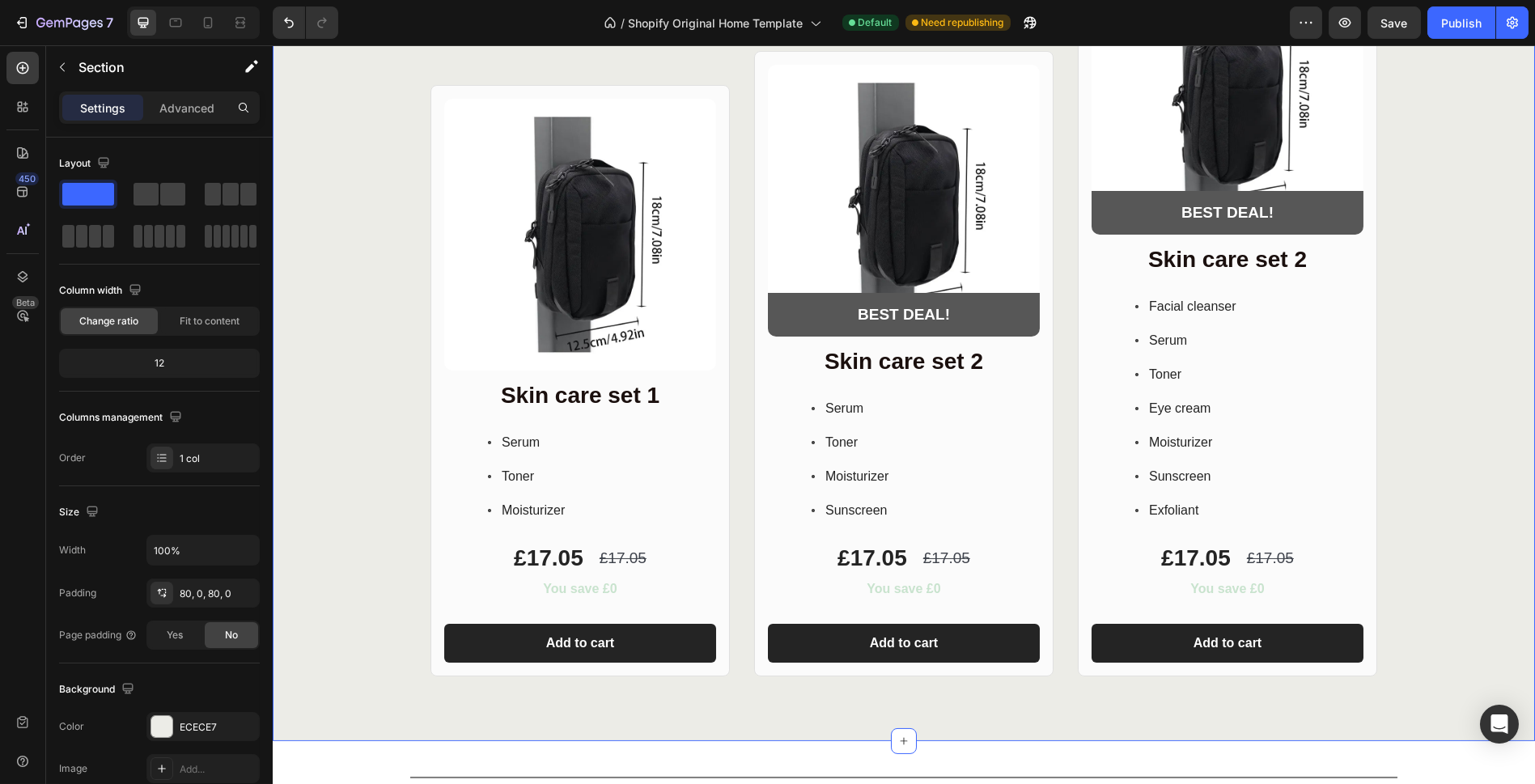
scroll to position [2525, 0]
click at [353, 504] on div "Product Images Row Skin care set 1 Heading Serum Toner Moisturizer Item List £1…" at bounding box center [904, 313] width 1263 height 727
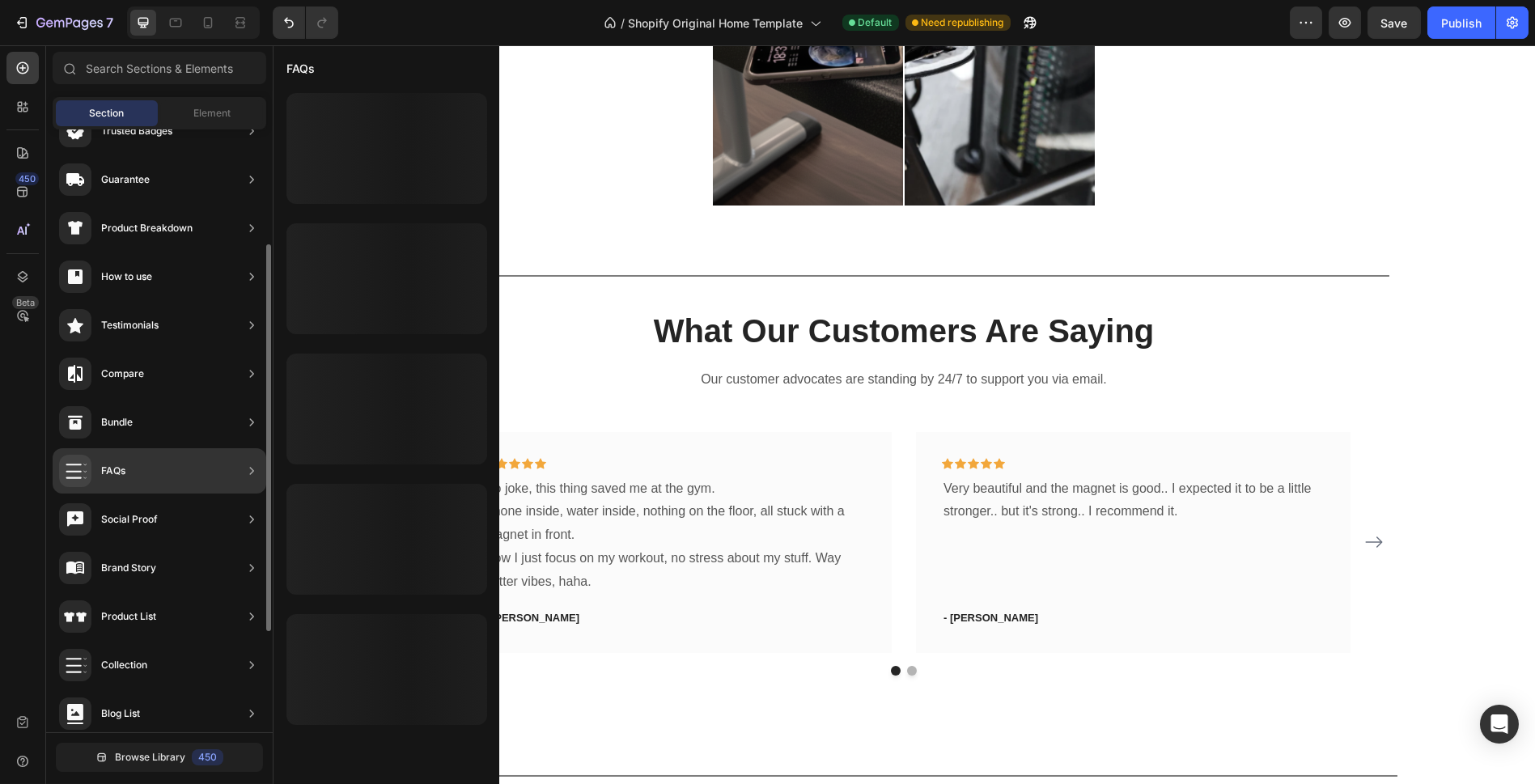
scroll to position [1672, 0]
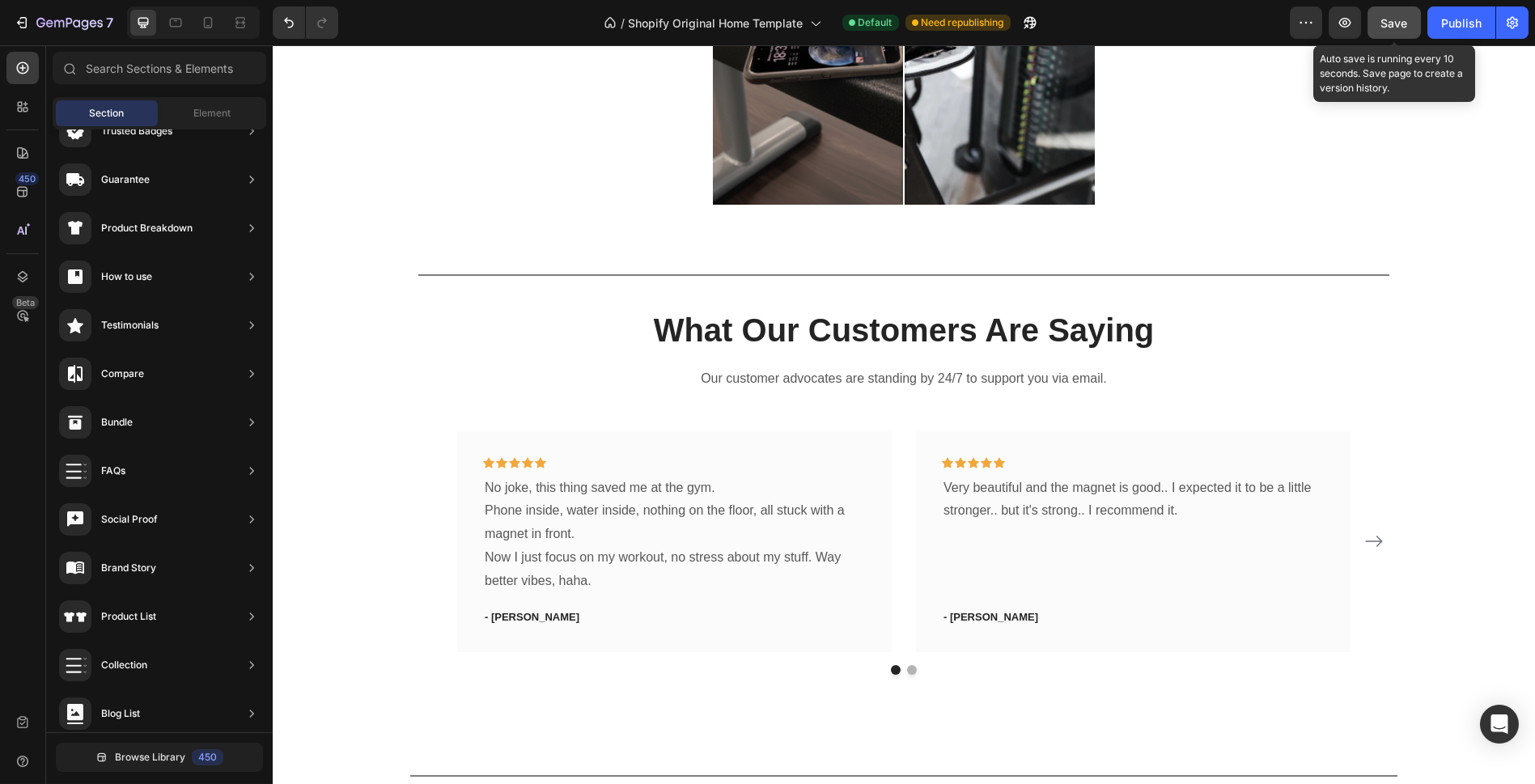
click at [1406, 8] on button "Save" at bounding box center [1394, 22] width 53 height 32
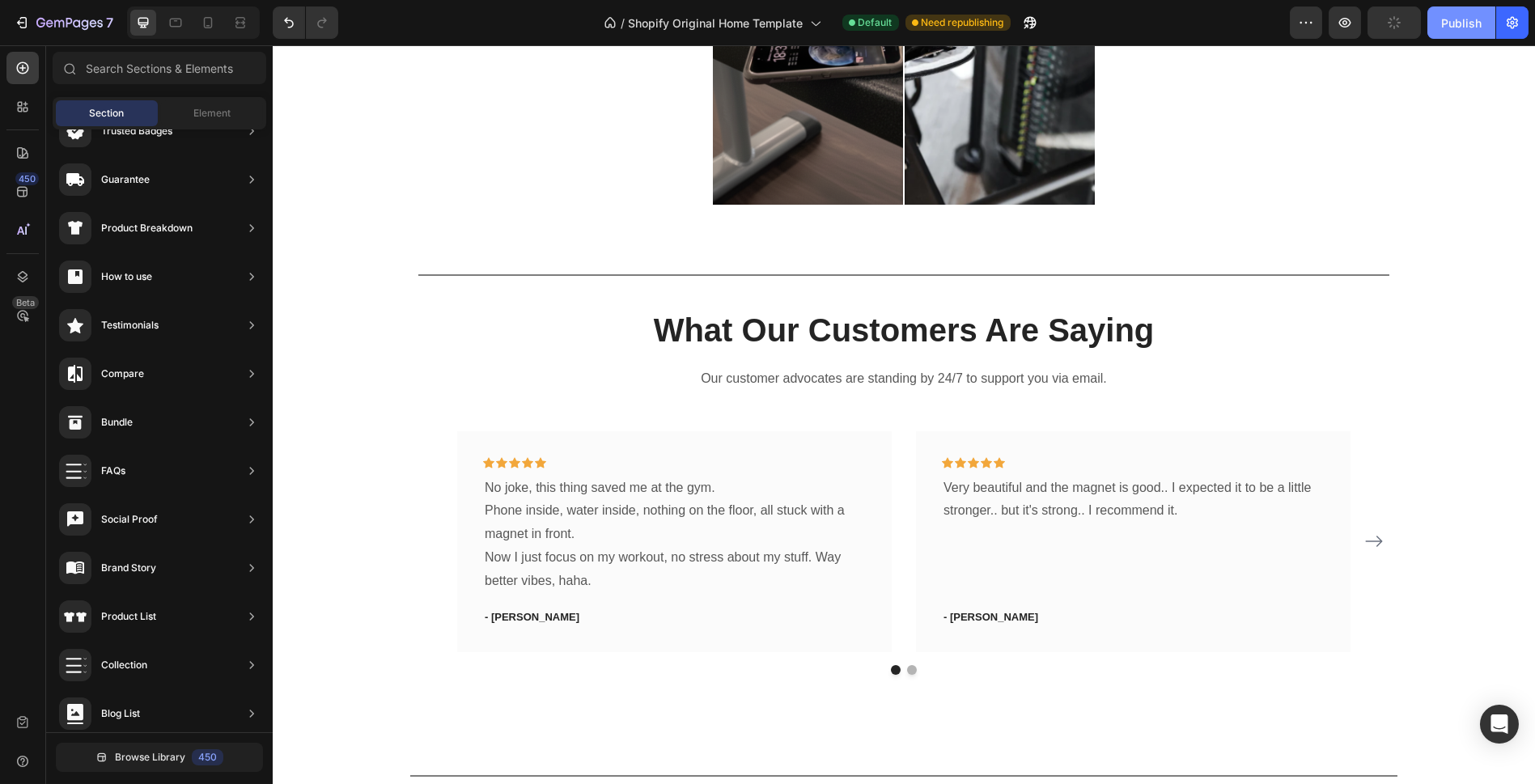
click at [1474, 31] on button "Publish" at bounding box center [1462, 22] width 68 height 32
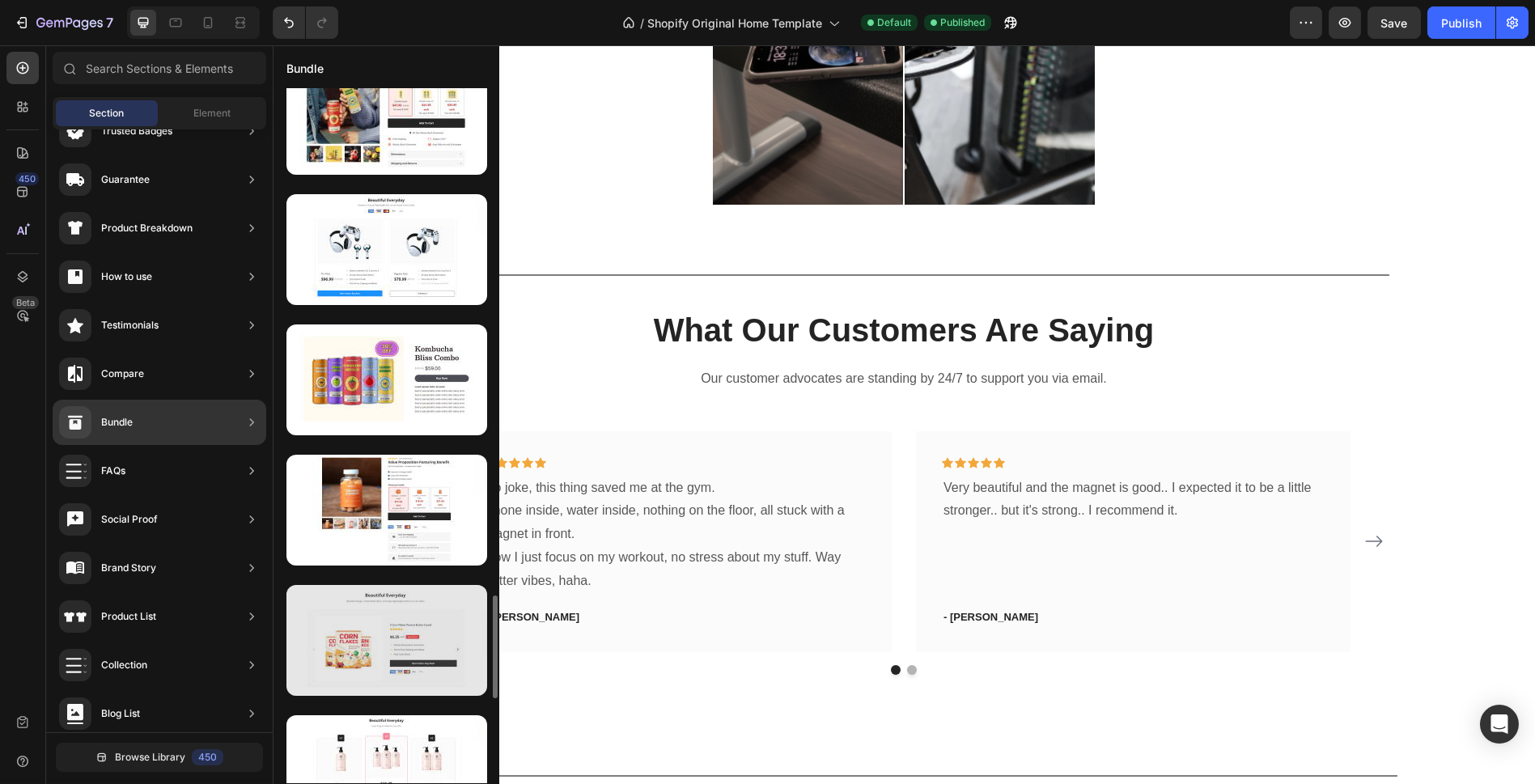
scroll to position [3984, 0]
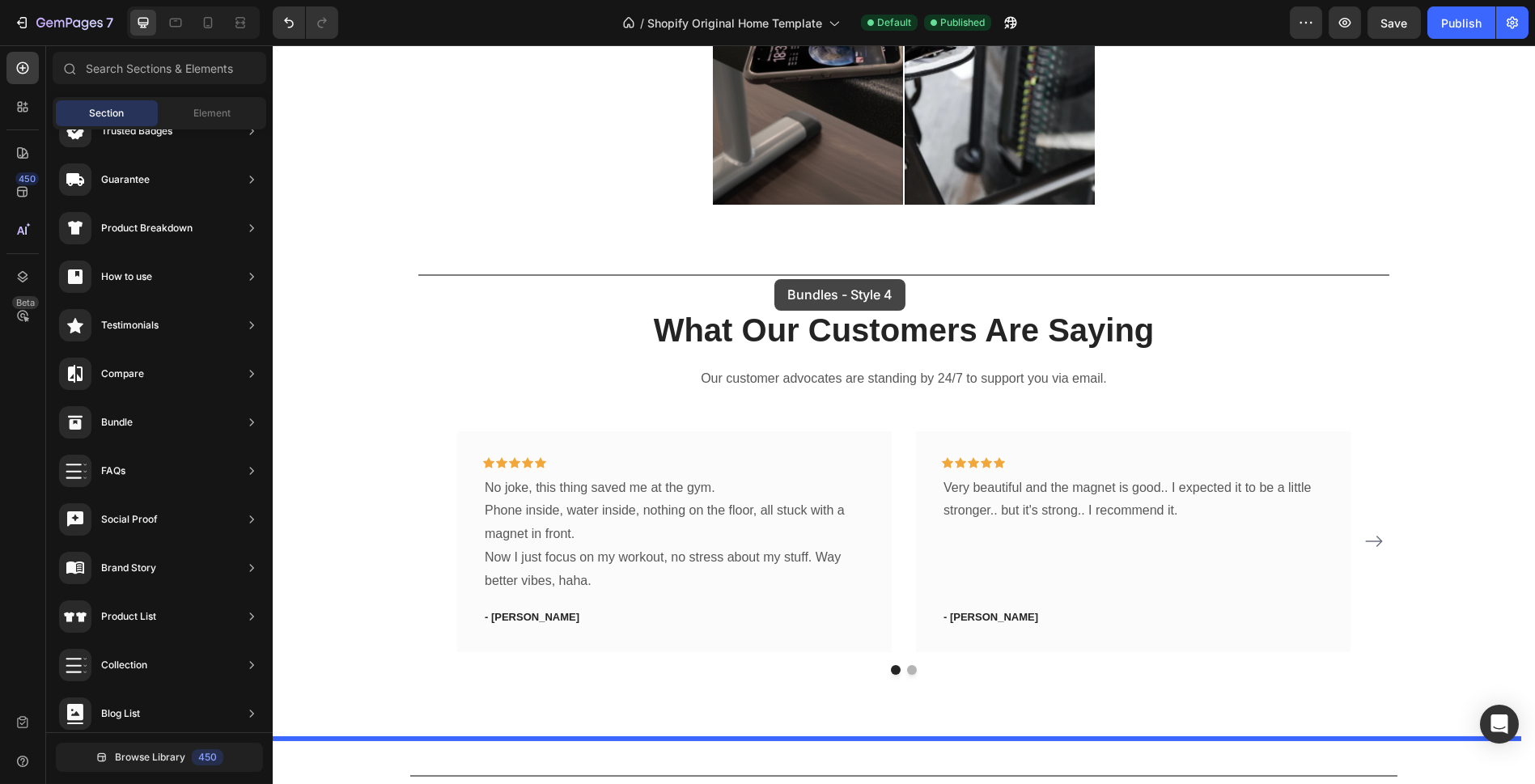
drag, startPoint x: 678, startPoint y: 760, endPoint x: 778, endPoint y: 272, distance: 498.1
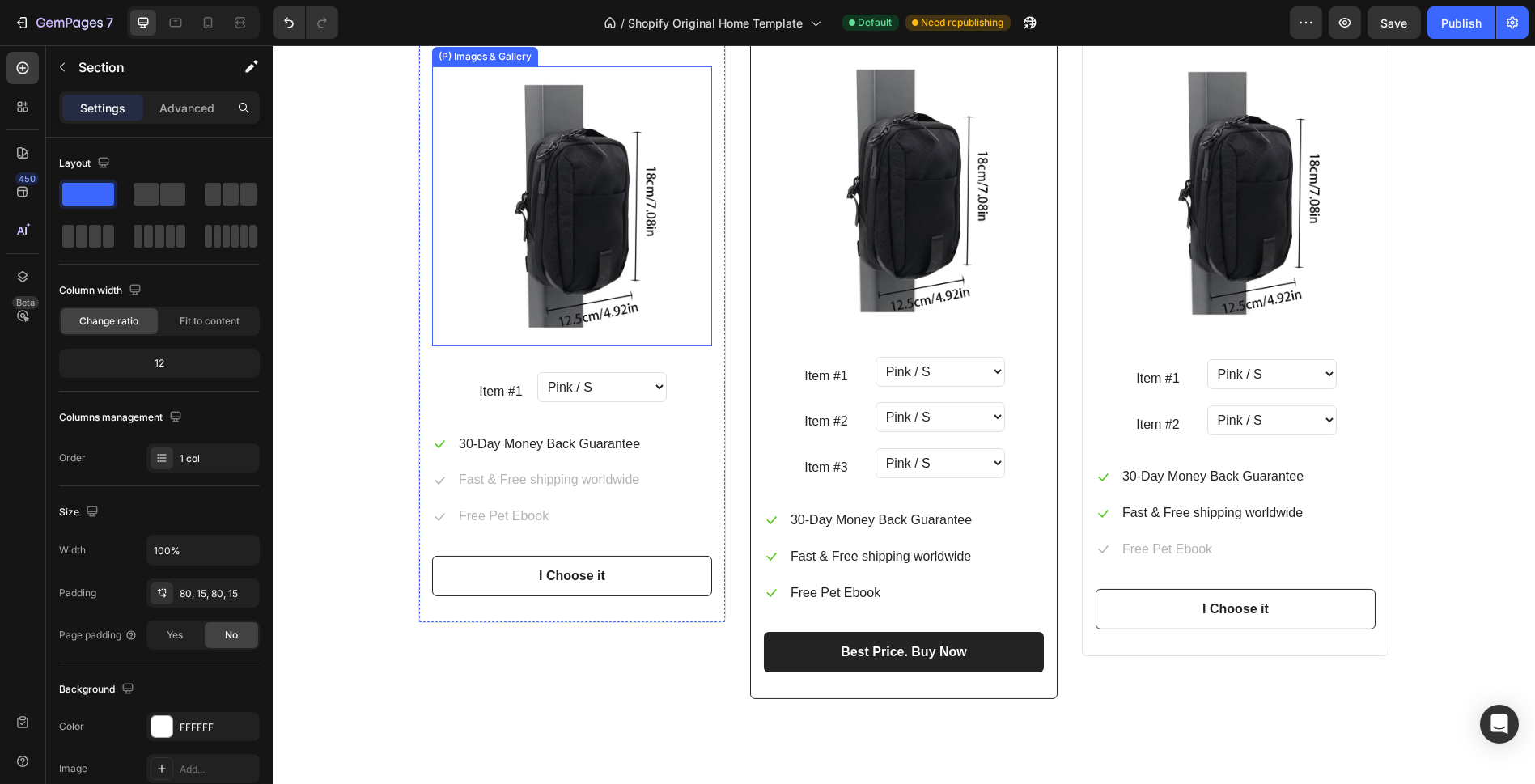
scroll to position [2667, 0]
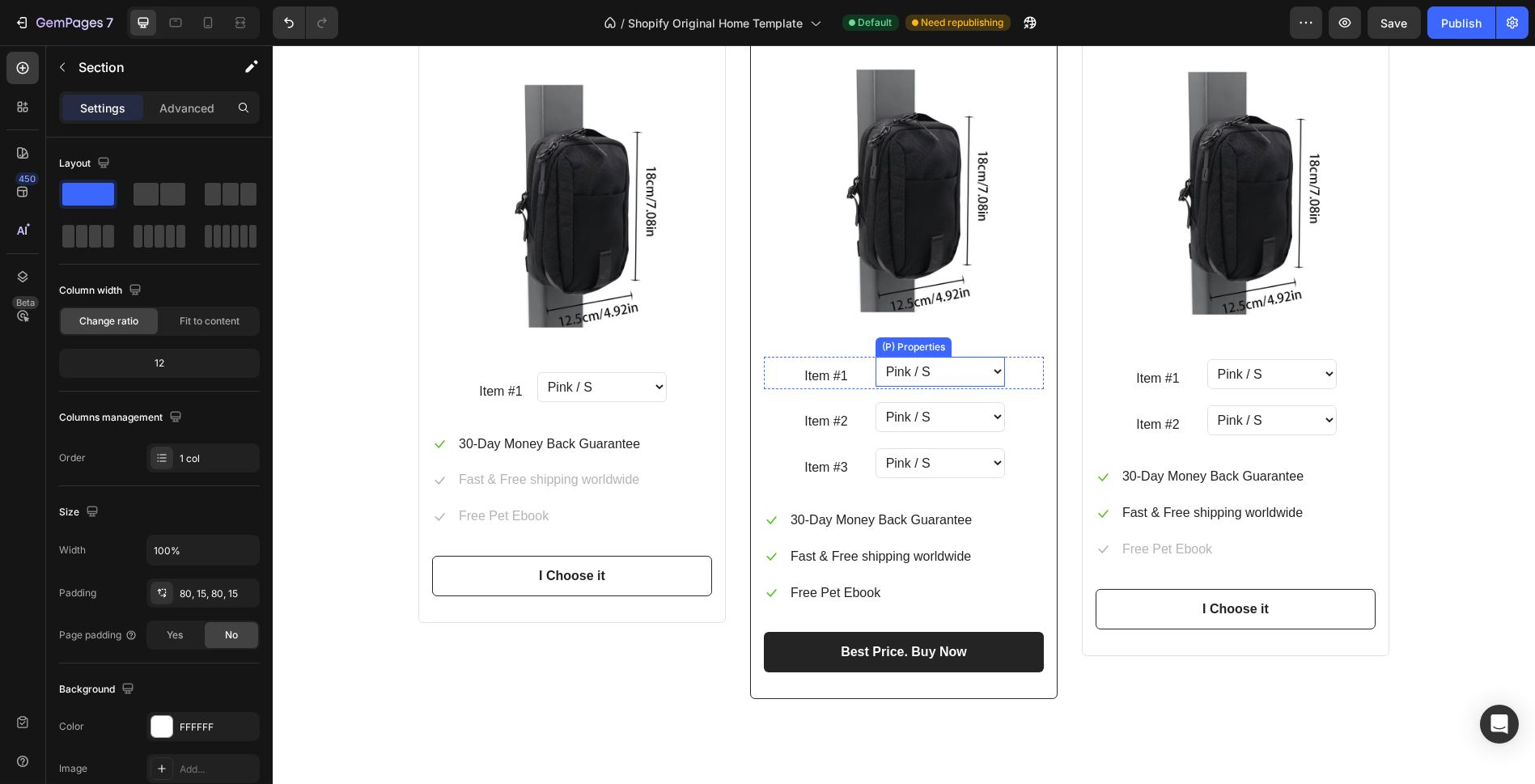
click at [966, 387] on select "Pink / S Pink / M Pink / L Blue / S Blue / M Blue / L Yellow / S Yellow / M Yel…" at bounding box center [940, 372] width 129 height 30
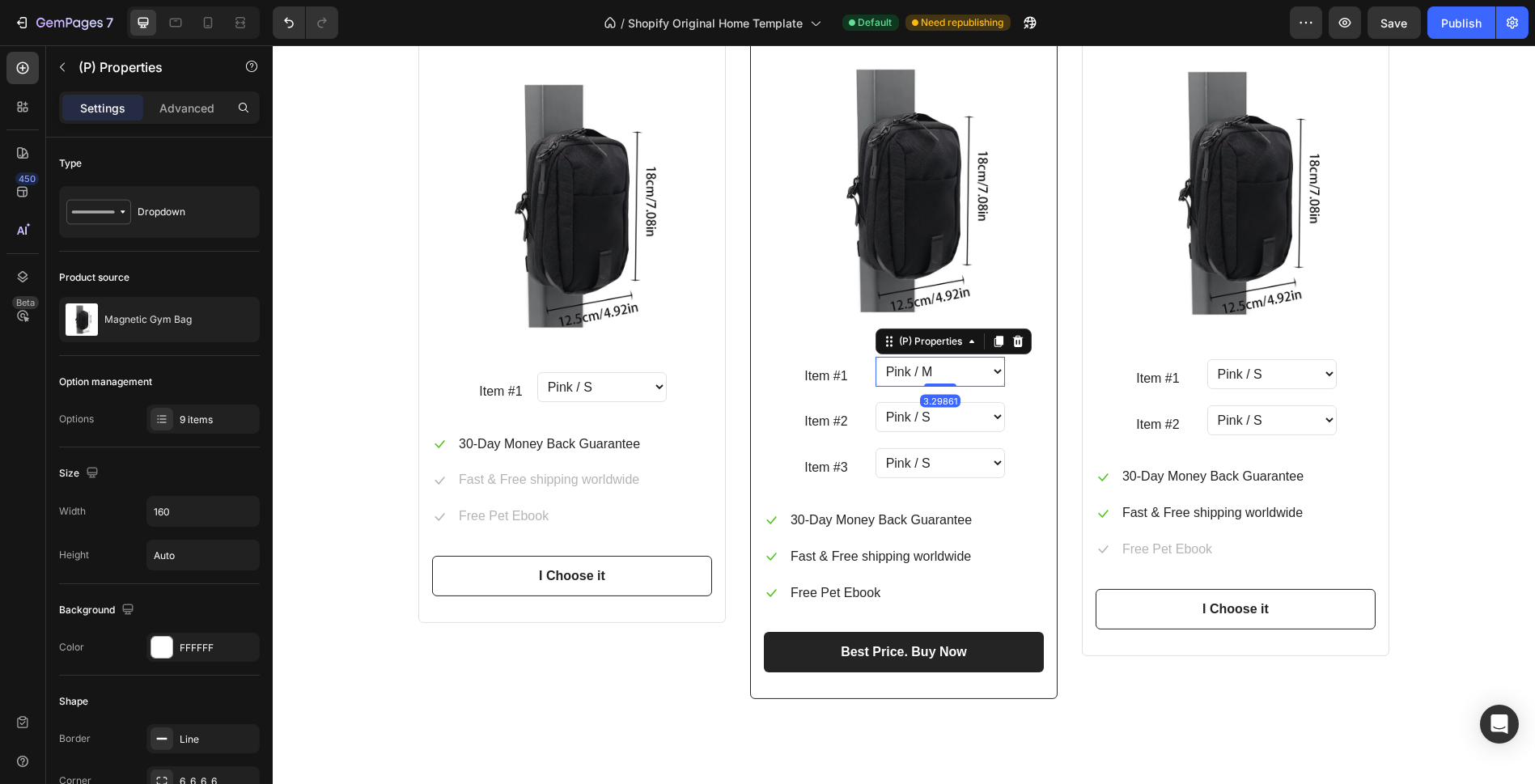
click at [876, 357] on select "Pink / S Pink / M Pink / L Blue / S Blue / M Blue / L Yellow / S Yellow / M Yel…" at bounding box center [940, 372] width 129 height 30
click at [967, 387] on select "Pink / S Pink / M Pink / L Blue / S Blue / M Blue / L Yellow / S Yellow / M Yel…" at bounding box center [940, 372] width 129 height 30
select select "Blue / L"
click at [876, 357] on select "Pink / S Pink / M Pink / L Blue / S Blue / M Blue / L Yellow / S Yellow / M Yel…" at bounding box center [940, 372] width 129 height 30
click at [950, 387] on select "Pink / S Pink / M Pink / L Blue / S Blue / M Blue / L Yellow / S Yellow / M Yel…" at bounding box center [940, 372] width 129 height 30
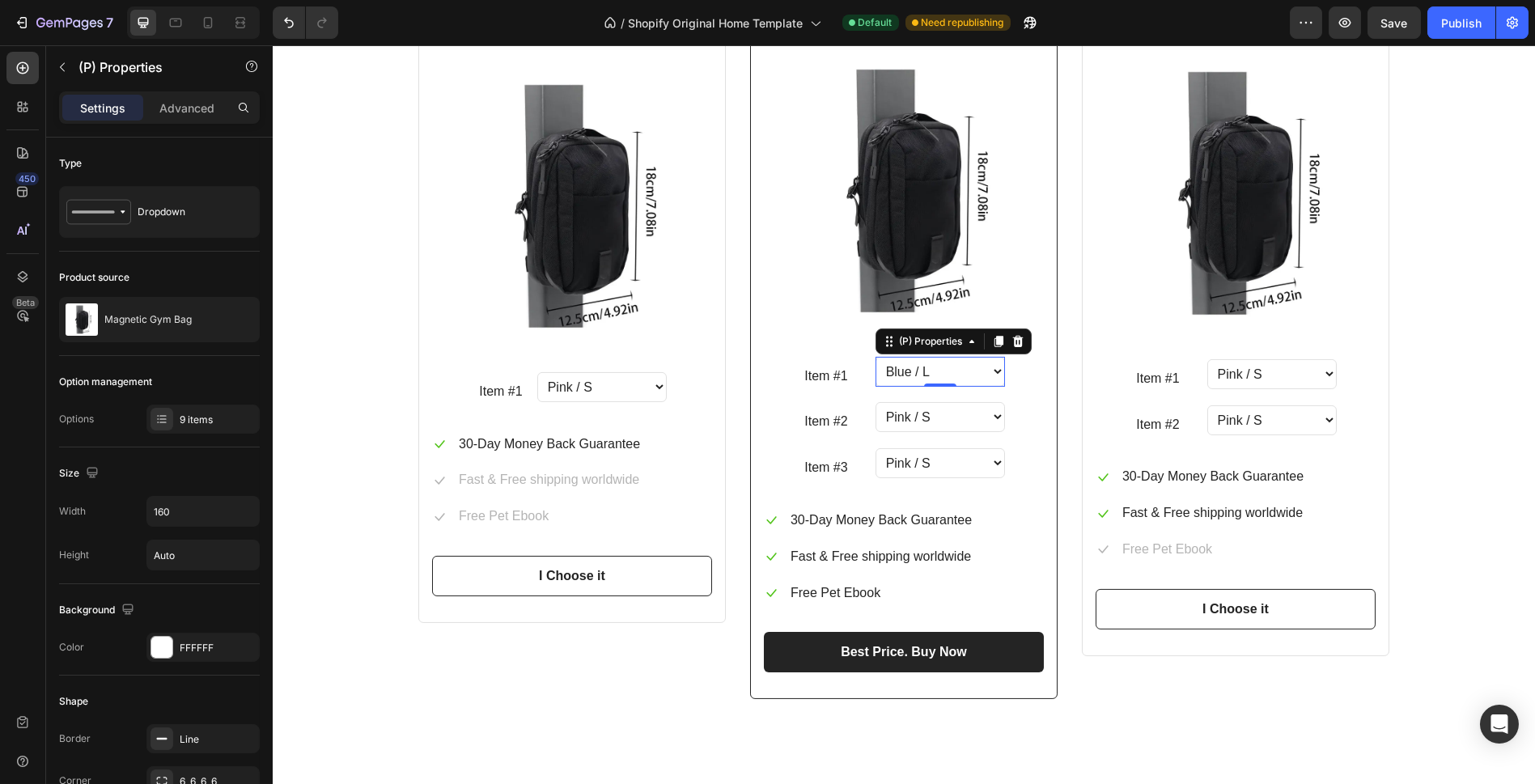
click at [939, 387] on select "Pink / S Pink / M Pink / L Blue / S Blue / M Blue / L Yellow / S Yellow / M Yel…" at bounding box center [940, 372] width 129 height 30
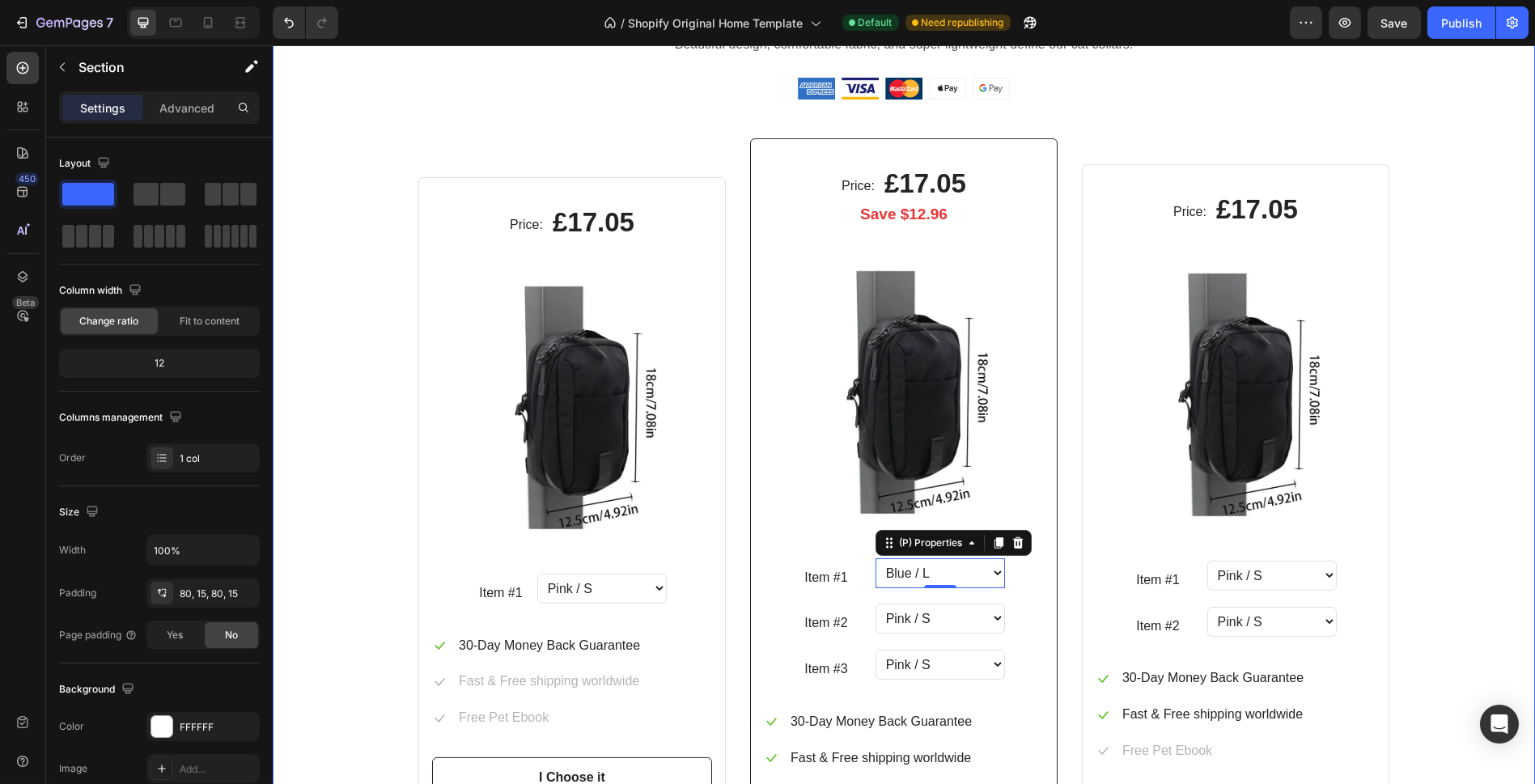
click at [1462, 468] on div "Beautiful Everyday Heading Beautiful design, comfortable fabric, and super ligh…" at bounding box center [904, 457] width 1238 height 939
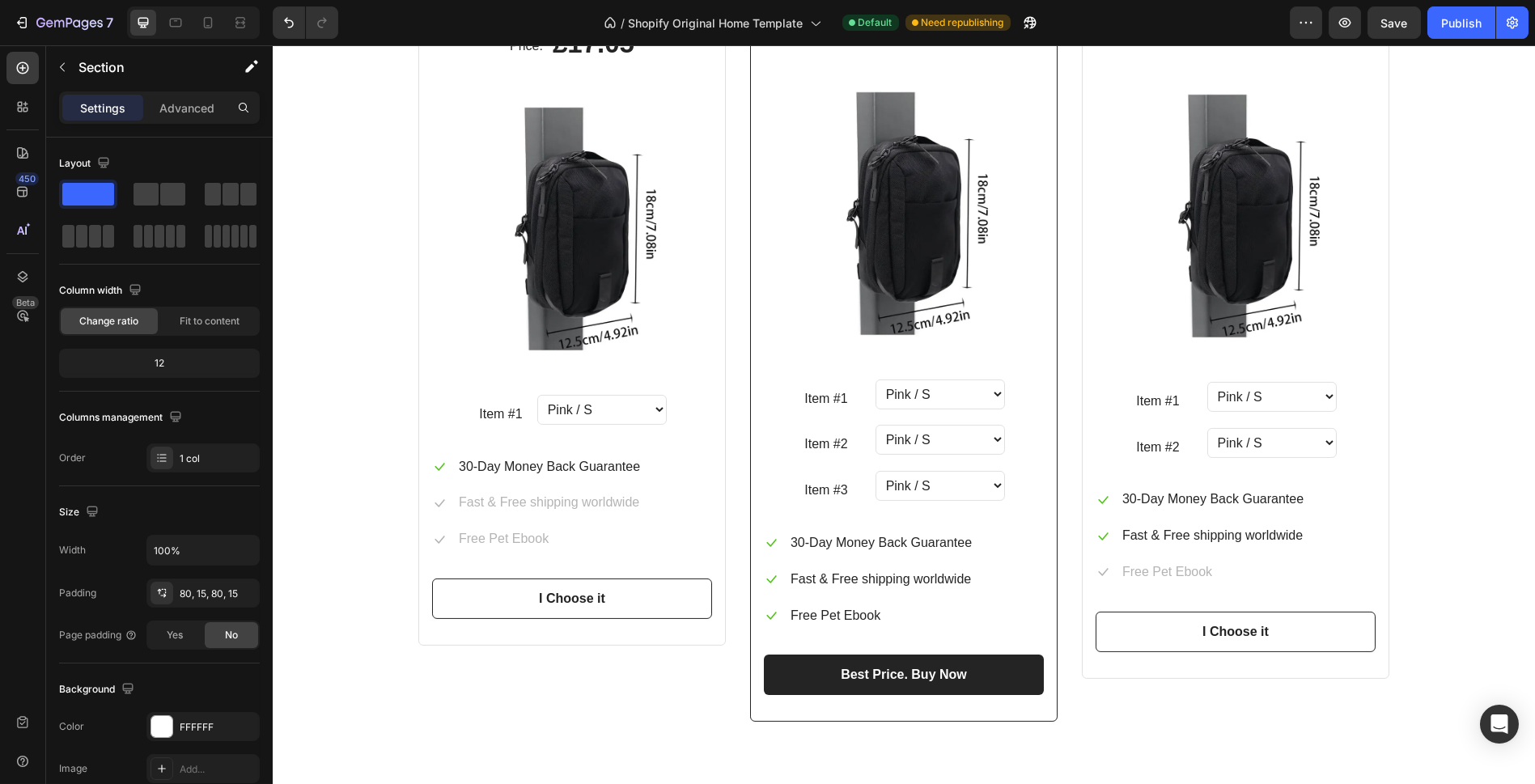
scroll to position [2667, 0]
click at [355, 495] on div "Beautiful Everyday Heading Beautiful design, comfortable fabric, and super ligh…" at bounding box center [904, 277] width 1238 height 939
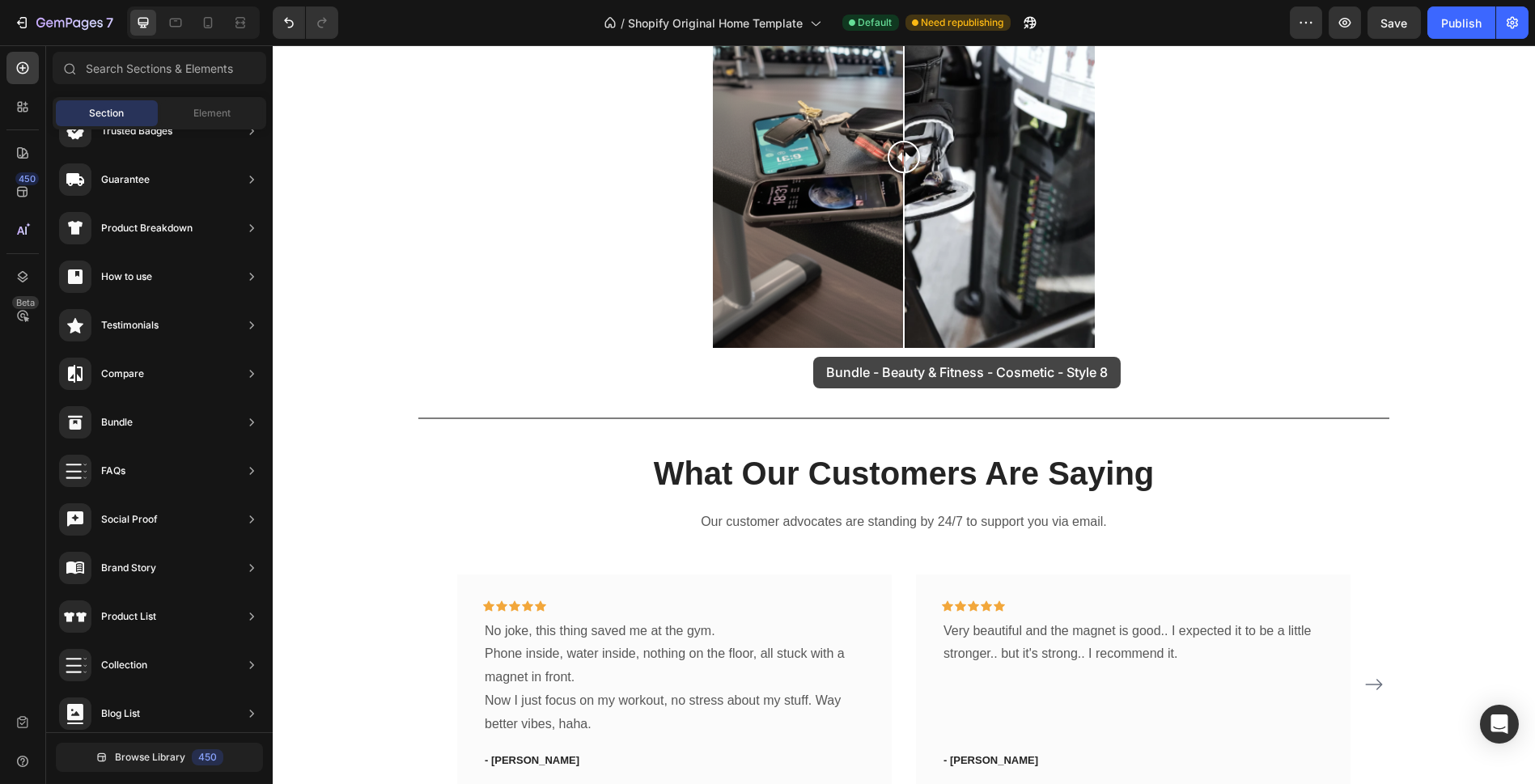
scroll to position [1266, 0]
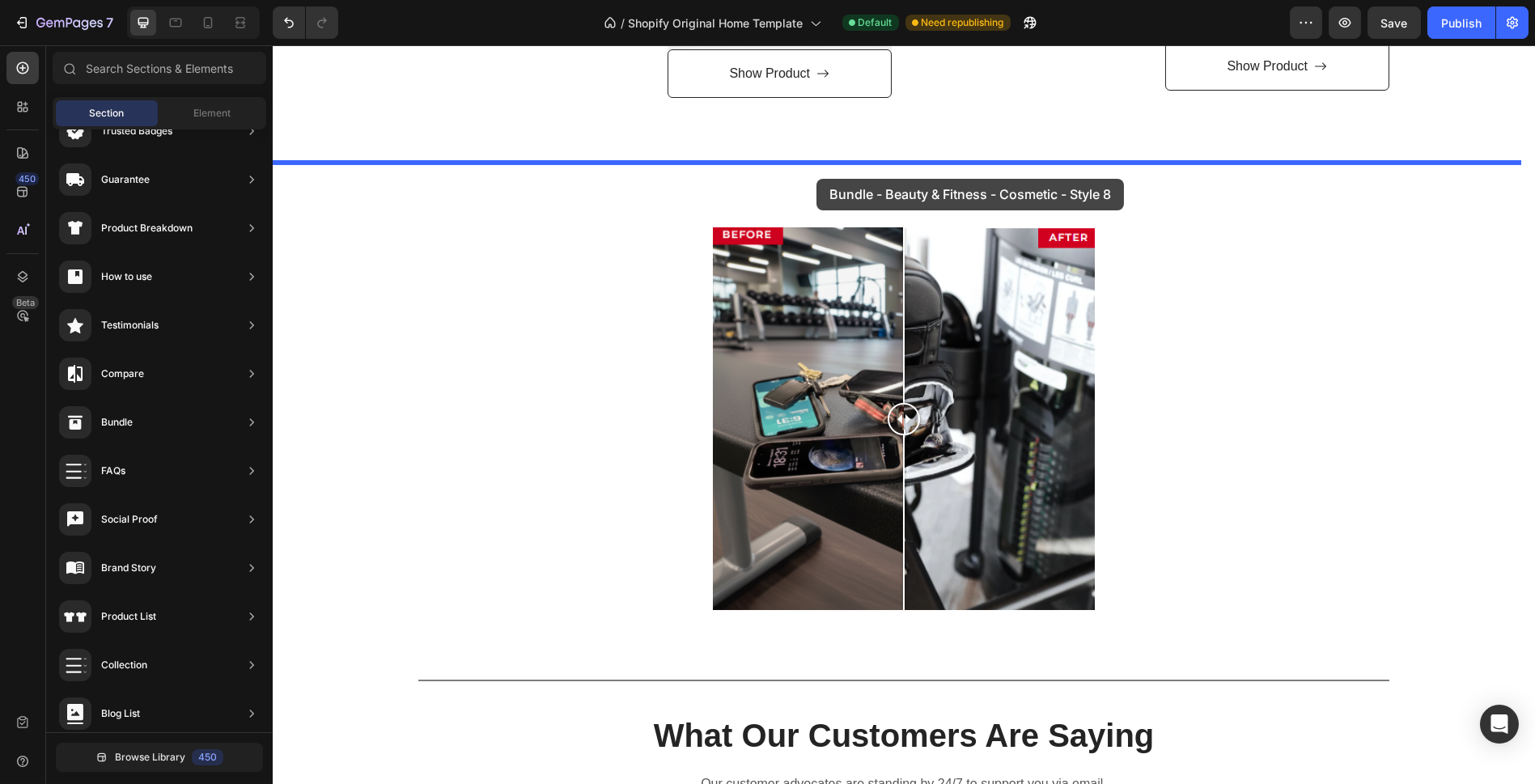
drag, startPoint x: 711, startPoint y: 224, endPoint x: 816, endPoint y: 179, distance: 114.2
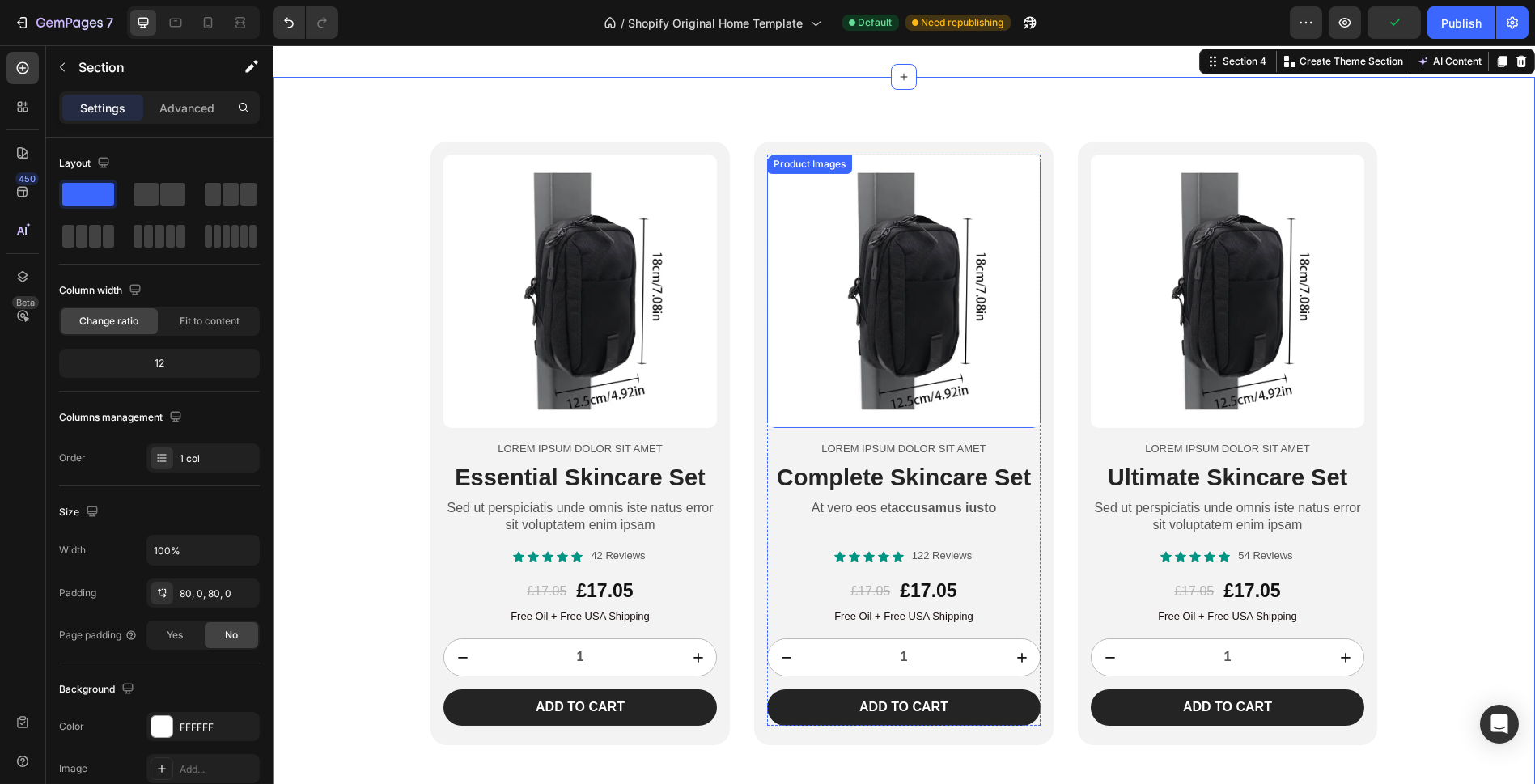
scroll to position [1447, 0]
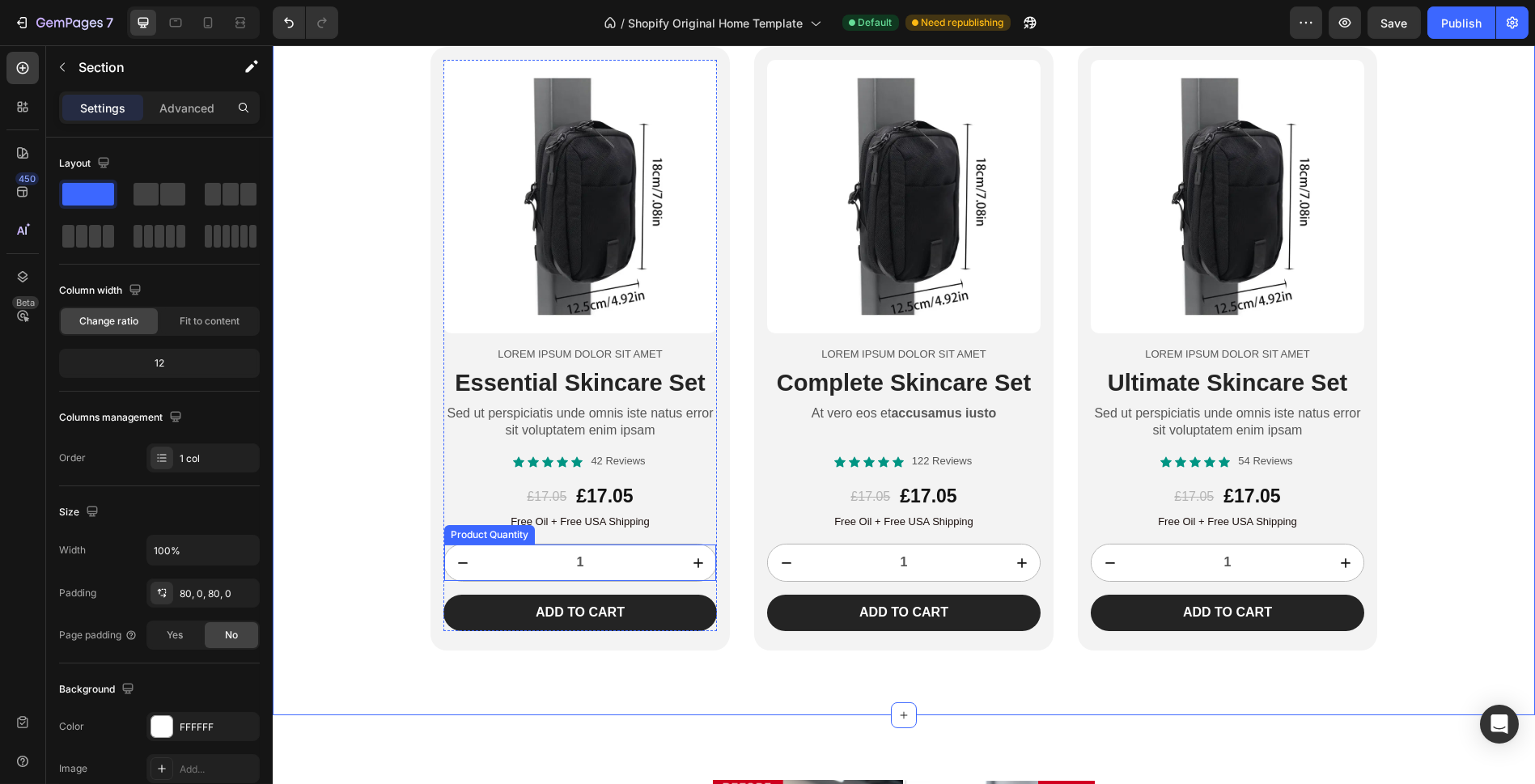
click at [690, 558] on icon "increment" at bounding box center [698, 563] width 17 height 17
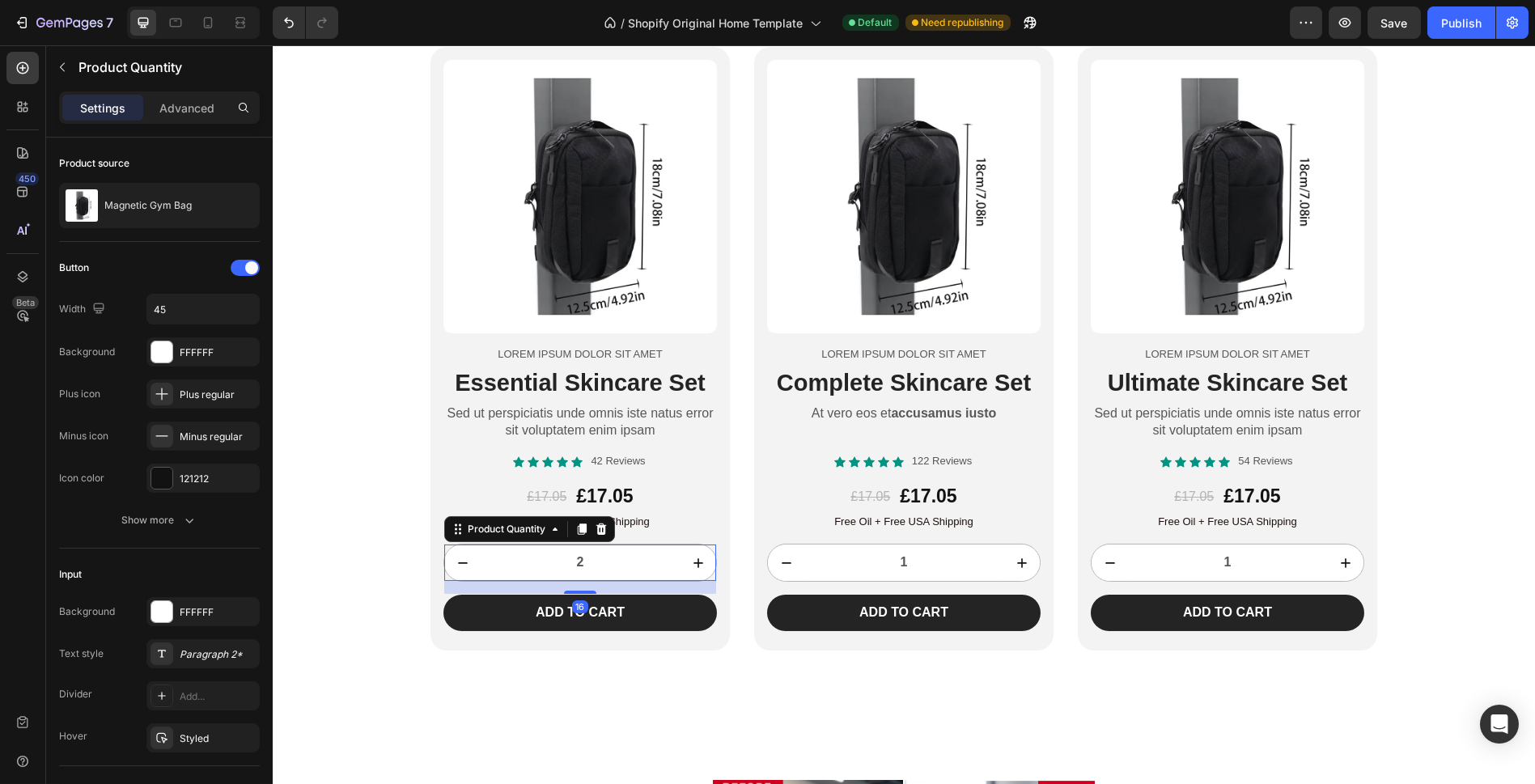
click at [690, 558] on icon "increment" at bounding box center [698, 563] width 17 height 17
click at [455, 560] on icon "decrement" at bounding box center [463, 563] width 17 height 17
type input "1"
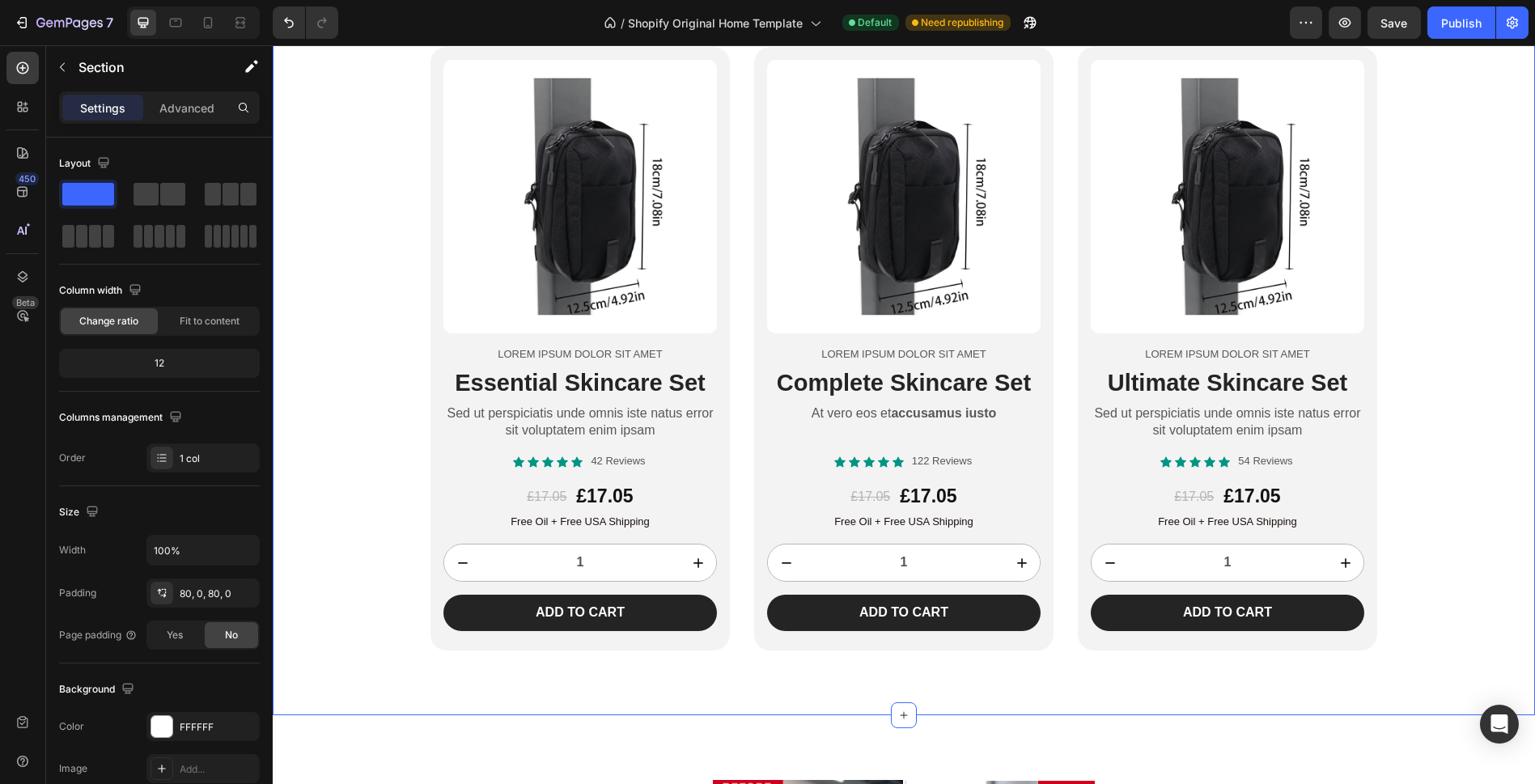
click at [370, 382] on div "Product Images Lorem ipsum dolor sit amet Text Block Essential Skincare Set Hea…" at bounding box center [904, 348] width 1263 height 603
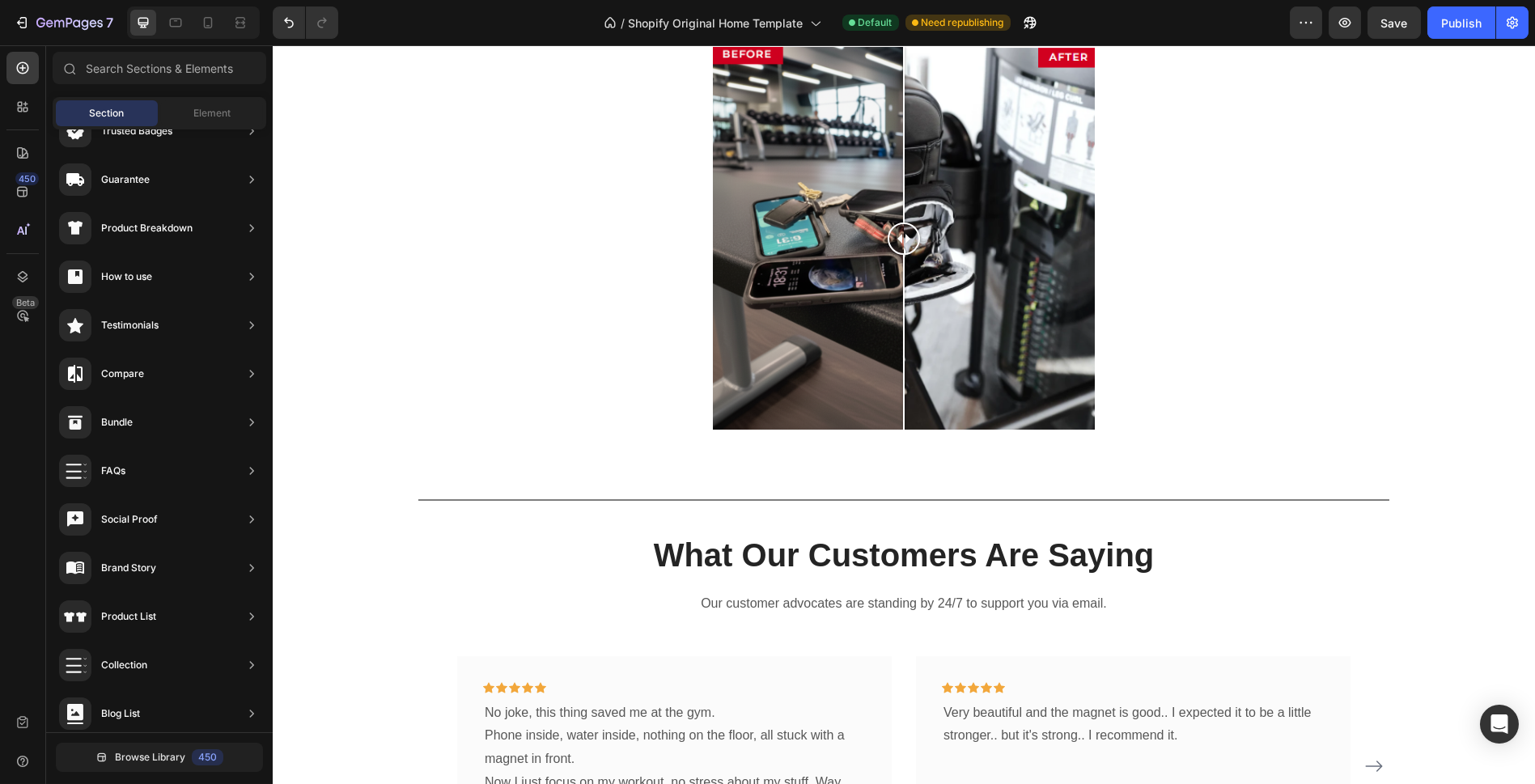
scroll to position [713, 0]
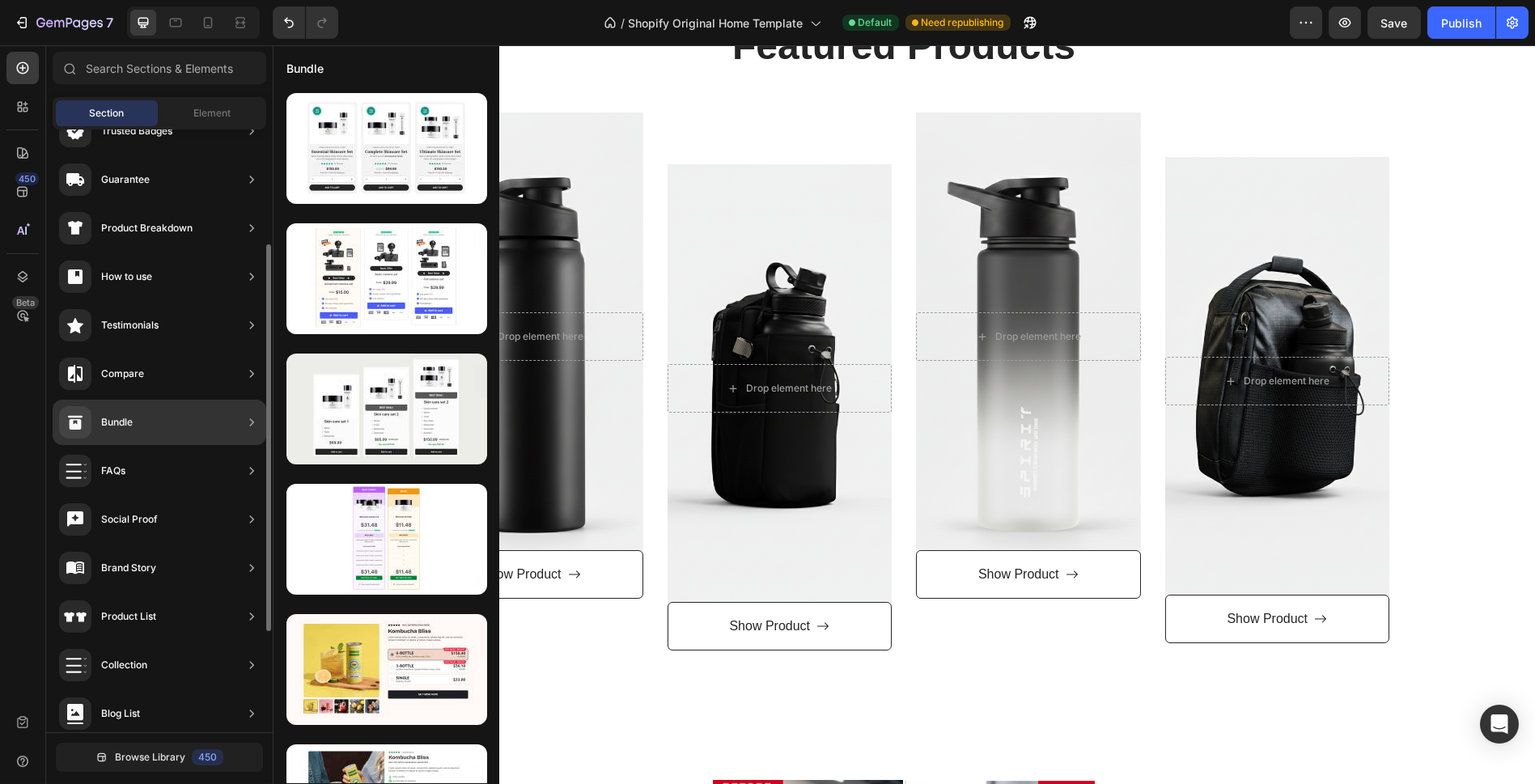
click at [220, 429] on div "Bundle" at bounding box center [159, 423] width 214 height 45
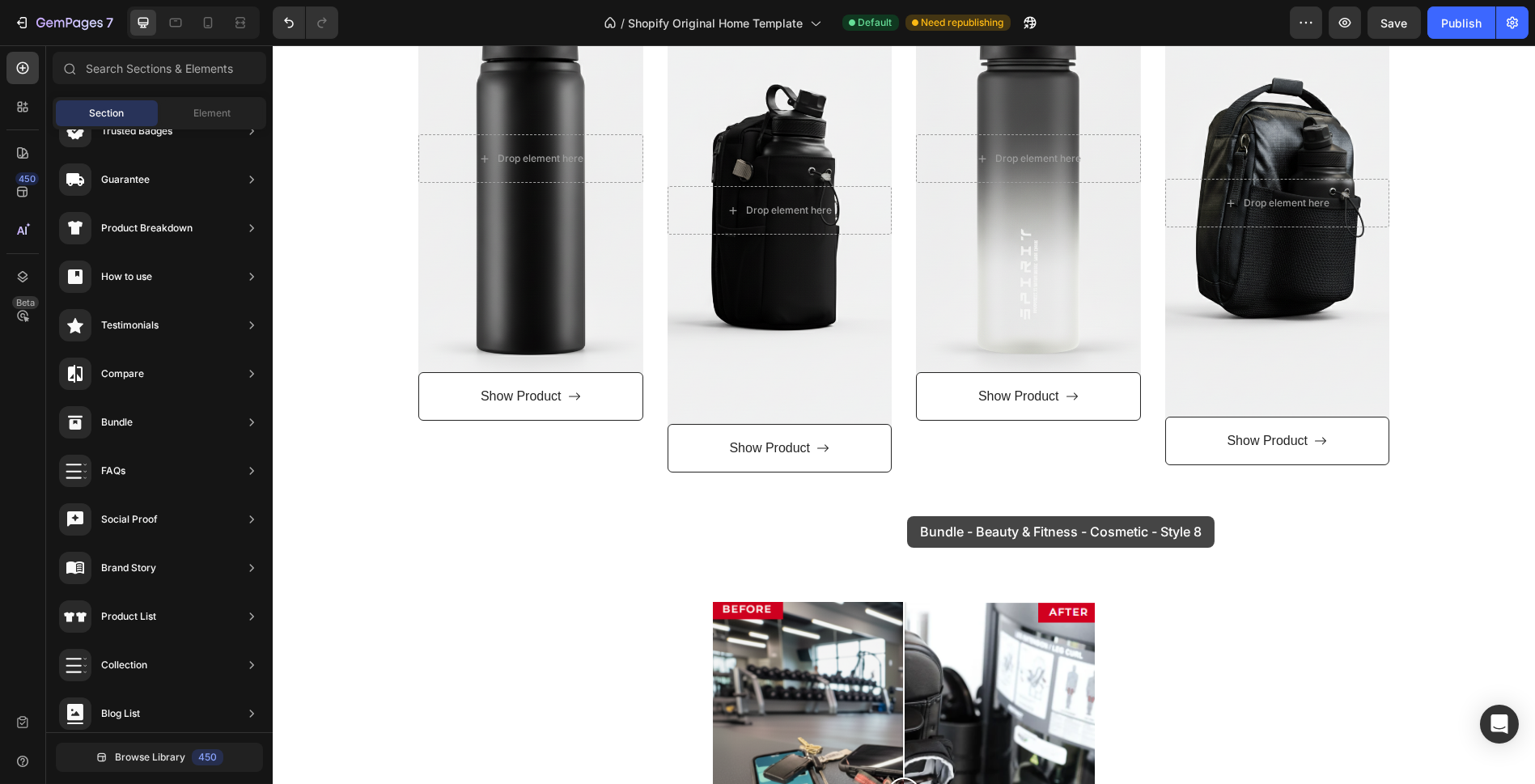
scroll to position [894, 0]
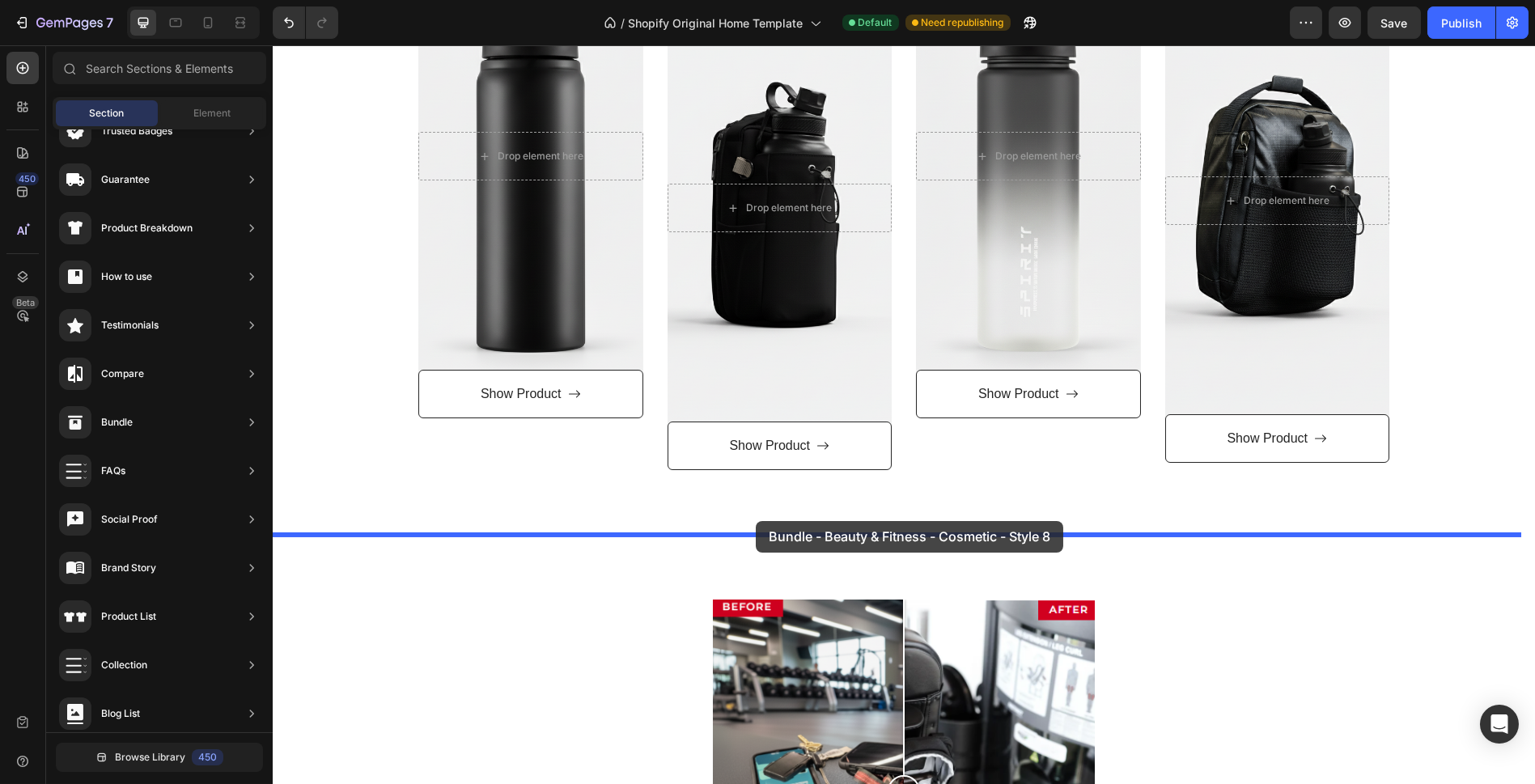
drag, startPoint x: 705, startPoint y: 217, endPoint x: 756, endPoint y: 521, distance: 308.2
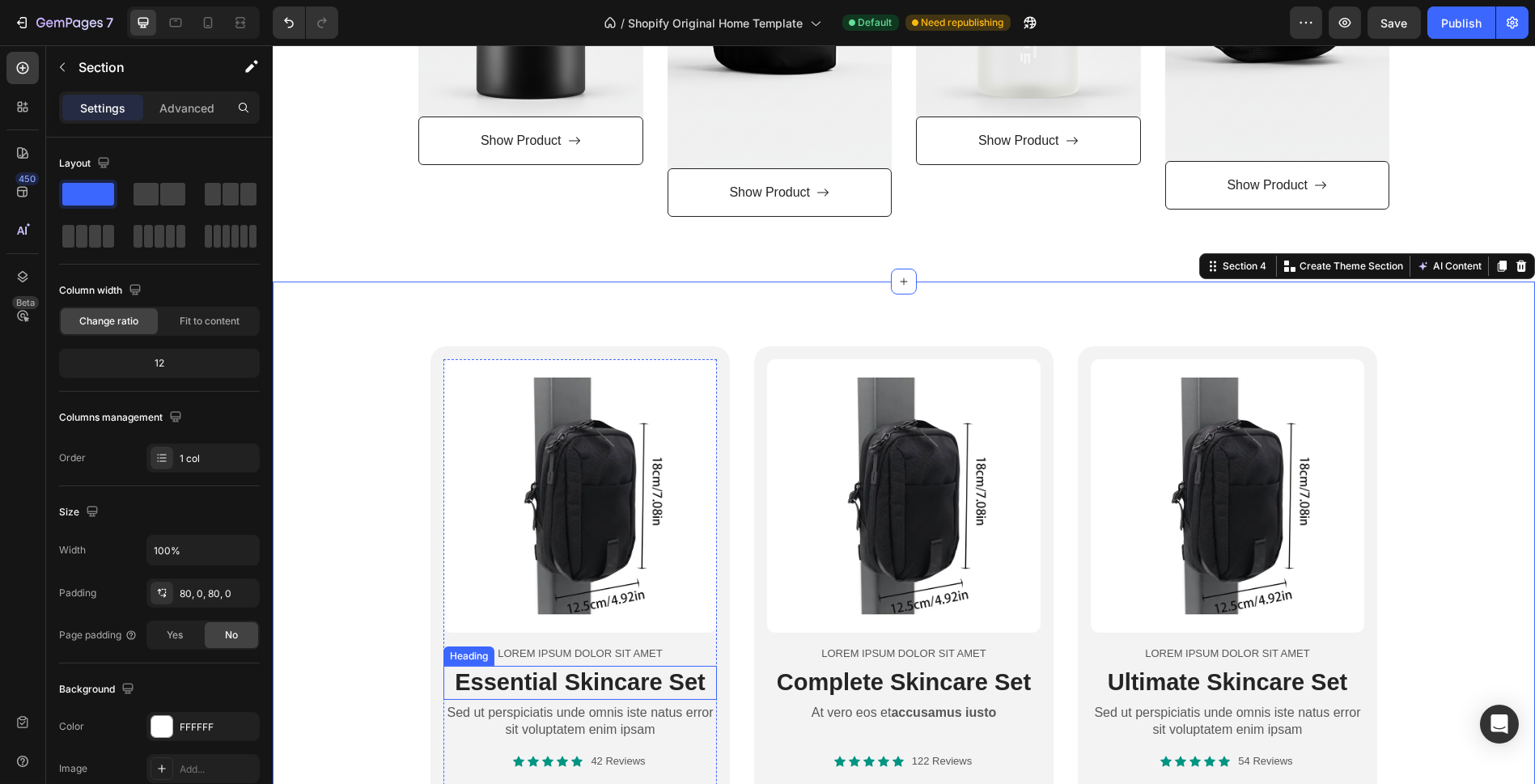
scroll to position [1146, 0]
click at [1415, 513] on div "Product Images Lorem ipsum dolor sit amet Text Block Essential Skincare Set Hea…" at bounding box center [904, 649] width 1263 height 603
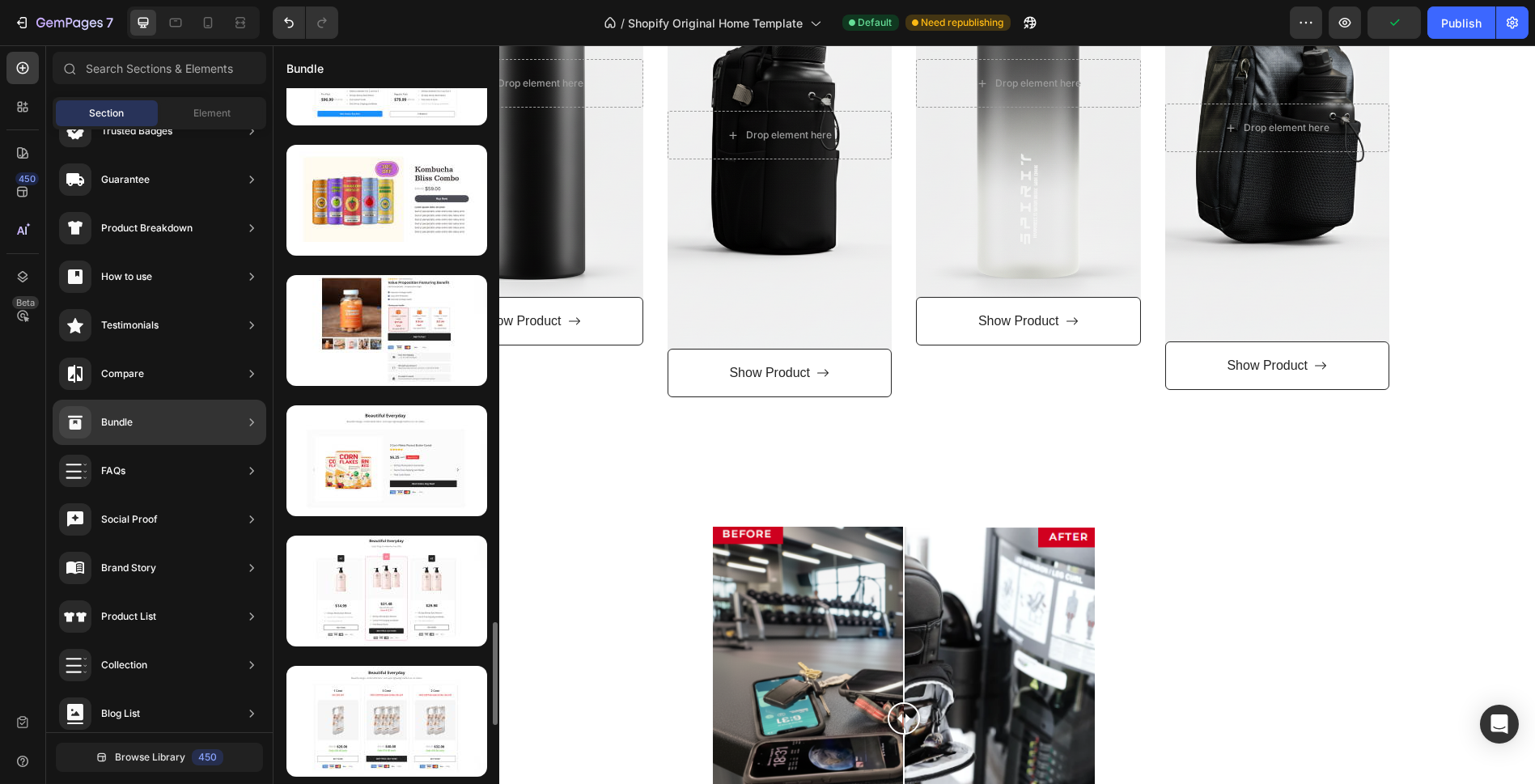
scroll to position [3984, 0]
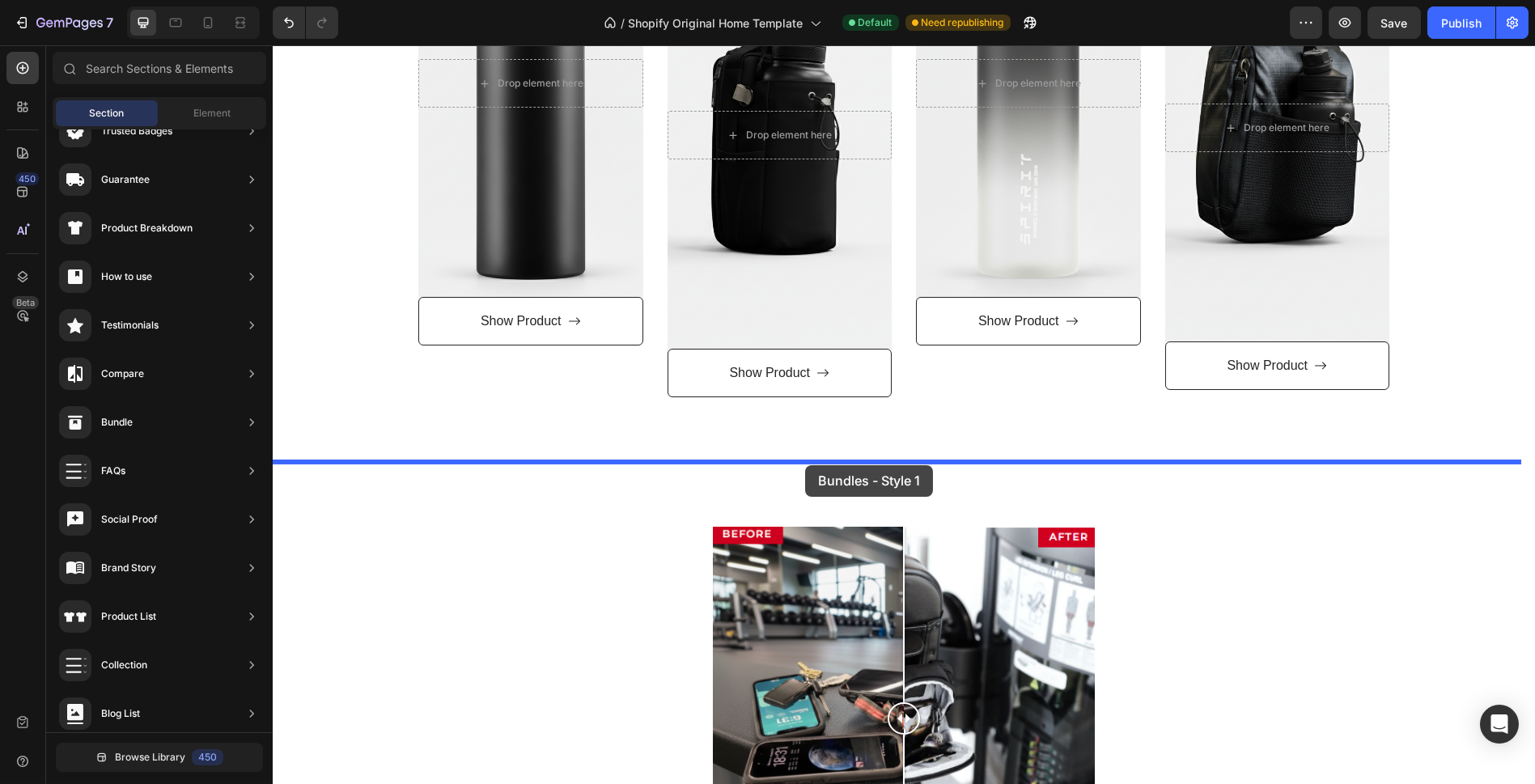
drag, startPoint x: 675, startPoint y: 539, endPoint x: 805, endPoint y: 465, distance: 149.6
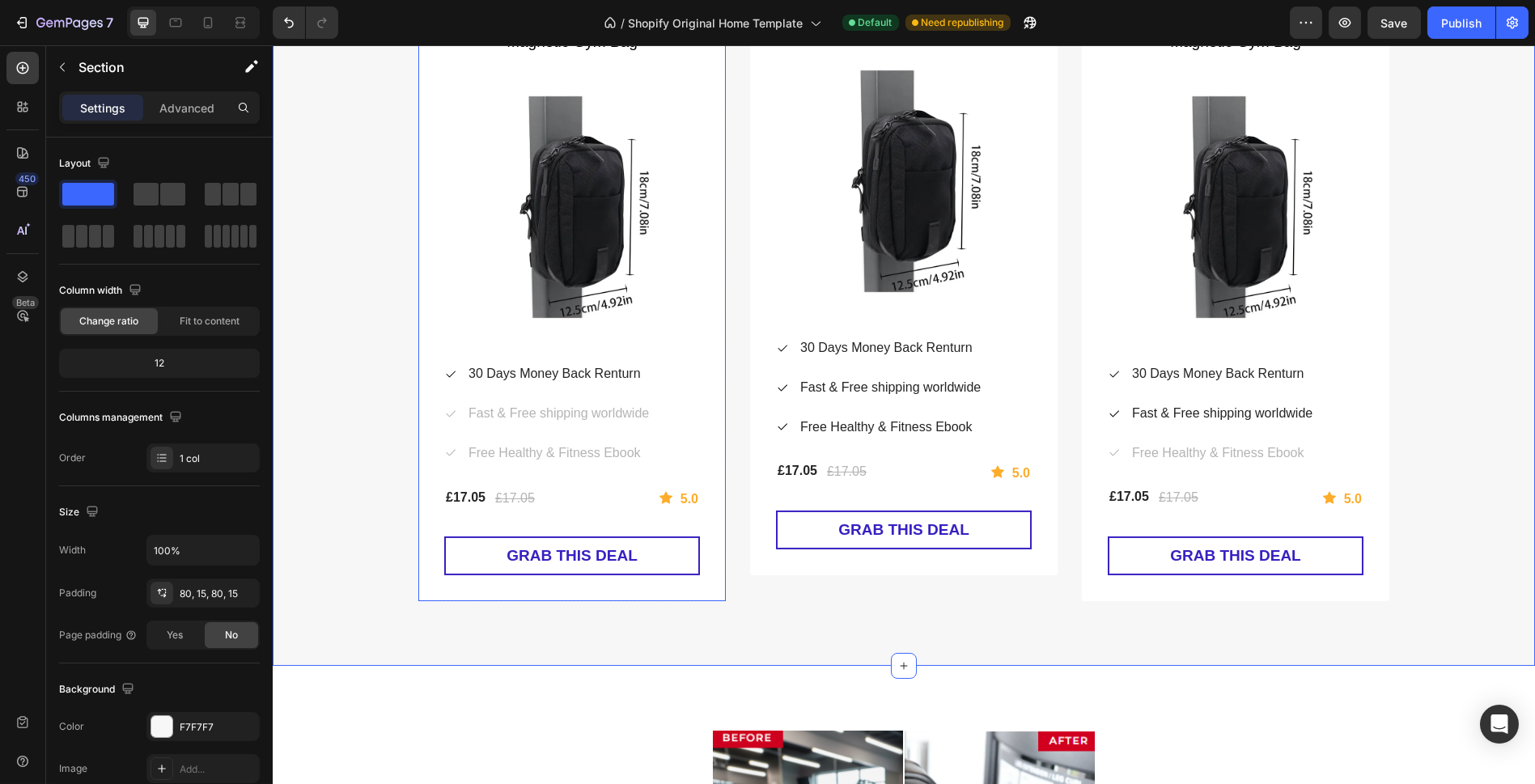
scroll to position [1506, 0]
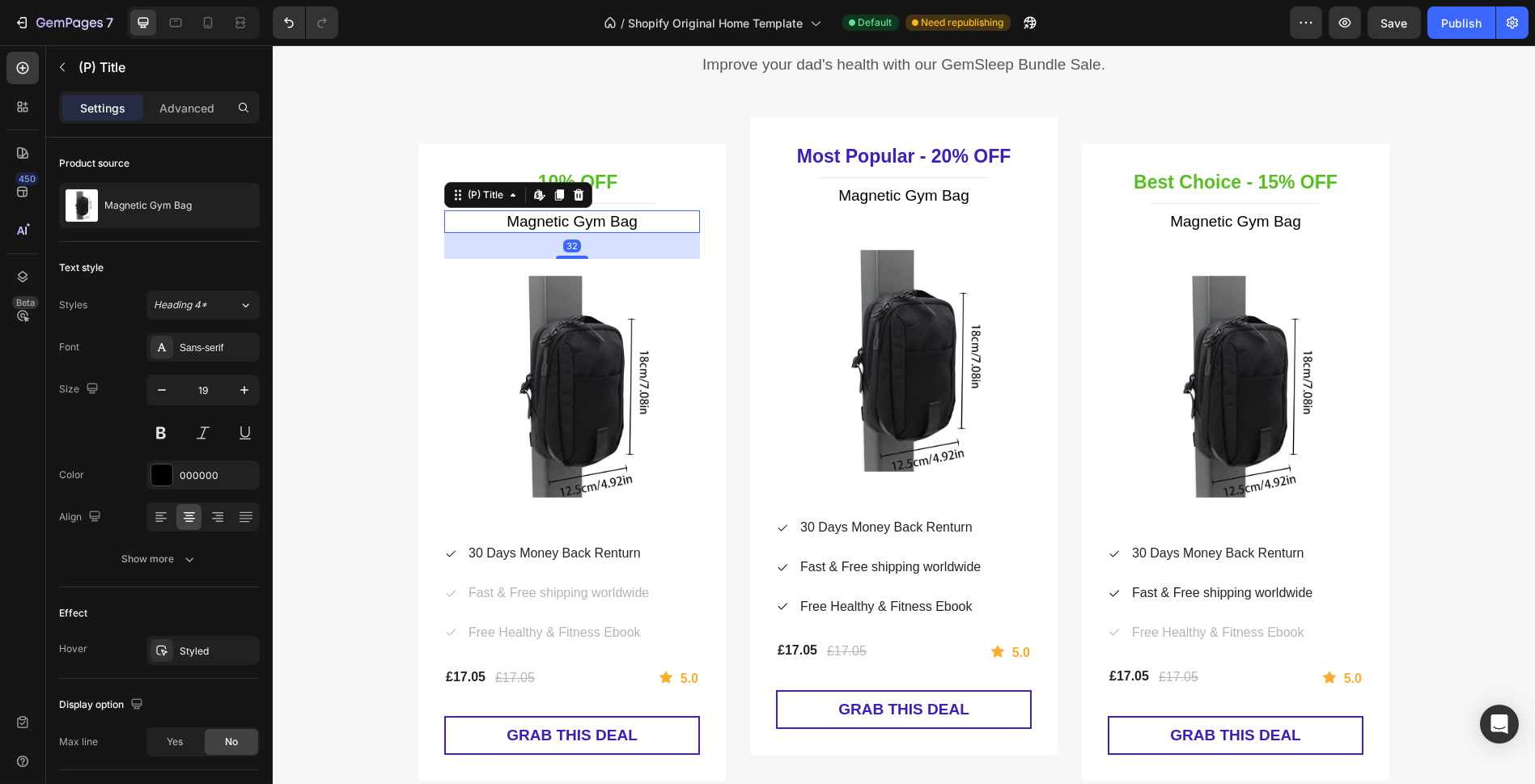
click at [624, 222] on h1 "Magnetic Gym Bag" at bounding box center [572, 222] width 256 height 24
click at [635, 220] on h1 "Magnetic Gym Bag" at bounding box center [572, 222] width 256 height 24
click at [654, 216] on h1 "Magnetic Gym Bag" at bounding box center [572, 222] width 256 height 24
click at [637, 225] on h1 "Magnetic Gym Bag" at bounding box center [572, 222] width 256 height 24
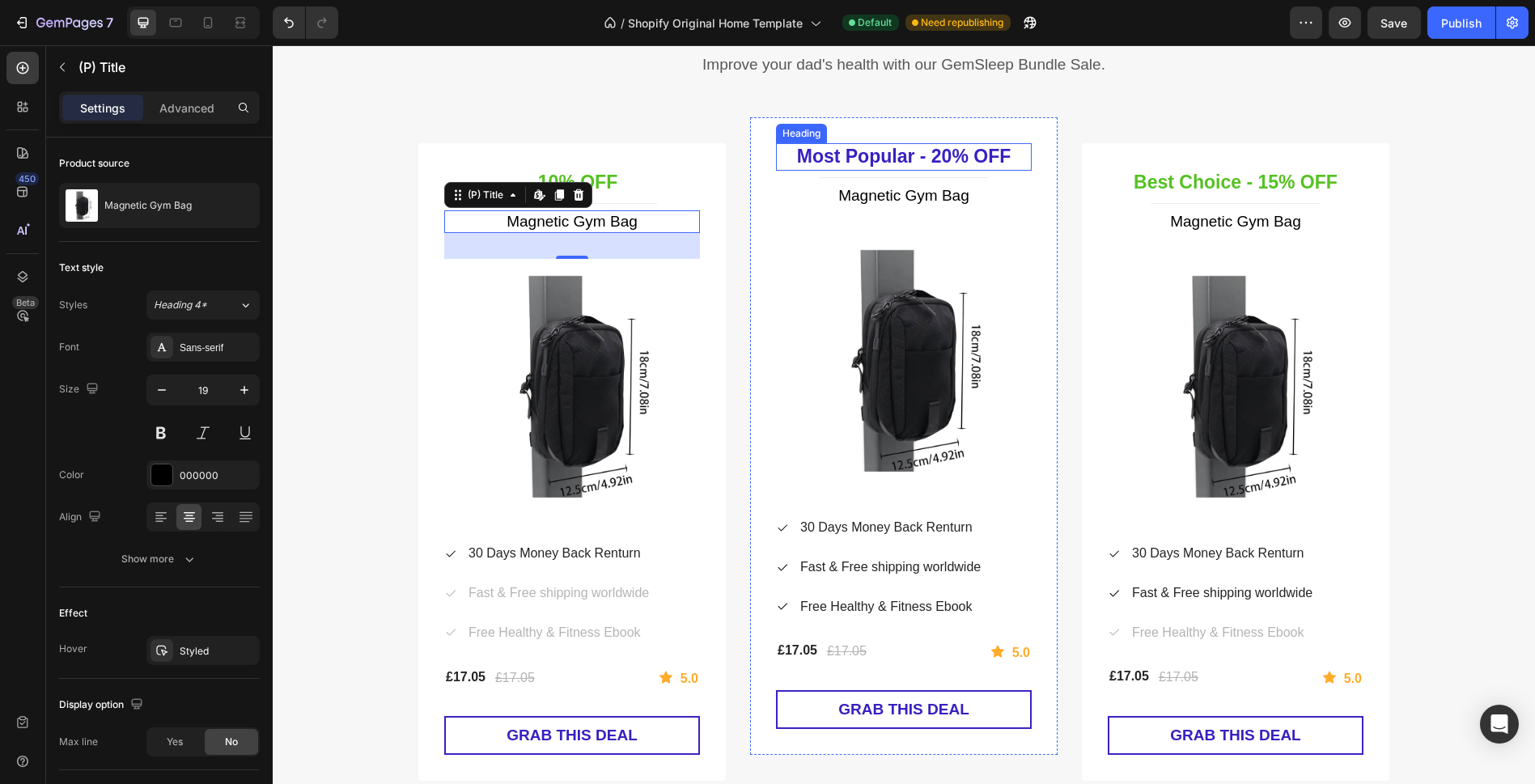
click at [904, 159] on p "Most Popular - 20% OFF" at bounding box center [904, 157] width 252 height 24
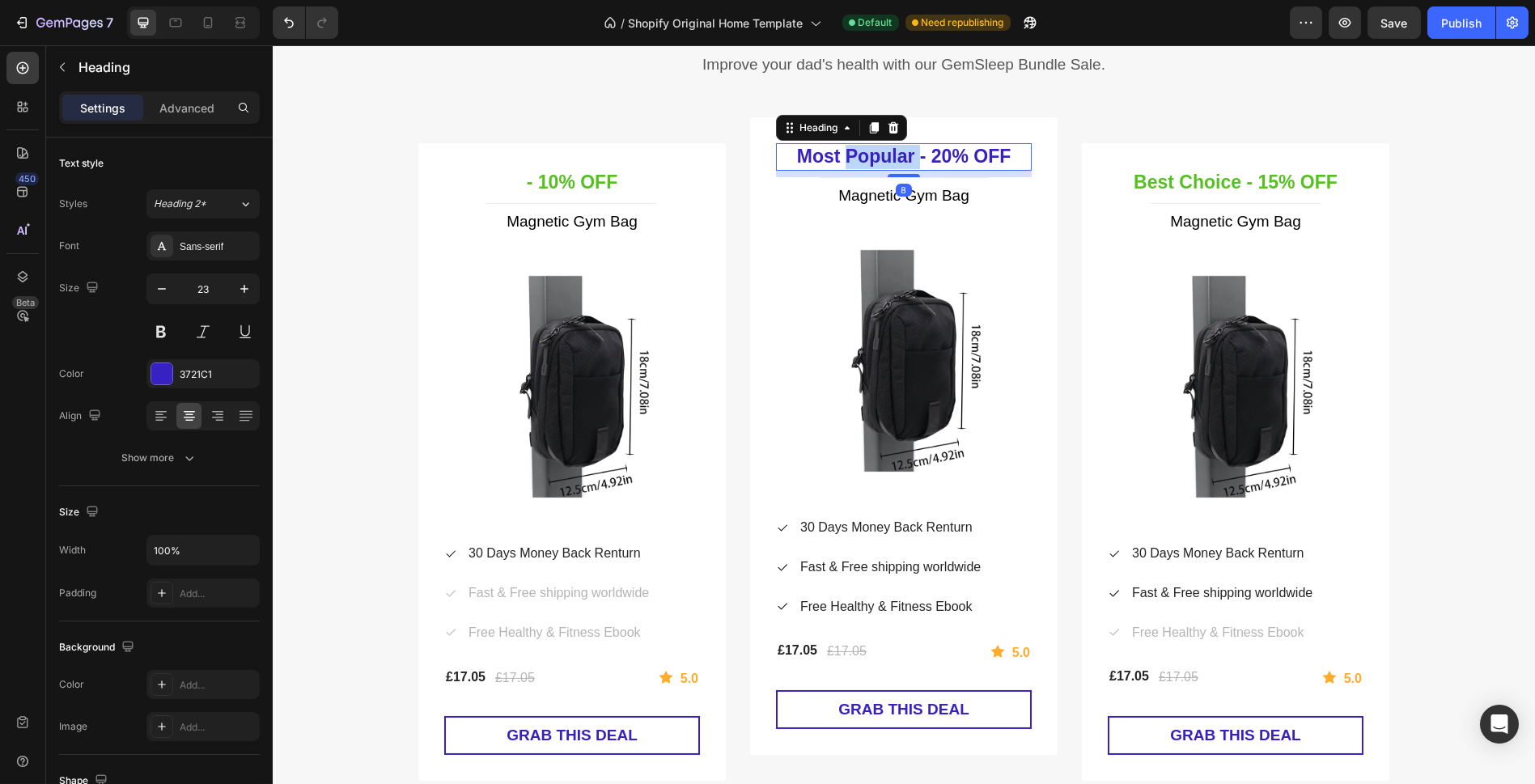
click at [904, 159] on p "Most Popular - 20% OFF" at bounding box center [904, 157] width 252 height 24
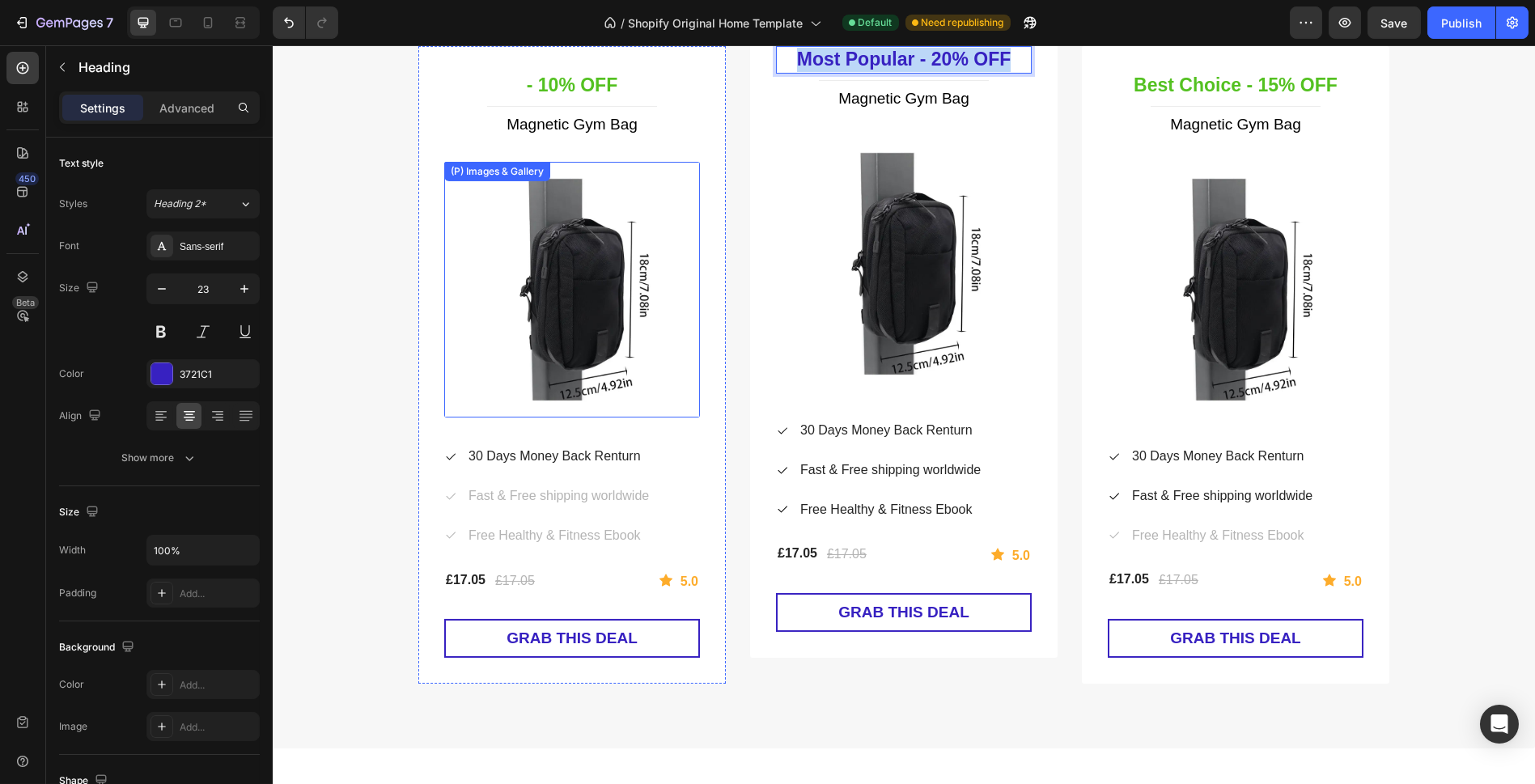
scroll to position [1686, 0]
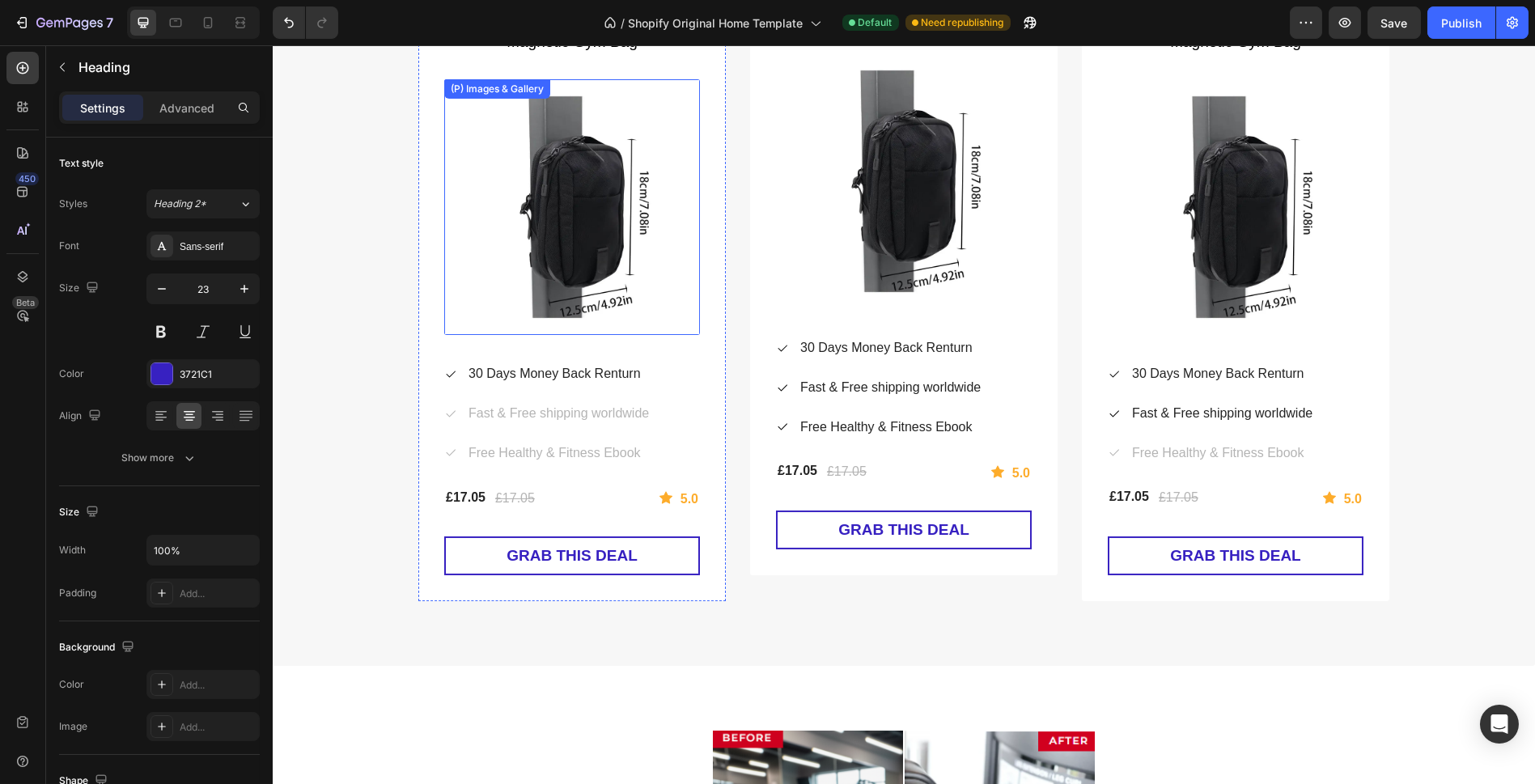
click at [578, 269] on img at bounding box center [572, 207] width 256 height 256
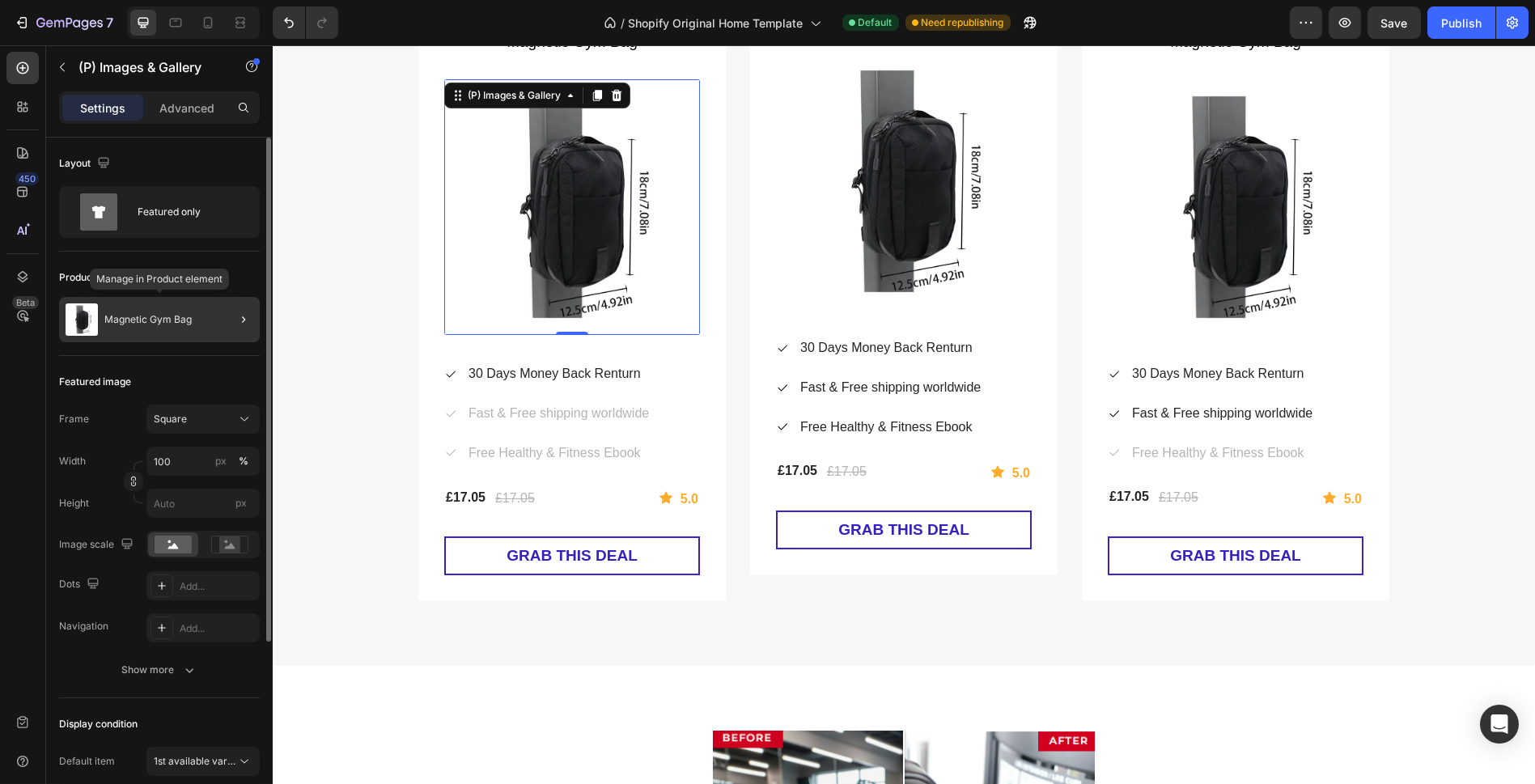
click at [154, 329] on div "Magnetic Gym Bag" at bounding box center [160, 320] width 201 height 45
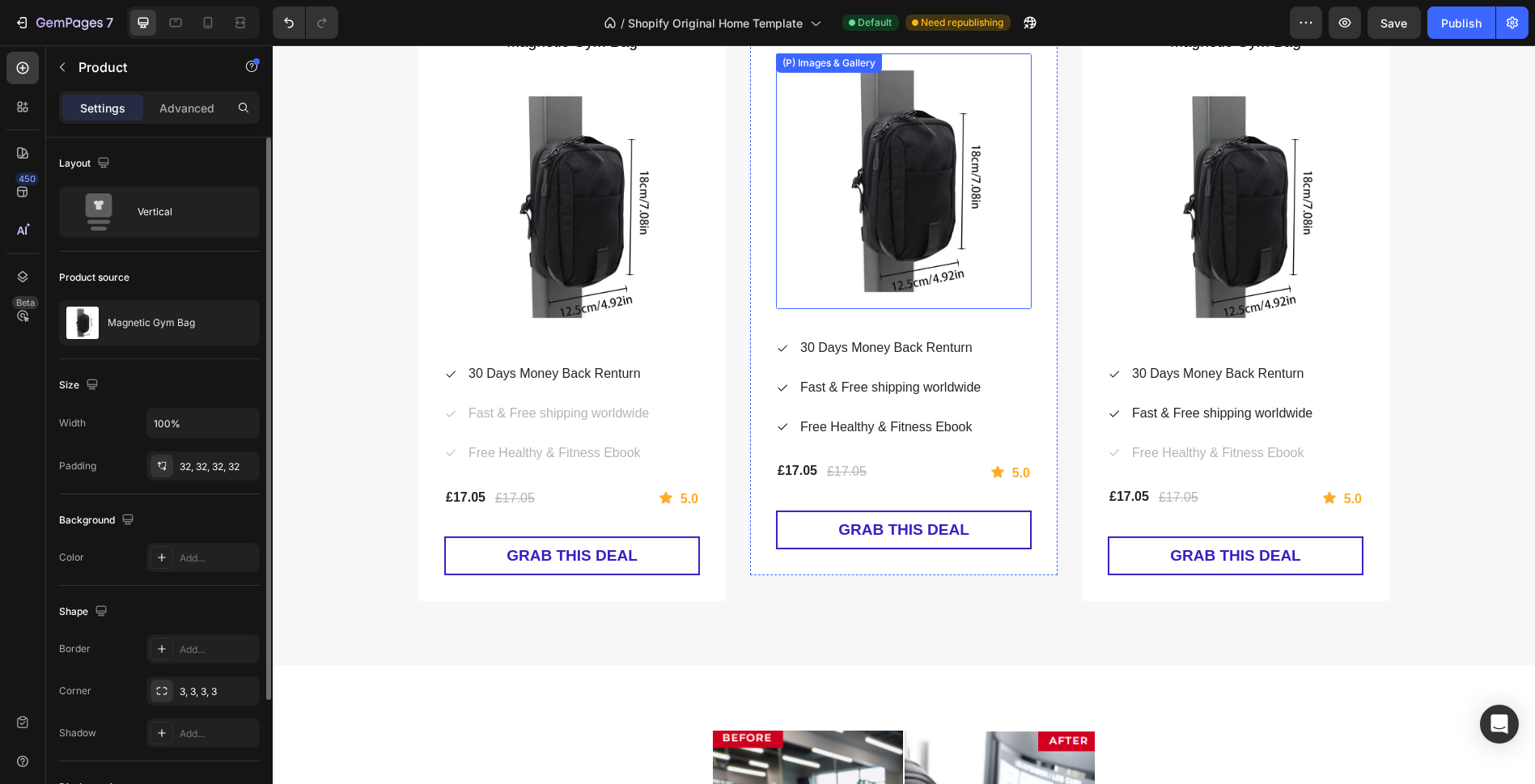
click at [852, 237] on img at bounding box center [904, 181] width 256 height 256
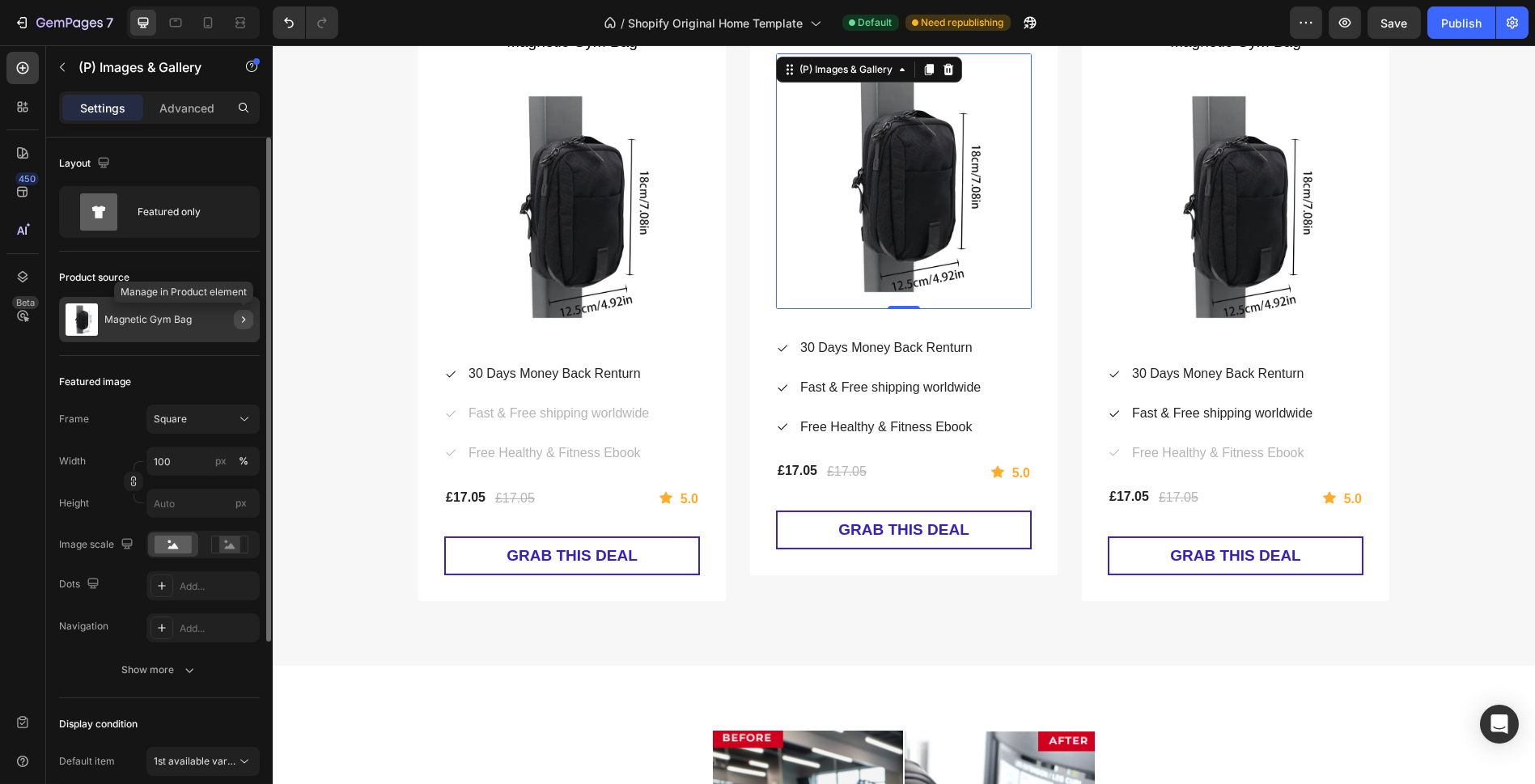
click at [237, 314] on icon "button" at bounding box center [244, 320] width 13 height 13
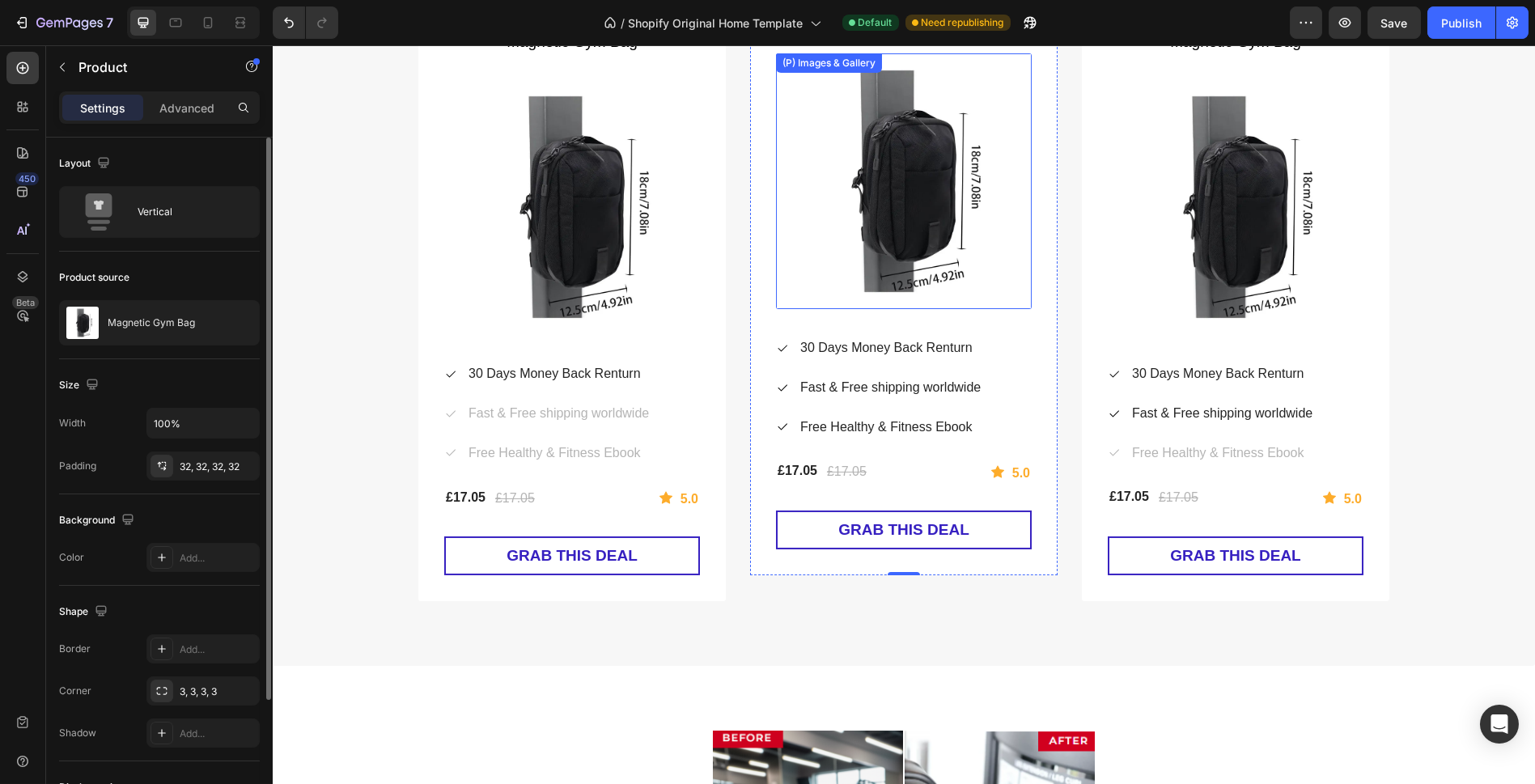
click at [936, 239] on img at bounding box center [904, 181] width 256 height 256
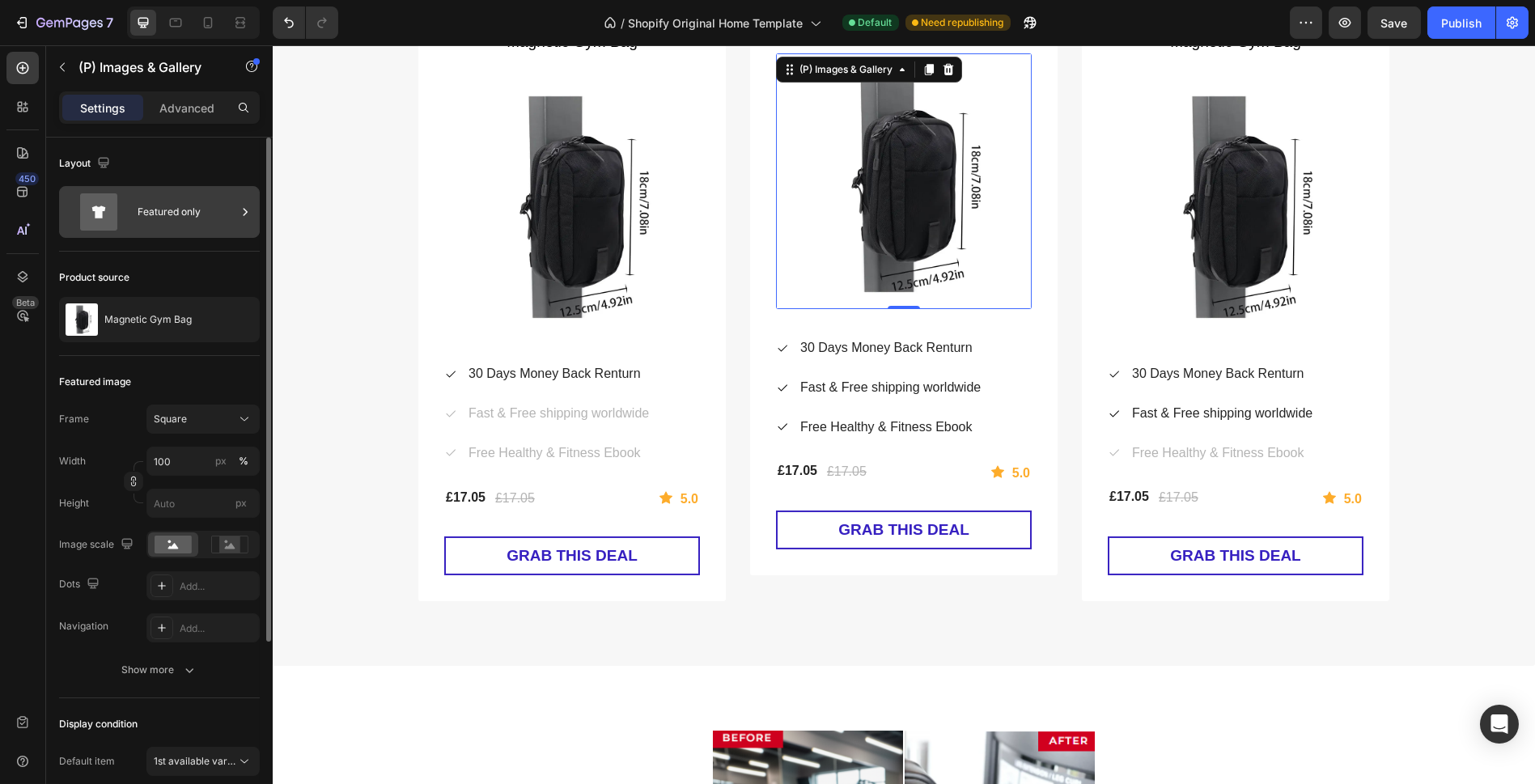
click at [181, 218] on div "Featured only" at bounding box center [187, 211] width 99 height 38
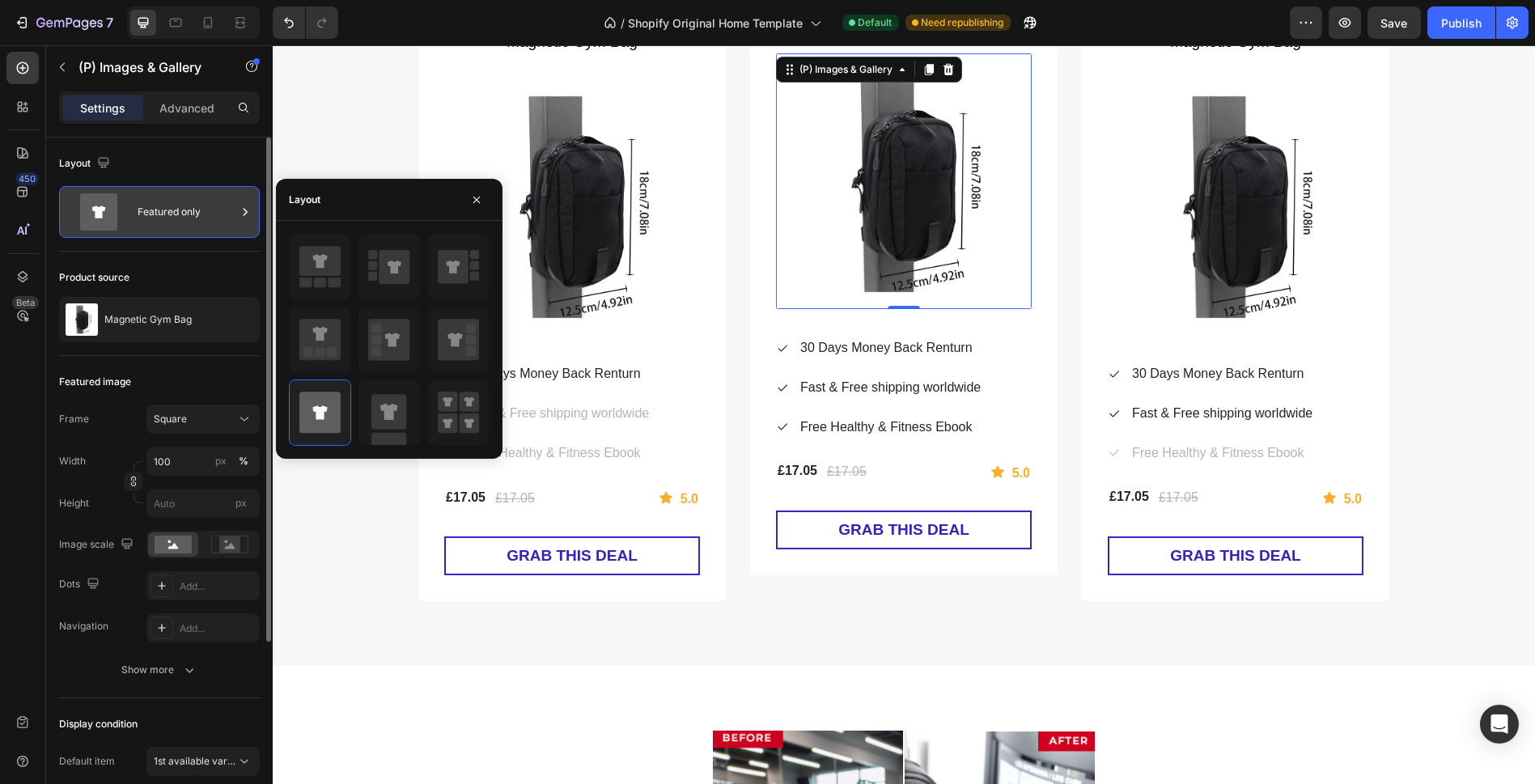
click at [202, 220] on div "Featured only" at bounding box center [187, 211] width 99 height 38
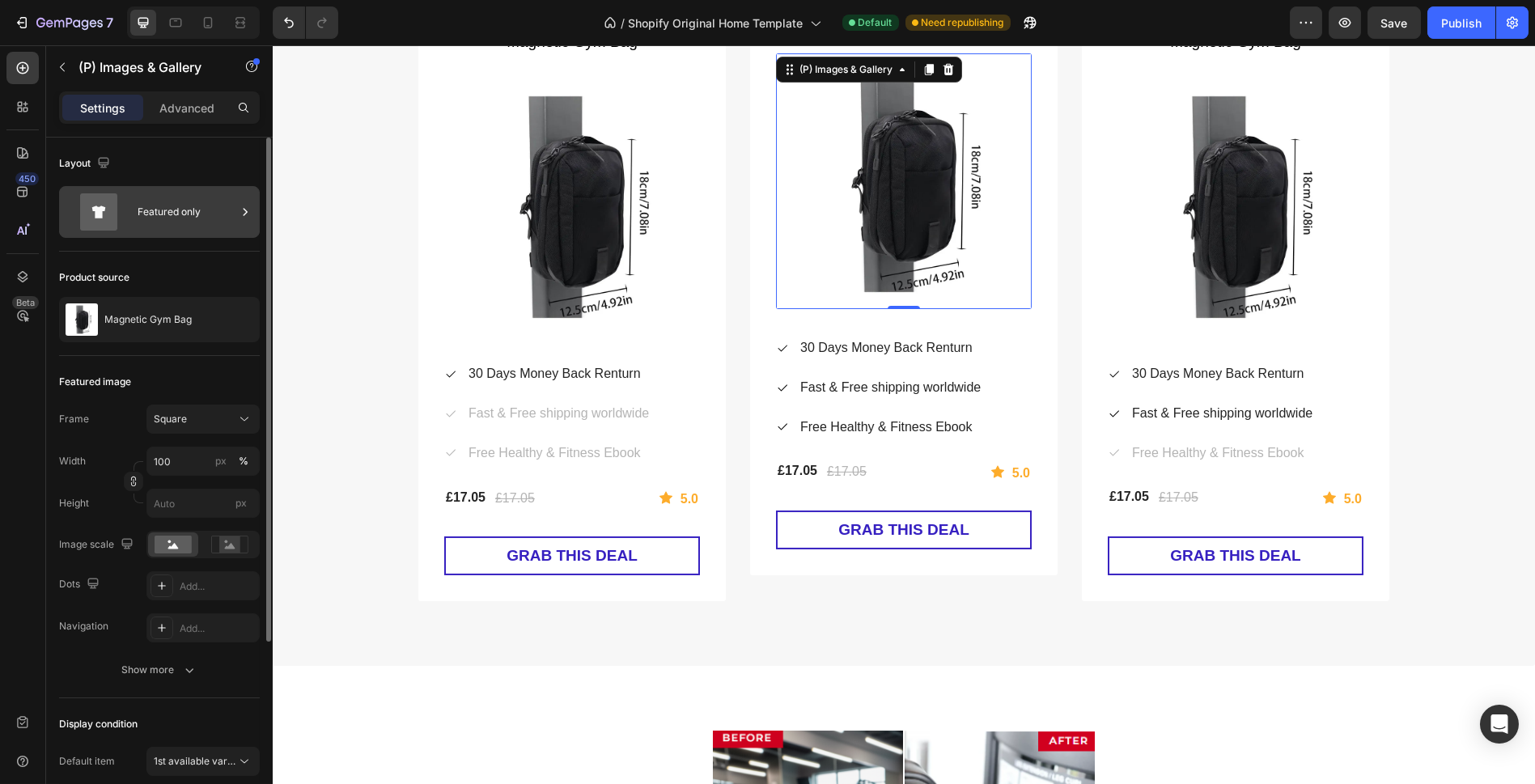
click at [206, 223] on div "Featured only" at bounding box center [187, 211] width 99 height 38
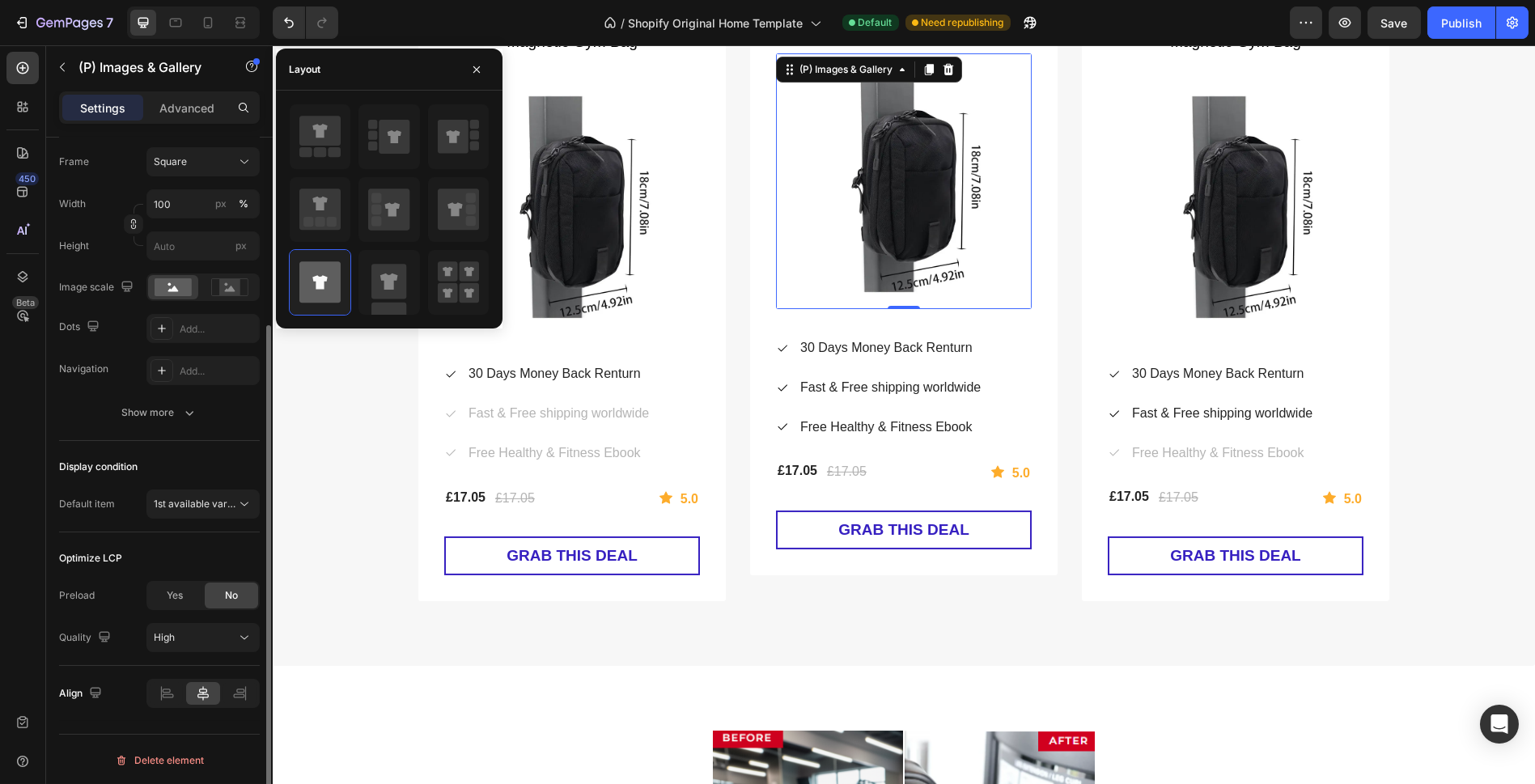
scroll to position [78, 0]
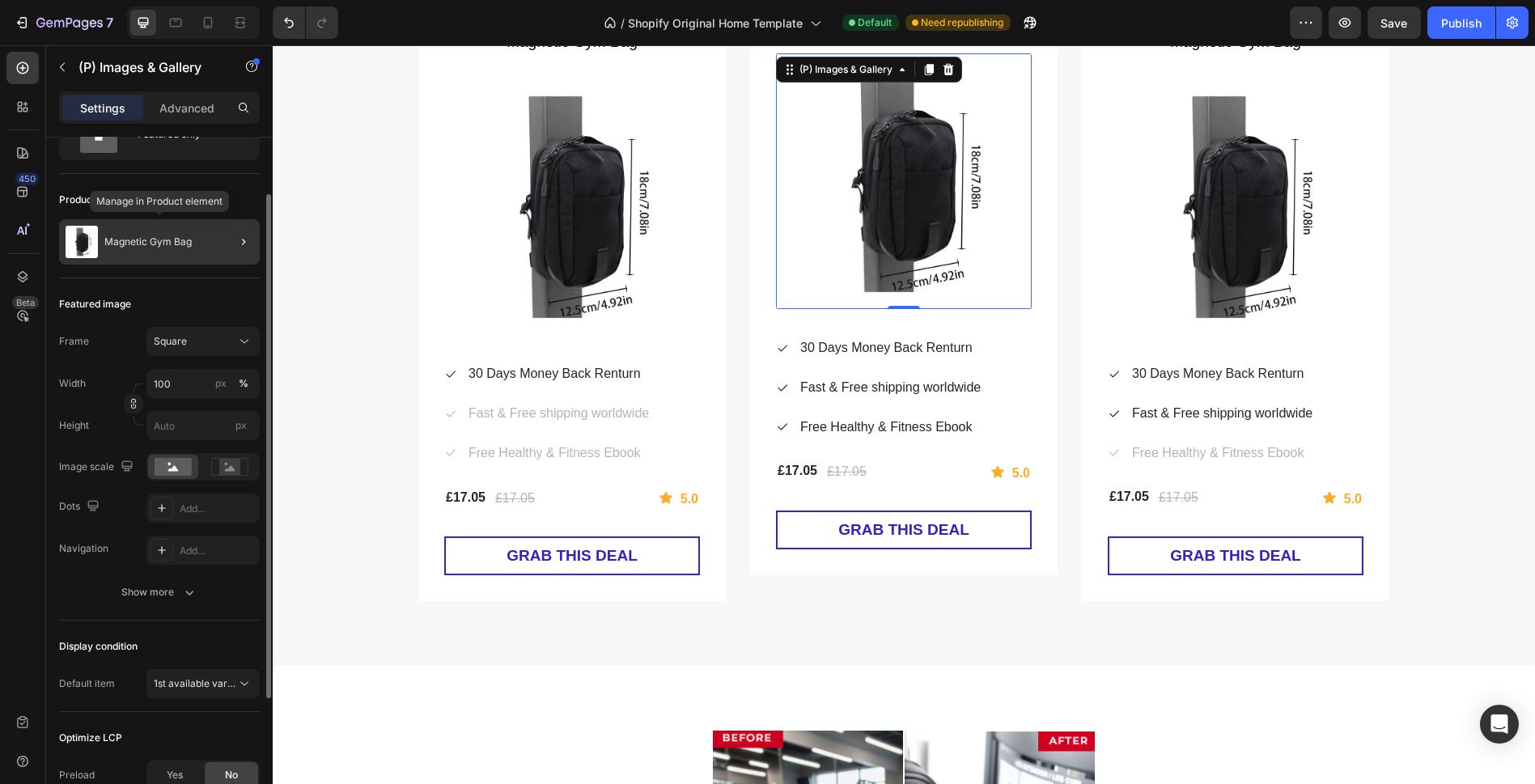
click at [211, 251] on div "Magnetic Gym Bag" at bounding box center [160, 242] width 201 height 45
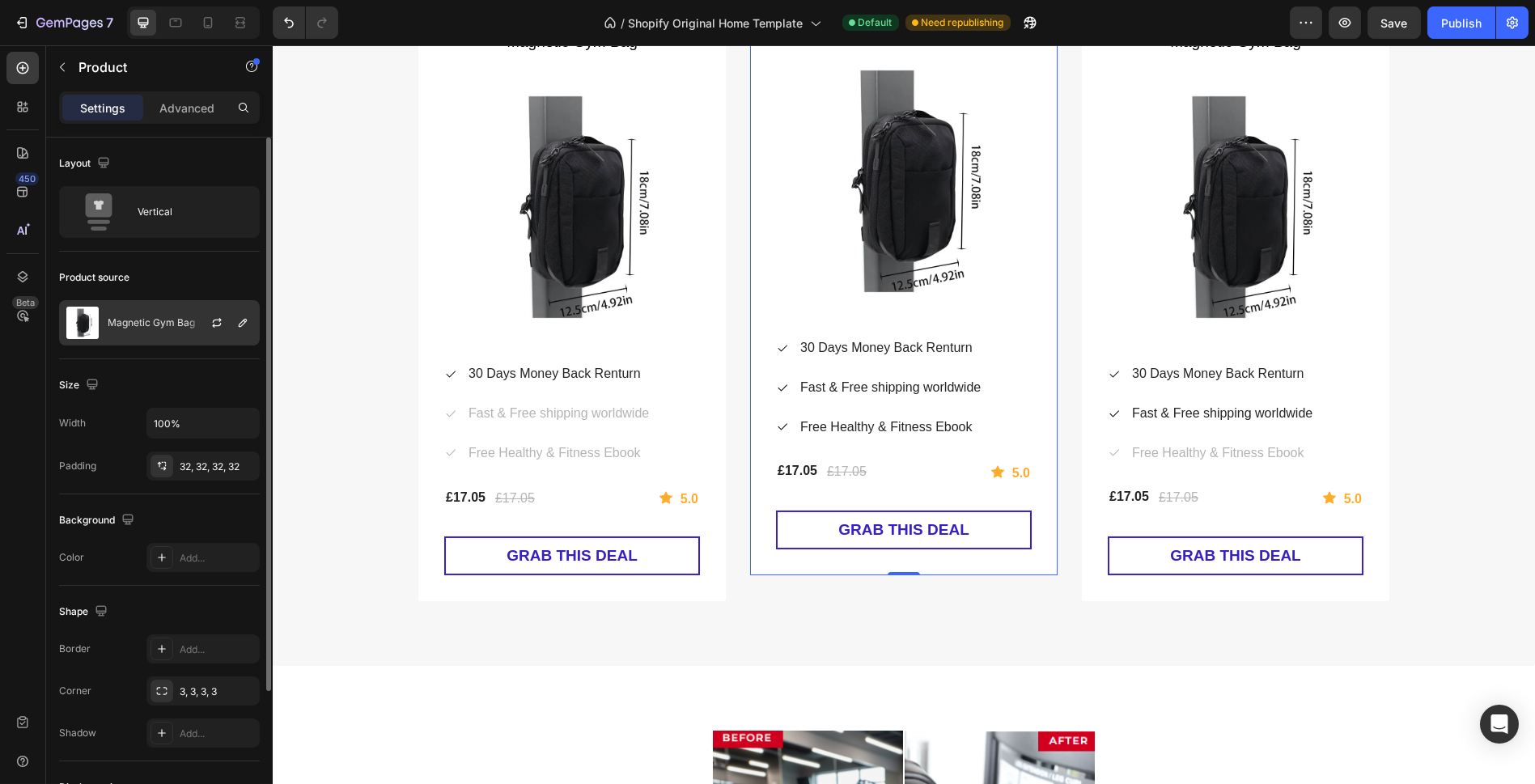
click at [98, 317] on img at bounding box center [82, 322] width 32 height 32
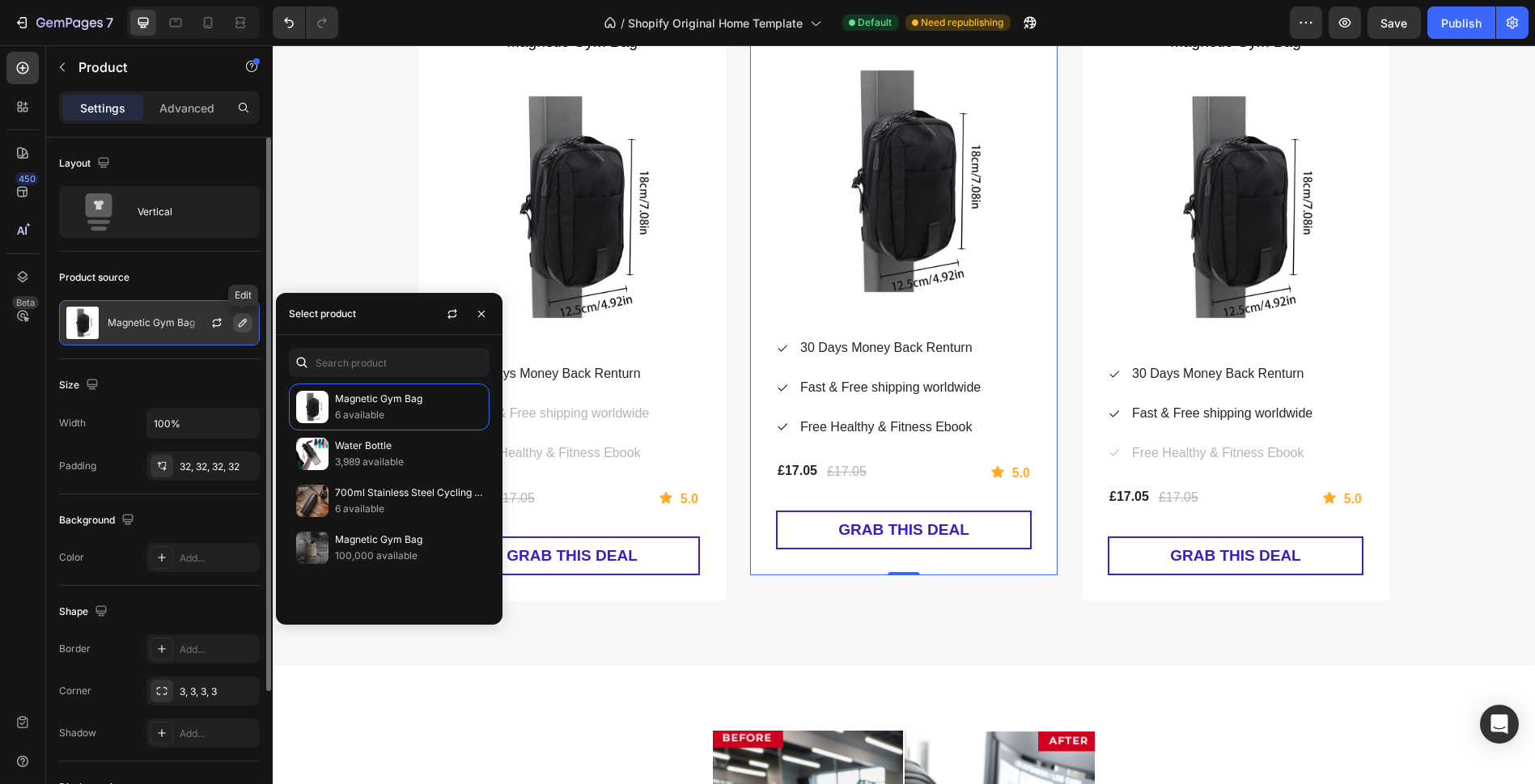
click at [249, 322] on button "button" at bounding box center [243, 323] width 19 height 19
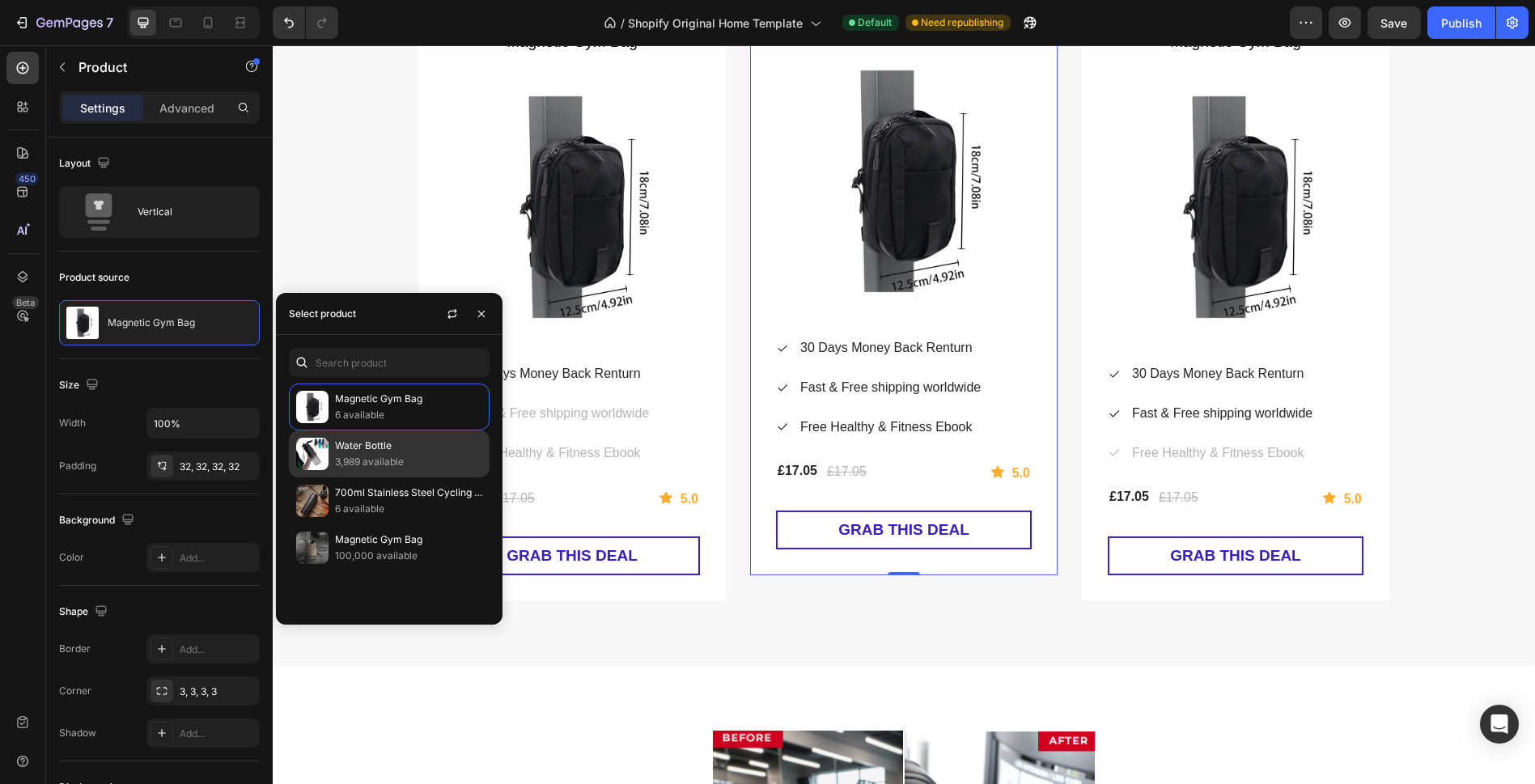
click at [308, 456] on img at bounding box center [312, 453] width 32 height 32
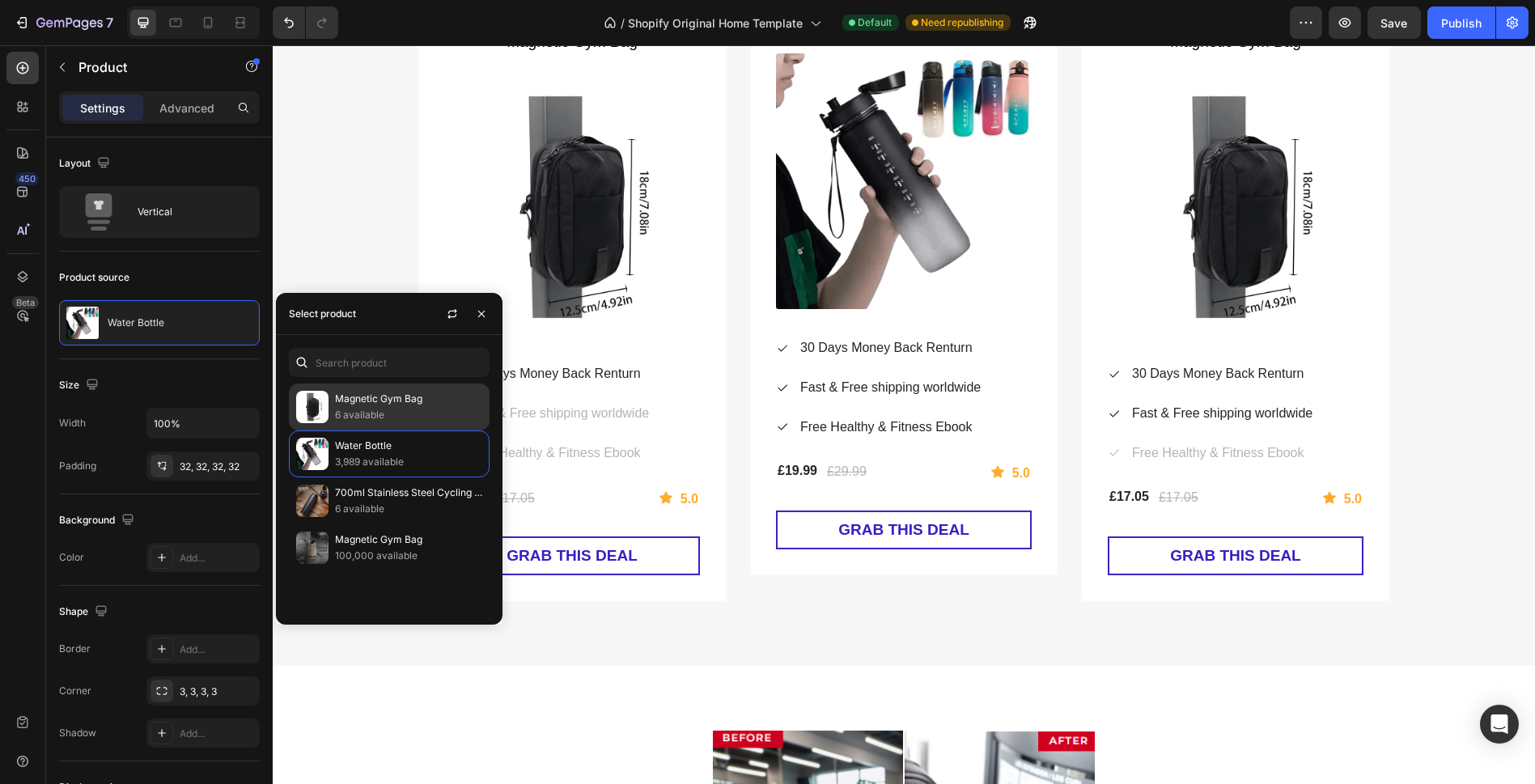
click at [303, 398] on img at bounding box center [312, 407] width 32 height 32
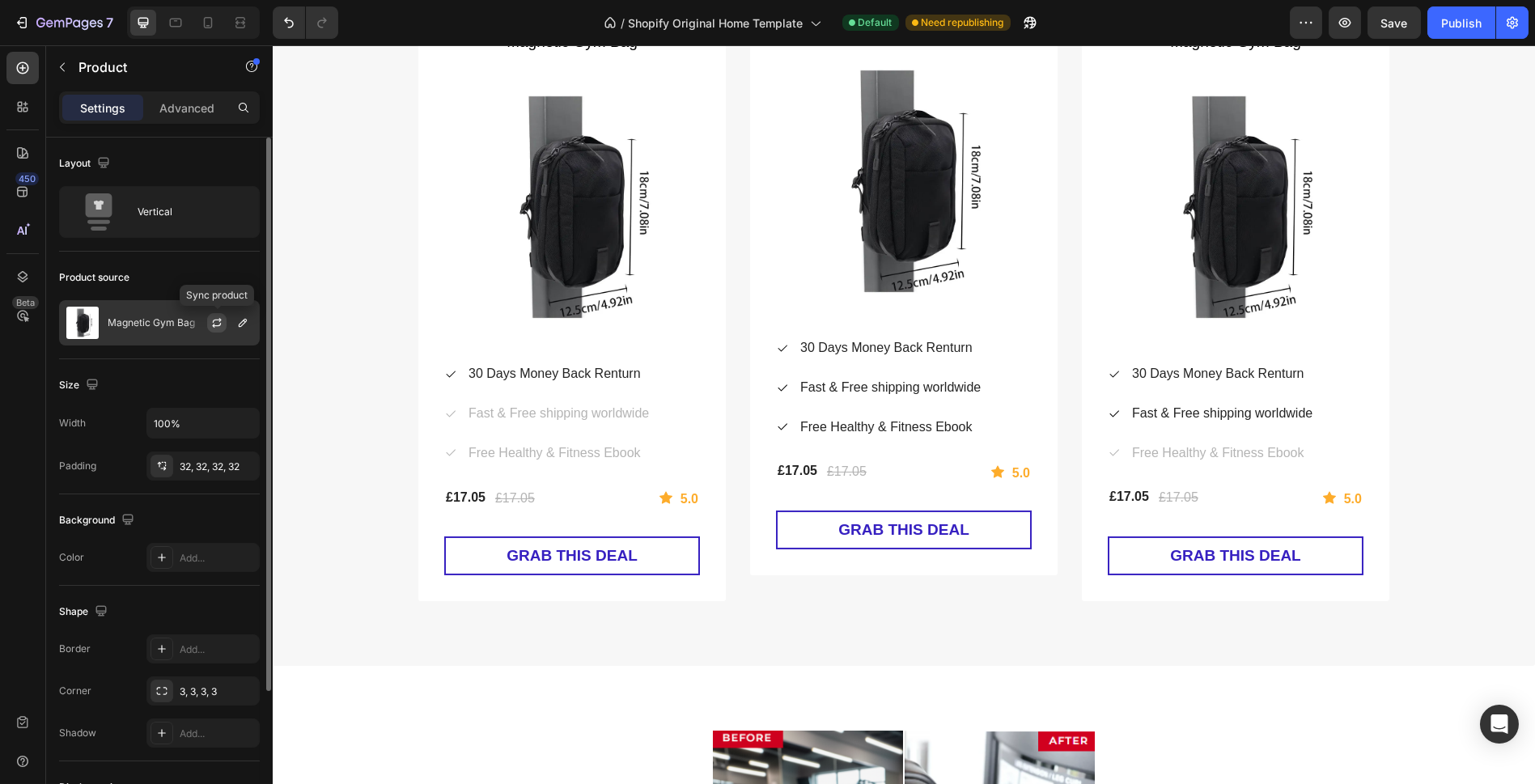
click at [220, 327] on icon "button" at bounding box center [217, 322] width 13 height 13
click at [242, 326] on icon "button" at bounding box center [243, 322] width 13 height 13
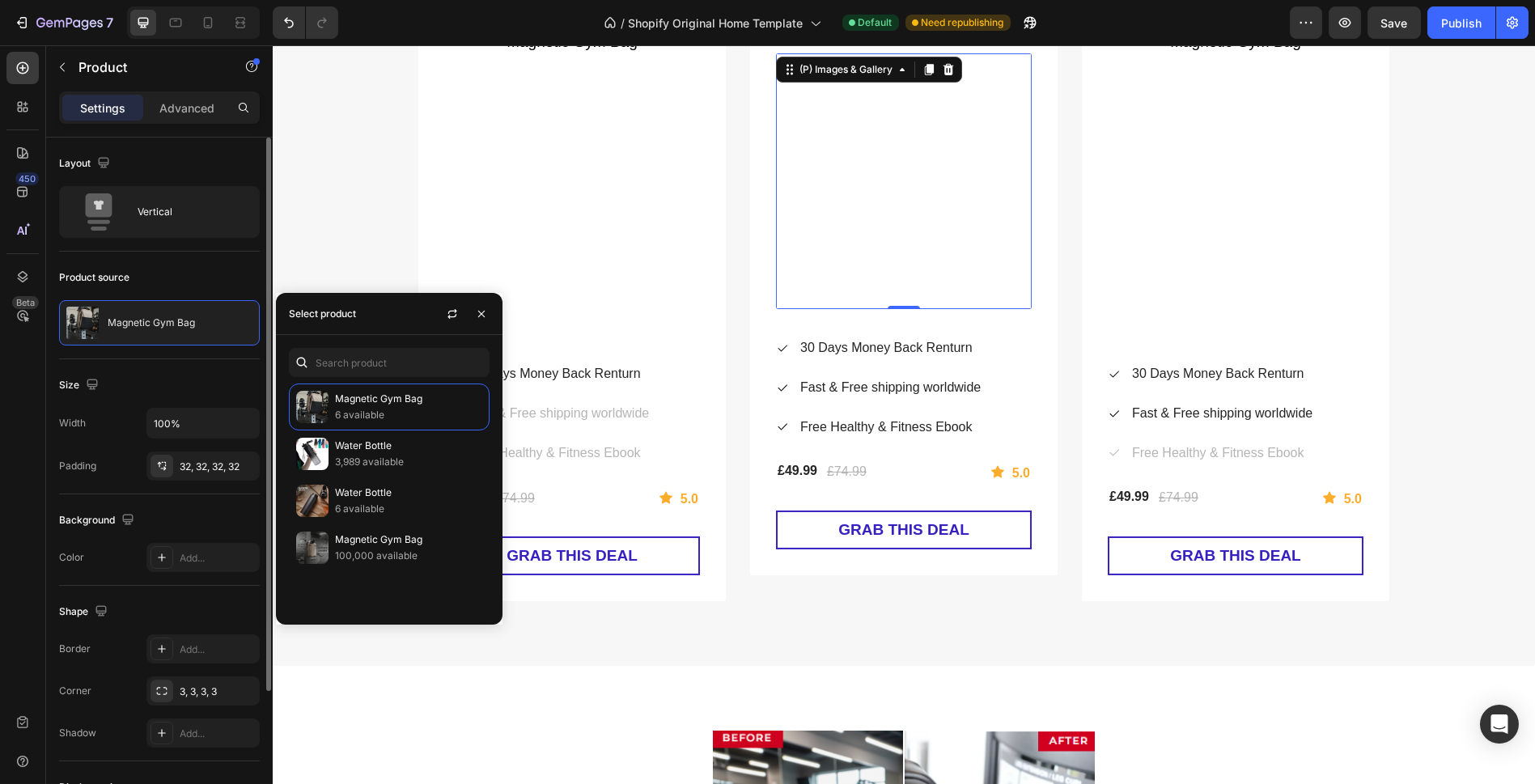
click at [836, 228] on img at bounding box center [904, 181] width 256 height 256
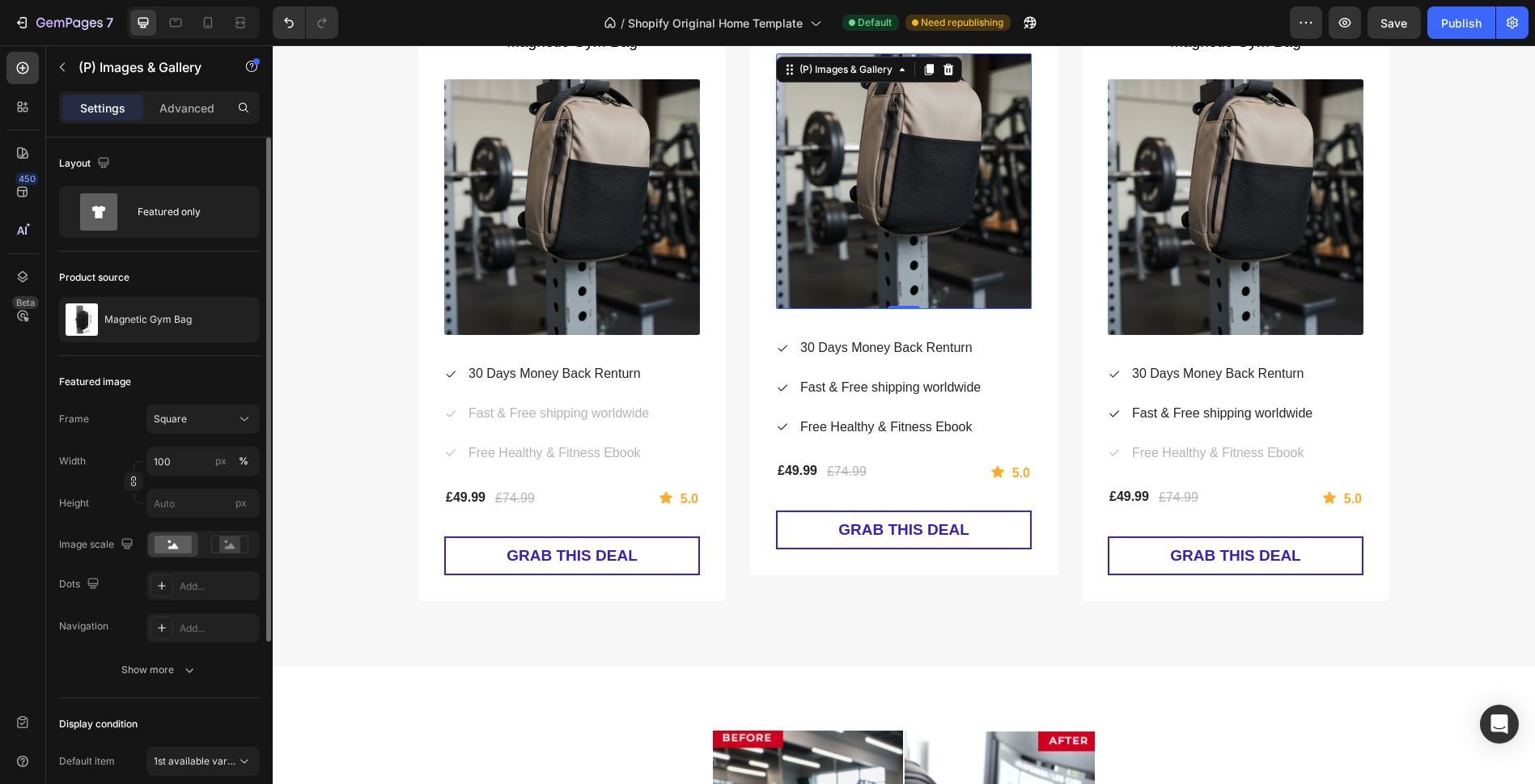
click at [855, 235] on img at bounding box center [904, 181] width 256 height 256
click at [884, 74] on div "(P) Images & Gallery" at bounding box center [846, 69] width 100 height 15
click at [920, 229] on img at bounding box center [904, 181] width 256 height 256
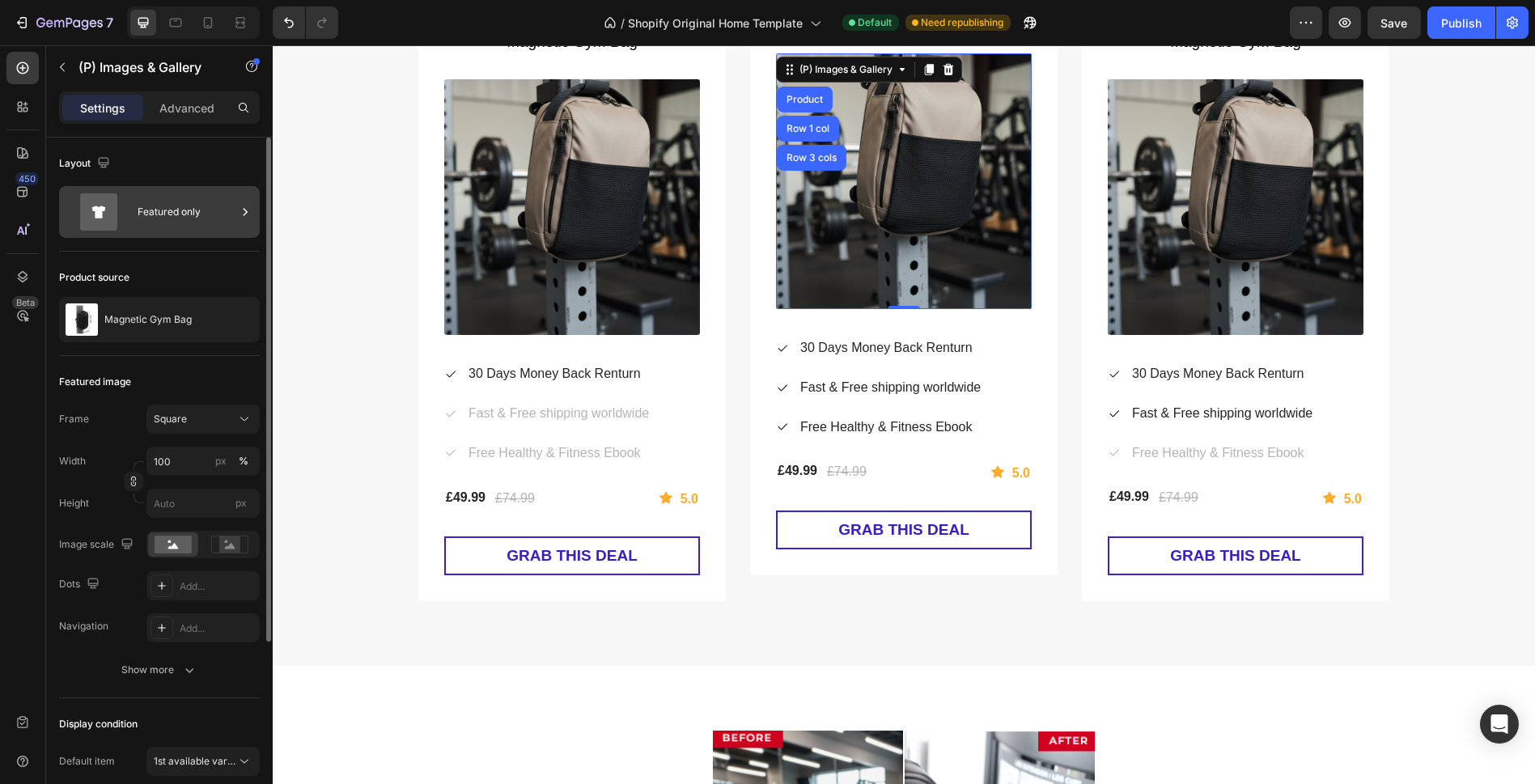
click at [165, 216] on div "Featured only" at bounding box center [187, 211] width 99 height 38
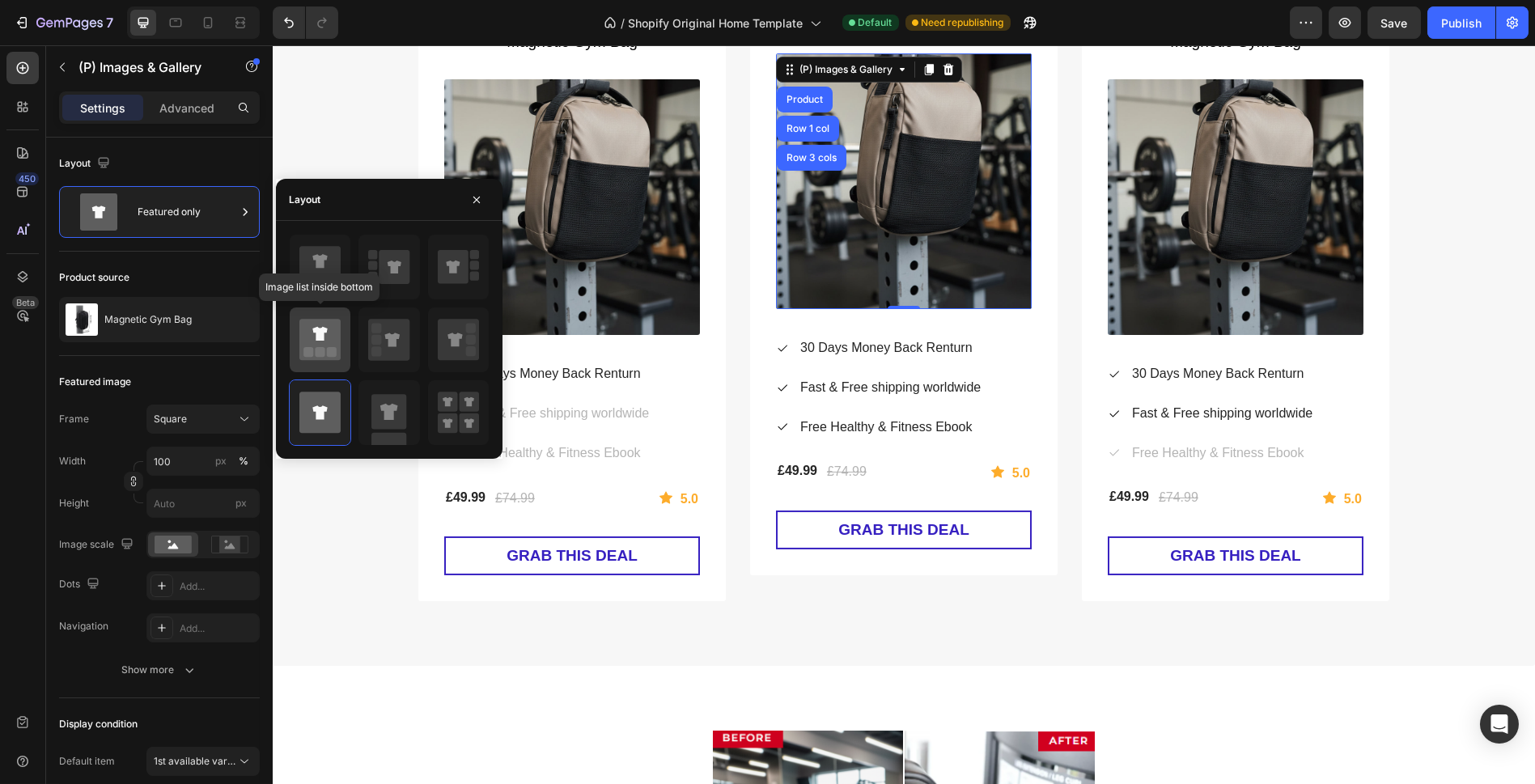
click at [310, 326] on icon at bounding box center [320, 340] width 41 height 41
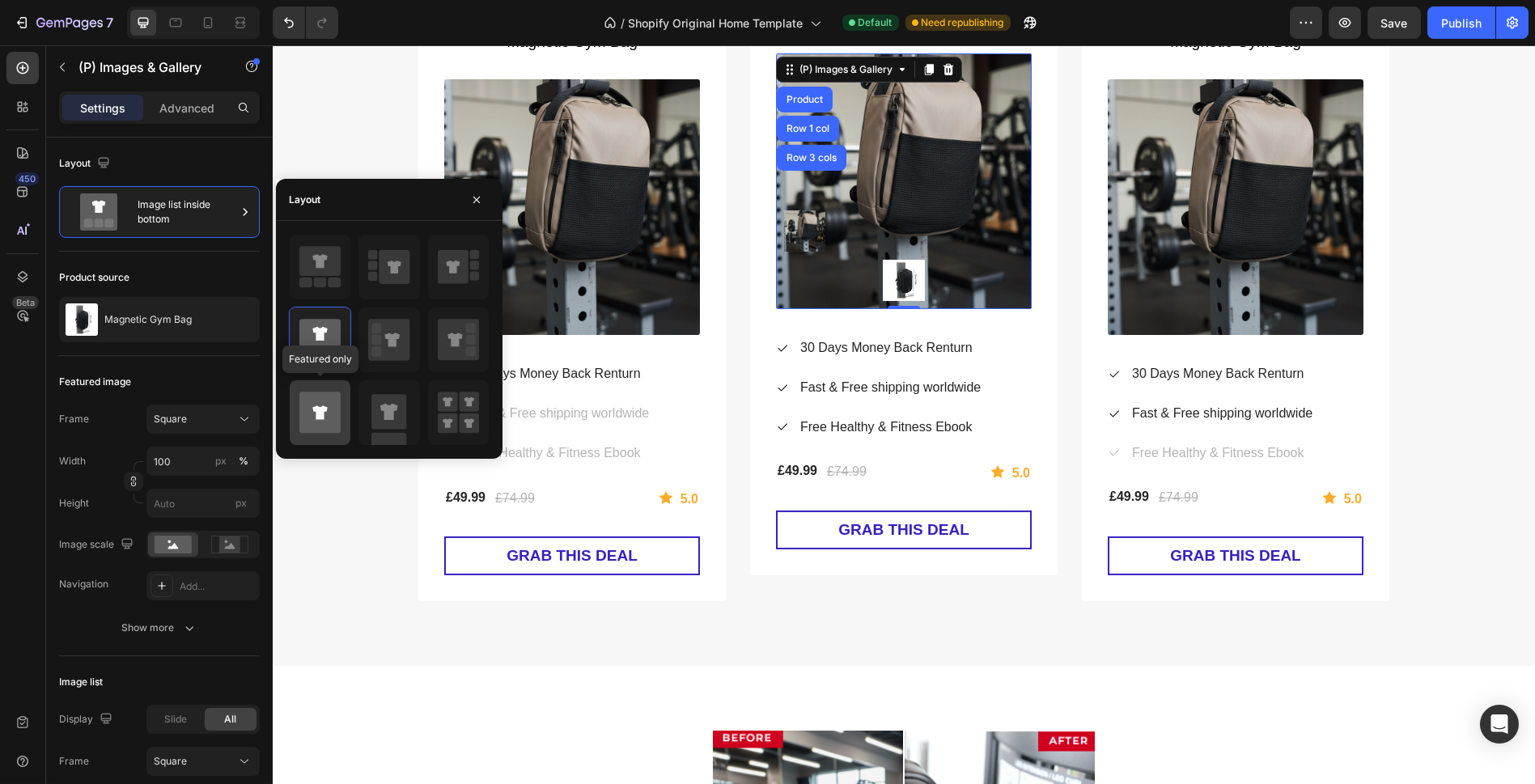
click at [334, 416] on icon at bounding box center [320, 412] width 41 height 41
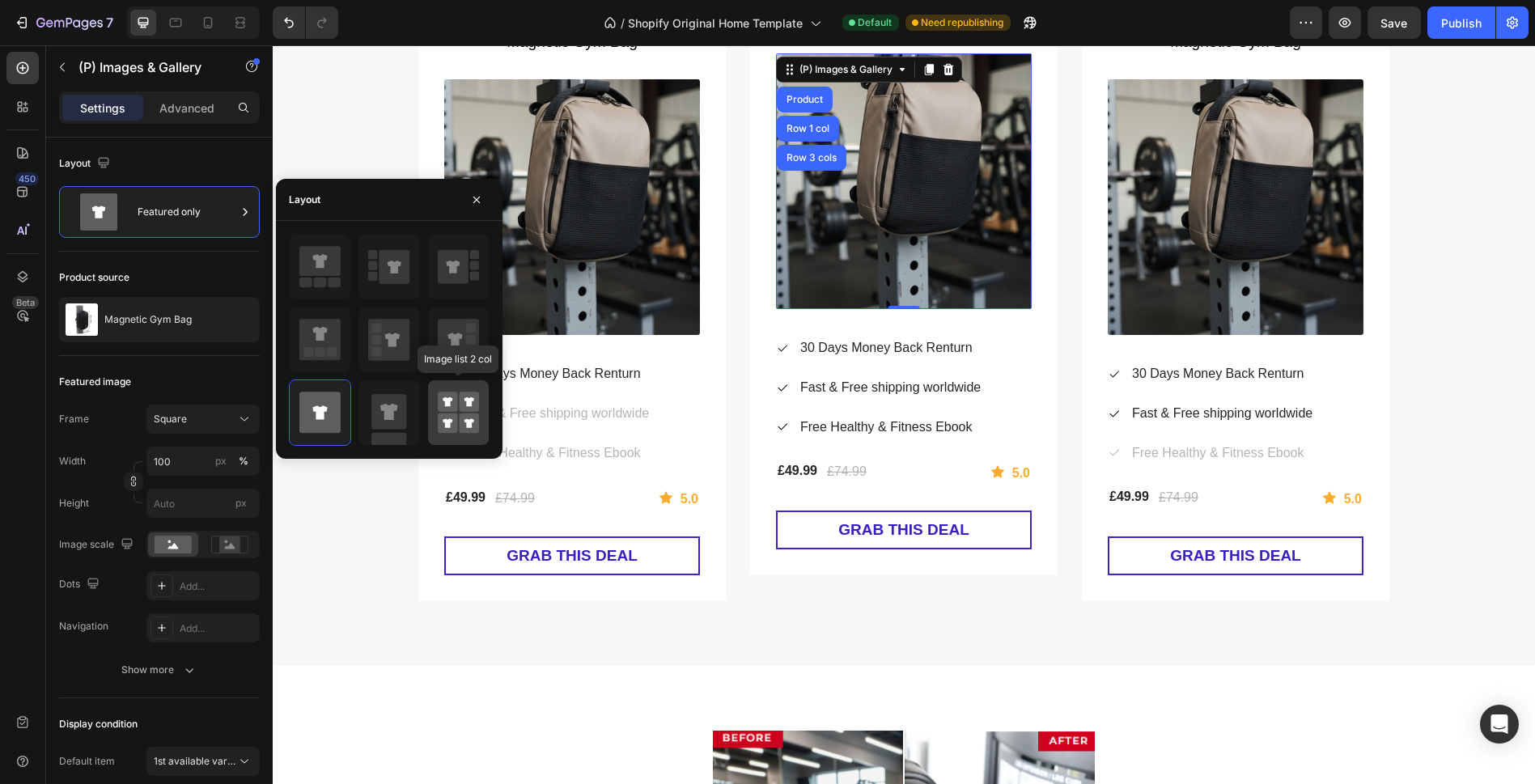
drag, startPoint x: 433, startPoint y: 419, endPoint x: 406, endPoint y: 416, distance: 27.2
click at [433, 420] on div at bounding box center [458, 413] width 61 height 65
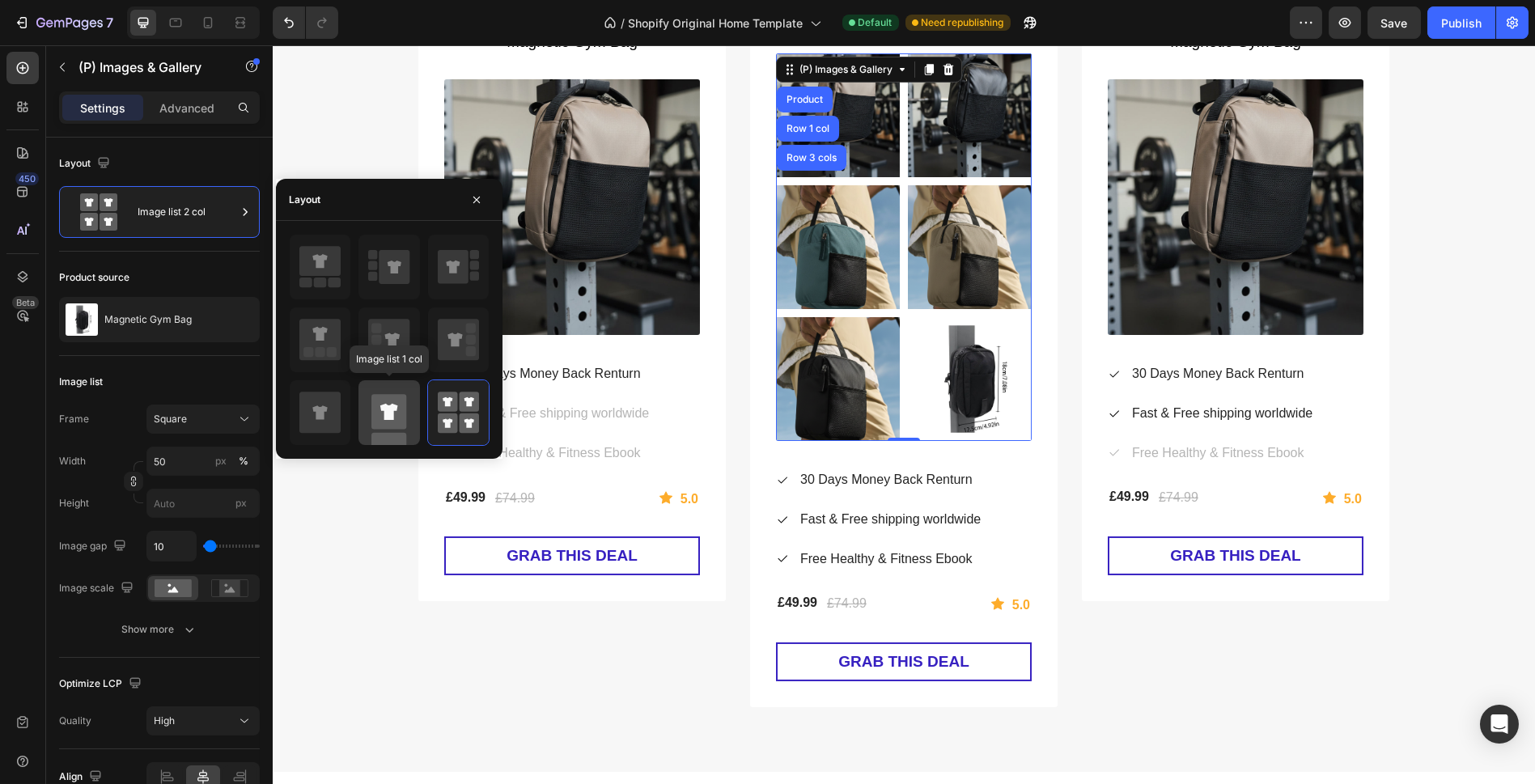
click at [396, 415] on rect at bounding box center [389, 412] width 35 height 35
type input "100"
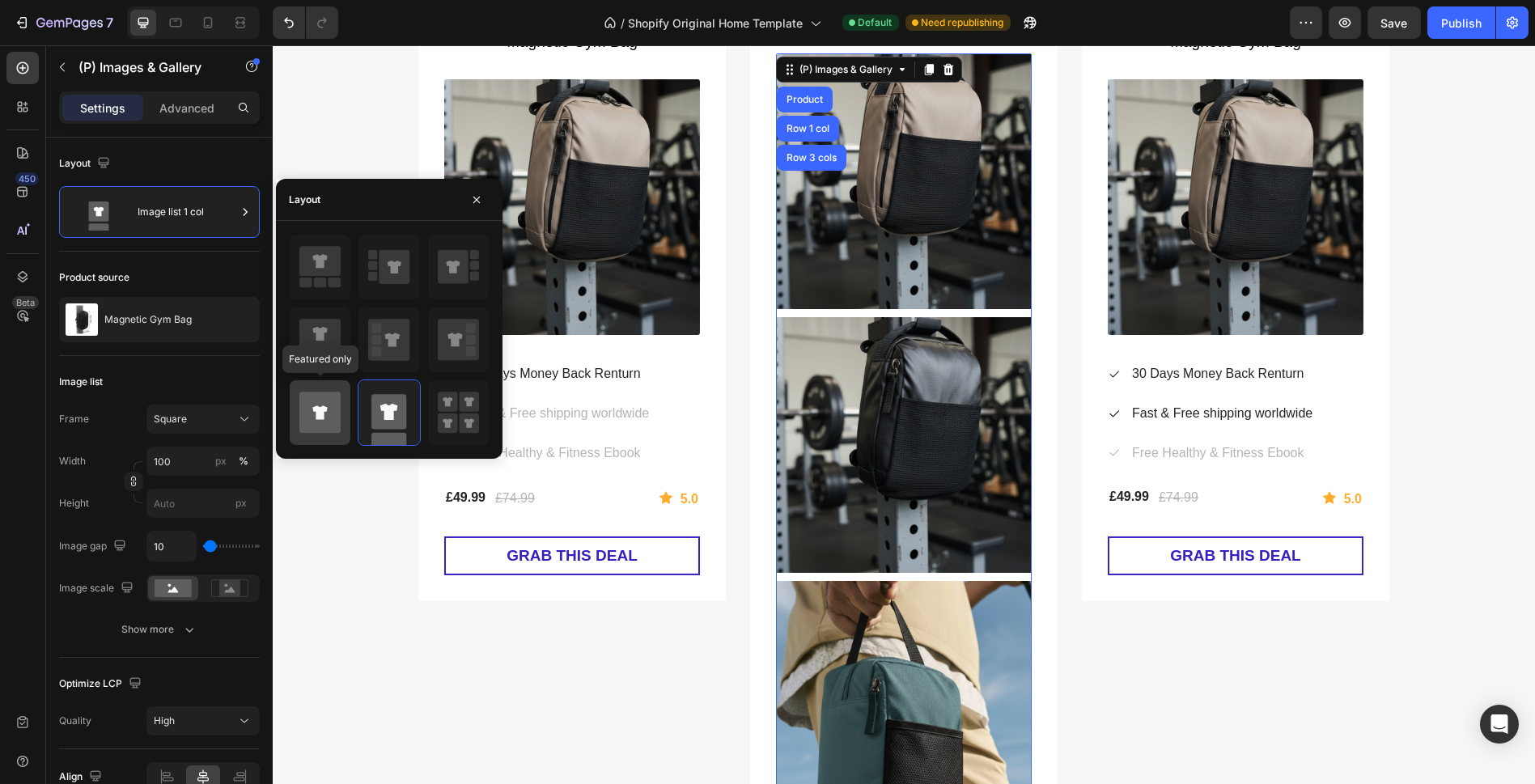
click at [333, 402] on icon at bounding box center [320, 412] width 41 height 41
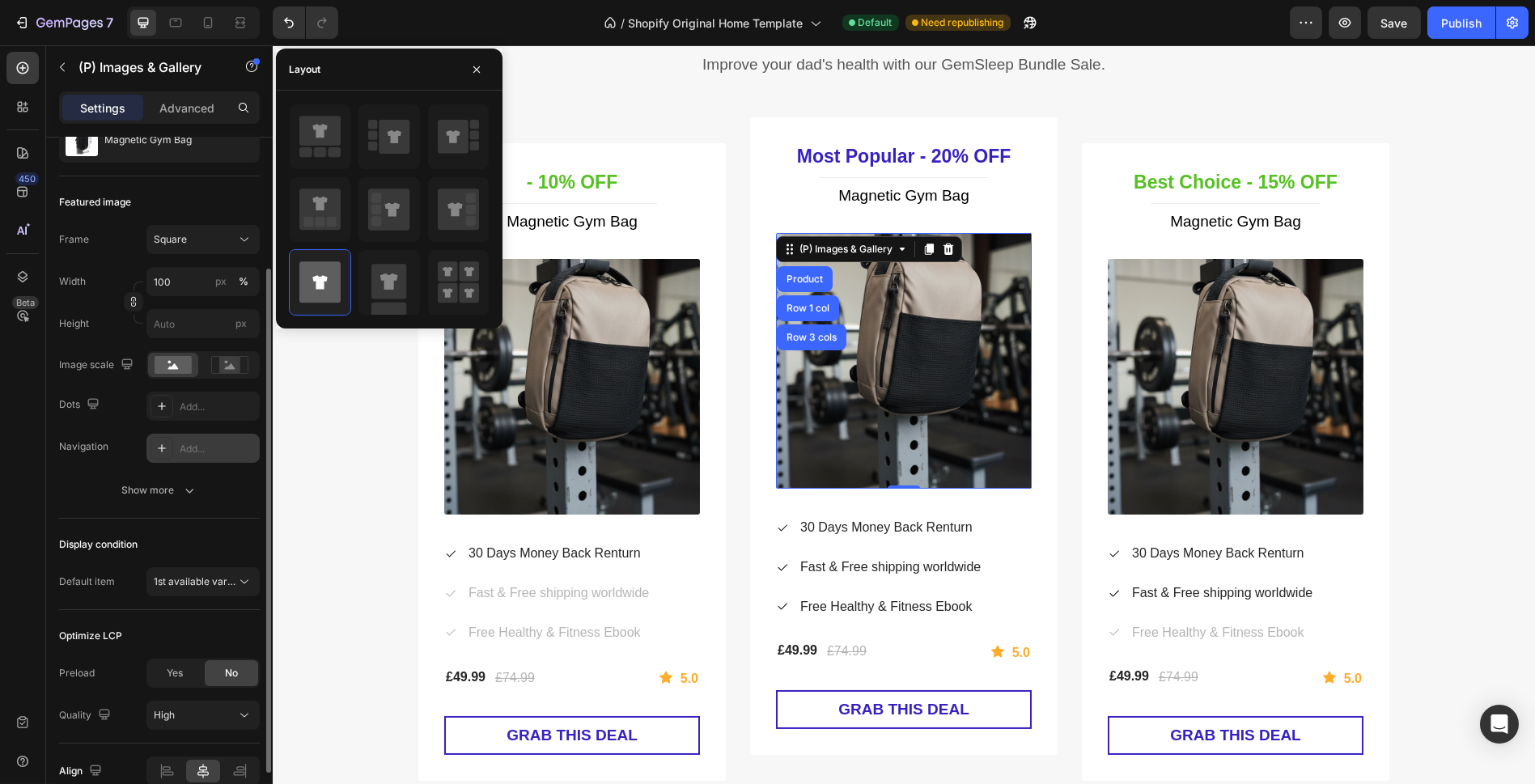
scroll to position [258, 0]
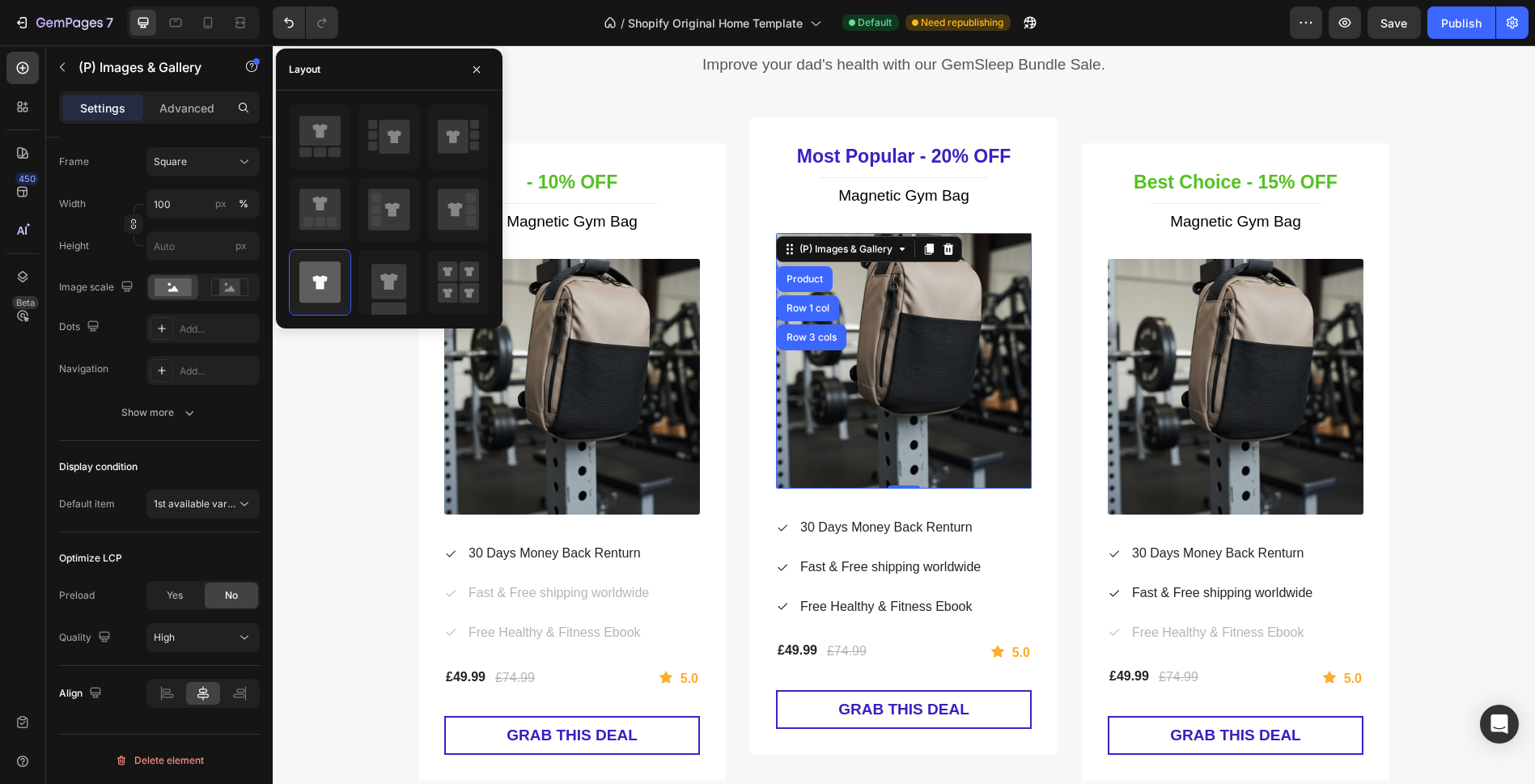
click at [835, 436] on img at bounding box center [904, 361] width 256 height 256
drag, startPoint x: 120, startPoint y: 437, endPoint x: 134, endPoint y: 425, distance: 18.4
click at [120, 437] on div "Featured image Frame Square Width 100 px % Height px Image scale Dots Add... Na…" at bounding box center [160, 270] width 201 height 342
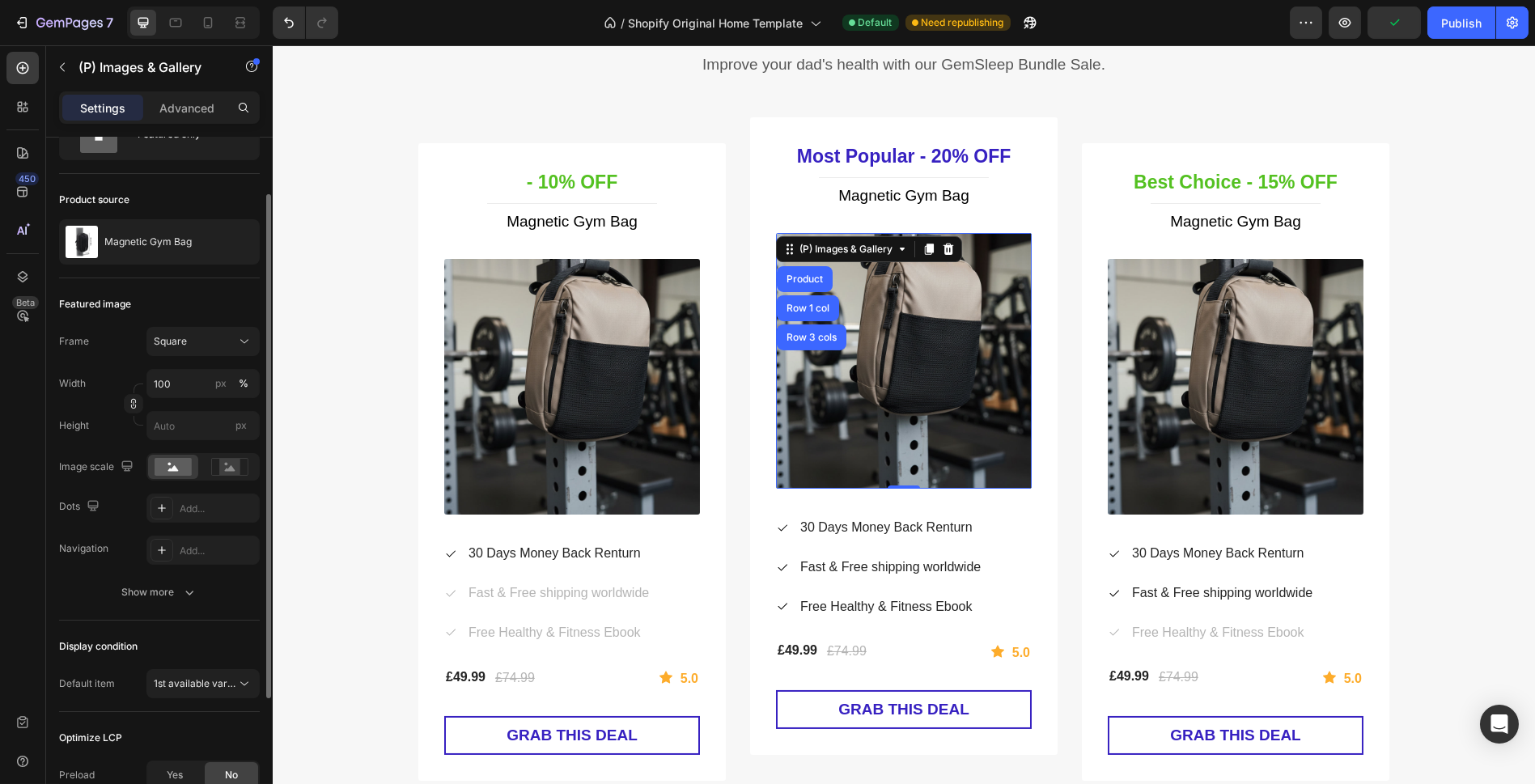
scroll to position [0, 0]
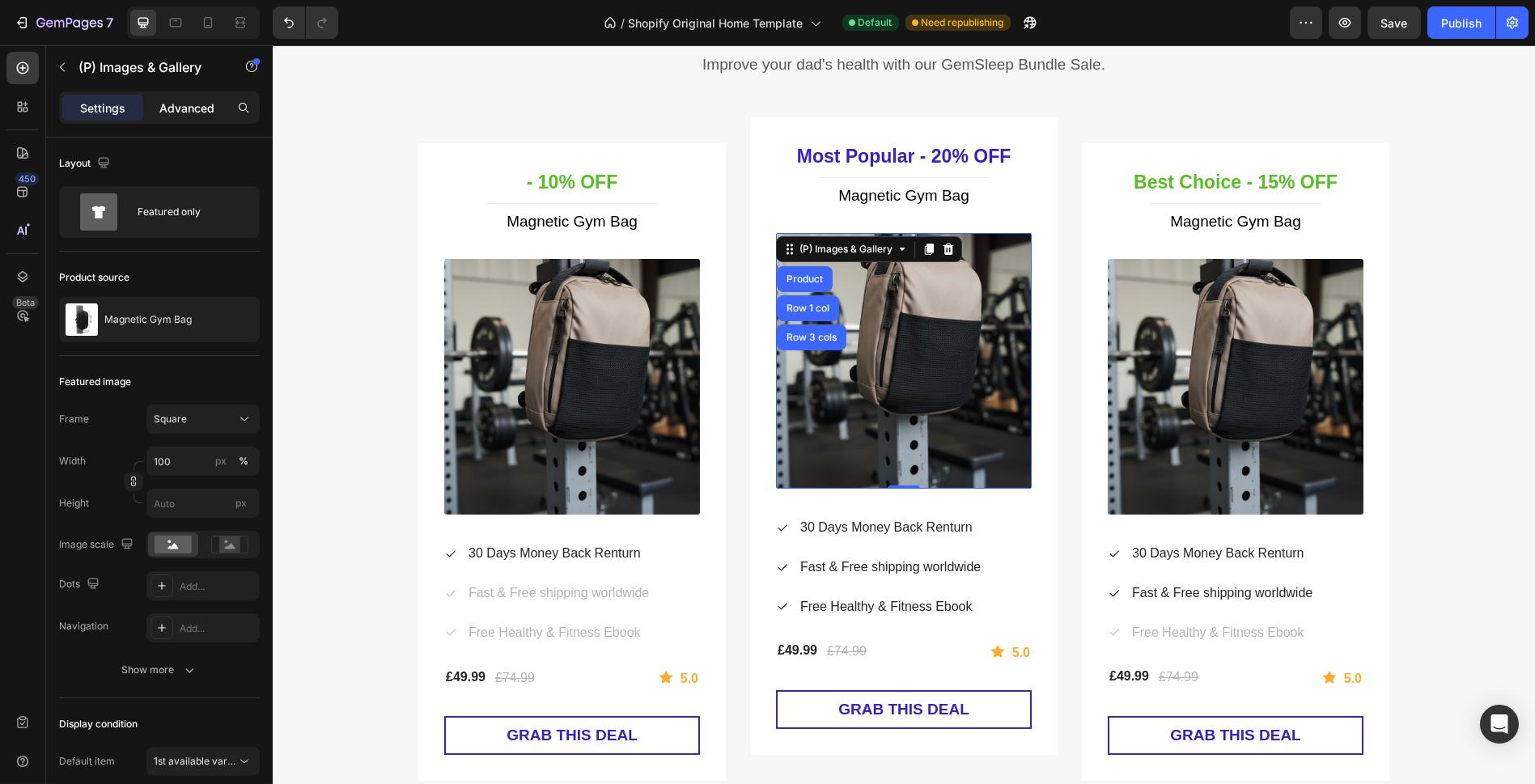
click at [182, 107] on p "Advanced" at bounding box center [187, 107] width 55 height 17
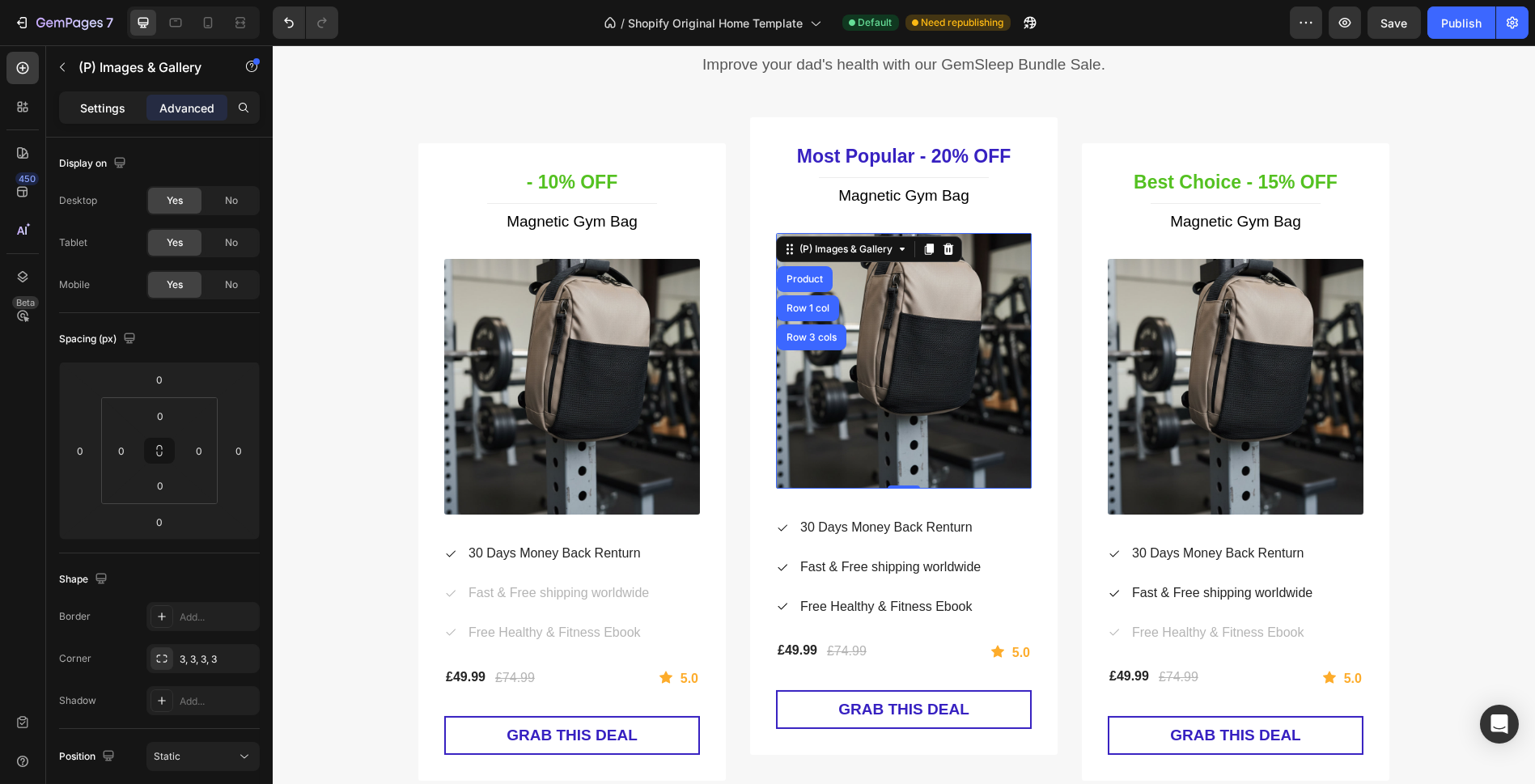
click at [127, 109] on div "Settings" at bounding box center [102, 107] width 81 height 26
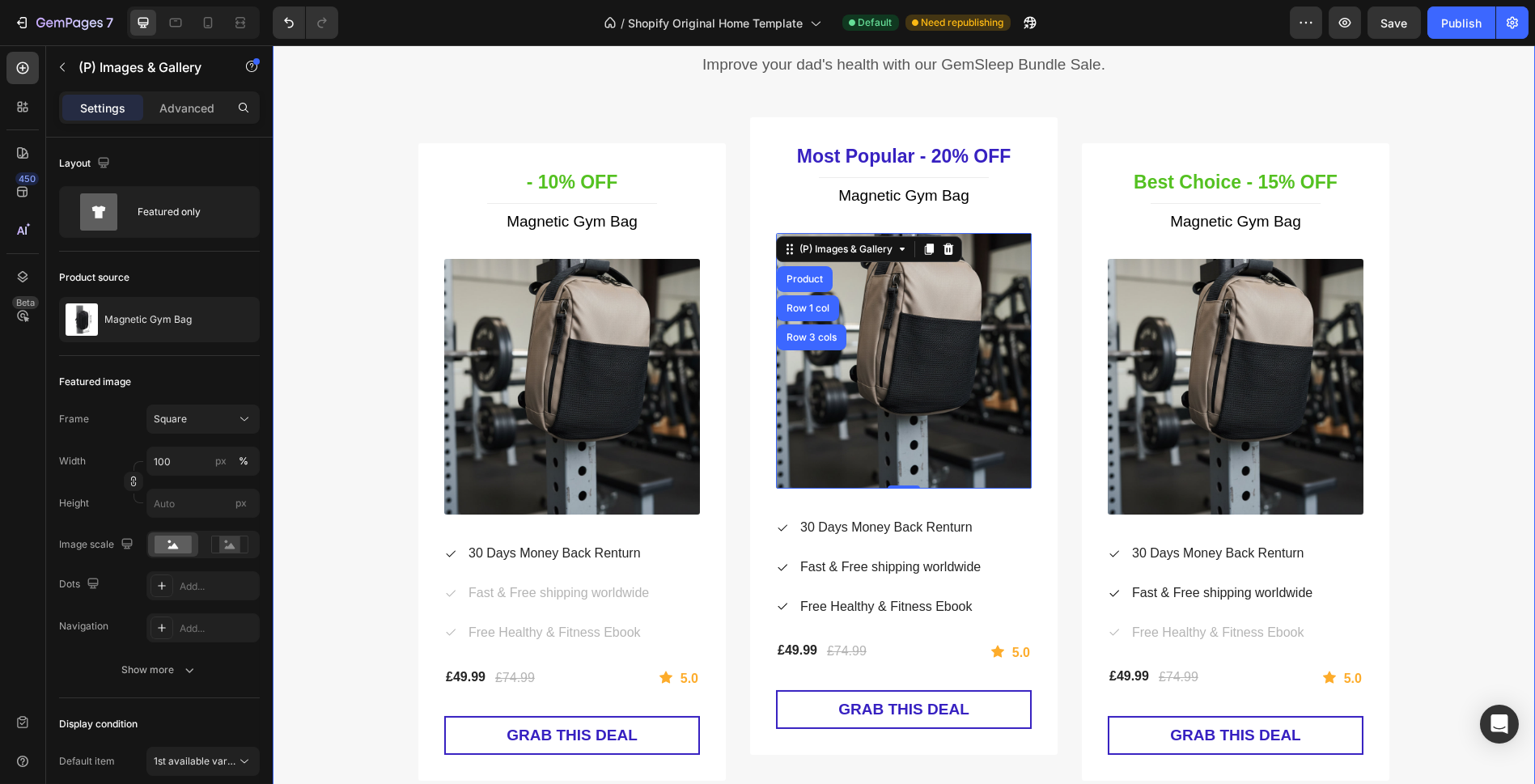
click at [390, 311] on div "Special Deal For Father's Day Only Heading Improve your dad's health with our G…" at bounding box center [904, 383] width 1238 height 794
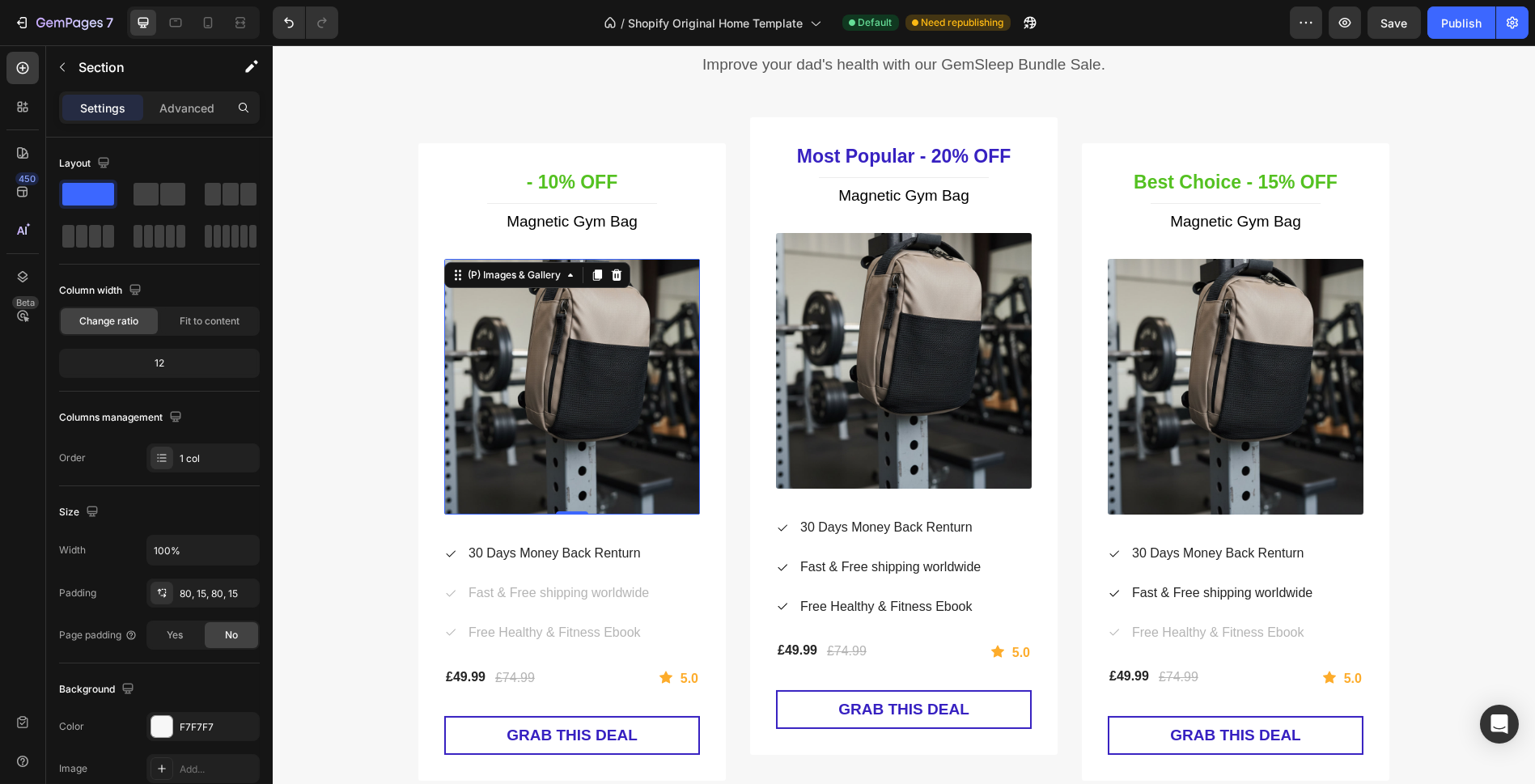
click at [600, 396] on img at bounding box center [572, 387] width 256 height 256
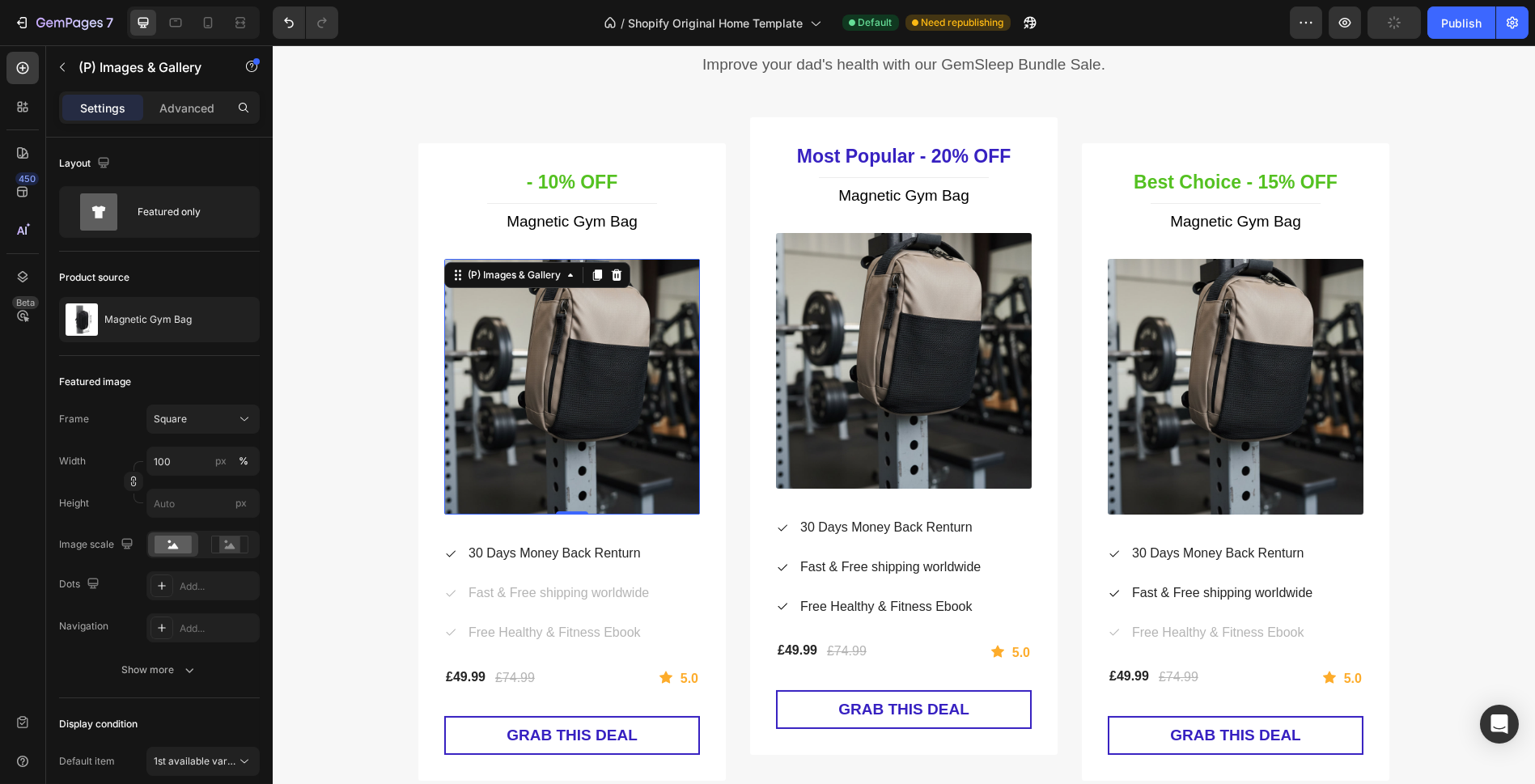
click at [626, 359] on img at bounding box center [572, 387] width 256 height 256
click at [612, 271] on icon at bounding box center [617, 275] width 10 height 11
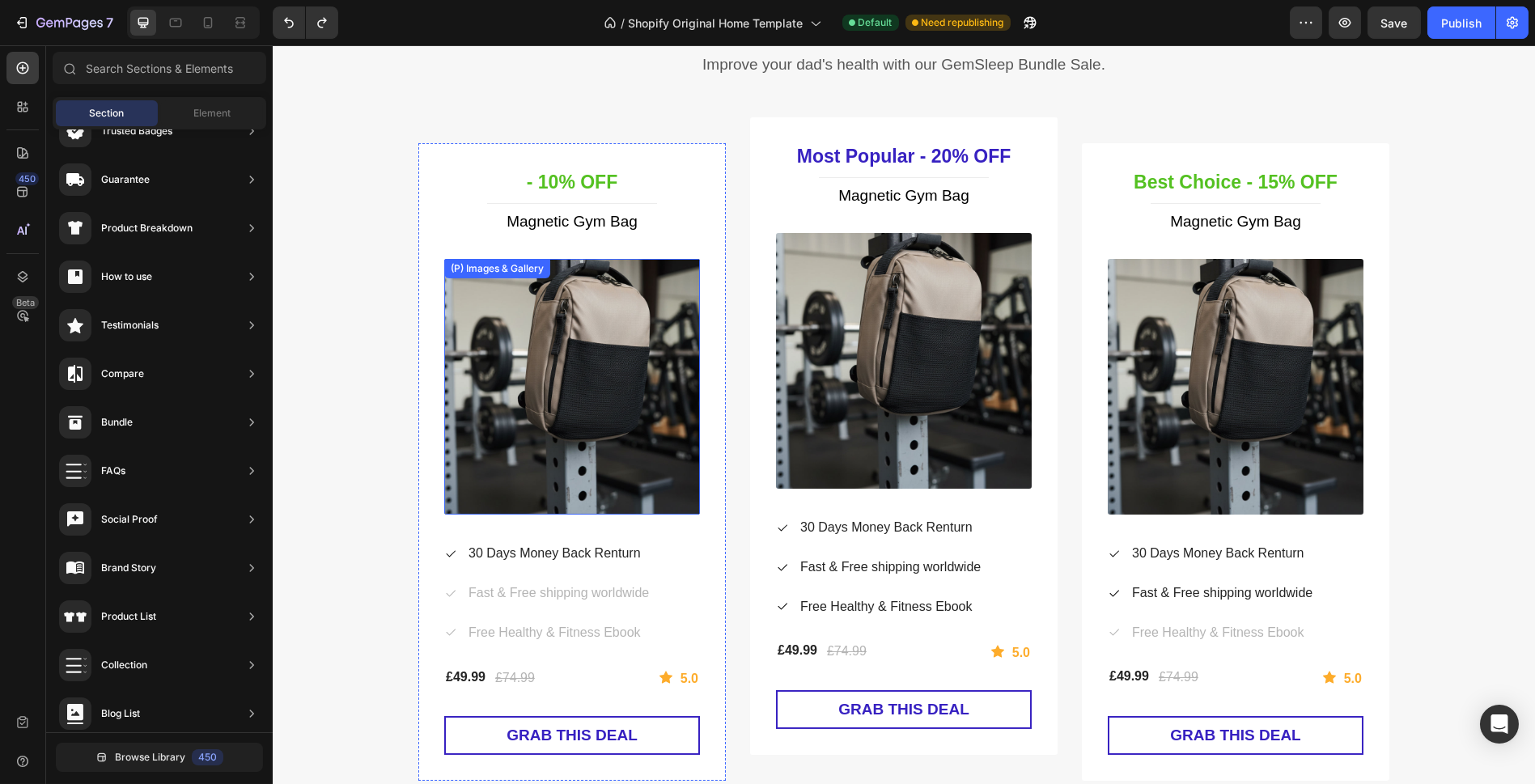
click at [653, 361] on img at bounding box center [572, 387] width 256 height 256
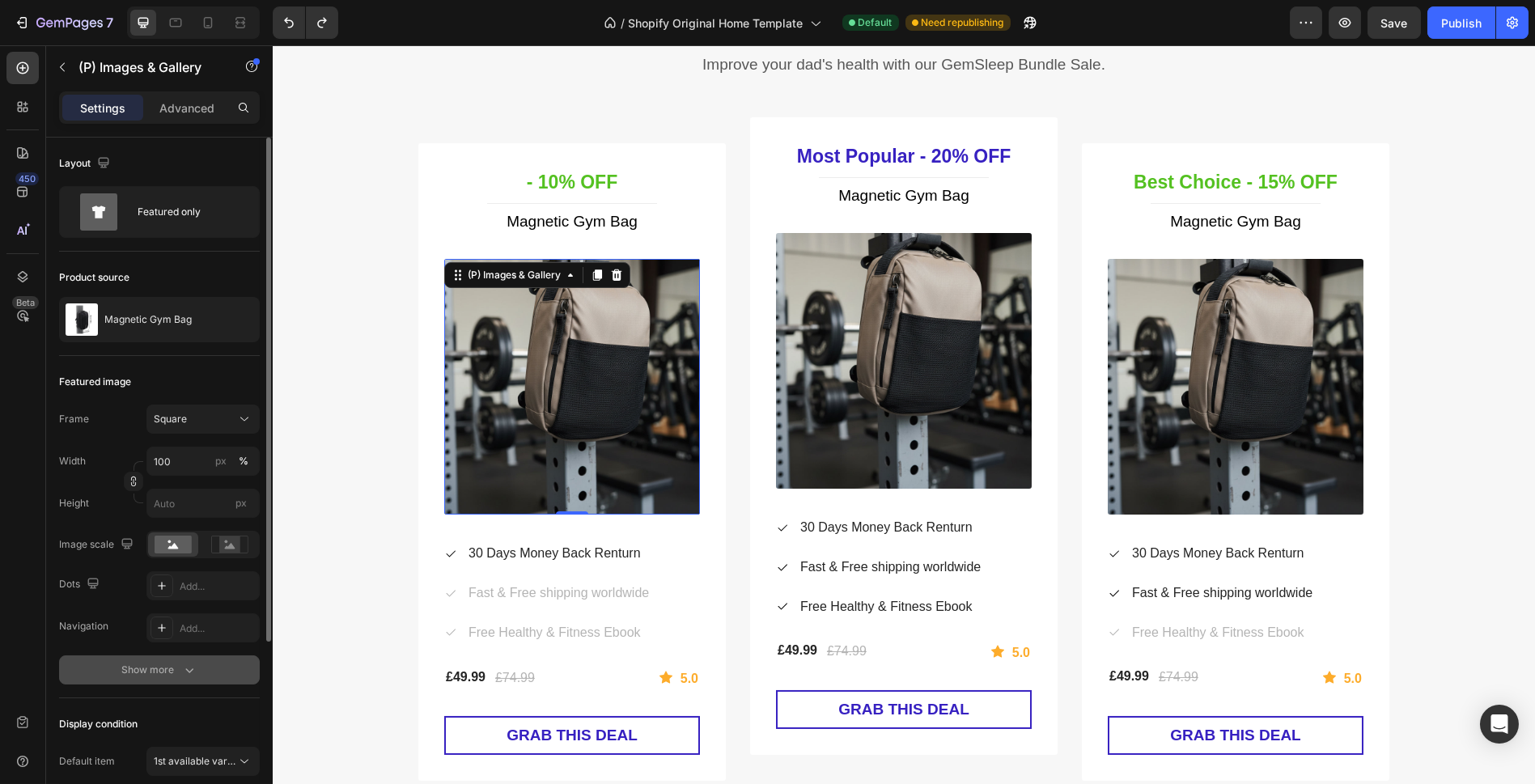
click at [178, 662] on div "Show more" at bounding box center [160, 670] width 75 height 17
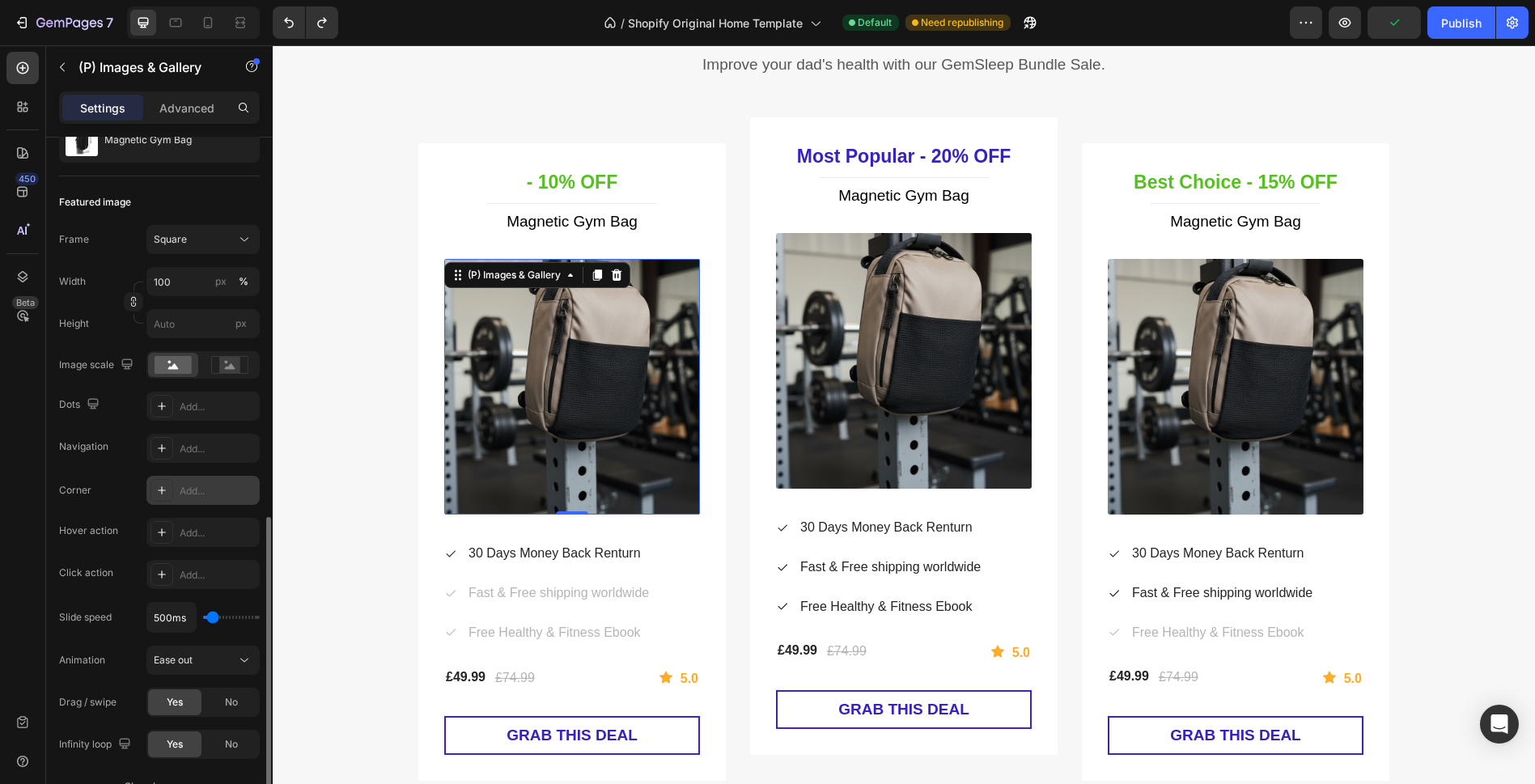
scroll to position [359, 0]
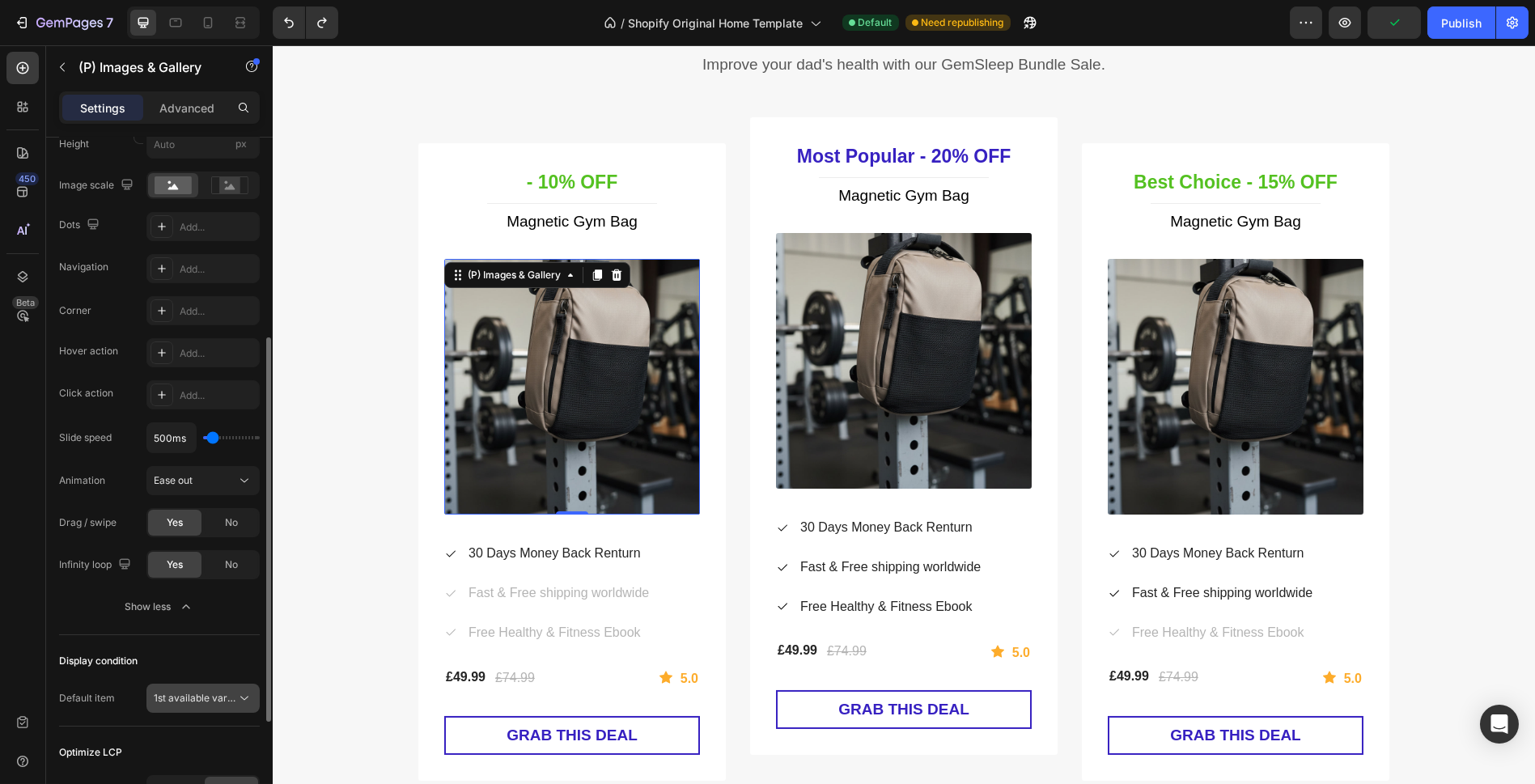
click at [208, 694] on span "1st available variant" at bounding box center [199, 698] width 91 height 12
click at [182, 691] on span "1st available variant" at bounding box center [199, 698] width 91 height 12
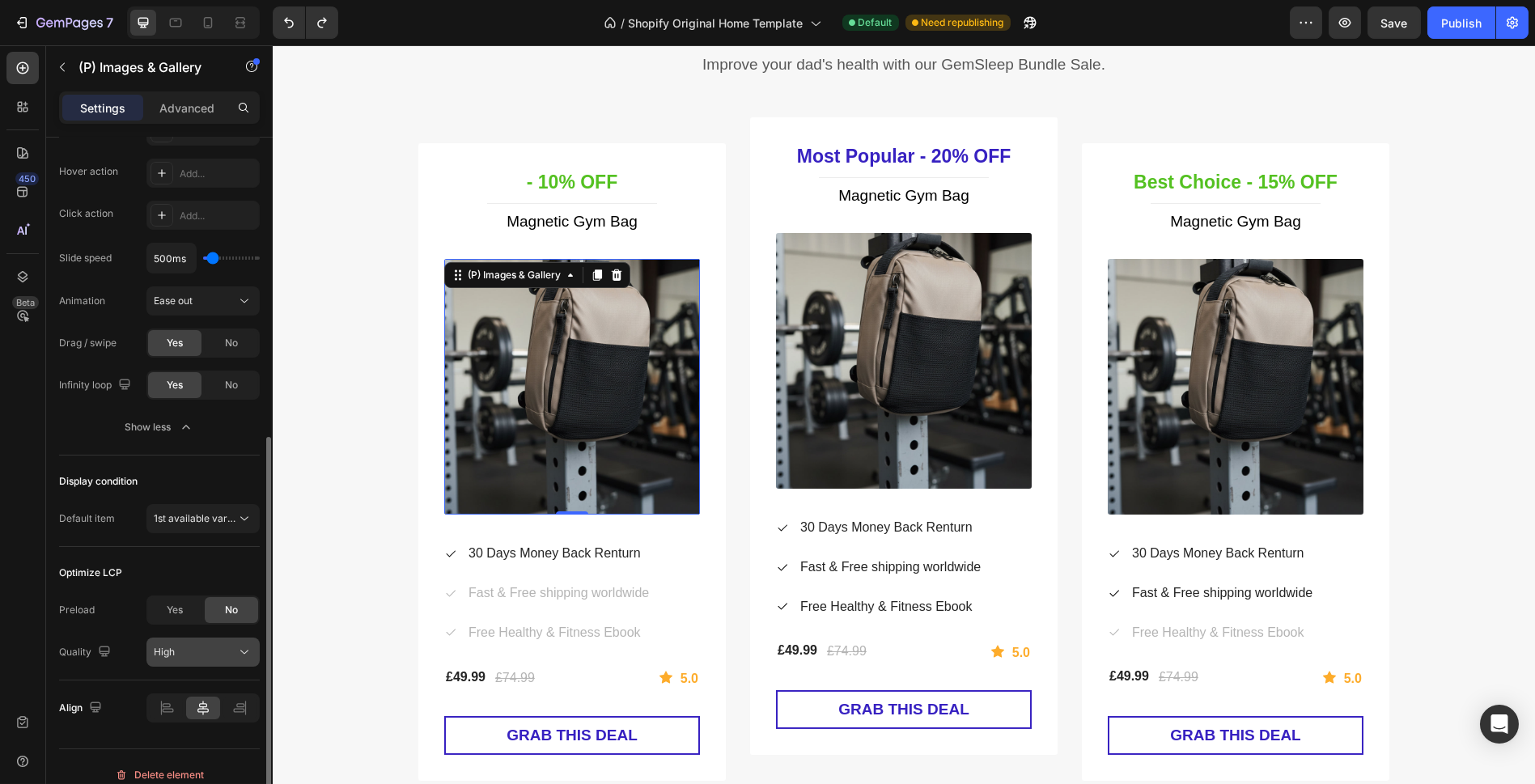
click at [210, 647] on div "High" at bounding box center [195, 652] width 83 height 15
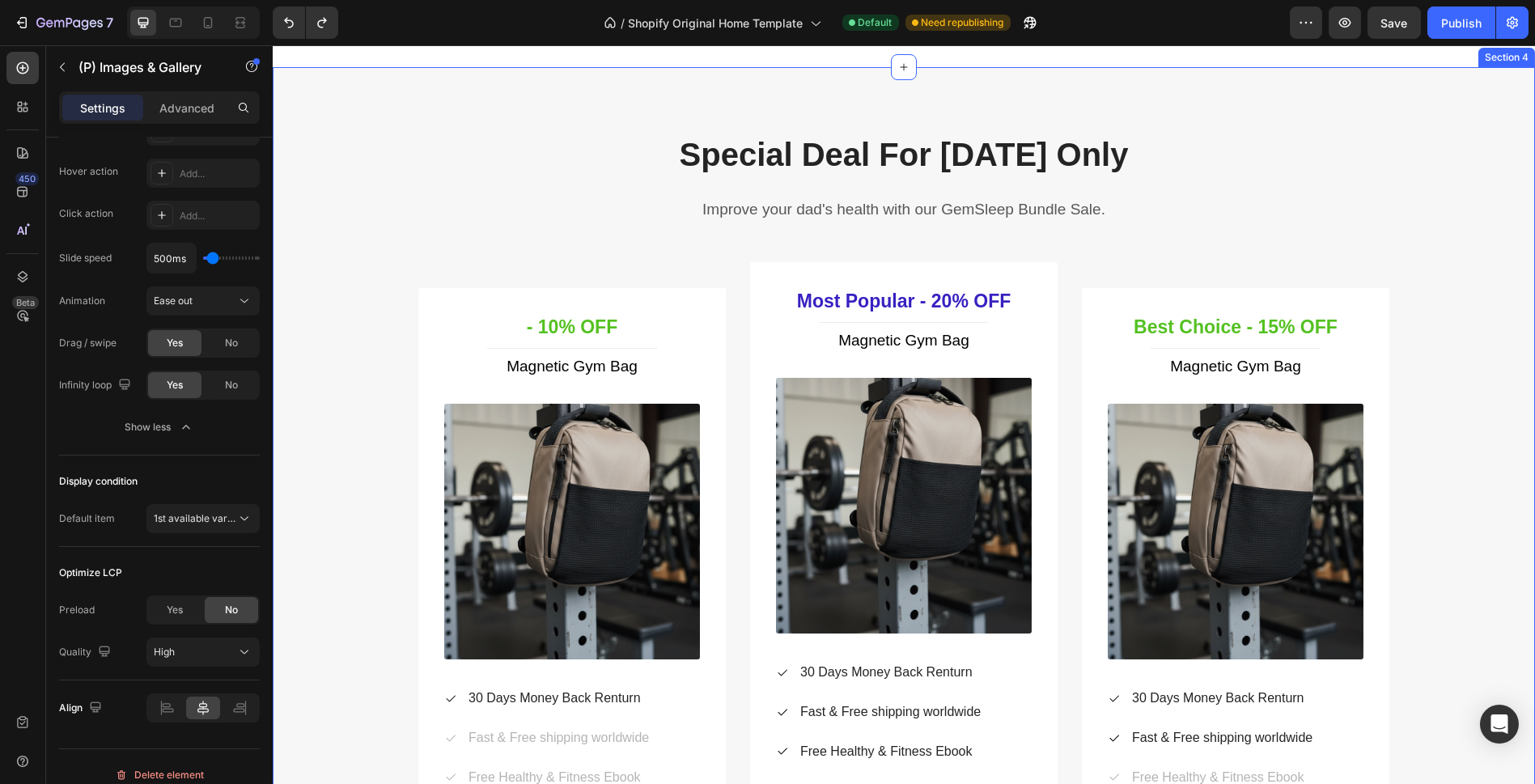
scroll to position [1618, 0]
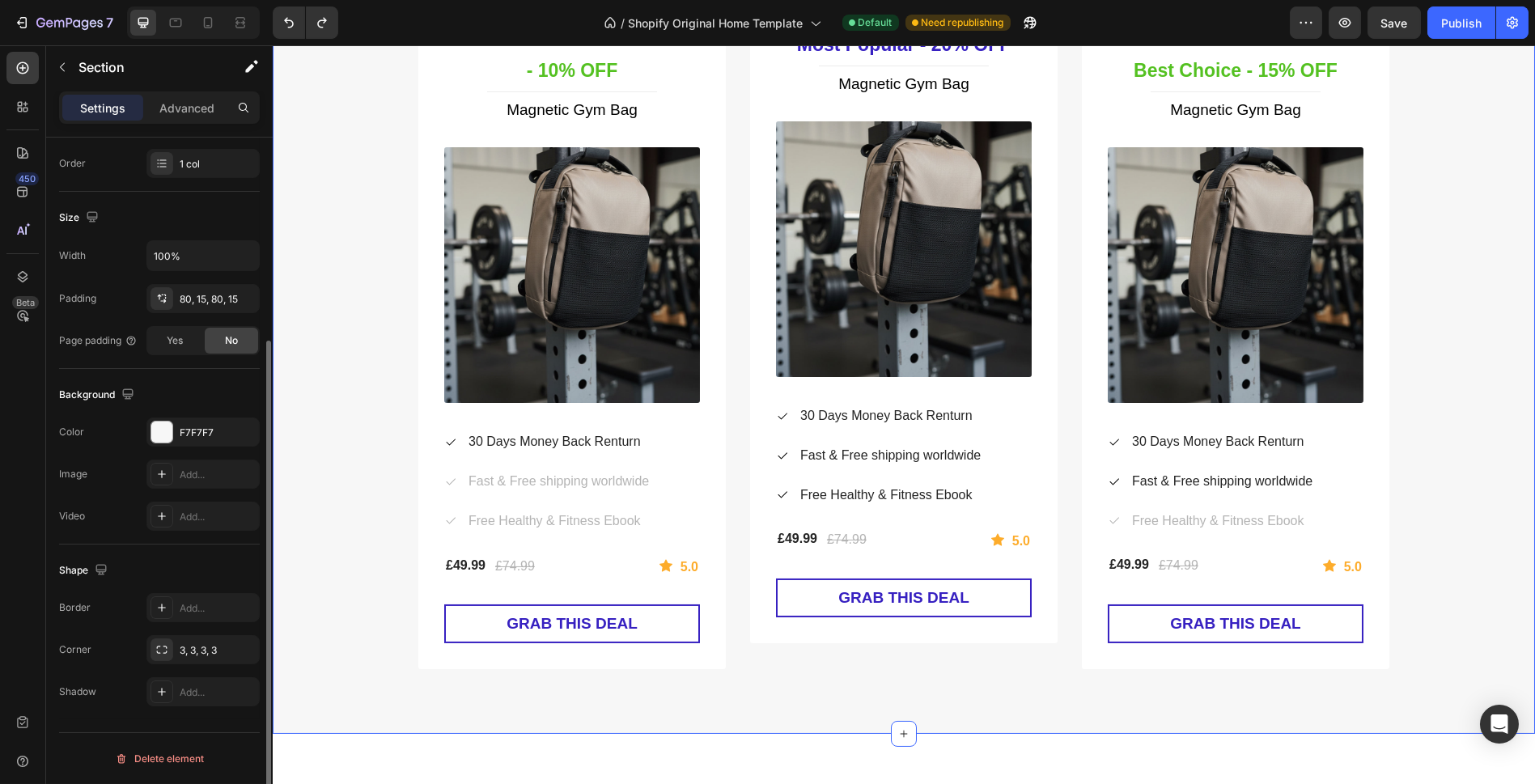
click at [1451, 392] on div "Special Deal For Father's Day Only Heading Improve your dad's health with our G…" at bounding box center [904, 272] width 1238 height 794
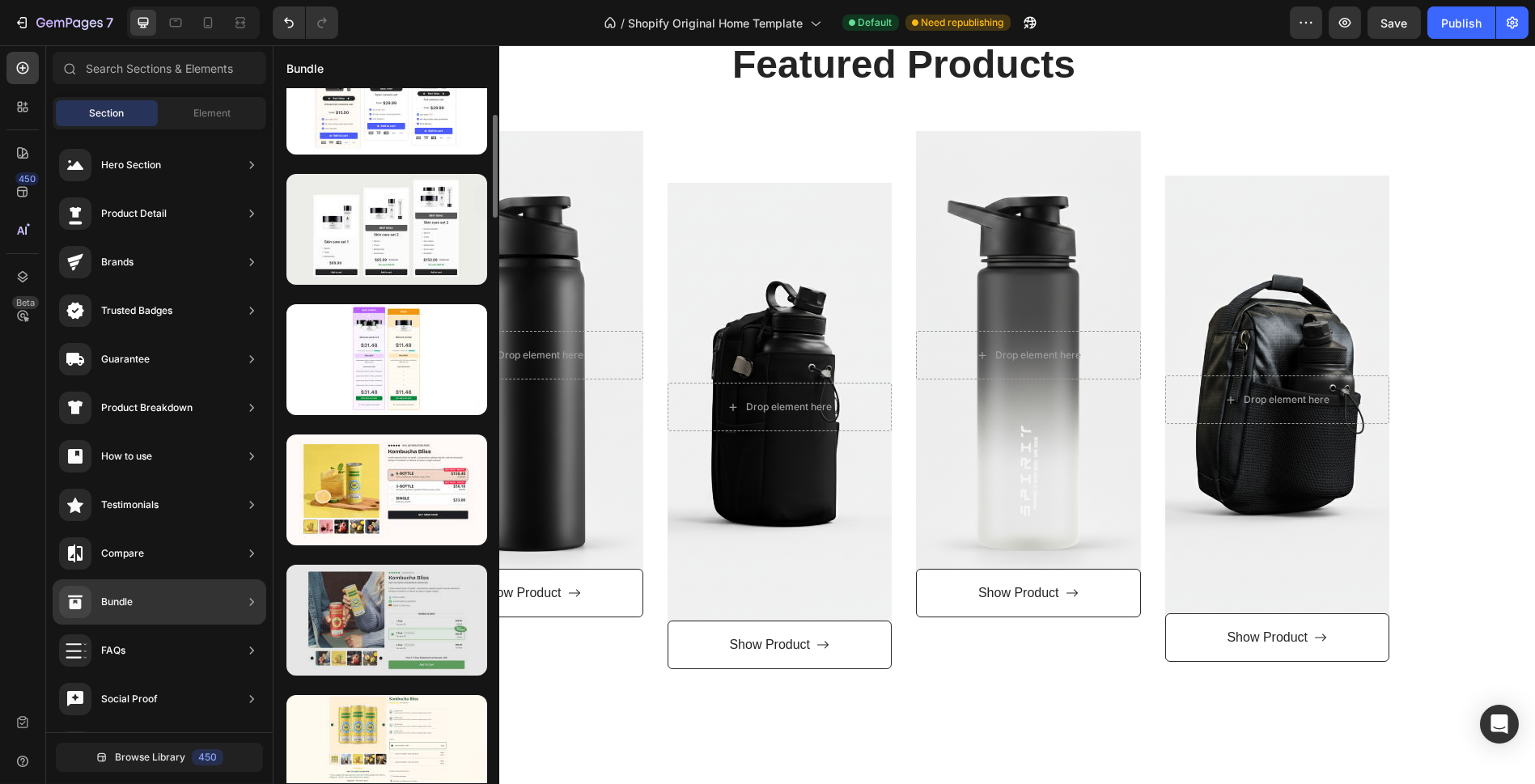
scroll to position [0, 0]
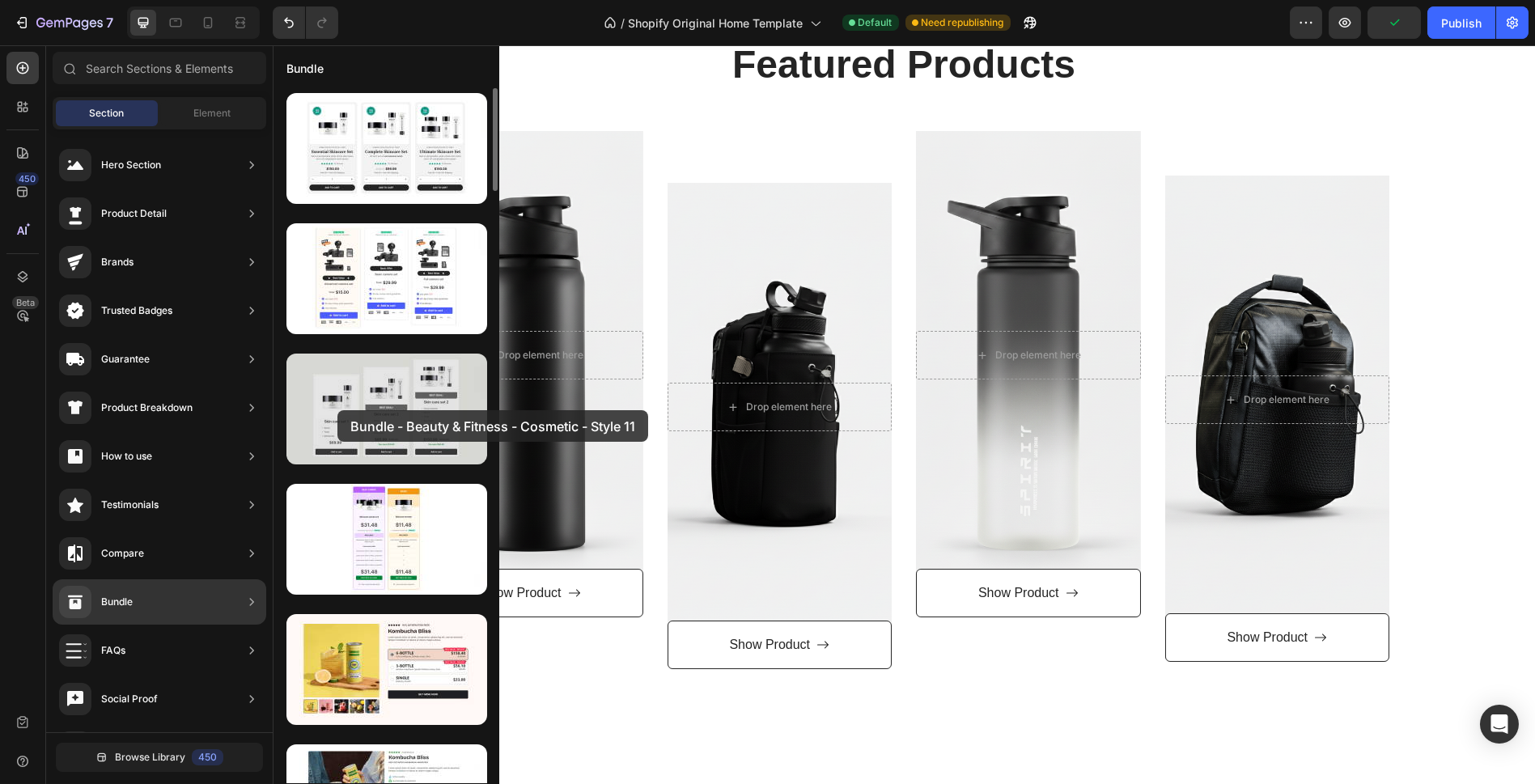
drag, startPoint x: 376, startPoint y: 430, endPoint x: 336, endPoint y: 410, distance: 44.7
click at [336, 410] on div at bounding box center [387, 409] width 201 height 111
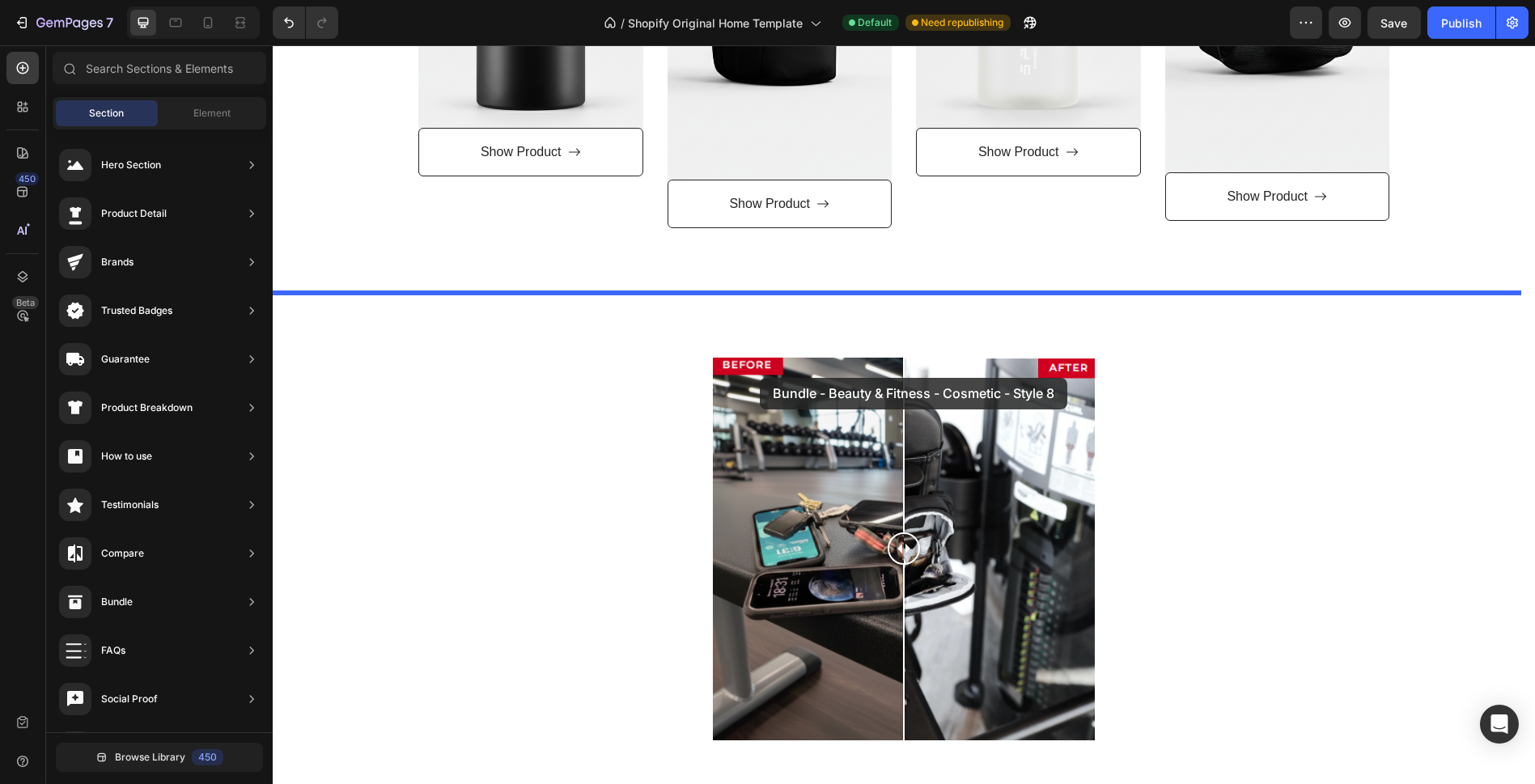
scroll to position [1054, 0]
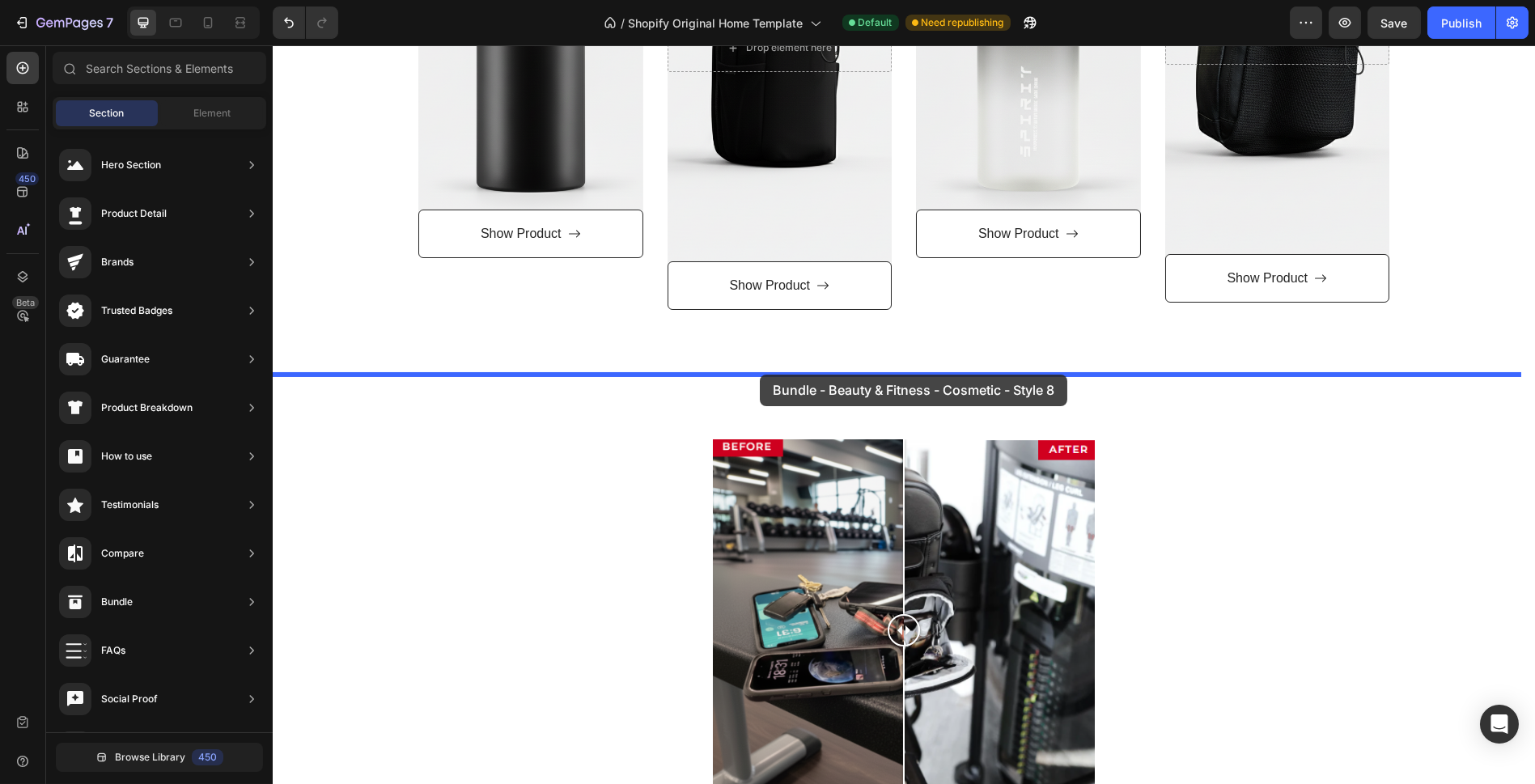
drag, startPoint x: 661, startPoint y: 208, endPoint x: 760, endPoint y: 375, distance: 194.1
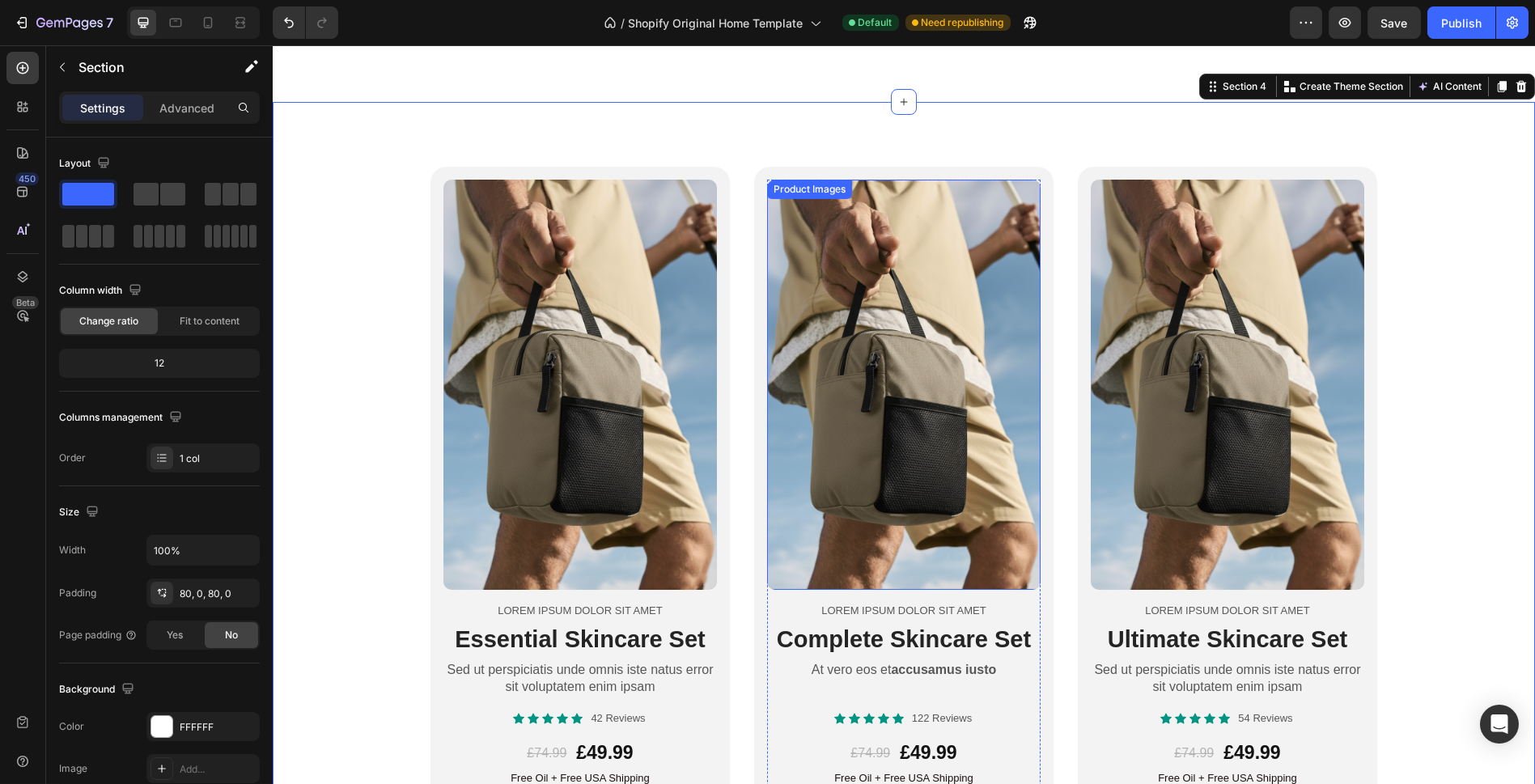
scroll to position [1506, 0]
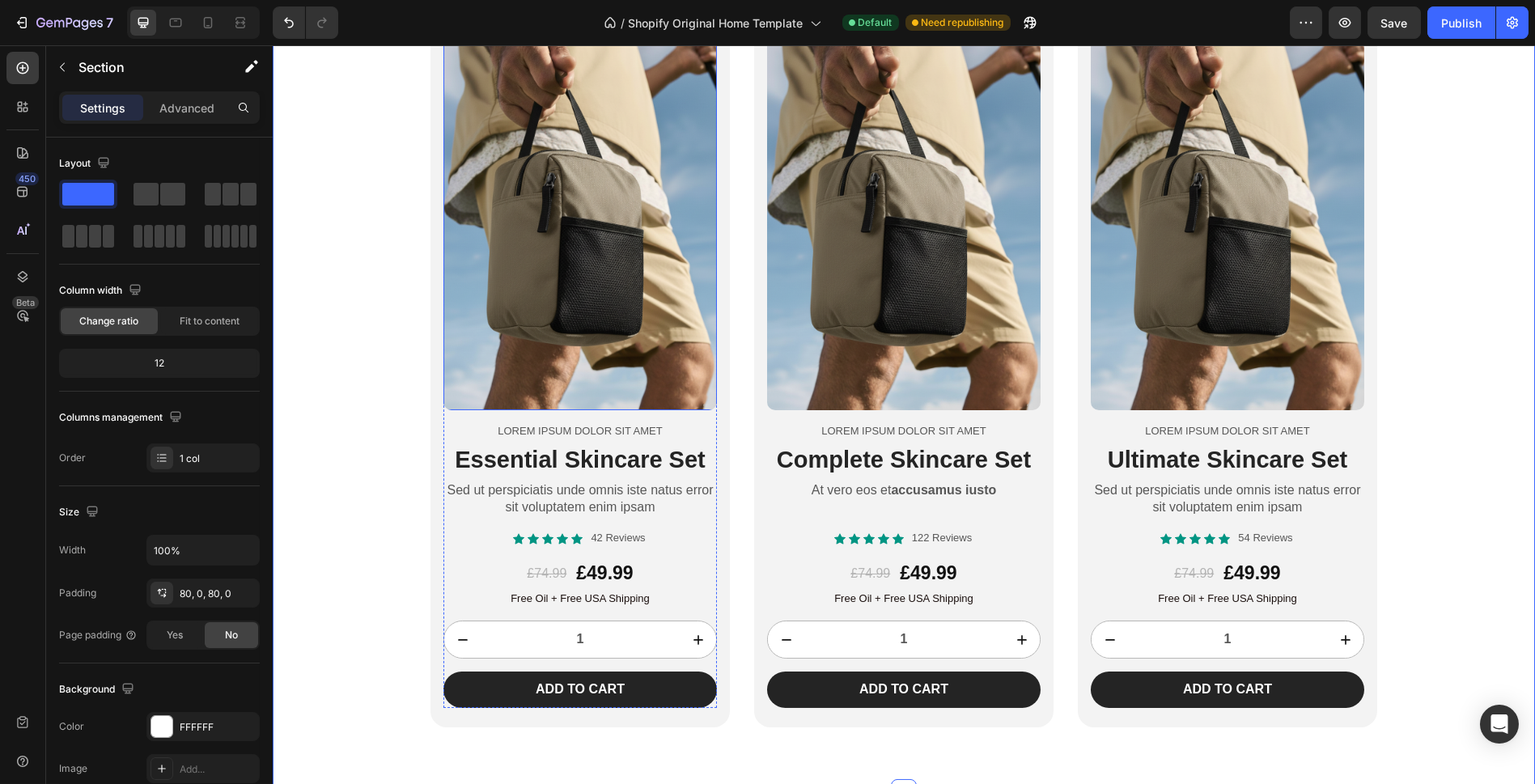
click at [566, 353] on img at bounding box center [580, 205] width 273 height 410
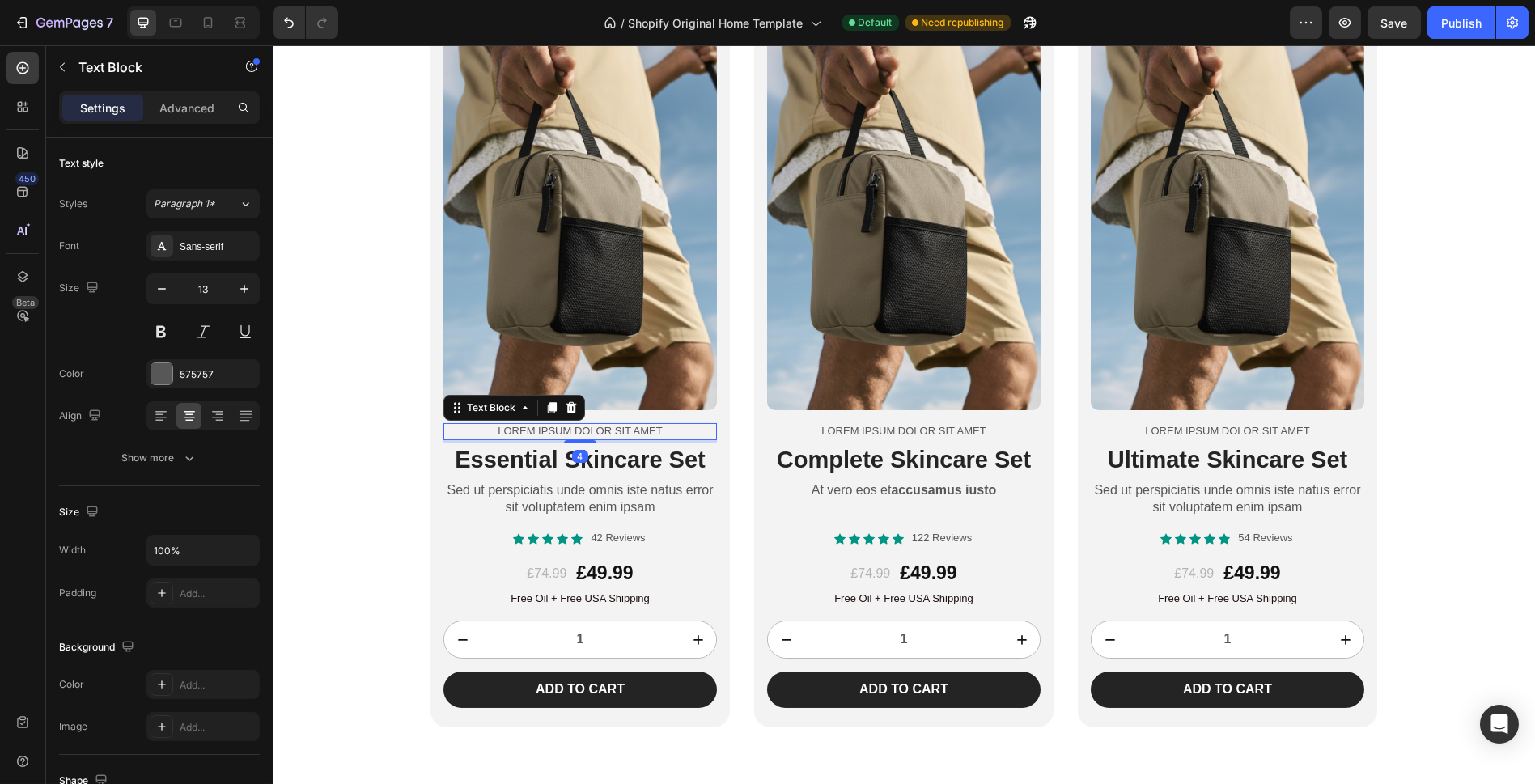
click at [557, 432] on p "Lorem ipsum dolor sit amet" at bounding box center [581, 432] width 271 height 14
click at [557, 425] on p "Lorem ipsum dolor sit amet" at bounding box center [581, 432] width 271 height 14
click at [685, 461] on h2 "Essential Skincare Set" at bounding box center [580, 460] width 273 height 34
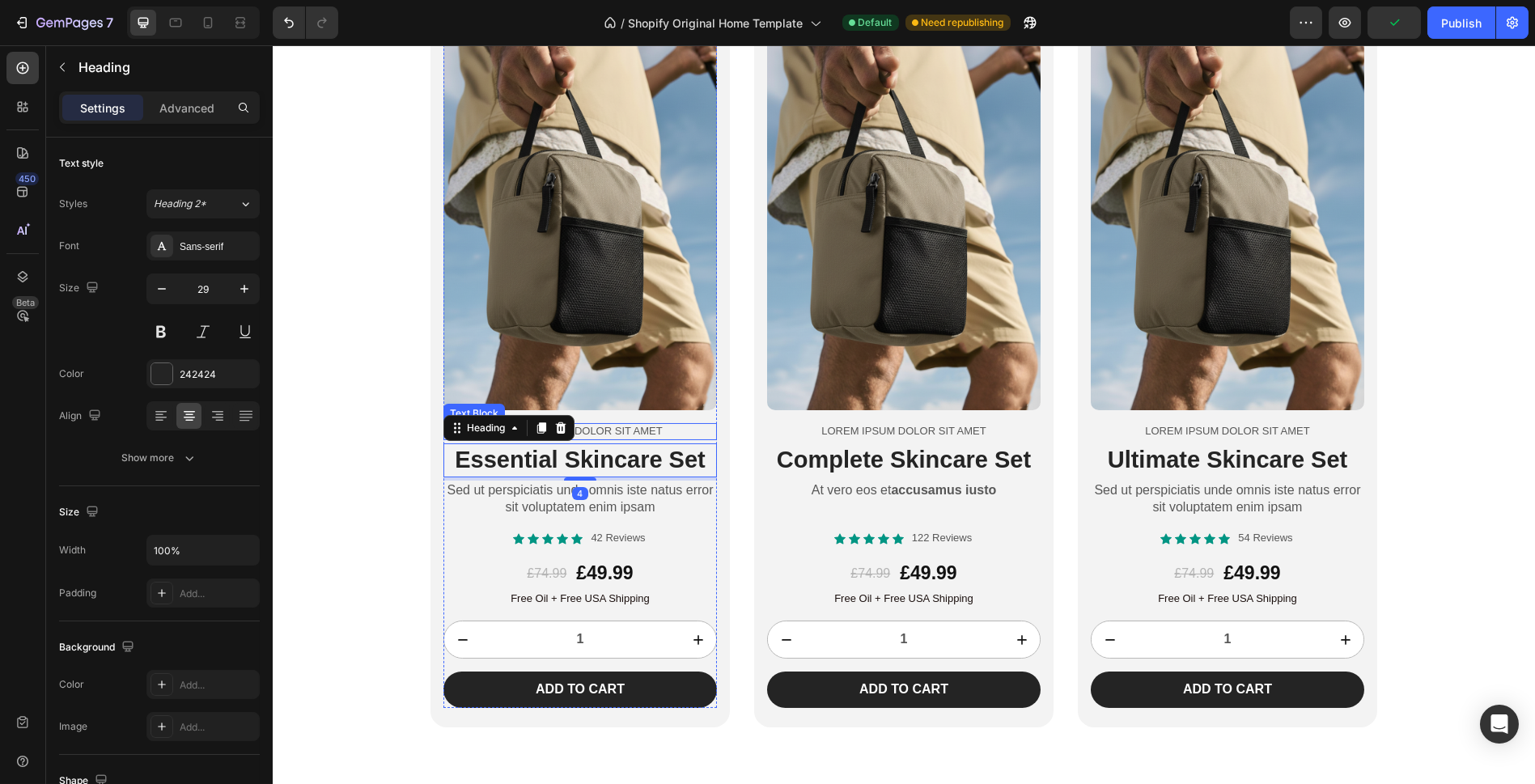
click at [699, 429] on p "Lorem ipsum dolor sit amet" at bounding box center [581, 432] width 271 height 14
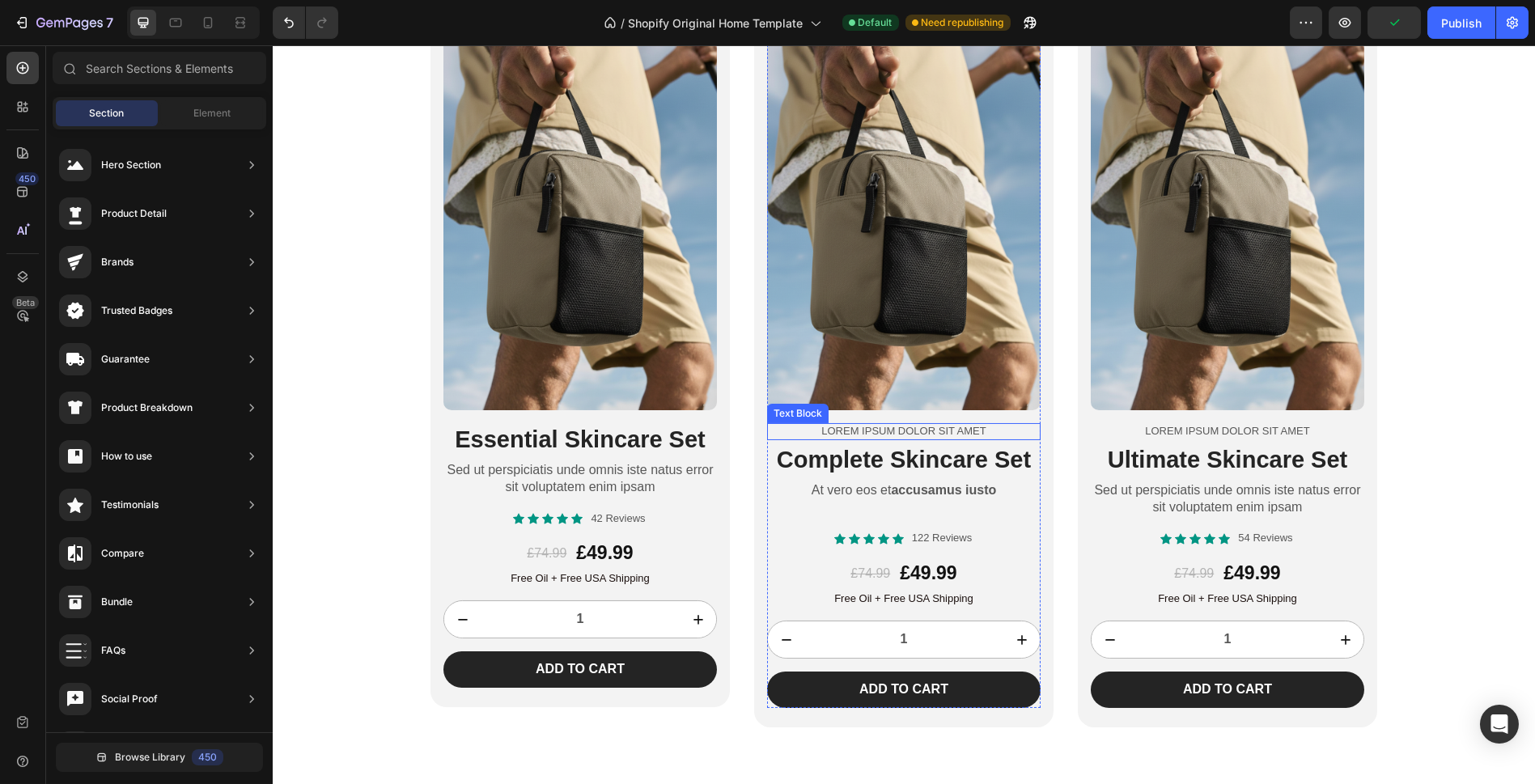
click at [800, 431] on p "Lorem ipsum dolor sit amet" at bounding box center [904, 432] width 271 height 14
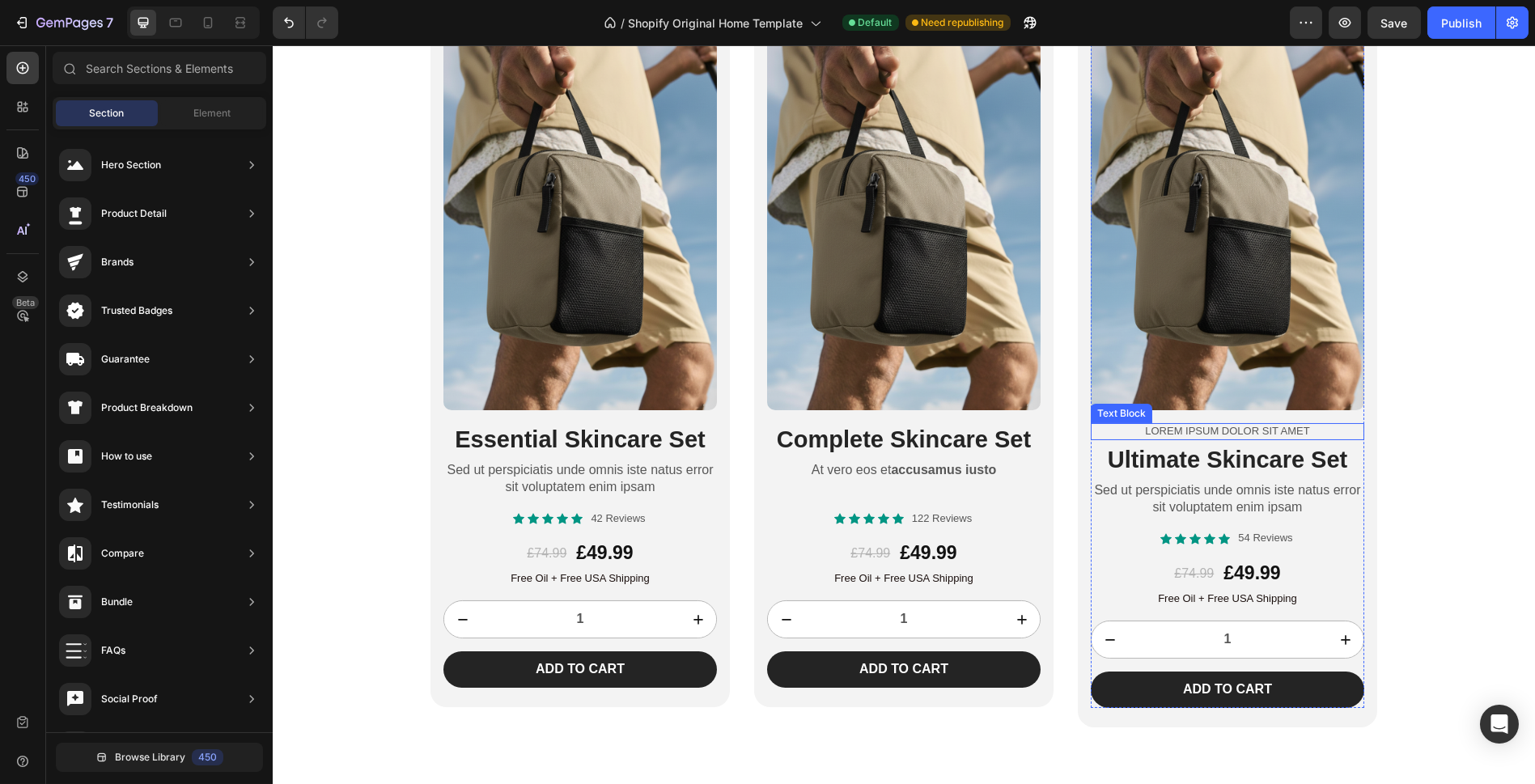
click at [1120, 435] on p "Lorem ipsum dolor sit amet" at bounding box center [1228, 432] width 271 height 14
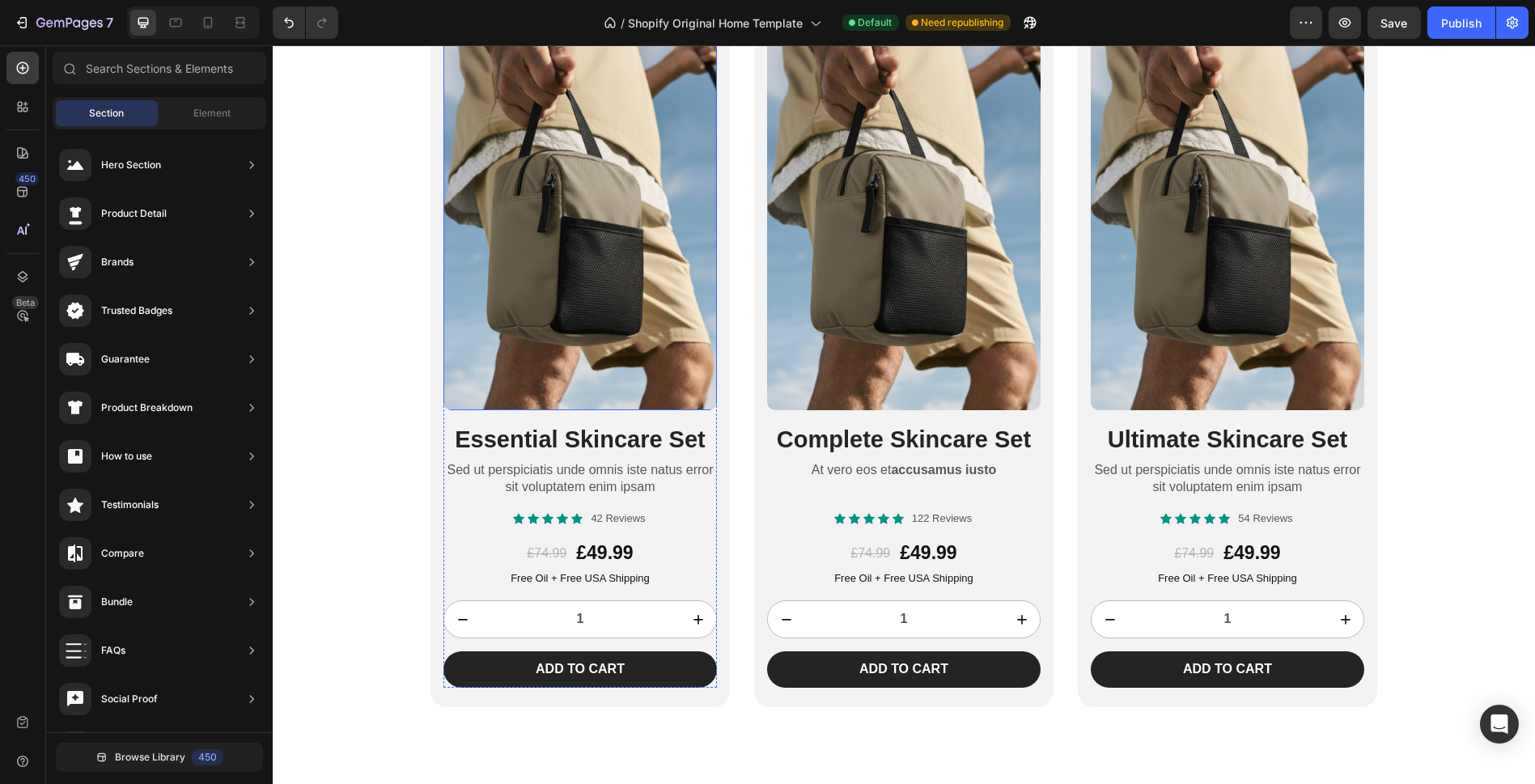
click at [637, 206] on img at bounding box center [580, 205] width 273 height 410
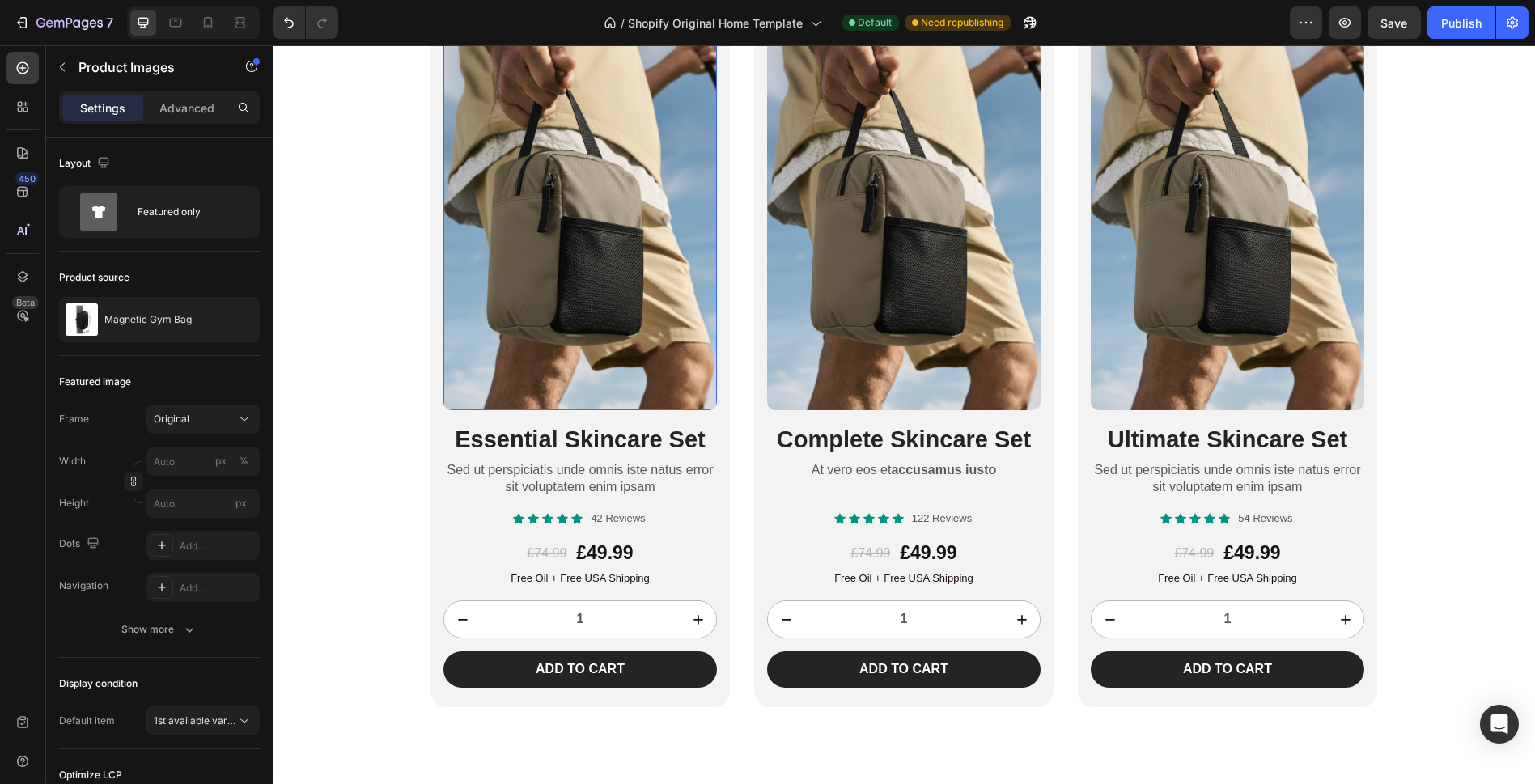
scroll to position [1327, 0]
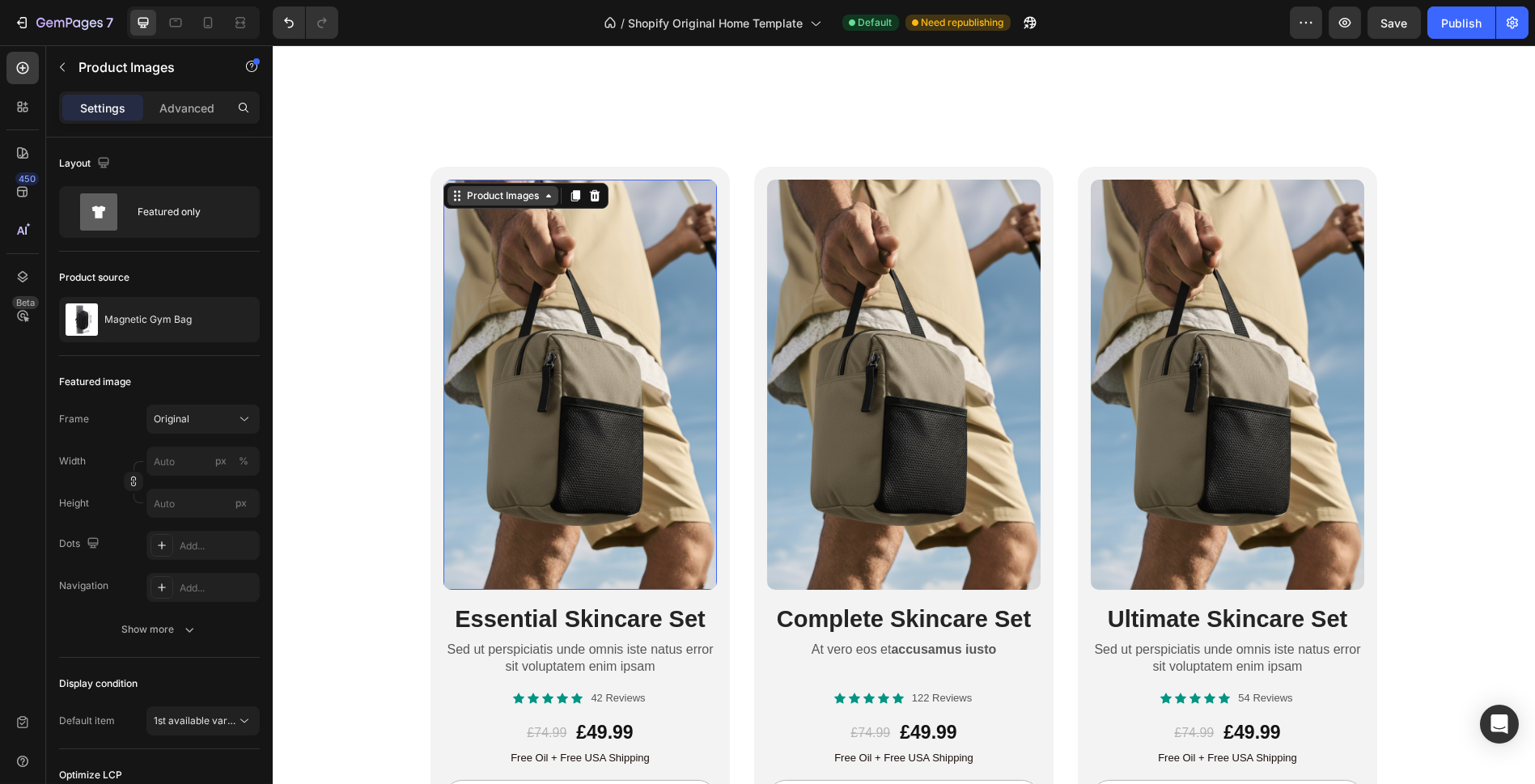
click at [525, 196] on div "Product Images" at bounding box center [503, 196] width 79 height 15
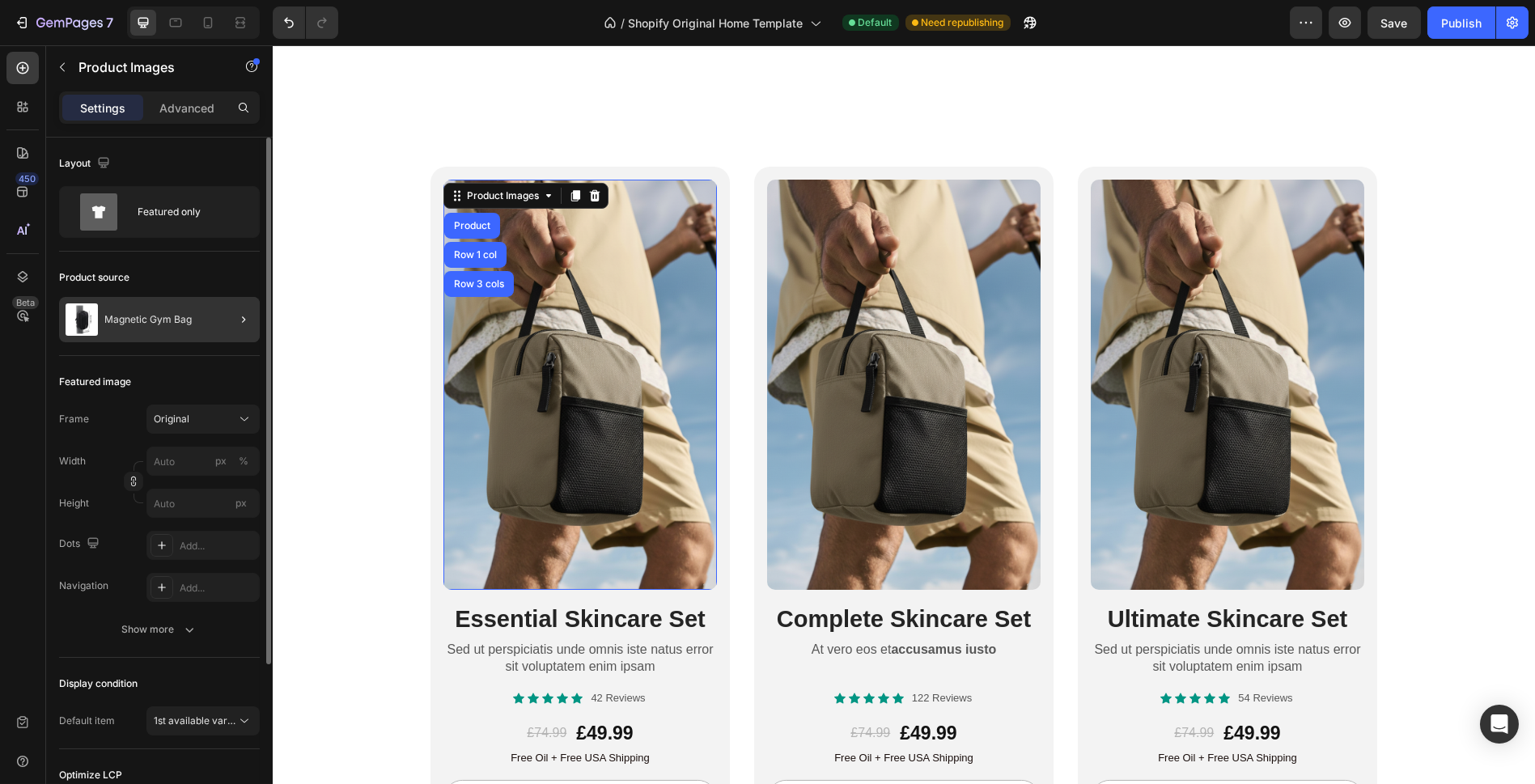
click at [229, 311] on div at bounding box center [237, 320] width 45 height 45
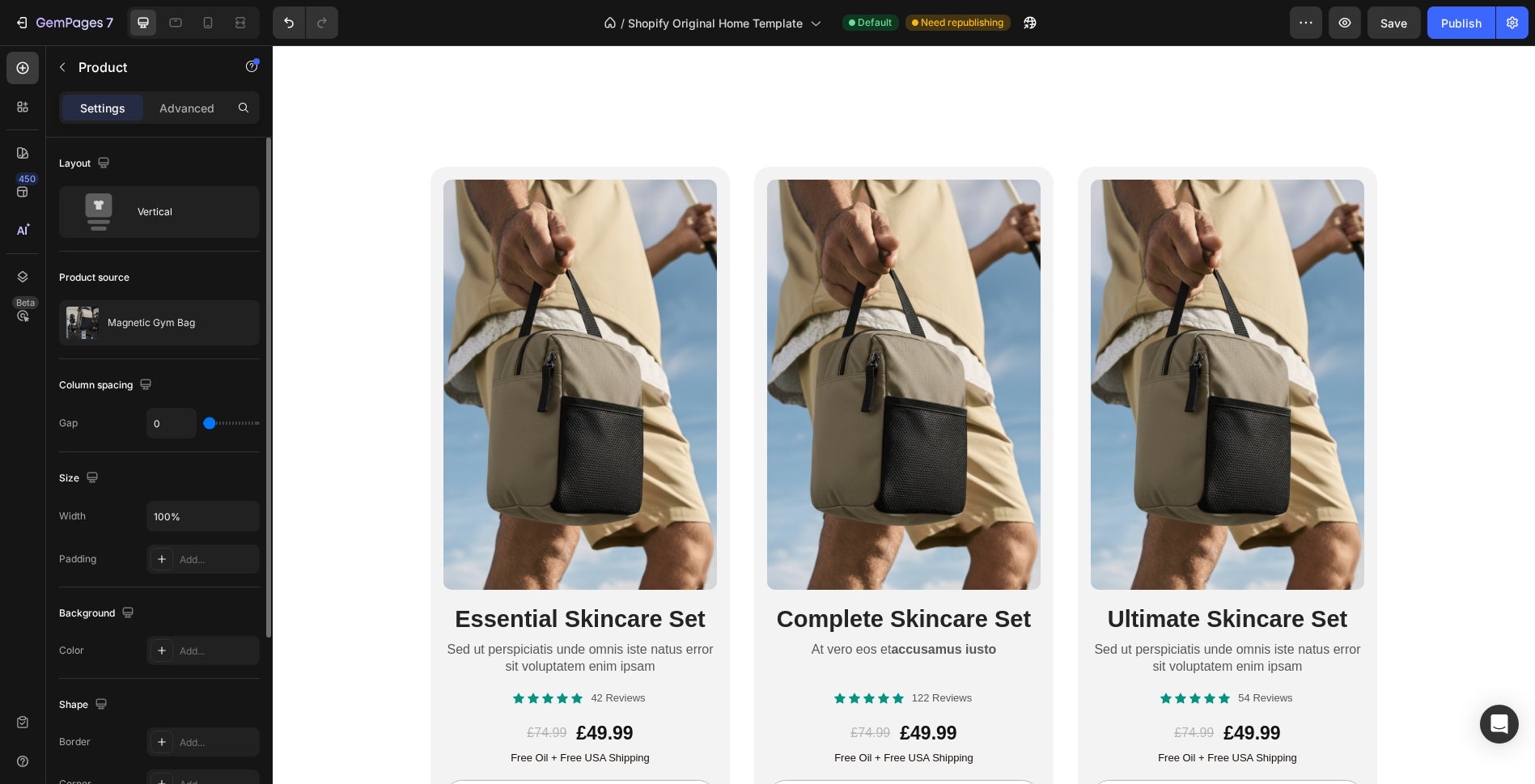
scroll to position [265, 0]
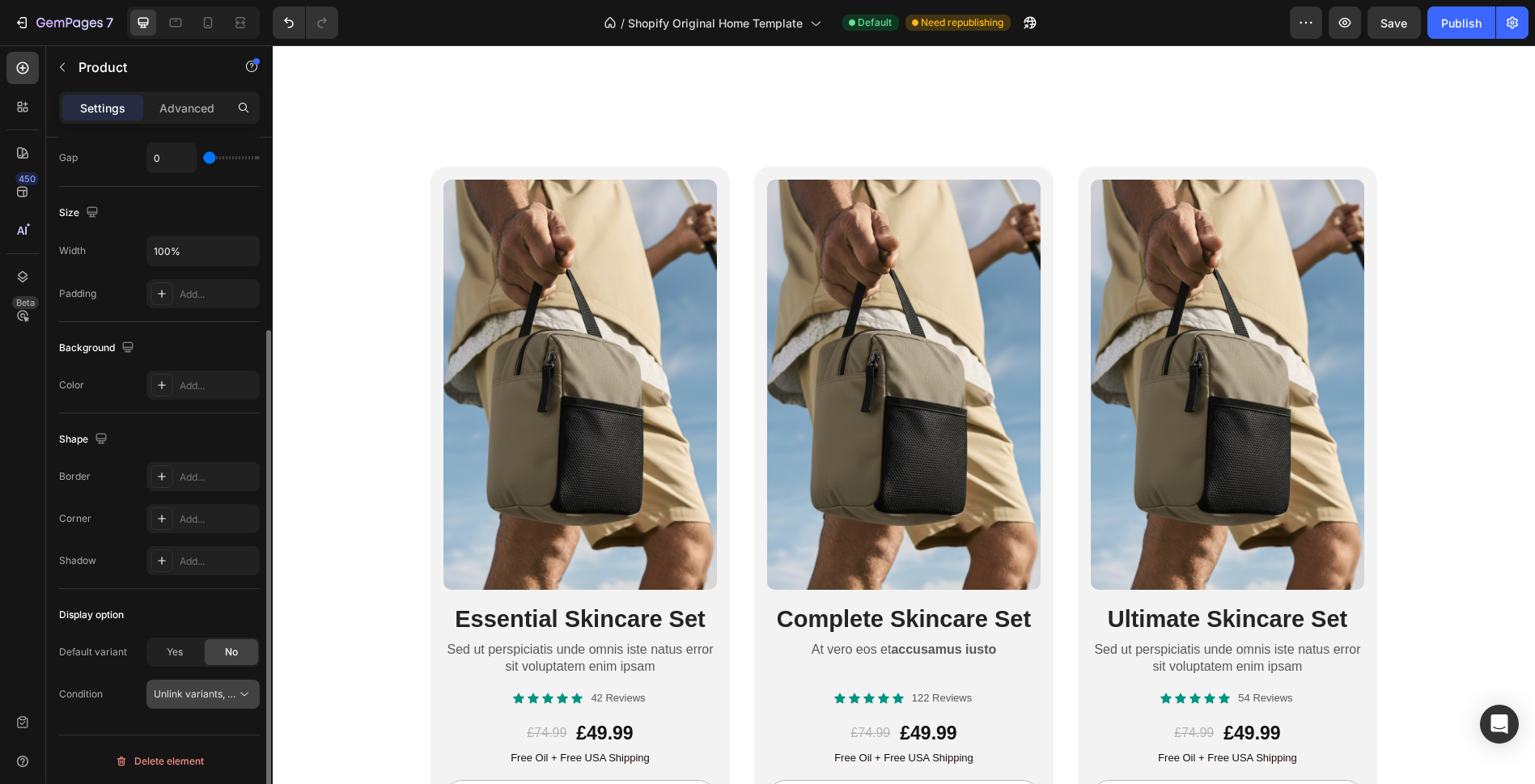
click at [219, 688] on span "Unlink variants, quantity <br> between same products" at bounding box center [278, 694] width 248 height 12
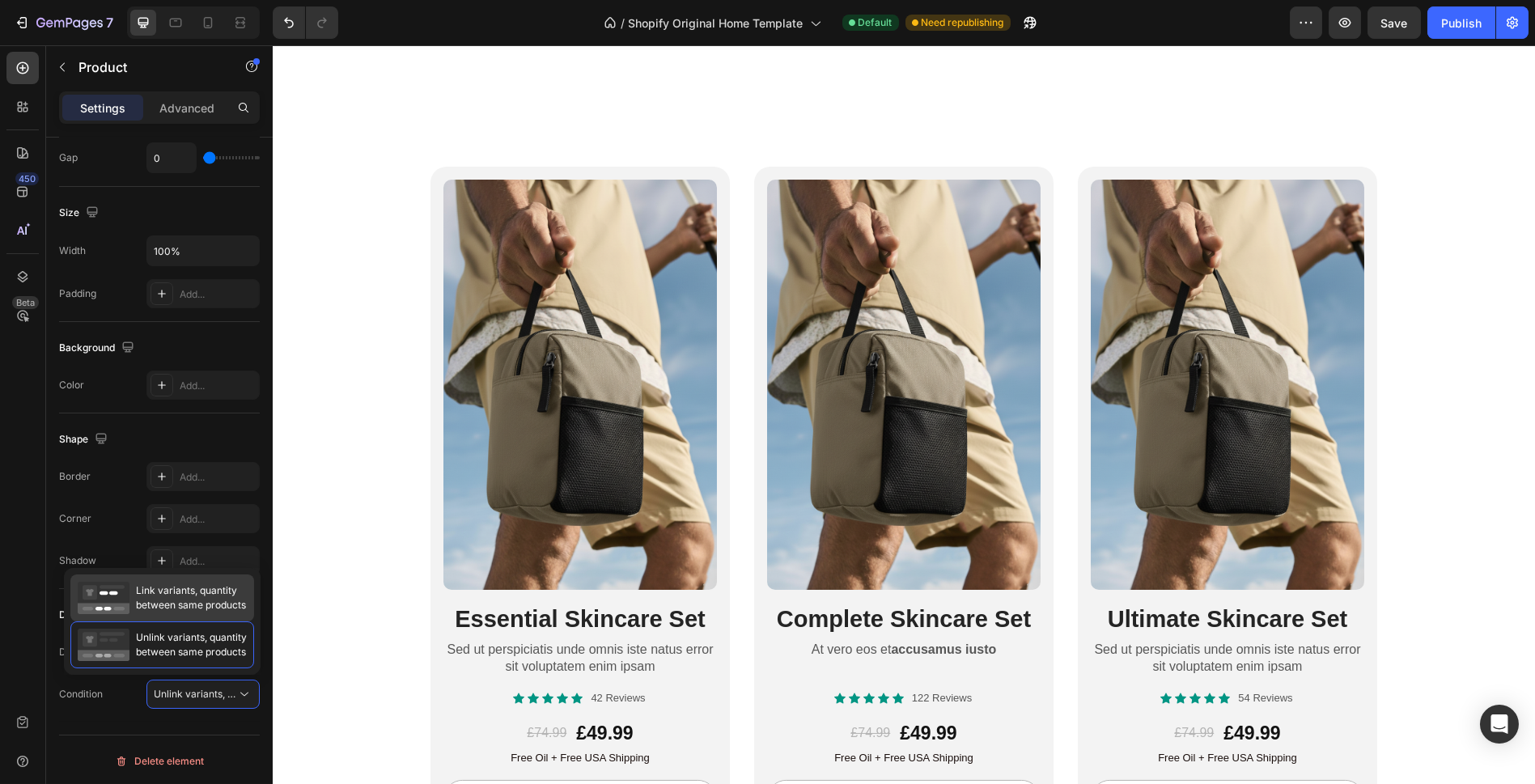
click at [237, 602] on span "Link variants, quantity between same products" at bounding box center [191, 597] width 110 height 29
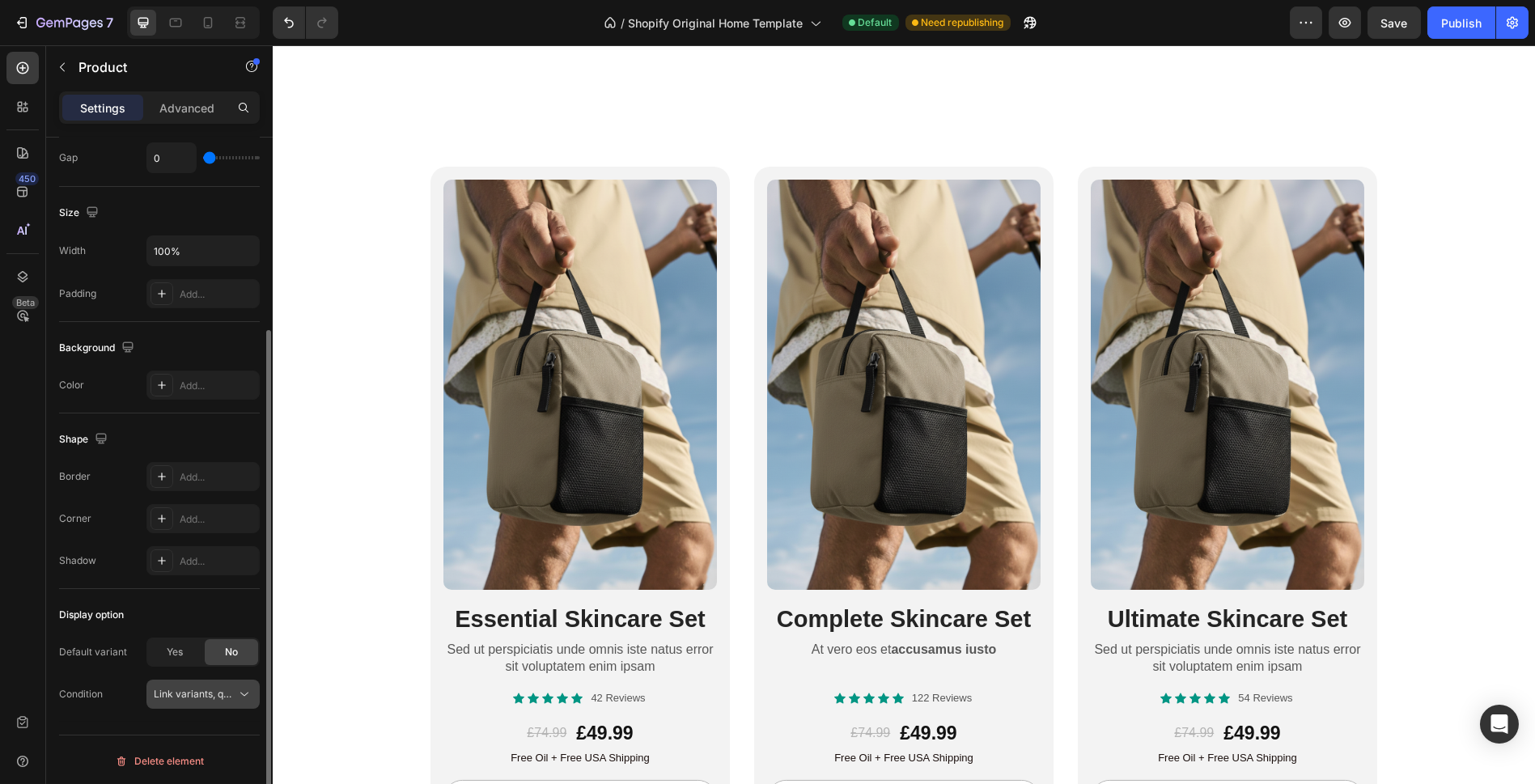
click at [229, 690] on span "Link variants, quantity <br> between same products" at bounding box center [272, 694] width 238 height 12
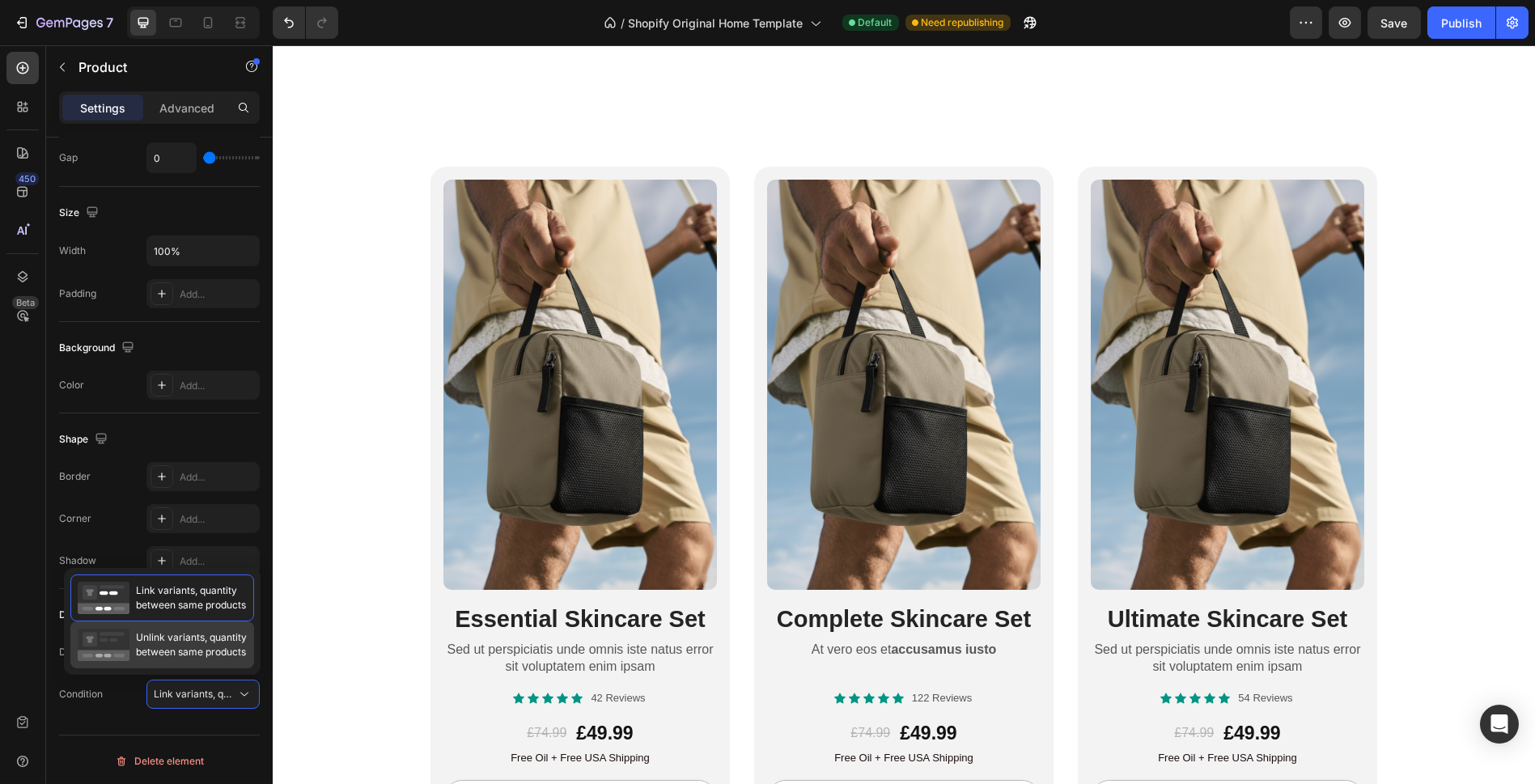
click at [203, 635] on span "Unlink variants, quantity between same products" at bounding box center [191, 644] width 111 height 29
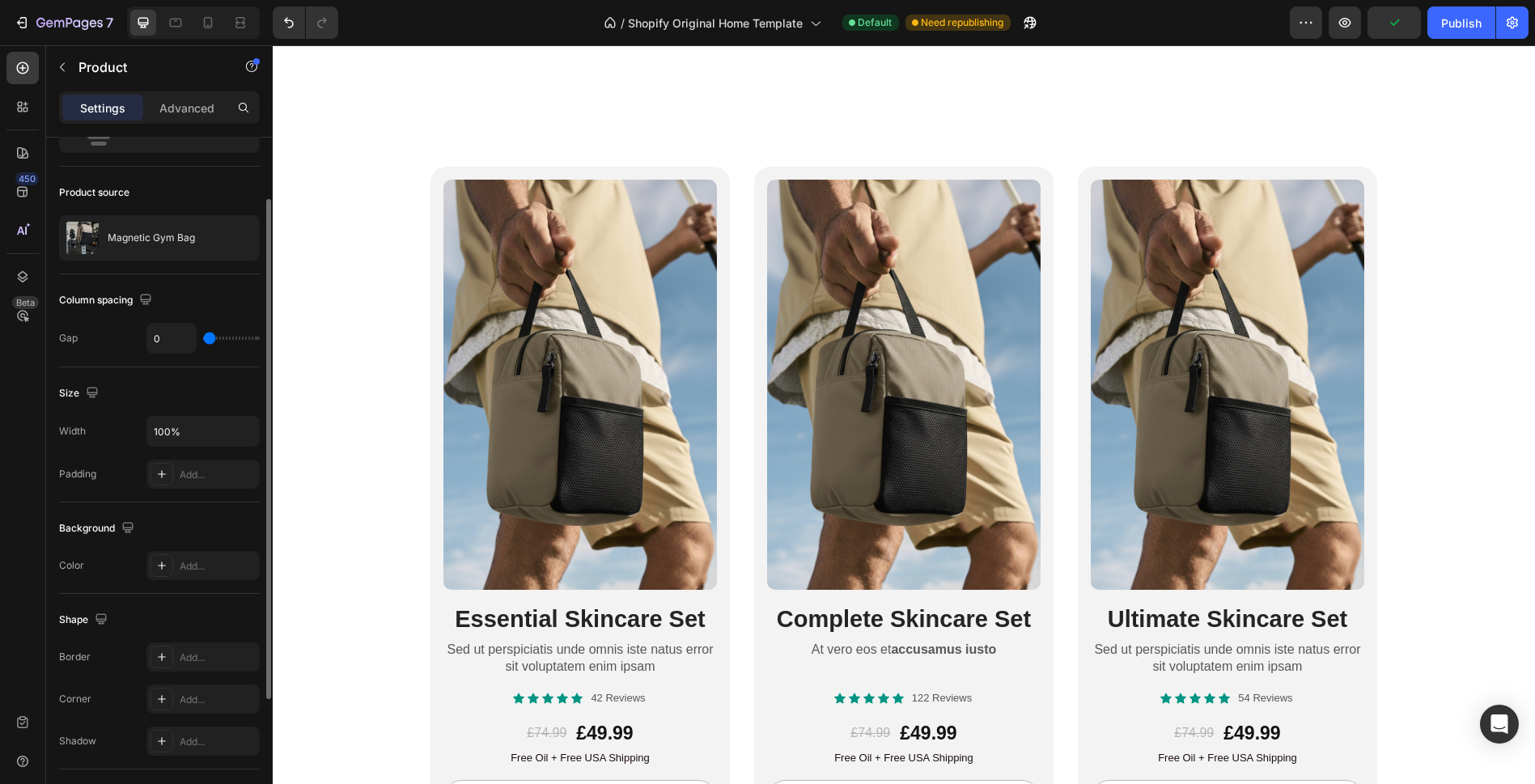
scroll to position [0, 0]
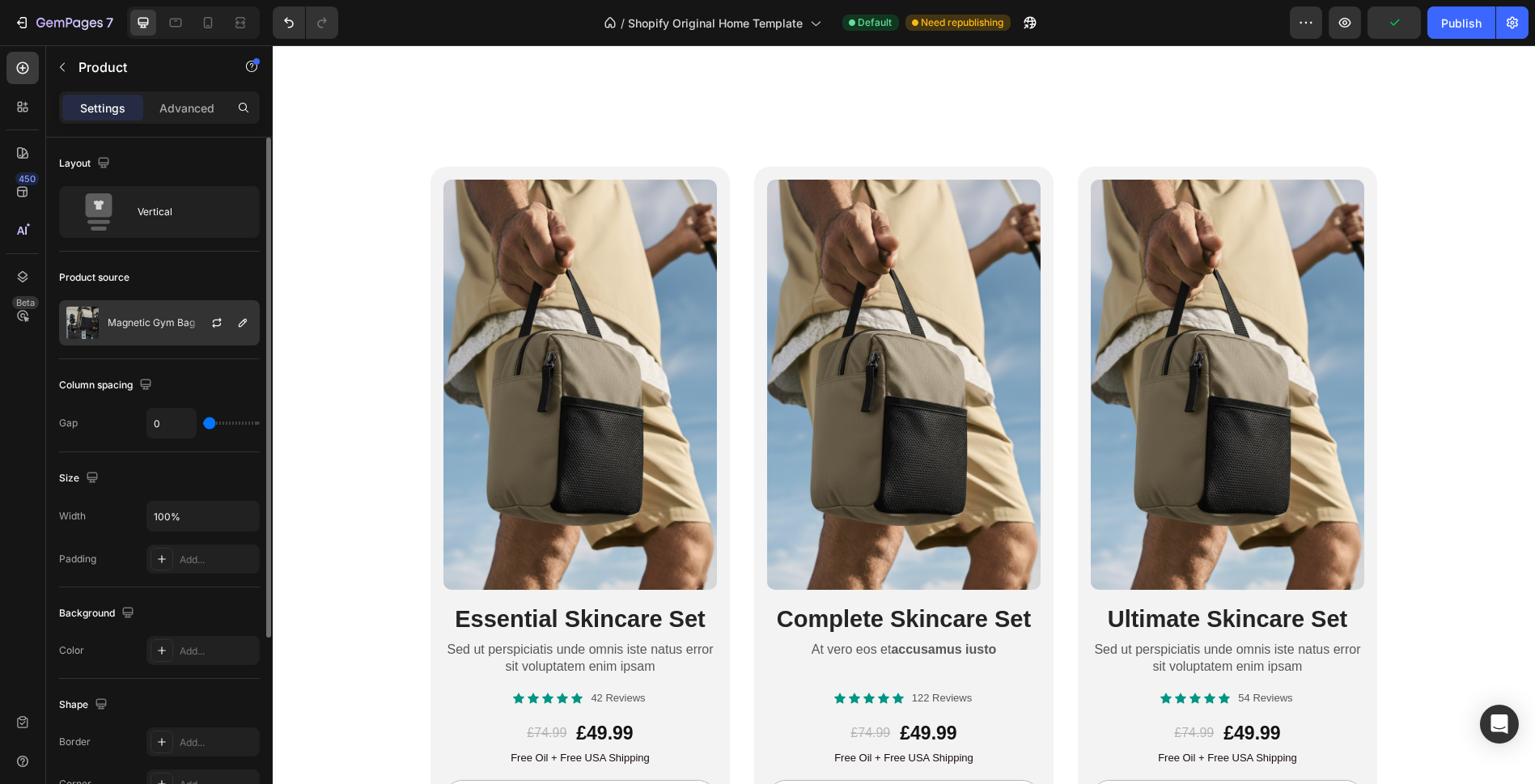
click at [85, 315] on img at bounding box center [82, 322] width 32 height 32
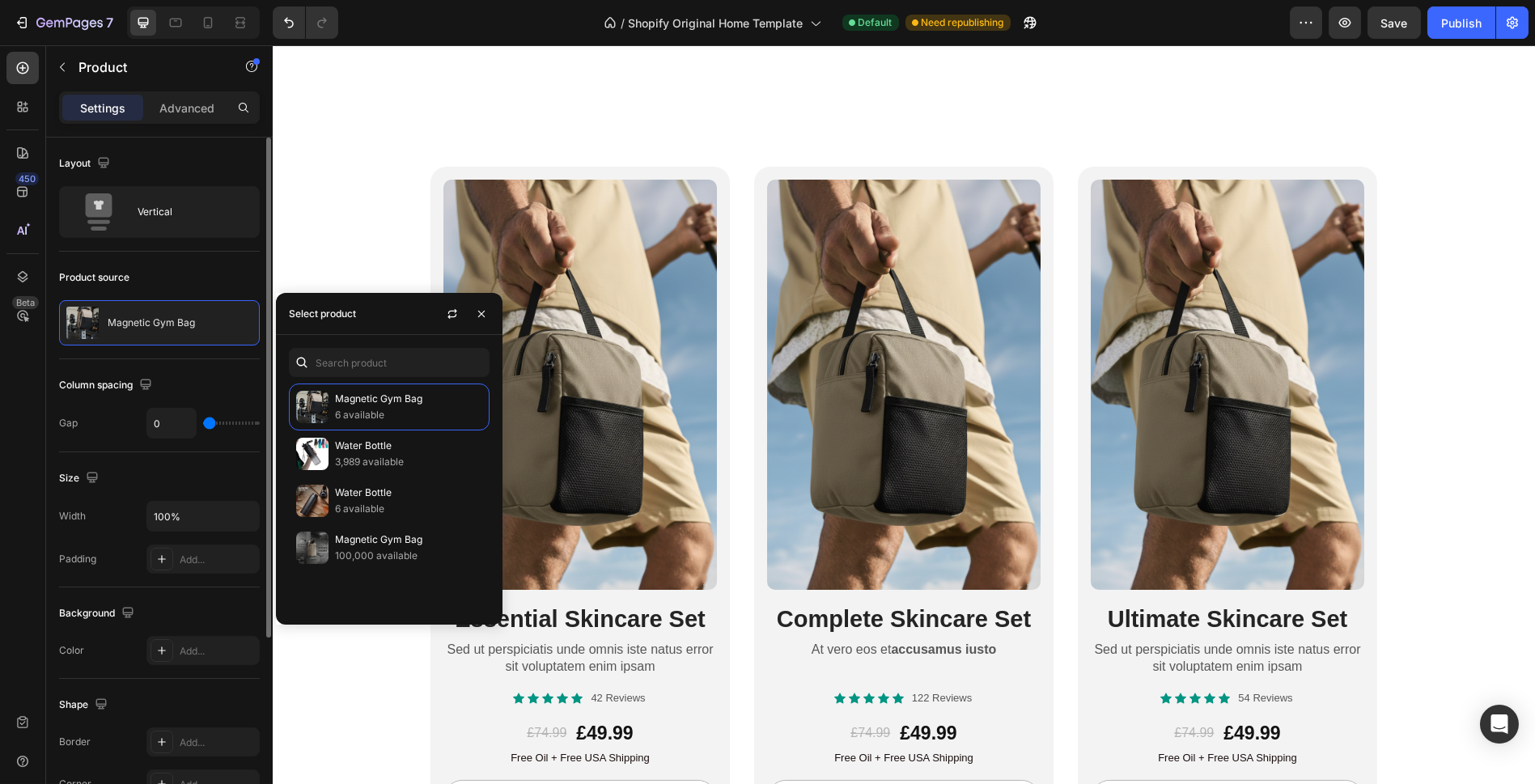
drag, startPoint x: 143, startPoint y: 357, endPoint x: 173, endPoint y: 346, distance: 32.0
click at [147, 356] on div "Product source Magnetic Gym Bag" at bounding box center [160, 305] width 201 height 107
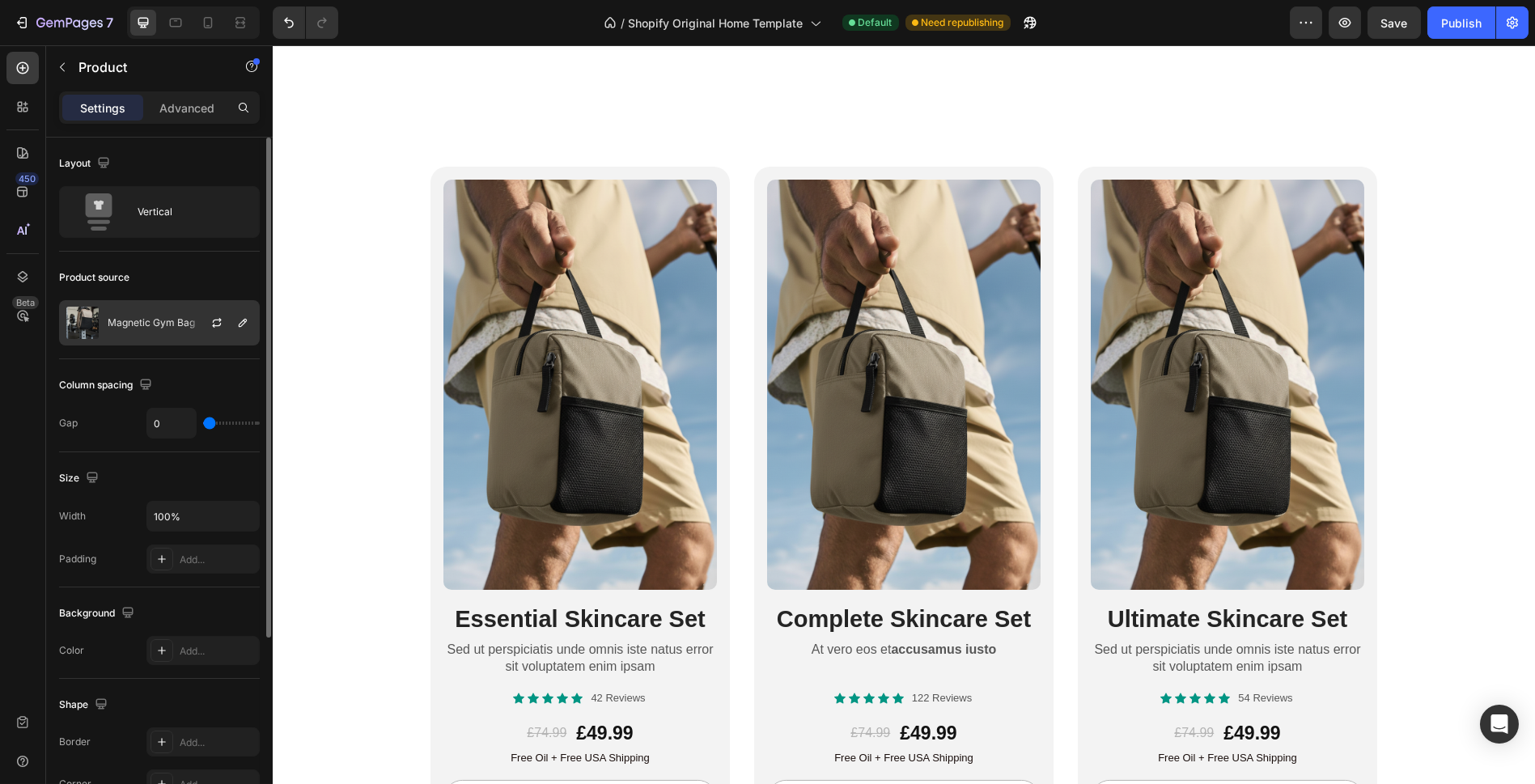
click at [120, 326] on p "Magnetic Gym Bag" at bounding box center [151, 322] width 87 height 11
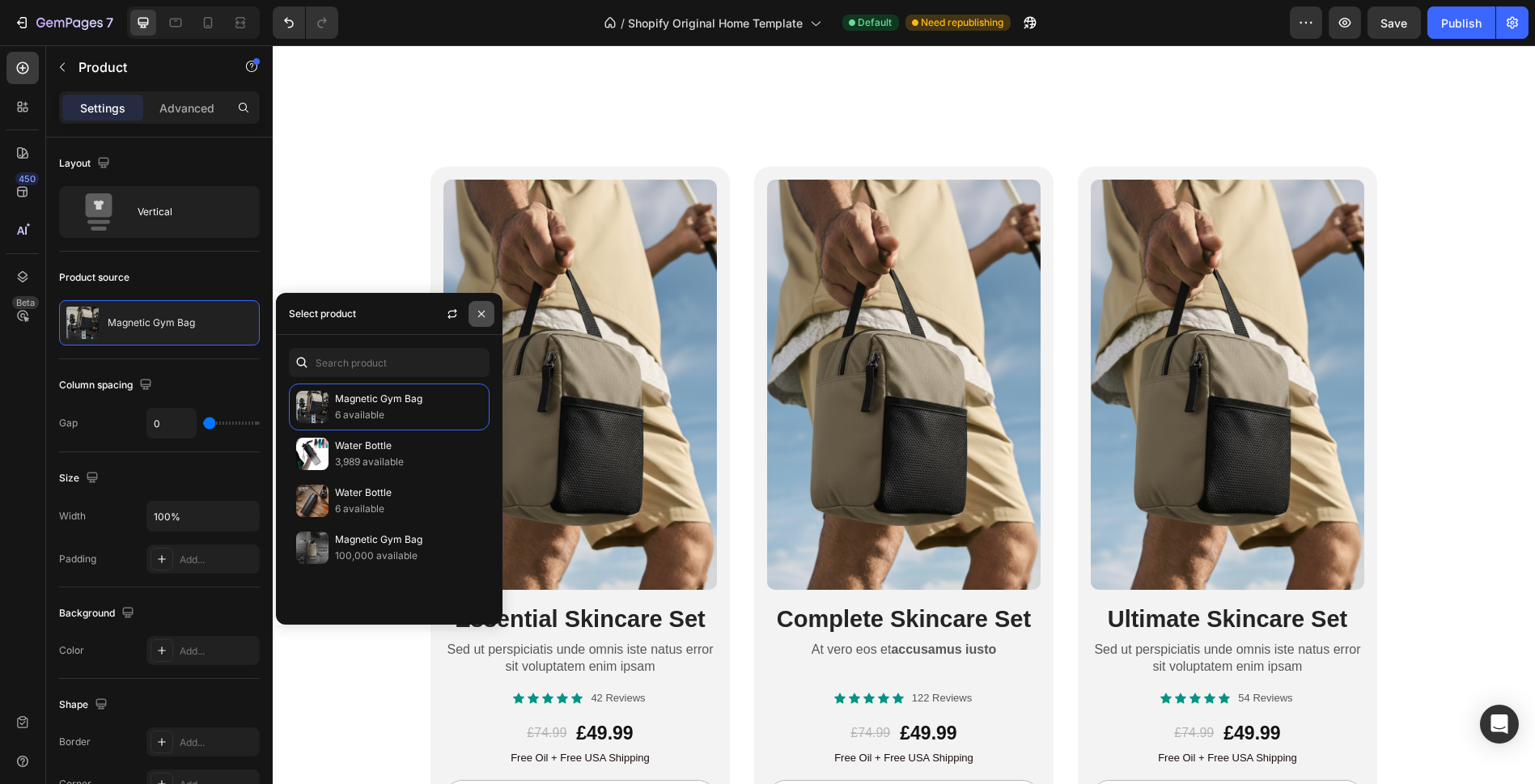
click at [485, 320] on button "button" at bounding box center [482, 314] width 26 height 26
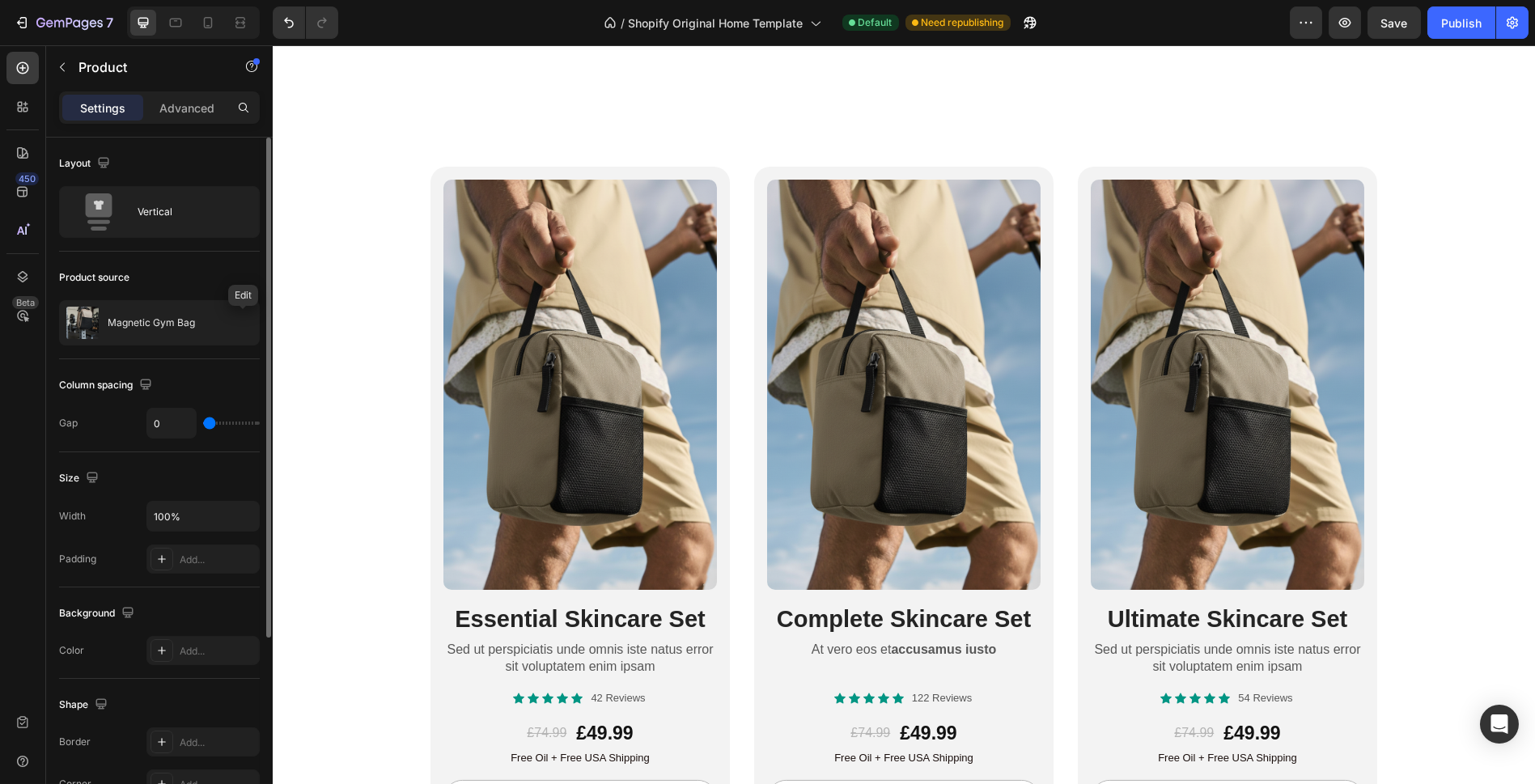
drag, startPoint x: 246, startPoint y: 325, endPoint x: 212, endPoint y: 349, distance: 41.6
click at [212, 347] on div "Product source Magnetic Gym Bag" at bounding box center [160, 305] width 201 height 107
click at [653, 382] on img at bounding box center [580, 385] width 273 height 410
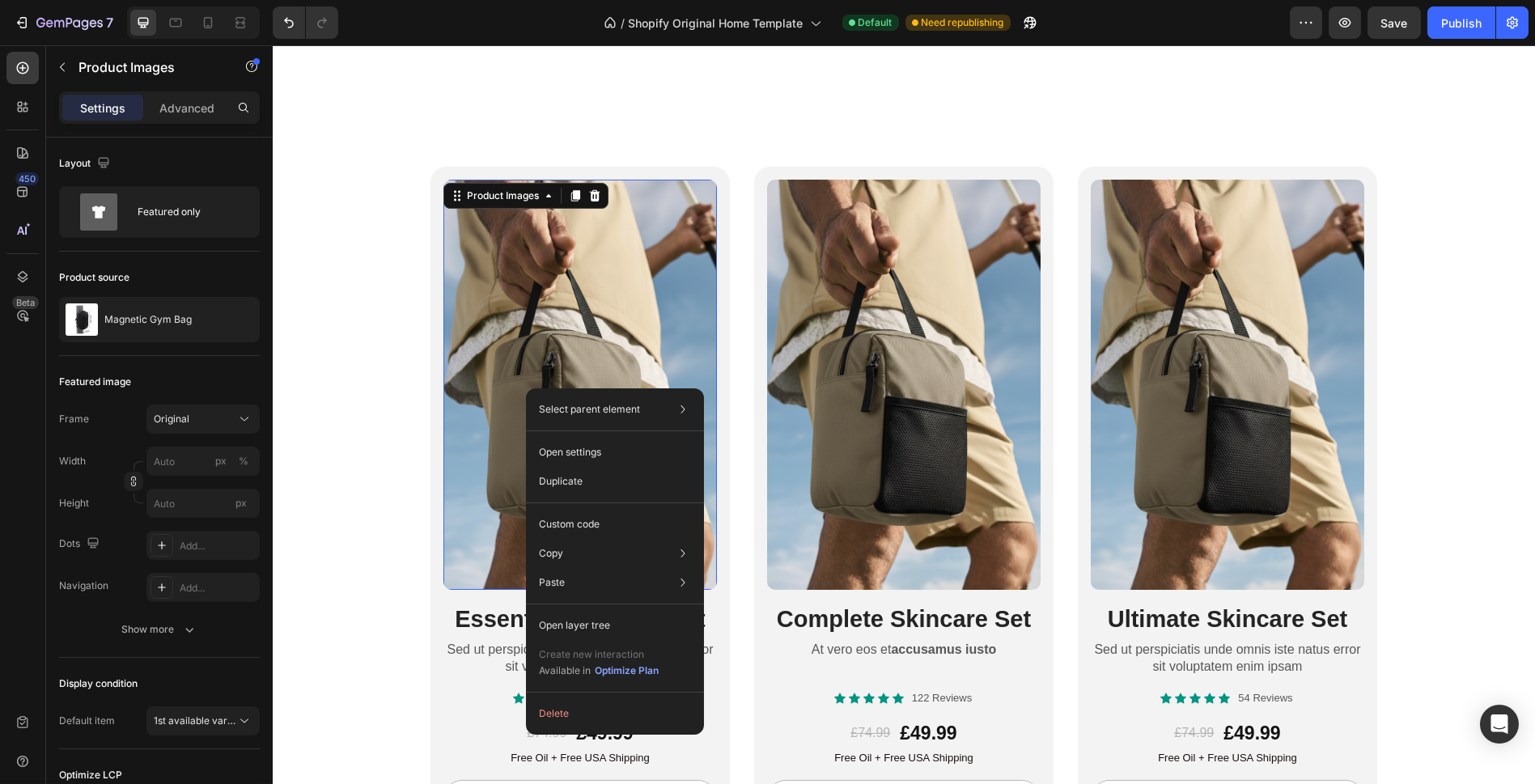
click at [522, 317] on img at bounding box center [580, 385] width 273 height 410
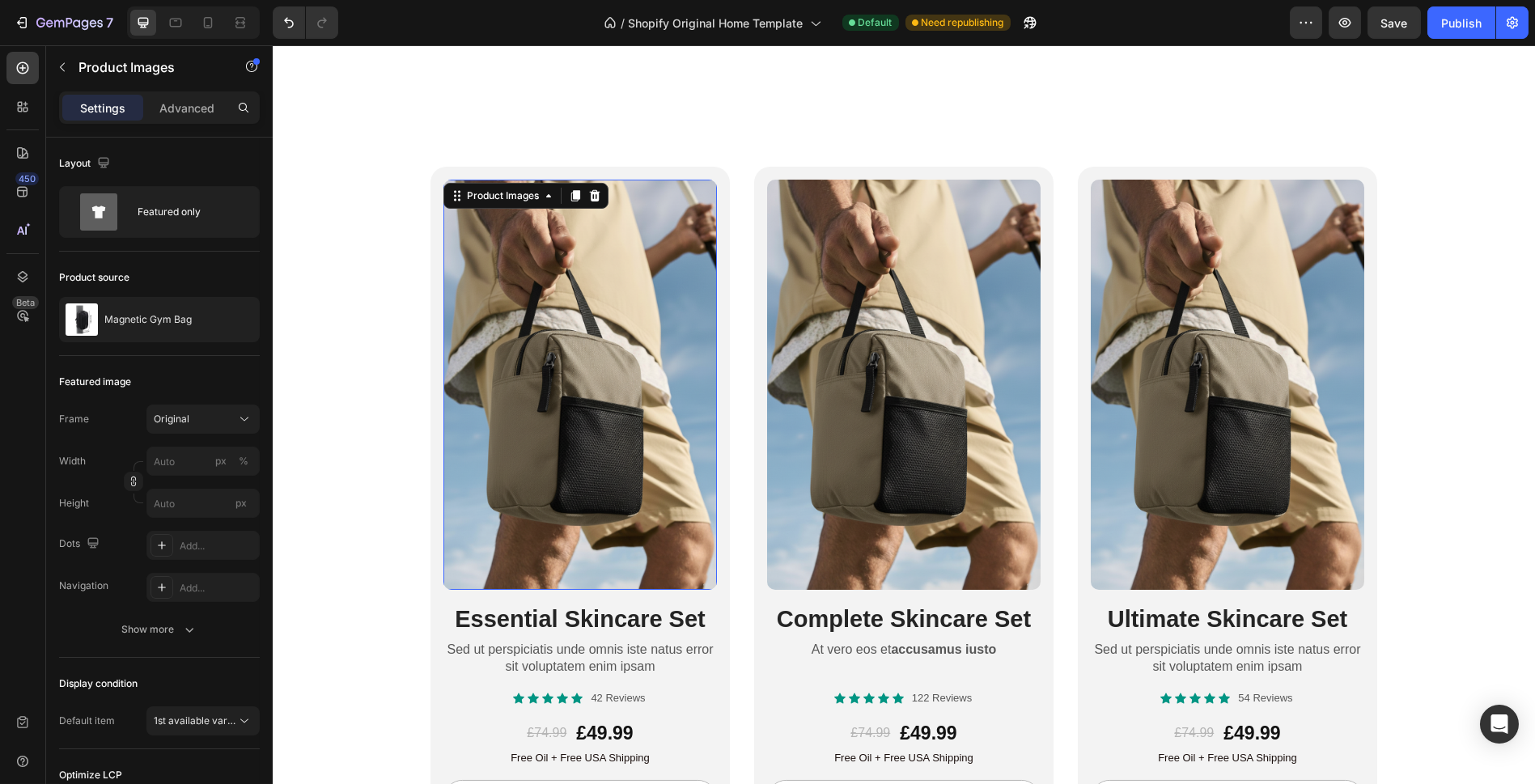
click at [522, 317] on img at bounding box center [580, 385] width 273 height 410
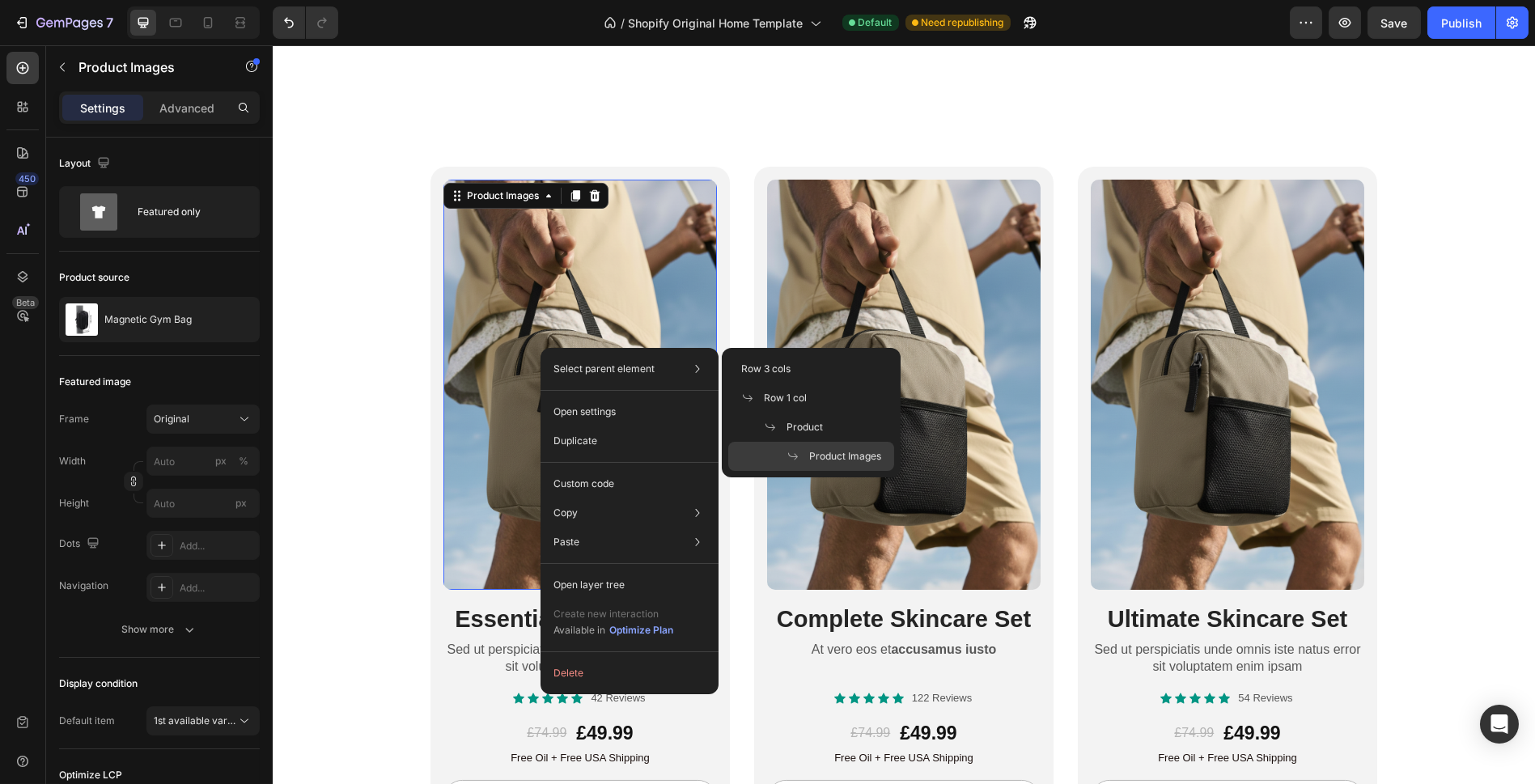
click at [695, 364] on icon at bounding box center [698, 368] width 17 height 17
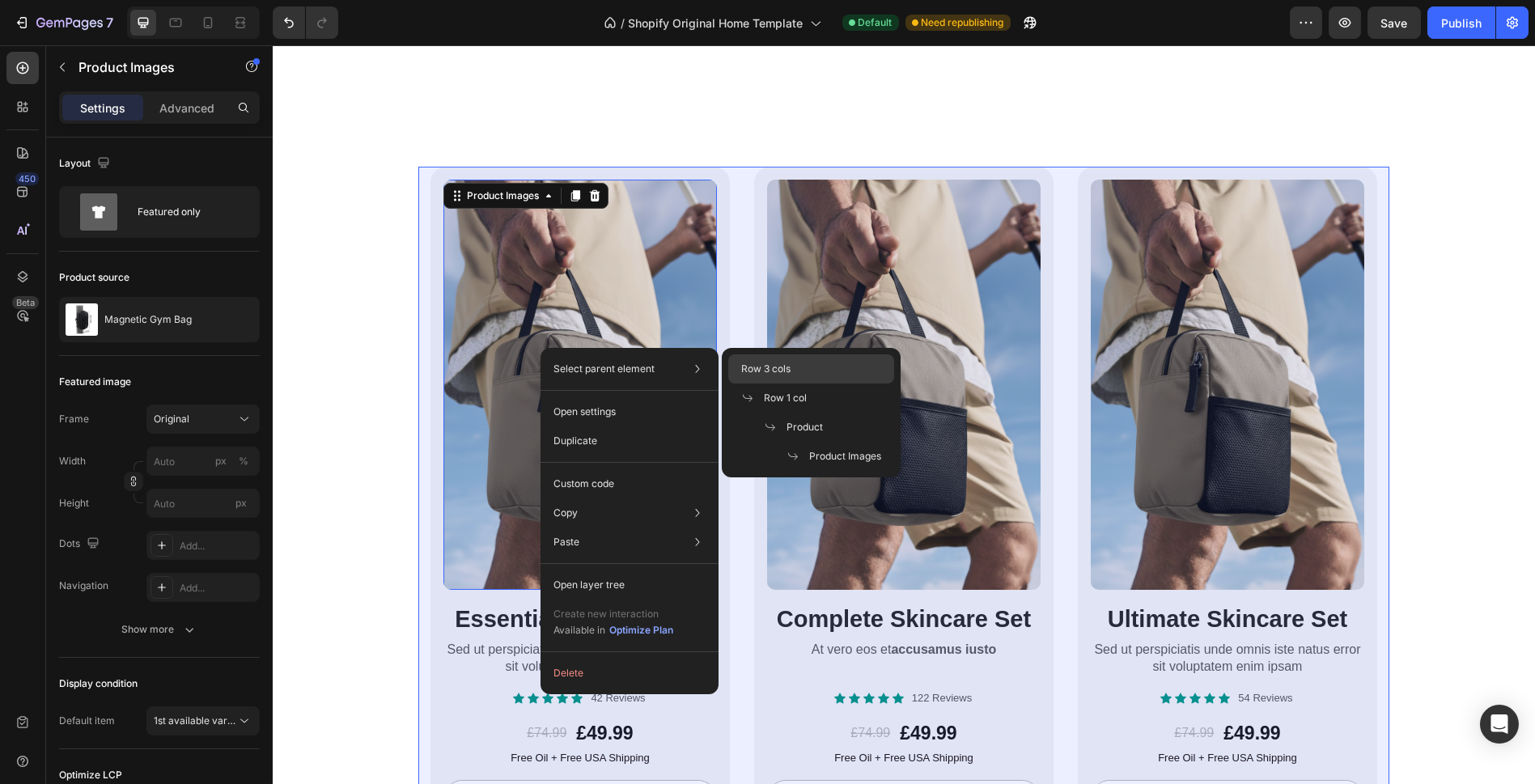
click at [774, 370] on span "Row 3 cols" at bounding box center [766, 368] width 50 height 15
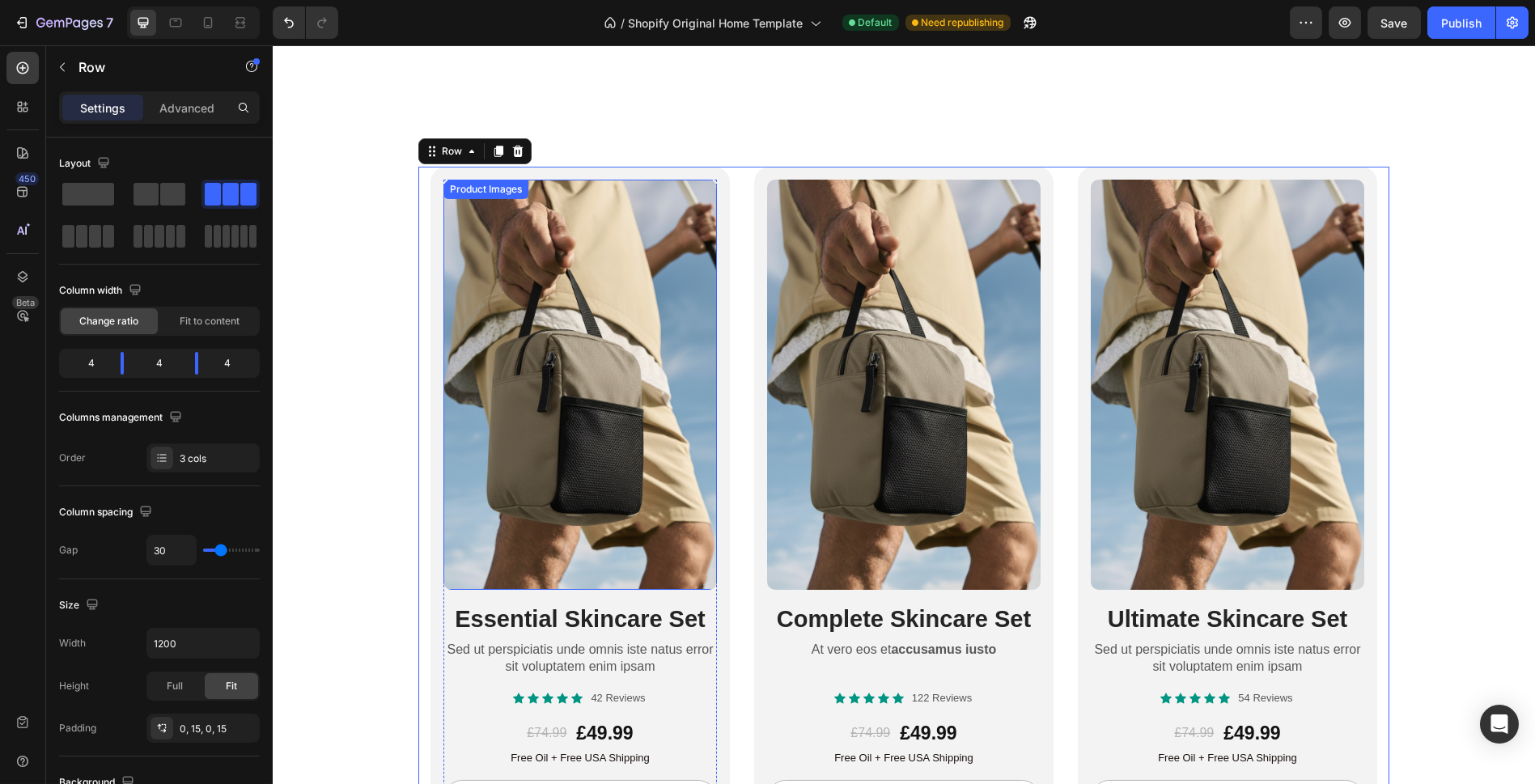
click at [480, 422] on img at bounding box center [580, 385] width 273 height 410
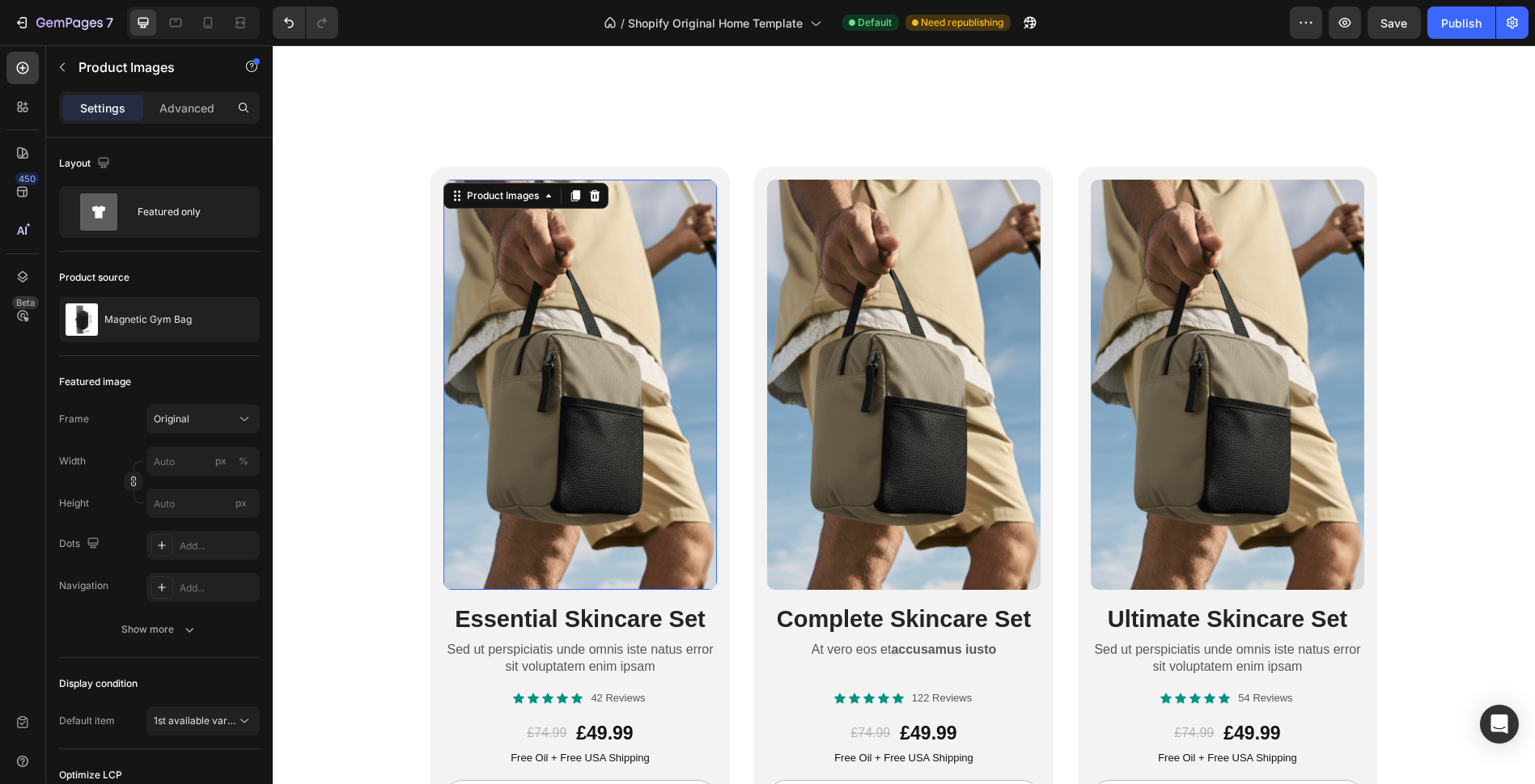
click at [591, 398] on img at bounding box center [580, 385] width 273 height 410
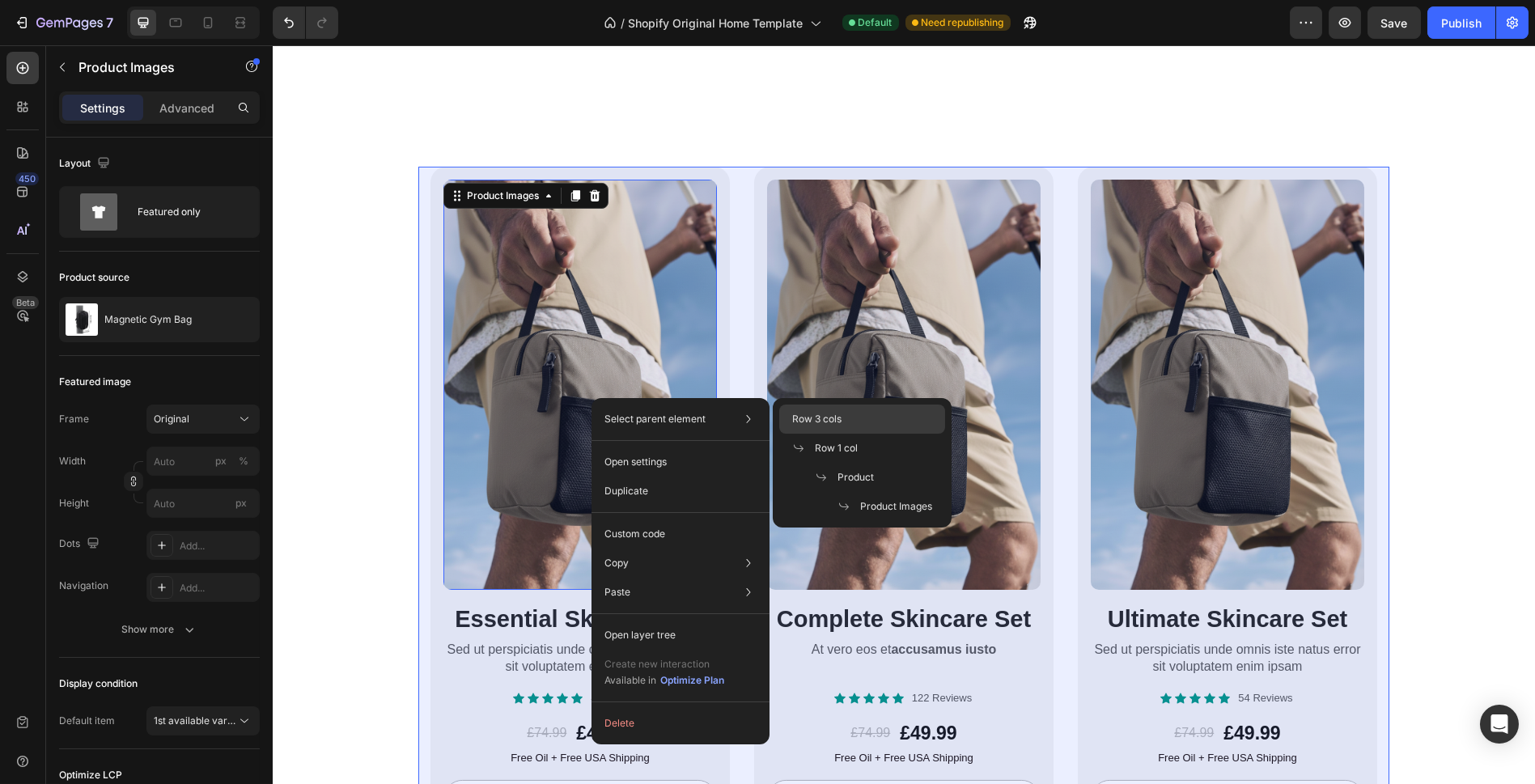
click at [810, 416] on span "Row 3 cols" at bounding box center [816, 419] width 50 height 15
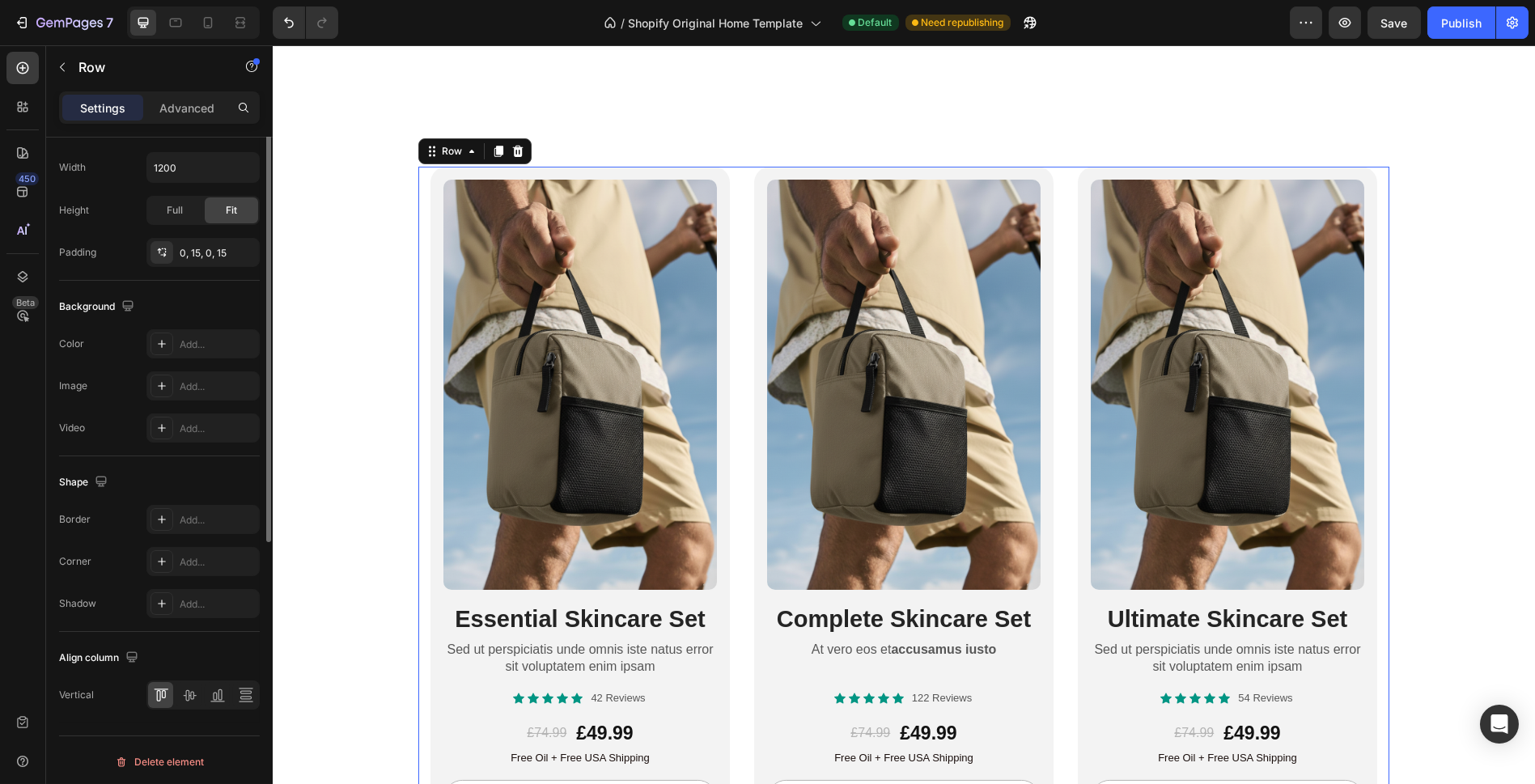
scroll to position [295, 0]
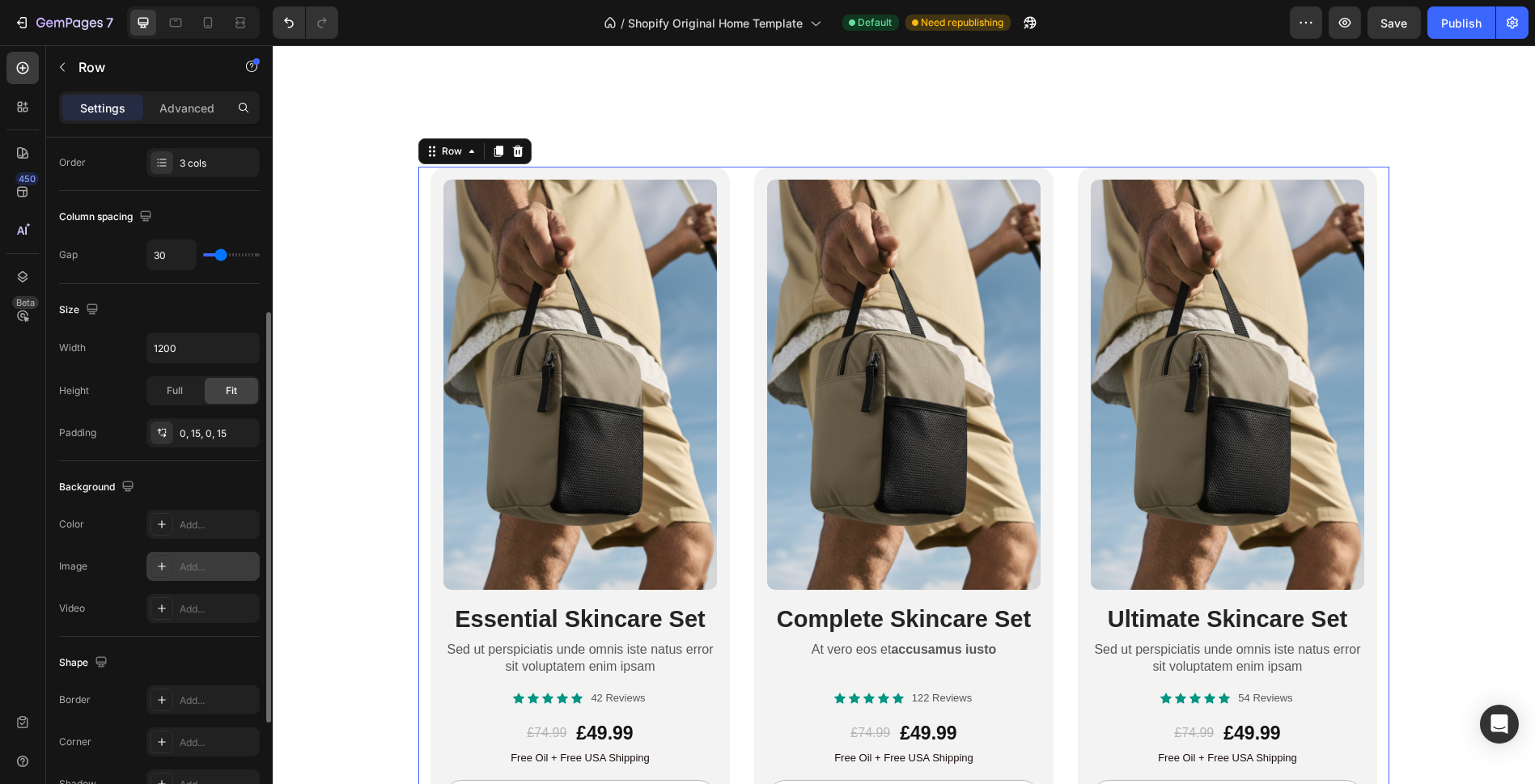
click at [157, 560] on icon at bounding box center [162, 566] width 13 height 13
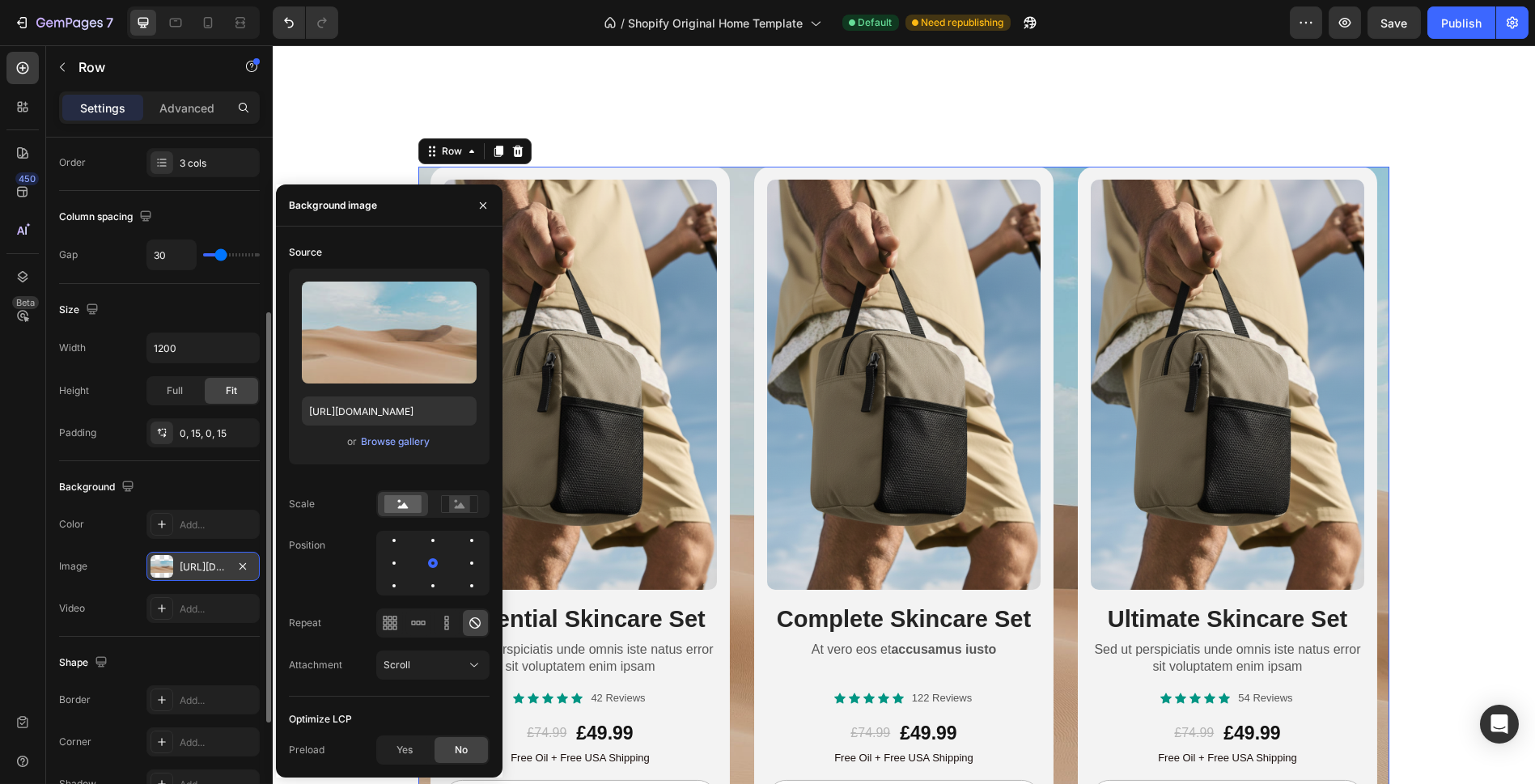
click at [90, 583] on div "The changes might be hidden by the video. Color Add... Image https://cdn.shopif…" at bounding box center [160, 567] width 201 height 113
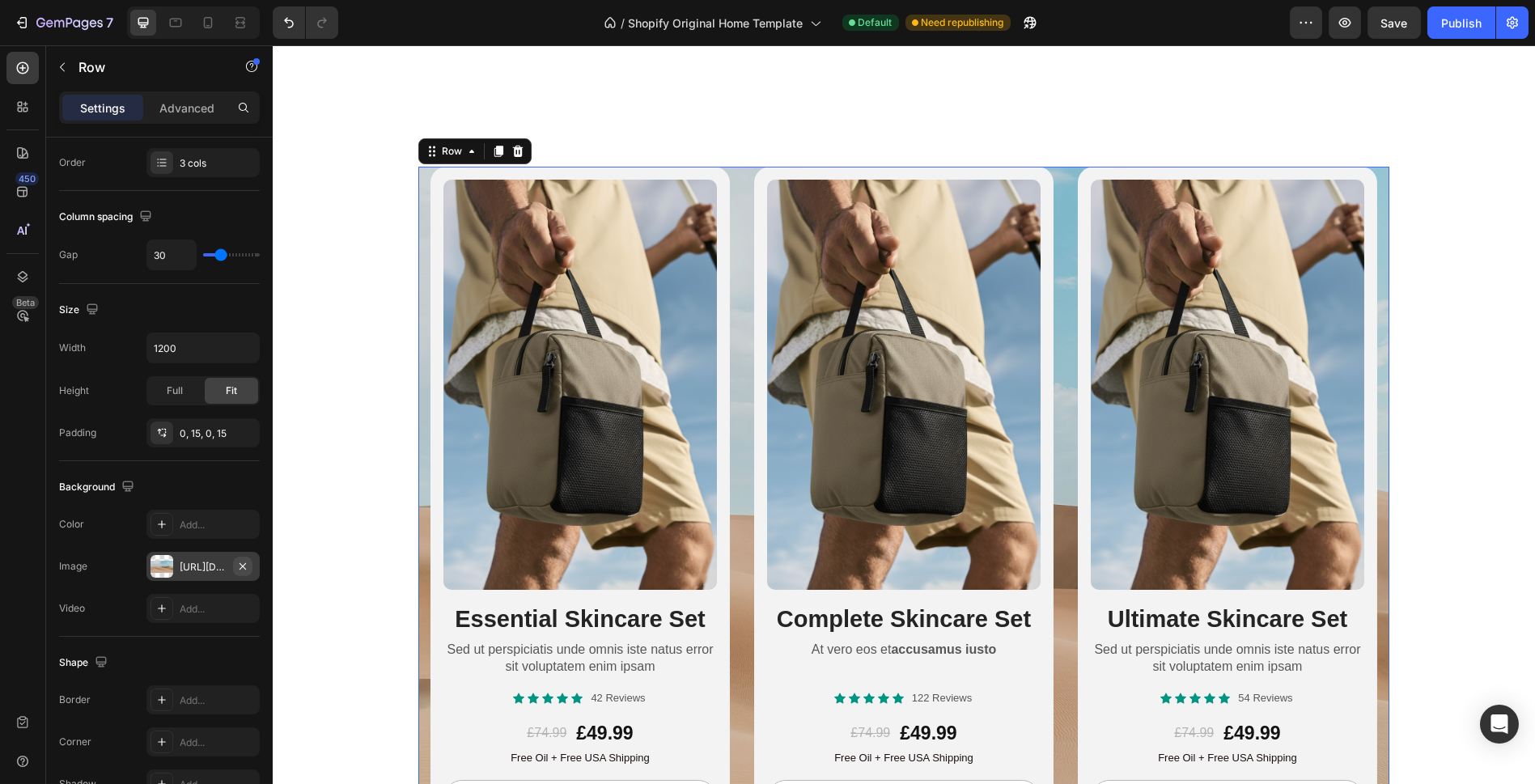
click at [245, 562] on icon "button" at bounding box center [243, 566] width 13 height 13
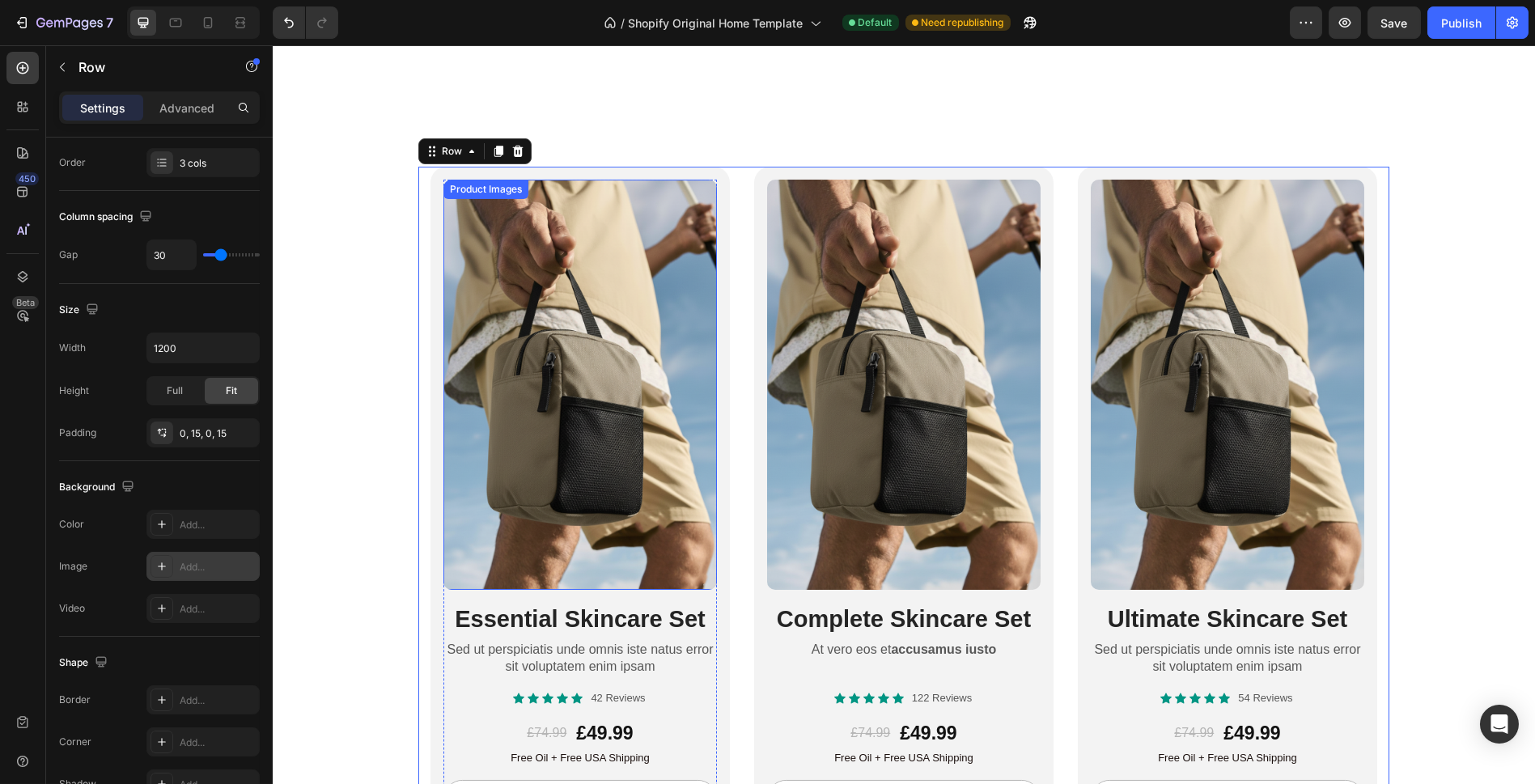
click at [590, 505] on img at bounding box center [580, 385] width 273 height 410
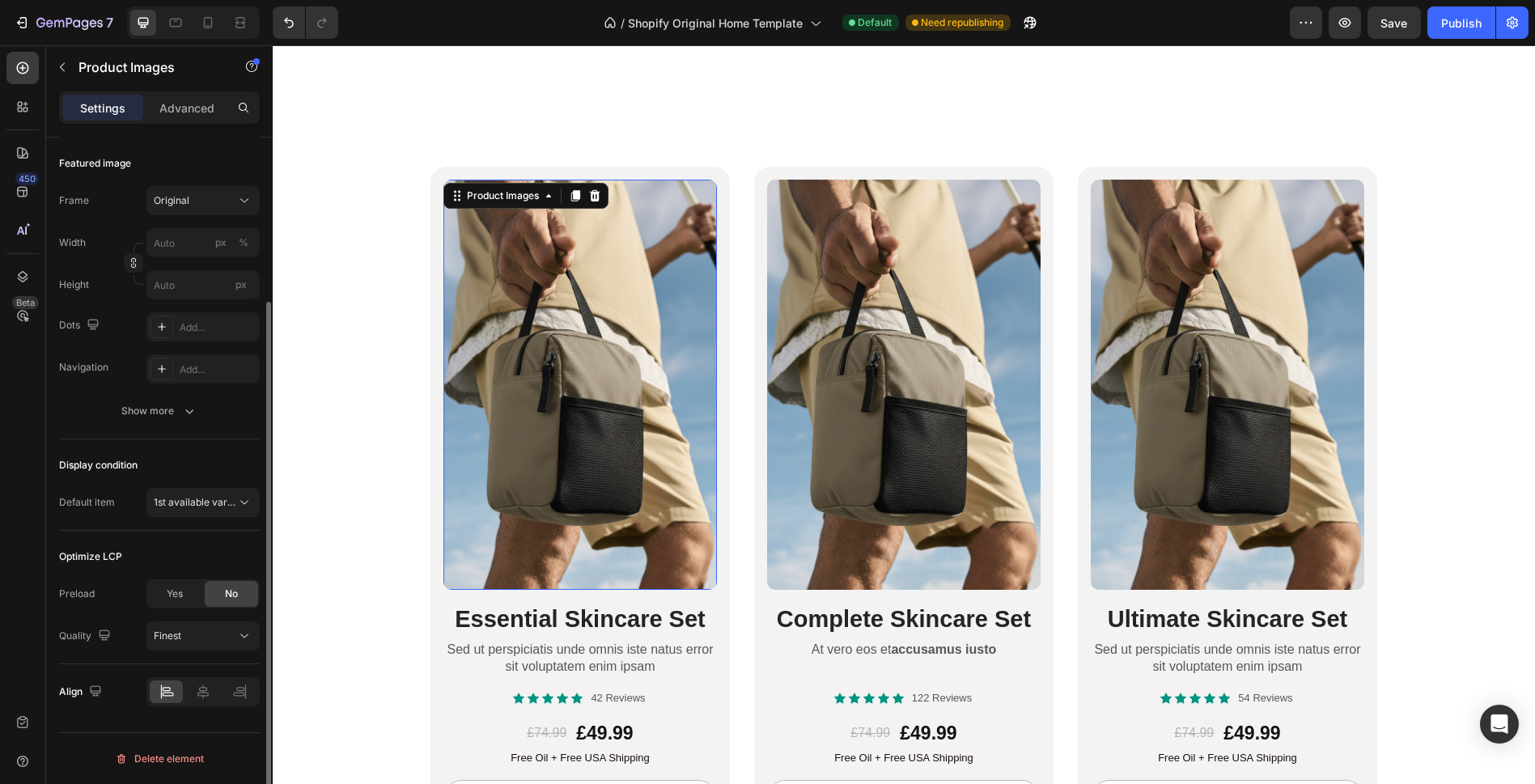
scroll to position [0, 0]
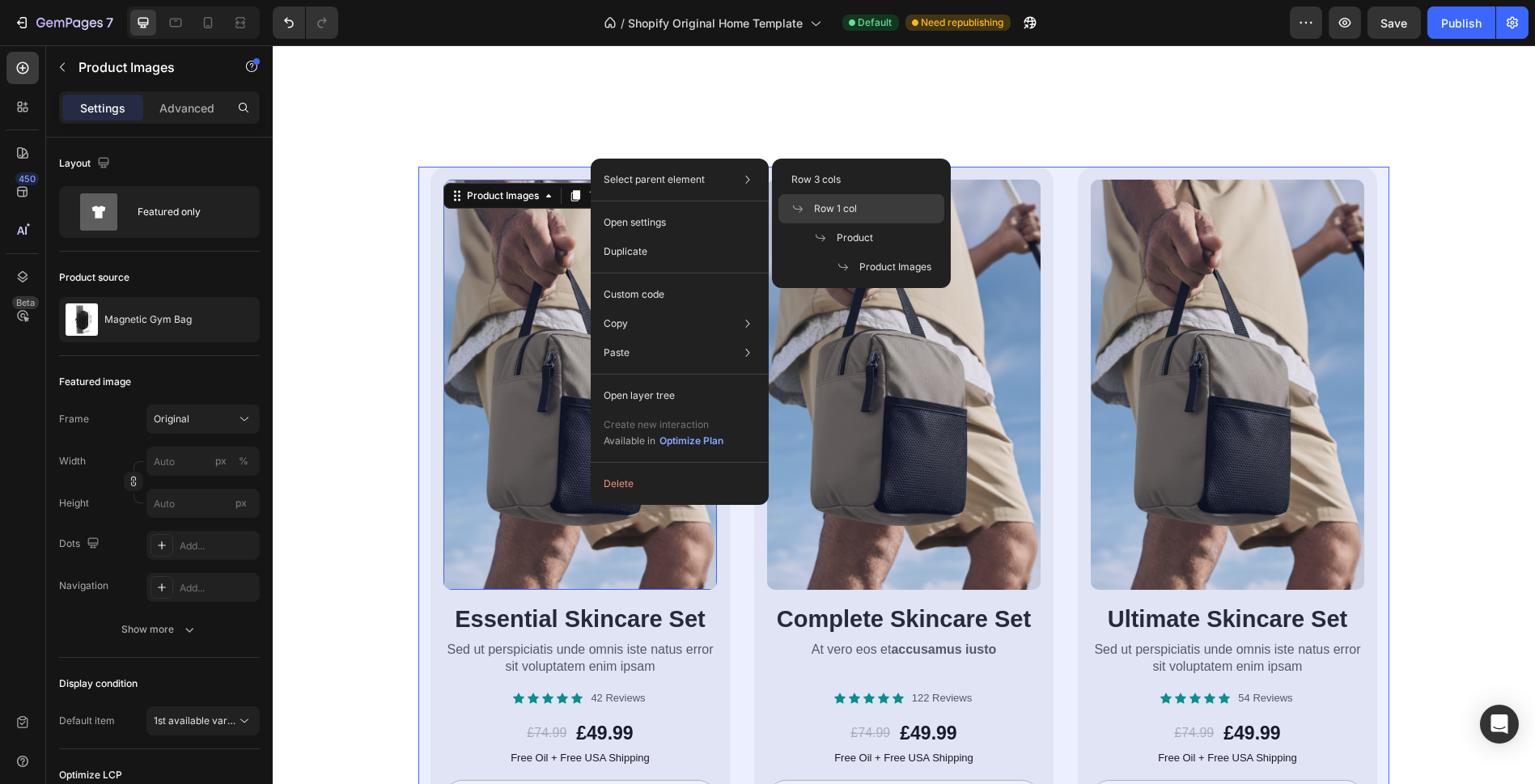
click at [811, 199] on div "Row 1 col" at bounding box center [861, 208] width 166 height 29
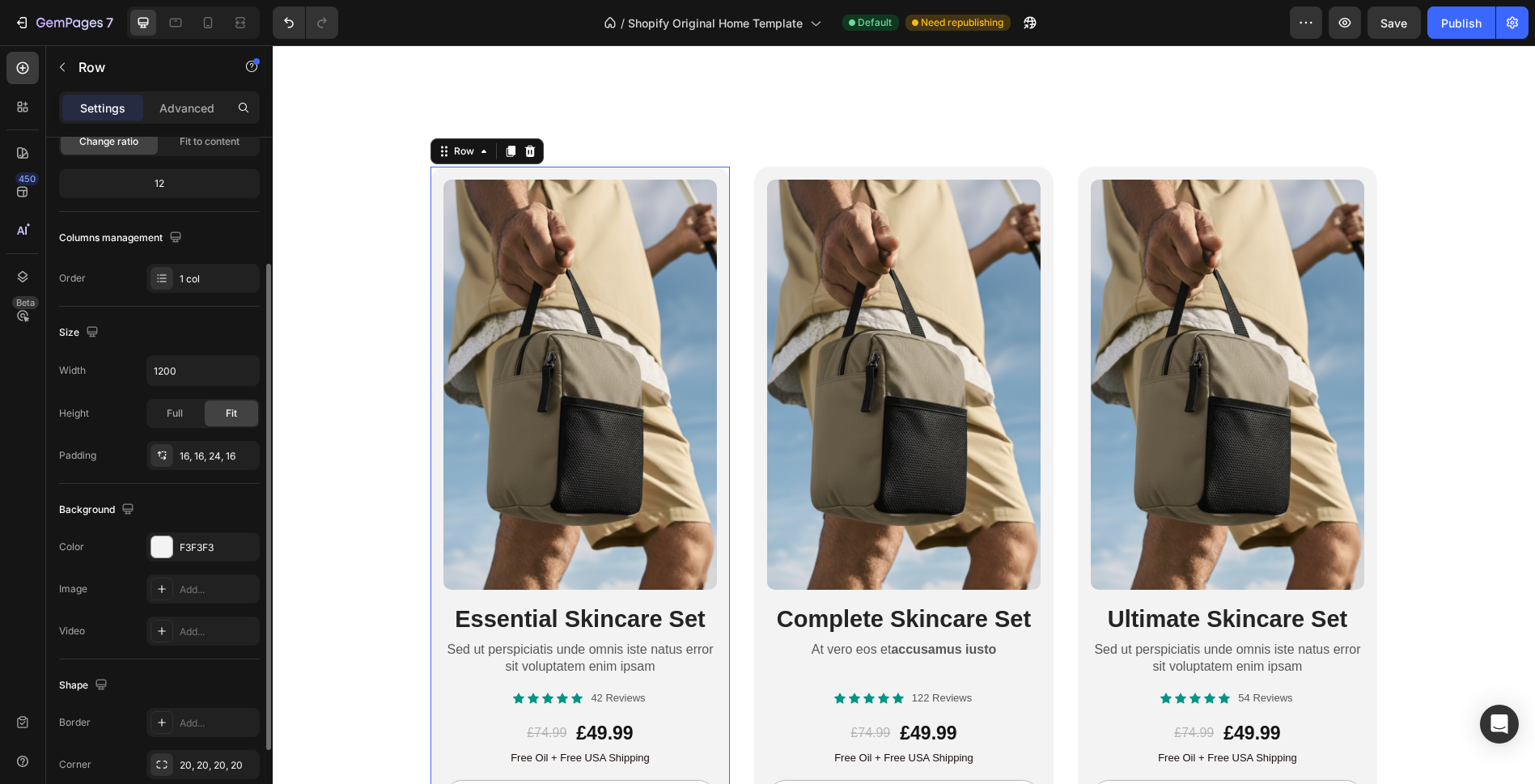
scroll to position [292, 0]
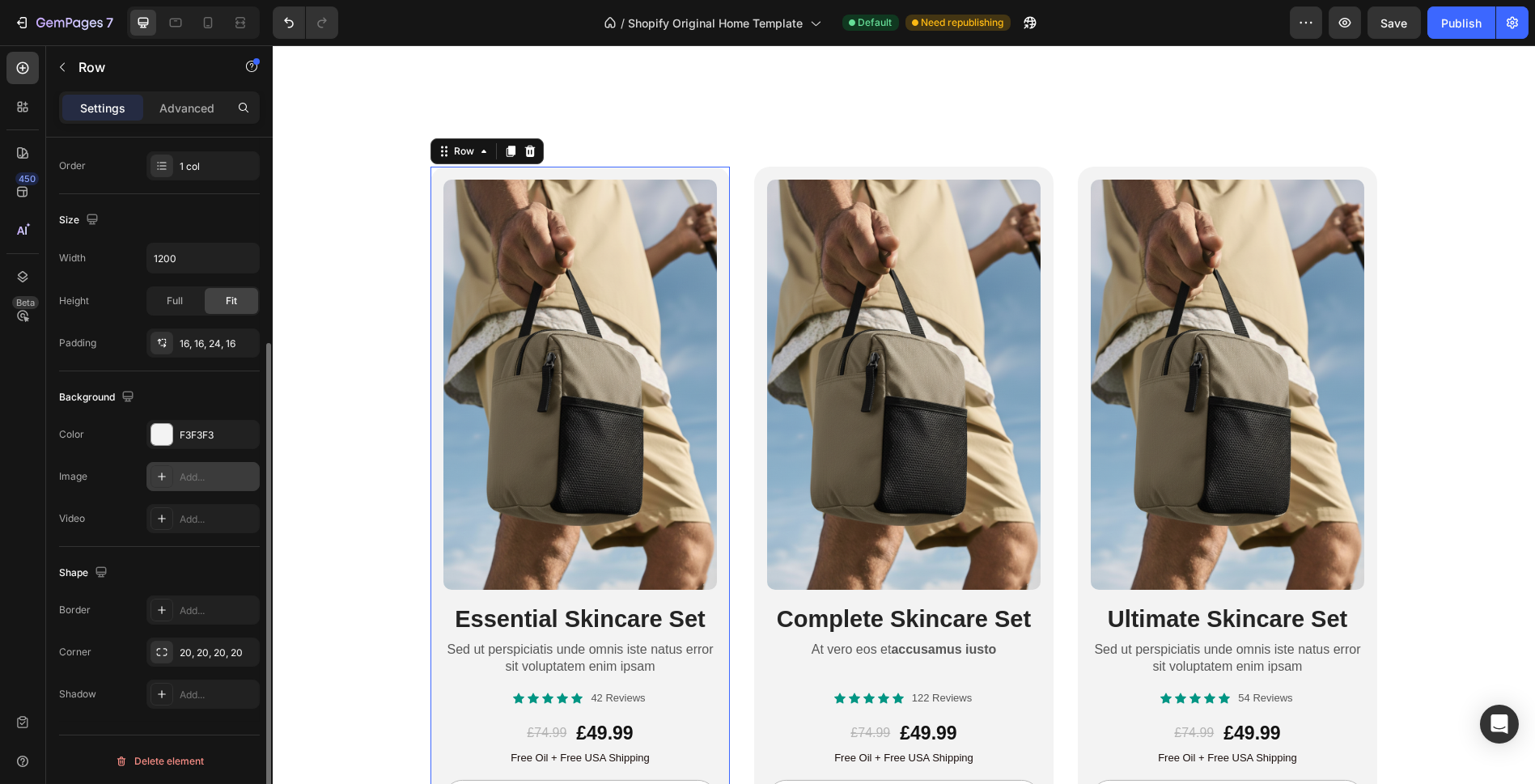
click at [180, 478] on div "Add..." at bounding box center [217, 477] width 76 height 15
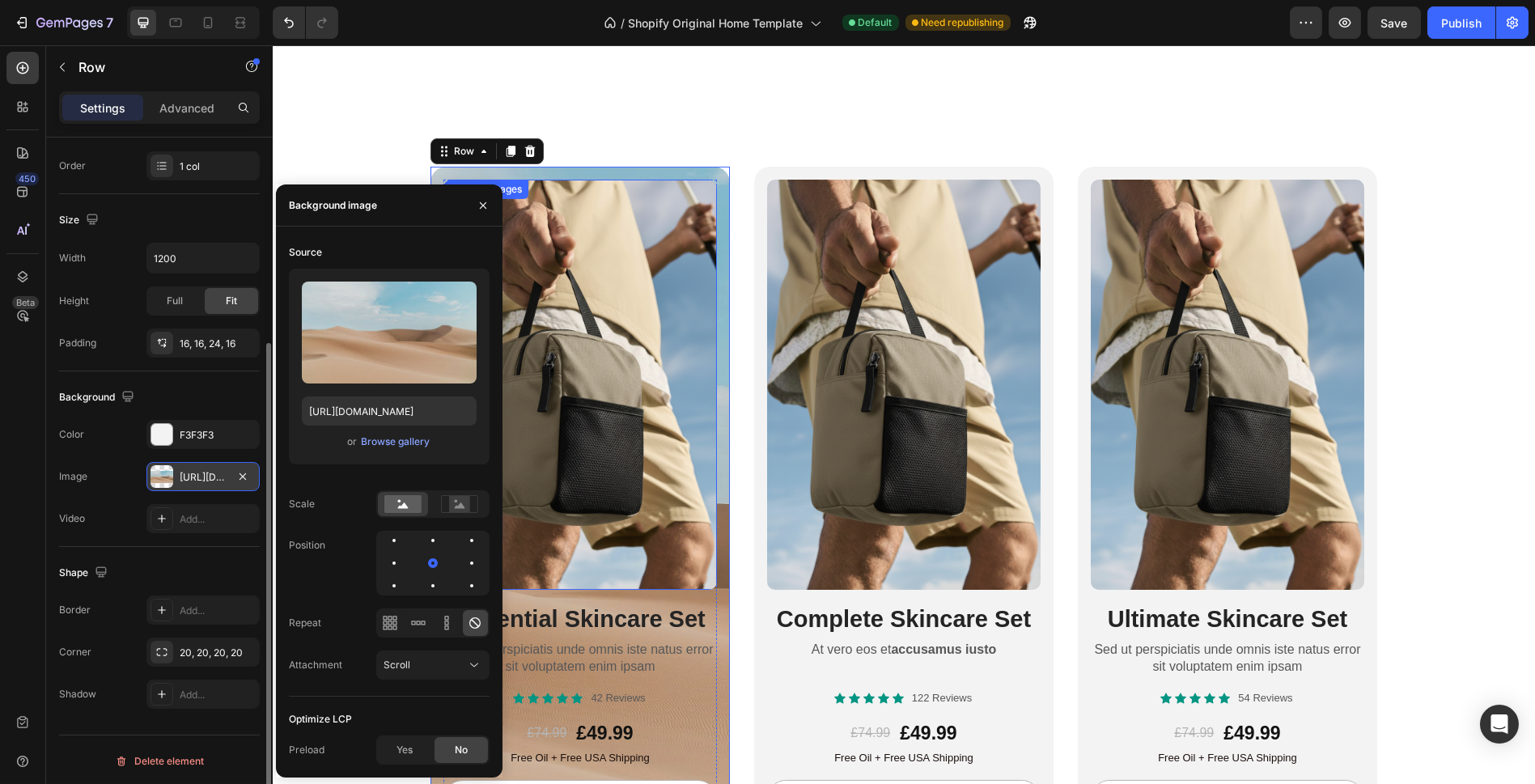
click at [652, 401] on img at bounding box center [580, 385] width 273 height 410
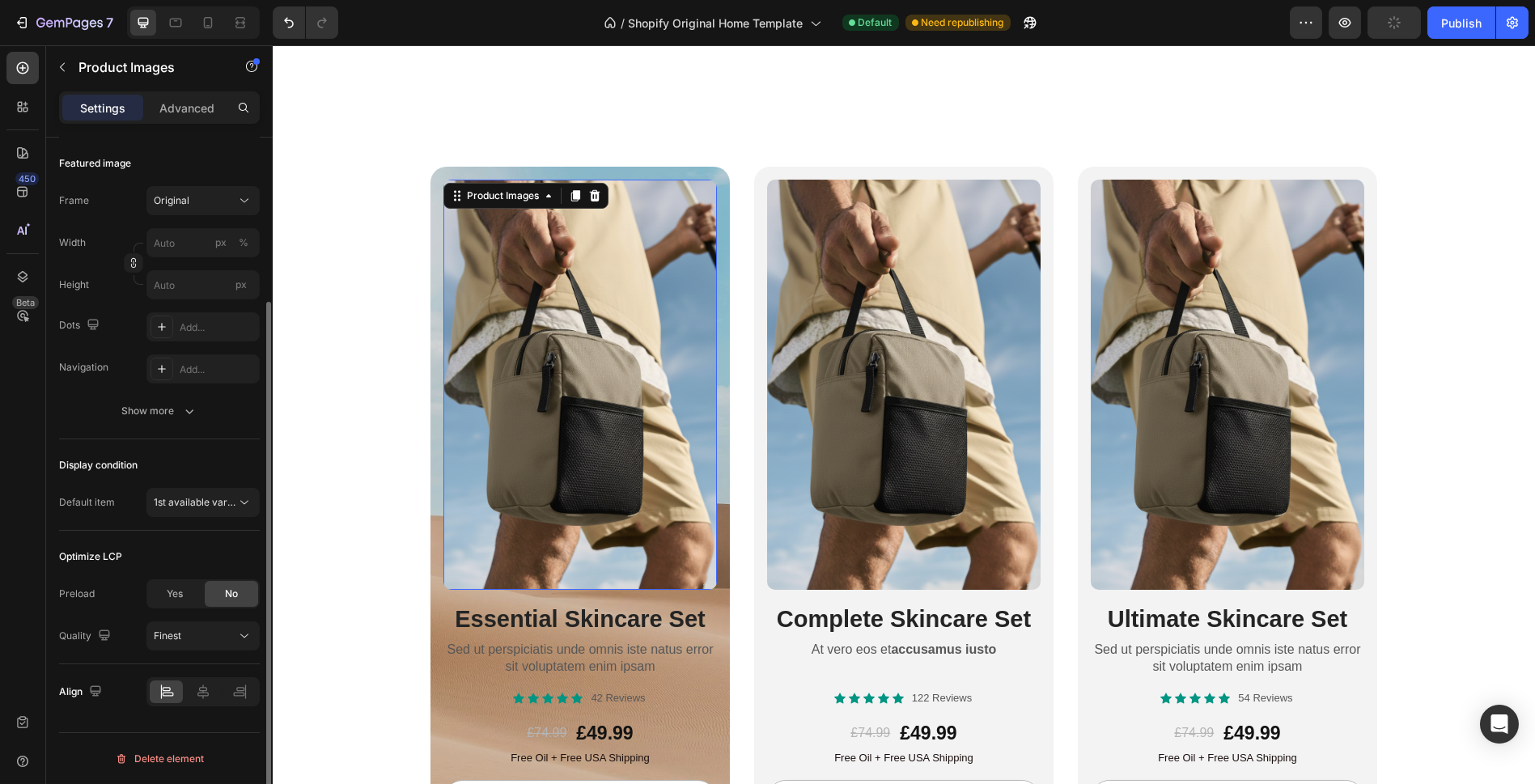
scroll to position [0, 0]
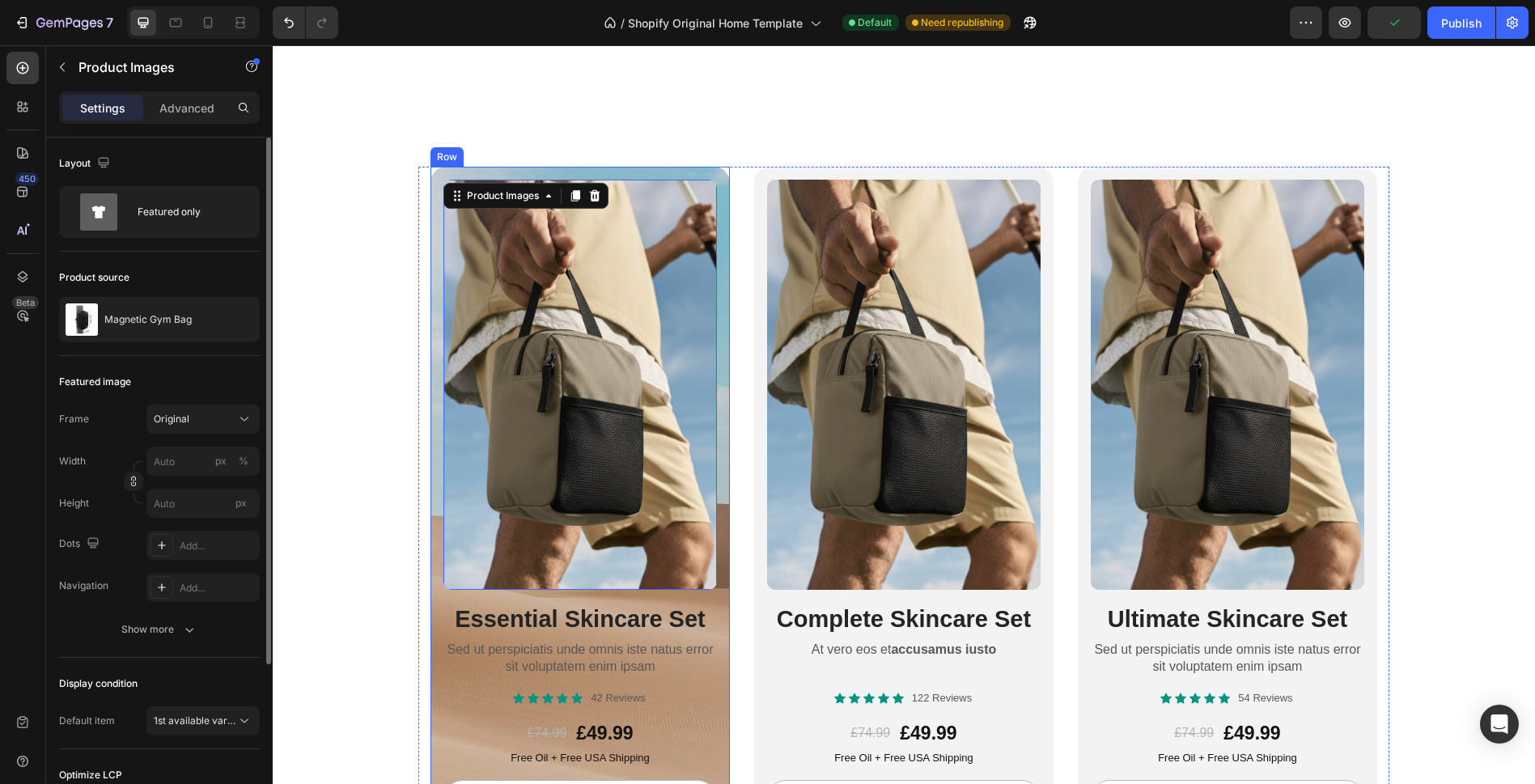
click at [430, 694] on div "Product Images 16 Essential Skincare Set Heading Sed ut perspiciatis unde omnis…" at bounding box center [580, 526] width 299 height 720
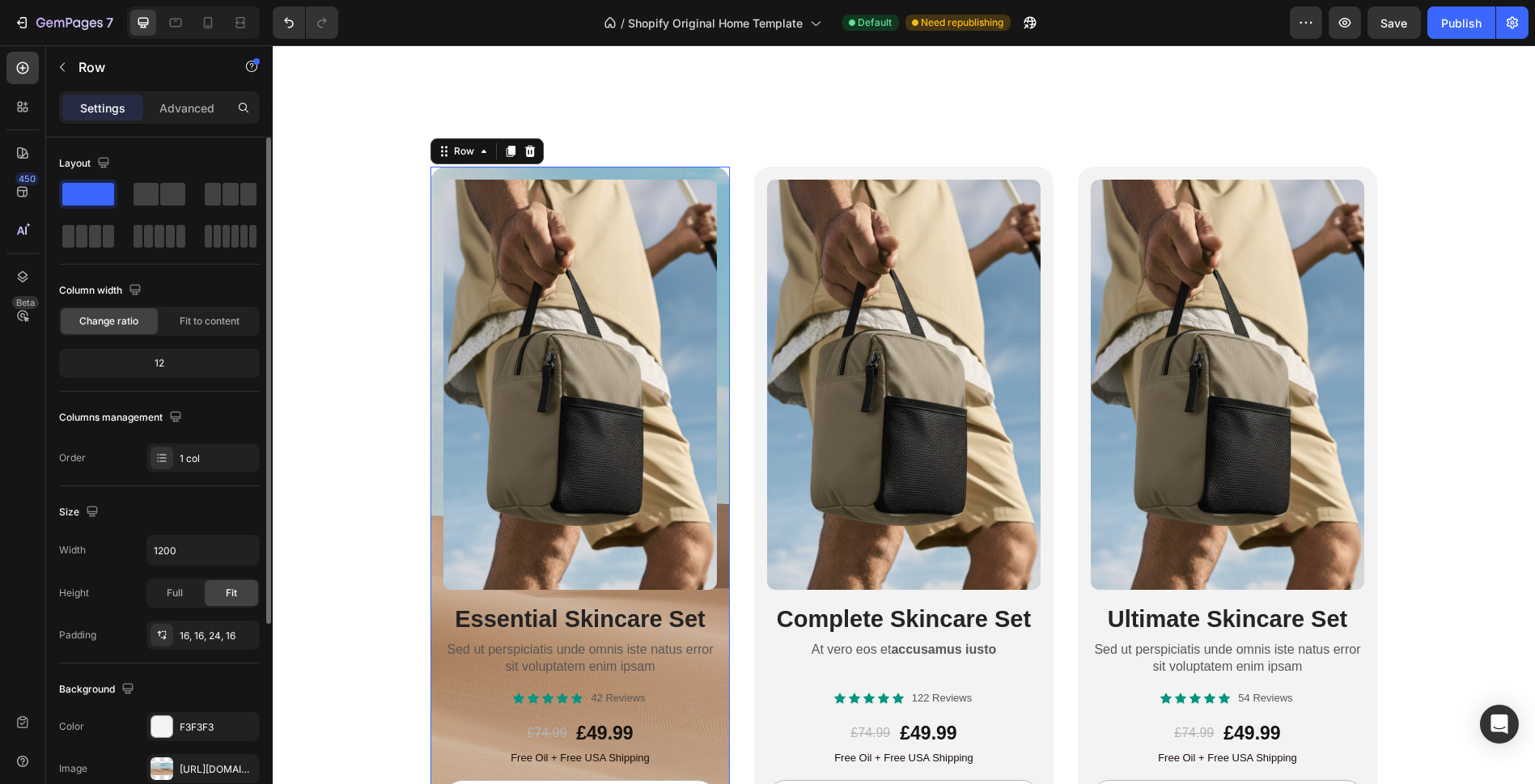
scroll to position [292, 0]
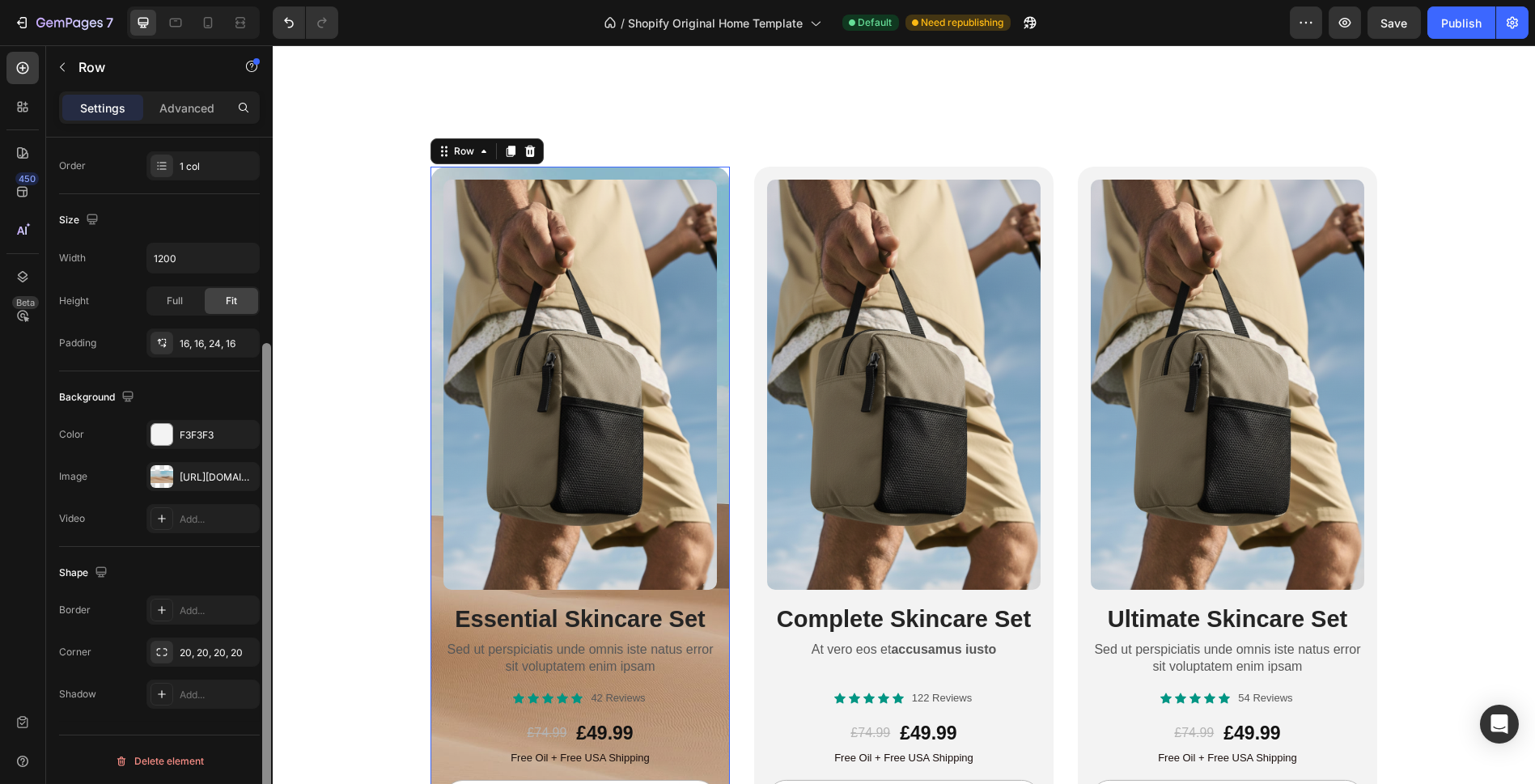
drag, startPoint x: 237, startPoint y: 464, endPoint x: 262, endPoint y: 470, distance: 25.7
click at [0, 0] on button "button" at bounding box center [0, 0] width 0 height 0
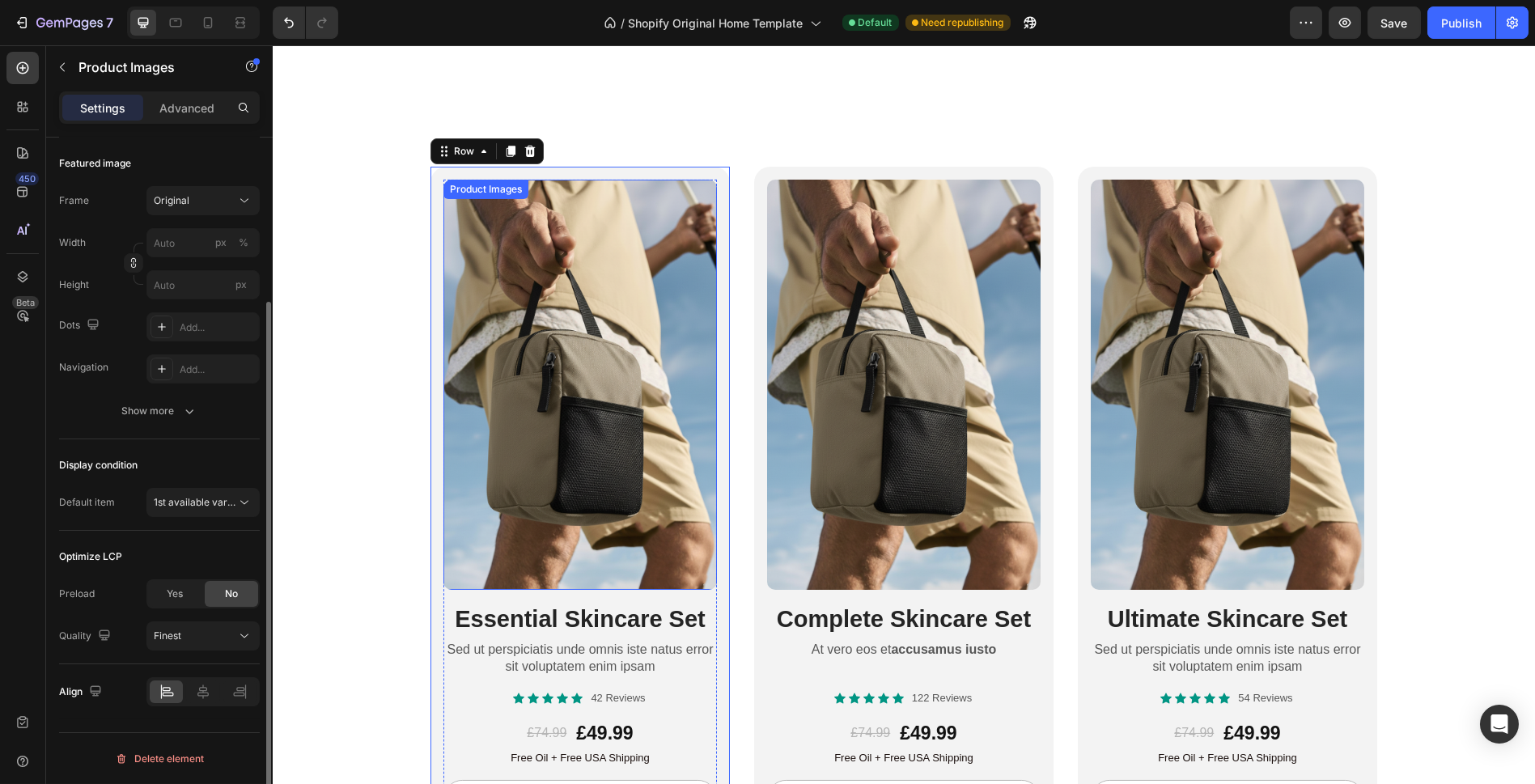
click at [475, 506] on img at bounding box center [580, 385] width 273 height 410
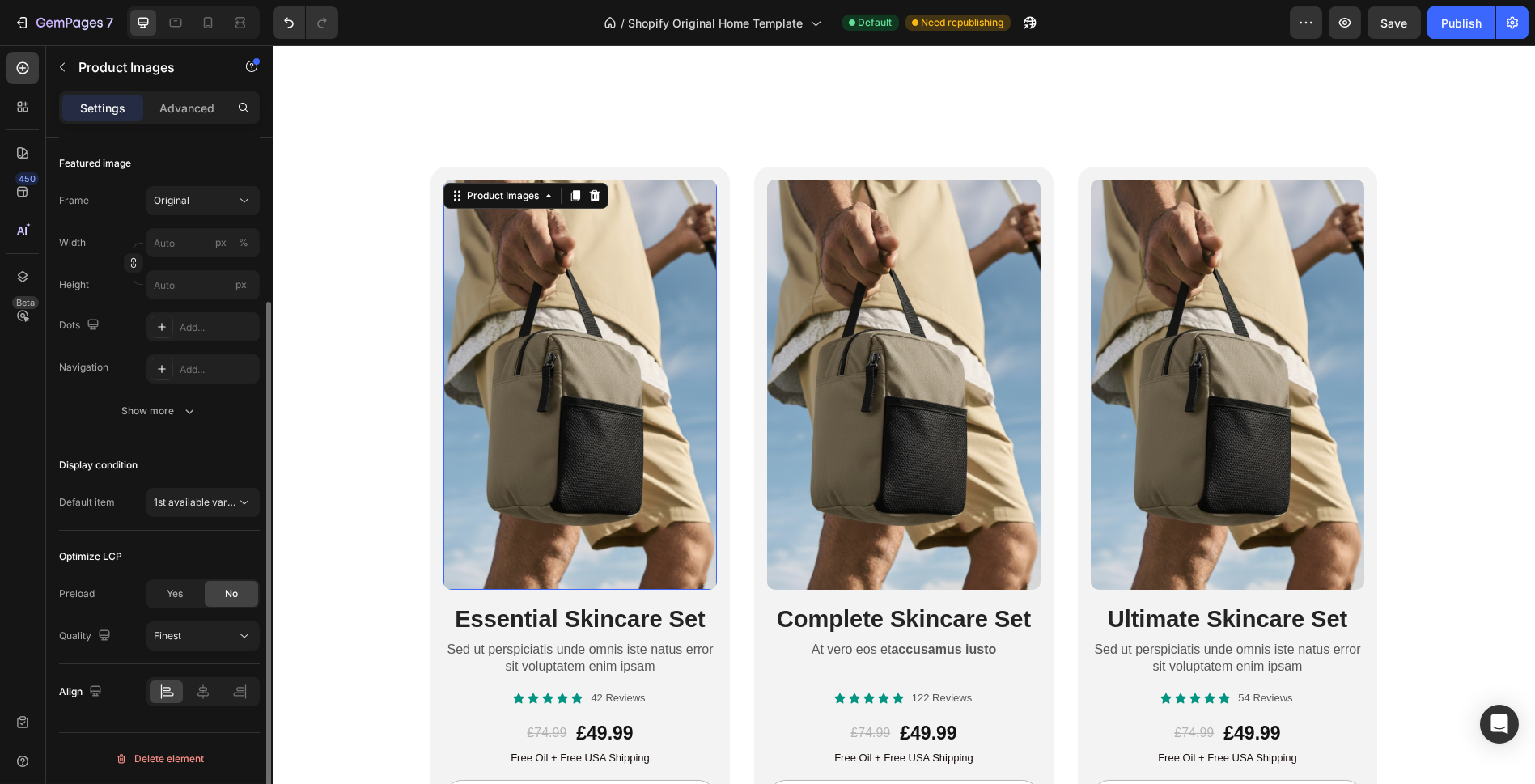
scroll to position [0, 0]
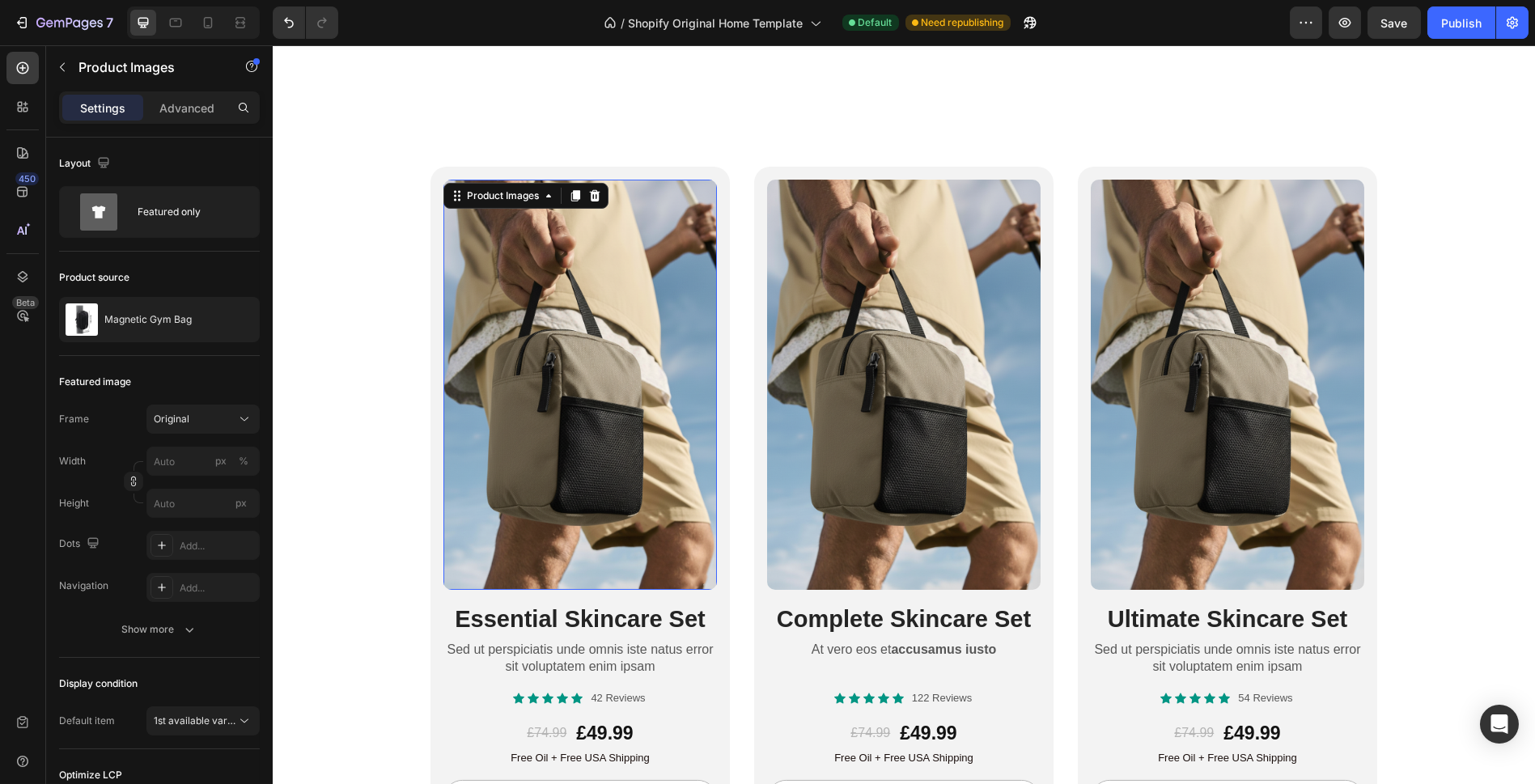
click at [635, 430] on img at bounding box center [580, 385] width 273 height 410
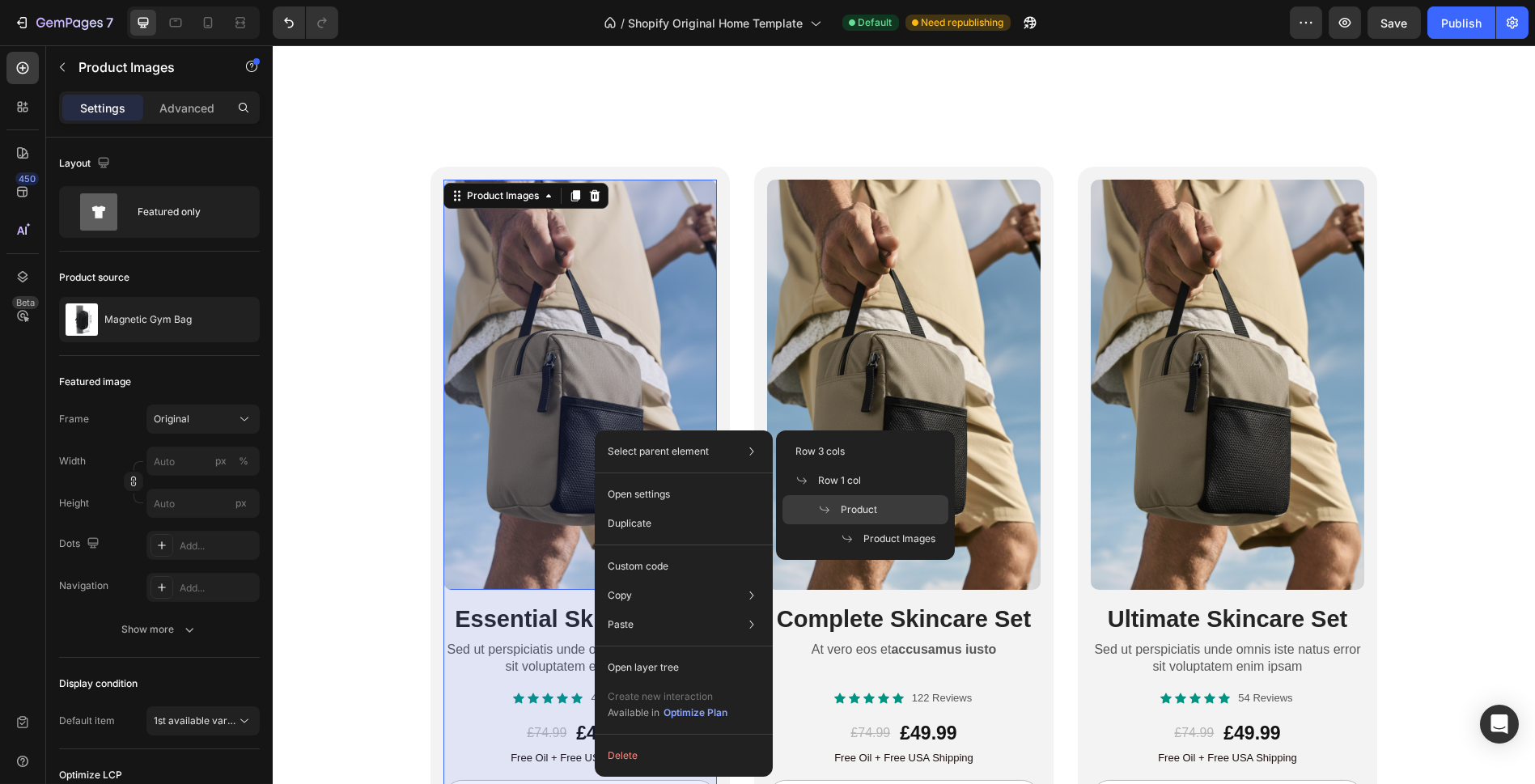
click at [858, 500] on div "Product" at bounding box center [865, 509] width 166 height 29
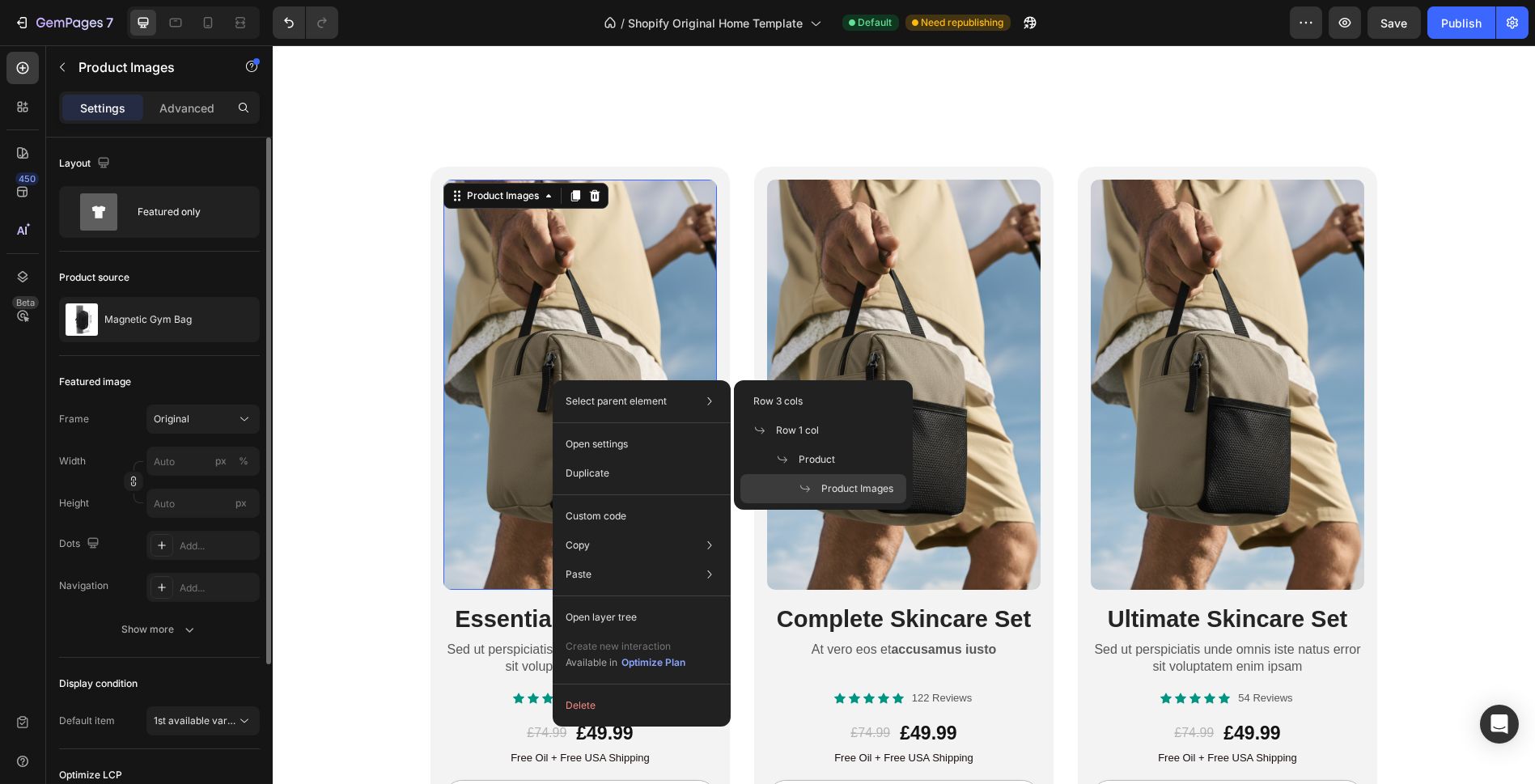
click at [623, 391] on div "Select parent element Row 3 cols Row 1 col Product Product Images" at bounding box center [641, 401] width 165 height 29
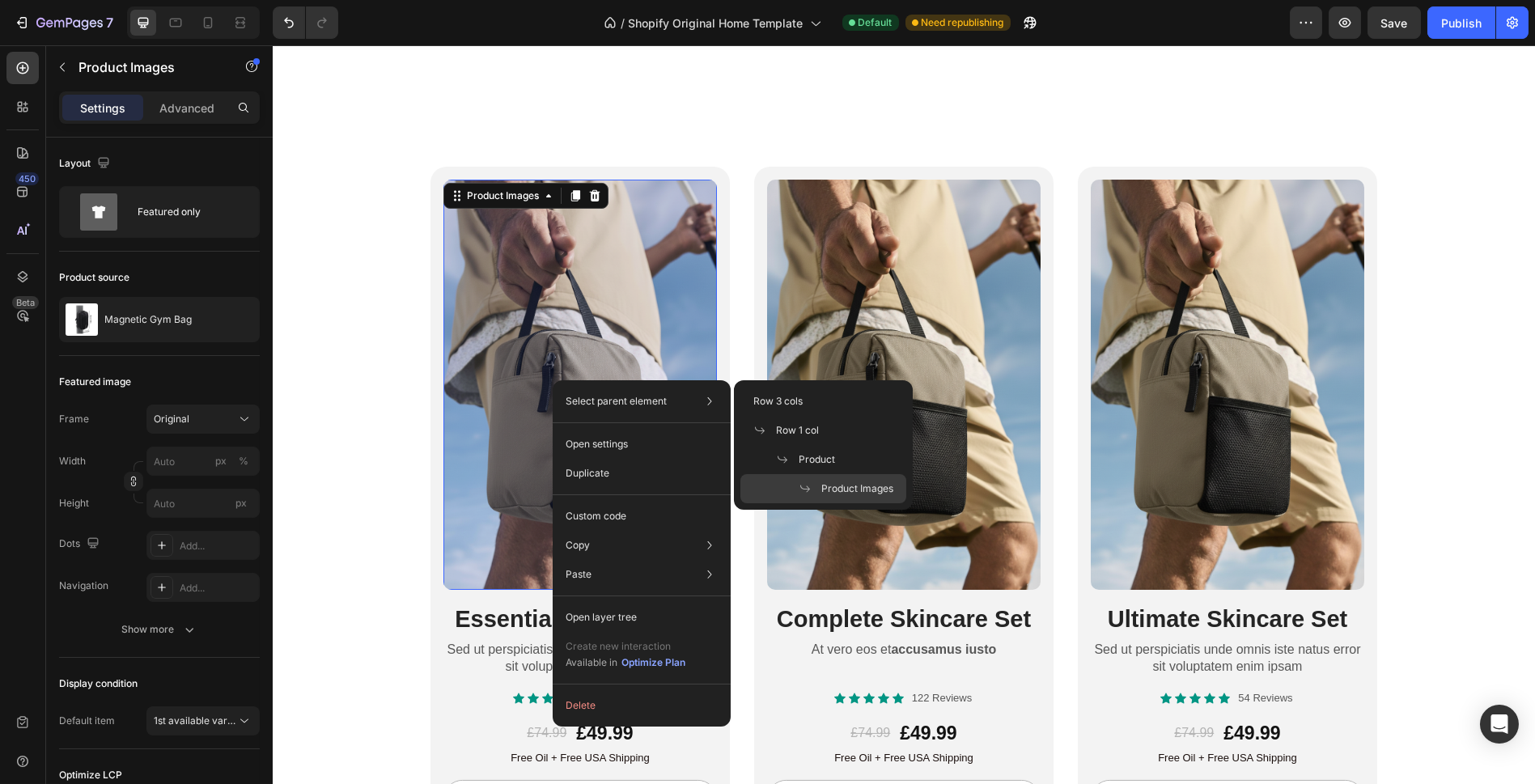
click at [811, 492] on span at bounding box center [810, 488] width 23 height 13
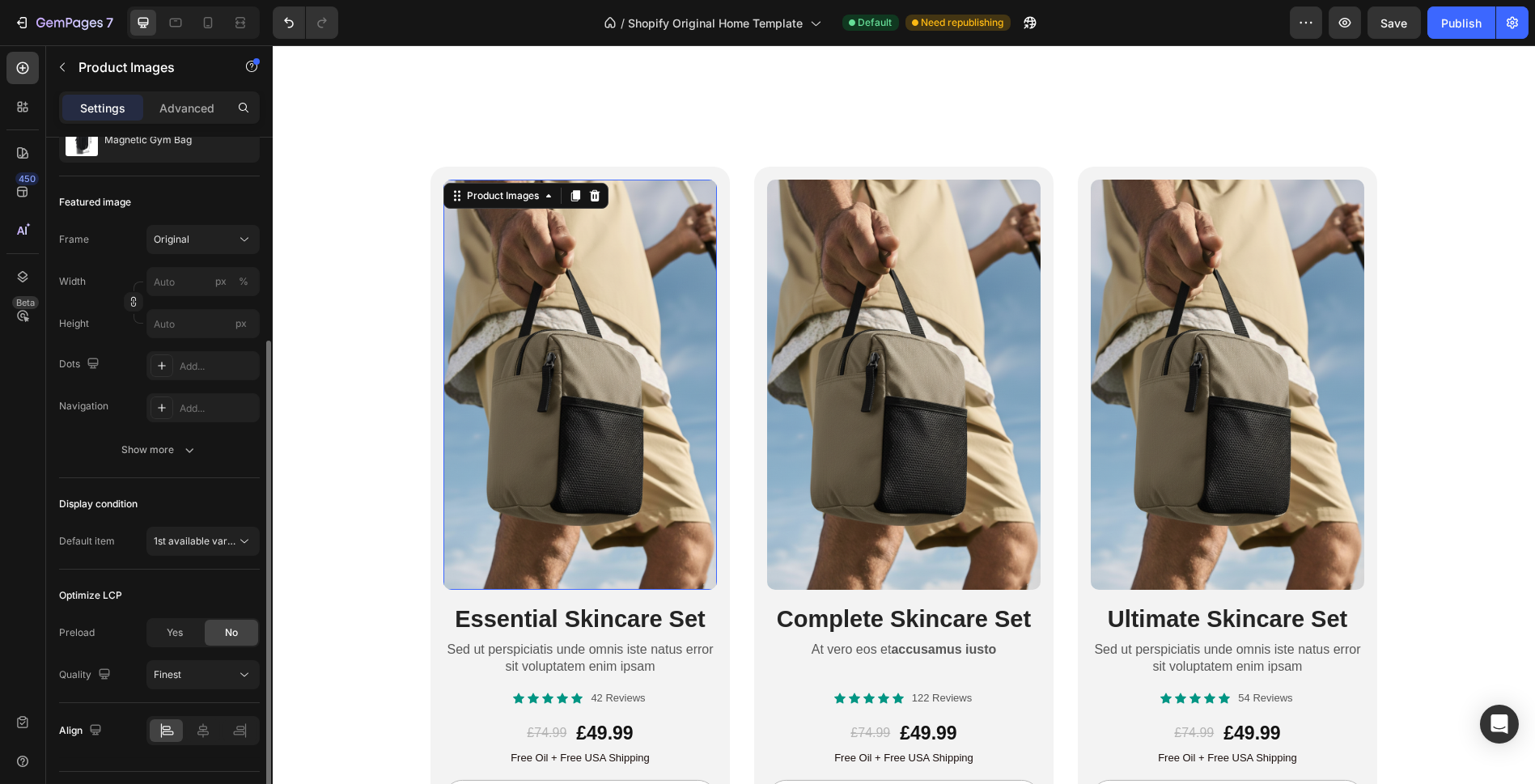
scroll to position [217, 0]
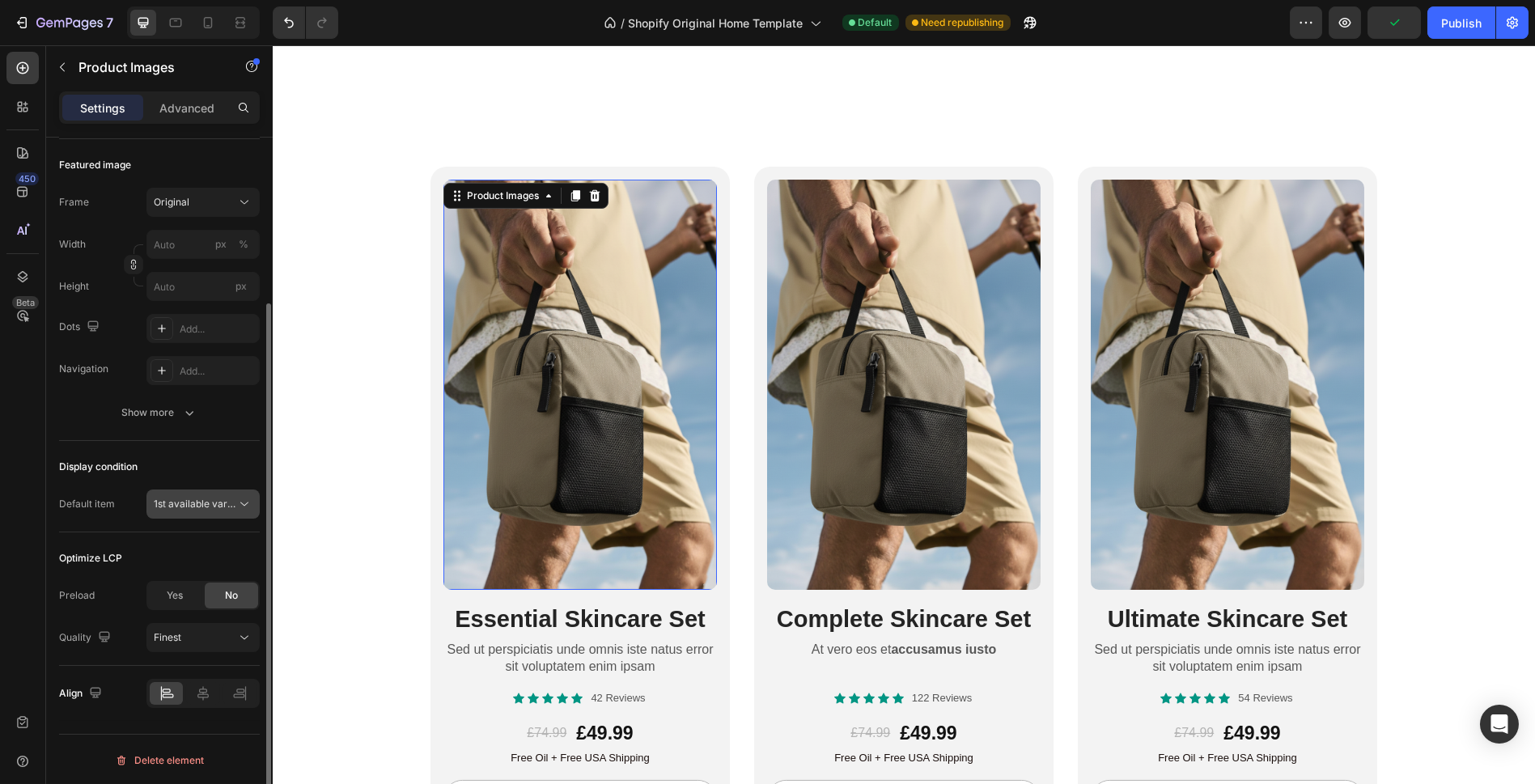
click at [170, 509] on span "1st available variant" at bounding box center [195, 504] width 83 height 15
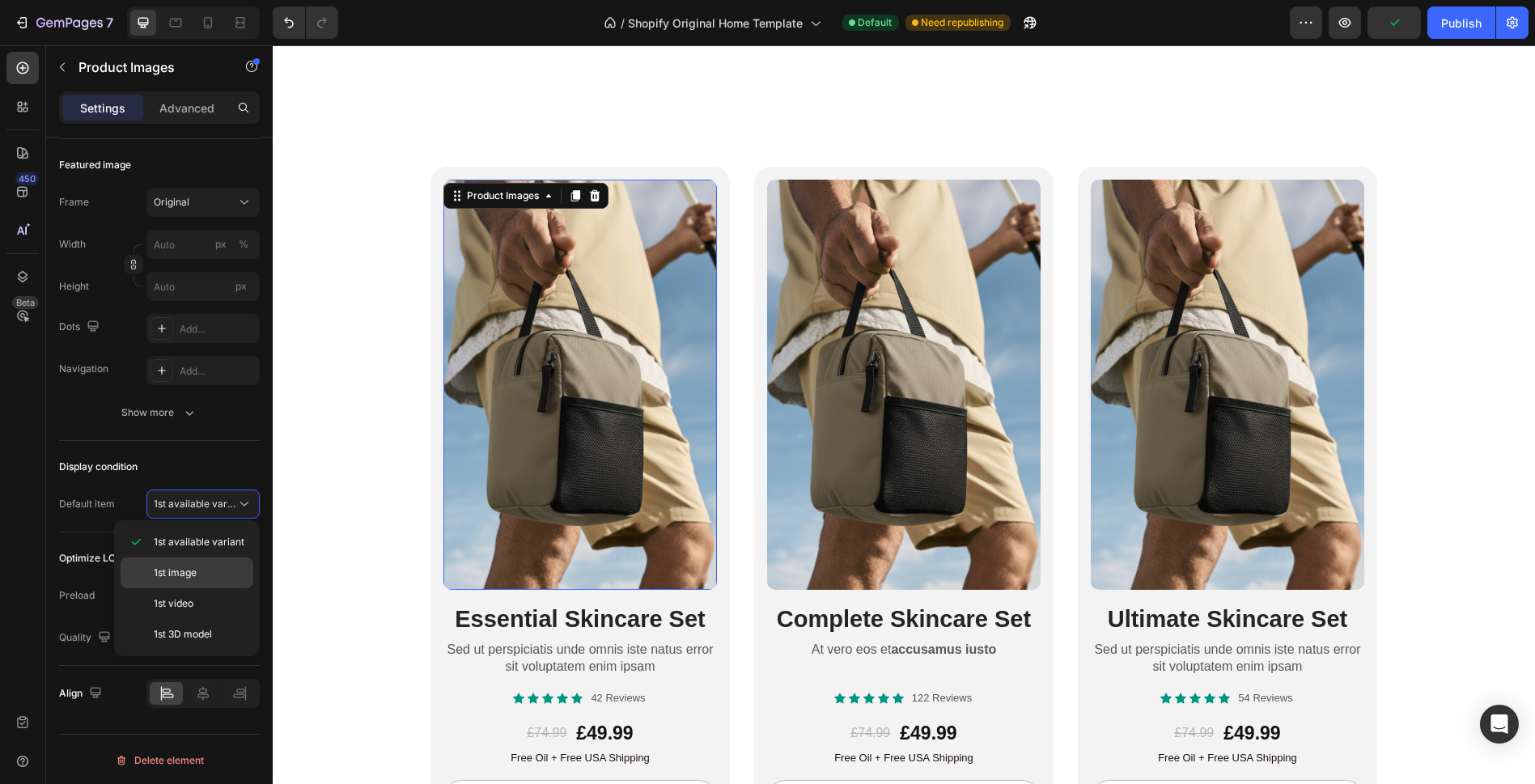
click at [169, 567] on span "1st image" at bounding box center [175, 573] width 43 height 15
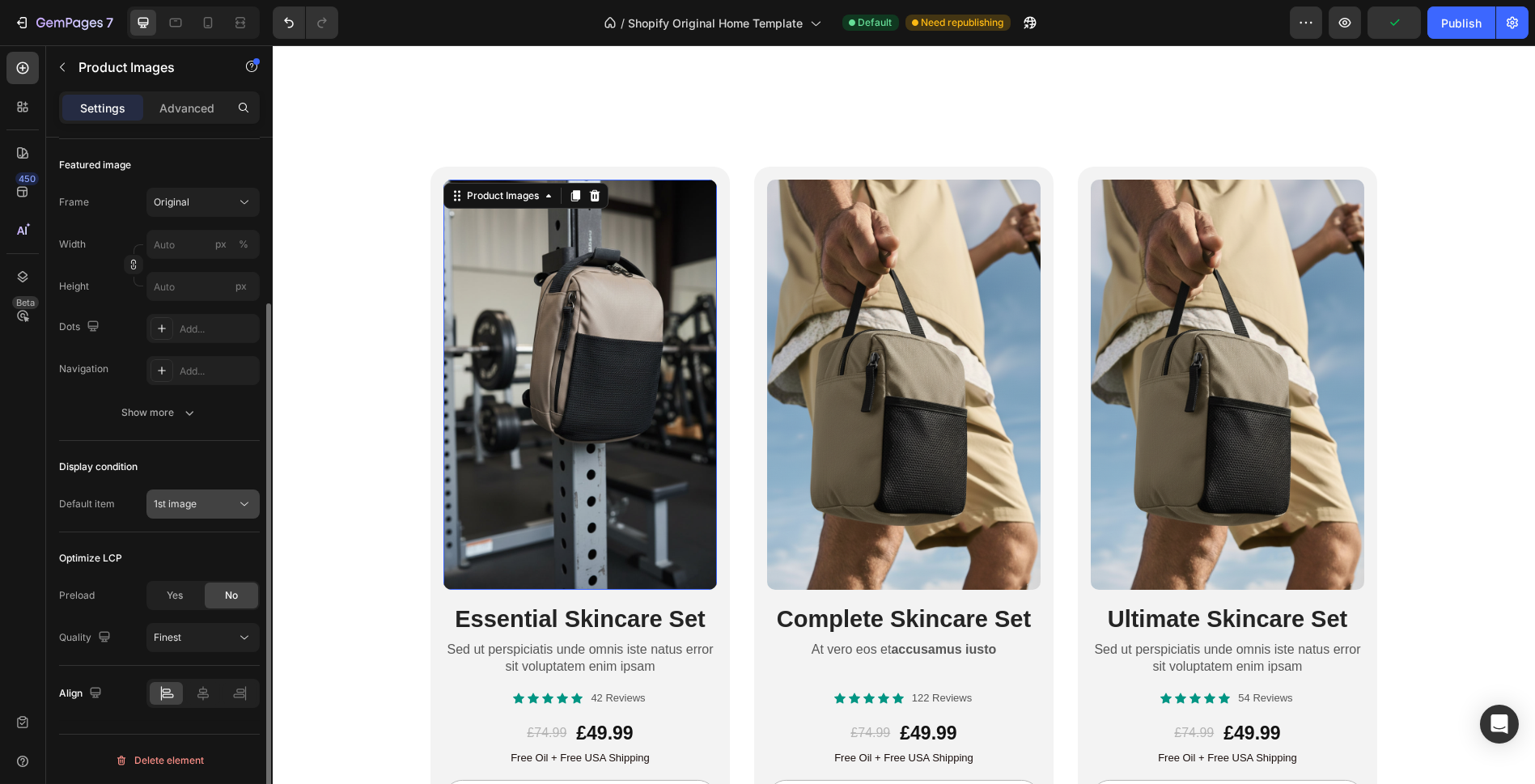
click at [213, 500] on div "1st image" at bounding box center [195, 504] width 83 height 15
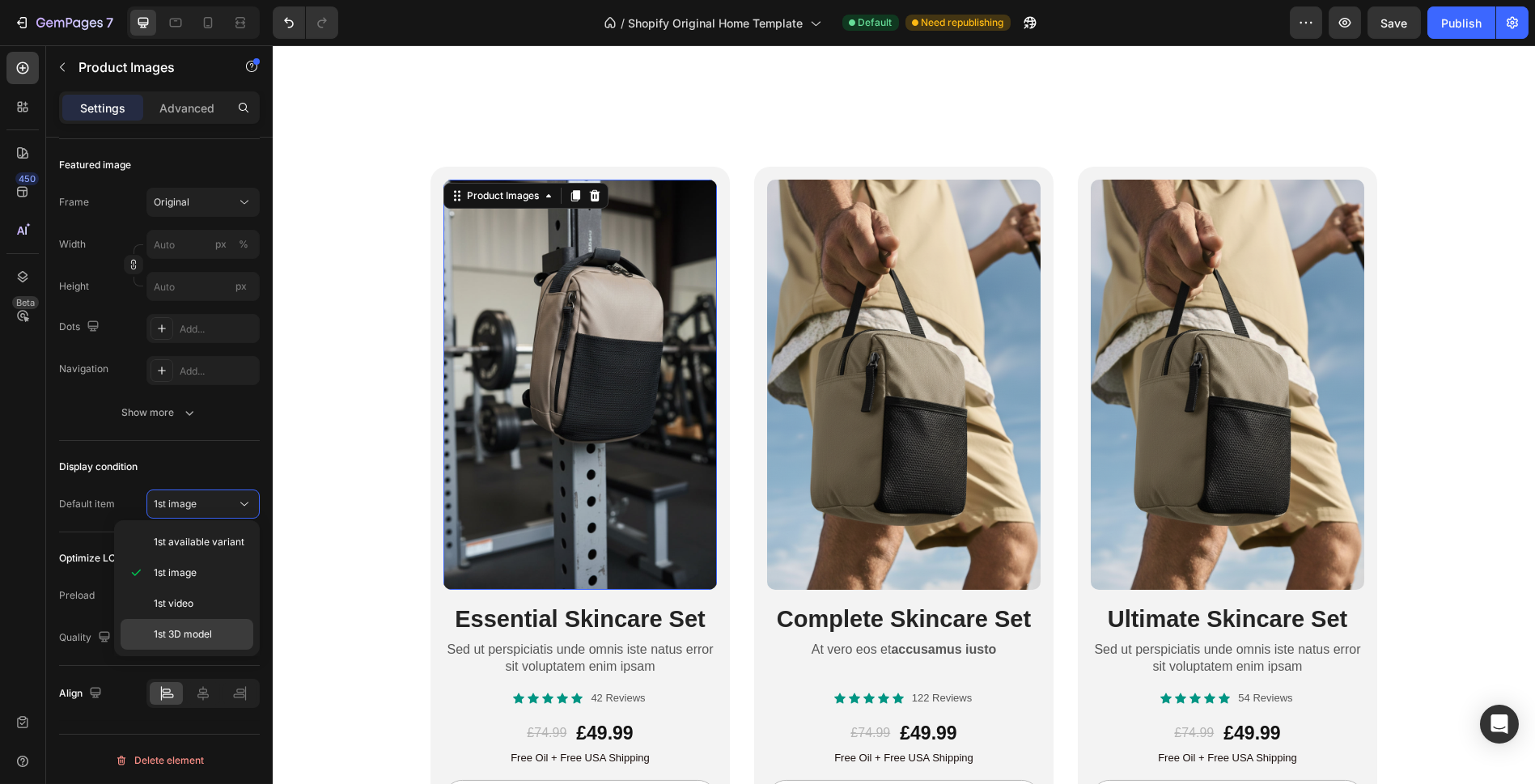
click at [173, 627] on span "1st 3D model" at bounding box center [182, 634] width 59 height 15
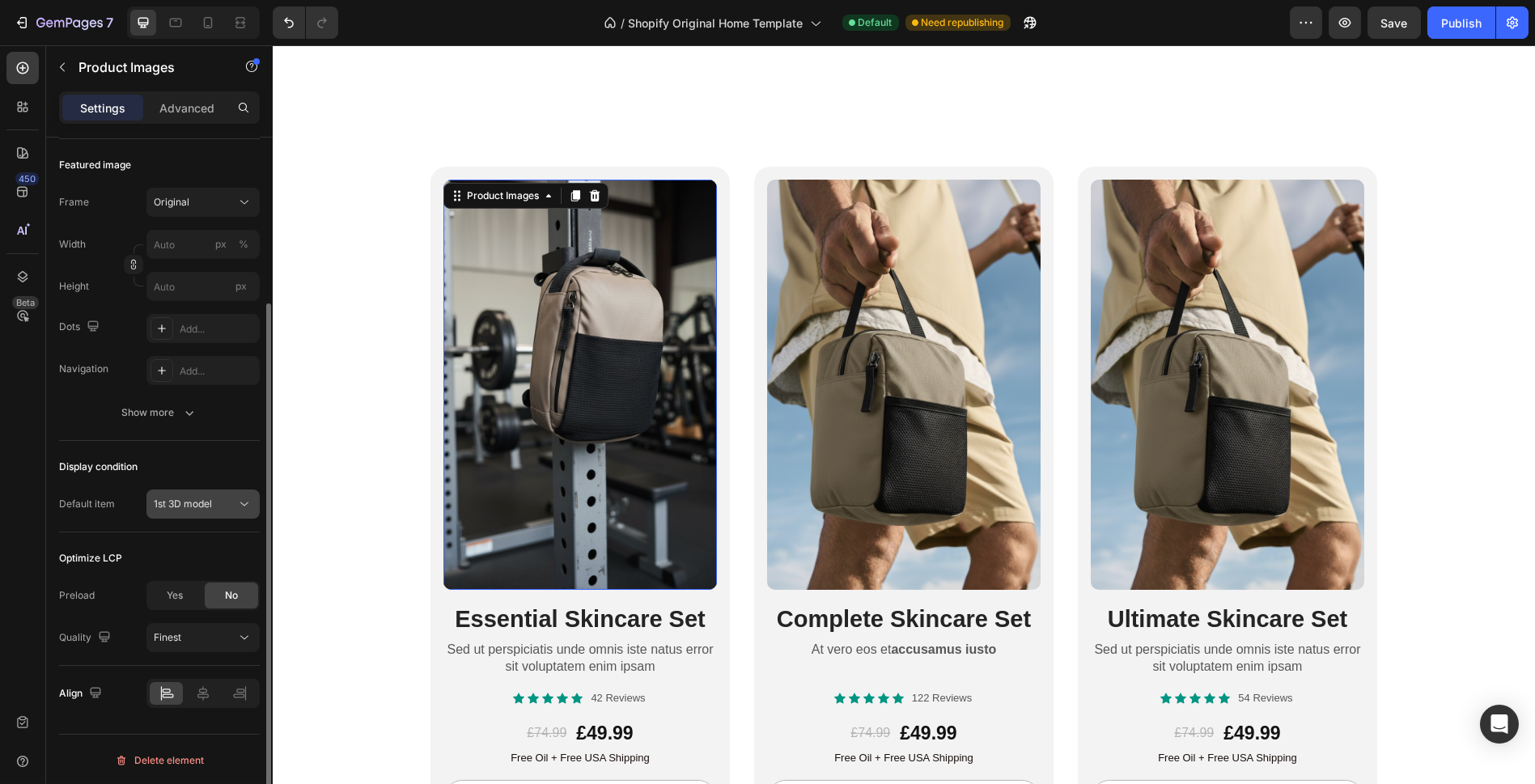
click at [233, 503] on div "1st 3D model" at bounding box center [195, 504] width 83 height 15
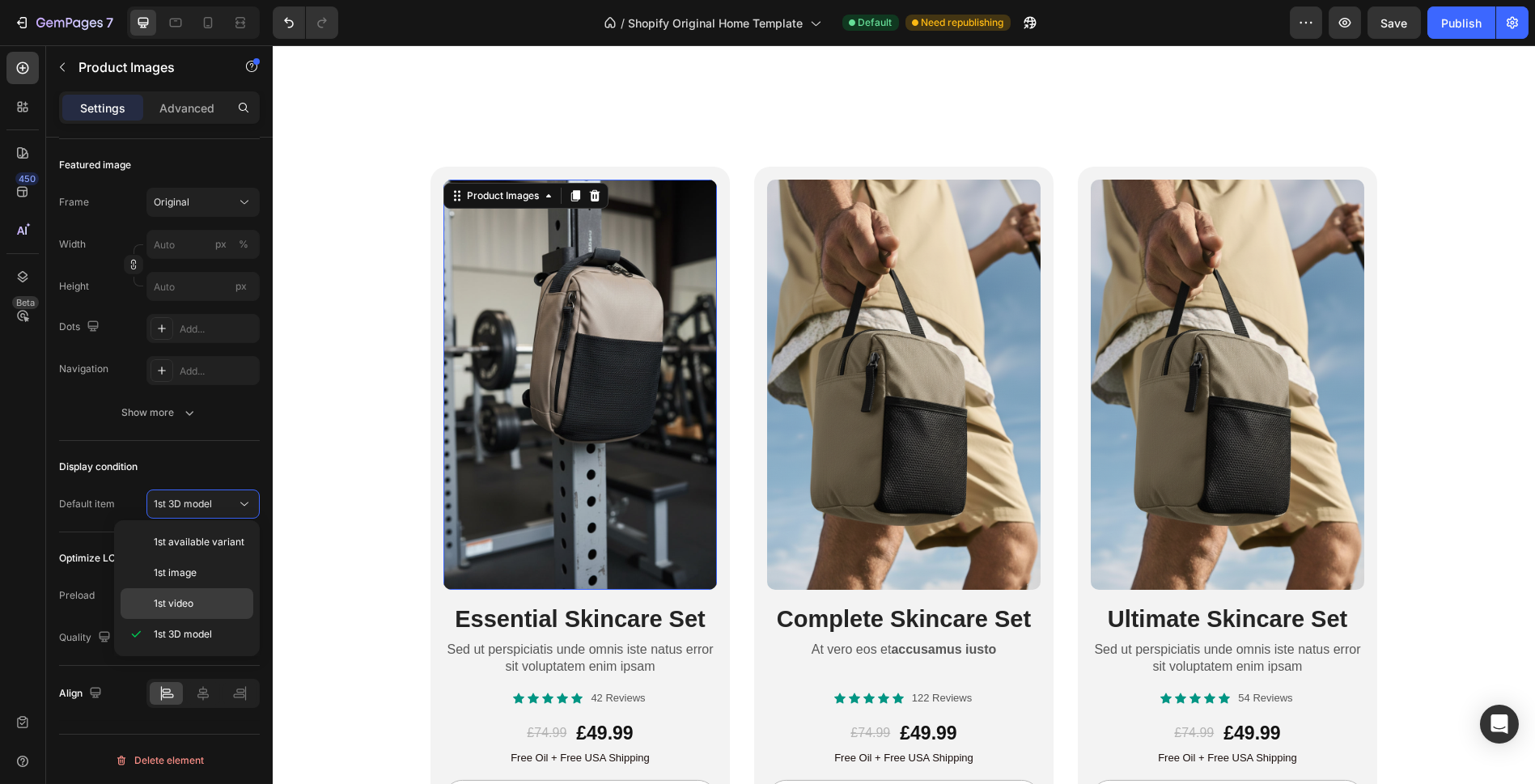
click at [200, 596] on p "1st video" at bounding box center [200, 603] width 93 height 15
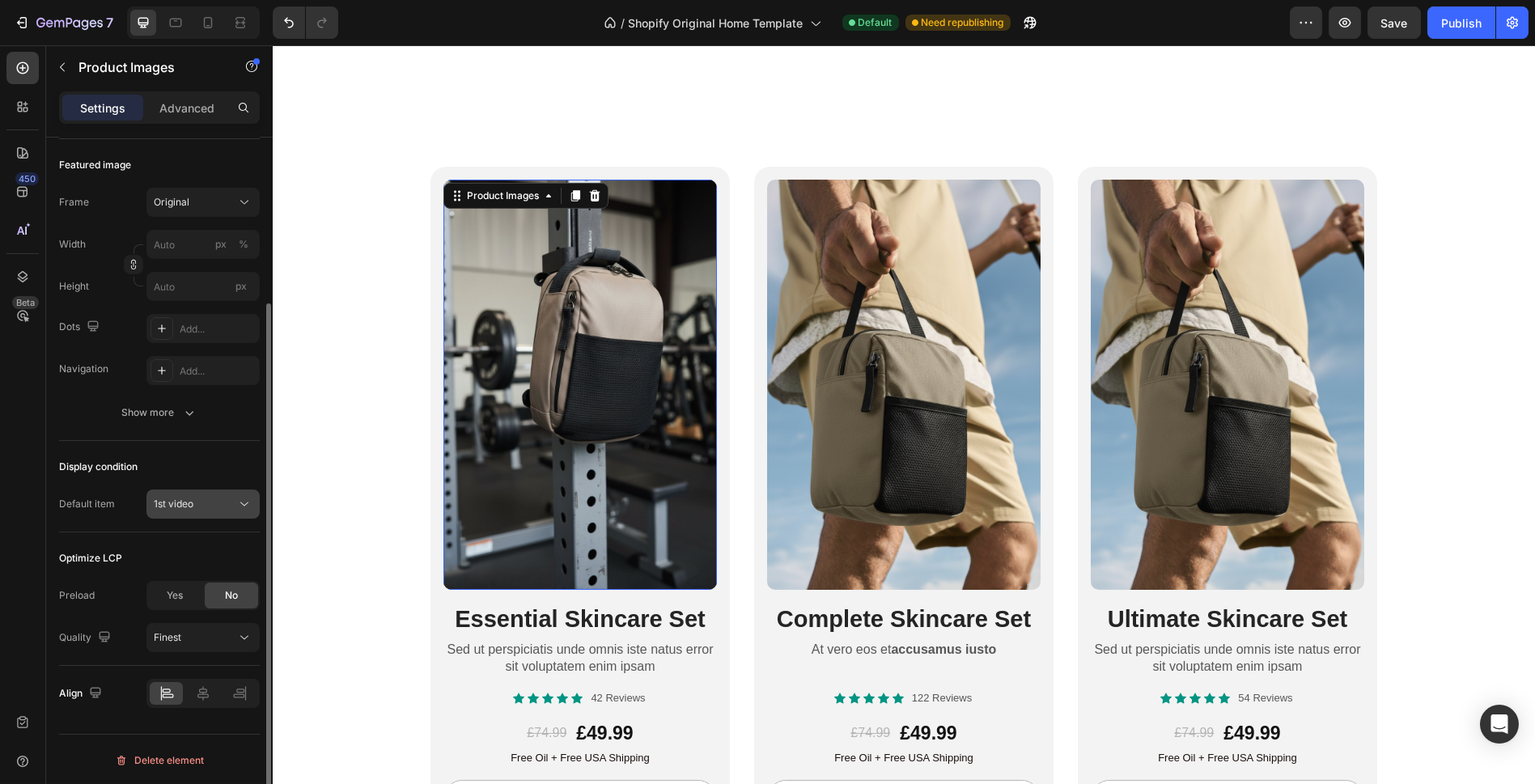
click at [227, 512] on button "1st video" at bounding box center [203, 504] width 114 height 29
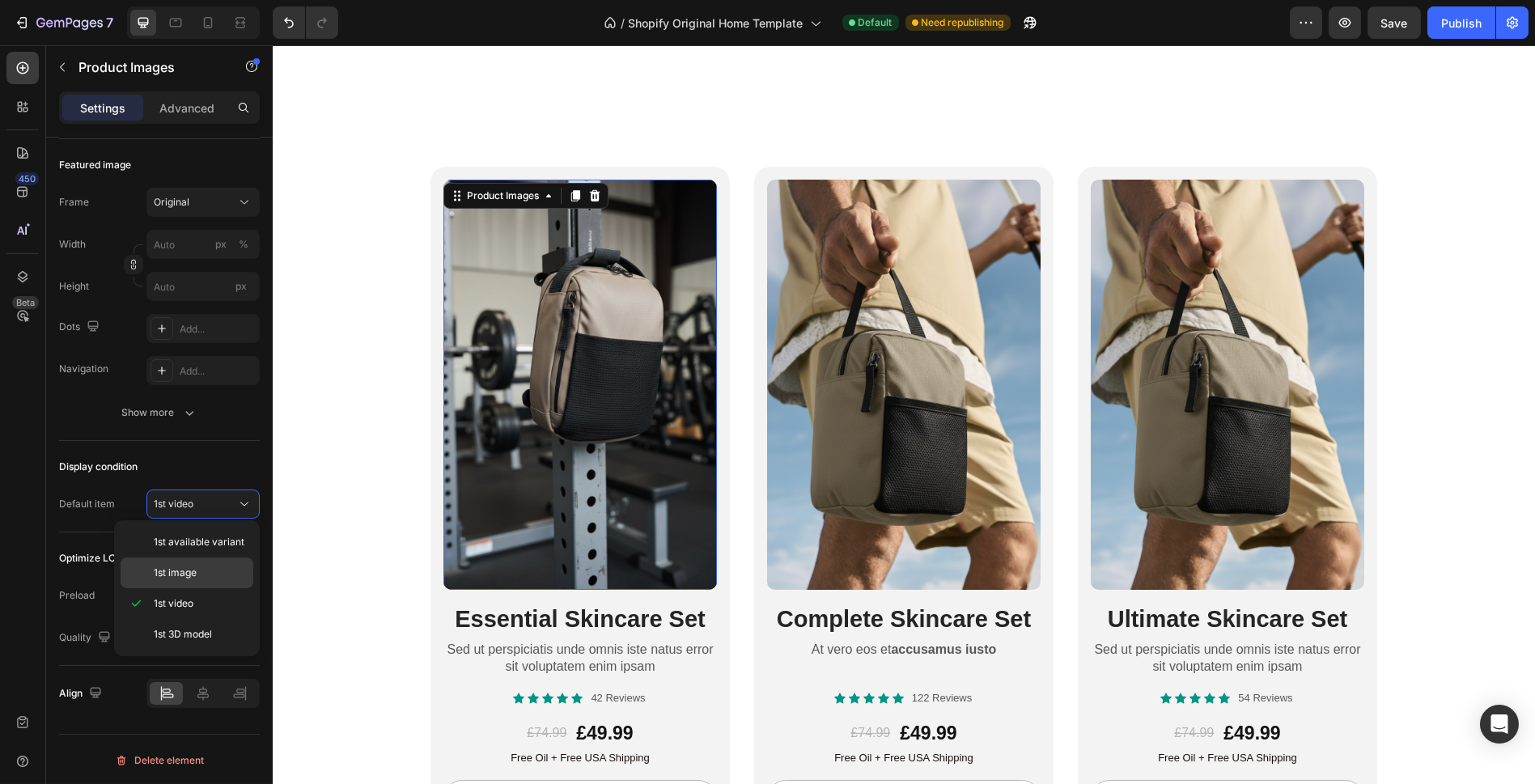
click at [209, 578] on p "1st image" at bounding box center [200, 573] width 93 height 15
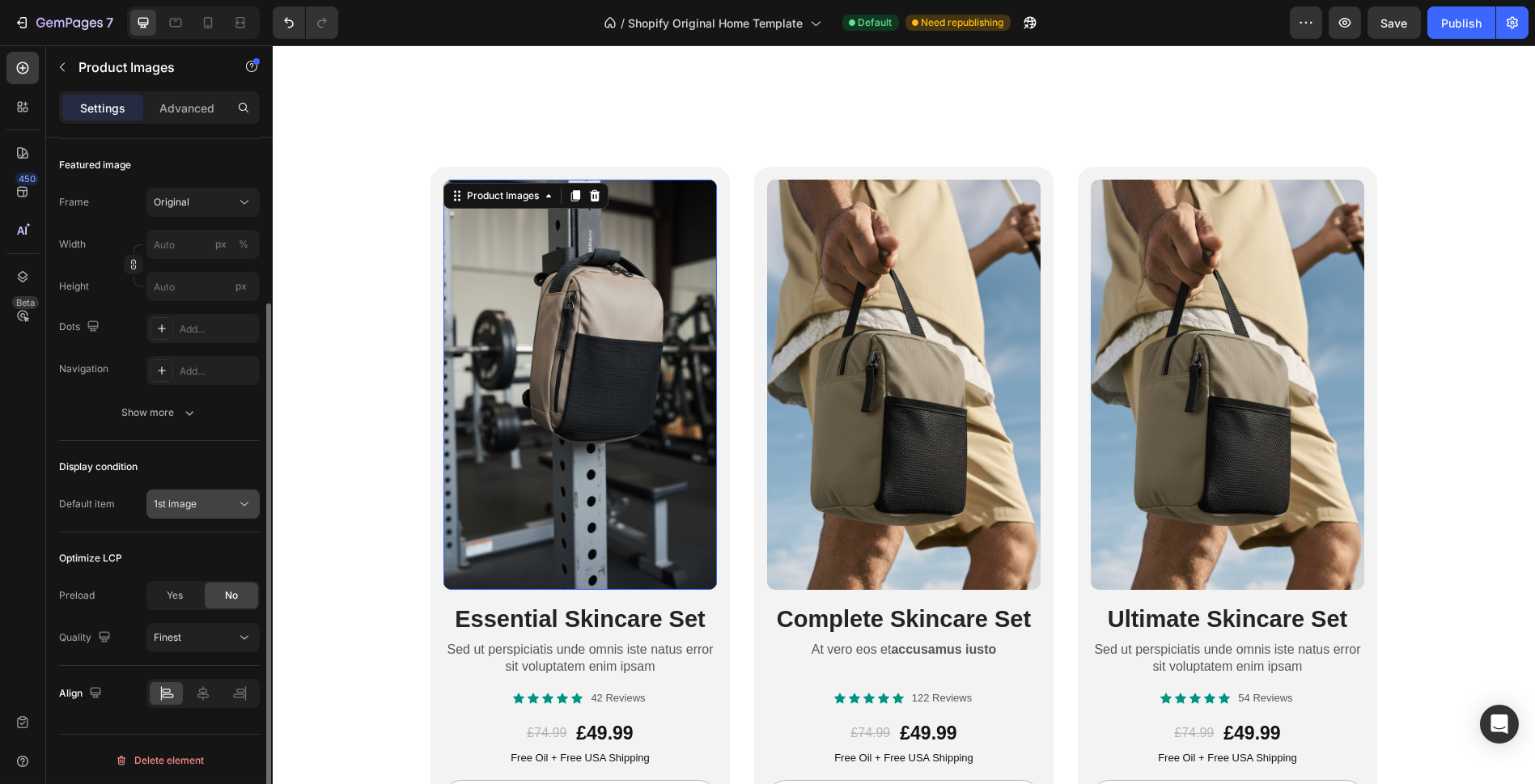
click at [233, 509] on div "1st image" at bounding box center [195, 504] width 83 height 15
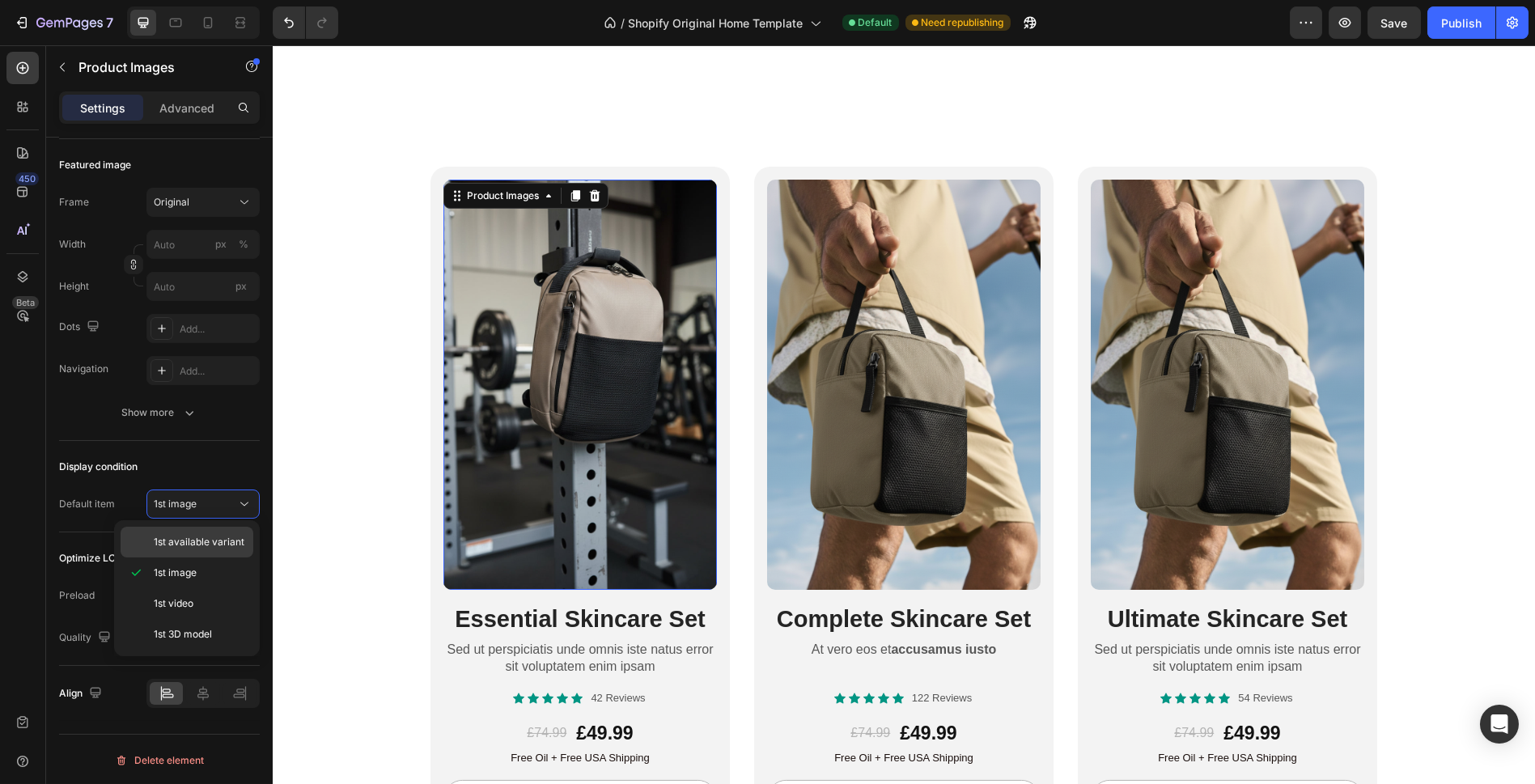
click at [222, 544] on span "1st available variant" at bounding box center [199, 542] width 91 height 15
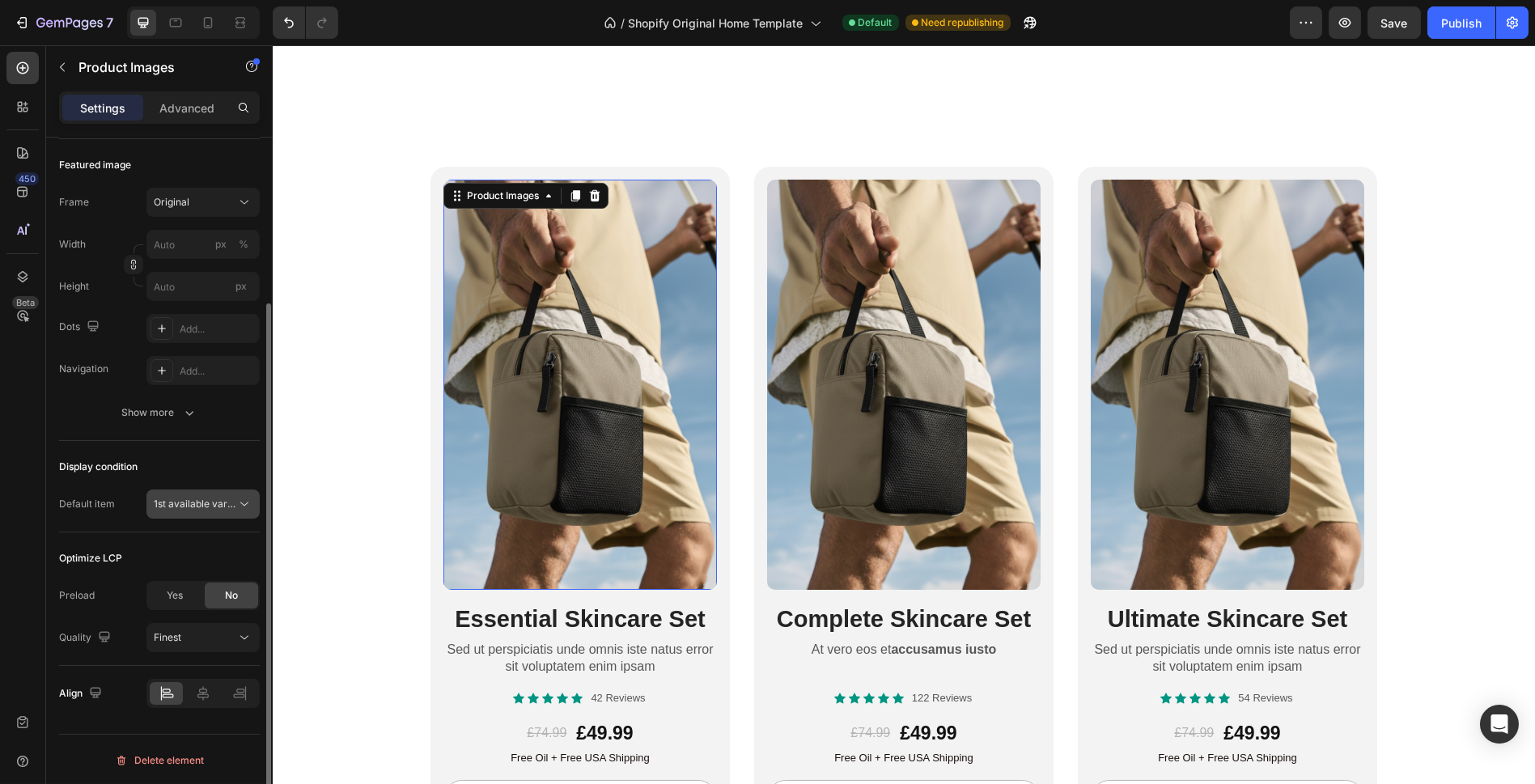
click at [231, 512] on button "1st available variant" at bounding box center [203, 504] width 114 height 29
click at [83, 479] on div "Display condition Default item 1st available variant" at bounding box center [160, 486] width 201 height 92
click at [181, 588] on span "Yes" at bounding box center [175, 595] width 17 height 15
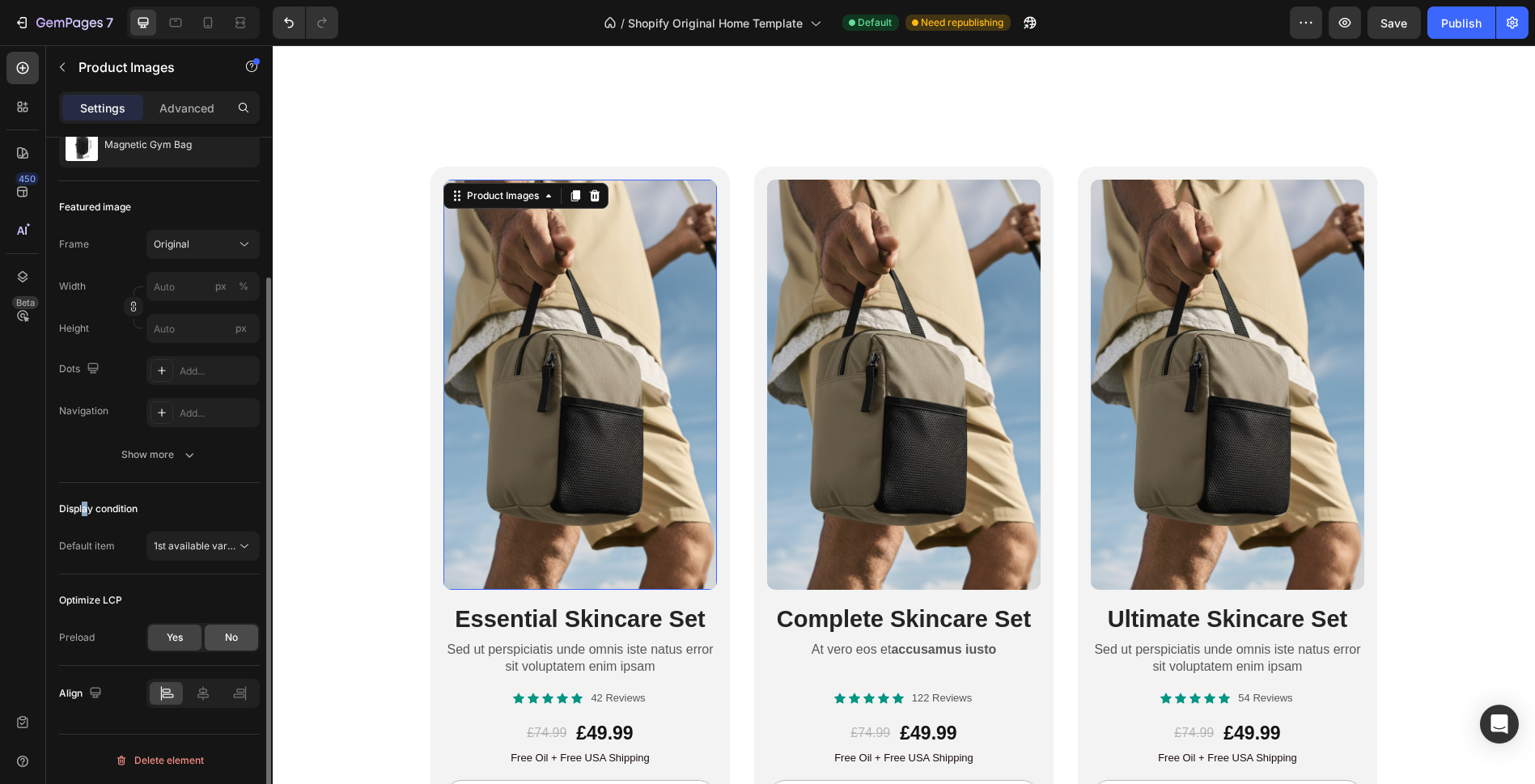
click at [223, 635] on div "No" at bounding box center [231, 637] width 53 height 26
click at [180, 634] on span "Yes" at bounding box center [175, 637] width 17 height 15
click at [215, 634] on div "No" at bounding box center [231, 637] width 53 height 26
click at [176, 668] on button "Finest" at bounding box center [203, 679] width 114 height 29
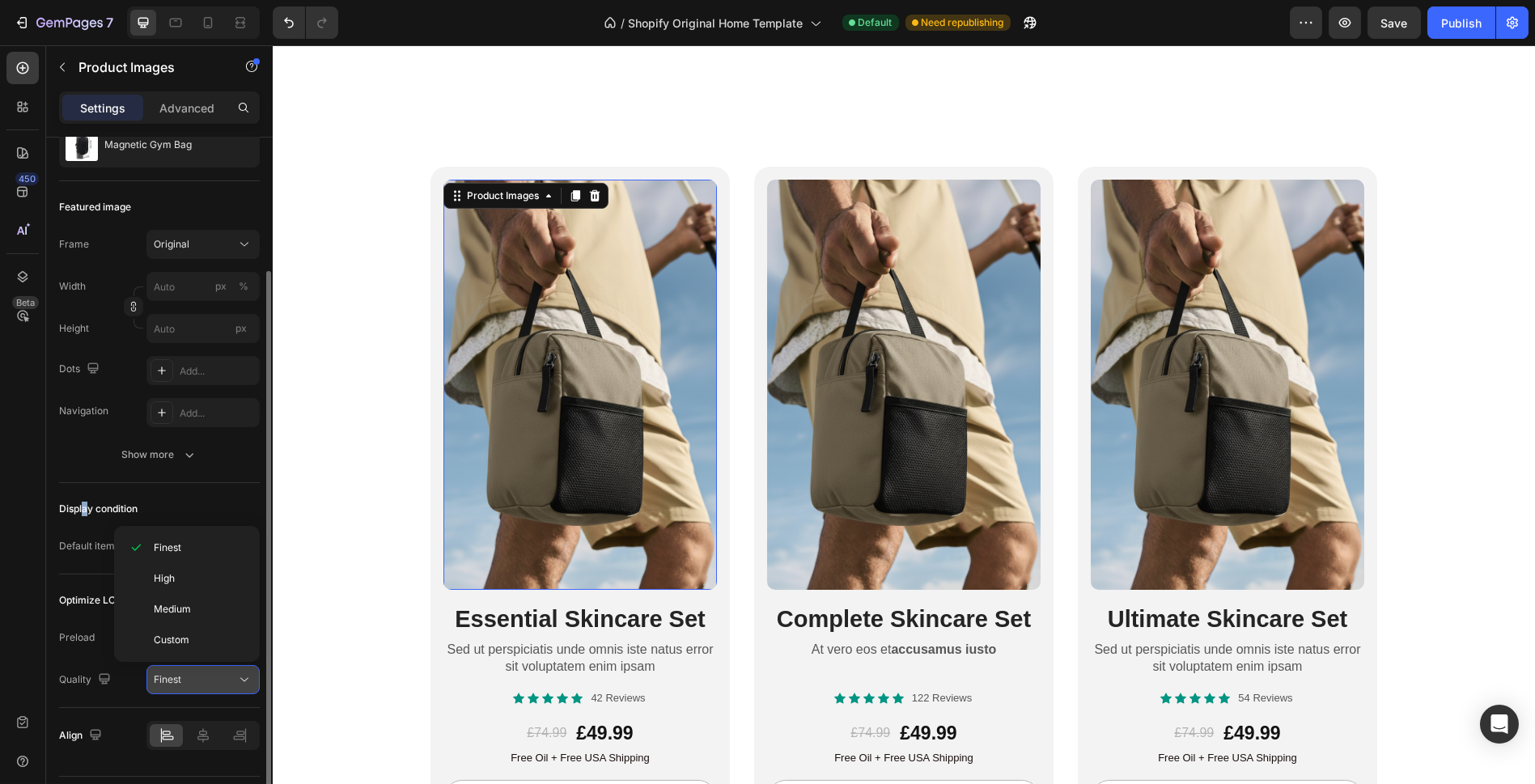
click at [176, 668] on button "Finest" at bounding box center [203, 679] width 114 height 29
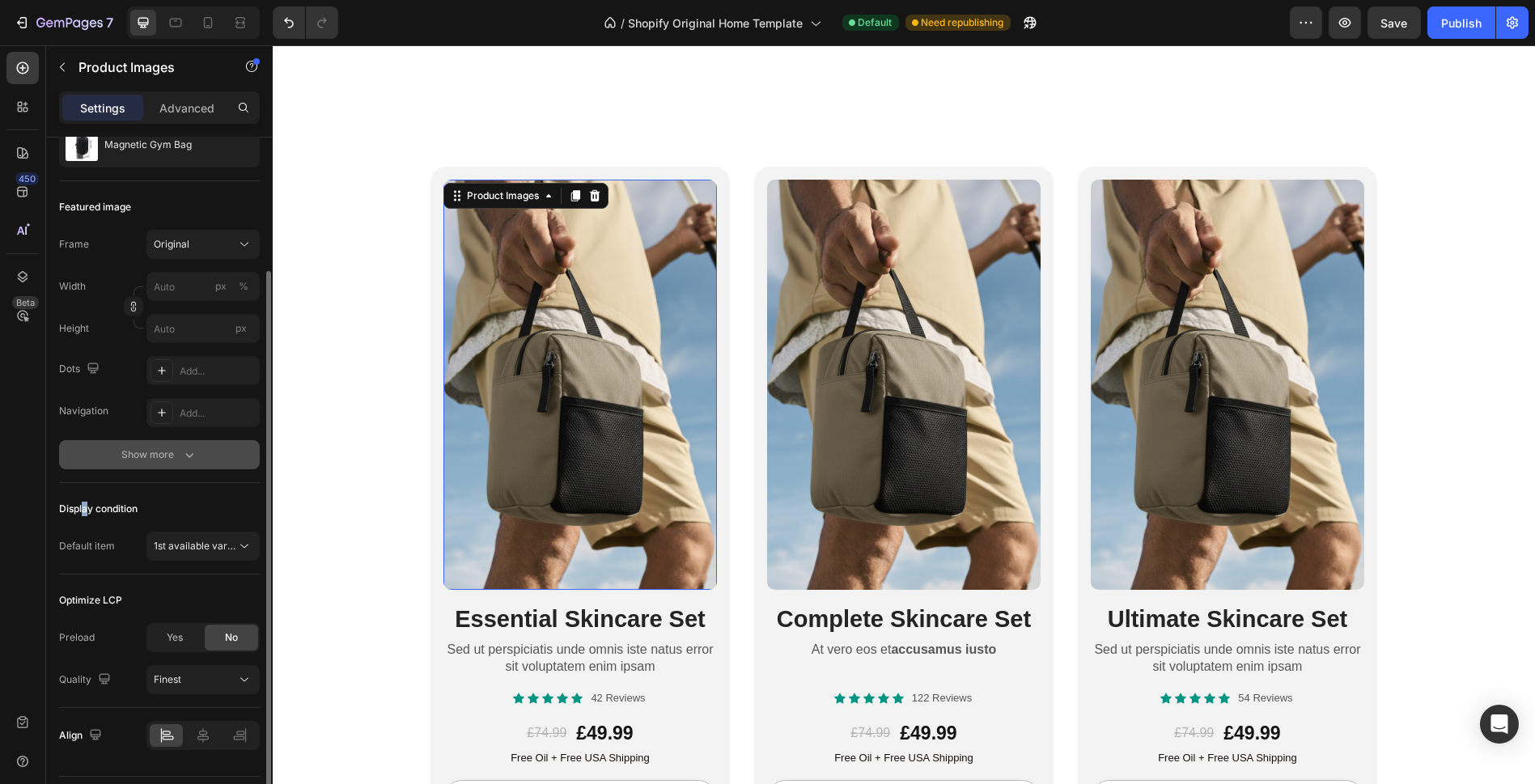
click at [201, 457] on button "Show more" at bounding box center [160, 454] width 201 height 29
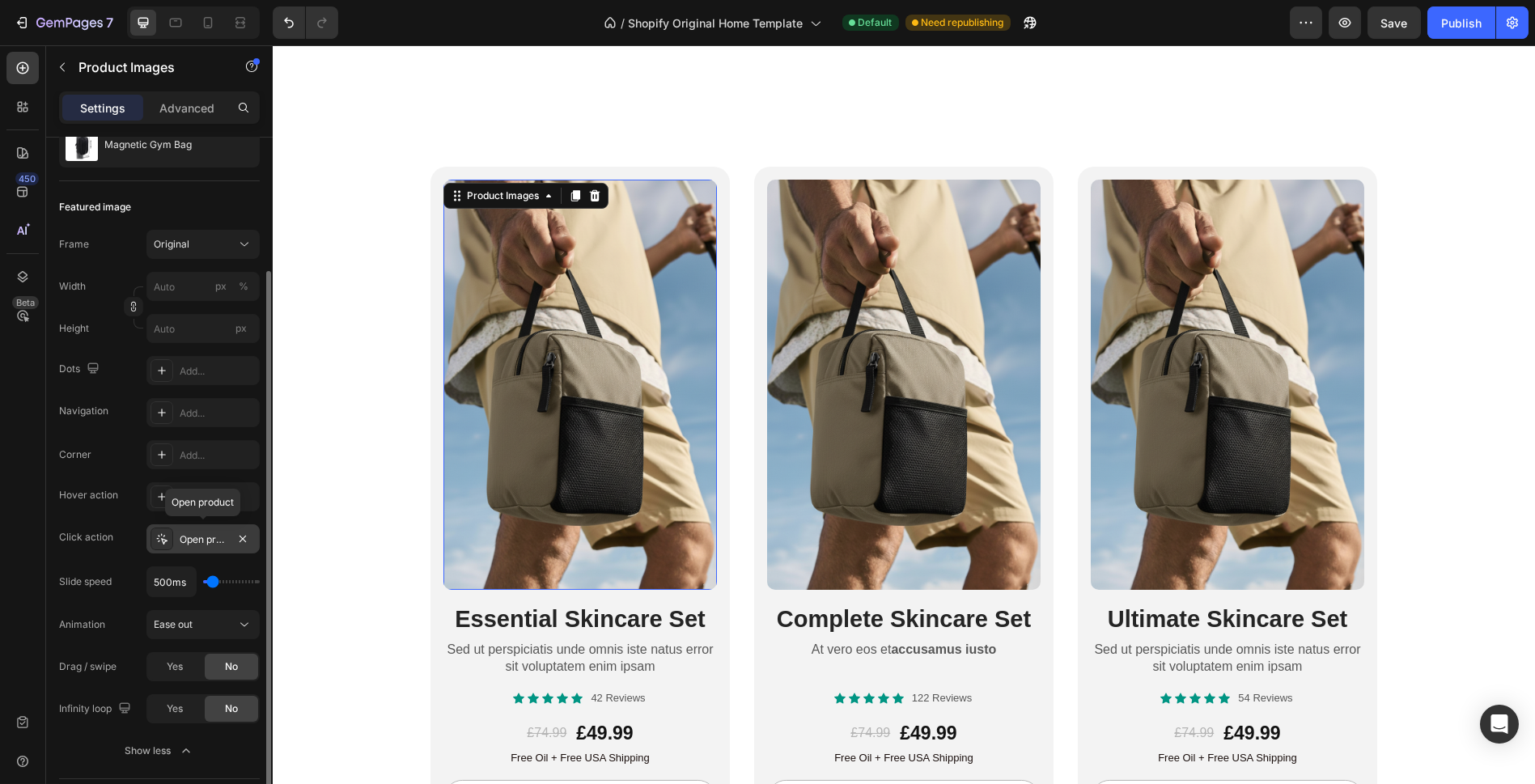
click at [205, 542] on div "Open product" at bounding box center [203, 540] width 47 height 15
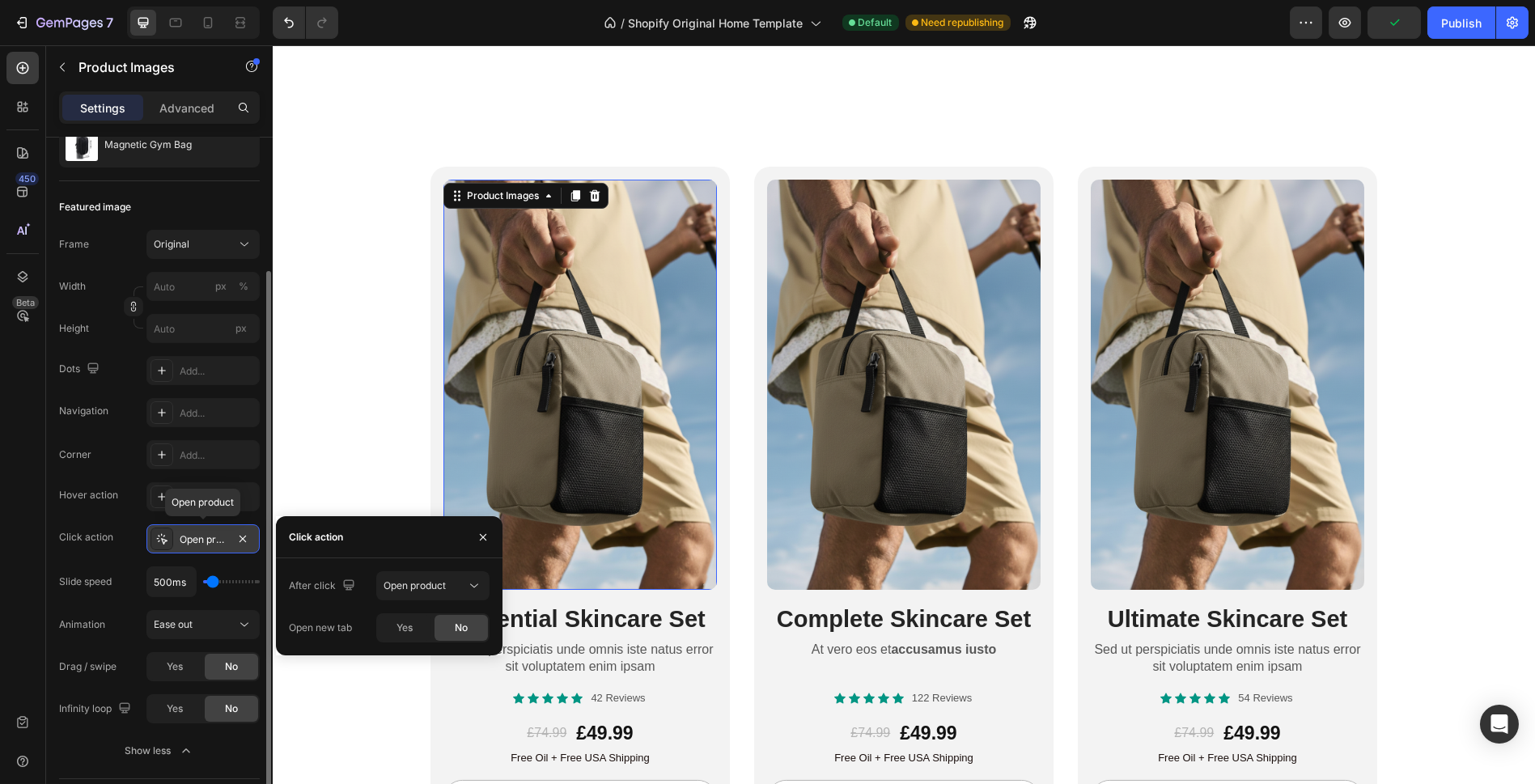
click at [205, 544] on div "Open product" at bounding box center [203, 540] width 47 height 15
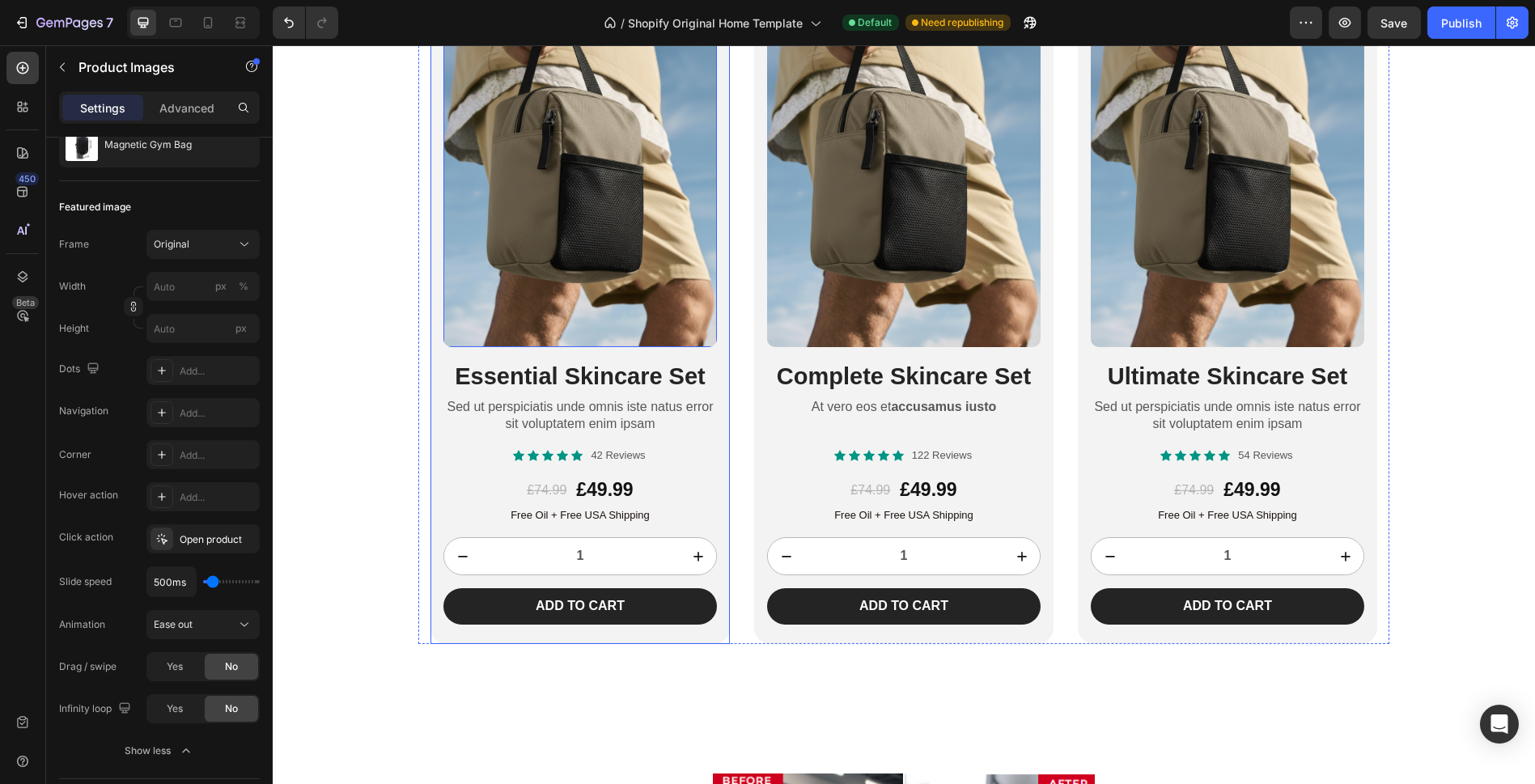
scroll to position [1327, 0]
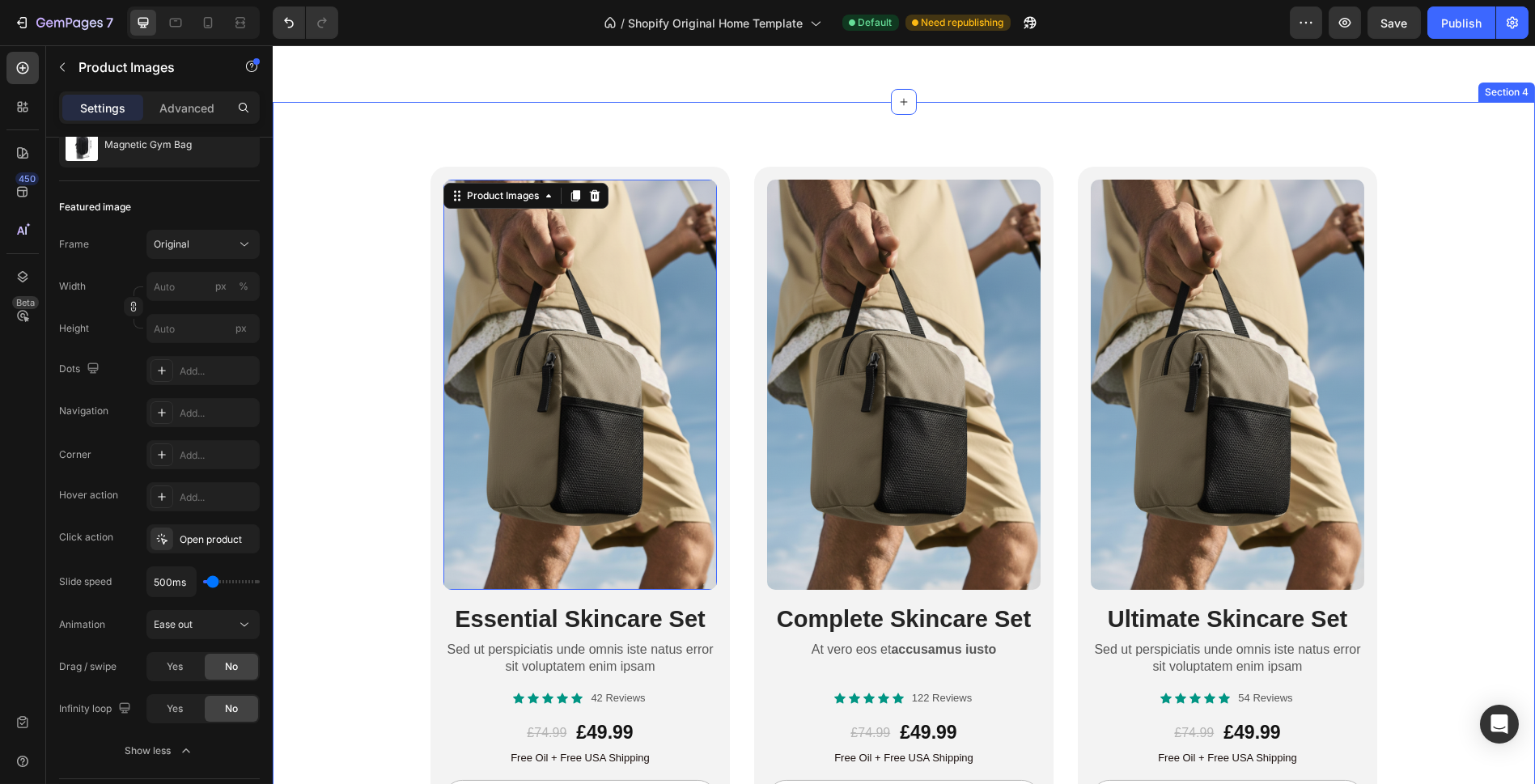
click at [1412, 440] on div "Product Images 16 Essential Skincare Set Heading Sed ut perspiciatis unde omnis…" at bounding box center [904, 526] width 1263 height 720
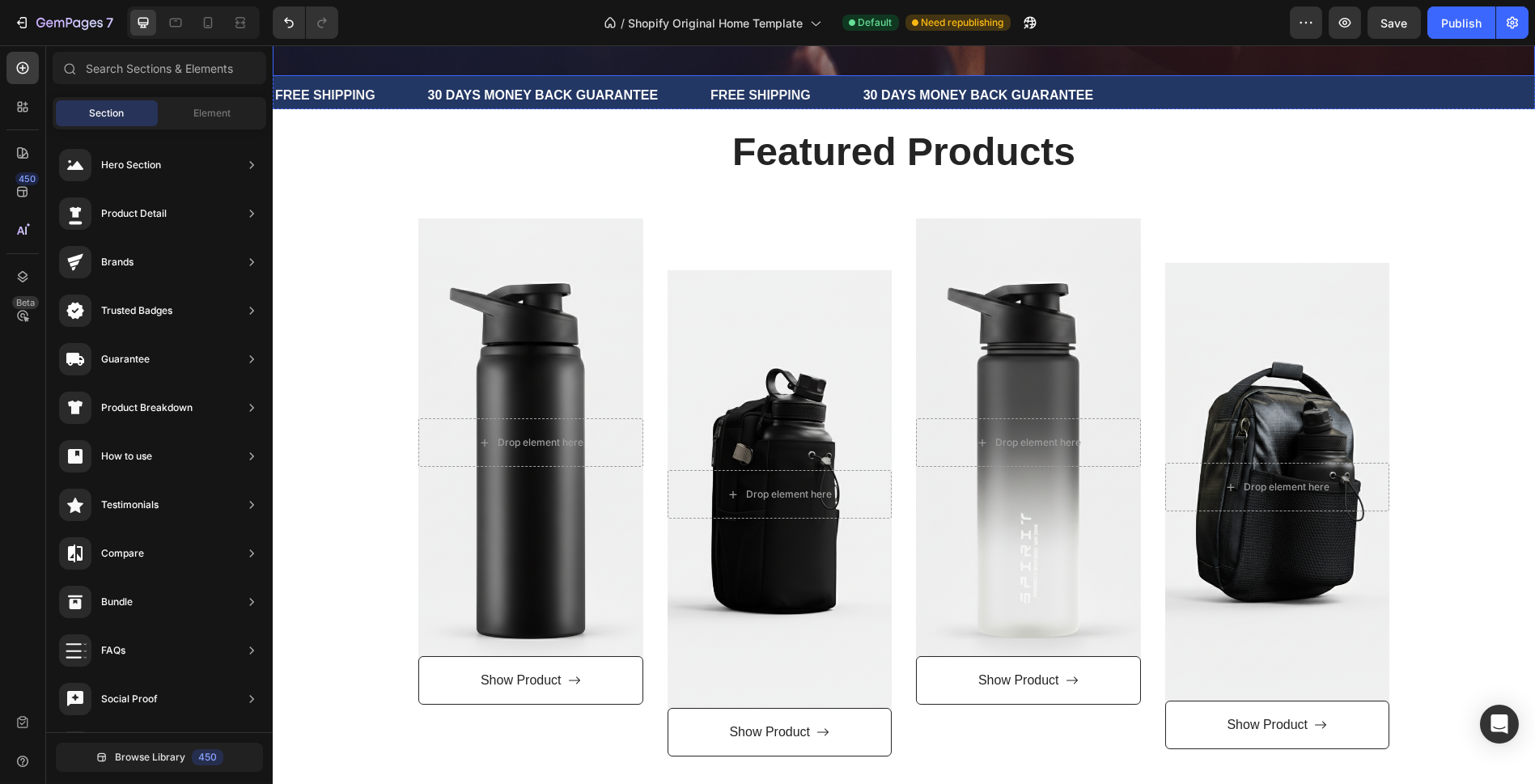
scroll to position [248, 0]
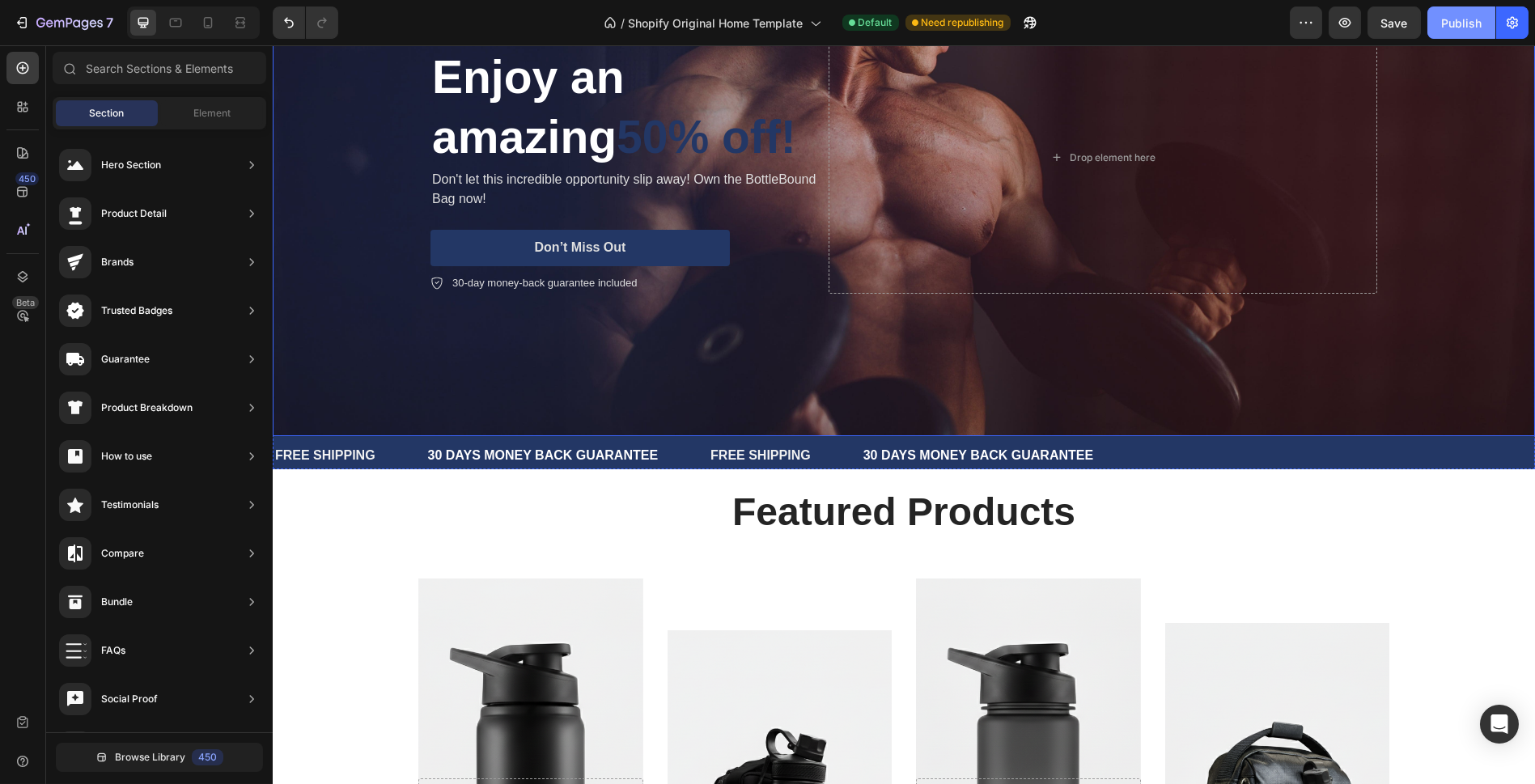
click at [1470, 27] on div "Publish" at bounding box center [1461, 23] width 40 height 17
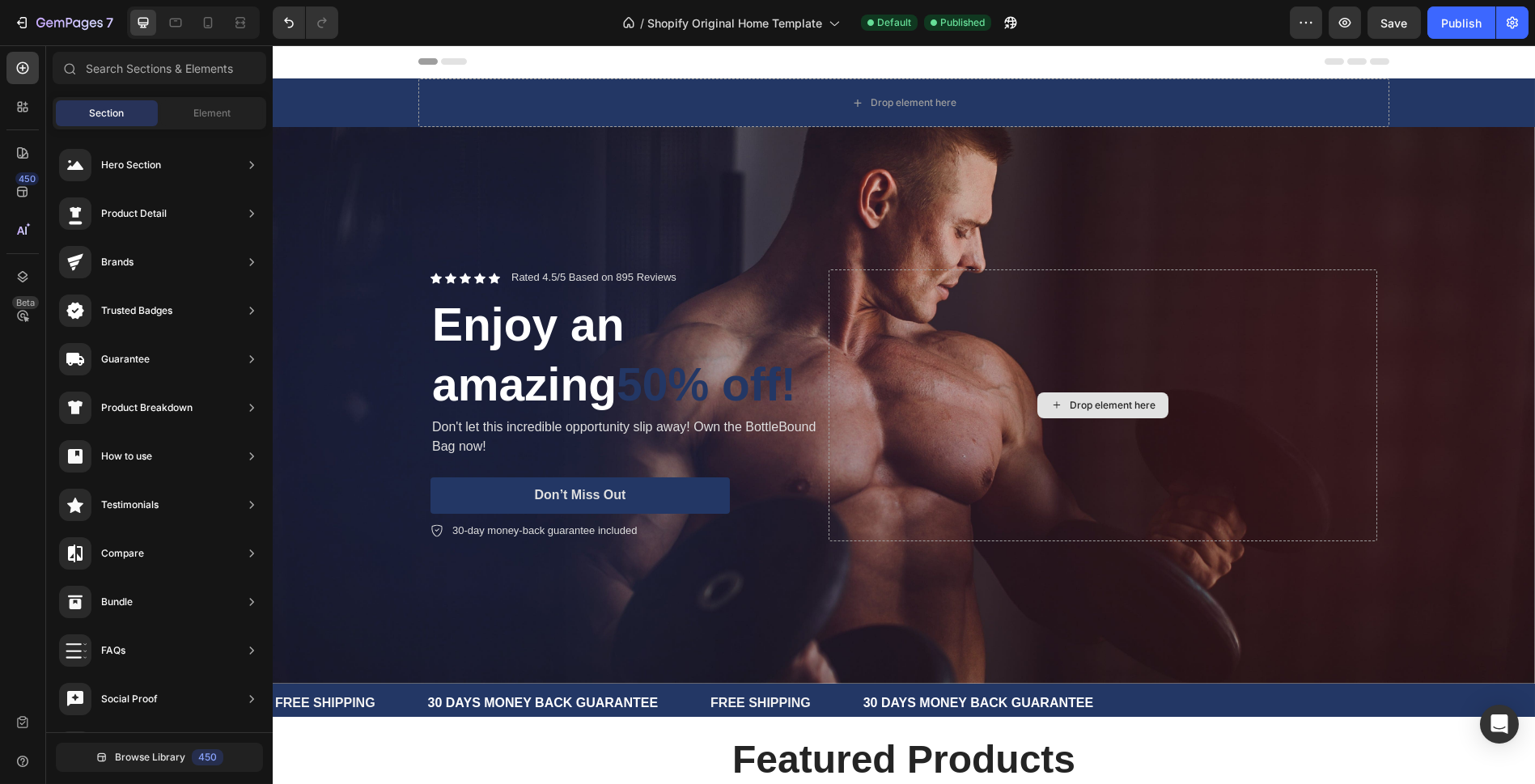
scroll to position [0, 0]
